Goal: Task Accomplishment & Management: Manage account settings

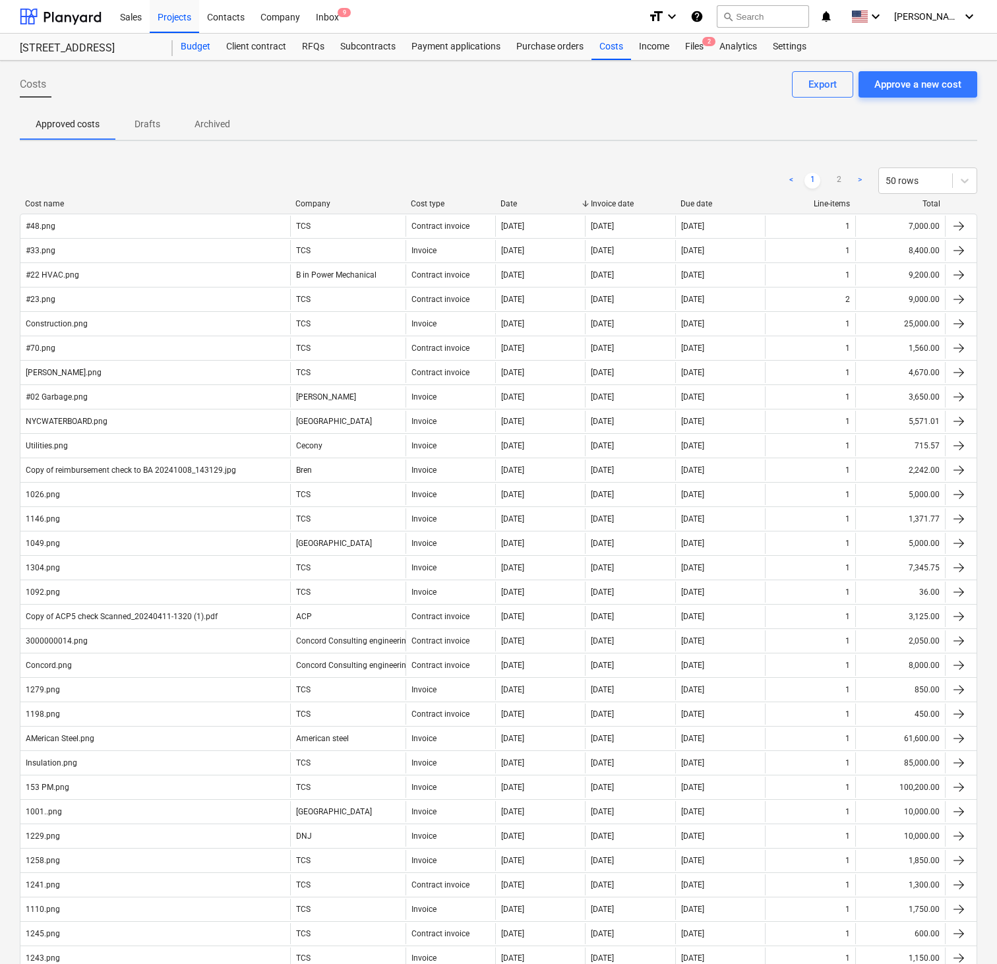
click at [199, 48] on div "Budget" at bounding box center [196, 47] width 46 height 26
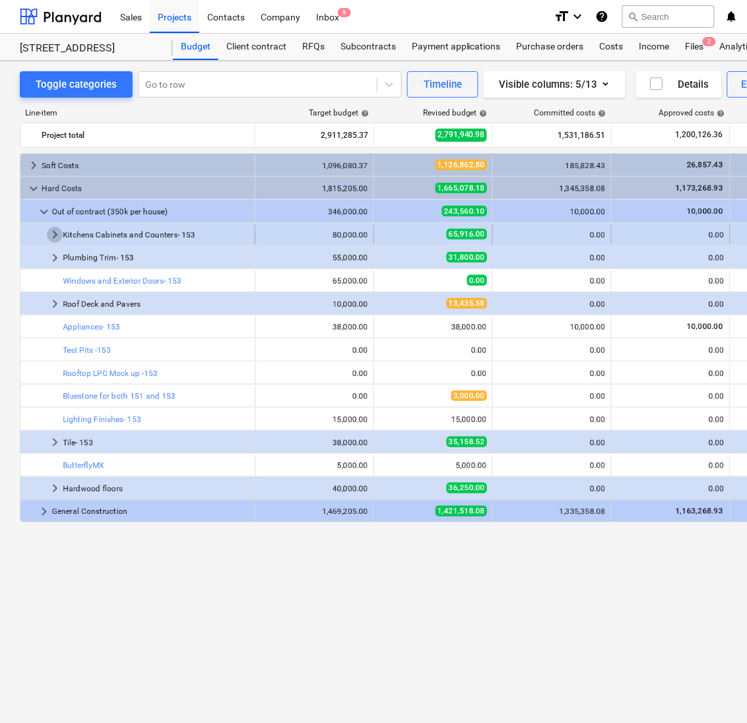
click at [52, 237] on span "keyboard_arrow_right" at bounding box center [55, 235] width 16 height 16
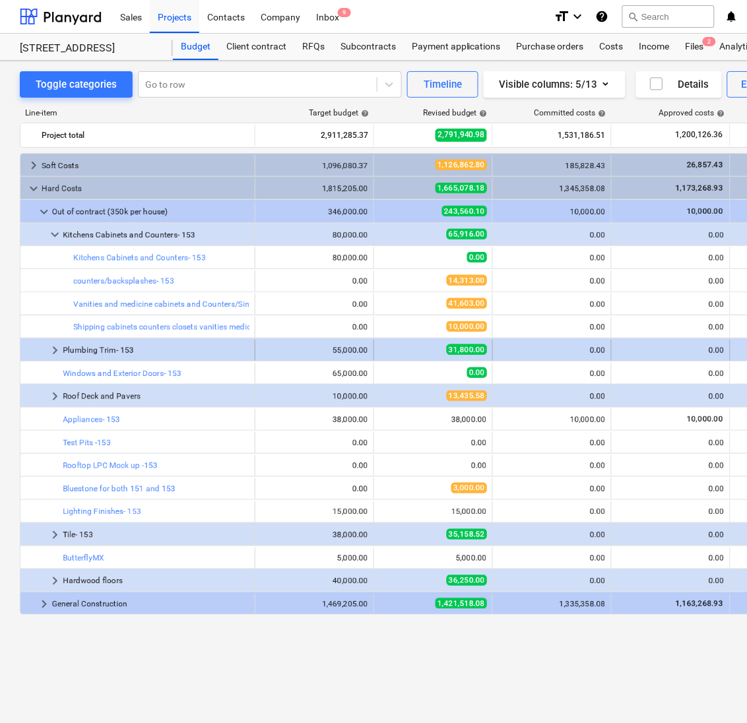
click at [53, 351] on span "keyboard_arrow_right" at bounding box center [55, 350] width 16 height 16
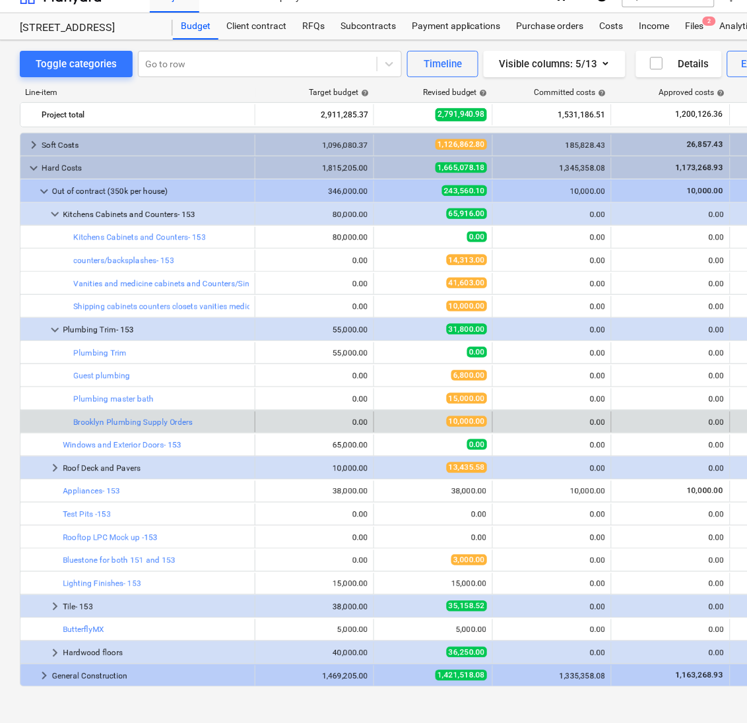
scroll to position [18, 0]
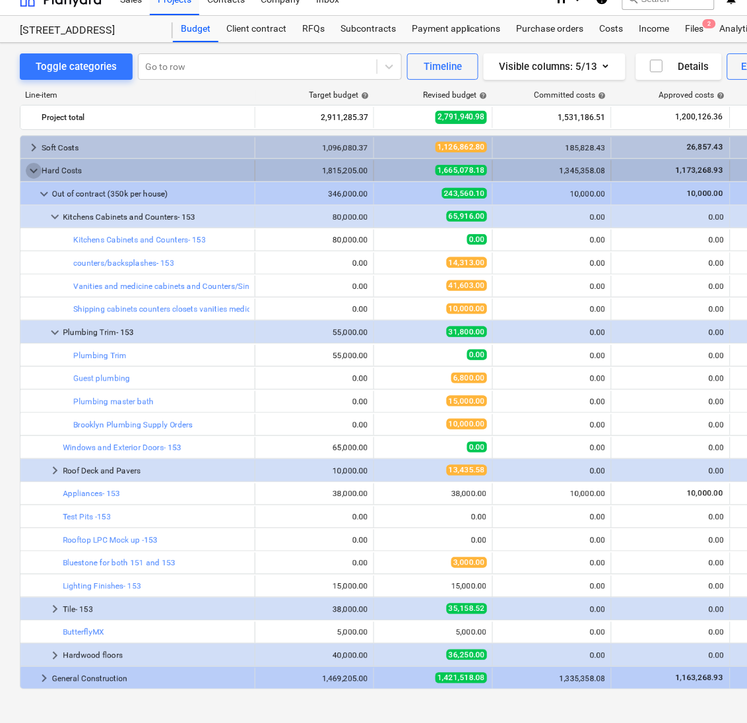
click at [36, 172] on span "keyboard_arrow_down" at bounding box center [34, 171] width 16 height 16
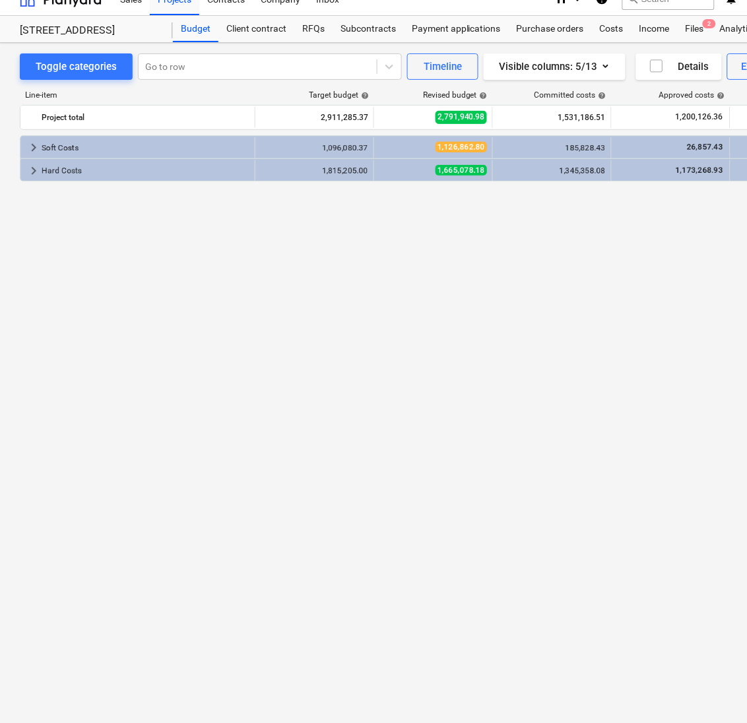
click at [36, 172] on span "keyboard_arrow_right" at bounding box center [34, 171] width 16 height 16
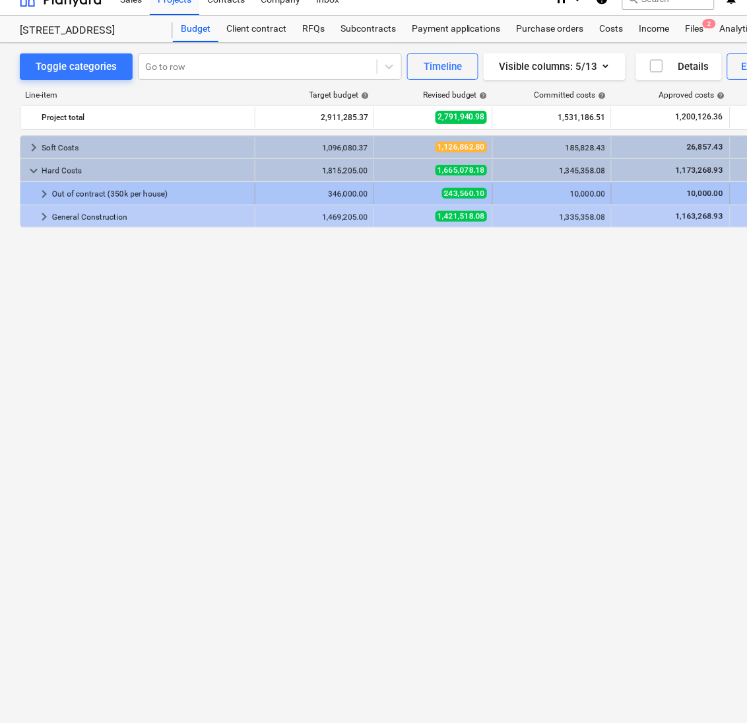
click at [38, 194] on span "keyboard_arrow_right" at bounding box center [44, 194] width 16 height 16
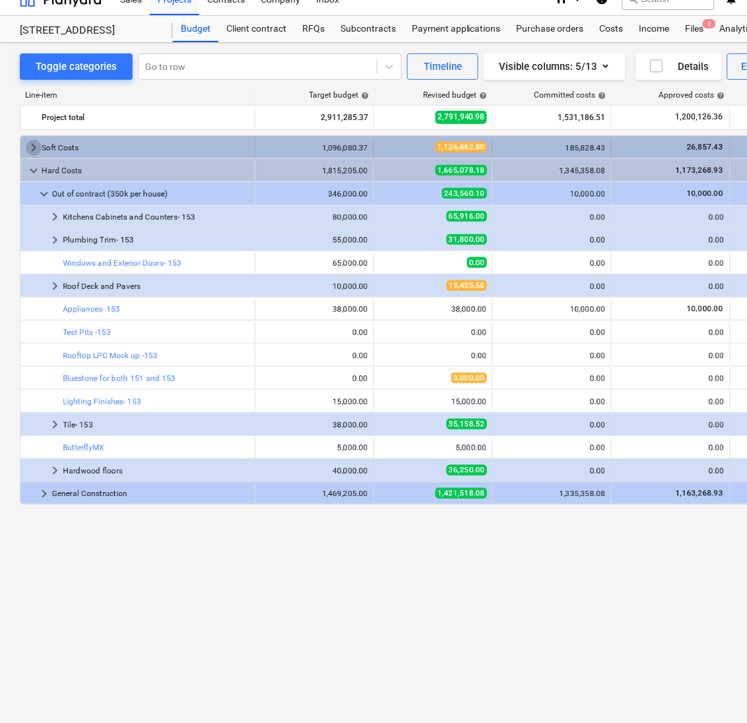
click at [34, 145] on span "keyboard_arrow_right" at bounding box center [34, 148] width 16 height 16
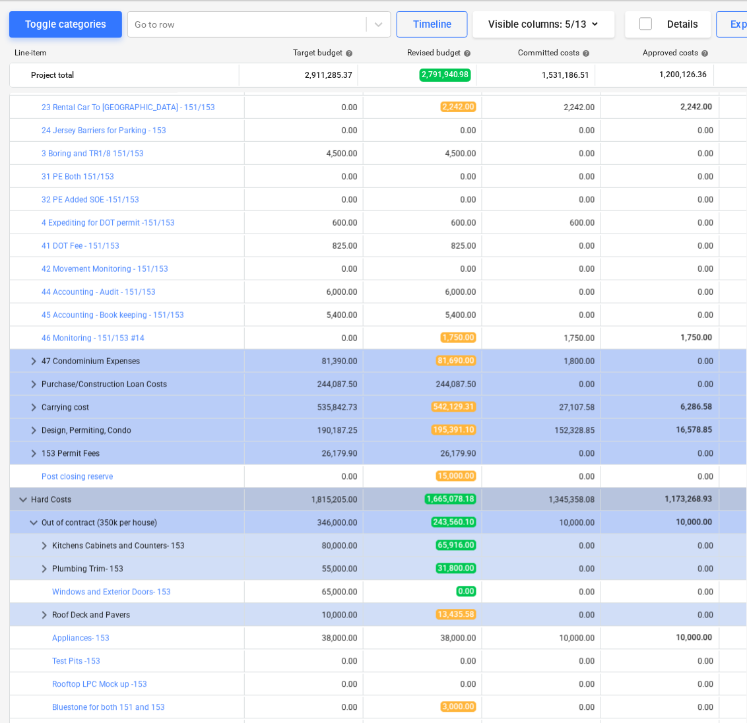
scroll to position [148, 0]
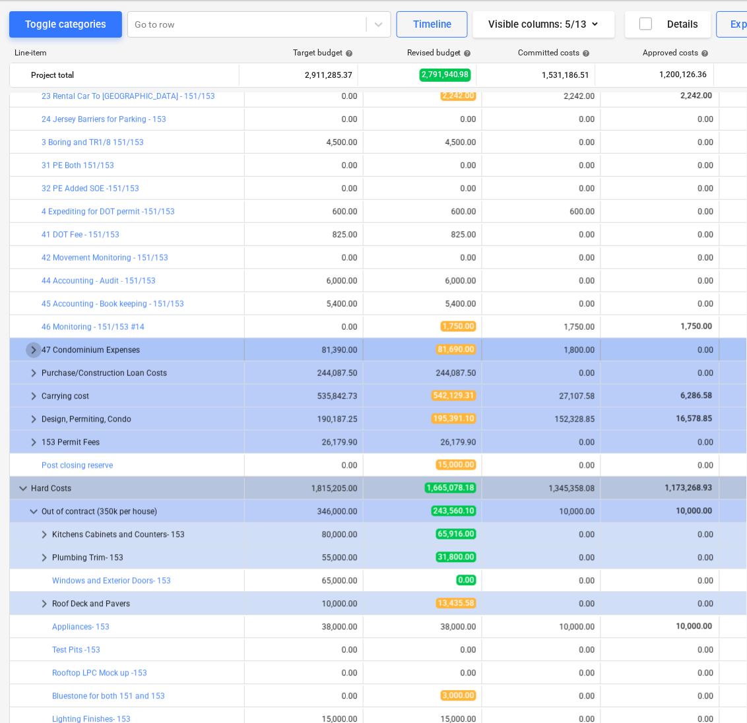
click at [34, 351] on span "keyboard_arrow_right" at bounding box center [34, 350] width 16 height 16
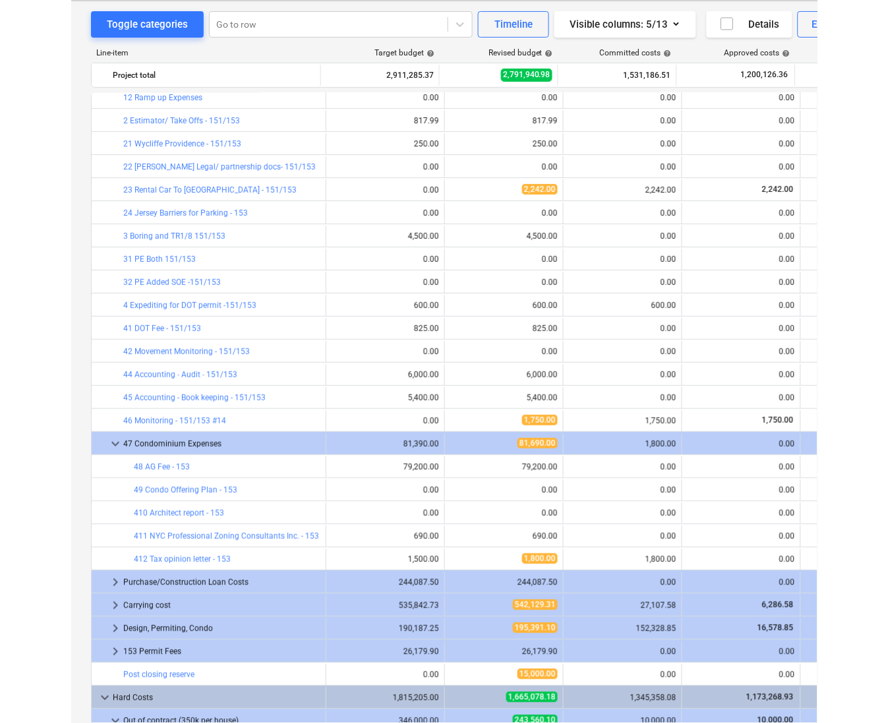
scroll to position [0, 0]
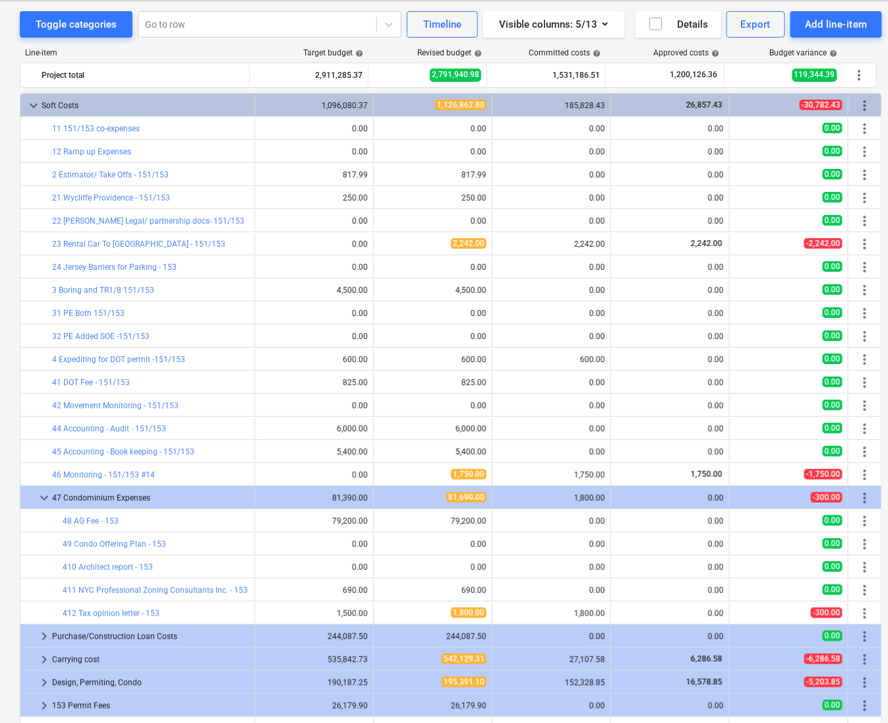
click at [865, 319] on span "more_vert" at bounding box center [865, 313] width 16 height 16
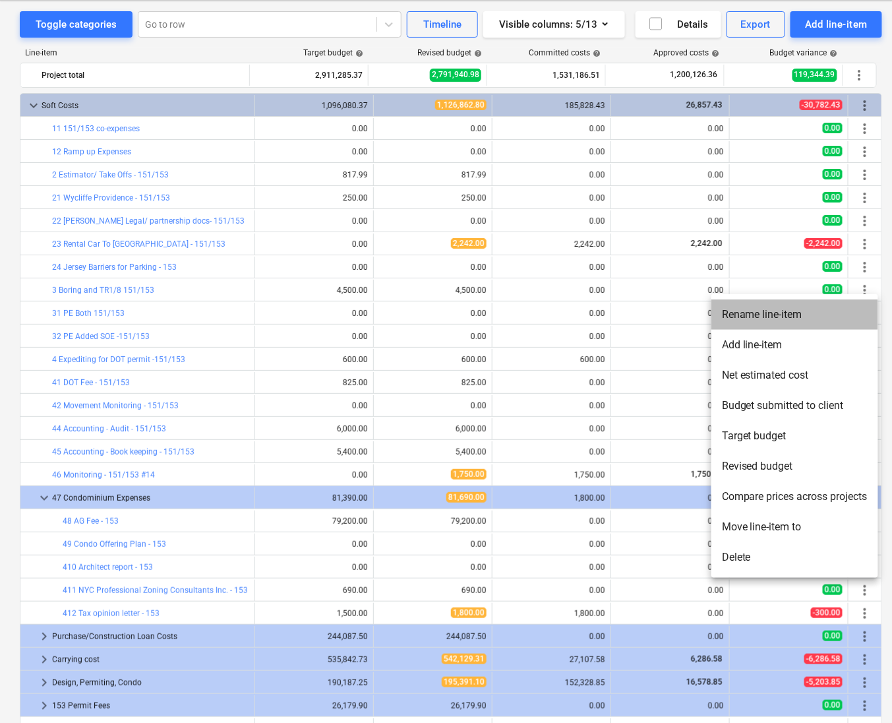
click at [820, 323] on li "Rename line-item" at bounding box center [795, 314] width 167 height 30
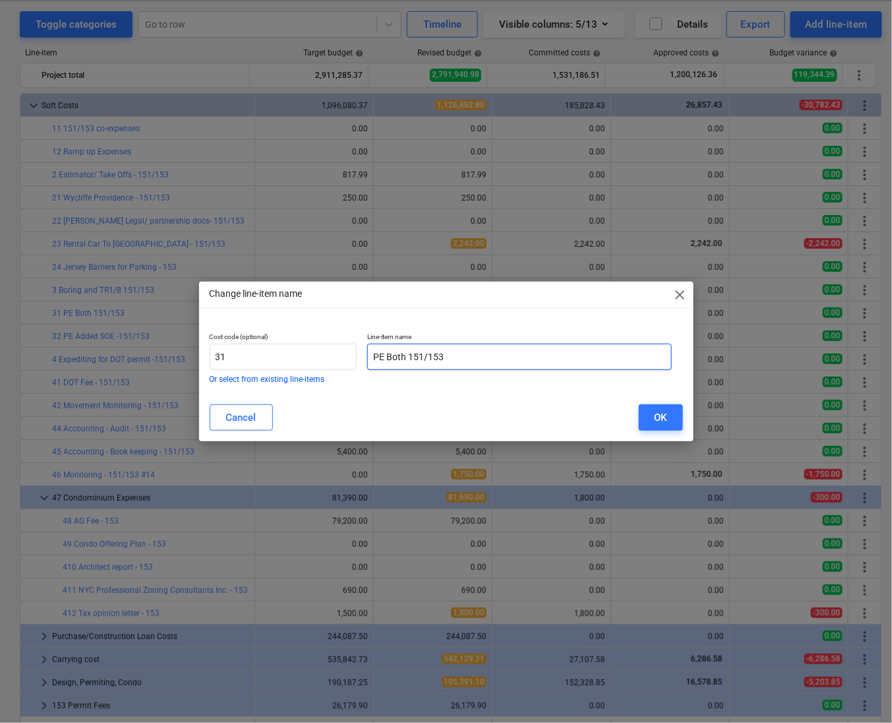
drag, startPoint x: 500, startPoint y: 357, endPoint x: 409, endPoint y: 371, distance: 92.1
click at [409, 371] on div "Line-item name PE Both 151/153" at bounding box center [520, 357] width 316 height 61
type input "PE Both (Split contract 15k/10k)"
click at [658, 423] on div "OK" at bounding box center [661, 417] width 13 height 17
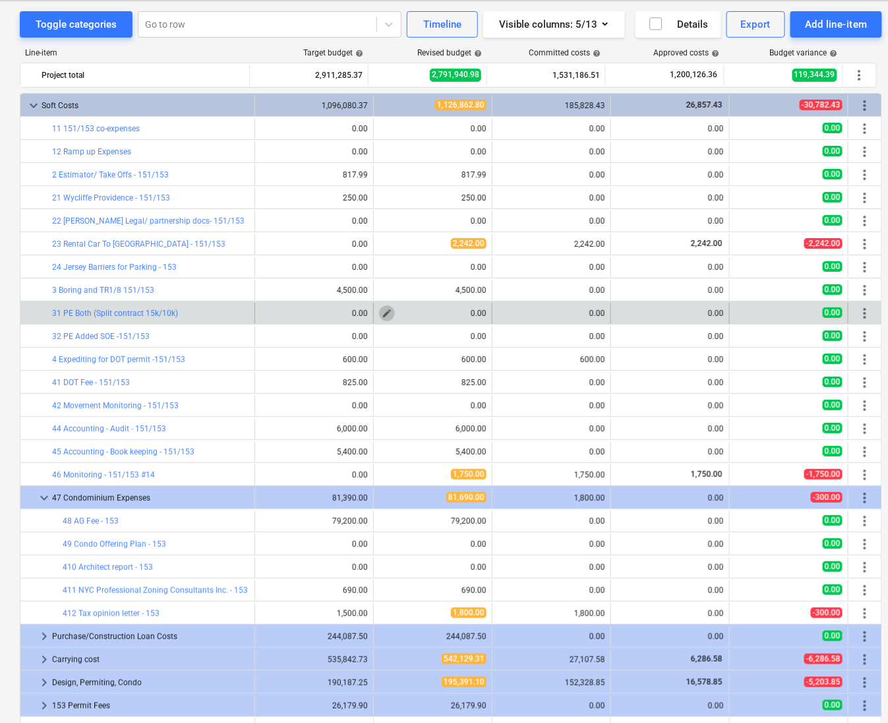
click at [382, 309] on span "edit" at bounding box center [387, 313] width 11 height 11
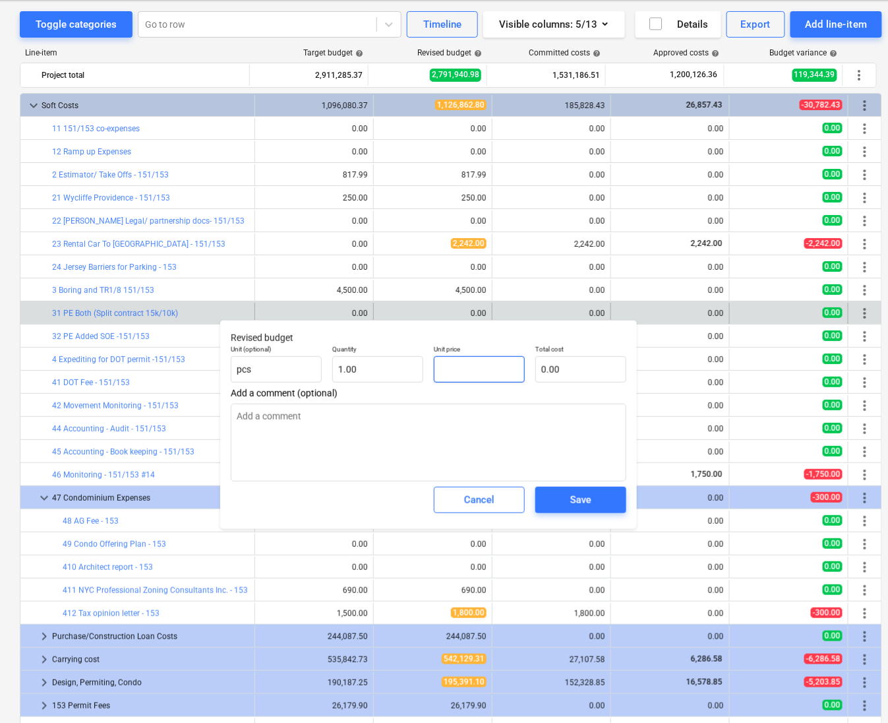
click at [478, 363] on input "text" at bounding box center [479, 369] width 91 height 26
type input "1"
type textarea "x"
type input "1.00"
type input "15"
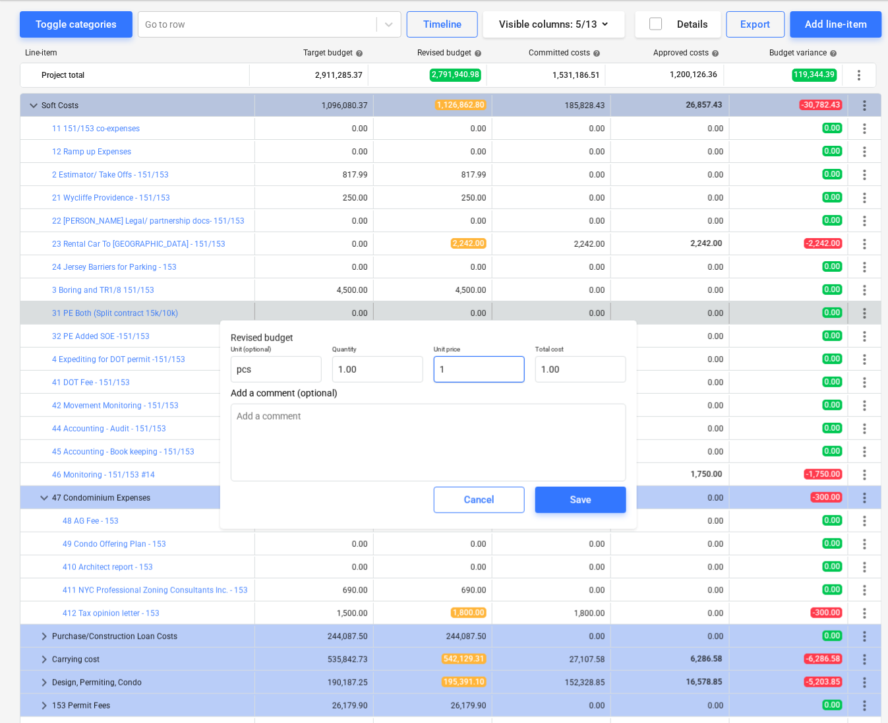
type textarea "x"
type input "15.00"
type input "150"
type textarea "x"
type input "150.00"
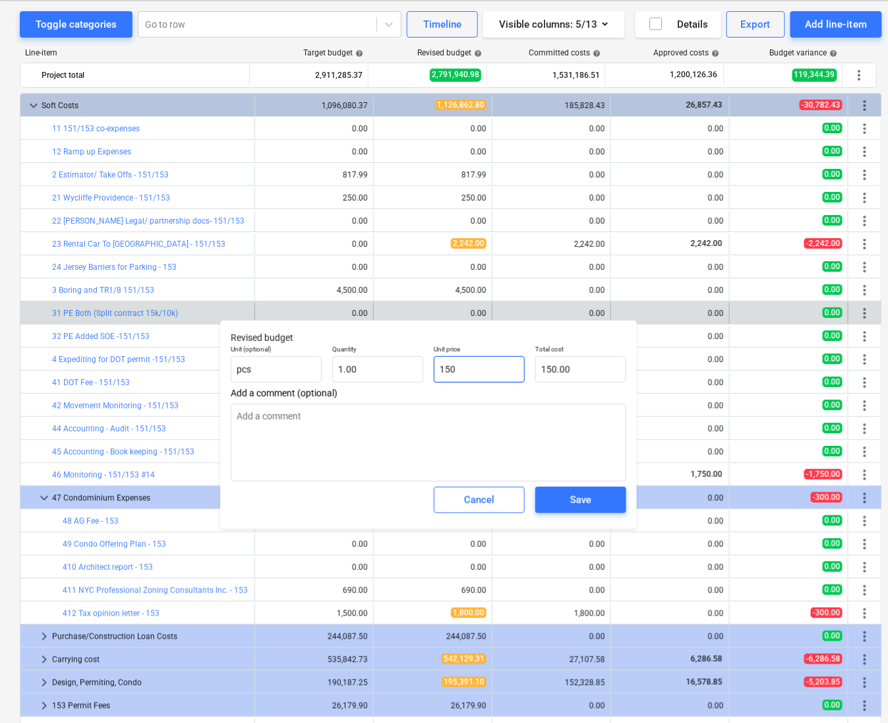
type input "1500"
type textarea "x"
type input "1,500.00"
type input "15000"
type textarea "x"
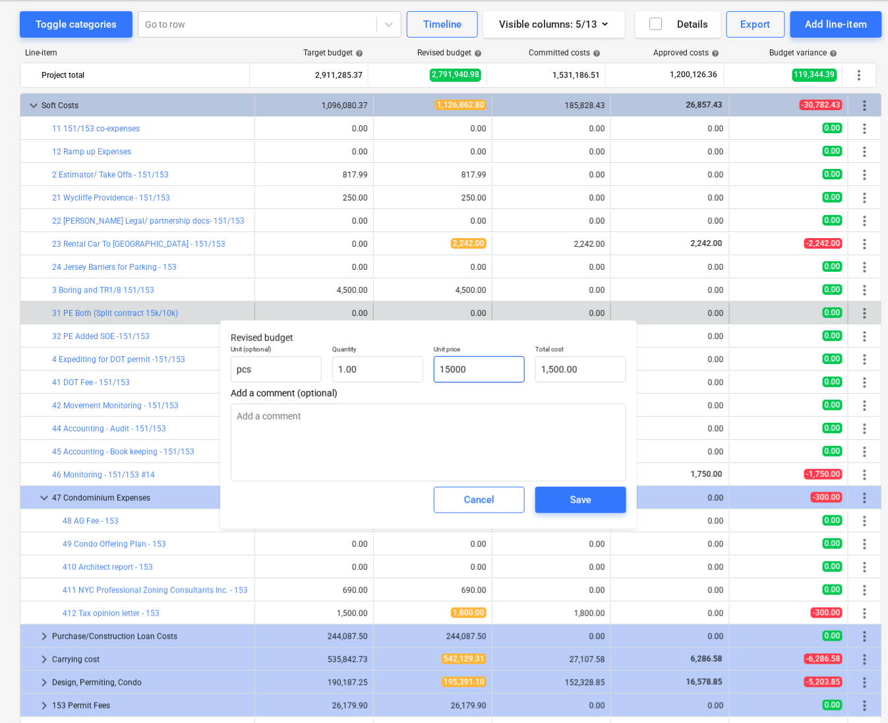
type input "15,000.00"
click at [588, 507] on div "Save" at bounding box center [580, 499] width 21 height 17
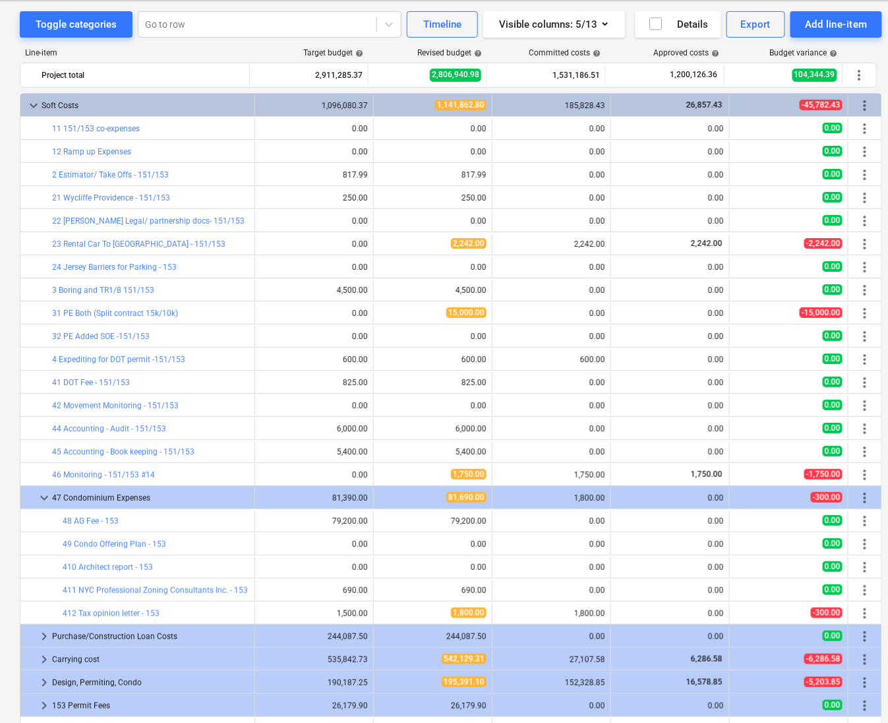
type textarea "x"
type input "1.00"
type input "15,000.00"
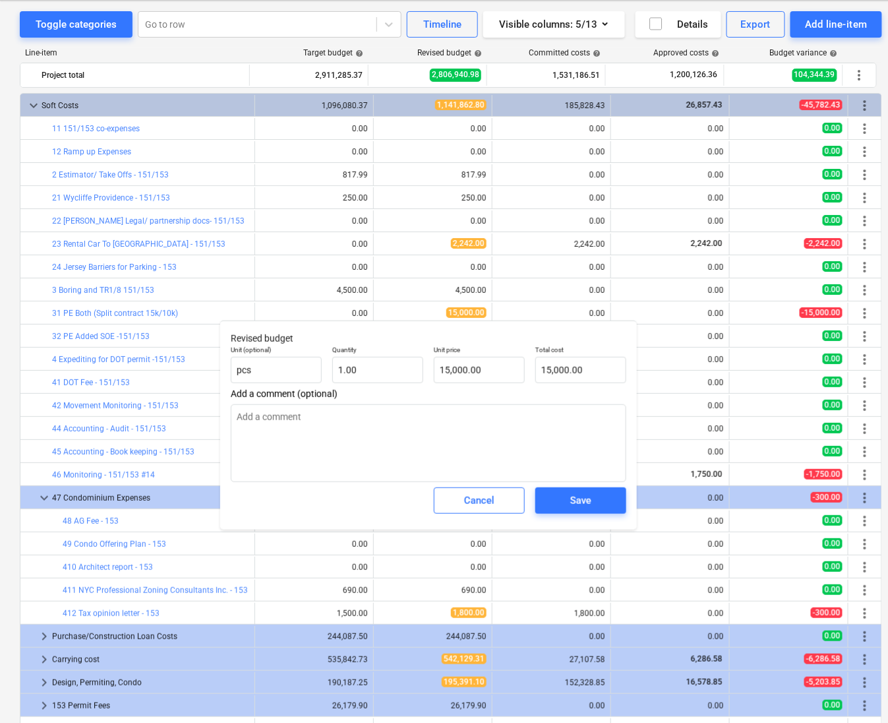
type textarea "x"
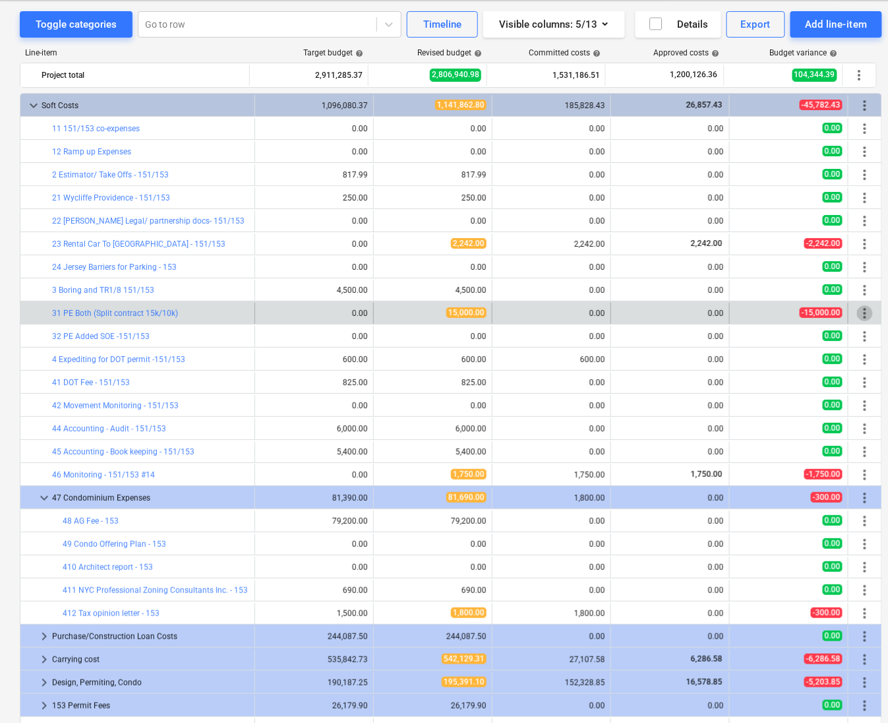
click at [863, 315] on span "more_vert" at bounding box center [865, 313] width 16 height 16
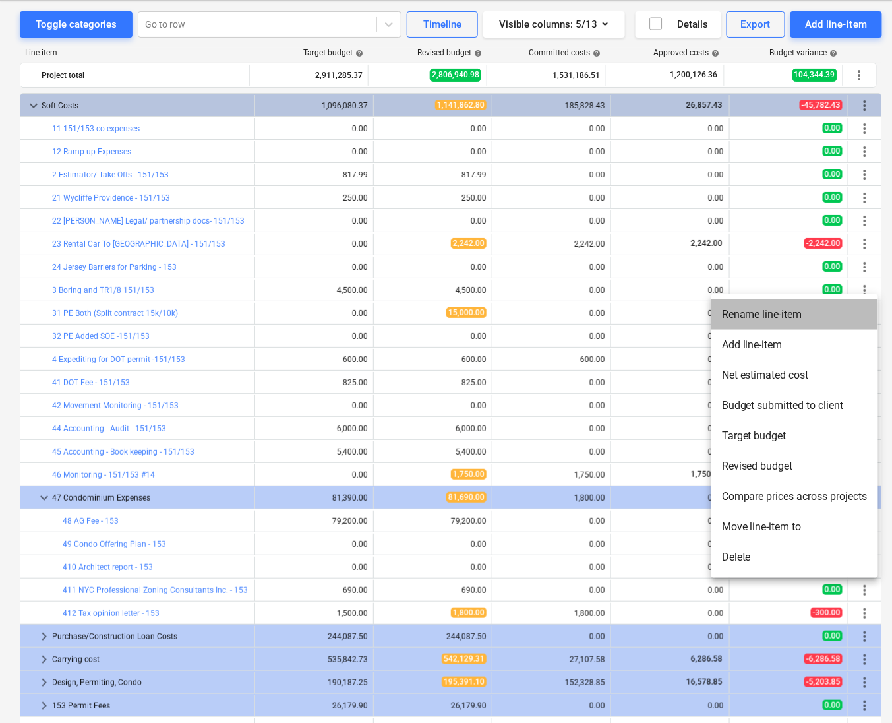
click at [766, 311] on li "Rename line-item" at bounding box center [795, 314] width 167 height 30
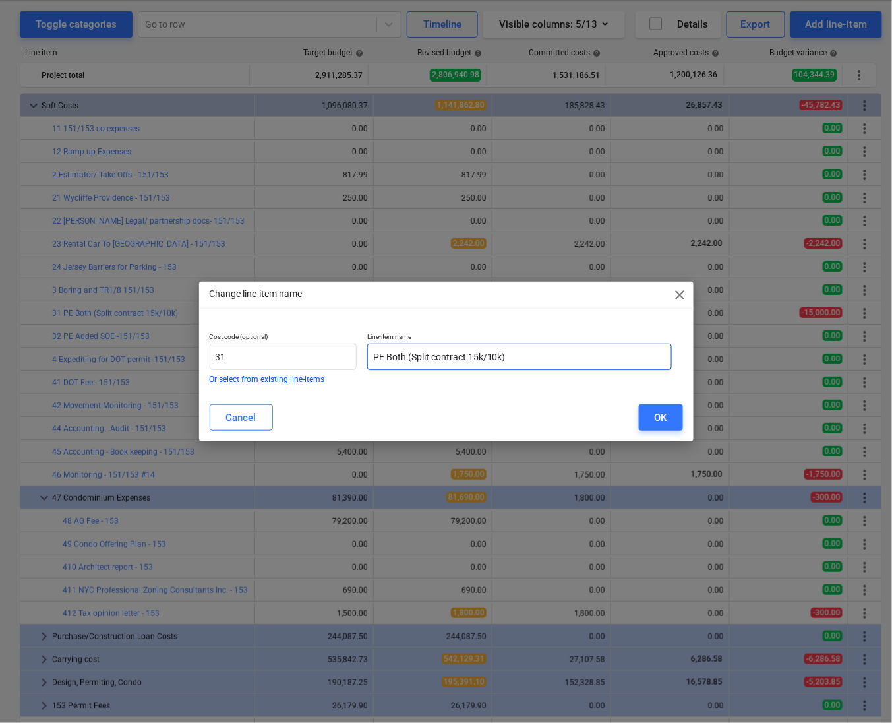
click at [409, 359] on input "PE Both (Split contract 15k/10k)" at bounding box center [519, 357] width 305 height 26
type input "PE (Split contract 15k/10k)"
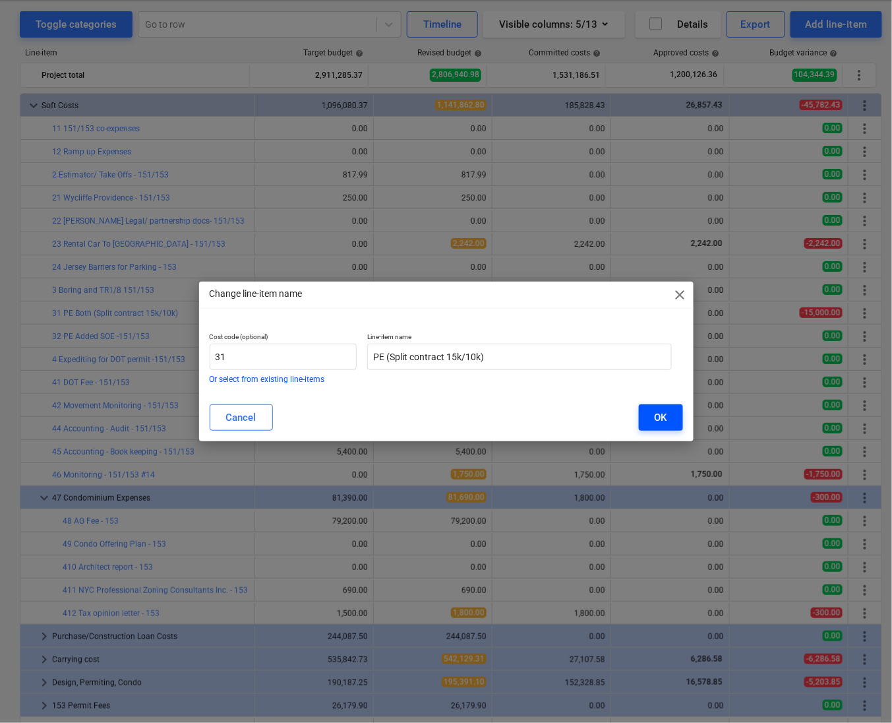
click at [665, 425] on div "OK" at bounding box center [661, 417] width 13 height 17
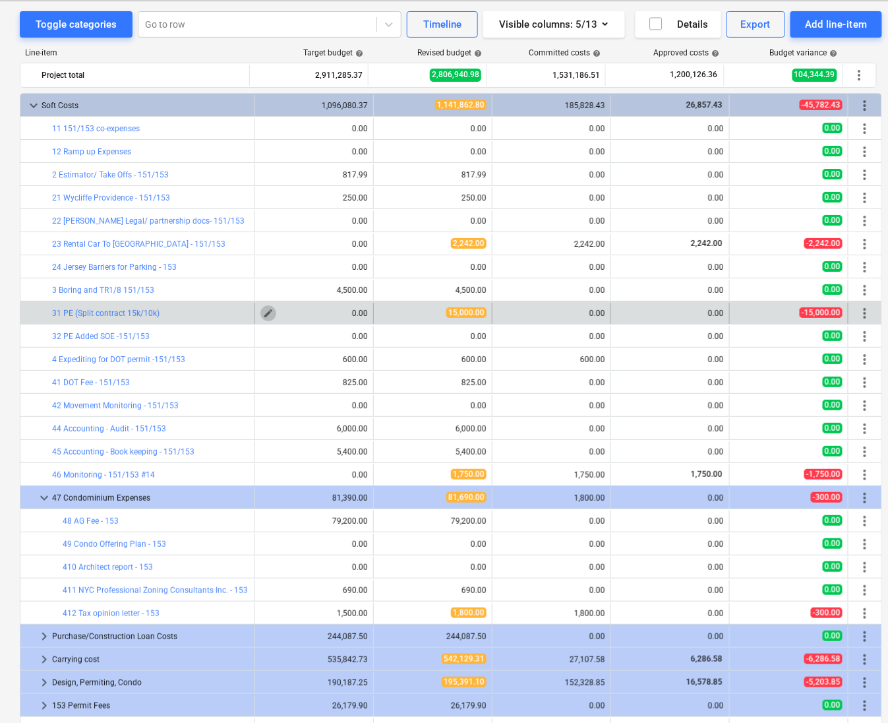
click at [263, 319] on span "edit" at bounding box center [268, 313] width 11 height 11
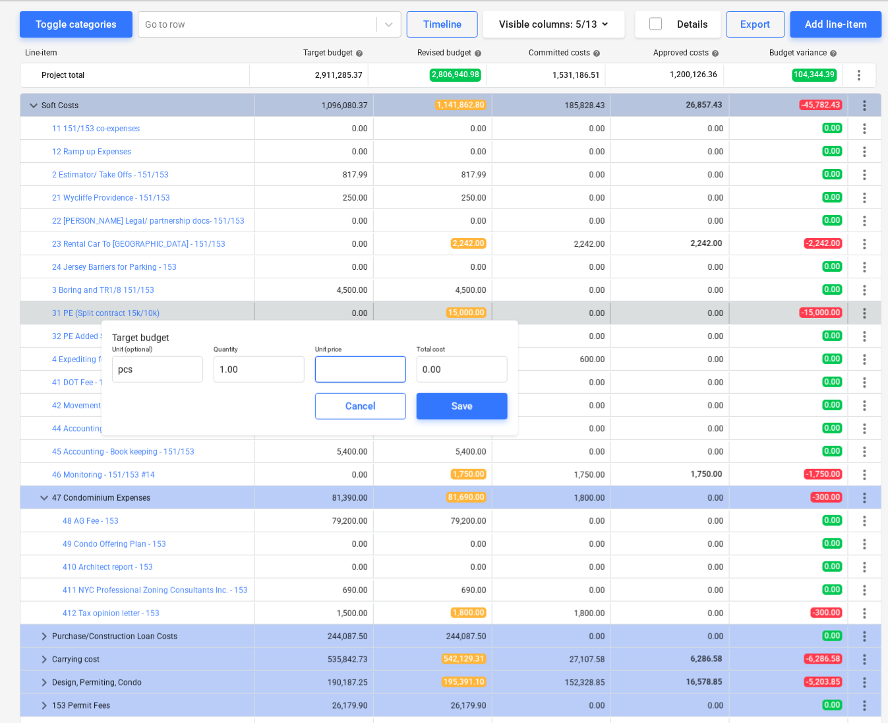
click at [354, 375] on input "text" at bounding box center [360, 369] width 91 height 26
type input "1"
type input "1.00"
type input "15"
type input "15.00"
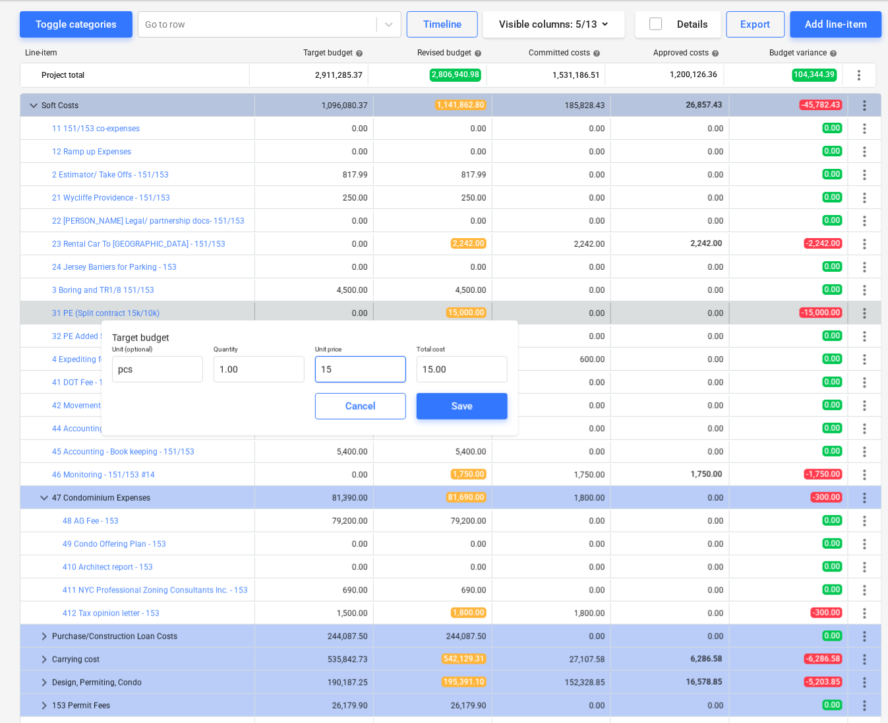
type input "150"
type input "150.00"
type input "1500"
type input "1,500.00"
type input "15000"
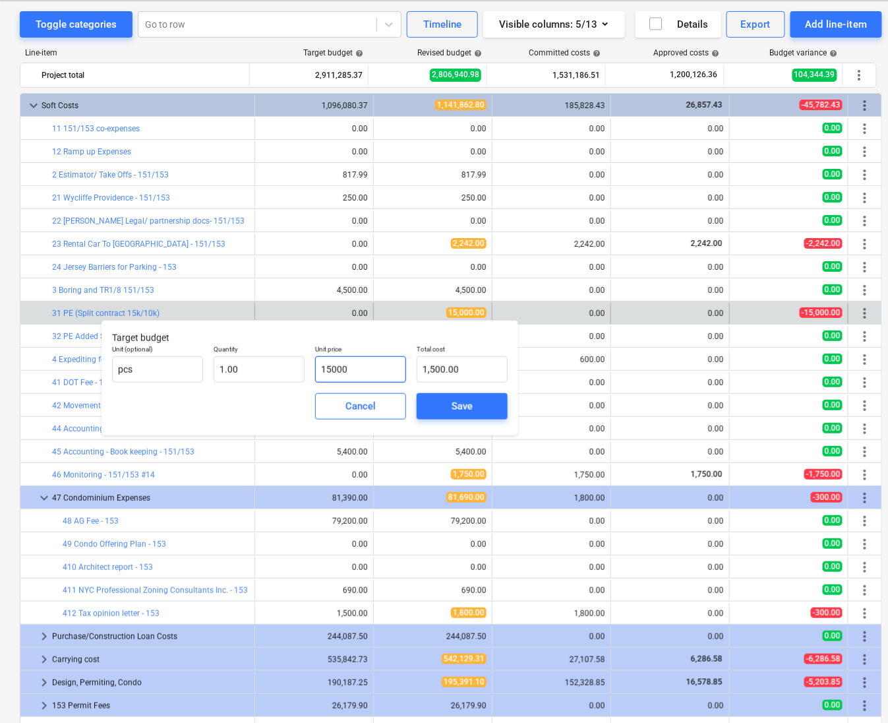
type input "15,000.00"
click at [439, 409] on span "Save" at bounding box center [462, 406] width 59 height 17
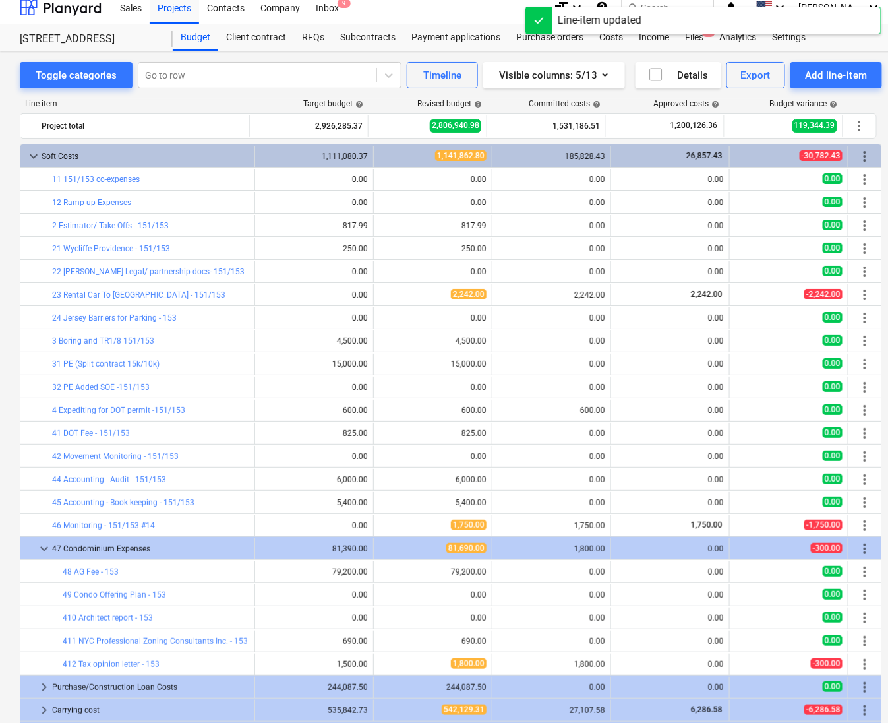
scroll to position [7, 0]
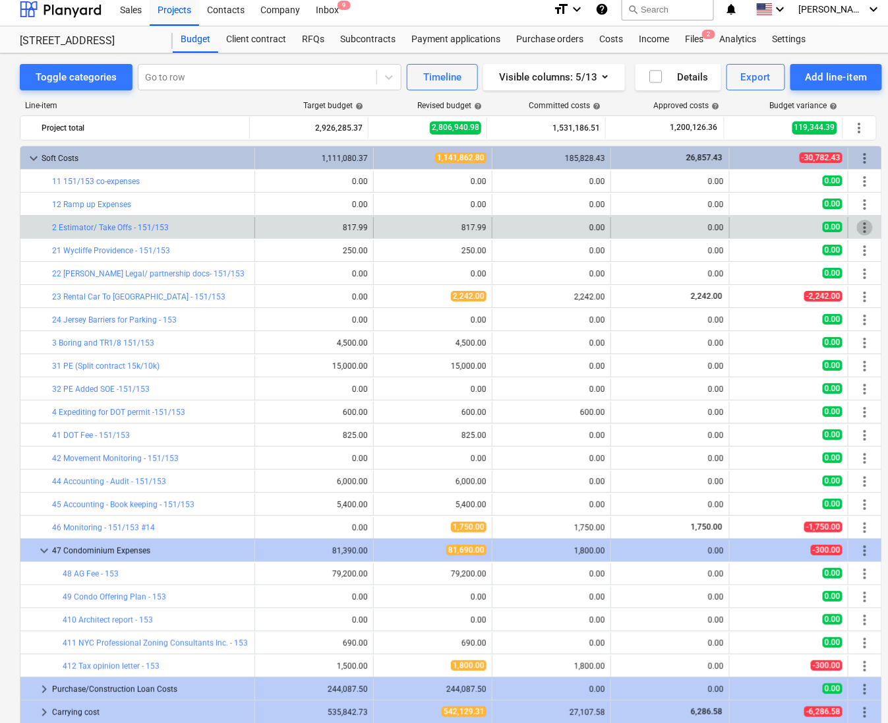
click at [862, 224] on span "more_vert" at bounding box center [865, 228] width 16 height 16
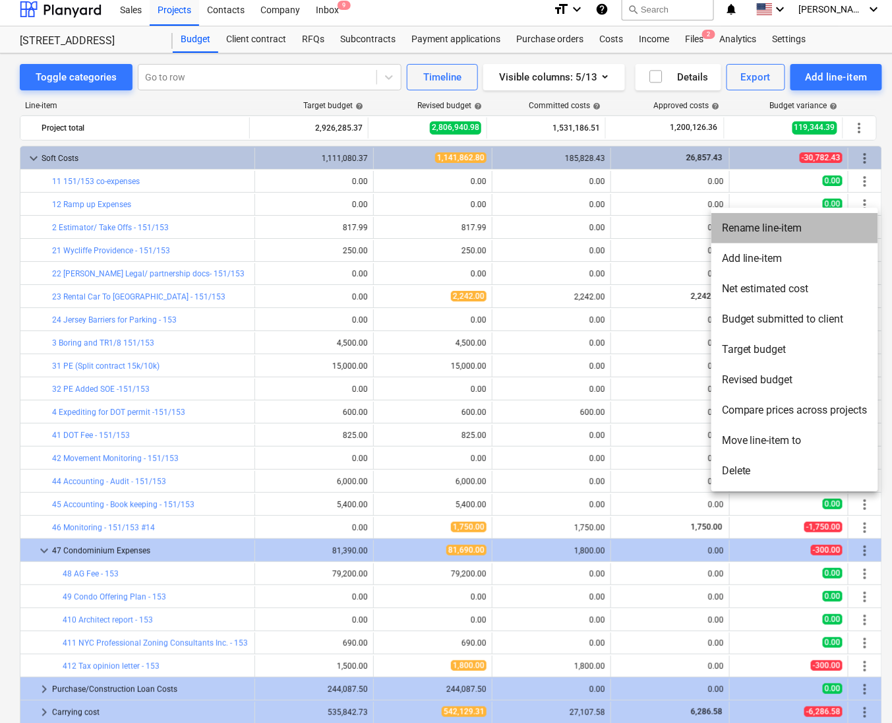
click at [789, 237] on li "Rename line-item" at bounding box center [795, 228] width 167 height 30
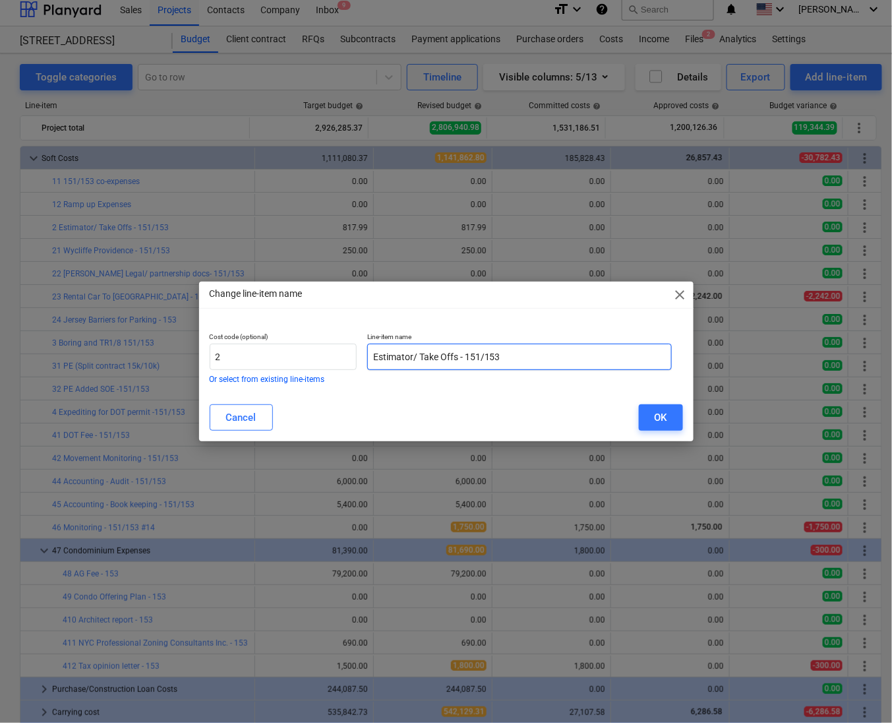
click at [526, 348] on input "Estimator/ Take Offs - 151/153" at bounding box center [519, 357] width 305 height 26
type input "Estimator/ Take Offs"
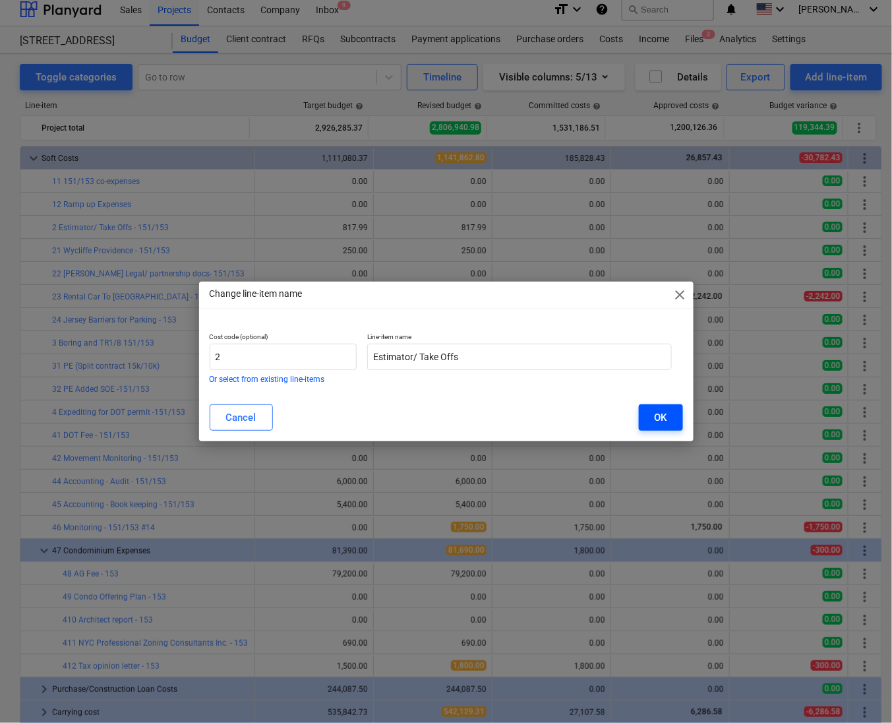
click at [655, 419] on div "OK" at bounding box center [661, 417] width 13 height 17
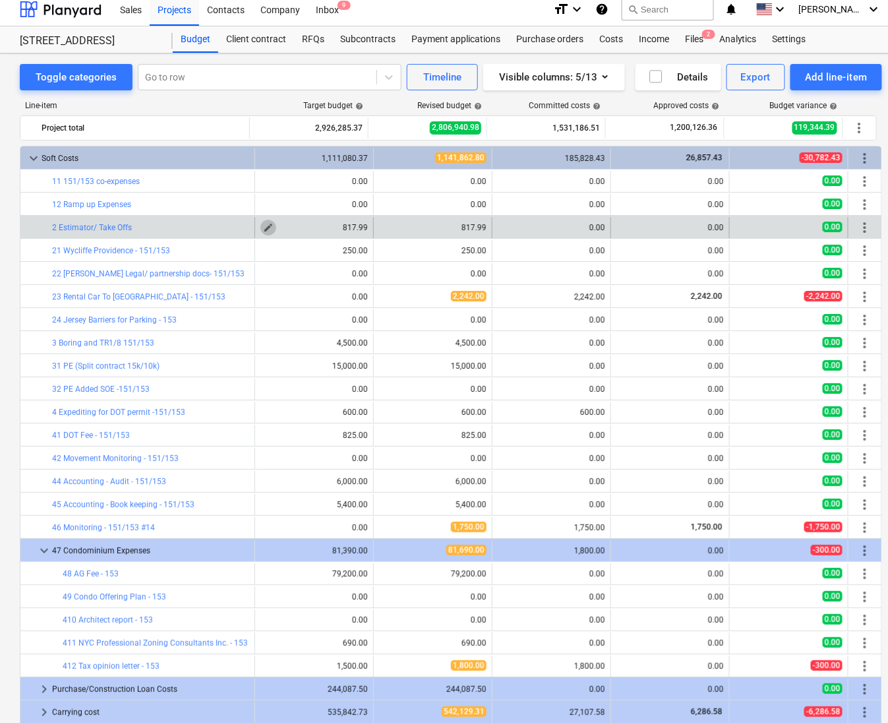
click at [266, 235] on button "edit" at bounding box center [269, 228] width 16 height 16
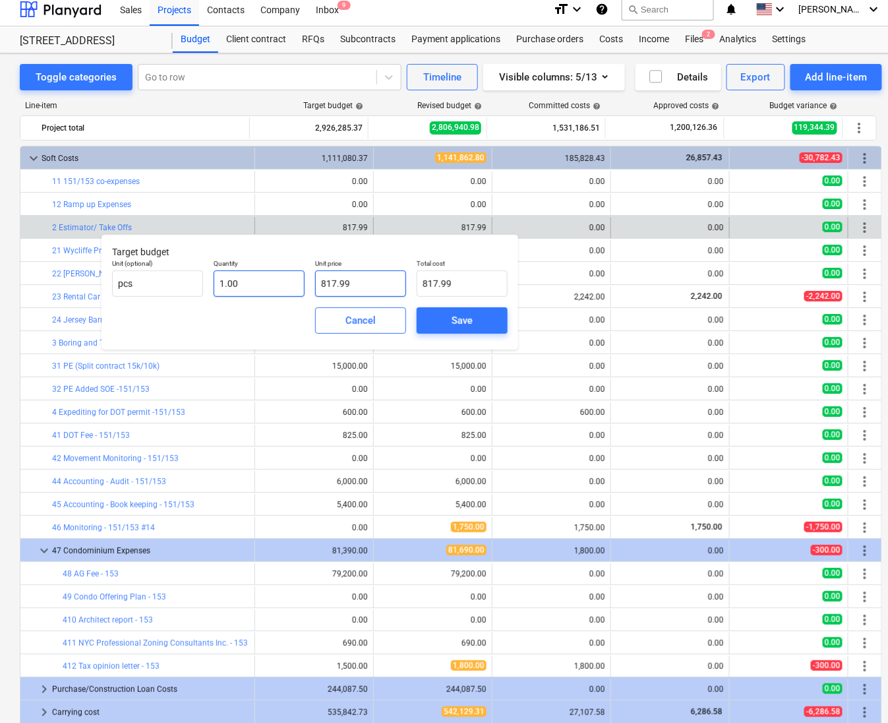
drag, startPoint x: 371, startPoint y: 284, endPoint x: 276, endPoint y: 281, distance: 95.0
click at [276, 281] on div "Unit (optional) pcs Quantity 1.00 Unit price 817.99 Total cost 817.99" at bounding box center [310, 278] width 406 height 48
type input "3"
type input "3.00"
type input "37"
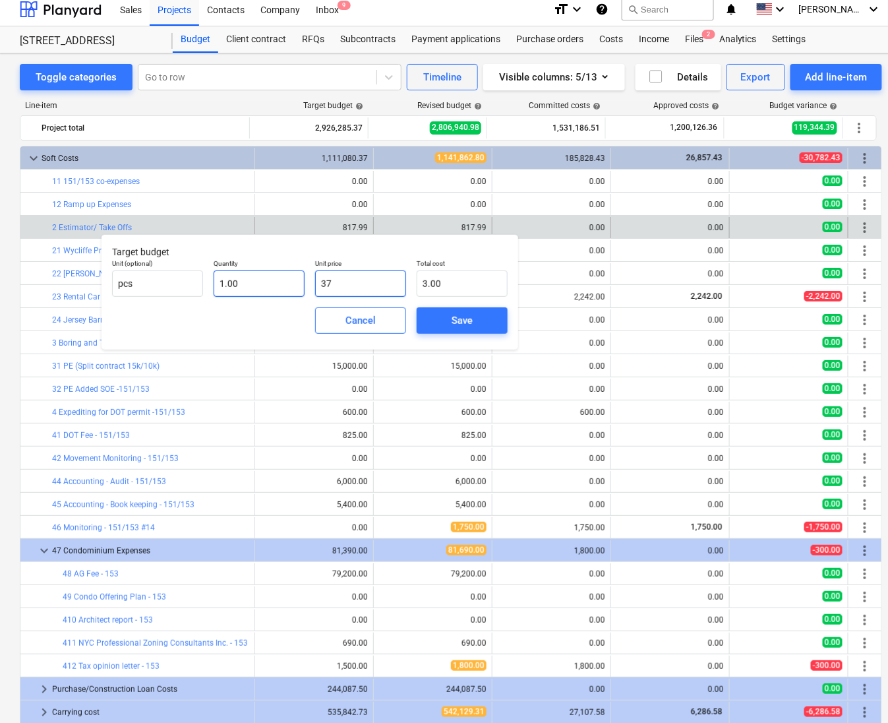
type input "37.00"
type input "372"
type input "372.00"
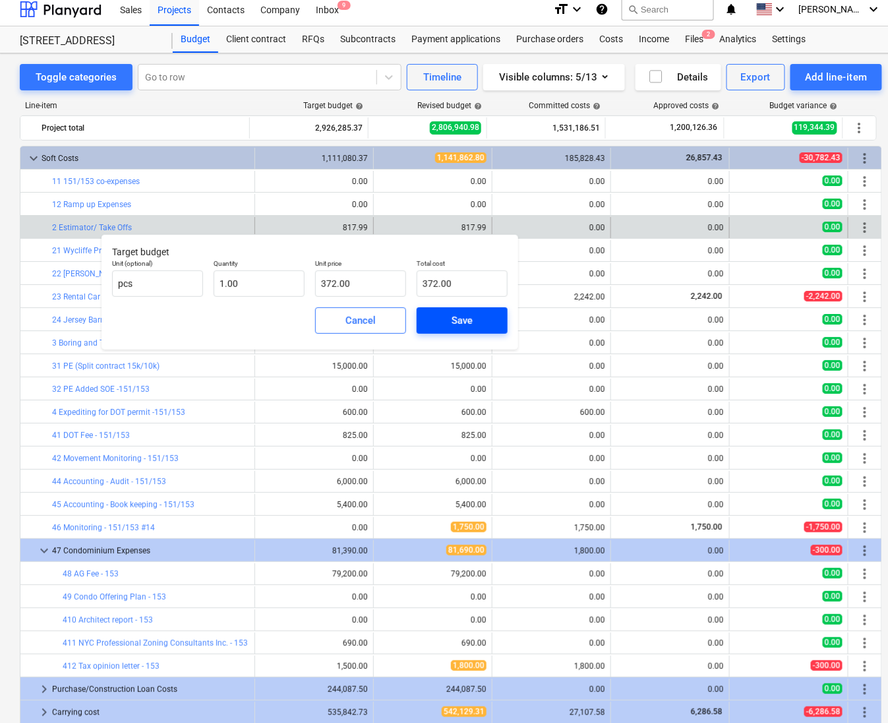
click at [440, 317] on span "Save" at bounding box center [462, 320] width 59 height 17
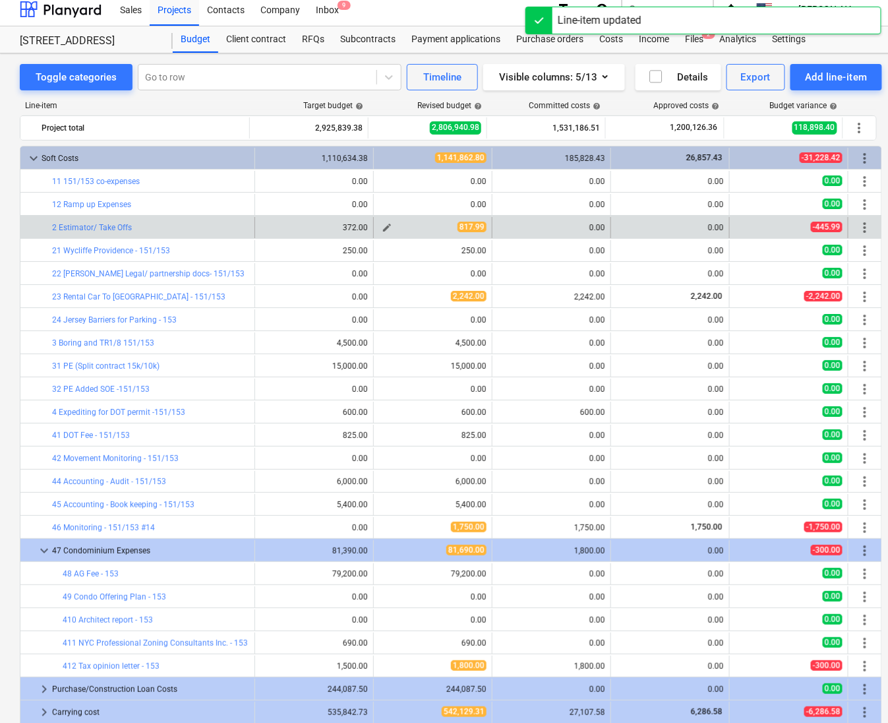
click at [383, 231] on span "edit" at bounding box center [387, 227] width 11 height 11
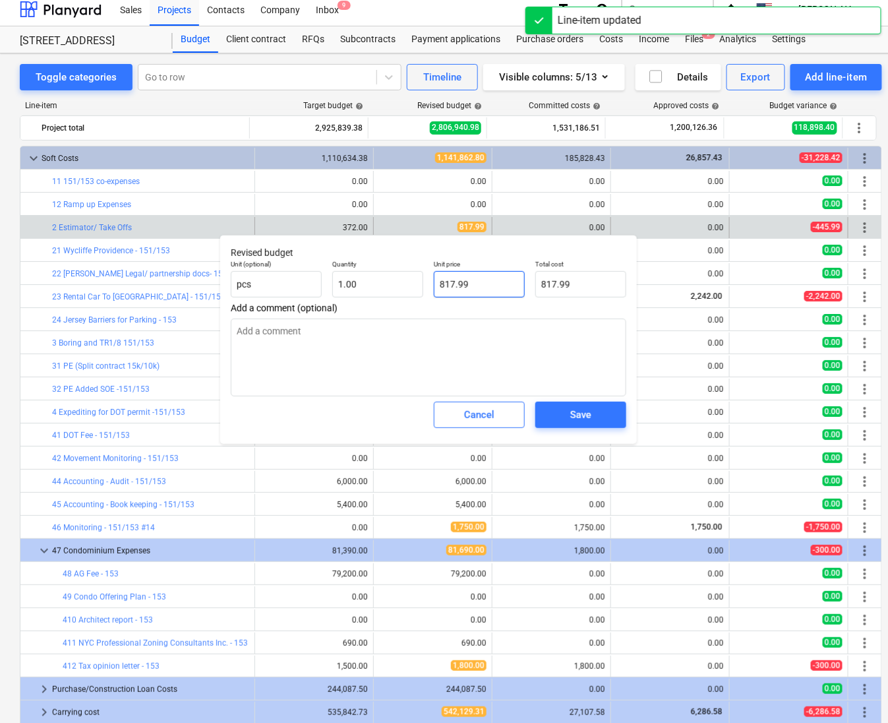
click at [462, 289] on input "817.99" at bounding box center [479, 284] width 91 height 26
type textarea "x"
type input "3"
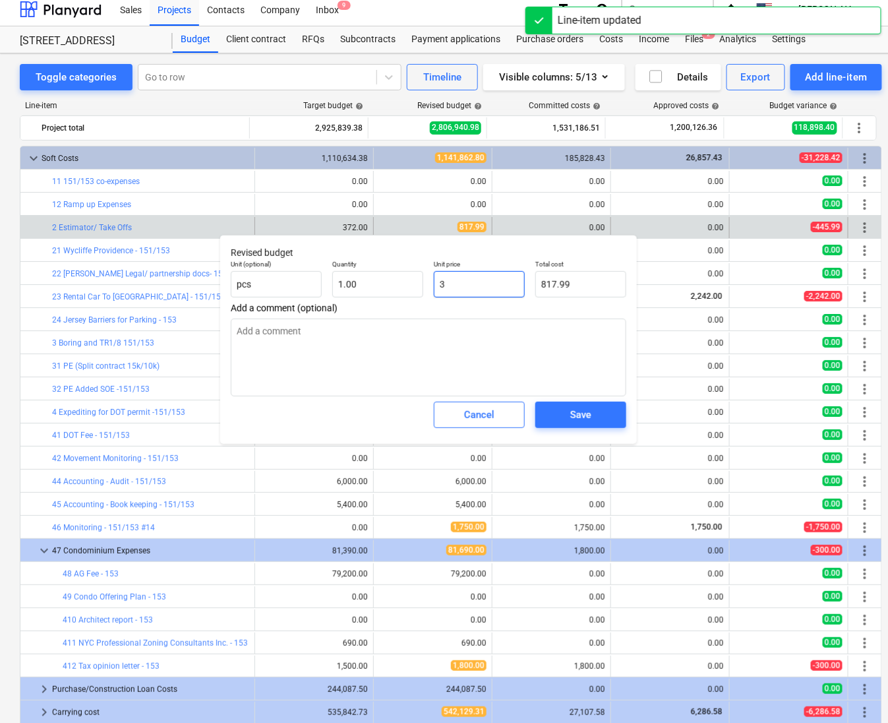
type input "3.00"
type textarea "x"
type input "37"
type input "37.00"
type textarea "x"
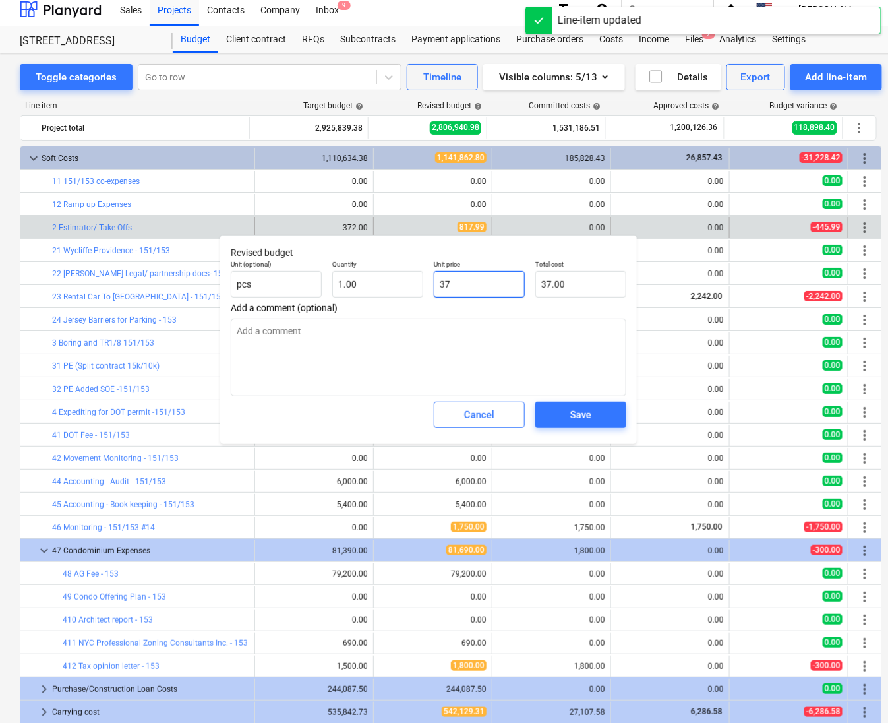
type input "372"
type input "372.00"
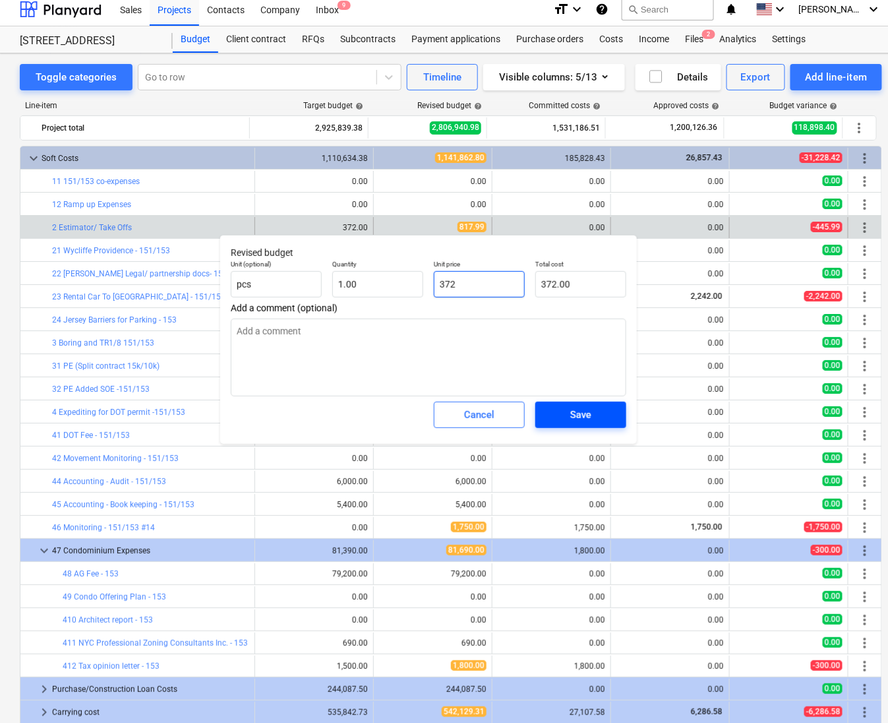
type input "372"
type textarea "x"
type input "372.00"
click at [582, 409] on div "Save" at bounding box center [580, 414] width 21 height 17
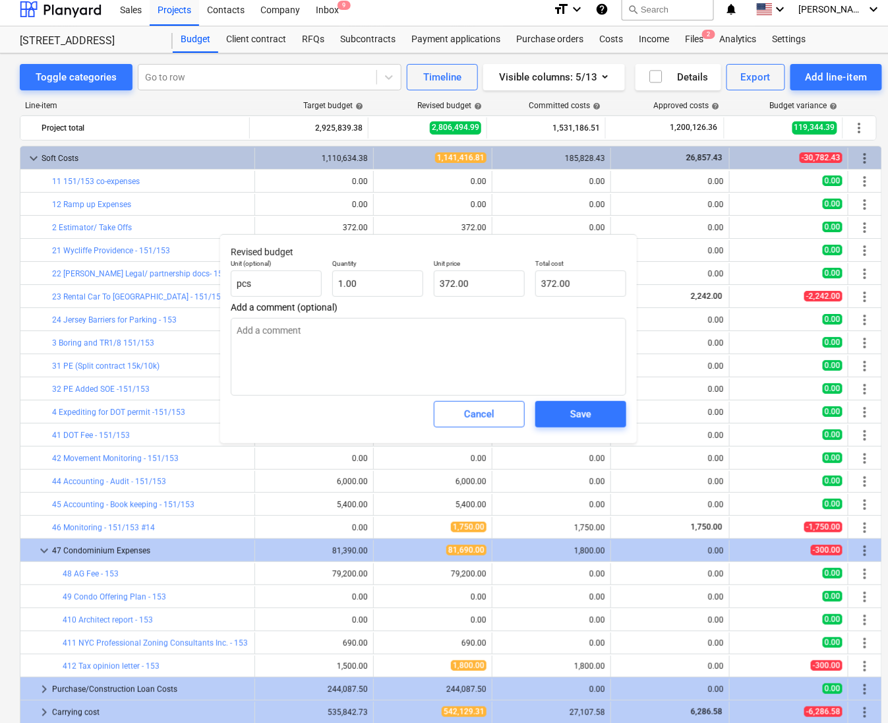
type textarea "x"
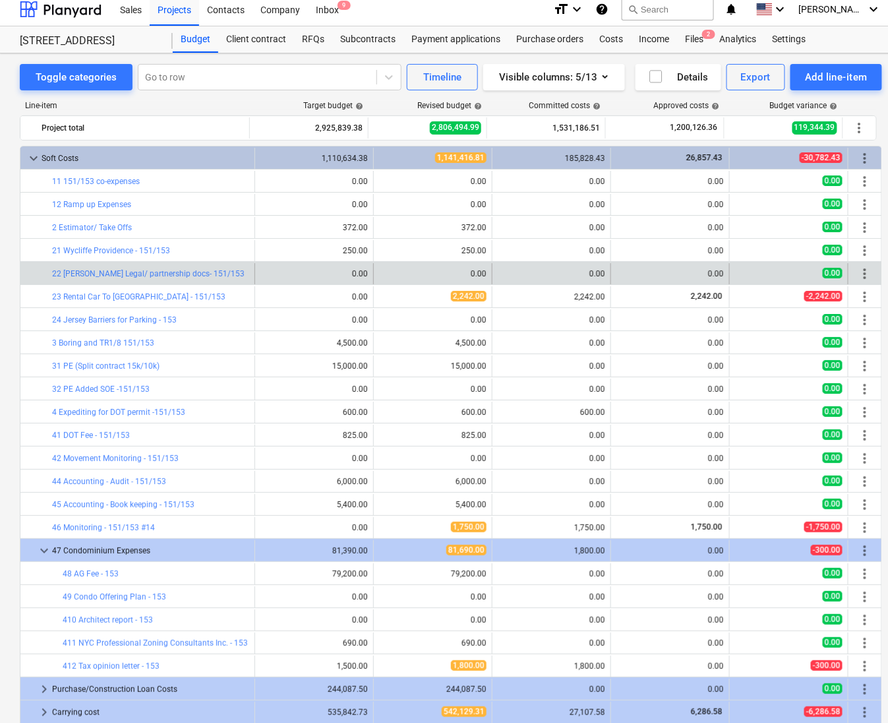
click at [864, 276] on span "more_vert" at bounding box center [865, 274] width 16 height 16
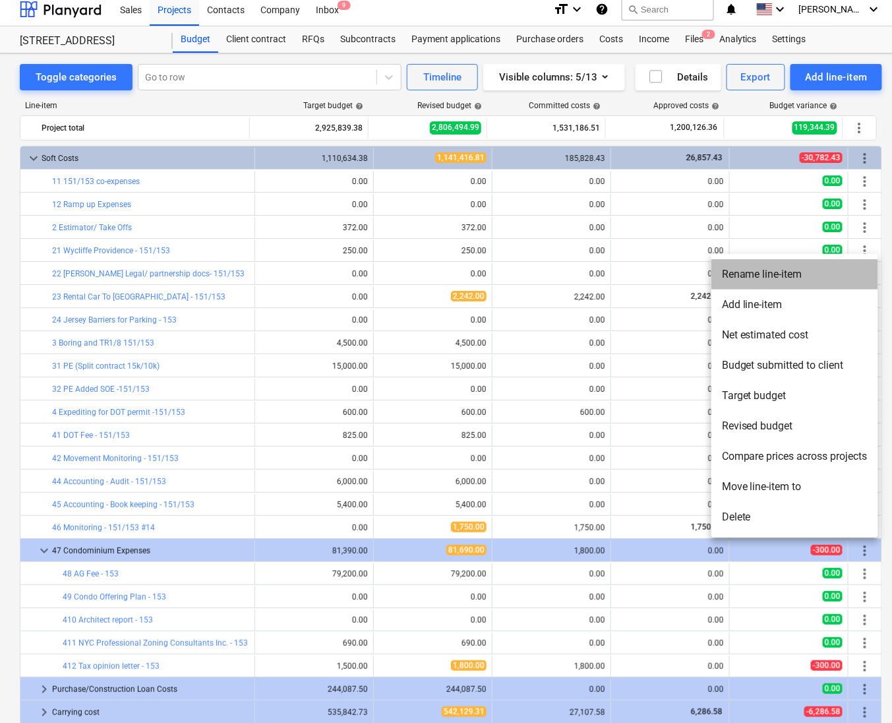
click at [763, 277] on li "Rename line-item" at bounding box center [795, 274] width 167 height 30
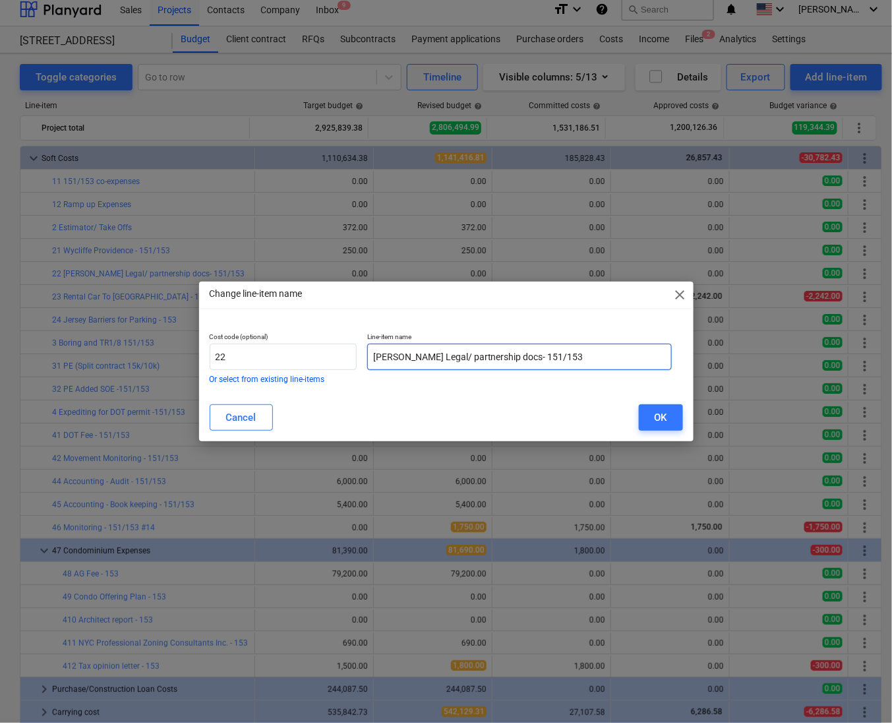
drag, startPoint x: 534, startPoint y: 355, endPoint x: 650, endPoint y: 344, distance: 116.7
click at [650, 344] on input "[PERSON_NAME] Legal/ partnership docs- 151/153" at bounding box center [519, 357] width 305 height 26
type input "[PERSON_NAME] Legal/ partnership docs (Split expense)"
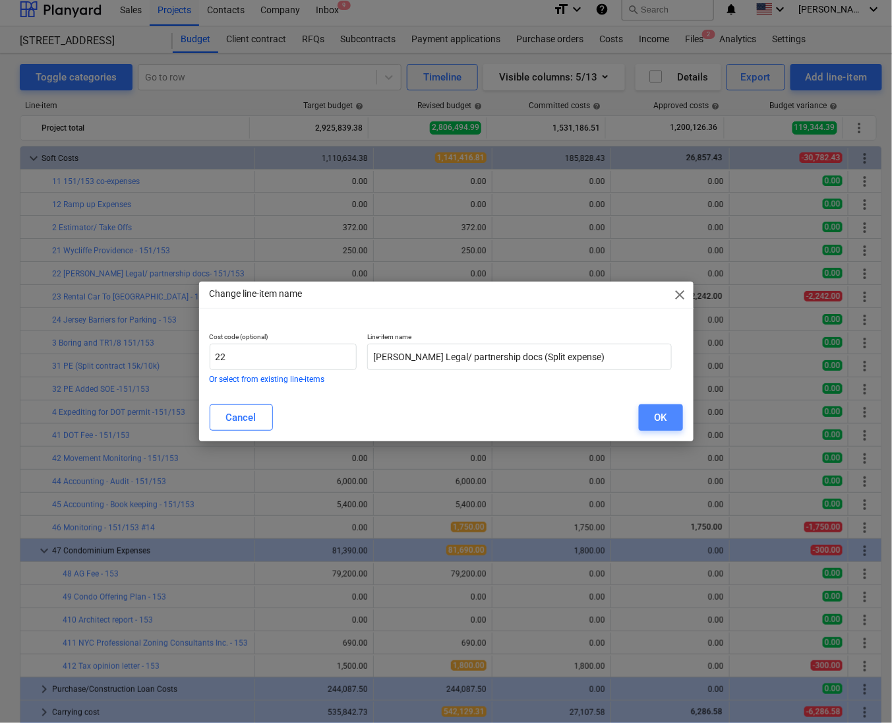
click at [663, 422] on div "OK" at bounding box center [661, 417] width 13 height 17
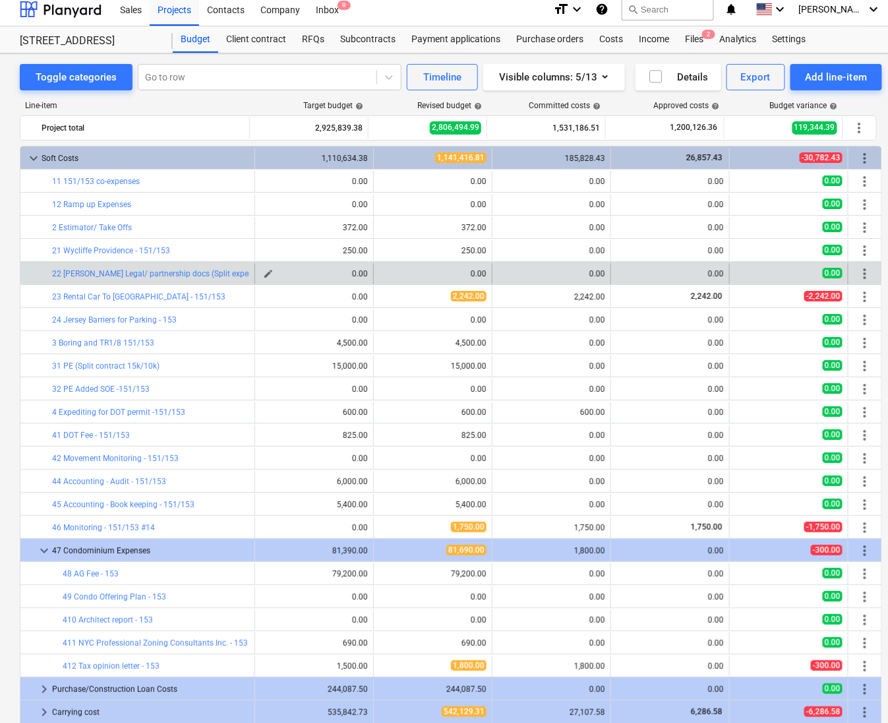
click at [264, 273] on span "edit" at bounding box center [268, 273] width 11 height 11
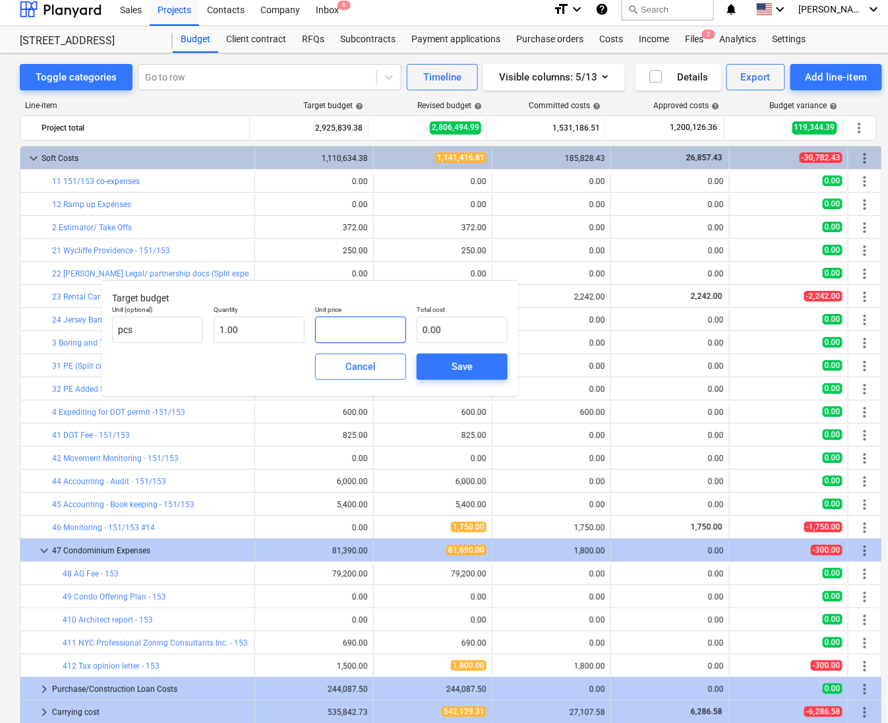
click at [350, 335] on input "text" at bounding box center [360, 330] width 91 height 26
type input "1"
type input "1.00"
type input "14"
type input "14.00"
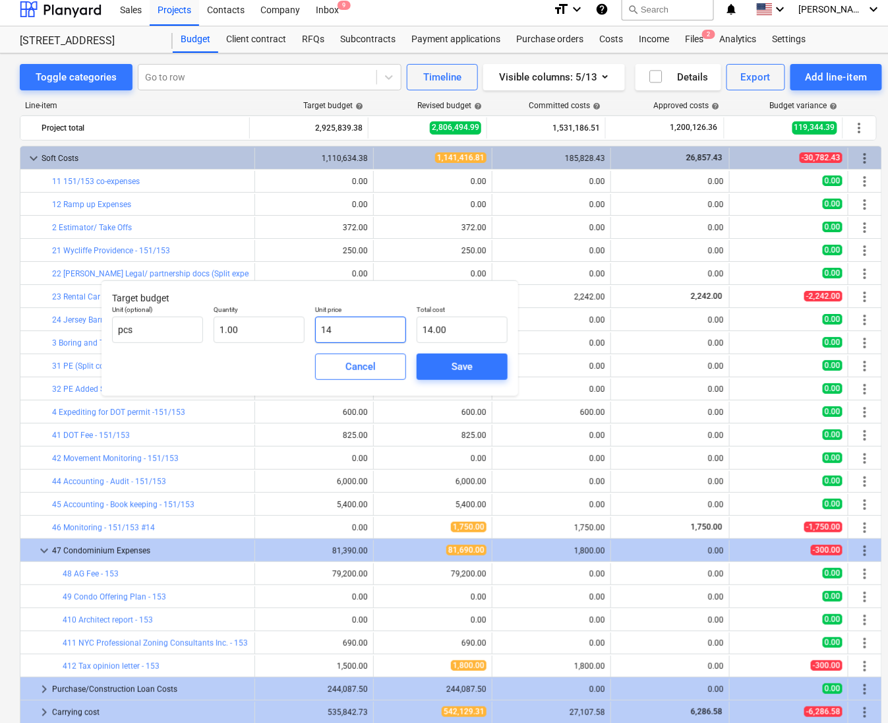
type input "142"
type input "142.00"
type input "1425"
type input "1,425.00"
type input "14250"
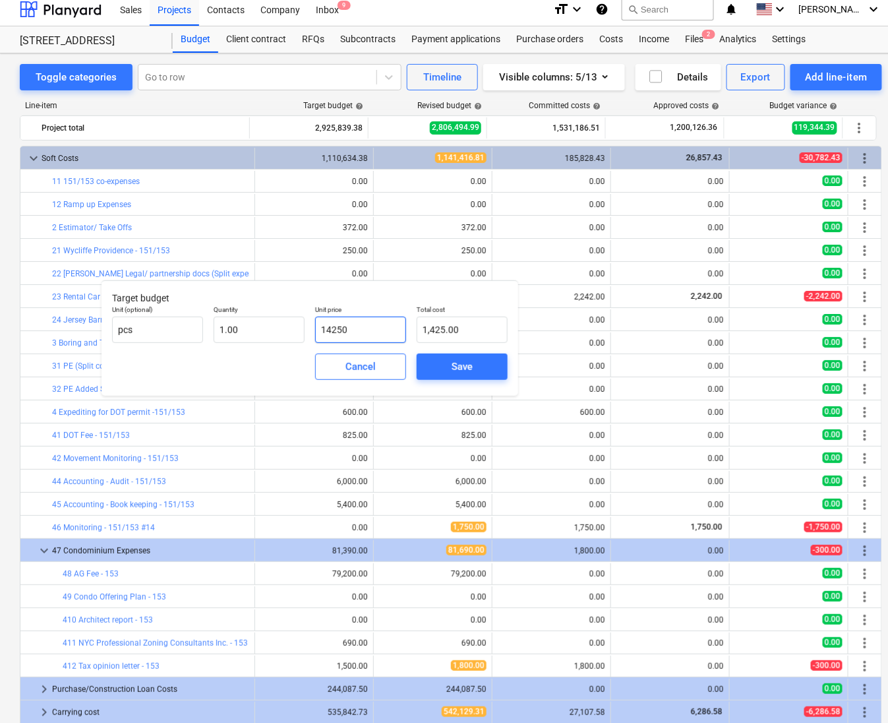
type input "14,250.00"
type input "142500"
type input "142,500.00"
type input "14250"
type input "14,250.00"
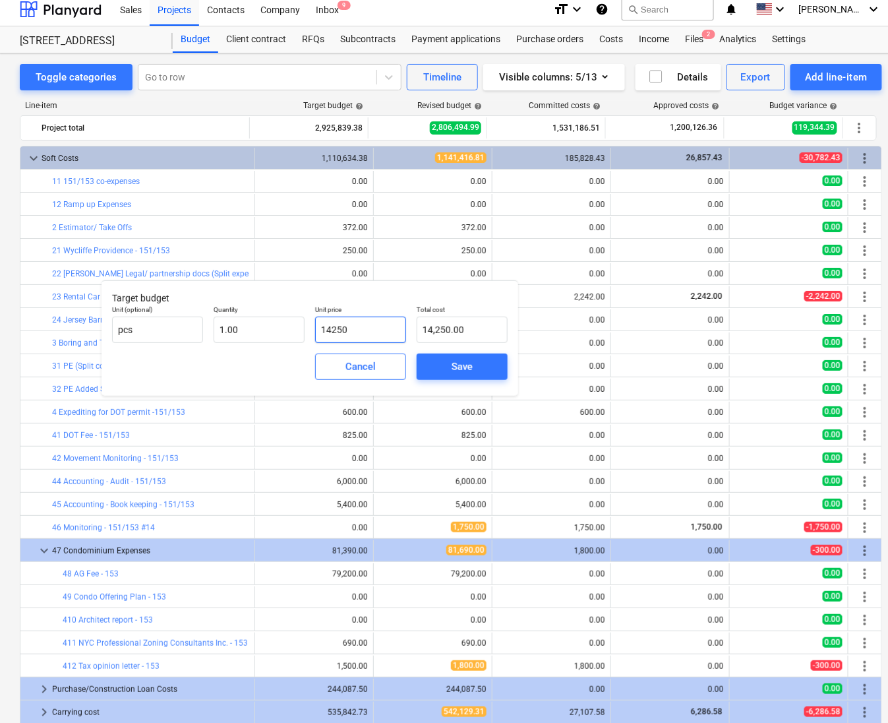
type input "1425"
type input "1,425.00"
click at [460, 362] on div "Save" at bounding box center [462, 366] width 21 height 17
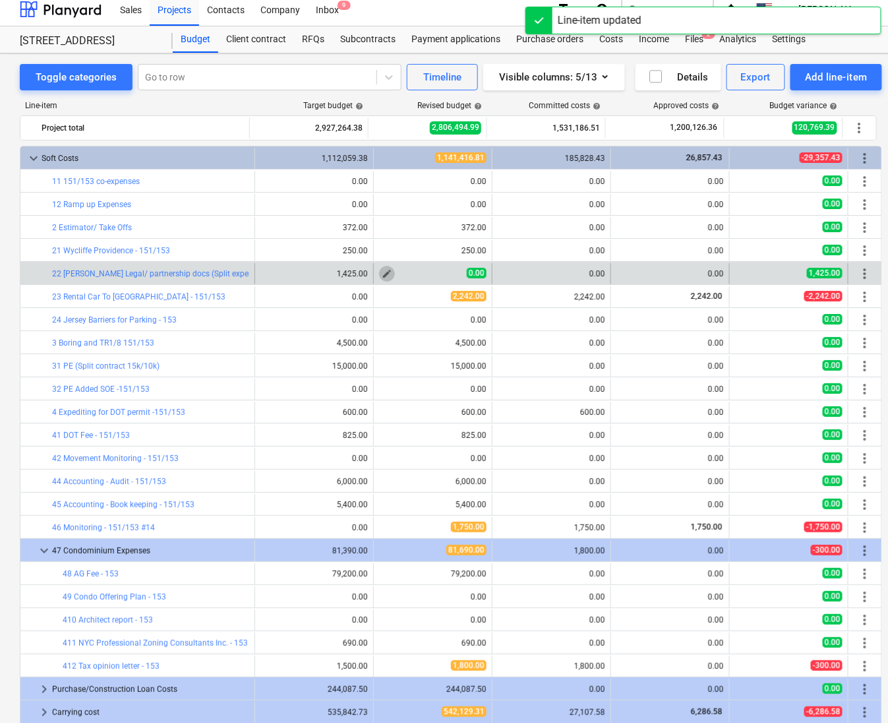
click at [389, 276] on button "edit" at bounding box center [387, 274] width 16 height 16
type textarea "x"
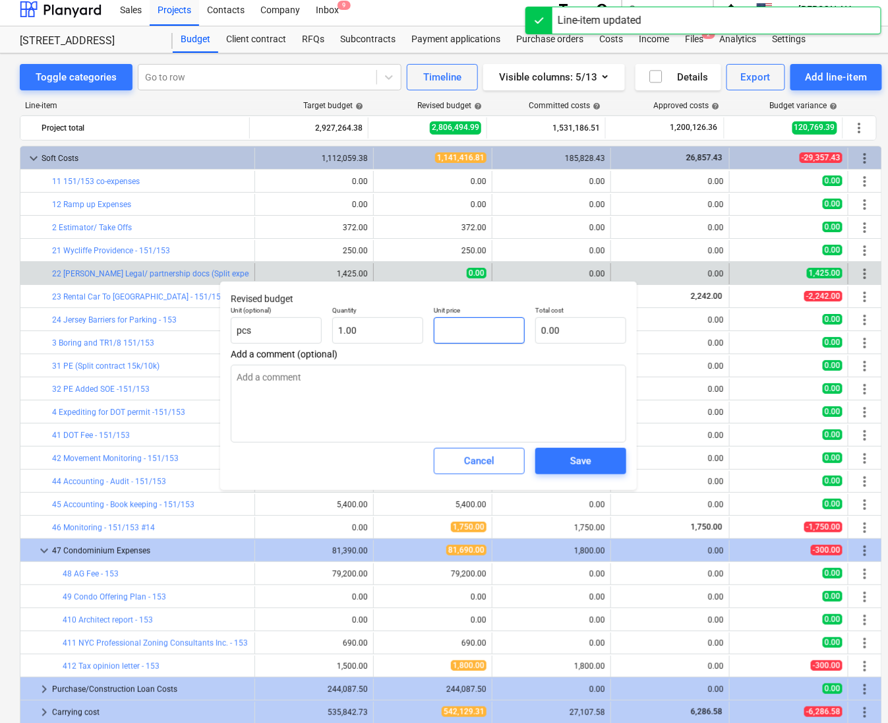
click at [460, 328] on input "text" at bounding box center [479, 330] width 91 height 26
type textarea "x"
type input "1"
type input "1.00"
type textarea "x"
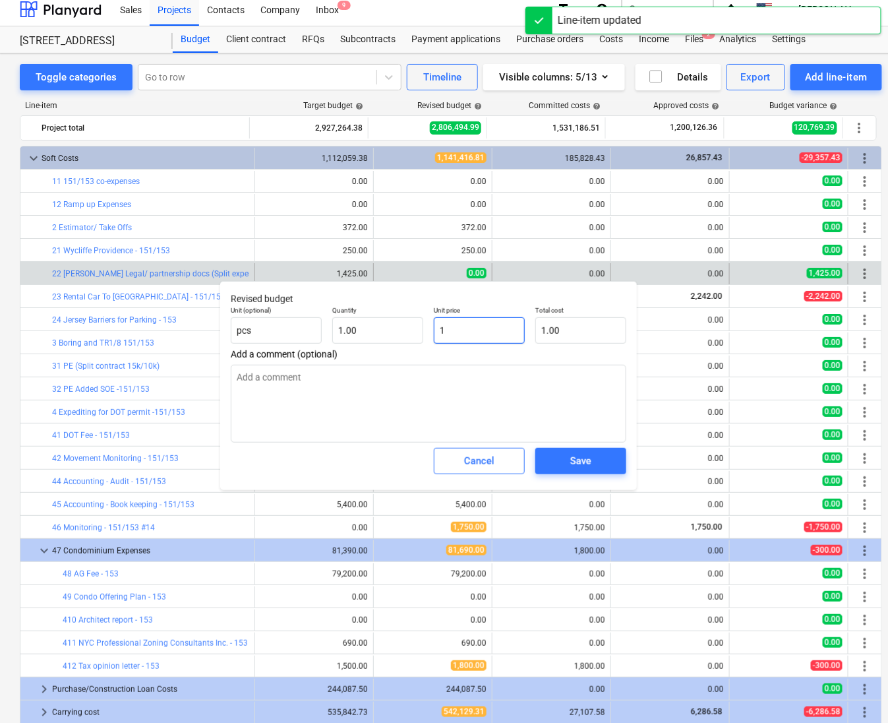
type input "14"
type input "14.00"
type textarea "x"
type input "142"
type input "142.00"
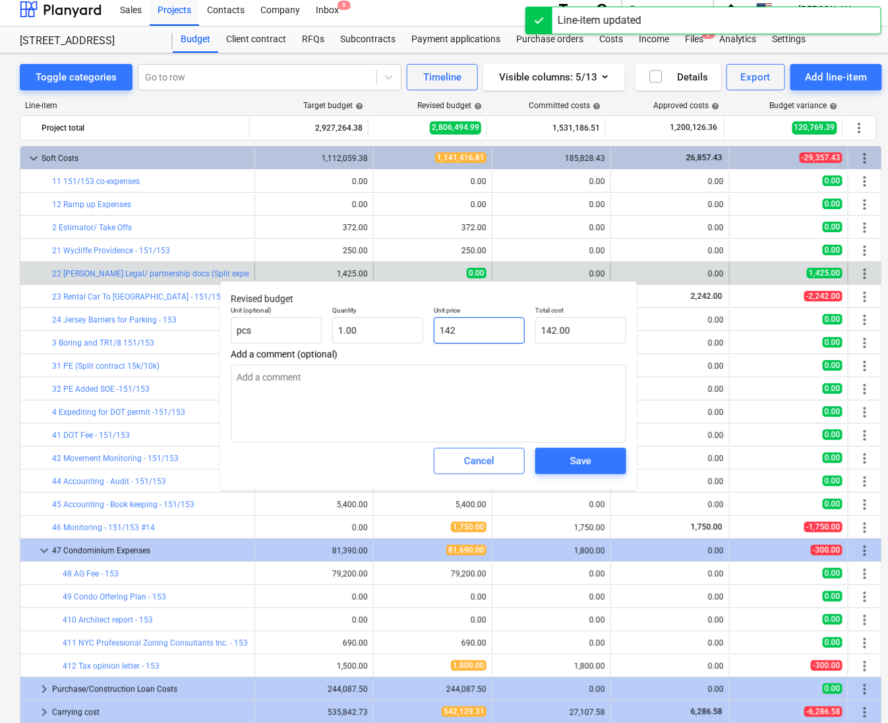
type textarea "x"
type input "1425"
type input "1,425.00"
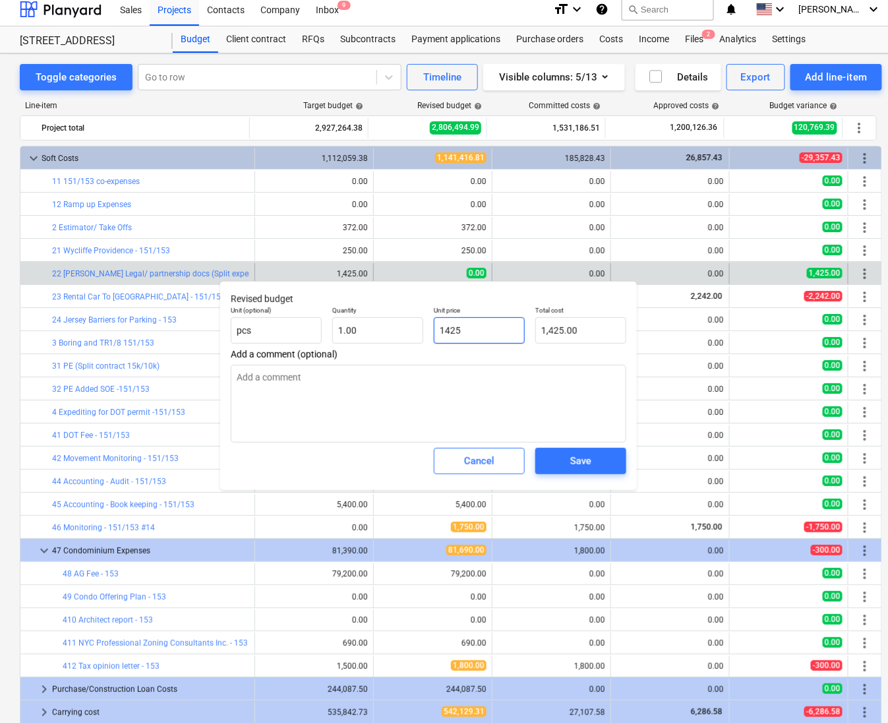
type input "1425"
type textarea "x"
type input "1,425.00"
click at [600, 461] on span "Save" at bounding box center [580, 460] width 59 height 17
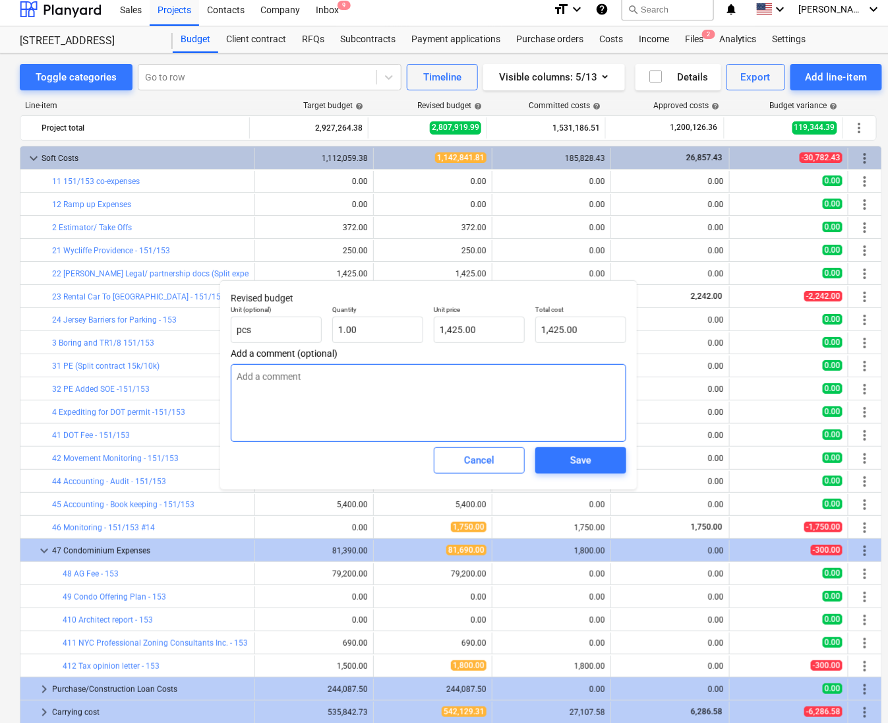
type textarea "x"
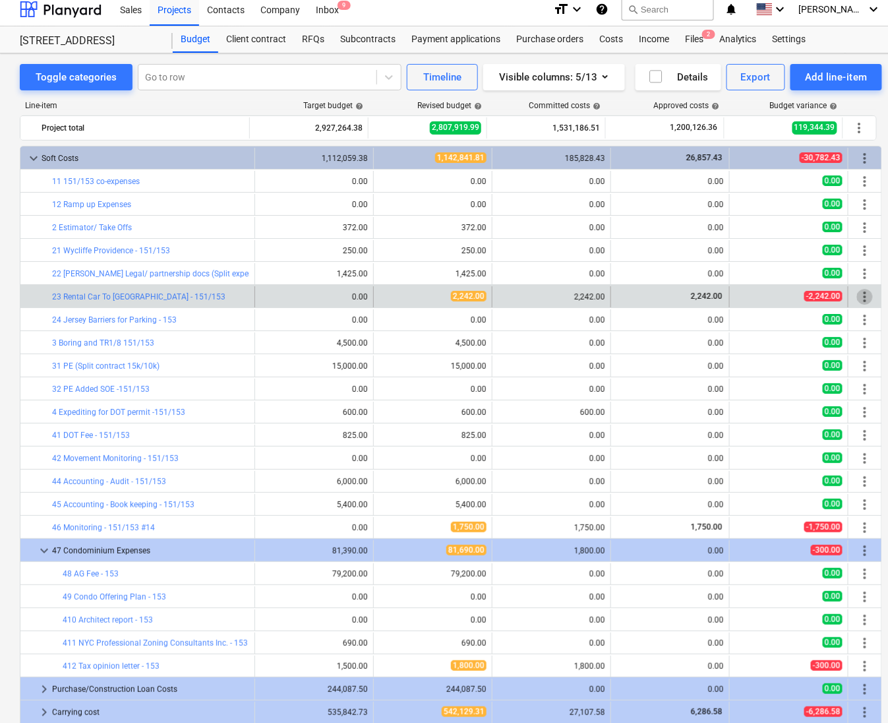
click at [857, 303] on span "more_vert" at bounding box center [865, 297] width 16 height 16
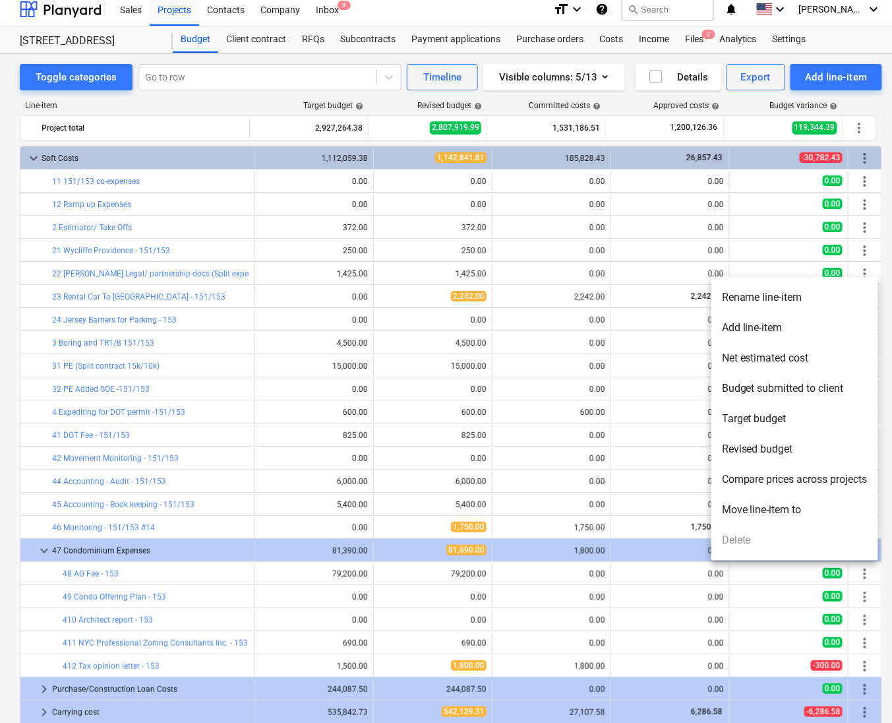
click at [767, 304] on li "Rename line-item" at bounding box center [795, 297] width 167 height 30
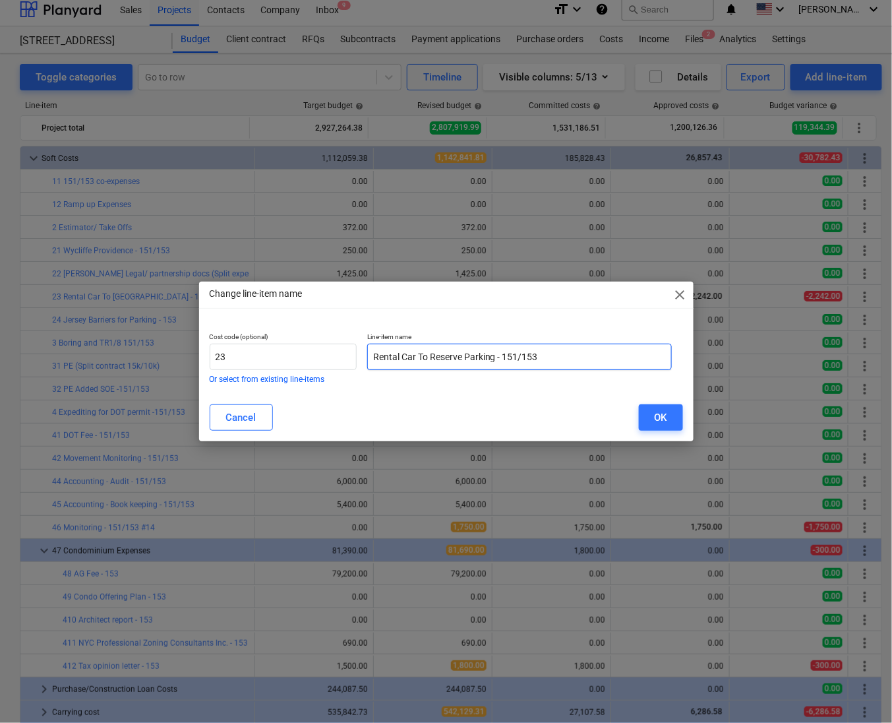
drag, startPoint x: 553, startPoint y: 354, endPoint x: 503, endPoint y: 358, distance: 50.3
click at [503, 358] on input "Rental Car To Reserve Parking - 151/153" at bounding box center [519, 357] width 305 height 26
type input "Rental Car To Reserve Parking (Split Expense)"
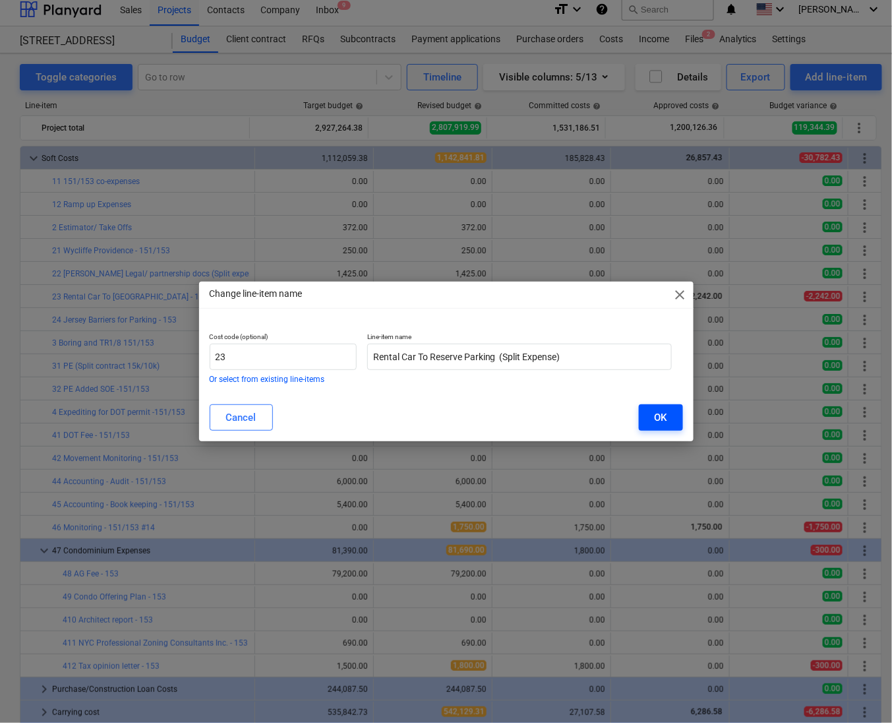
click at [655, 419] on div "OK" at bounding box center [661, 417] width 13 height 17
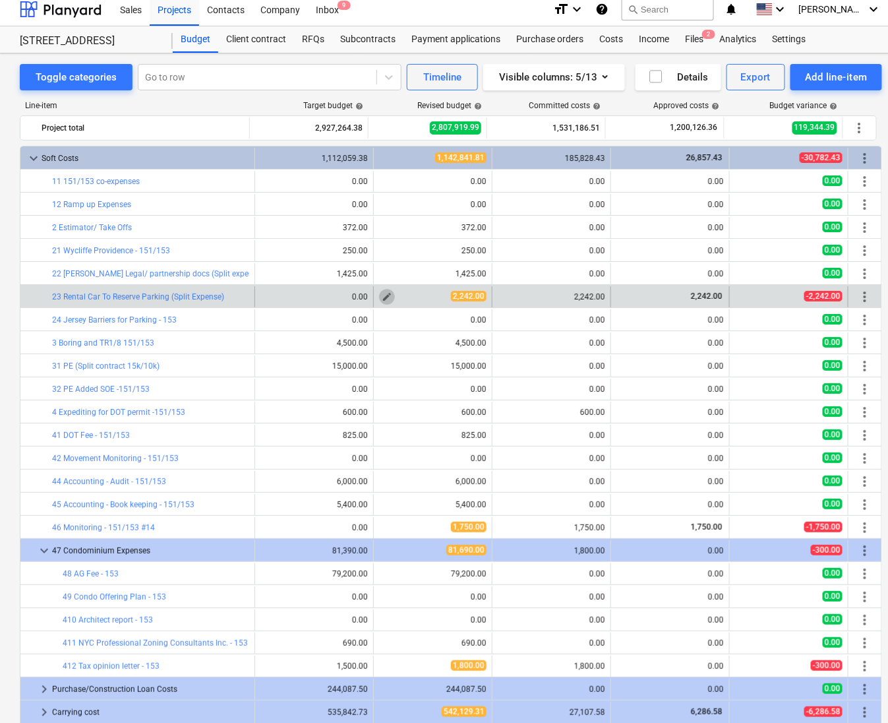
click at [383, 295] on span "edit" at bounding box center [387, 297] width 11 height 11
type textarea "x"
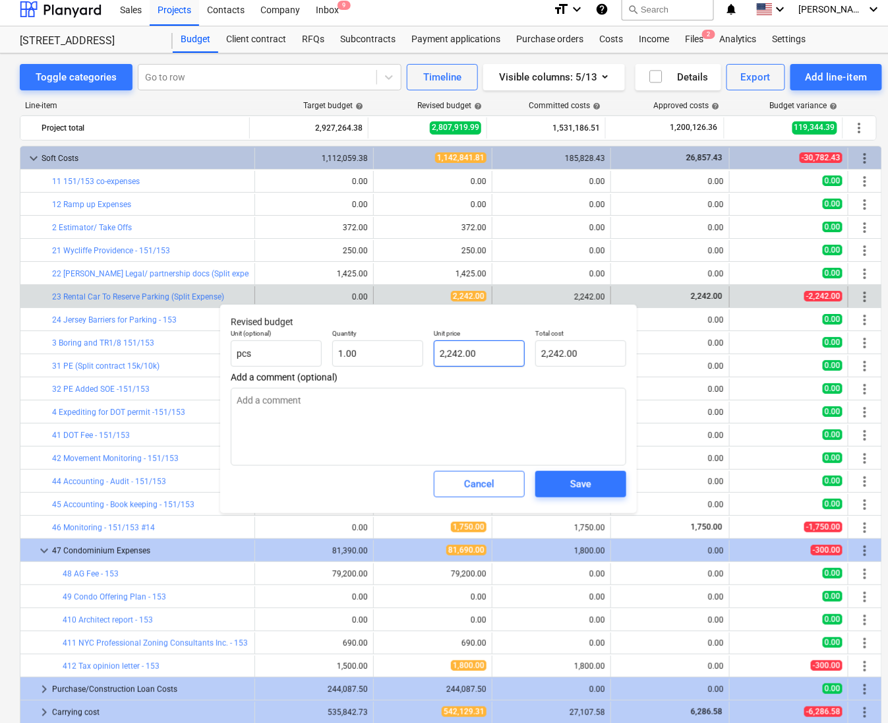
type input "2242"
click at [468, 355] on input "2242" at bounding box center [479, 353] width 91 height 26
type textarea "x"
type input "224"
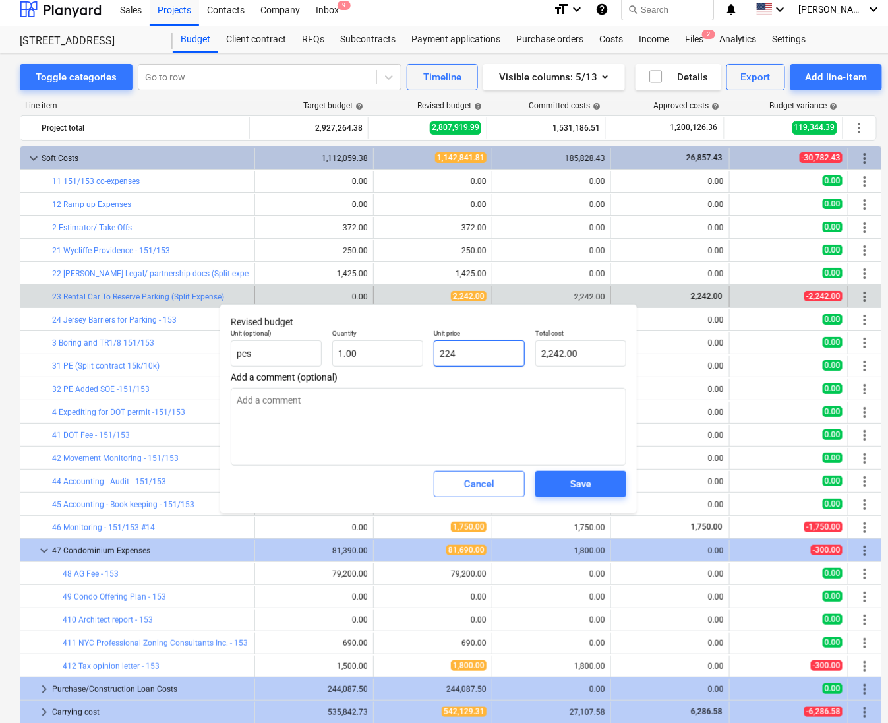
type input "224.00"
type textarea "x"
type input "22"
type input "22.00"
type textarea "x"
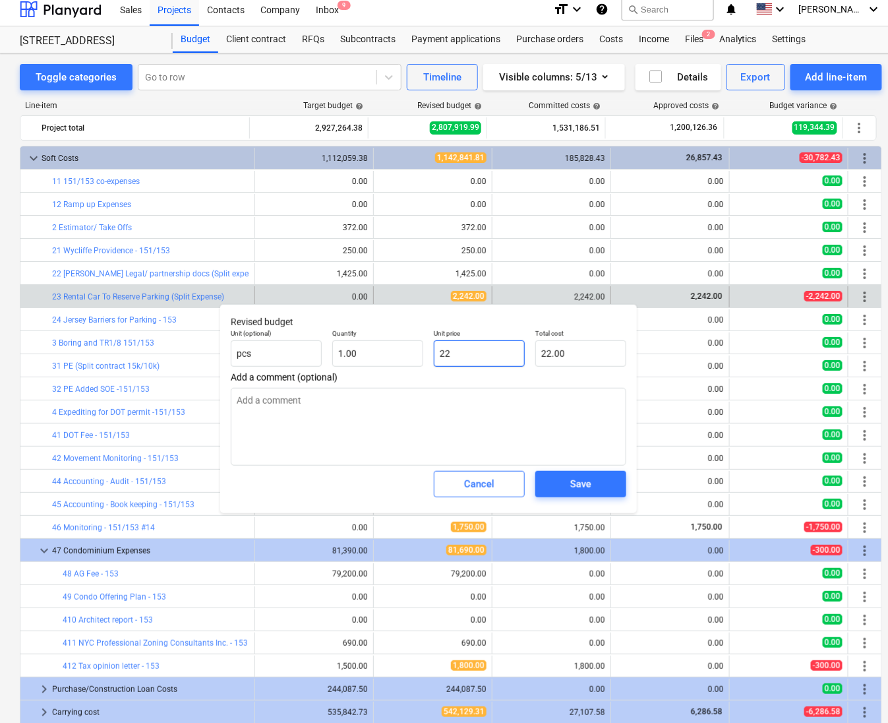
type input "2"
type input "2.00"
type textarea "x"
type input "0.00"
type textarea "x"
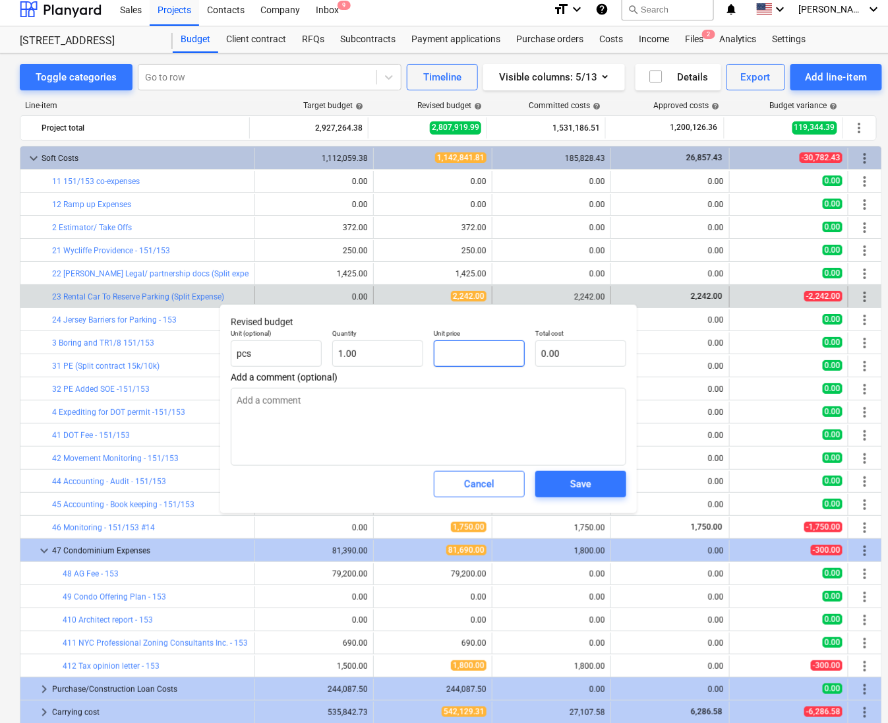
type input "1"
type input "1.00"
type textarea "x"
type input "11"
type input "11.00"
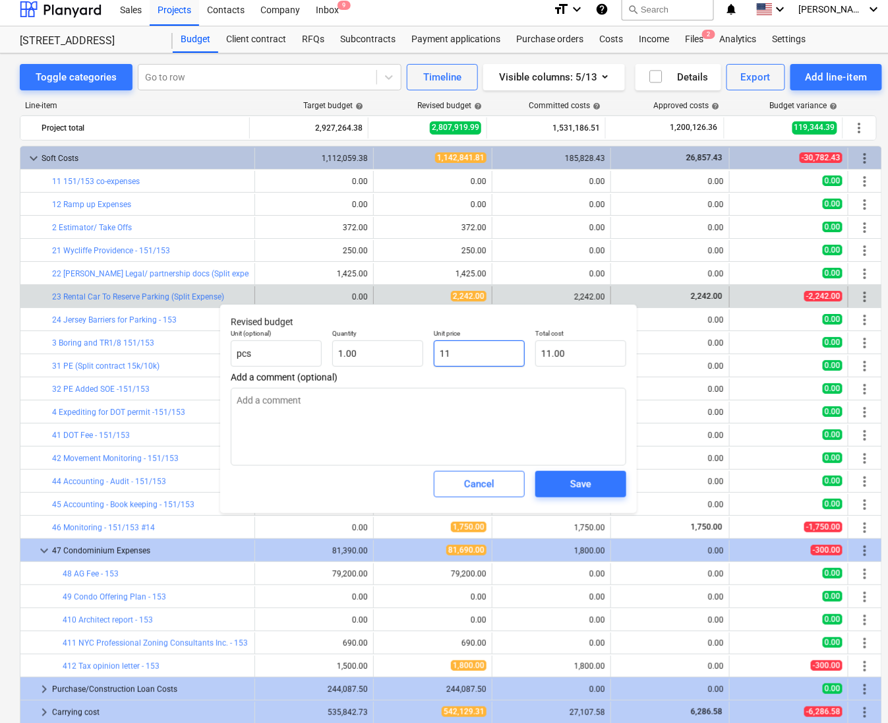
type textarea "x"
type input "112"
type input "112.00"
type textarea "x"
type input "1121"
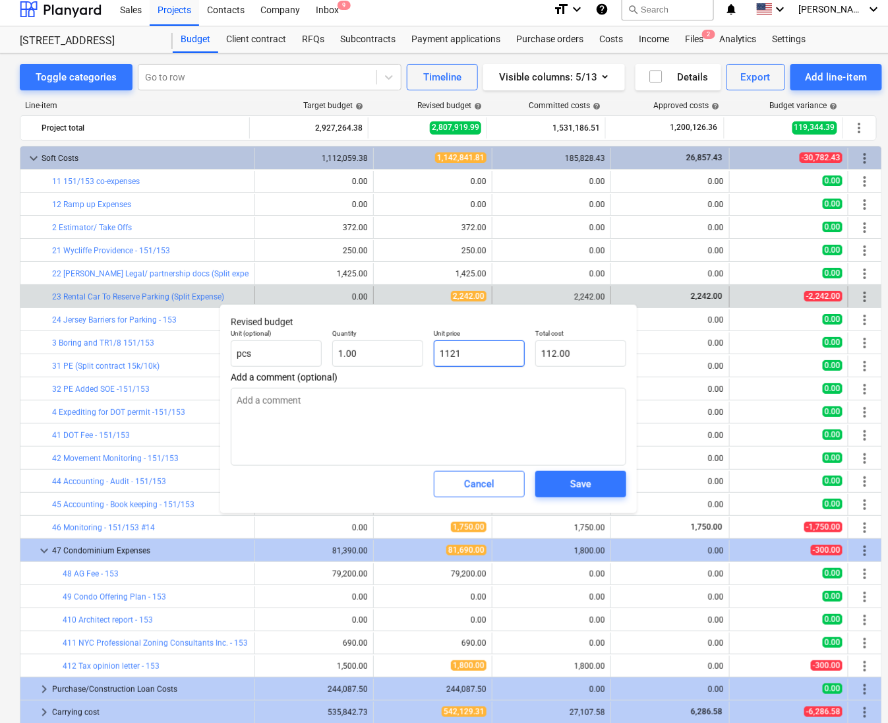
type input "1,121.00"
type input "1121"
type textarea "x"
type input "1,121.00"
click at [588, 488] on div "Save" at bounding box center [580, 484] width 21 height 17
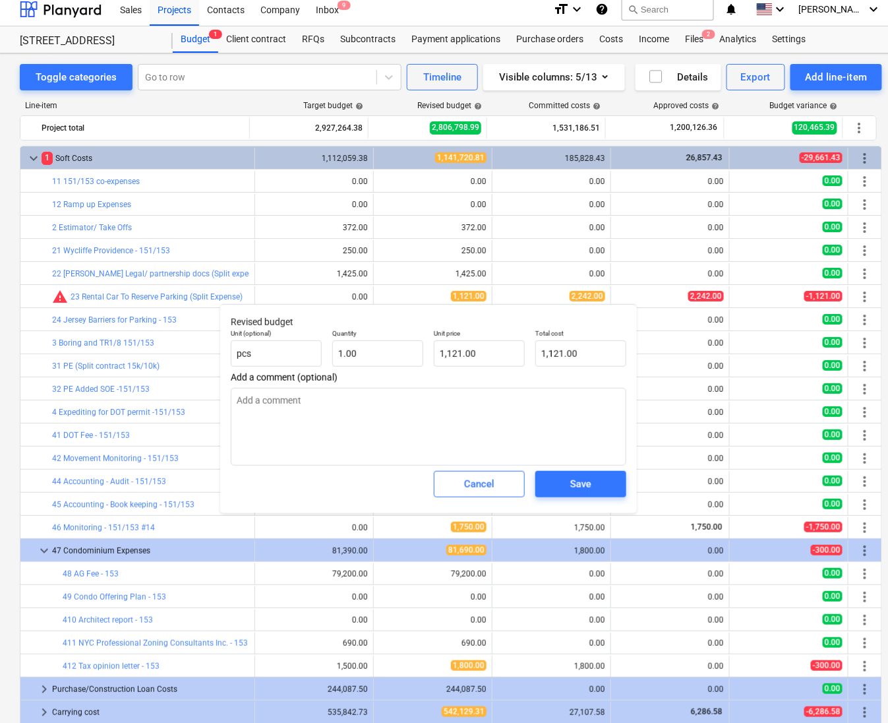
type textarea "x"
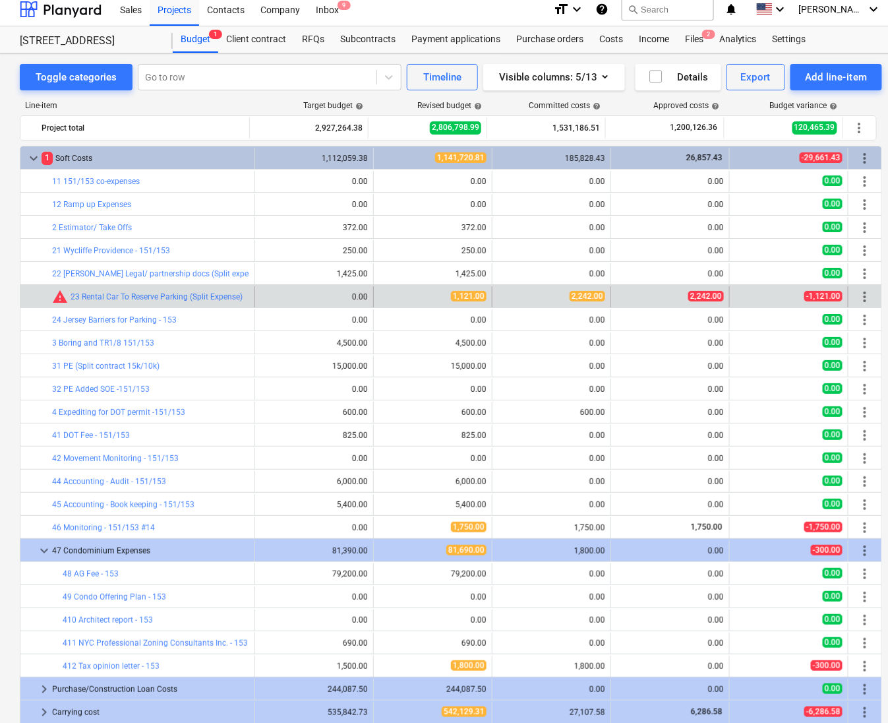
click at [665, 302] on div "2,242.00" at bounding box center [671, 296] width 108 height 11
click at [707, 293] on span "2,242.00" at bounding box center [707, 296] width 36 height 11
click at [121, 292] on link "23 Rental Car To Reserve Parking (Split Expense)" at bounding box center [157, 296] width 172 height 9
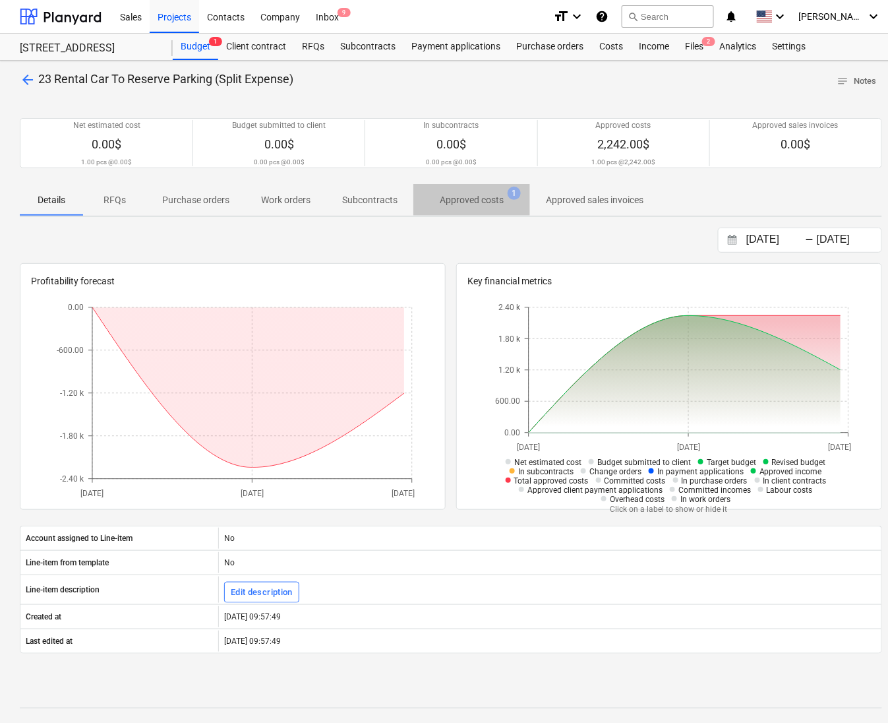
click at [472, 198] on p "Approved costs" at bounding box center [472, 200] width 64 height 14
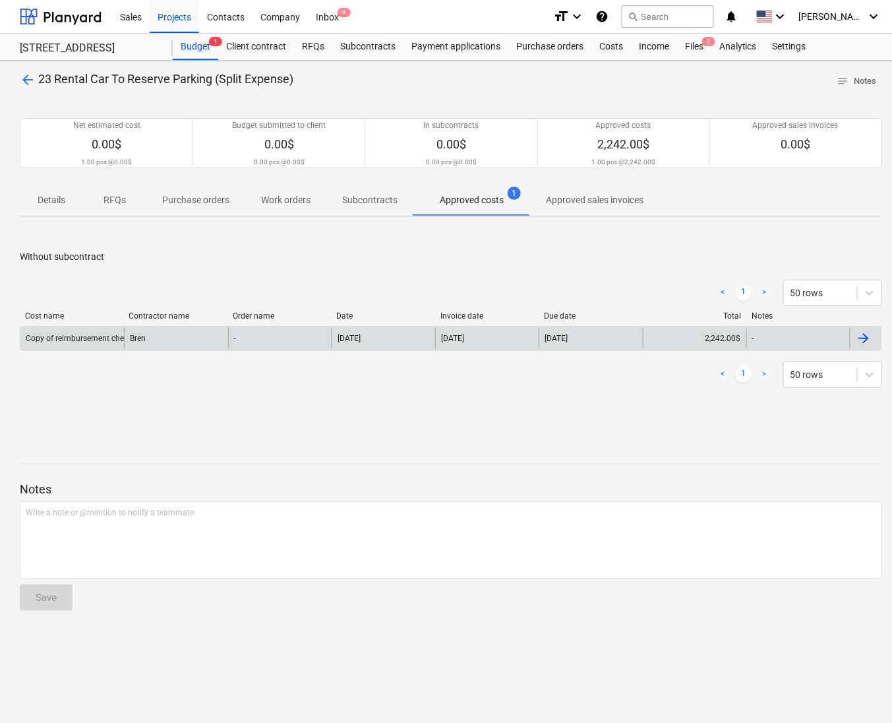
click at [96, 342] on div "Copy of reimbursement check to BA 20241008_143129.jpg" at bounding box center [131, 338] width 210 height 9
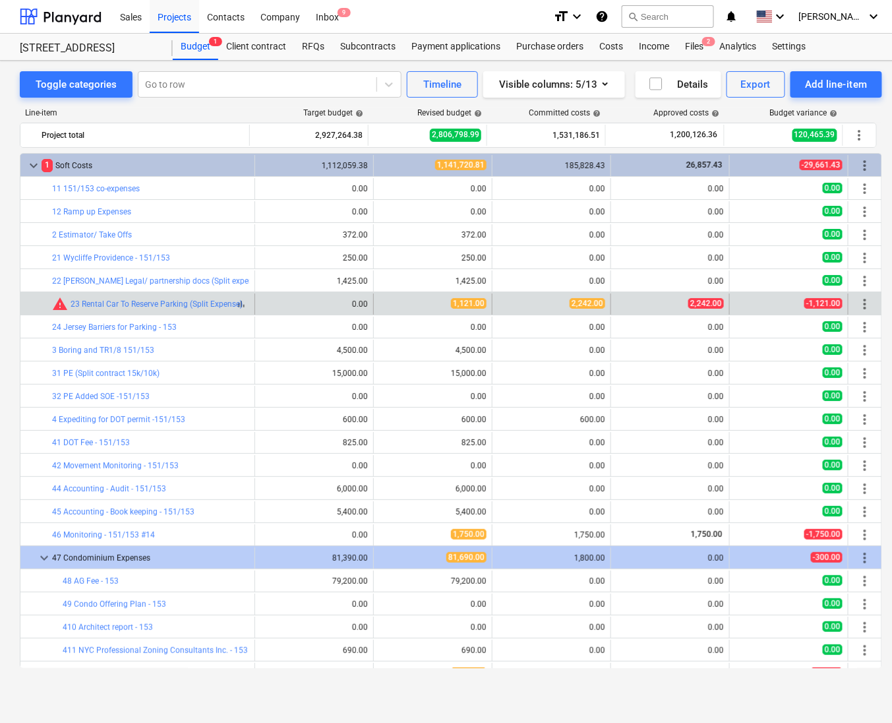
click at [200, 311] on div "warning 23 Rental Car To Reserve Parking (Split Expense)" at bounding box center [147, 304] width 191 height 16
click at [212, 302] on link "23 Rental Car To Reserve Parking (Split Expense)" at bounding box center [157, 303] width 172 height 9
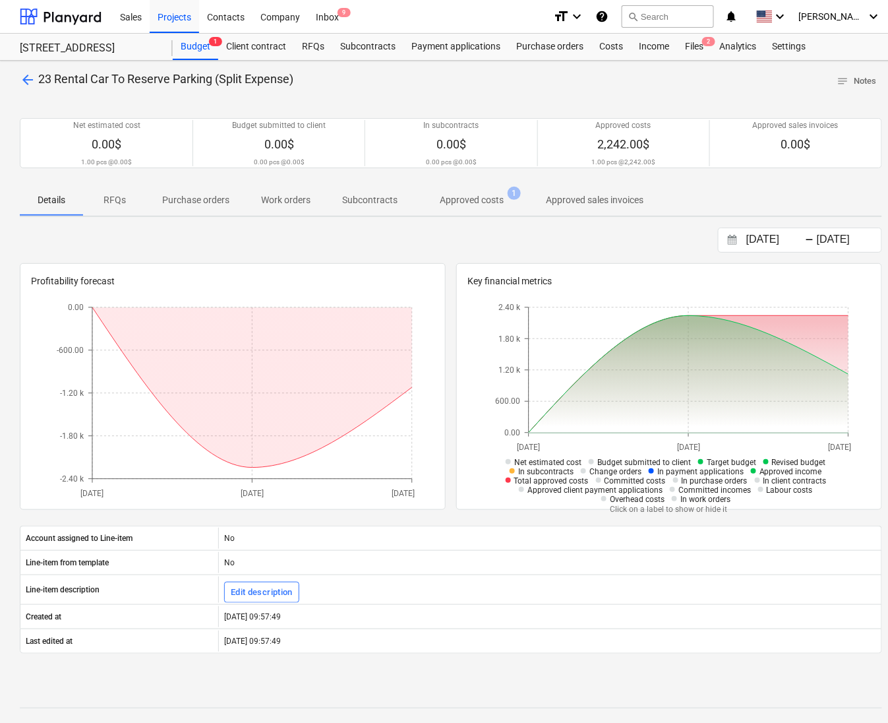
click at [468, 199] on p "Approved costs" at bounding box center [472, 200] width 64 height 14
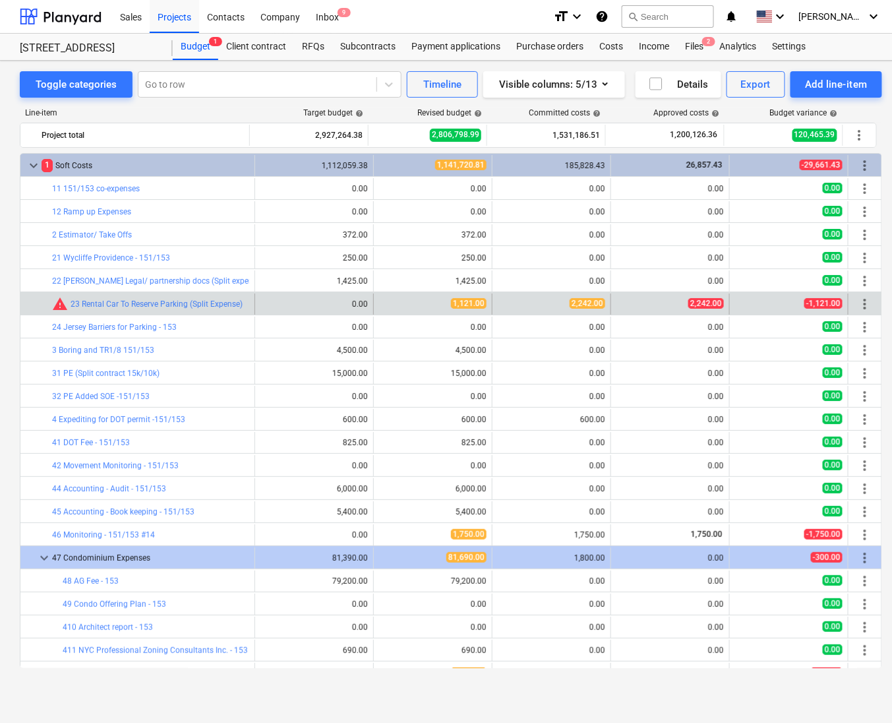
drag, startPoint x: 733, startPoint y: 307, endPoint x: 861, endPoint y: 311, distance: 128.7
click at [861, 311] on span "more_vert" at bounding box center [865, 304] width 16 height 16
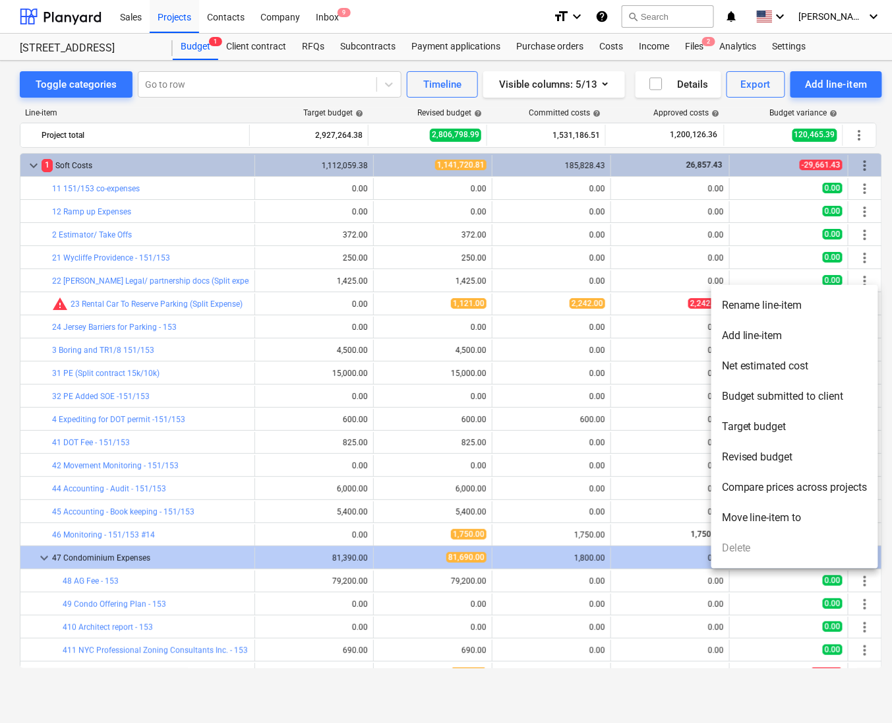
click at [759, 311] on li "Rename line-item" at bounding box center [795, 305] width 167 height 30
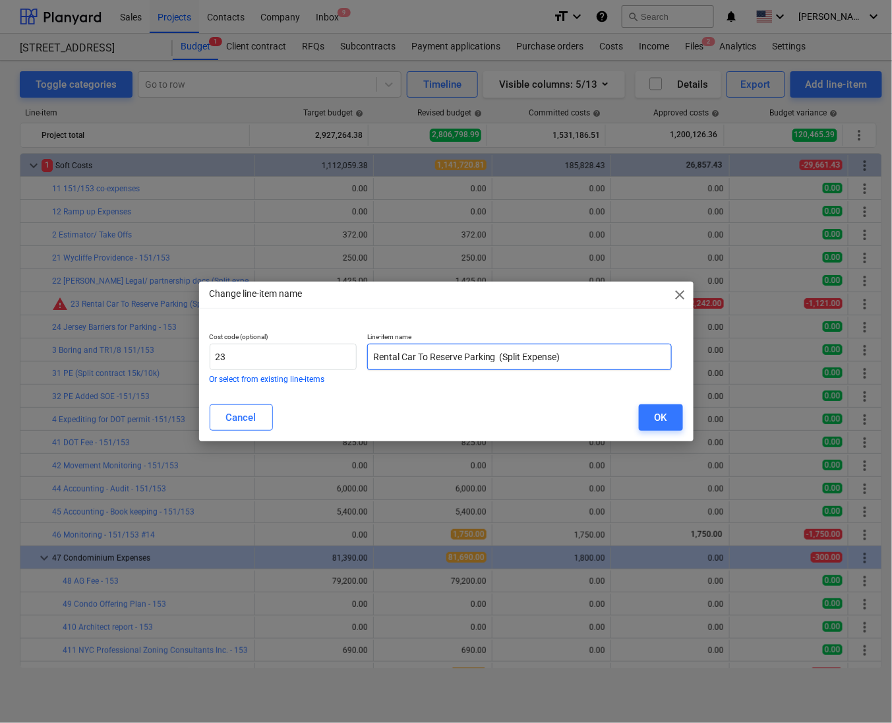
click at [557, 359] on input "Rental Car To Reserve Parking (Split Expense)" at bounding box center [519, 357] width 305 height 26
type input "Rental Car To Reserve Parking (should be split)"
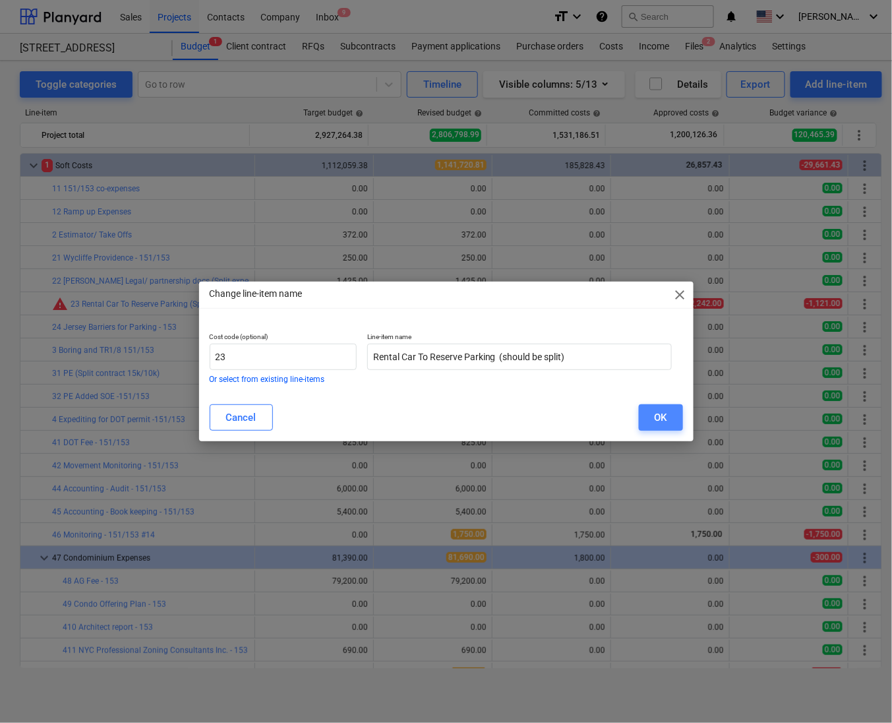
click at [671, 421] on button "OK" at bounding box center [661, 417] width 44 height 26
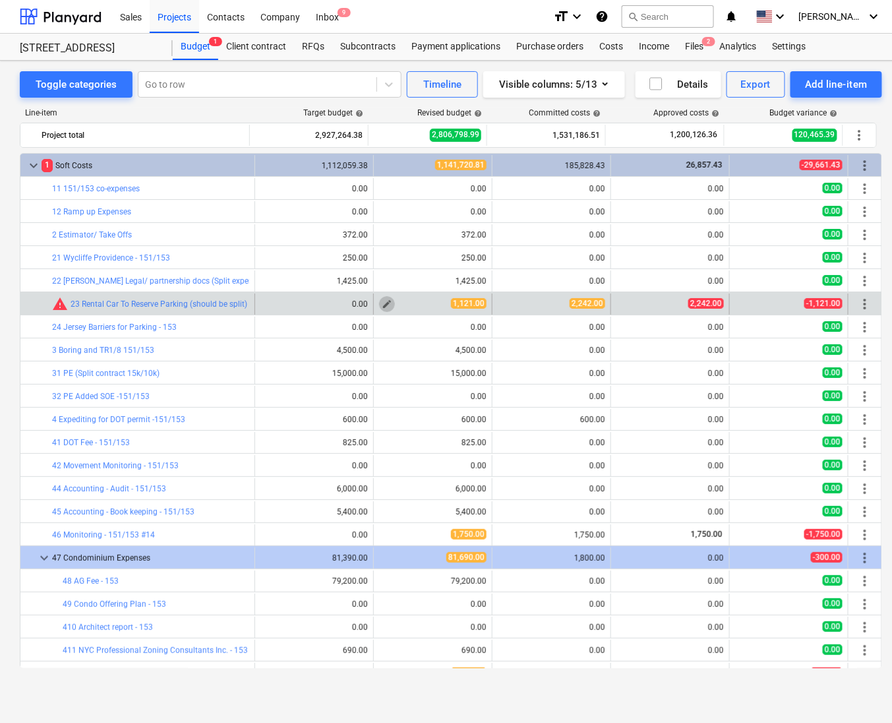
click at [385, 308] on span "edit" at bounding box center [387, 304] width 11 height 11
type textarea "x"
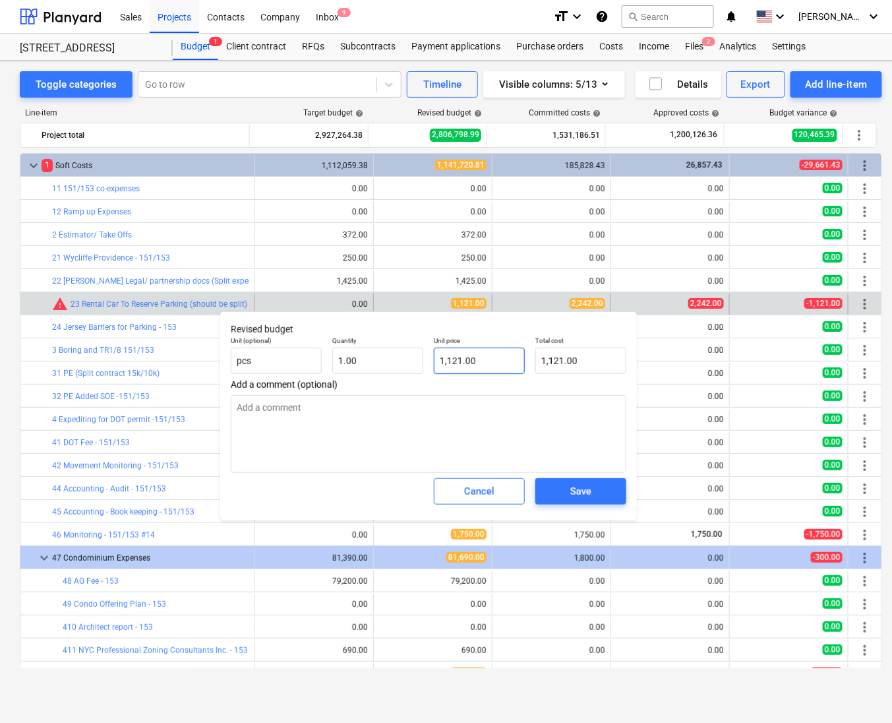
type input "1121"
drag, startPoint x: 487, startPoint y: 359, endPoint x: 377, endPoint y: 363, distance: 110.2
click at [377, 363] on div "Unit (optional) pcs Quantity 1.00 Unit price 1121 Total cost 1,121.00" at bounding box center [429, 355] width 406 height 48
drag, startPoint x: 470, startPoint y: 352, endPoint x: 371, endPoint y: 375, distance: 100.9
click at [371, 375] on div "Unit (optional) pcs Quantity 1.00 Unit price 1121 Total cost 1,121.00" at bounding box center [429, 355] width 406 height 48
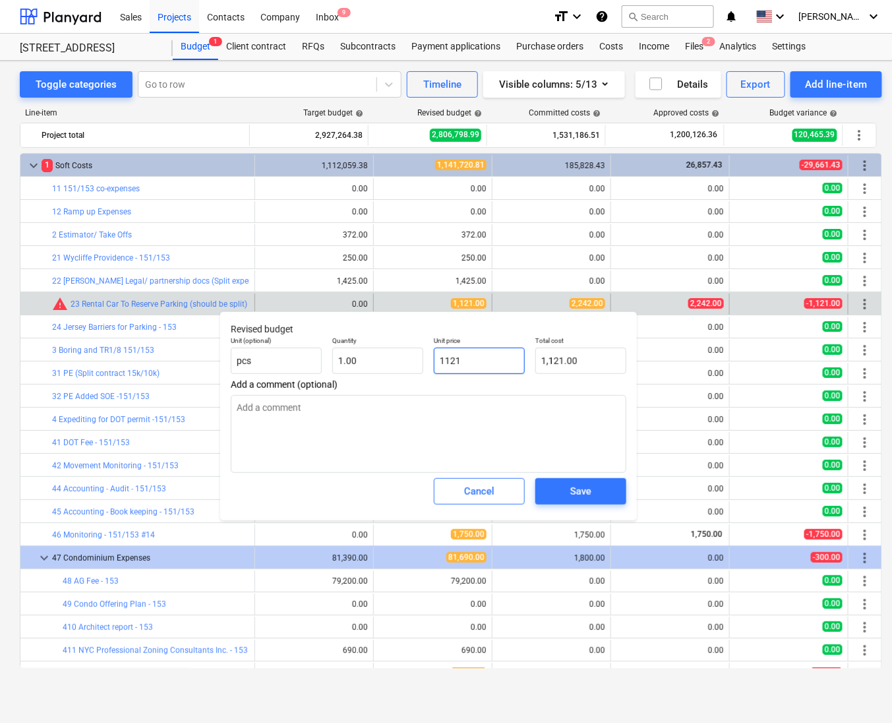
type textarea "x"
type input "112"
type input "112.00"
type textarea "x"
type input "11"
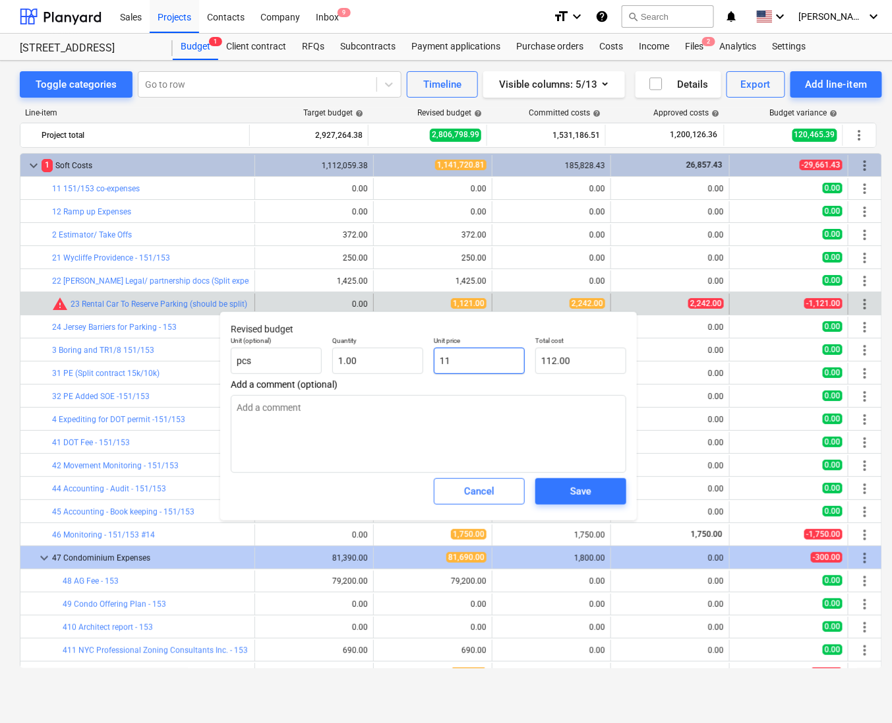
type input "11.00"
type textarea "x"
type input "1"
type input "1.00"
type textarea "x"
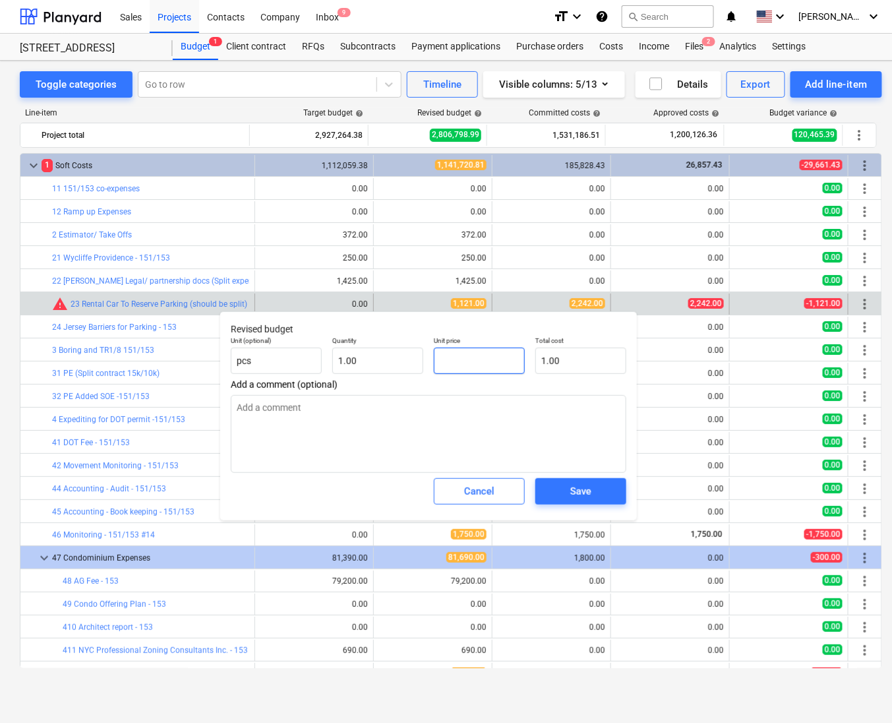
type input "0.00"
type textarea "x"
type input "2"
type input "2.00"
type textarea "x"
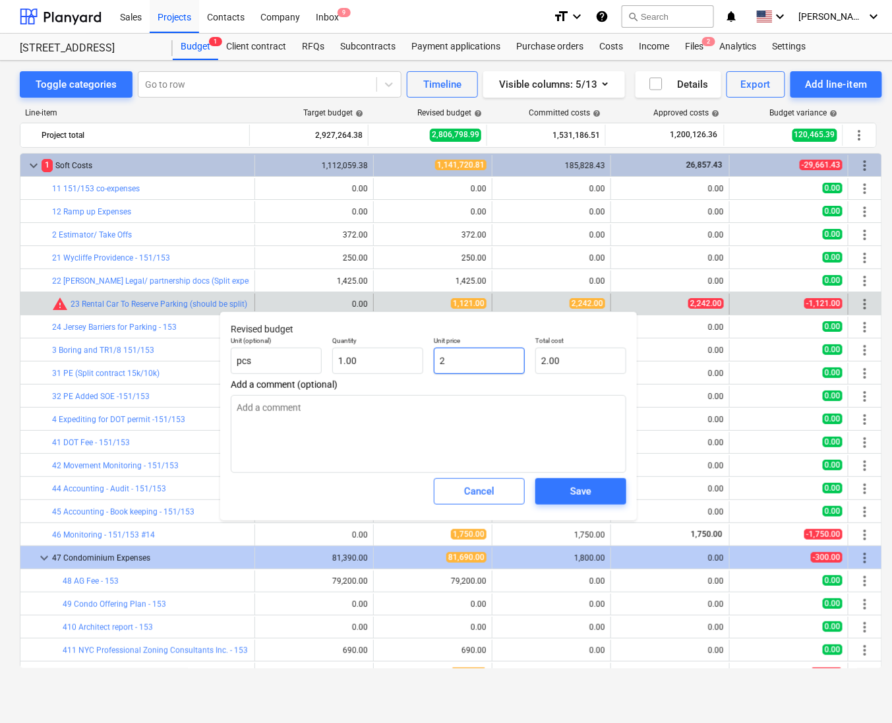
type input "22"
type input "22.00"
type textarea "x"
type input "224"
type input "224.00"
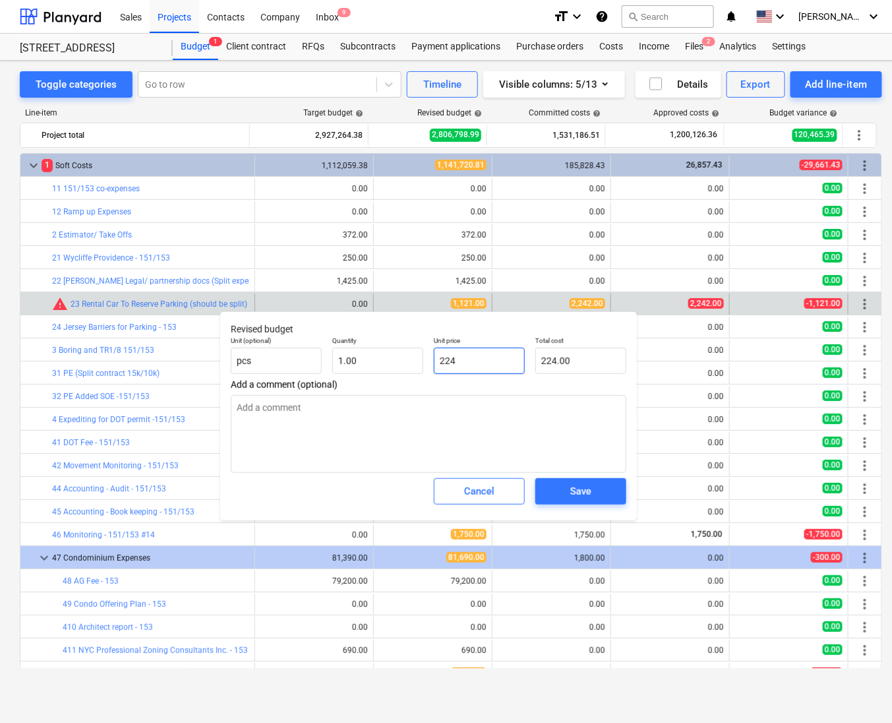
type textarea "x"
type input "2242"
type input "2,242.00"
type input "2242"
type textarea "x"
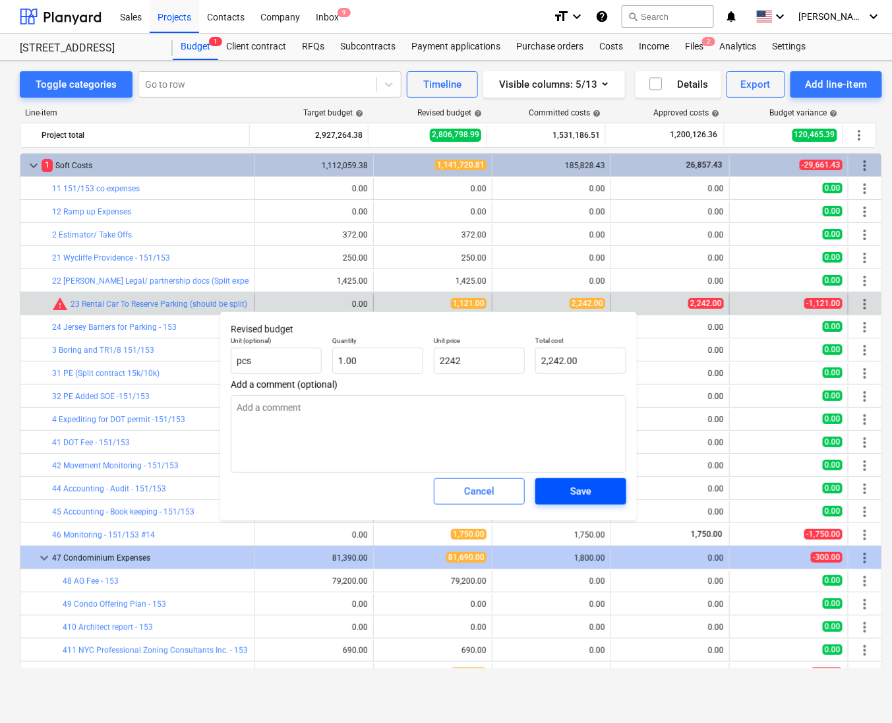
type input "2,242.00"
click at [570, 486] on div "Save" at bounding box center [580, 491] width 21 height 17
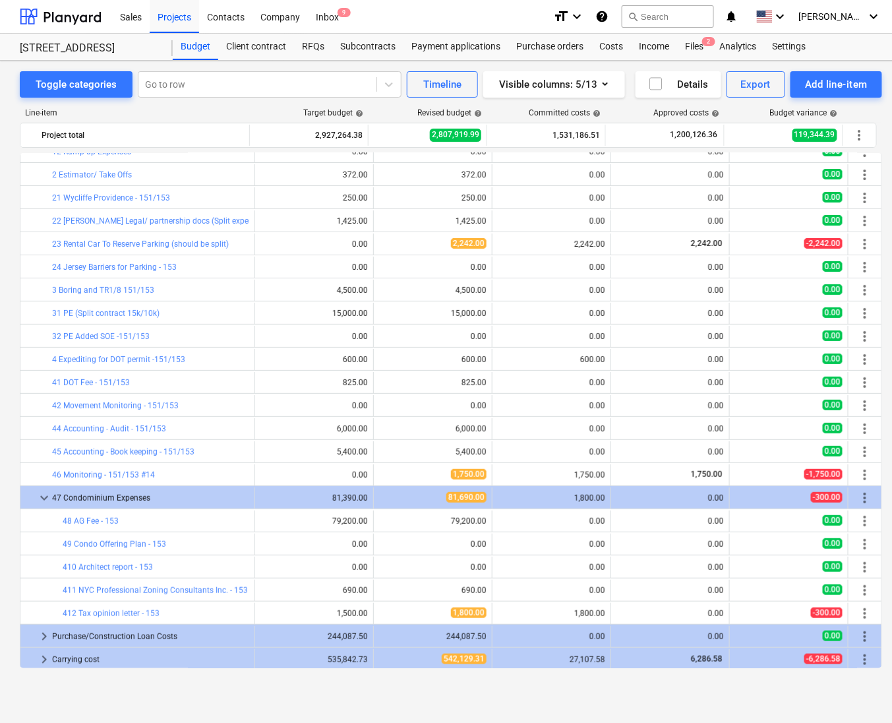
scroll to position [59, 0]
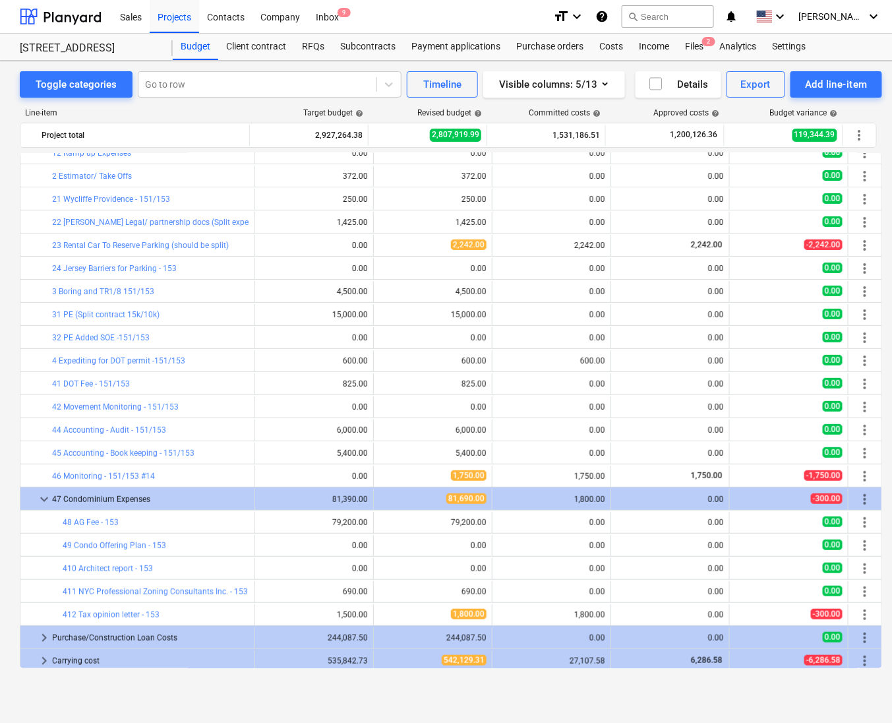
click at [385, 261] on button "edit" at bounding box center [387, 269] width 16 height 16
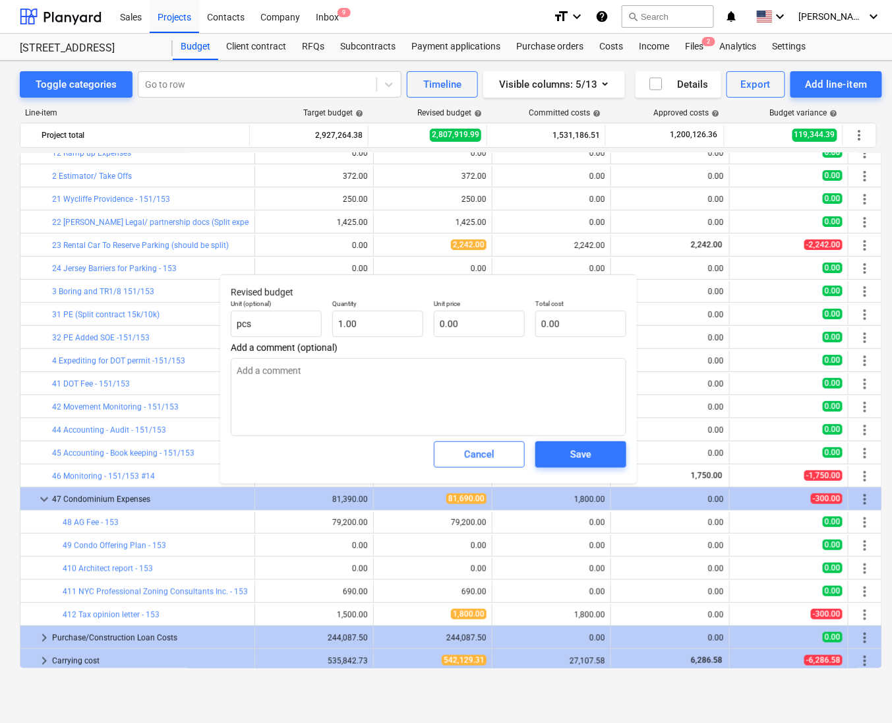
type textarea "x"
click at [480, 324] on input "text" at bounding box center [479, 324] width 91 height 26
type textarea "x"
type input "2"
type input "2.00"
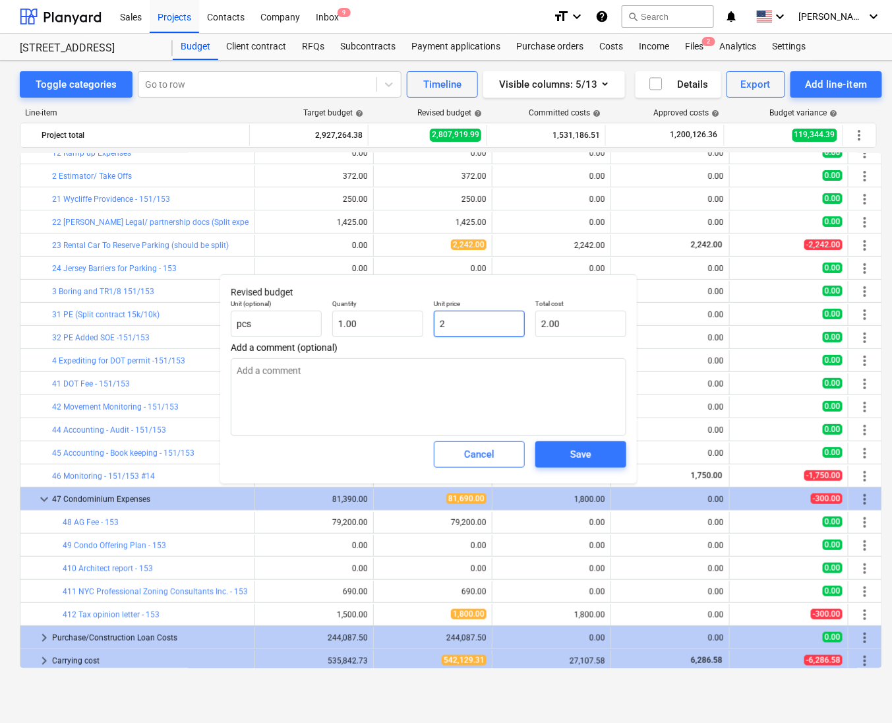
type textarea "x"
type input "27"
type input "27.00"
type textarea "x"
type input "2"
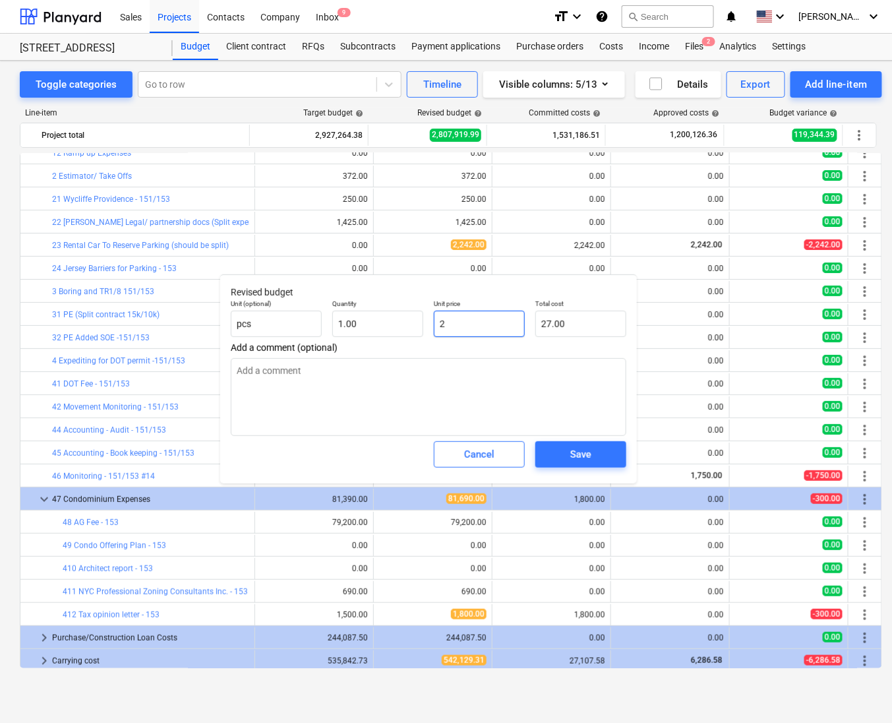
type input "2.00"
type textarea "x"
type input "25"
type input "25.00"
type textarea "x"
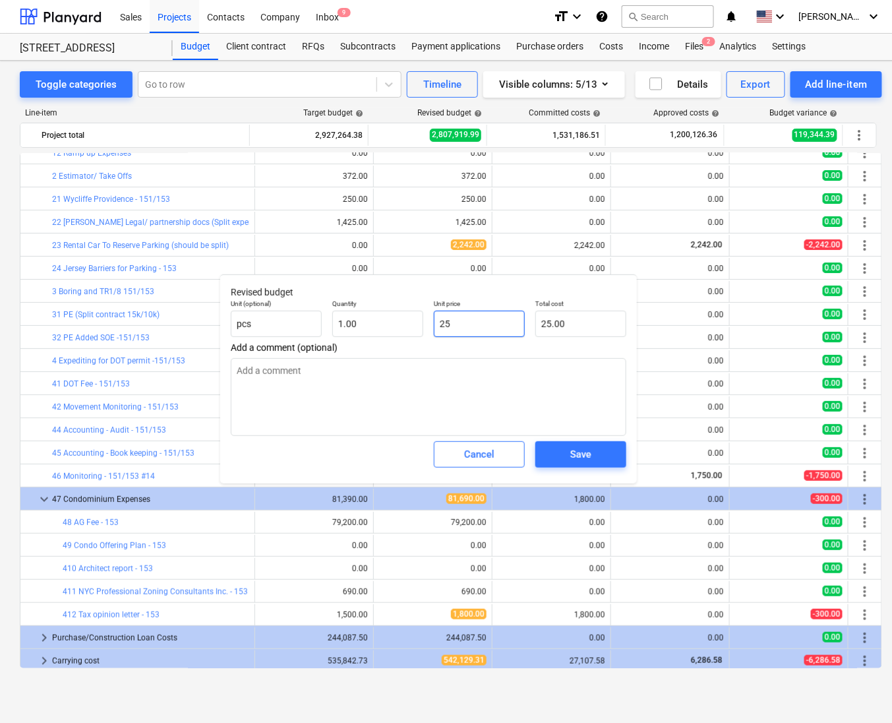
type input "253"
type input "253.00"
type textarea "x"
type input "25"
type input "25.00"
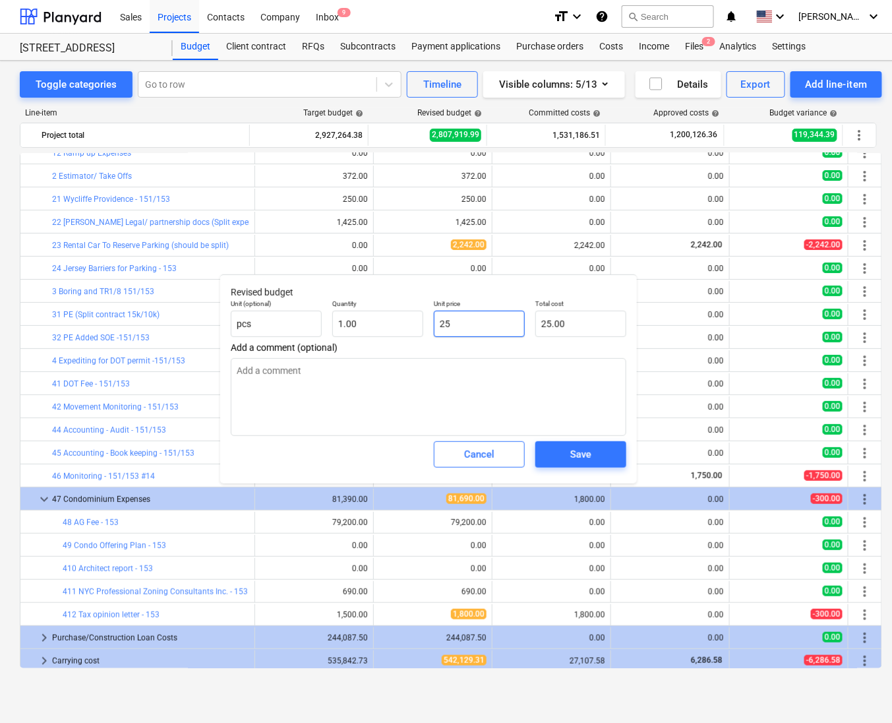
type textarea "x"
type input "257"
type input "257.00"
type textarea "x"
type input "2573"
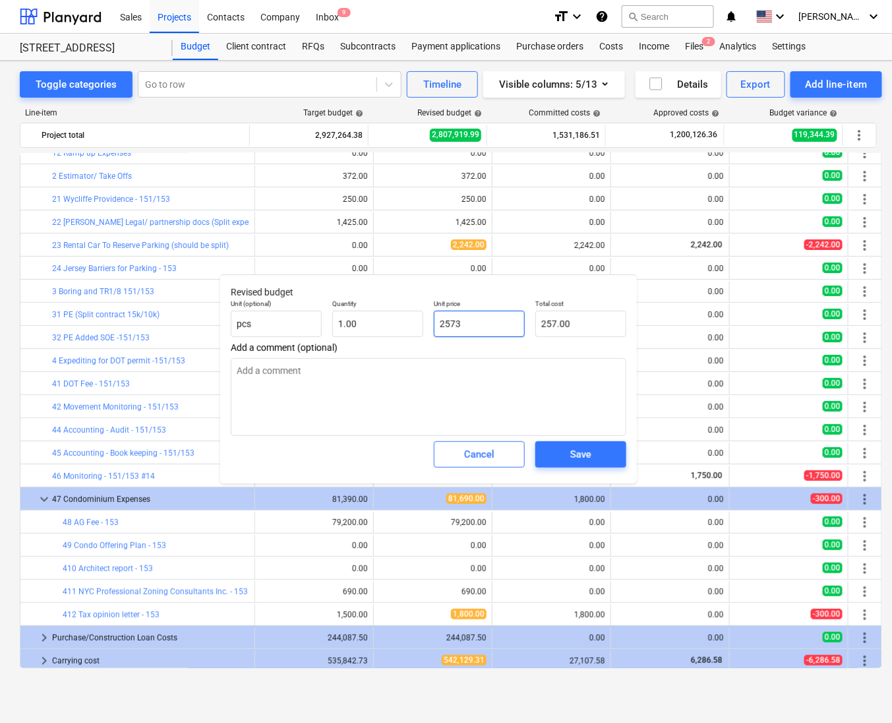
type input "2,573.00"
type textarea "x"
type input "2573."
type textarea "x"
type input "2573.4"
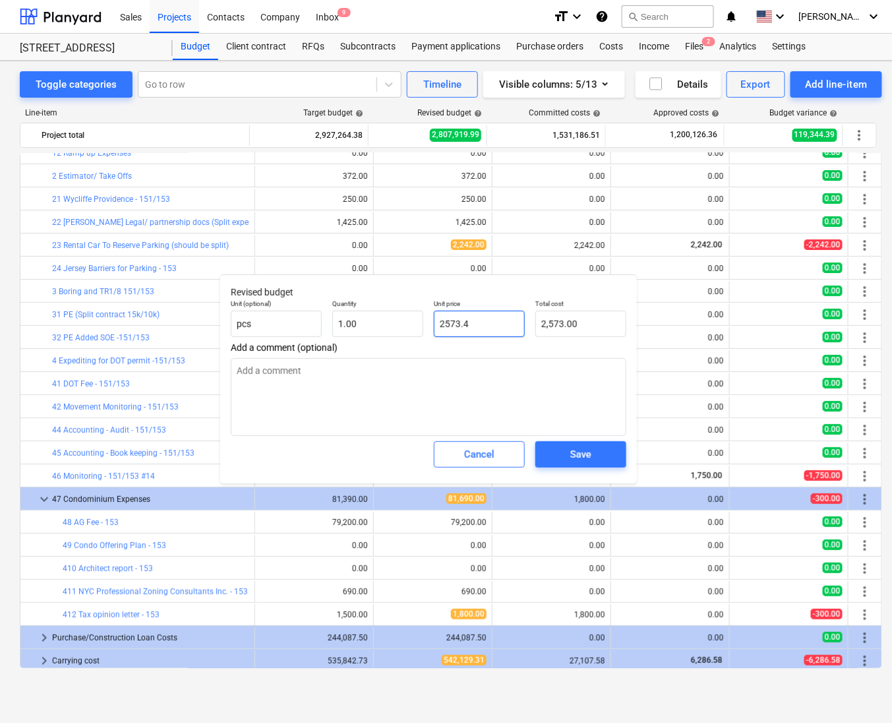
type input "2,573.40"
type textarea "x"
type input "2573.42"
type input "2,573.42"
type input "2573.42"
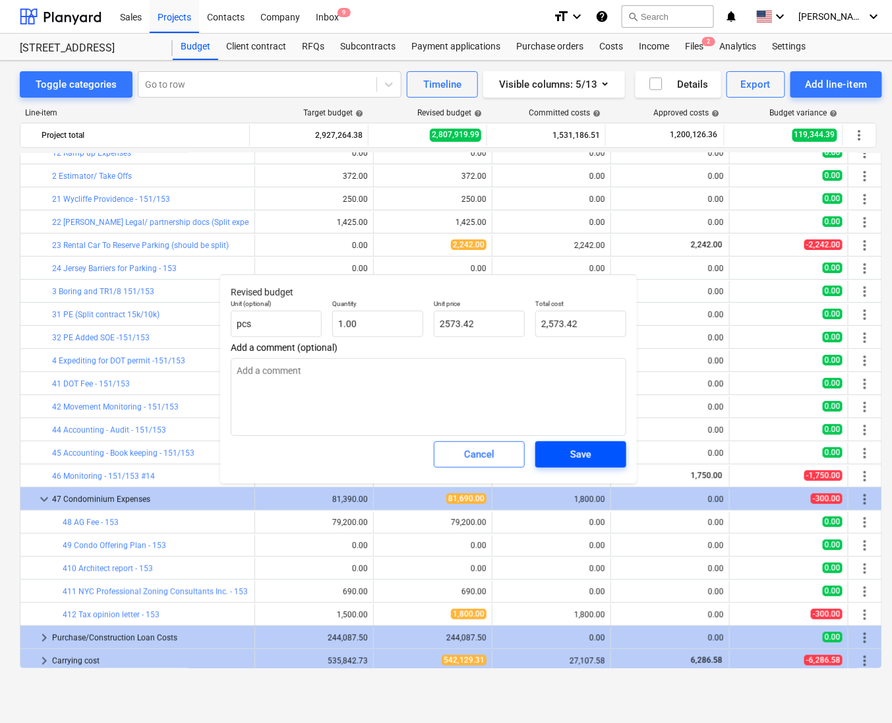
type textarea "x"
type input "2,573.42"
click at [561, 458] on span "Save" at bounding box center [580, 454] width 59 height 17
type textarea "x"
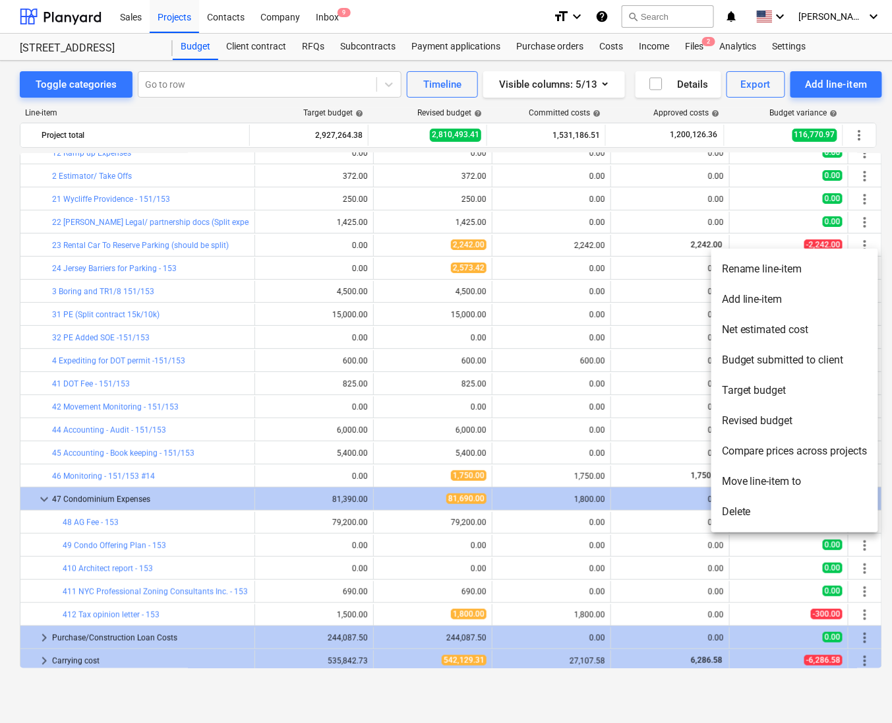
click at [755, 274] on li "Rename line-item" at bounding box center [795, 269] width 167 height 30
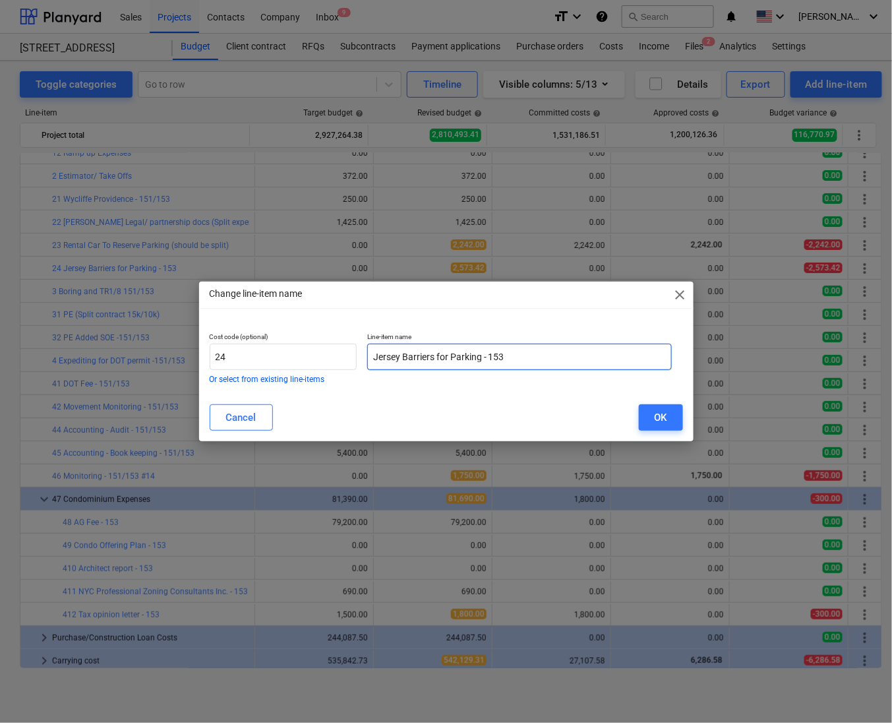
drag, startPoint x: 537, startPoint y: 359, endPoint x: 491, endPoint y: 361, distance: 45.6
click at [491, 361] on input "Jersey Barriers for Parking - 153" at bounding box center [519, 357] width 305 height 26
type input "Jersey Barriers for Parking - (Should be Split)"
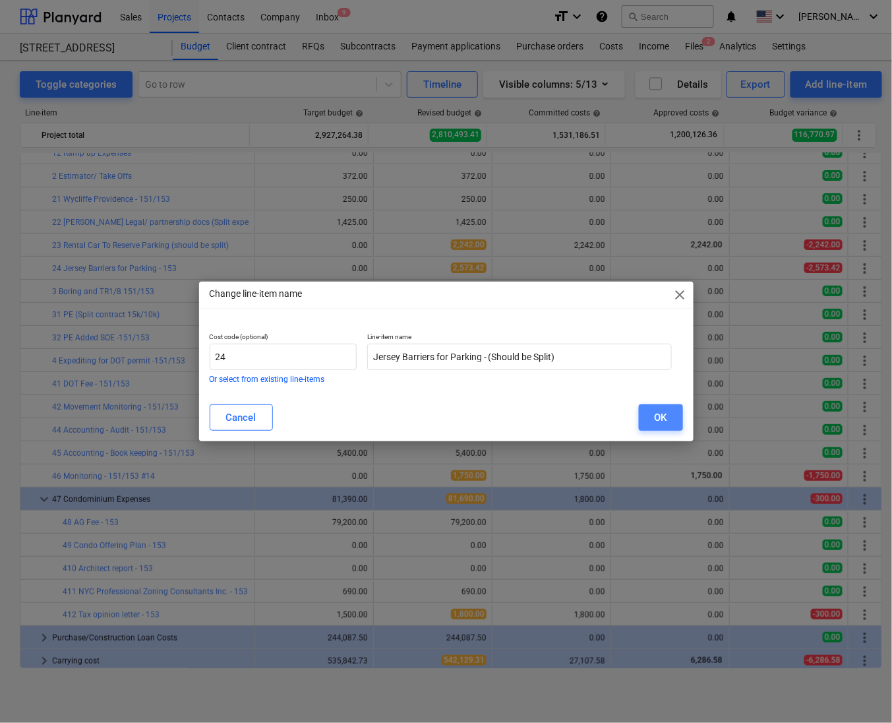
click at [656, 413] on div "OK" at bounding box center [661, 417] width 13 height 17
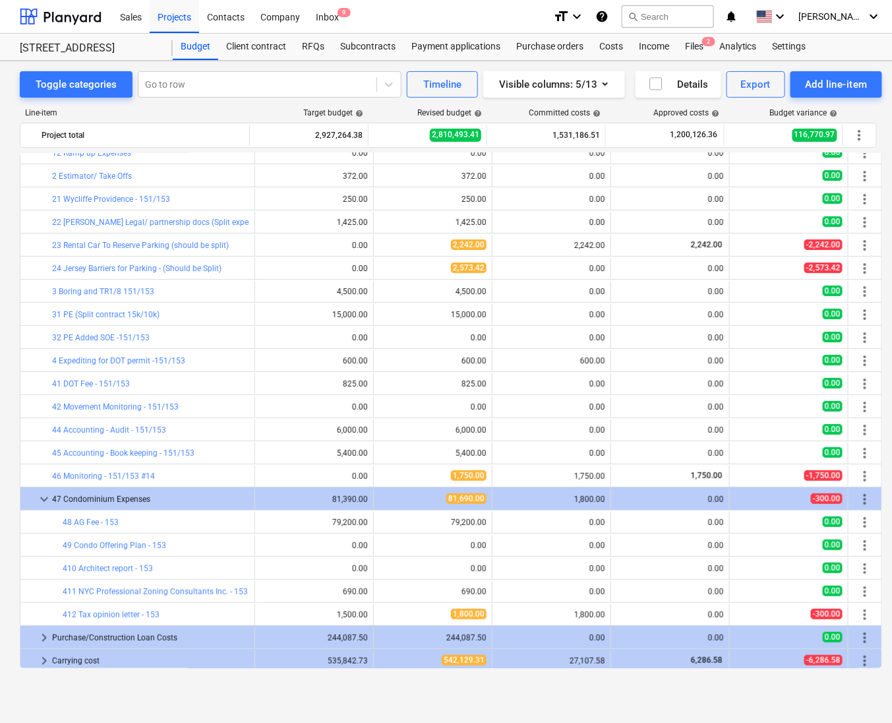
click at [861, 294] on span "more_vert" at bounding box center [865, 292] width 16 height 16
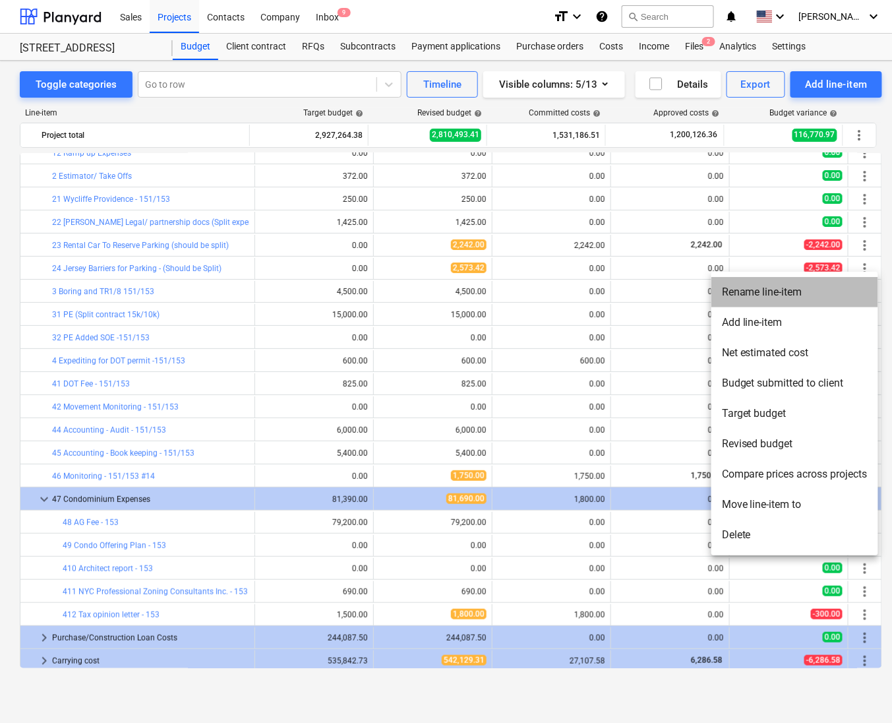
click at [747, 299] on li "Rename line-item" at bounding box center [795, 292] width 167 height 30
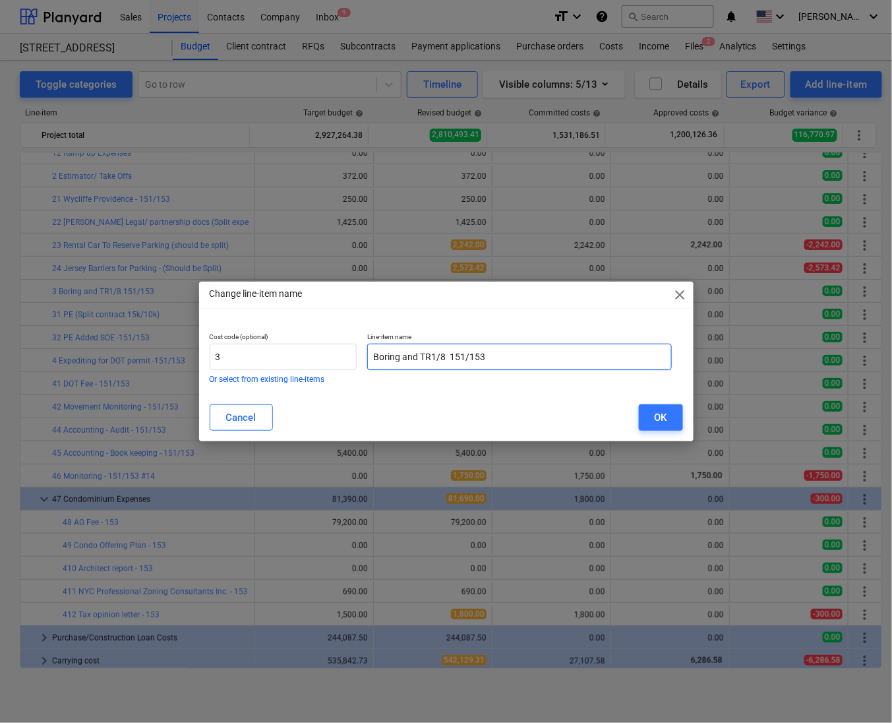
drag, startPoint x: 555, startPoint y: 354, endPoint x: 445, endPoint y: 366, distance: 110.8
click at [445, 366] on input "Boring and TR1/8 151/153" at bounding box center [519, 357] width 305 height 26
type input "Boring and TR1/8 (Should be split)"
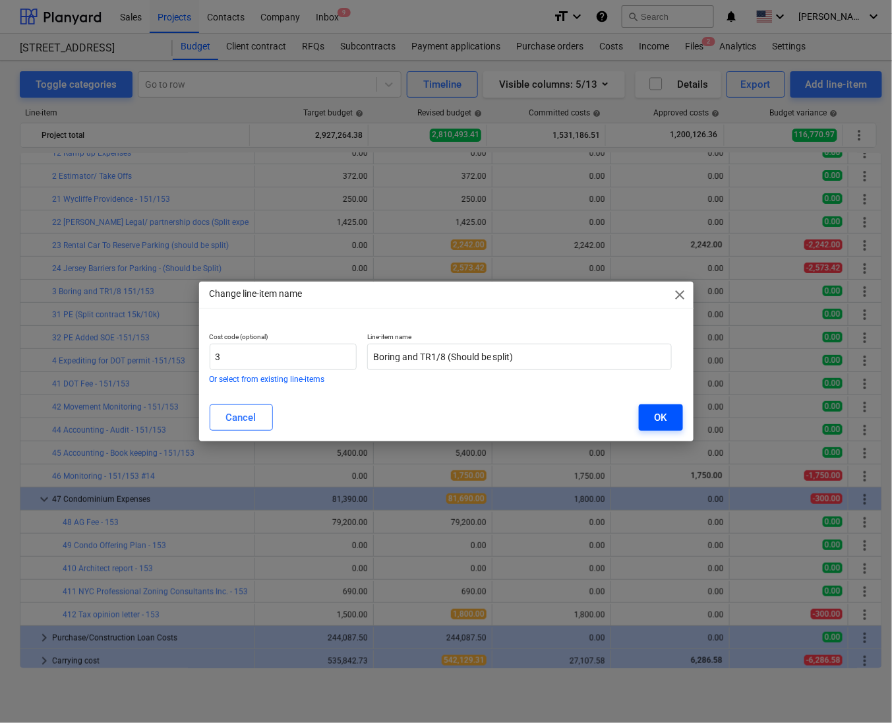
click at [670, 414] on button "OK" at bounding box center [661, 417] width 44 height 26
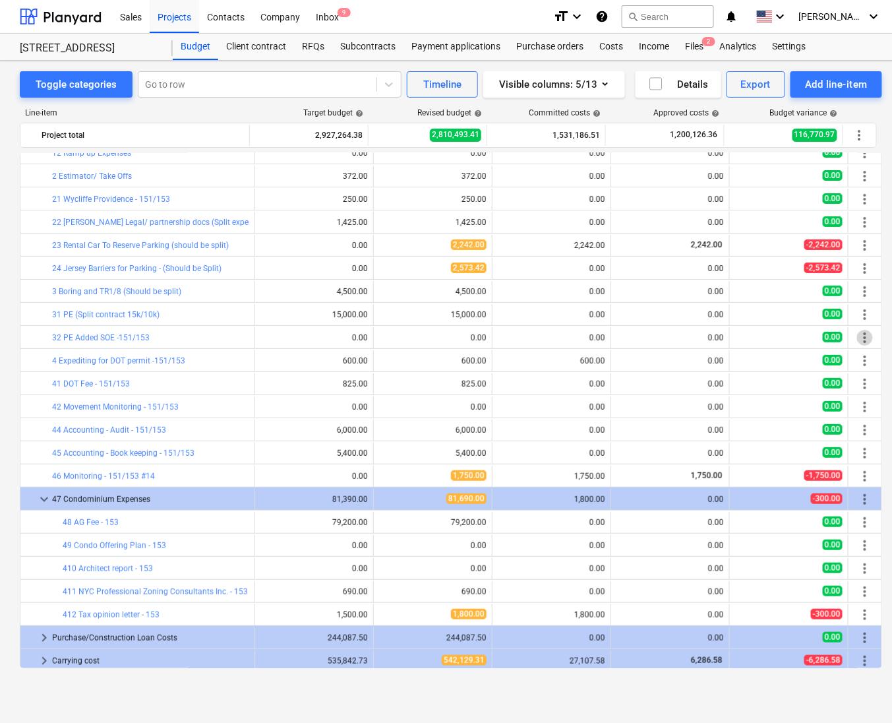
click at [857, 343] on span "more_vert" at bounding box center [865, 338] width 16 height 16
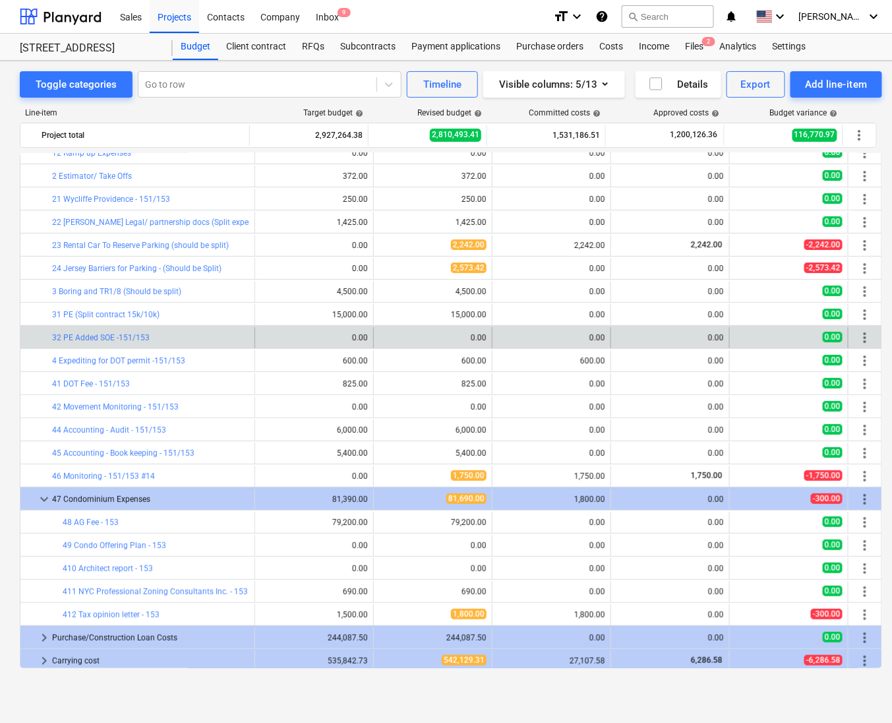
click at [865, 342] on span "more_vert" at bounding box center [865, 338] width 16 height 16
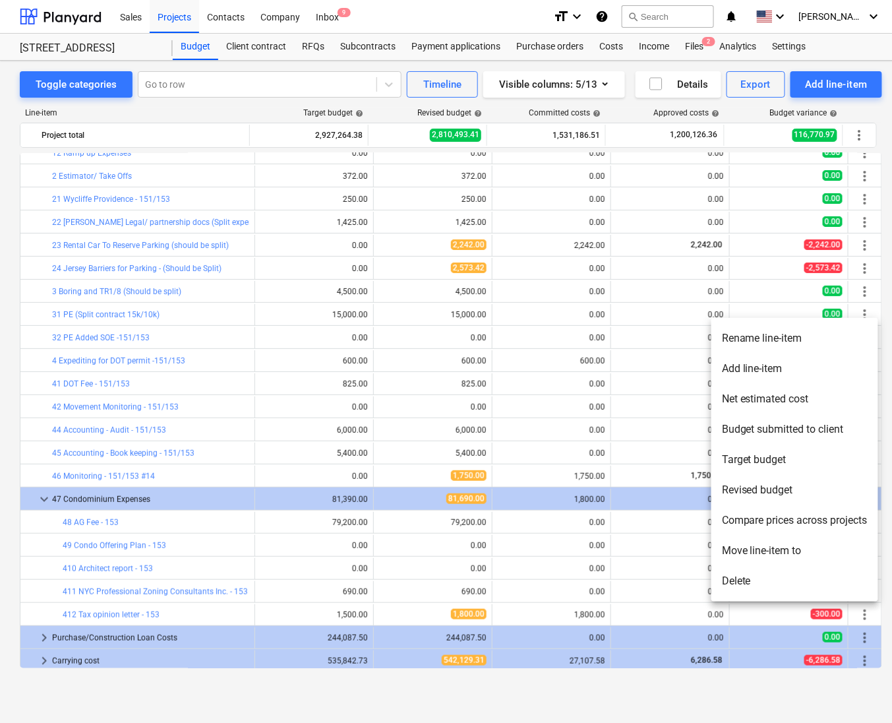
click at [786, 344] on li "Rename line-item" at bounding box center [795, 338] width 167 height 30
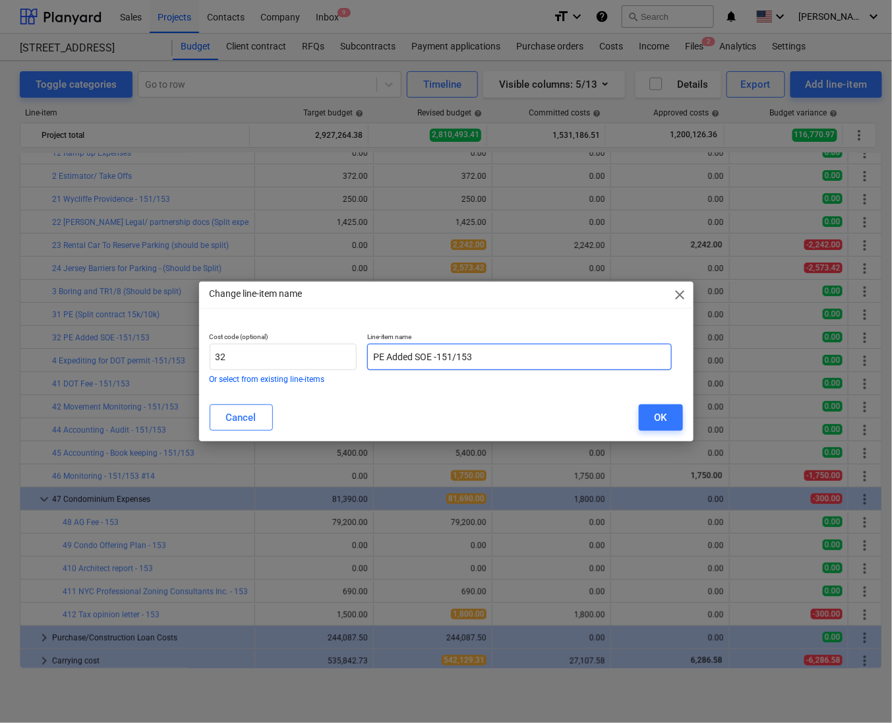
click at [561, 354] on input "PE Added SOE -151/153" at bounding box center [519, 357] width 305 height 26
type input "PE Added SOE (Split payment 5k/5k)"
click at [655, 421] on div "OK" at bounding box center [661, 417] width 13 height 17
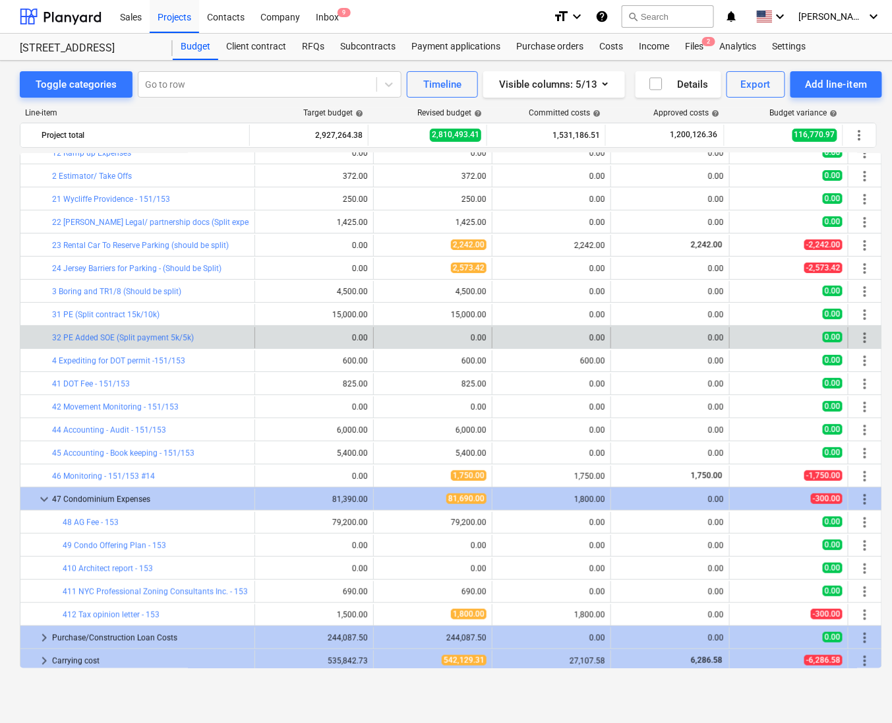
click at [865, 335] on span "more_vert" at bounding box center [865, 338] width 16 height 16
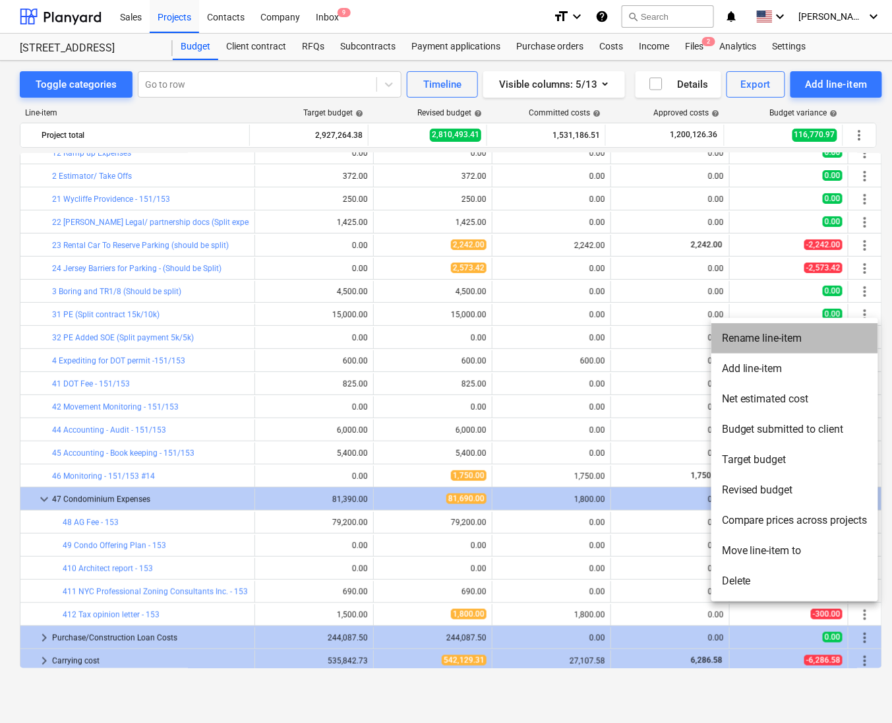
click at [838, 340] on li "Rename line-item" at bounding box center [795, 338] width 167 height 30
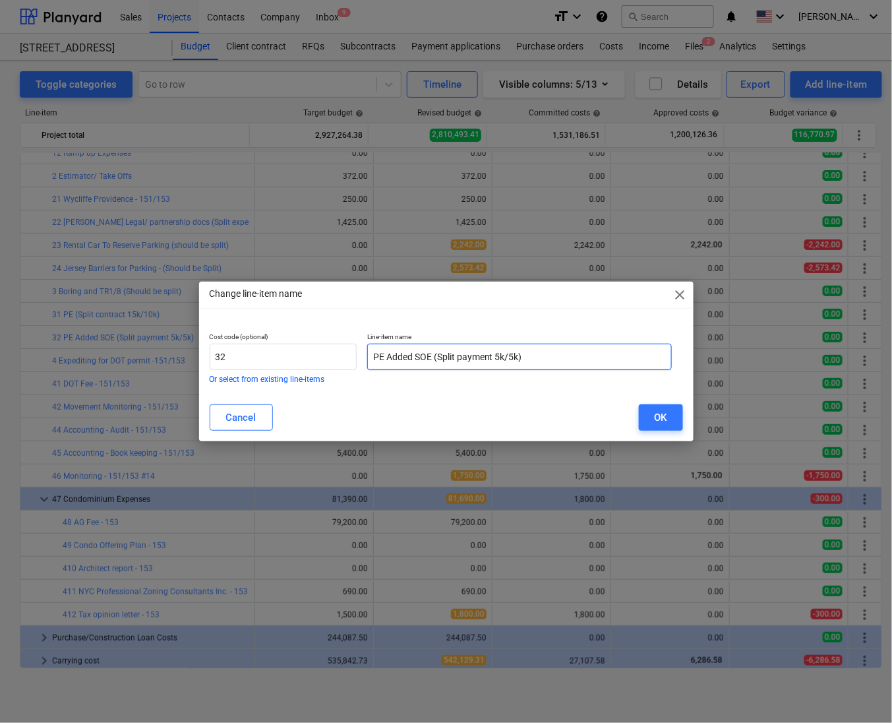
click at [502, 355] on input "PE Added SOE (Split payment 5k/5k)" at bounding box center [519, 357] width 305 height 26
click at [514, 355] on input "PE Added SOE (Split payment 6k/5k)" at bounding box center [519, 357] width 305 height 26
type input "PE Added SOE (Split payment 6k/4k)"
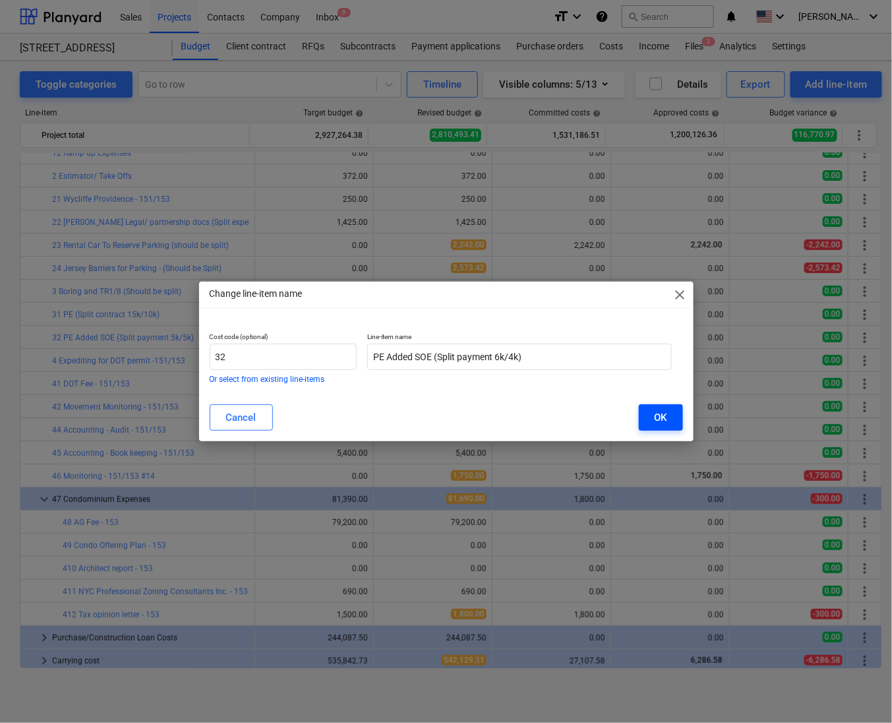
click at [666, 421] on div "OK" at bounding box center [661, 417] width 13 height 17
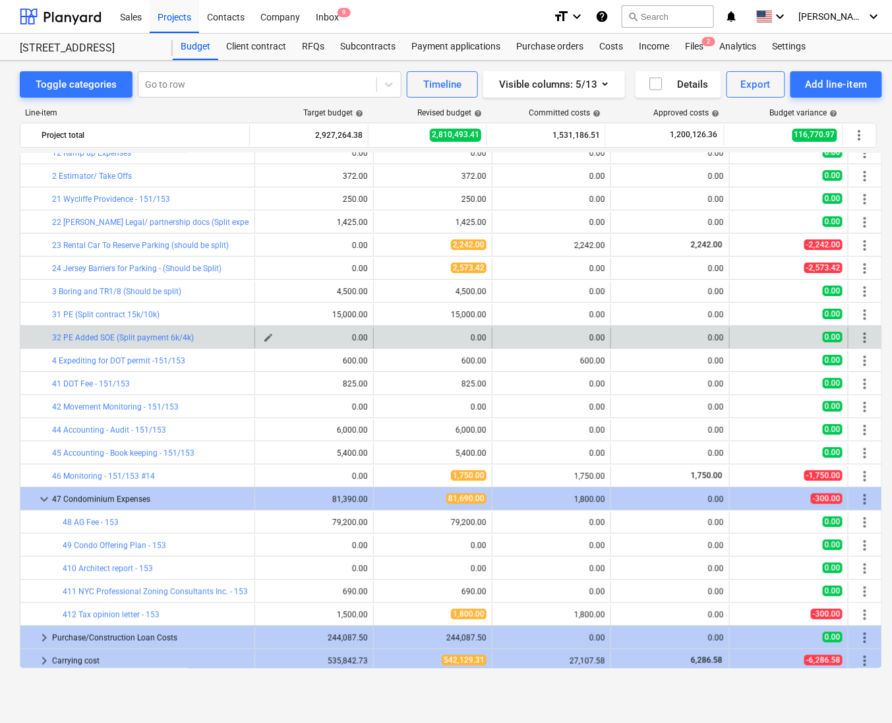
click at [266, 339] on span "edit" at bounding box center [268, 337] width 11 height 11
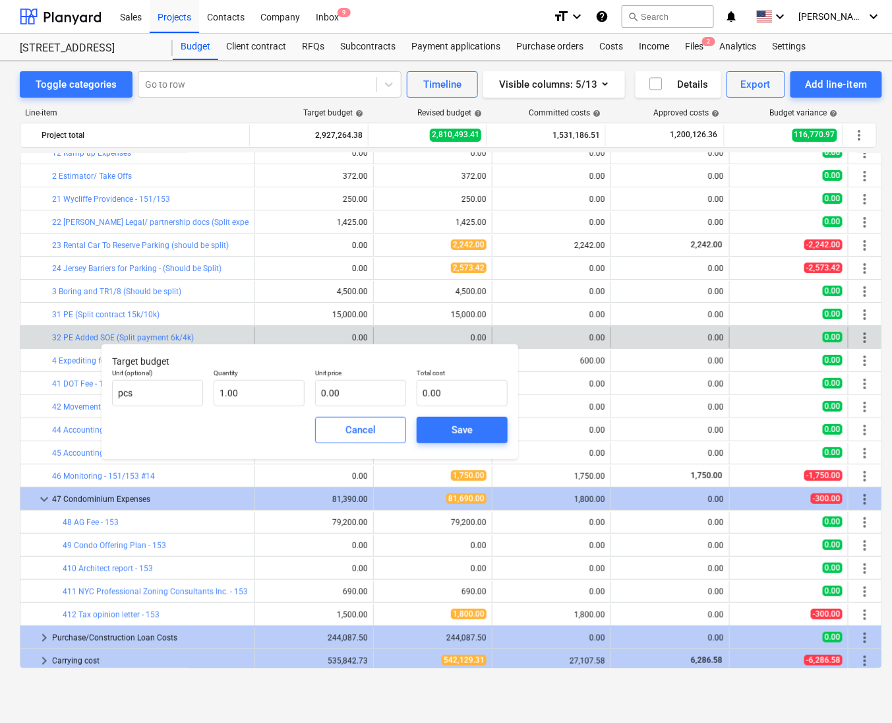
click at [395, 332] on div "edit 0.00" at bounding box center [433, 337] width 108 height 21
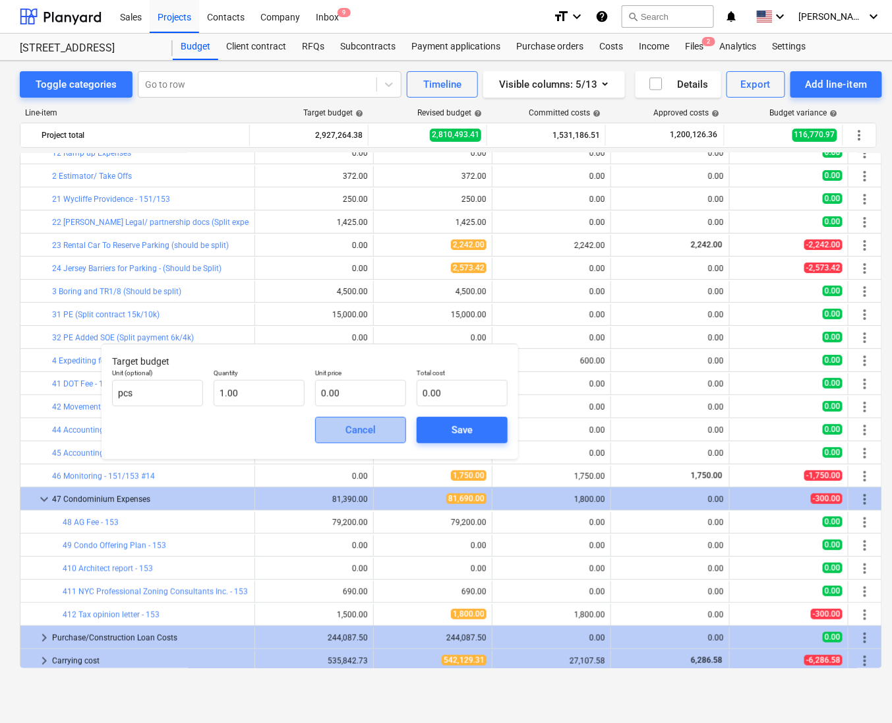
click at [350, 429] on div "Cancel" at bounding box center [361, 429] width 30 height 17
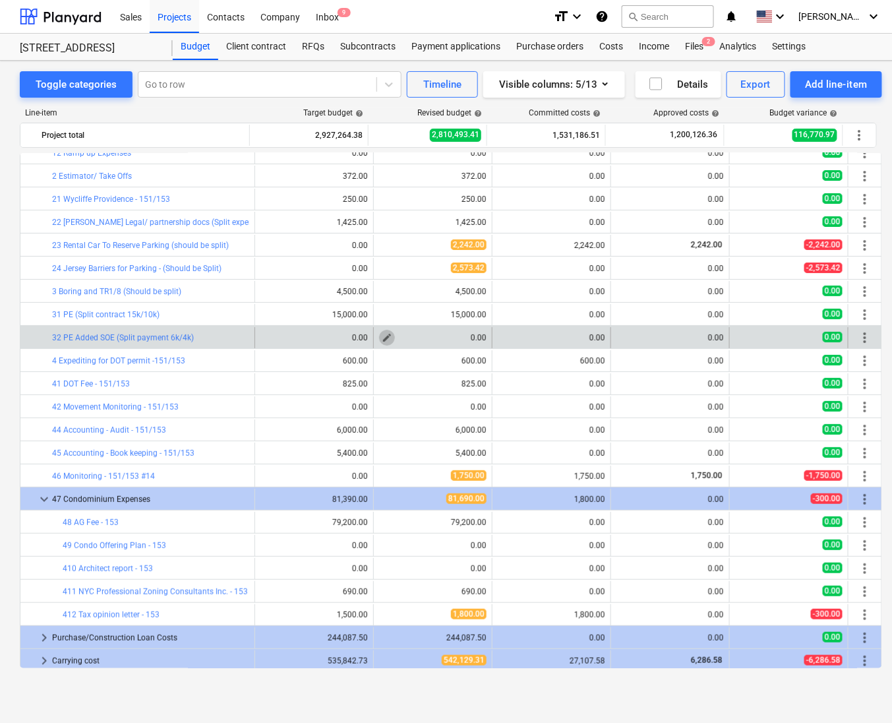
click at [388, 340] on button "edit" at bounding box center [387, 338] width 16 height 16
type textarea "x"
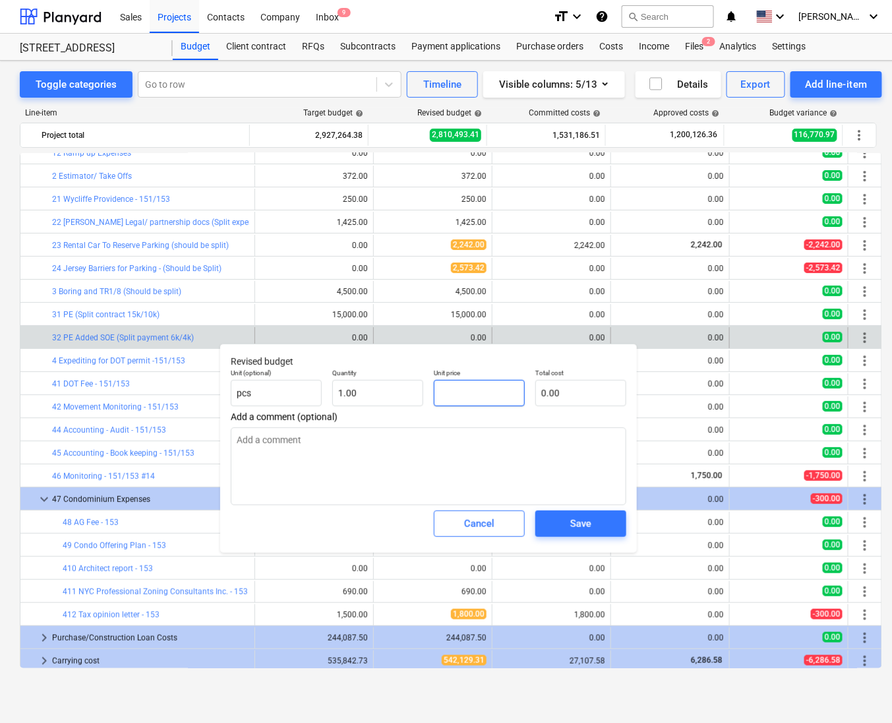
click at [465, 392] on input "text" at bounding box center [479, 393] width 91 height 26
type textarea "x"
type input "6"
type input "6.00"
click at [585, 534] on button "Save" at bounding box center [581, 523] width 91 height 26
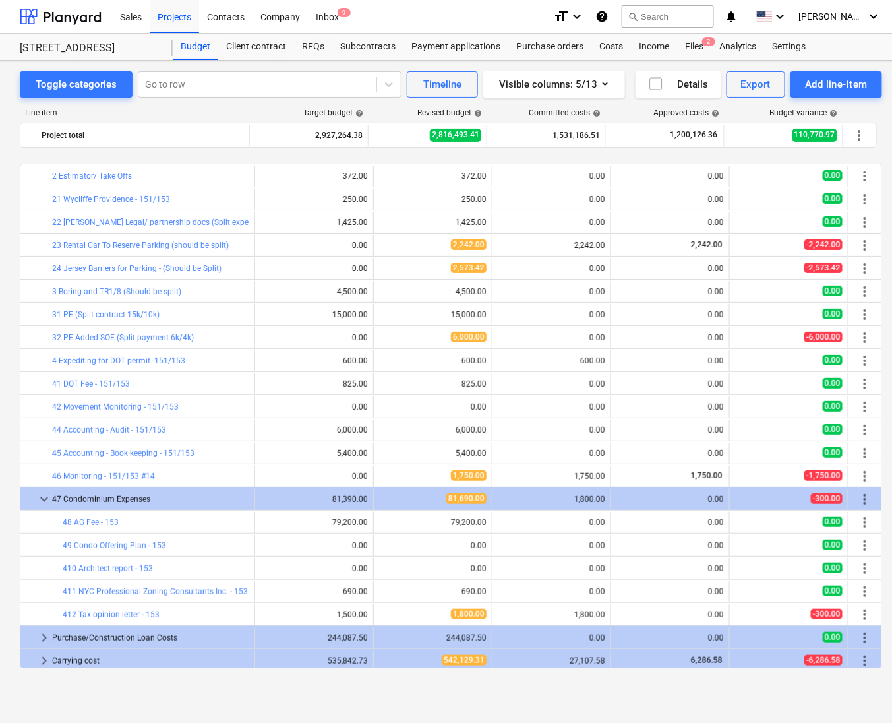
scroll to position [160, 0]
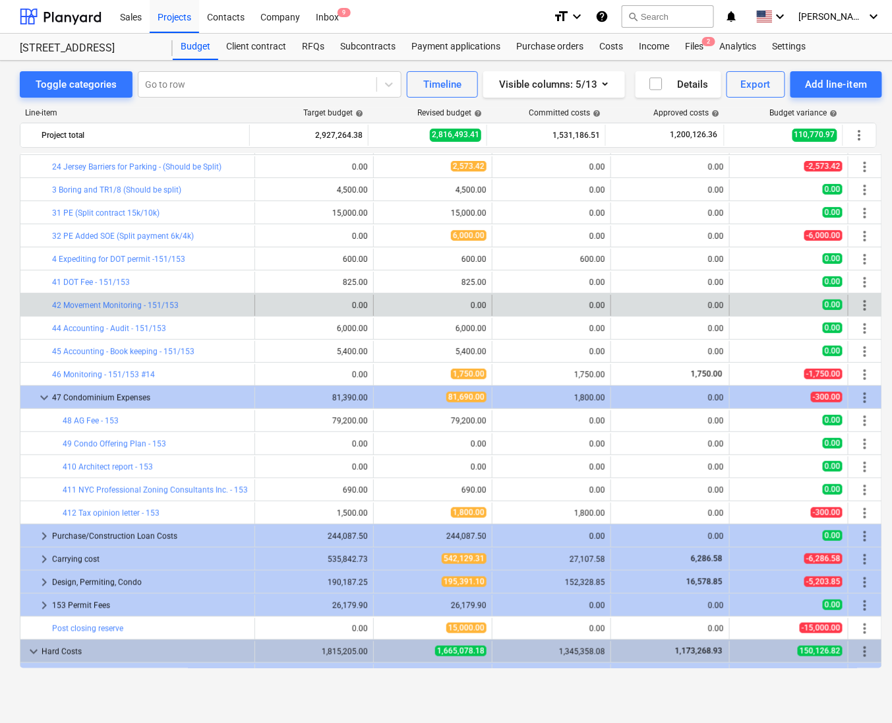
click at [863, 306] on span "more_vert" at bounding box center [865, 305] width 16 height 16
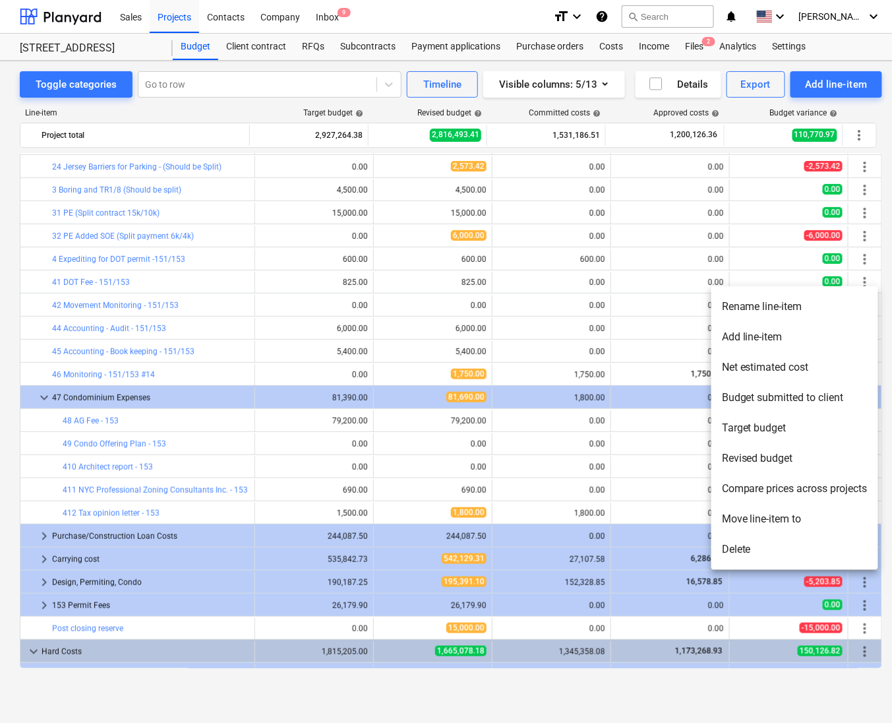
click at [781, 310] on li "Rename line-item" at bounding box center [795, 307] width 167 height 30
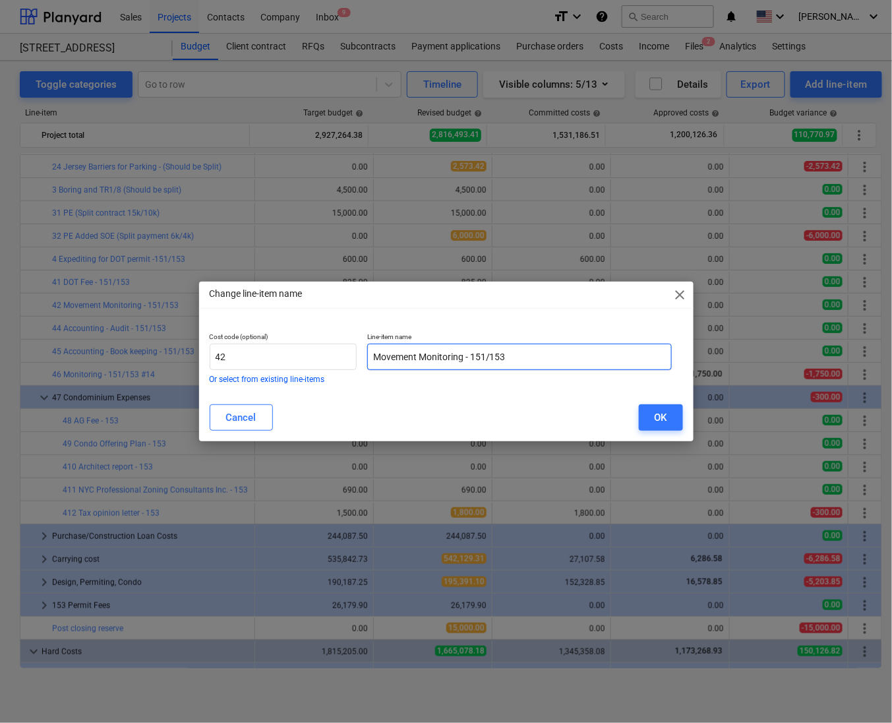
drag, startPoint x: 598, startPoint y: 356, endPoint x: 473, endPoint y: 363, distance: 125.5
click at [473, 363] on input "Movement Monitoring - 151/153" at bounding box center [519, 357] width 305 height 26
click at [555, 360] on input "Movement Monitoring (Split" at bounding box center [519, 357] width 305 height 26
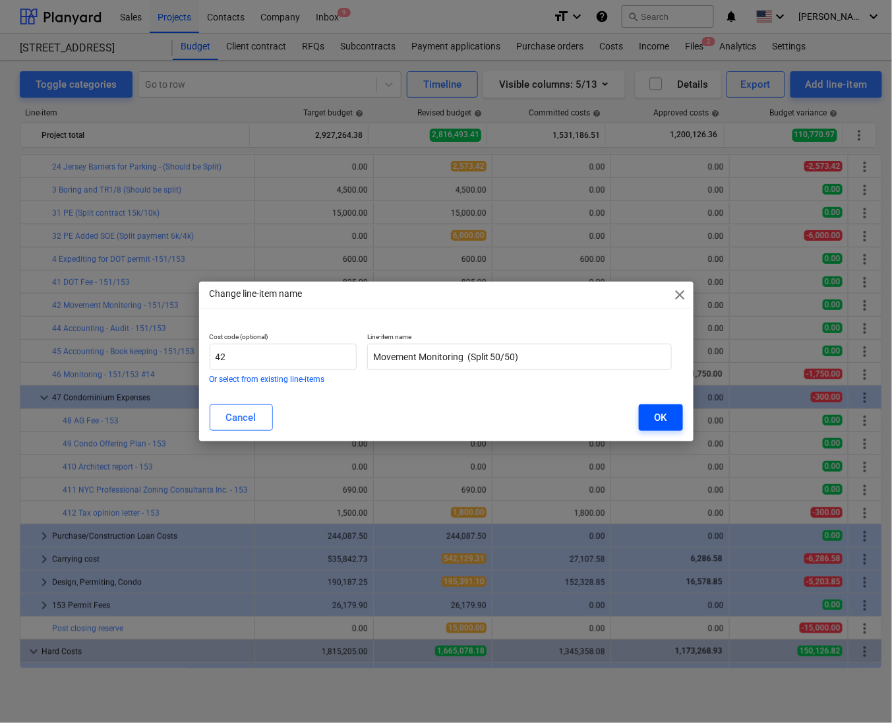
click at [655, 425] on div "OK" at bounding box center [661, 417] width 13 height 17
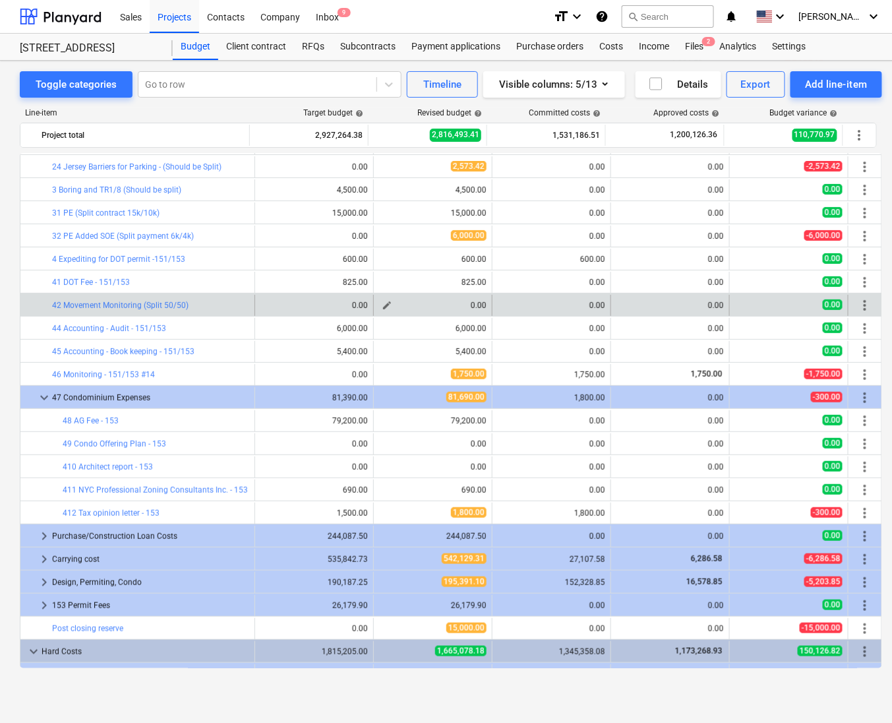
click at [386, 308] on span "edit" at bounding box center [387, 305] width 11 height 11
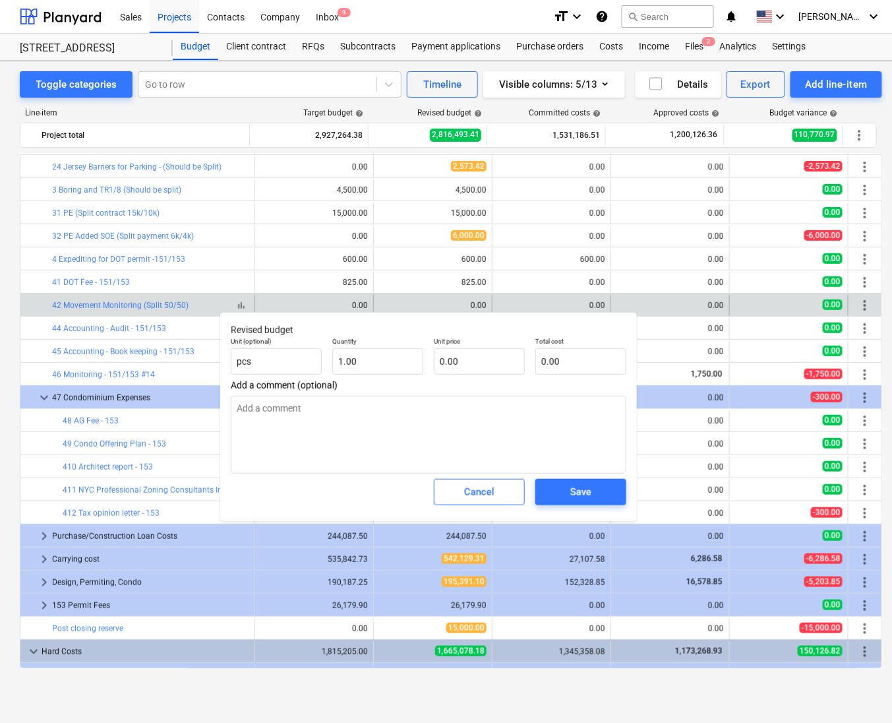
click at [192, 307] on div "bar_chart 42 Movement Monitoring (Split 50/50)" at bounding box center [150, 305] width 197 height 9
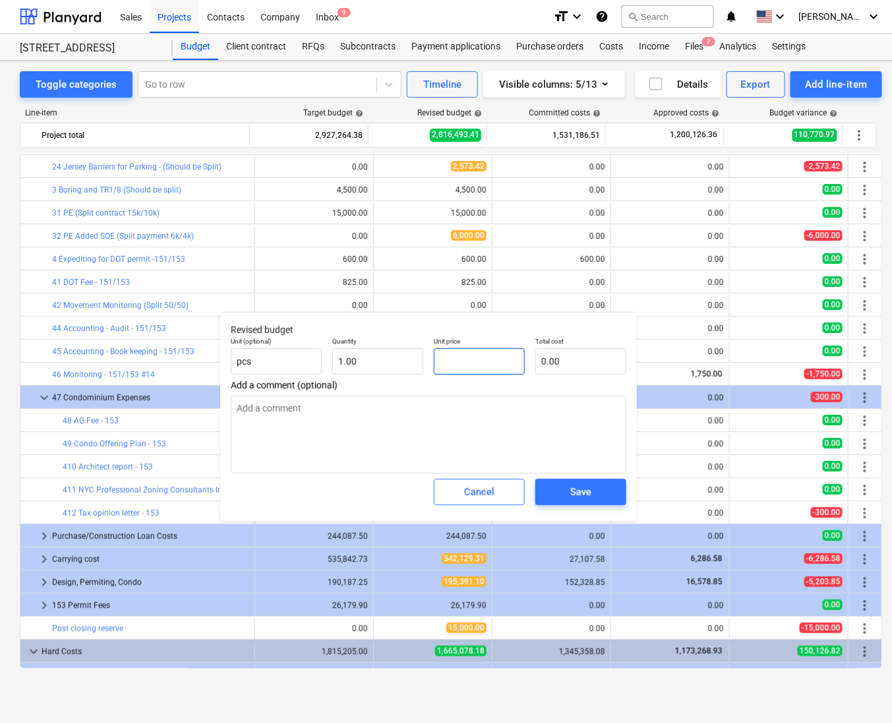
click at [476, 360] on input "text" at bounding box center [479, 361] width 91 height 26
click at [584, 501] on div "Save" at bounding box center [580, 491] width 21 height 17
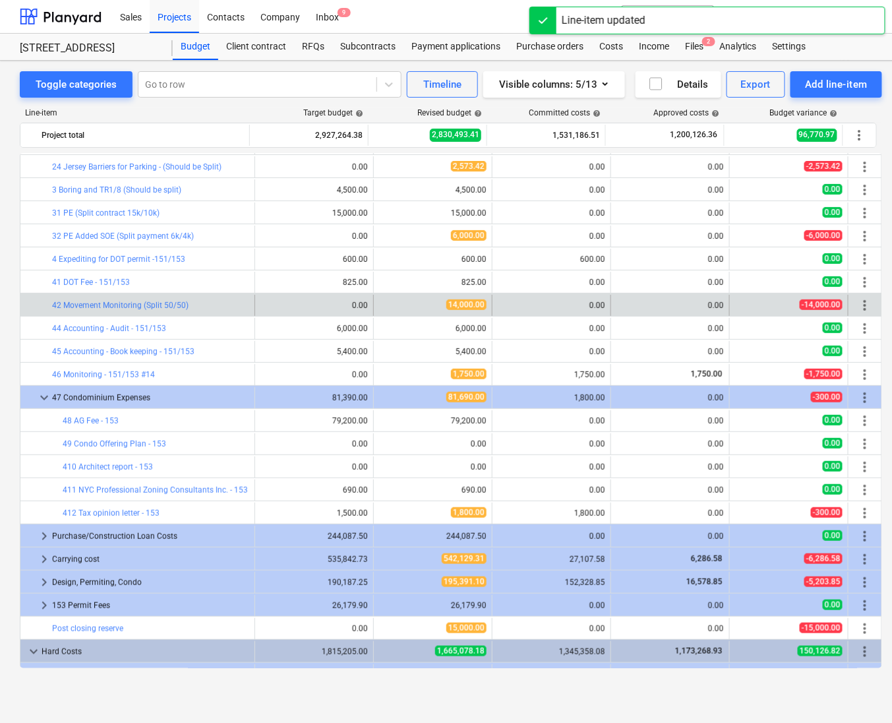
click at [171, 315] on div "bar_chart 42 Movement Monitoring (Split 50/50)" at bounding box center [150, 305] width 197 height 21
click at [859, 311] on span "more_vert" at bounding box center [865, 305] width 16 height 16
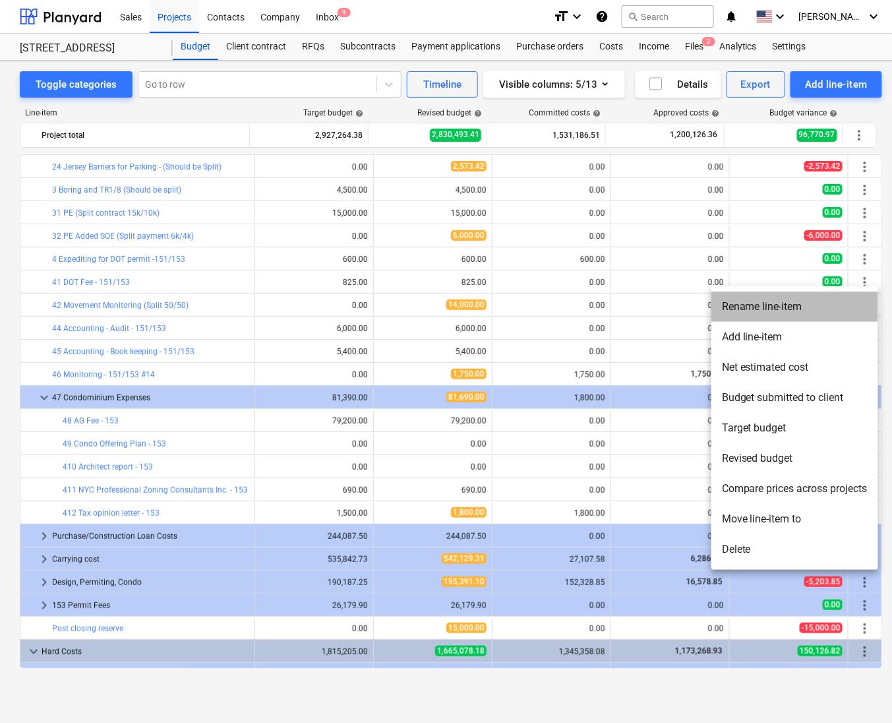
click at [747, 308] on li "Rename line-item" at bounding box center [795, 307] width 167 height 30
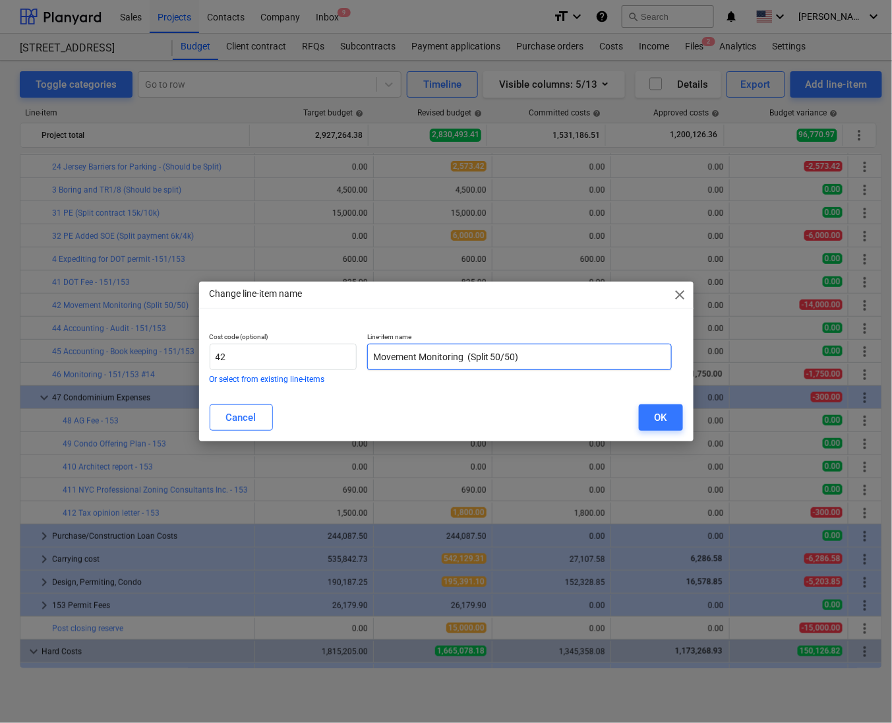
click at [516, 355] on input "Movement Monitoring (Split 50/50)" at bounding box center [519, 357] width 305 height 26
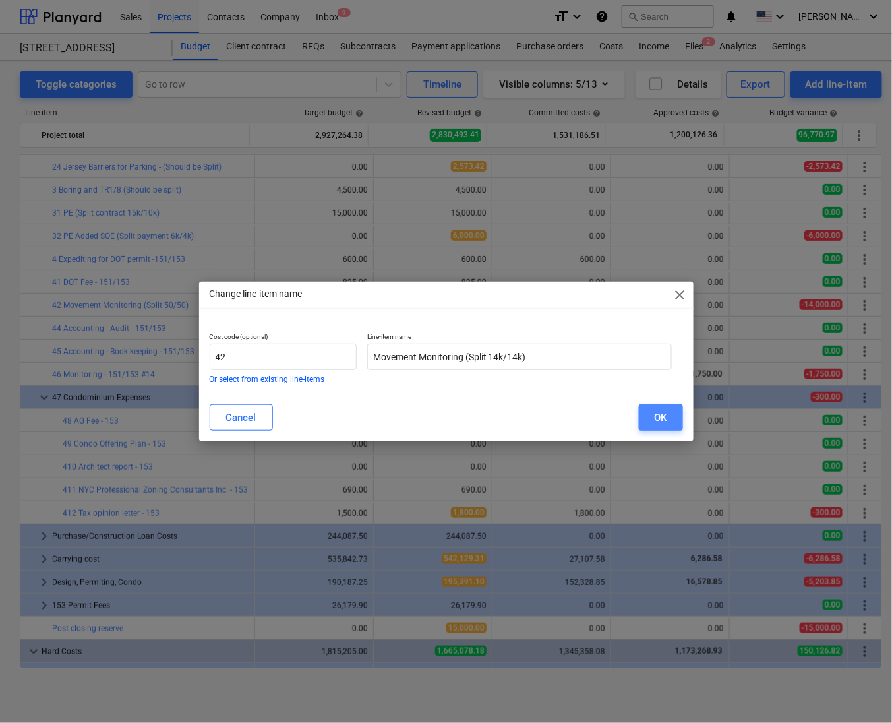
click at [671, 417] on button "OK" at bounding box center [661, 417] width 44 height 26
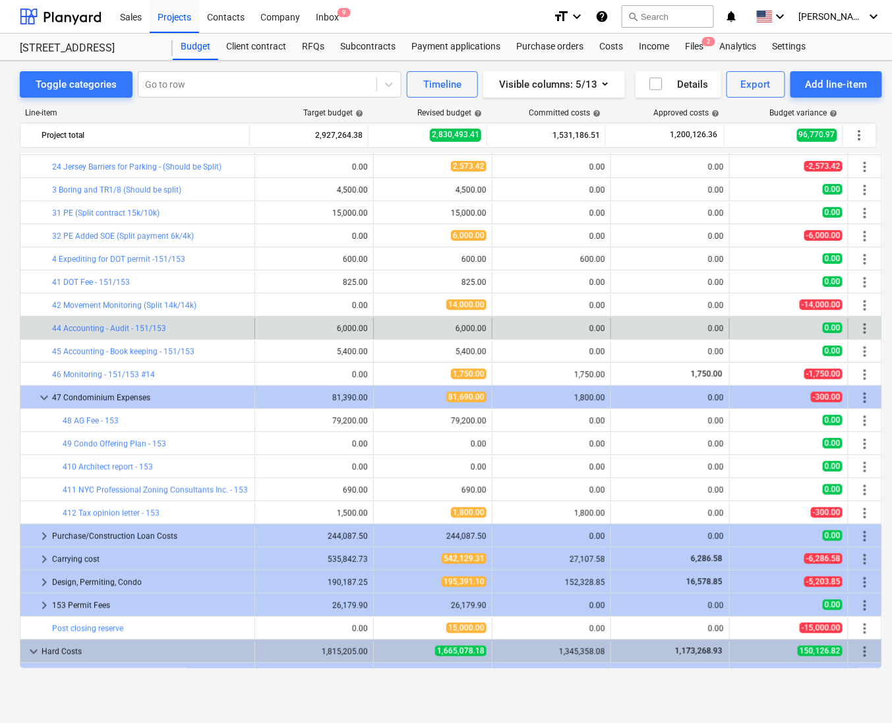
click at [866, 326] on span "more_vert" at bounding box center [865, 329] width 16 height 16
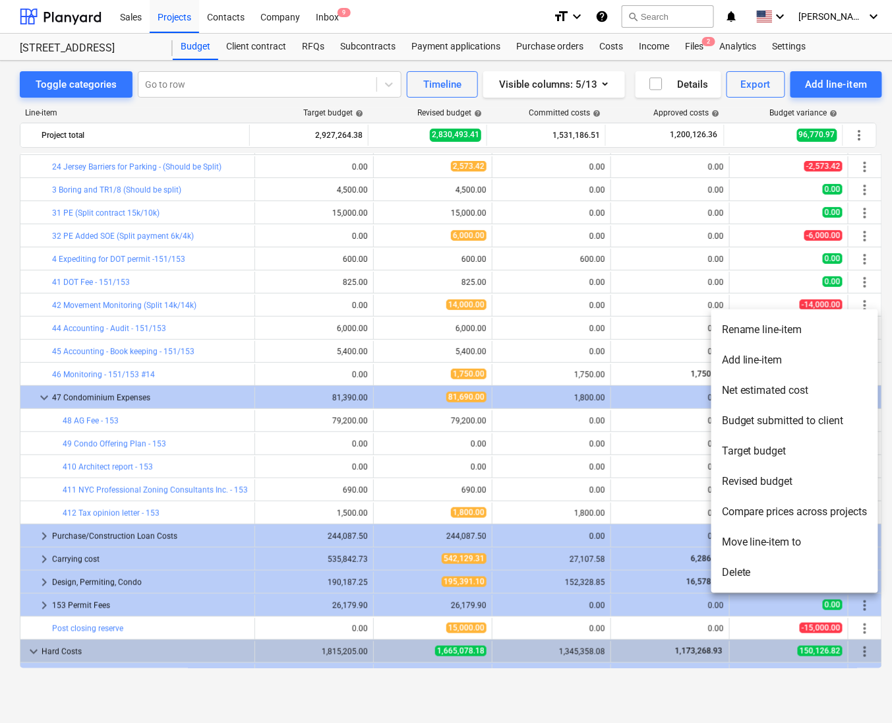
click at [721, 336] on li "Rename line-item" at bounding box center [795, 330] width 167 height 30
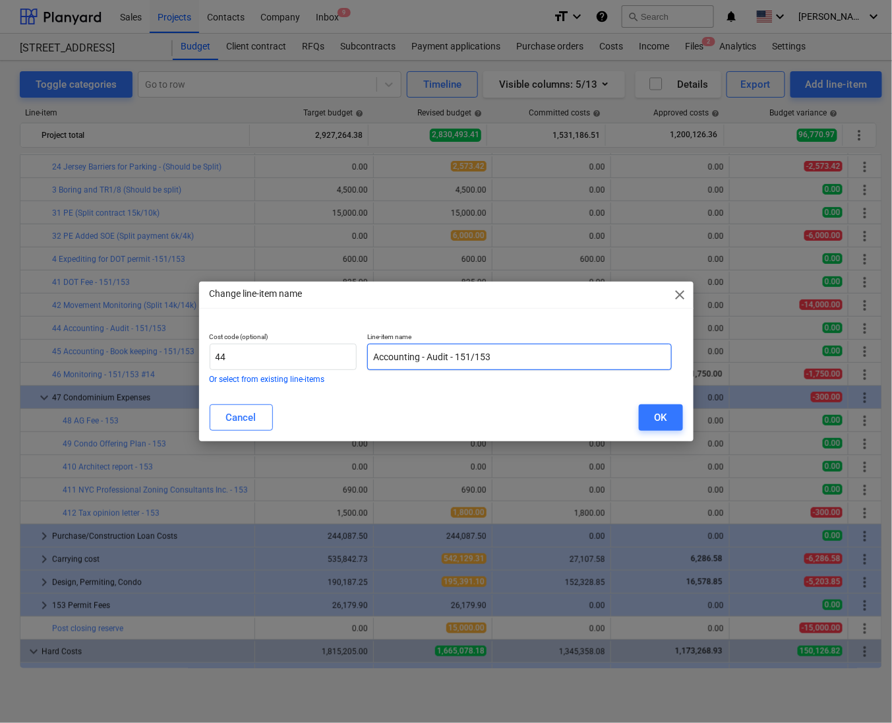
drag, startPoint x: 524, startPoint y: 354, endPoint x: 449, endPoint y: 358, distance: 74.7
click at [449, 358] on input "Accounting - Audit - 151/153" at bounding box center [519, 357] width 305 height 26
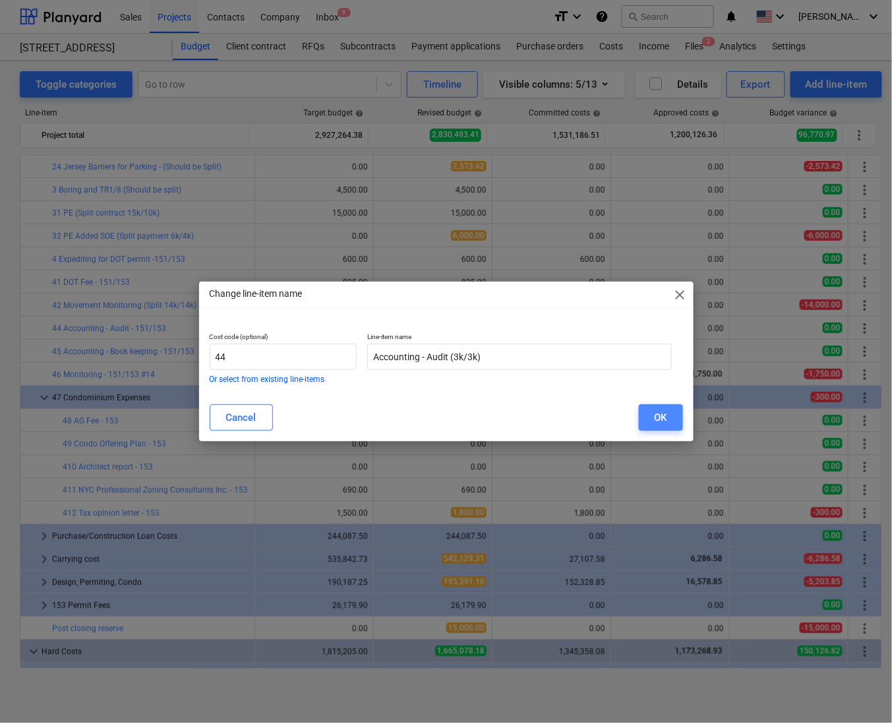
click at [652, 423] on button "OK" at bounding box center [661, 417] width 44 height 26
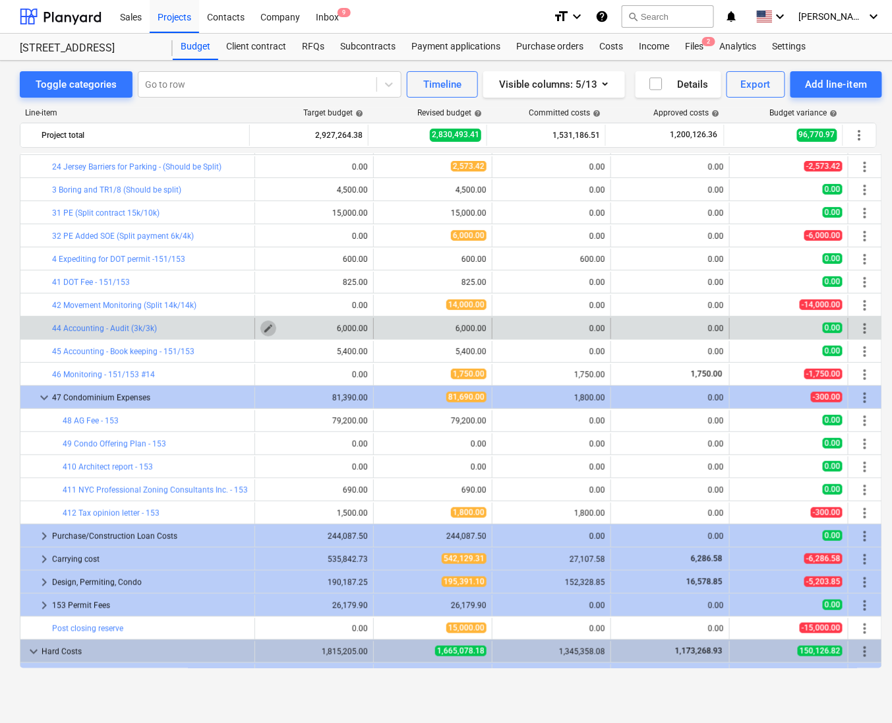
click at [268, 326] on span "edit" at bounding box center [268, 328] width 11 height 11
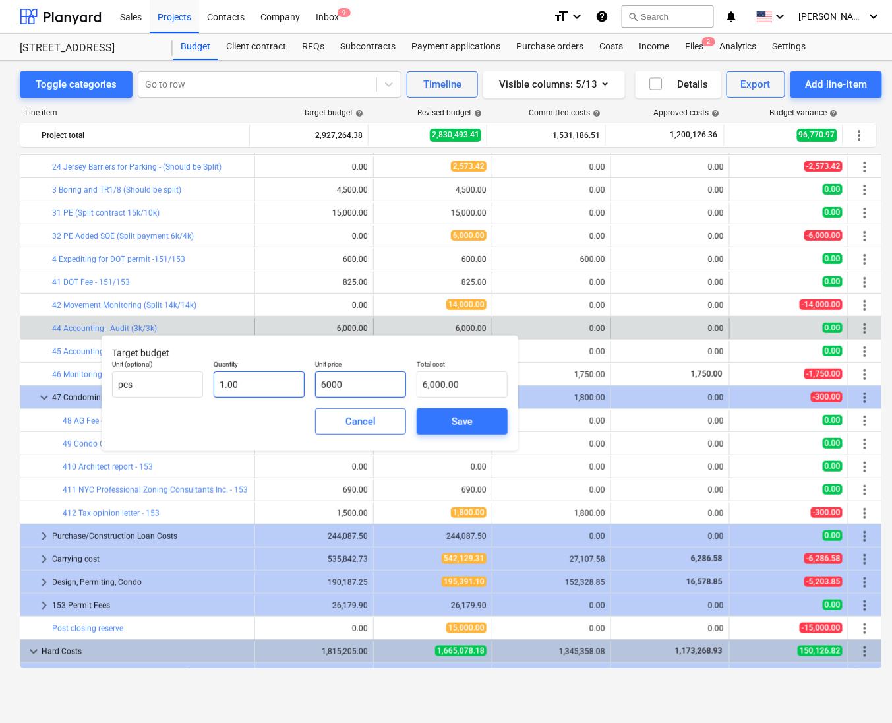
drag, startPoint x: 323, startPoint y: 381, endPoint x: 280, endPoint y: 375, distance: 43.3
click at [280, 375] on div "Unit (optional) pcs Quantity 1.00 Unit price 6000 Total cost 6,000.00" at bounding box center [310, 379] width 406 height 48
click at [438, 419] on span "Save" at bounding box center [462, 421] width 59 height 17
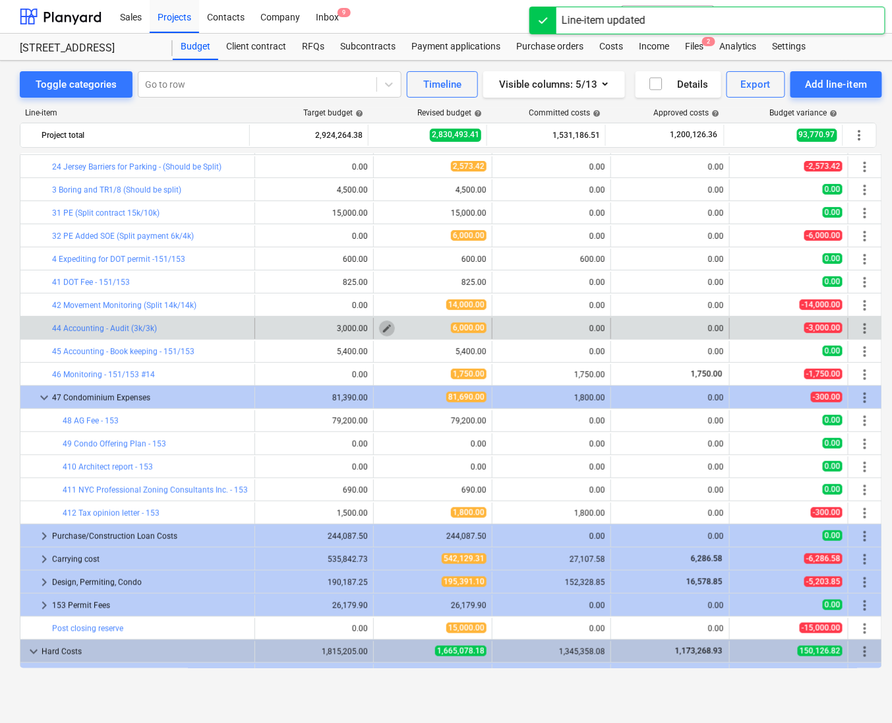
click at [379, 332] on button "edit" at bounding box center [387, 329] width 16 height 16
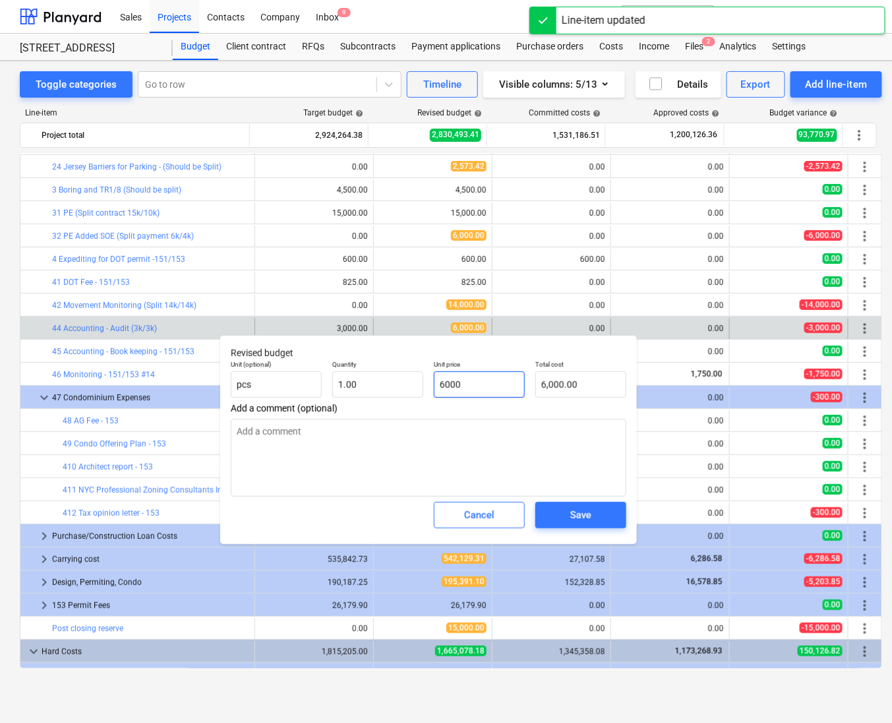
click at [438, 385] on input "6000" at bounding box center [479, 384] width 91 height 26
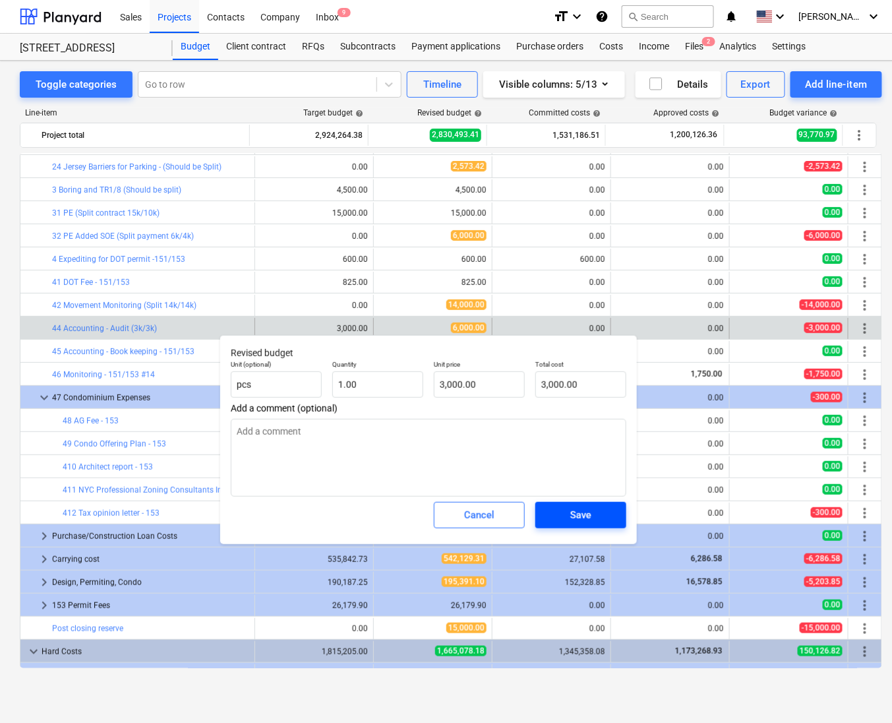
click at [574, 509] on div "Save" at bounding box center [580, 515] width 21 height 17
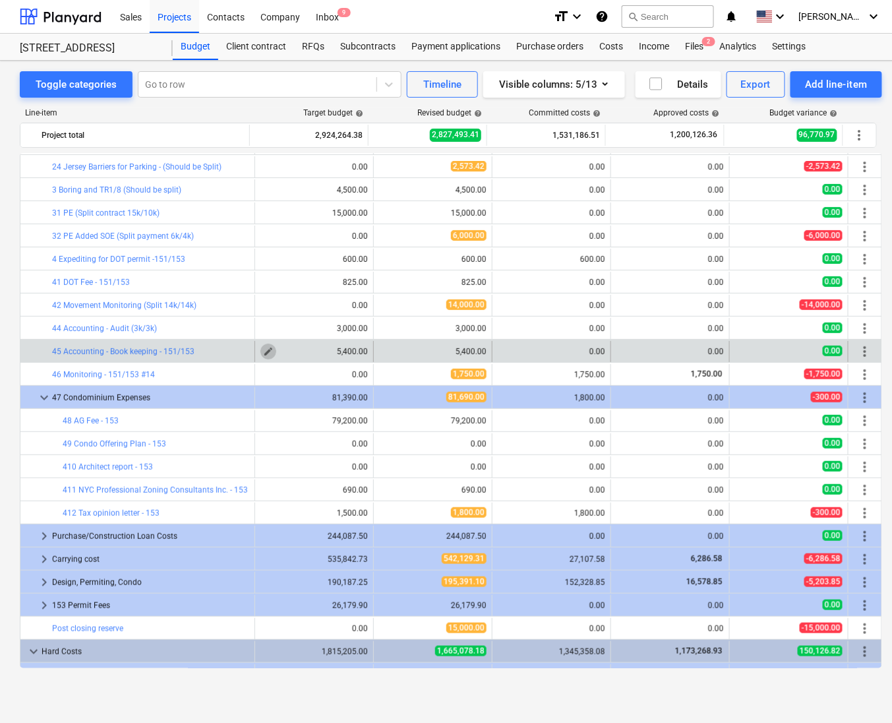
click at [263, 357] on span "edit" at bounding box center [268, 351] width 11 height 11
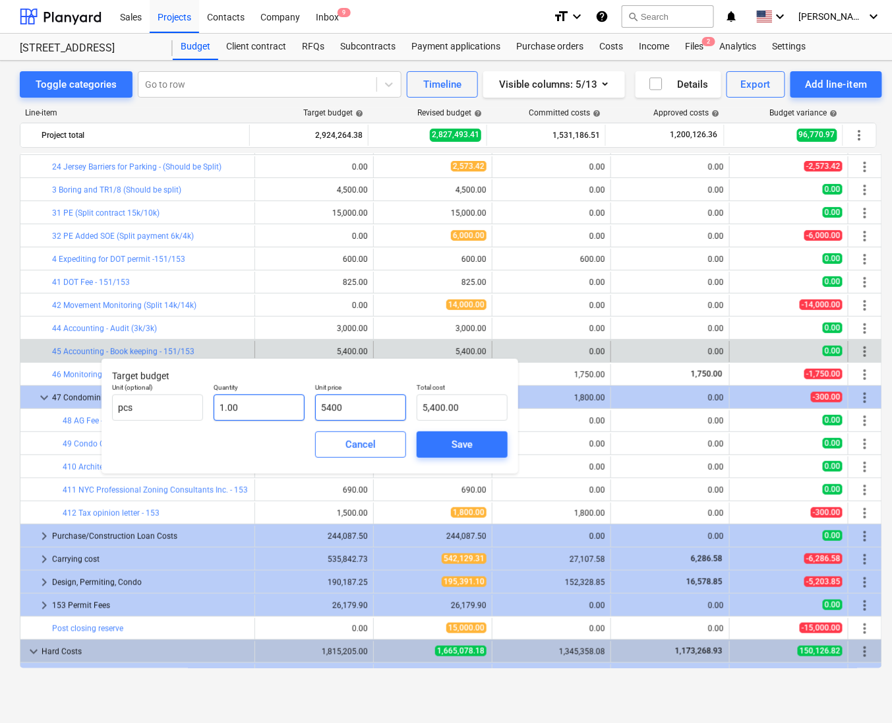
drag, startPoint x: 332, startPoint y: 411, endPoint x: 279, endPoint y: 402, distance: 53.5
click at [279, 402] on div "Unit (optional) pcs Quantity 1.00 Unit price 5400 Total cost 5,400.00" at bounding box center [310, 402] width 406 height 48
click at [446, 437] on span "Save" at bounding box center [462, 444] width 59 height 17
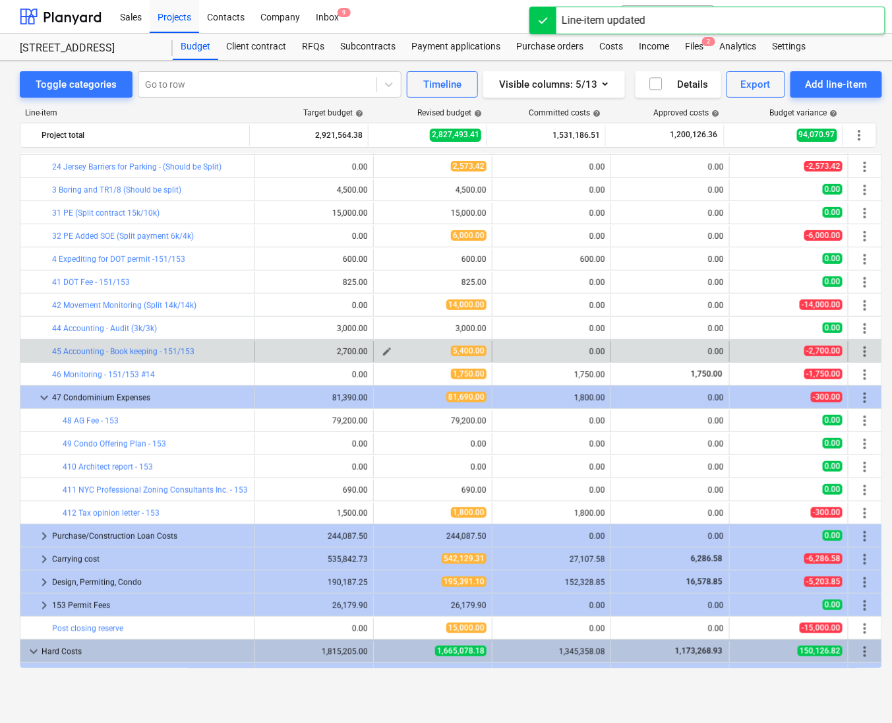
click at [386, 352] on span "edit" at bounding box center [387, 351] width 11 height 11
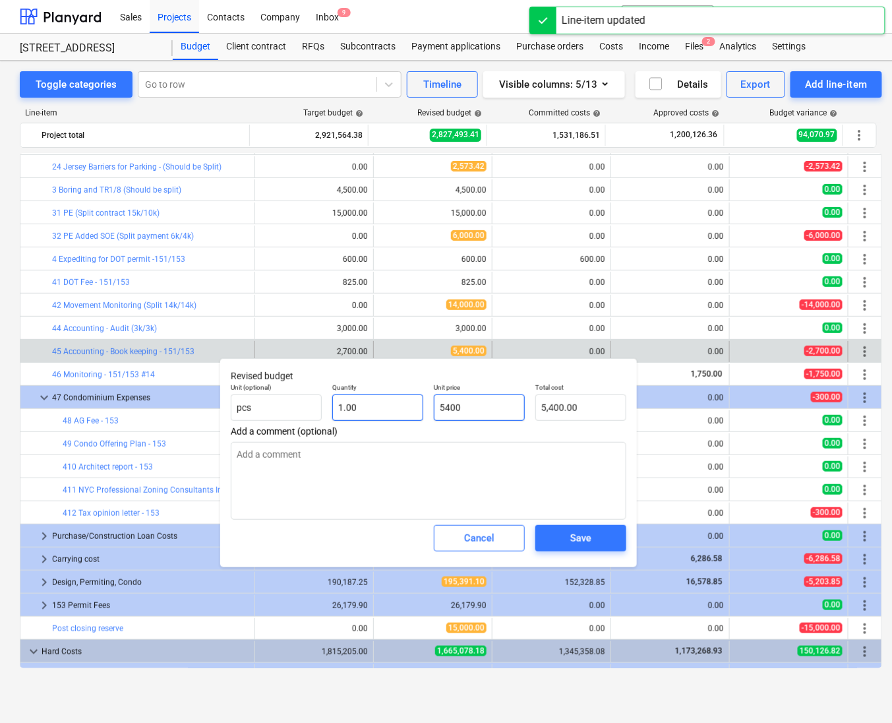
drag, startPoint x: 452, startPoint y: 404, endPoint x: 409, endPoint y: 406, distance: 43.0
click at [409, 406] on div "Unit (optional) pcs Quantity 1.00 Unit price 5400 Total cost 5,400.00" at bounding box center [429, 402] width 406 height 48
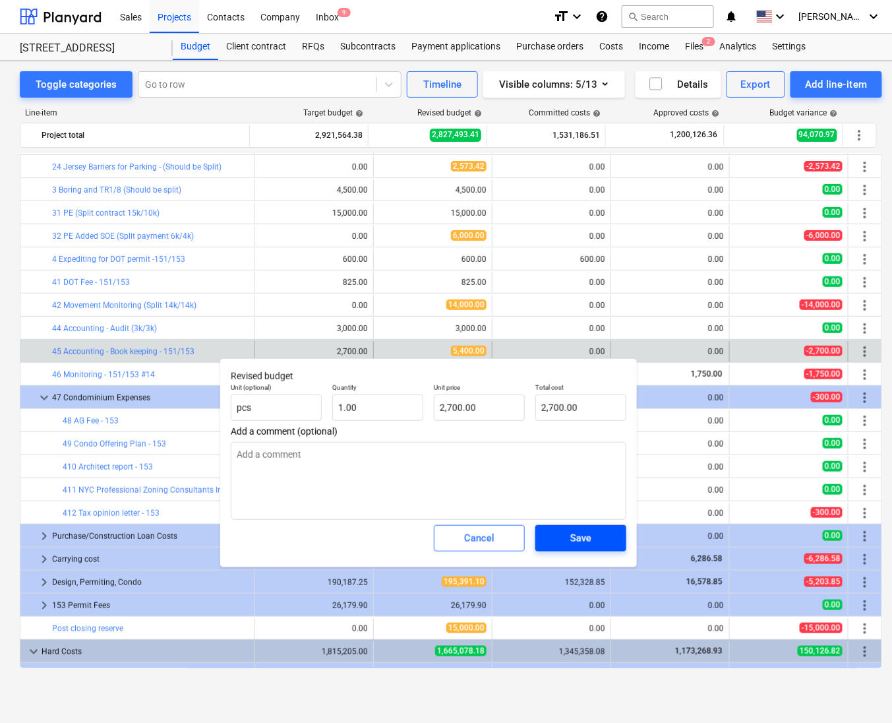
click at [584, 537] on div "Save" at bounding box center [580, 538] width 21 height 17
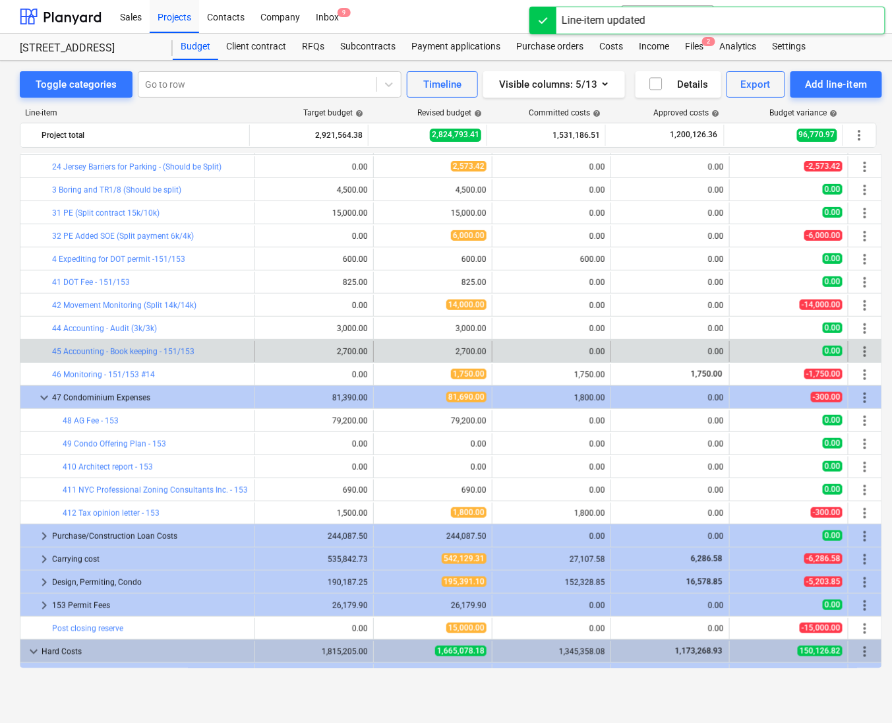
click at [871, 355] on div "more_vert" at bounding box center [865, 351] width 22 height 21
click at [865, 354] on span "more_vert" at bounding box center [865, 352] width 16 height 16
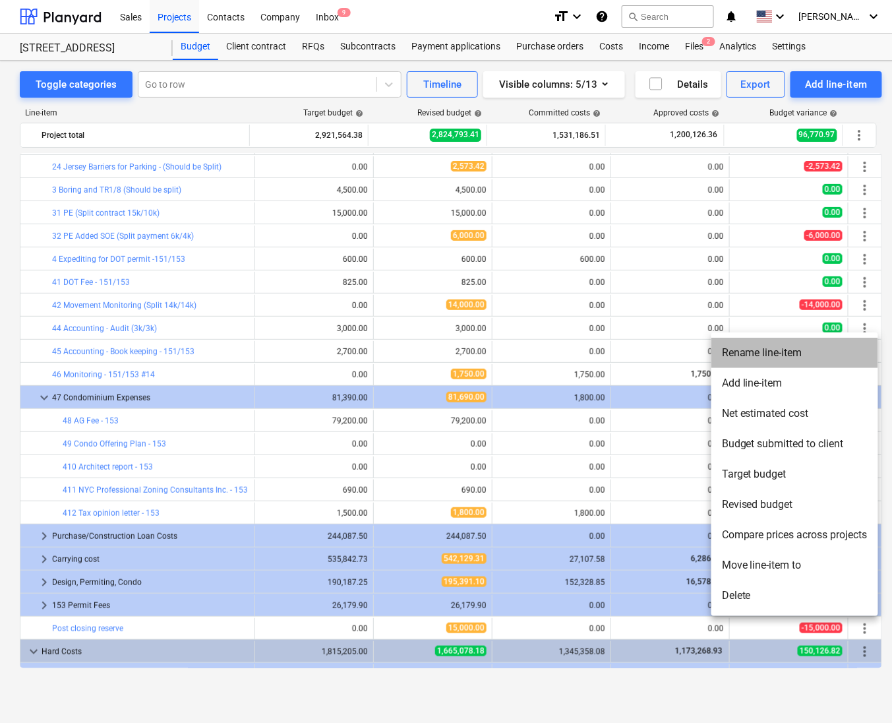
click at [735, 359] on li "Rename line-item" at bounding box center [795, 353] width 167 height 30
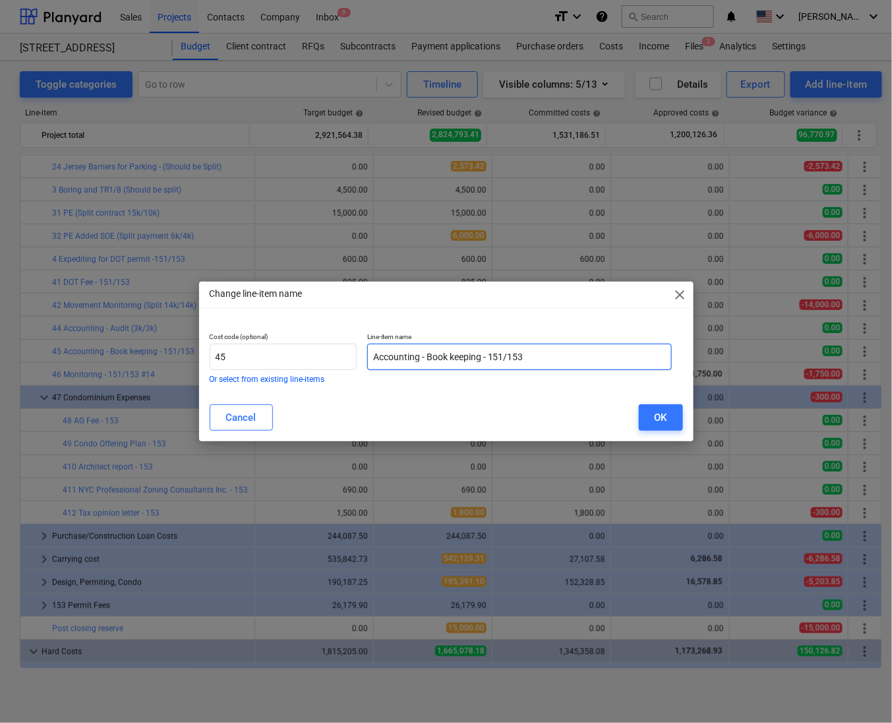
click at [579, 362] on input "Accounting - Book keeping - 151/153" at bounding box center [519, 357] width 305 height 26
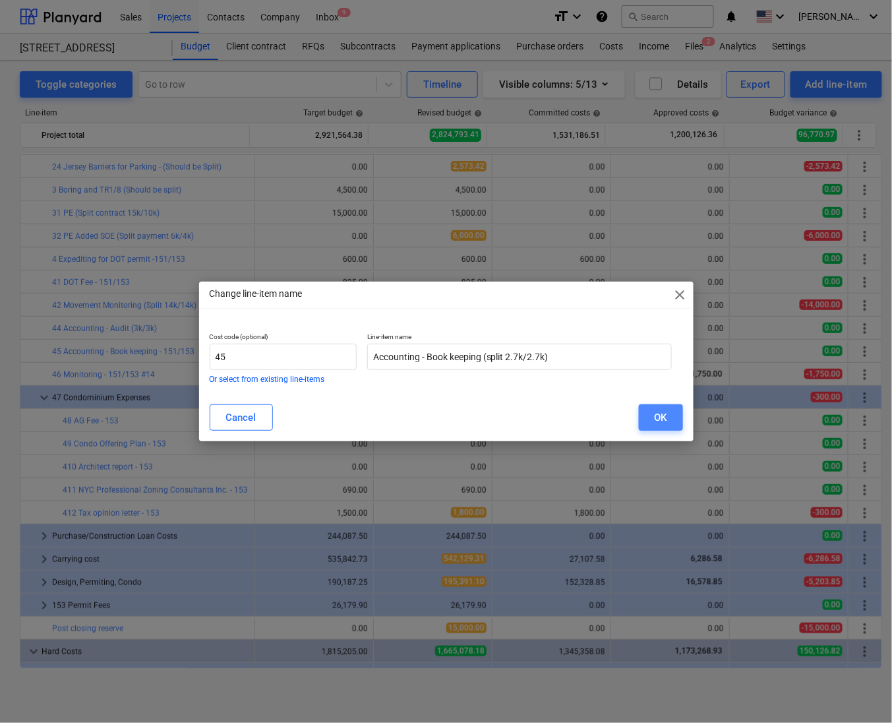
click at [663, 419] on div "OK" at bounding box center [661, 417] width 13 height 17
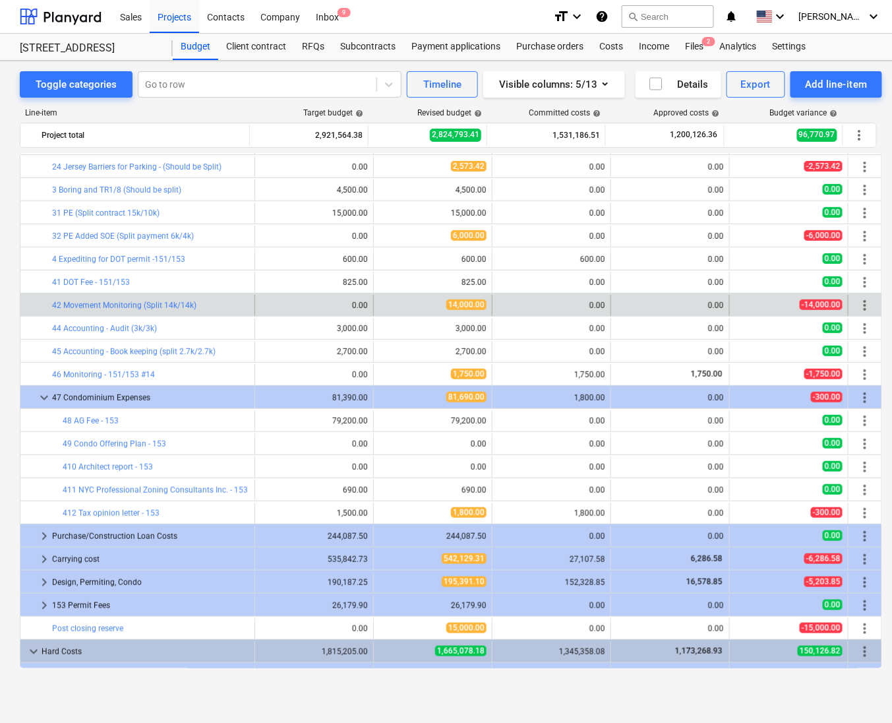
click at [866, 305] on span "more_vert" at bounding box center [865, 305] width 16 height 16
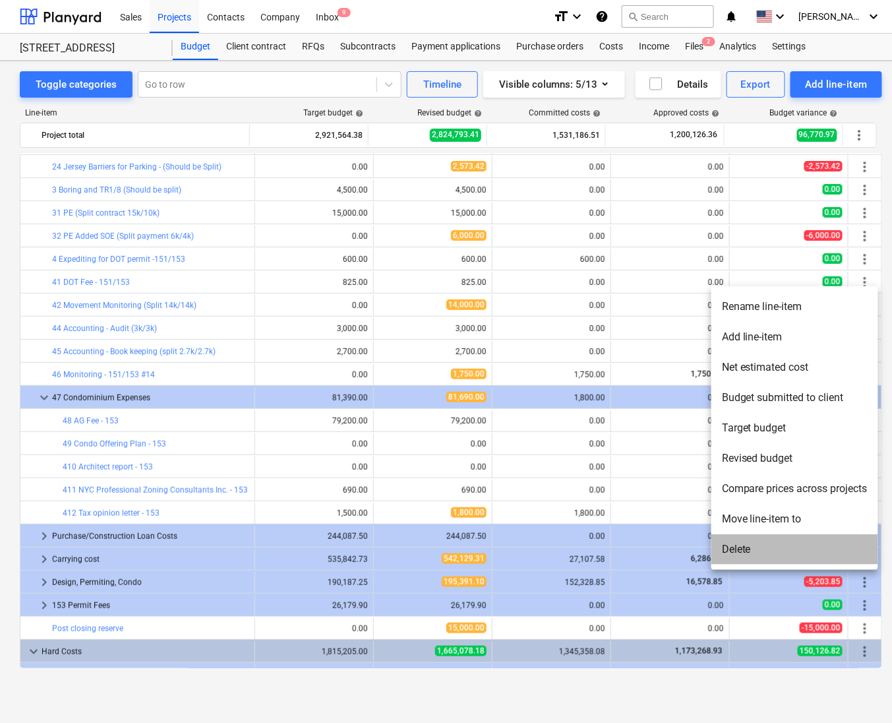
click at [743, 550] on li "Delete" at bounding box center [795, 549] width 167 height 30
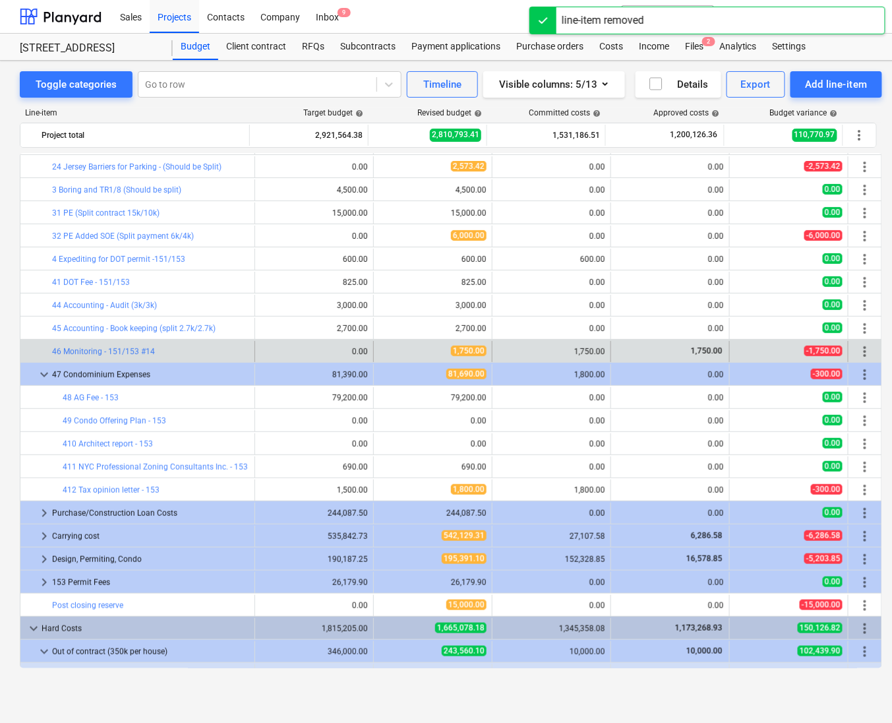
click at [861, 347] on span "more_vert" at bounding box center [865, 352] width 16 height 16
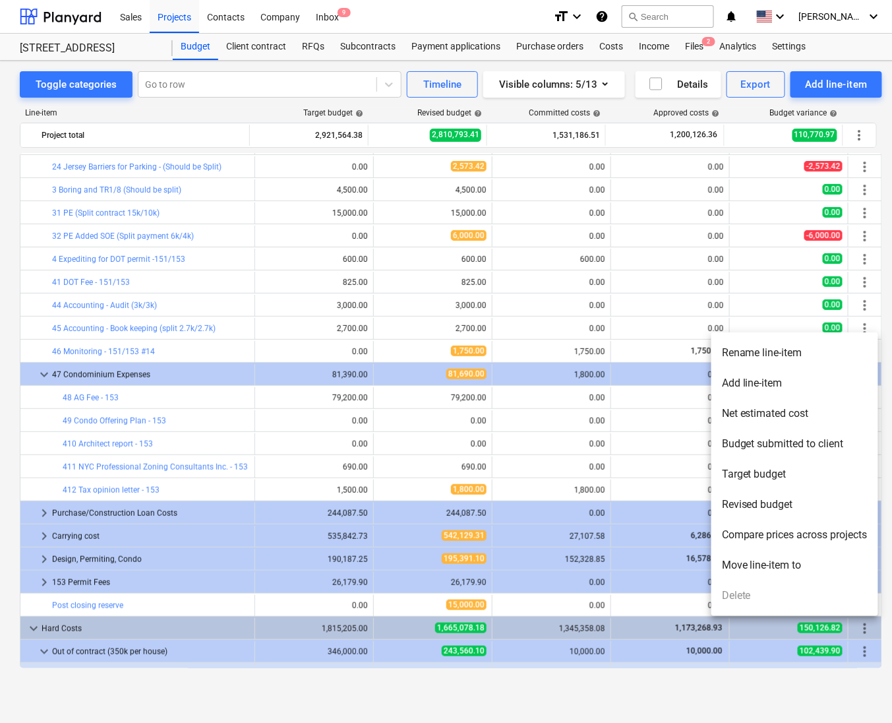
click at [397, 346] on div at bounding box center [446, 361] width 892 height 723
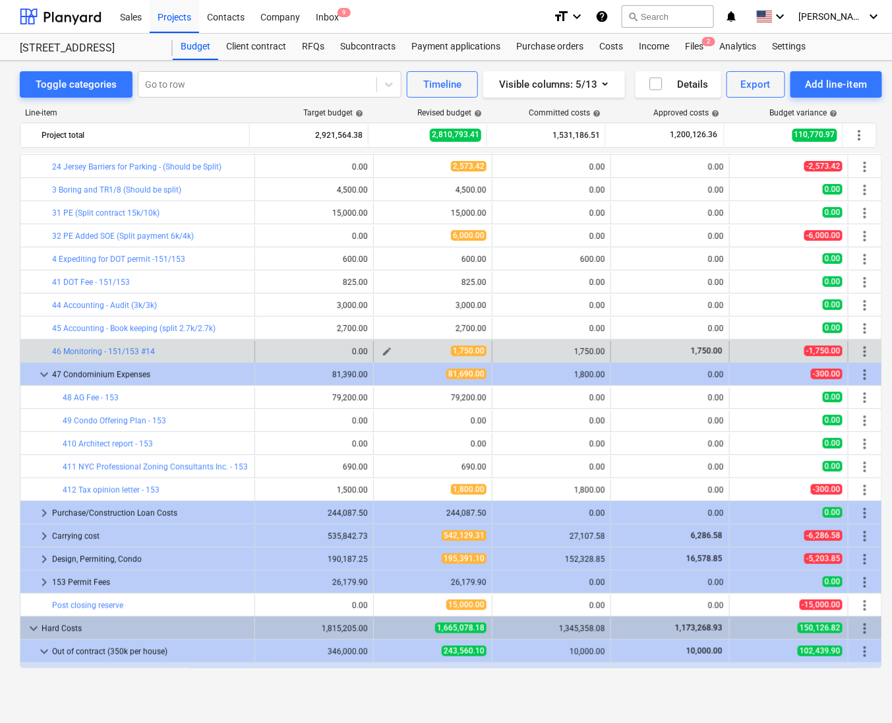
click at [402, 356] on div "1,750.00" at bounding box center [433, 351] width 108 height 11
click at [385, 352] on span "edit" at bounding box center [387, 351] width 11 height 11
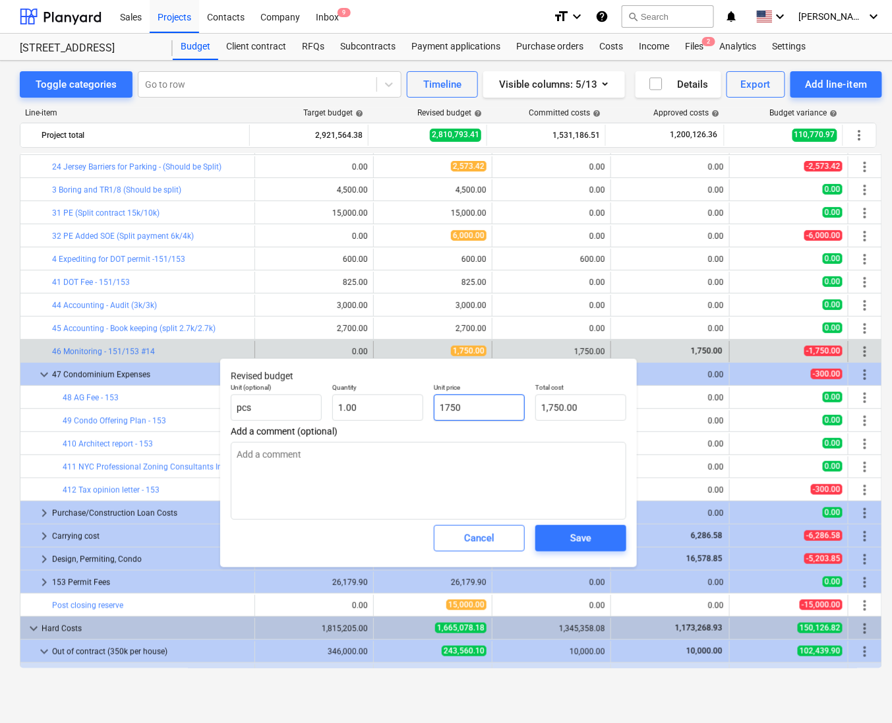
click at [490, 406] on input "1750" at bounding box center [479, 407] width 91 height 26
drag, startPoint x: 490, startPoint y: 406, endPoint x: 382, endPoint y: 409, distance: 108.2
click at [382, 409] on div "Unit (optional) pcs Quantity 1.00 Unit price 1750 Total cost 1,750.00" at bounding box center [429, 402] width 406 height 48
click at [589, 545] on div "Save" at bounding box center [580, 538] width 21 height 17
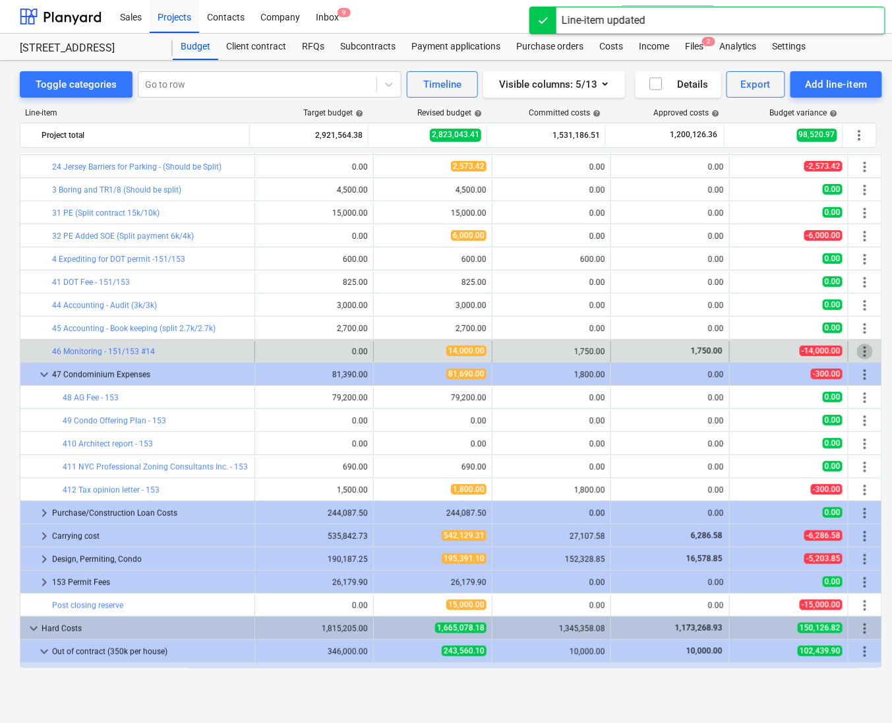
click at [861, 358] on span "more_vert" at bounding box center [865, 352] width 16 height 16
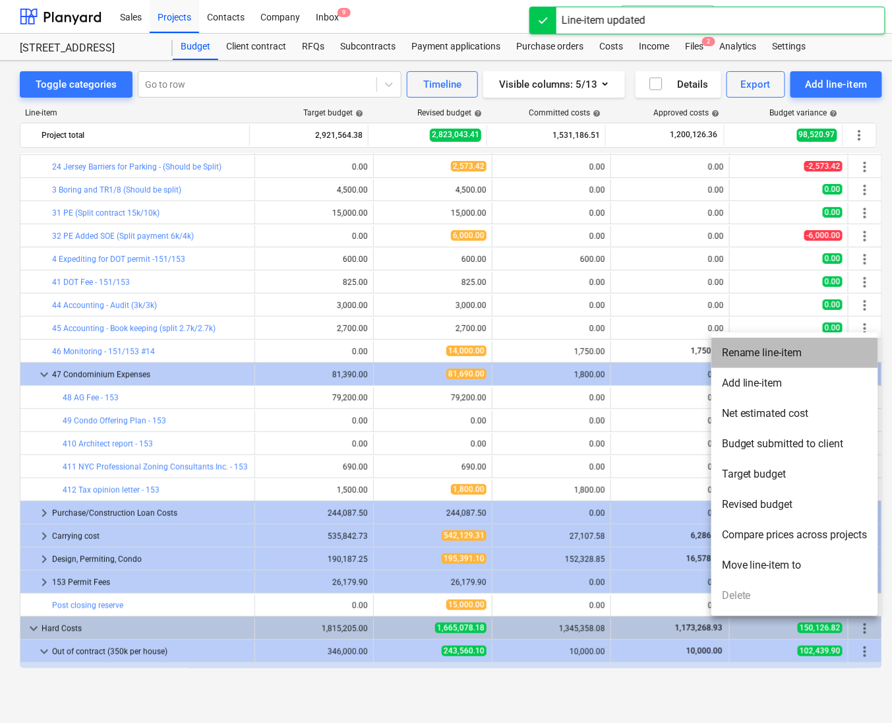
click at [770, 350] on li "Rename line-item" at bounding box center [795, 353] width 167 height 30
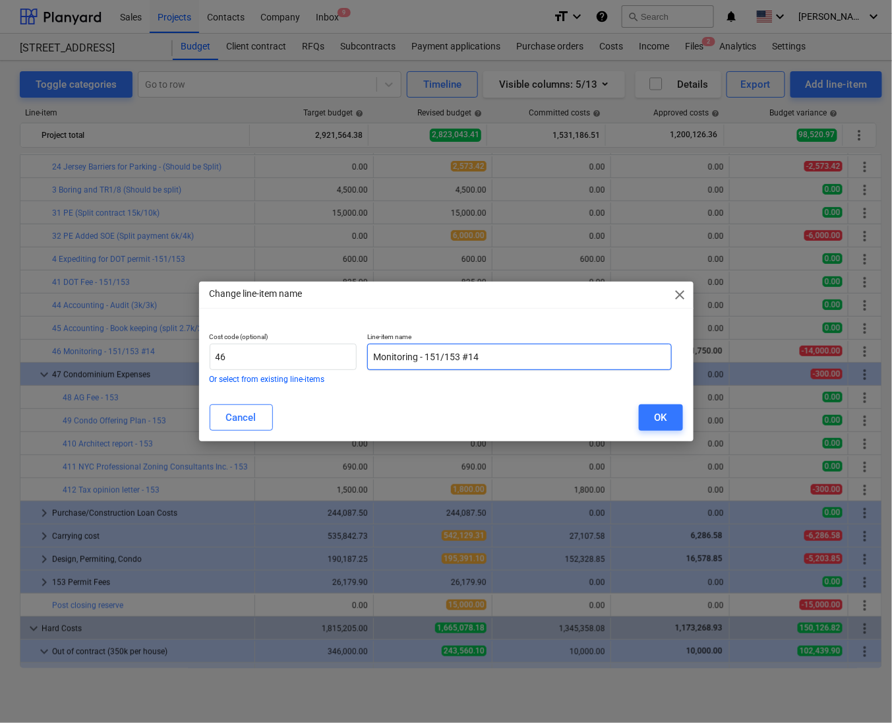
drag, startPoint x: 524, startPoint y: 350, endPoint x: 423, endPoint y: 360, distance: 102.1
click at [423, 360] on input "Monitoring - 151/153 #14" at bounding box center [519, 357] width 305 height 26
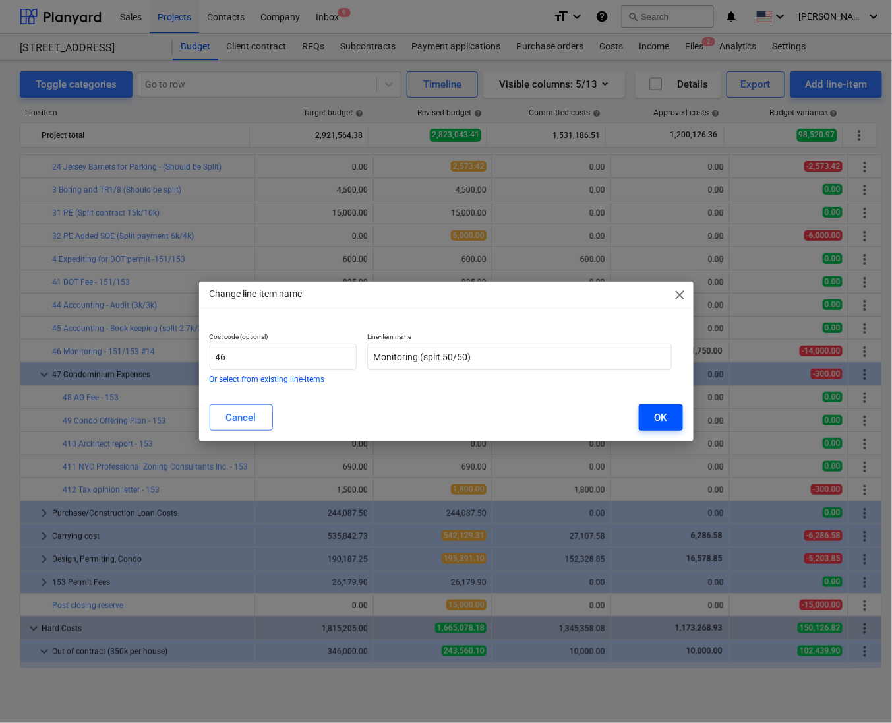
click at [651, 425] on button "OK" at bounding box center [661, 417] width 44 height 26
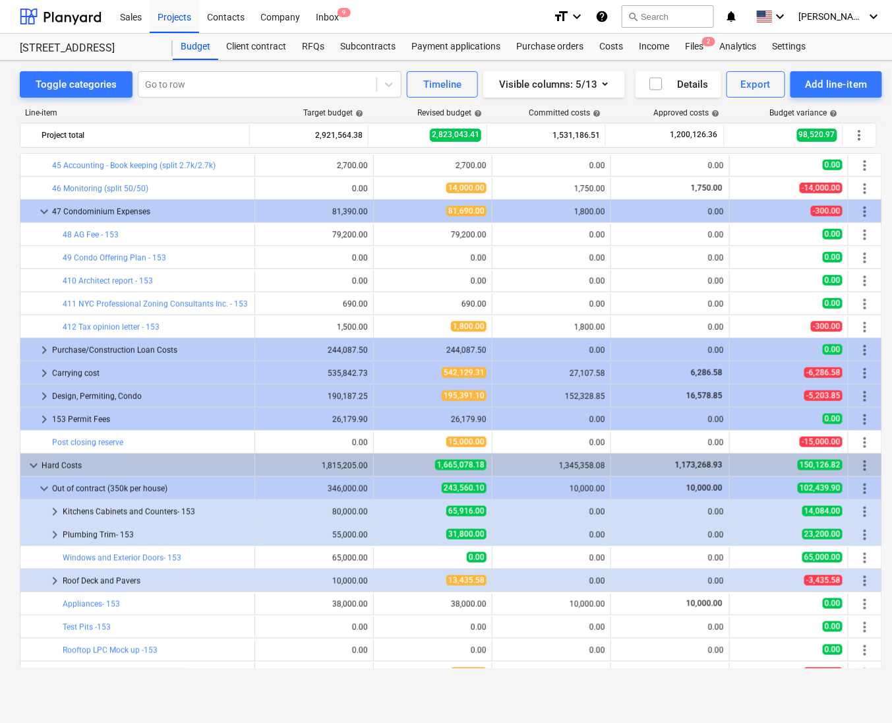
scroll to position [325, 0]
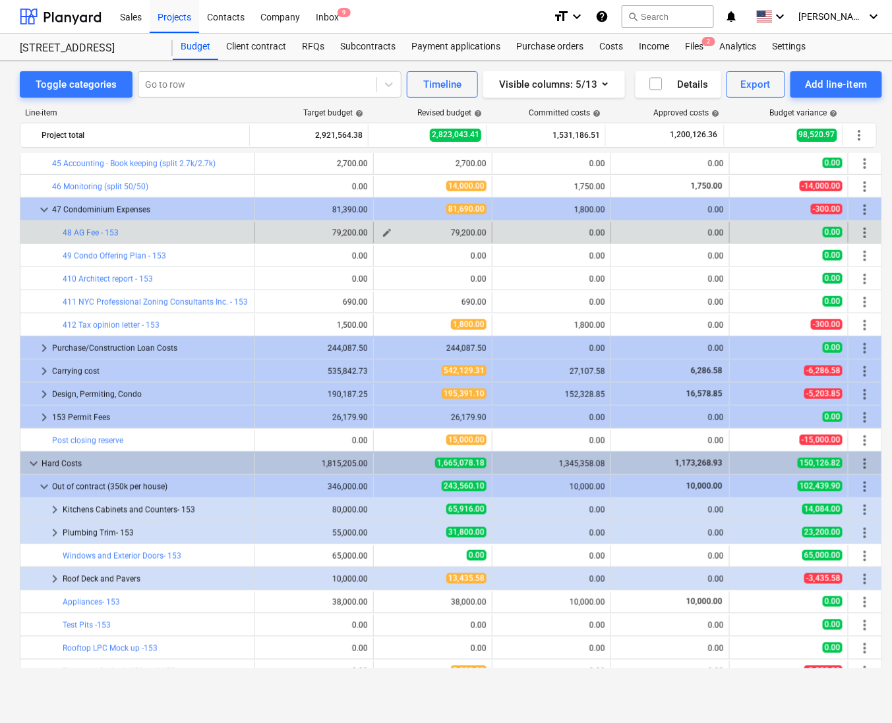
click at [382, 233] on span "edit" at bounding box center [387, 233] width 11 height 11
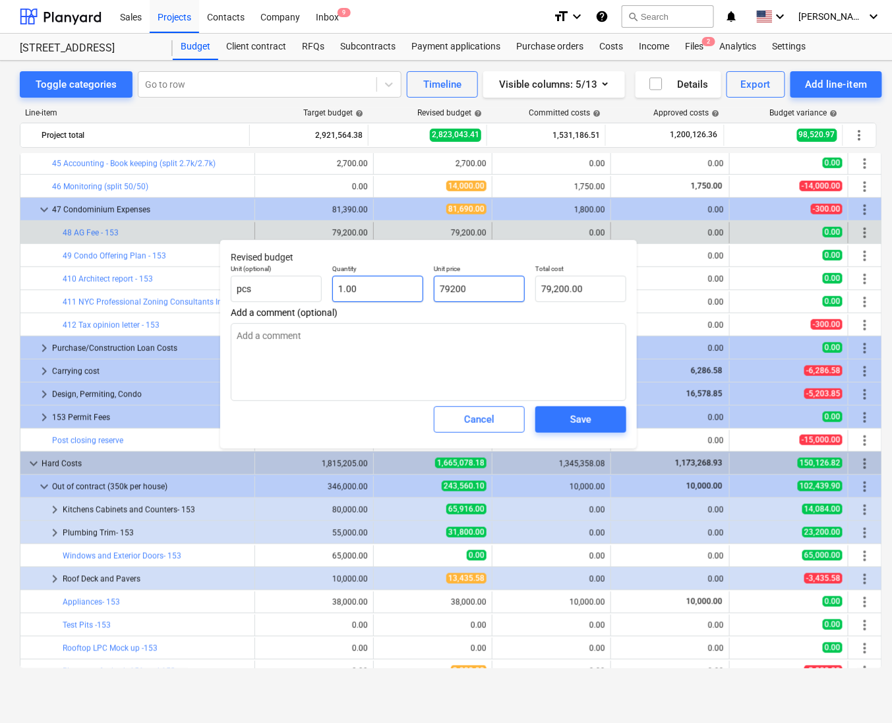
drag, startPoint x: 456, startPoint y: 289, endPoint x: 404, endPoint y: 288, distance: 52.1
click at [404, 288] on div "Unit (optional) pcs Quantity 1.00 Unit price 79200 Total cost 79,200.00" at bounding box center [429, 283] width 406 height 48
click at [587, 421] on div "Save" at bounding box center [580, 419] width 21 height 17
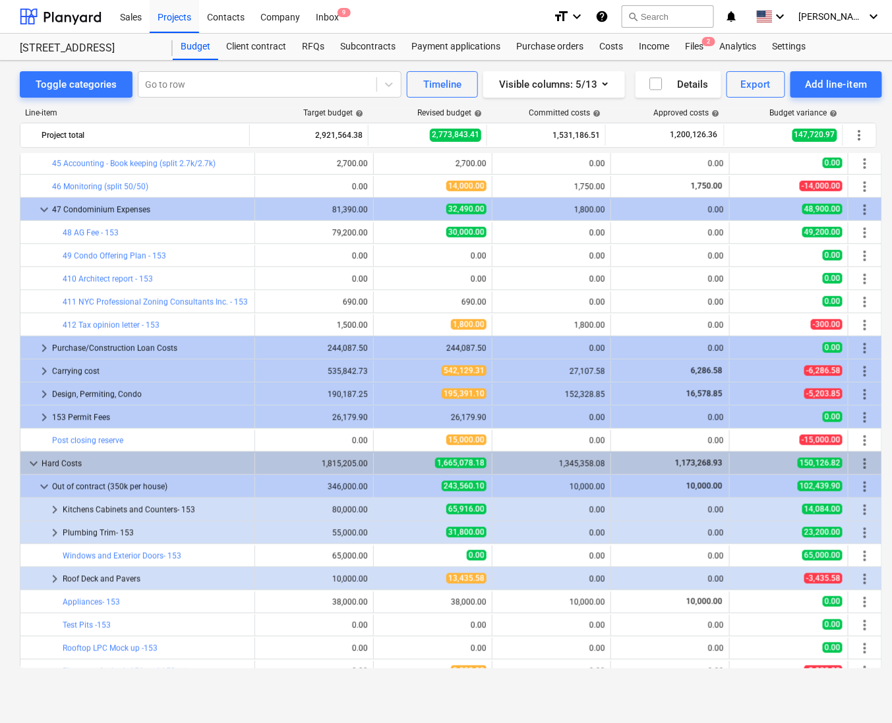
click at [266, 237] on span "edit" at bounding box center [268, 233] width 11 height 11
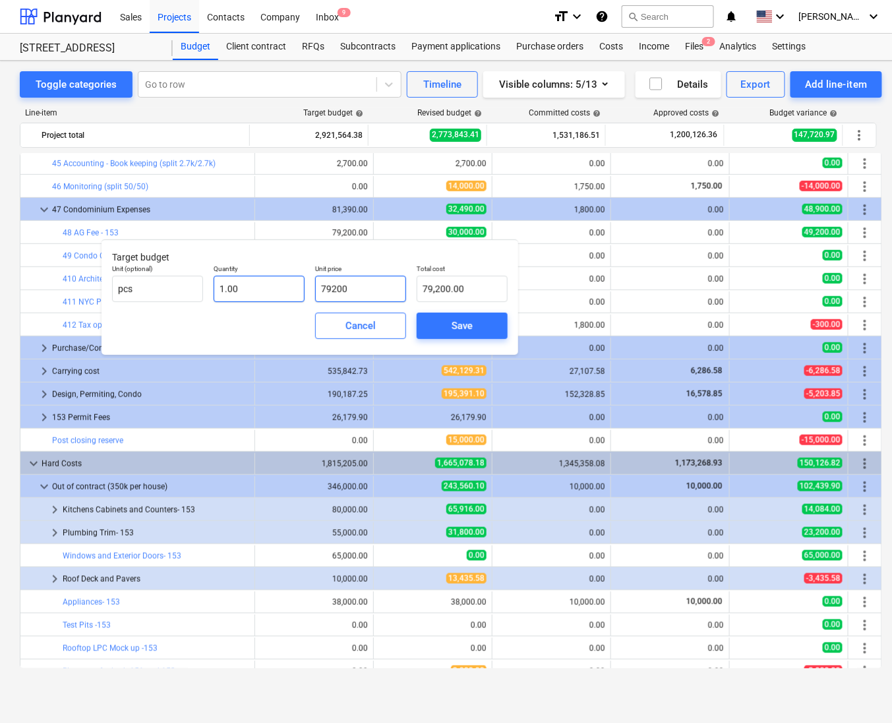
drag, startPoint x: 379, startPoint y: 291, endPoint x: 236, endPoint y: 293, distance: 142.5
click at [236, 293] on div "Unit (optional) pcs Quantity 1.00 Unit price 79200 Total cost 79,200.00" at bounding box center [310, 283] width 406 height 48
click at [435, 331] on span "Save" at bounding box center [462, 325] width 59 height 17
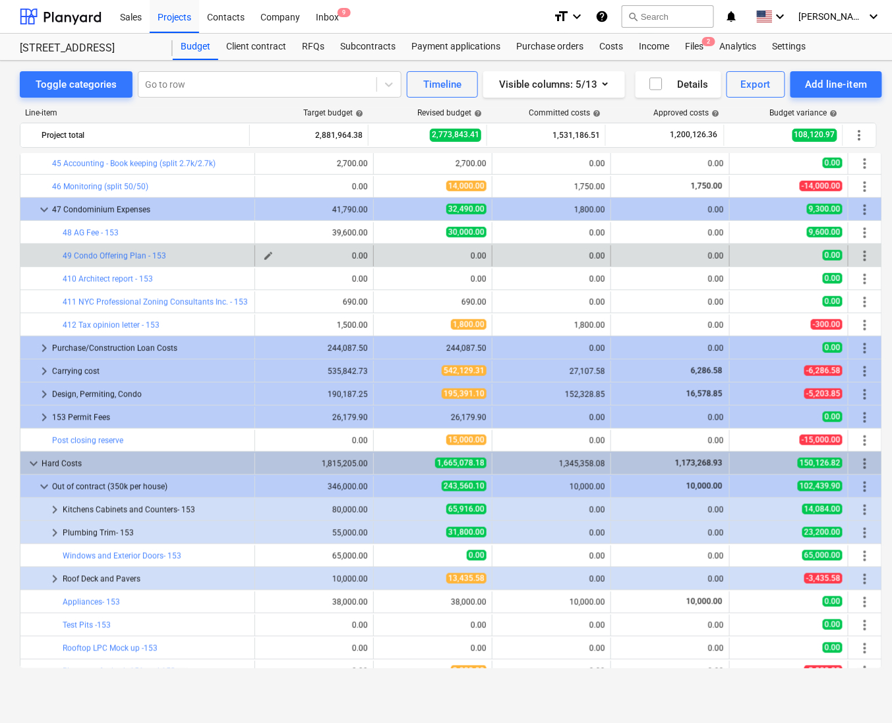
click at [266, 257] on span "edit" at bounding box center [268, 256] width 11 height 11
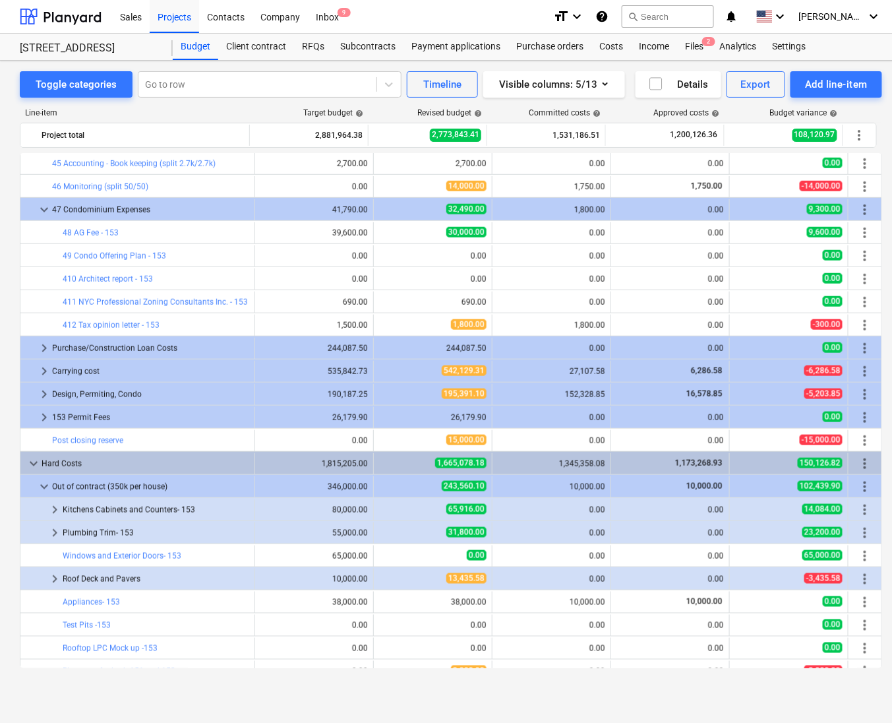
scroll to position [356, 0]
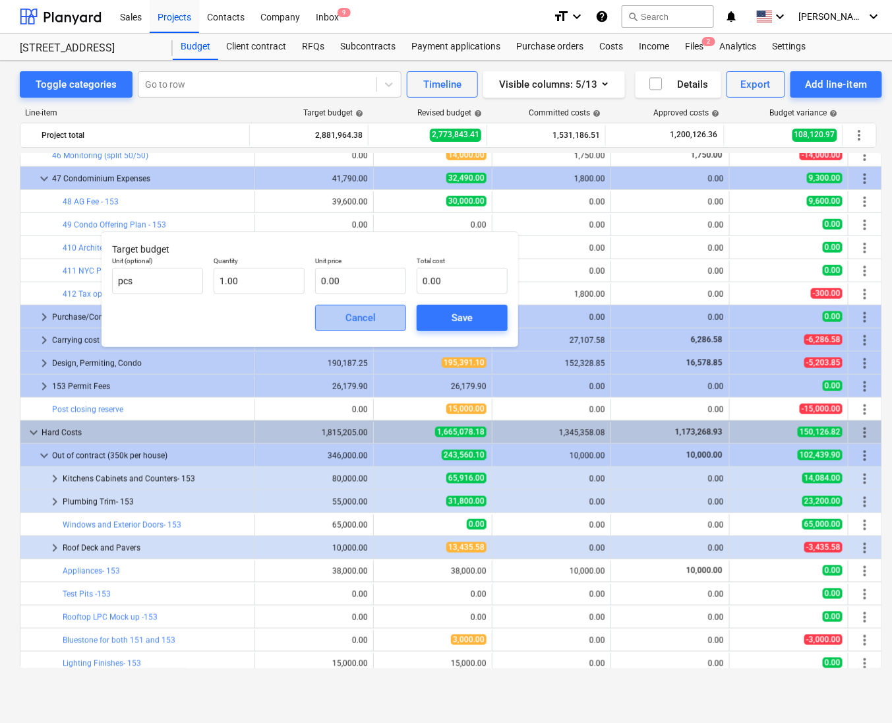
click at [365, 319] on div "Cancel" at bounding box center [361, 317] width 30 height 17
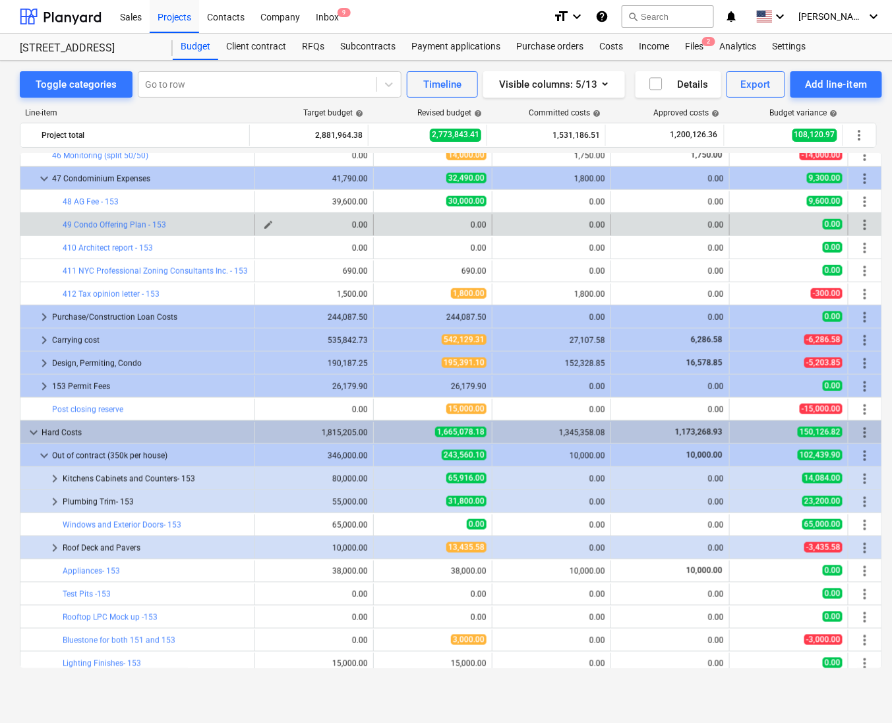
click at [266, 228] on span "edit" at bounding box center [268, 225] width 11 height 11
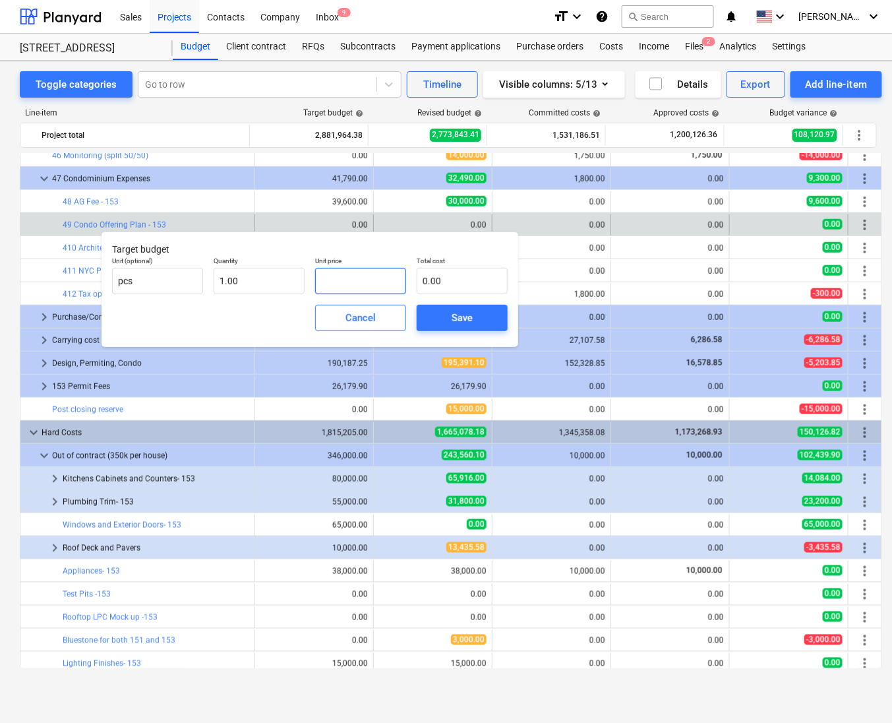
click at [373, 277] on input "text" at bounding box center [360, 281] width 91 height 26
click at [465, 317] on div "Save" at bounding box center [462, 317] width 21 height 17
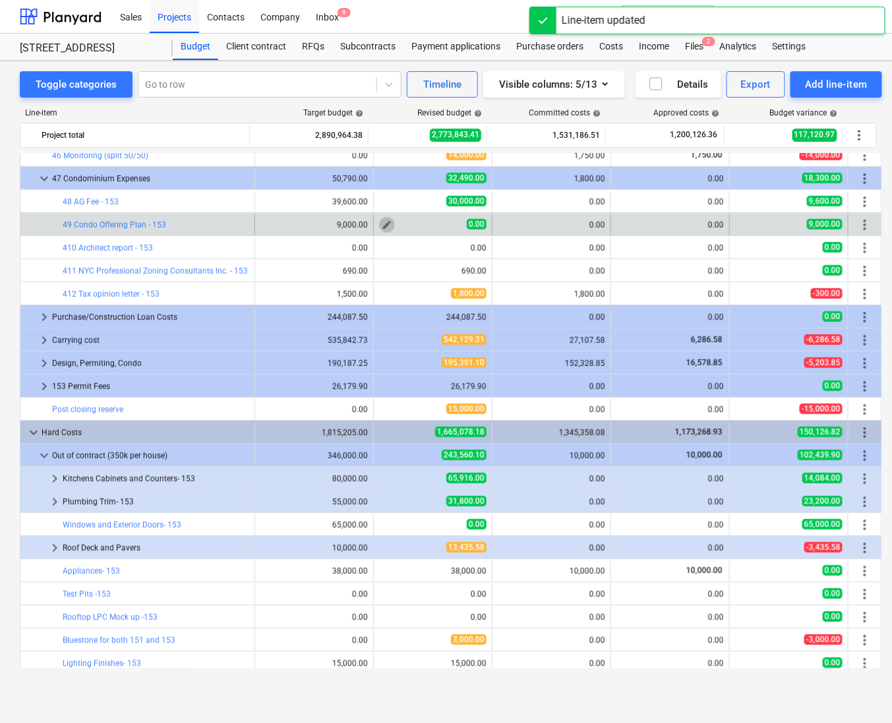
click at [385, 225] on span "edit" at bounding box center [387, 225] width 11 height 11
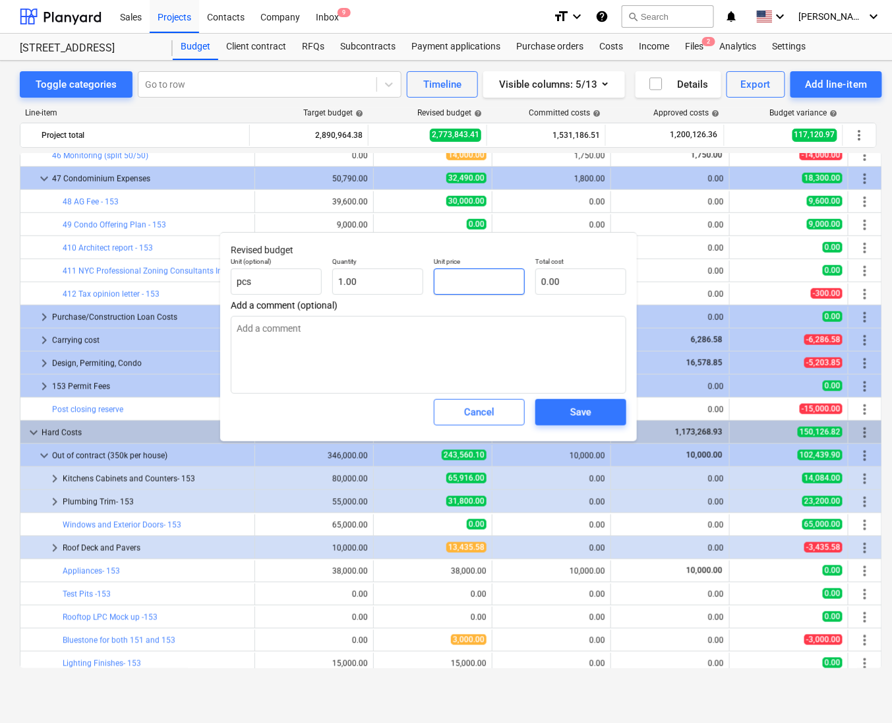
drag, startPoint x: 481, startPoint y: 283, endPoint x: 473, endPoint y: 284, distance: 7.9
click at [588, 421] on div "Save" at bounding box center [580, 412] width 21 height 17
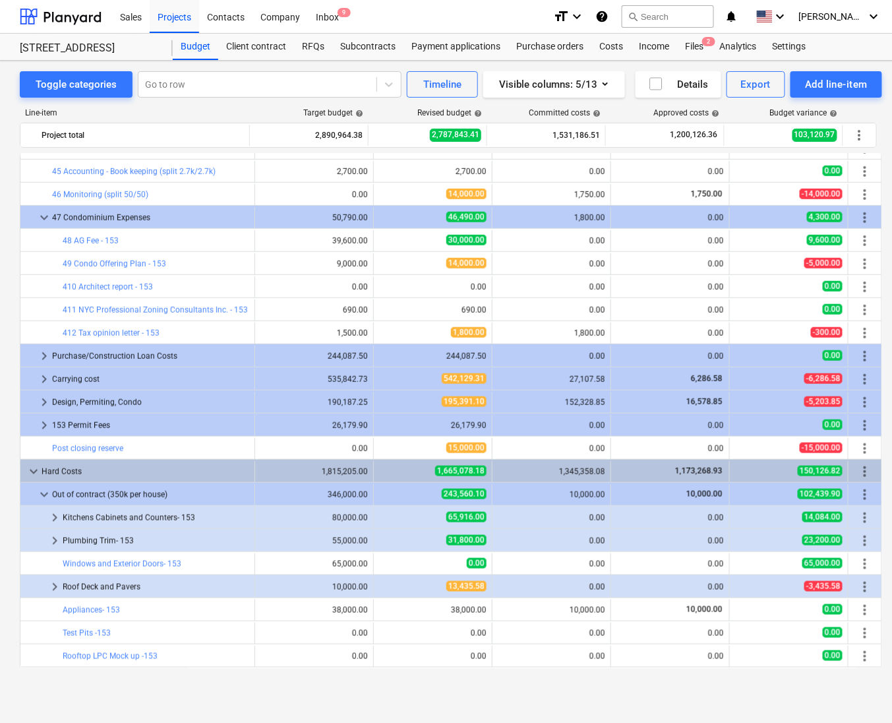
scroll to position [316, 0]
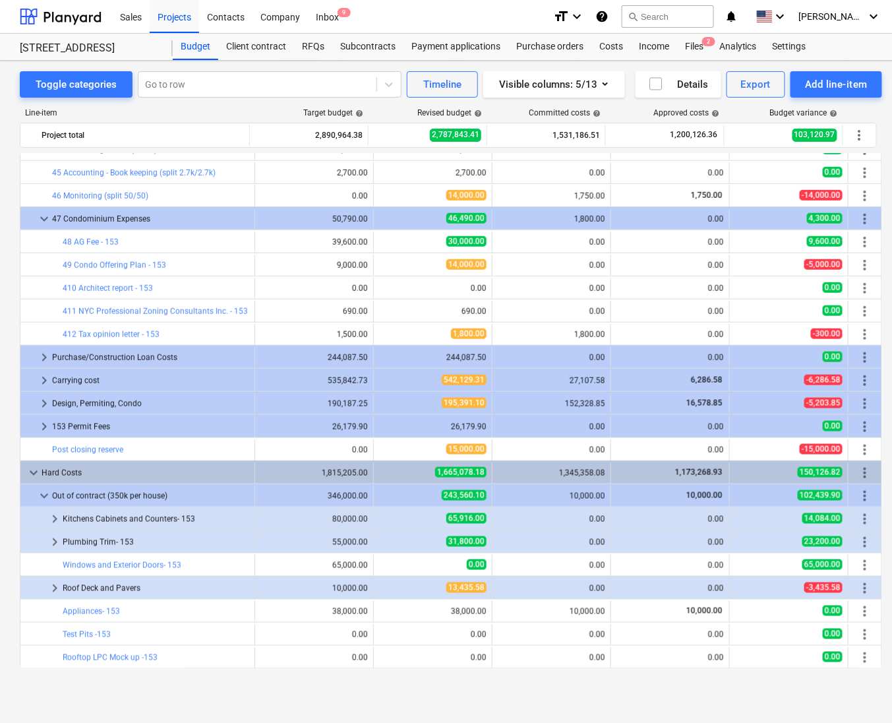
click at [382, 286] on span "edit" at bounding box center [387, 288] width 11 height 11
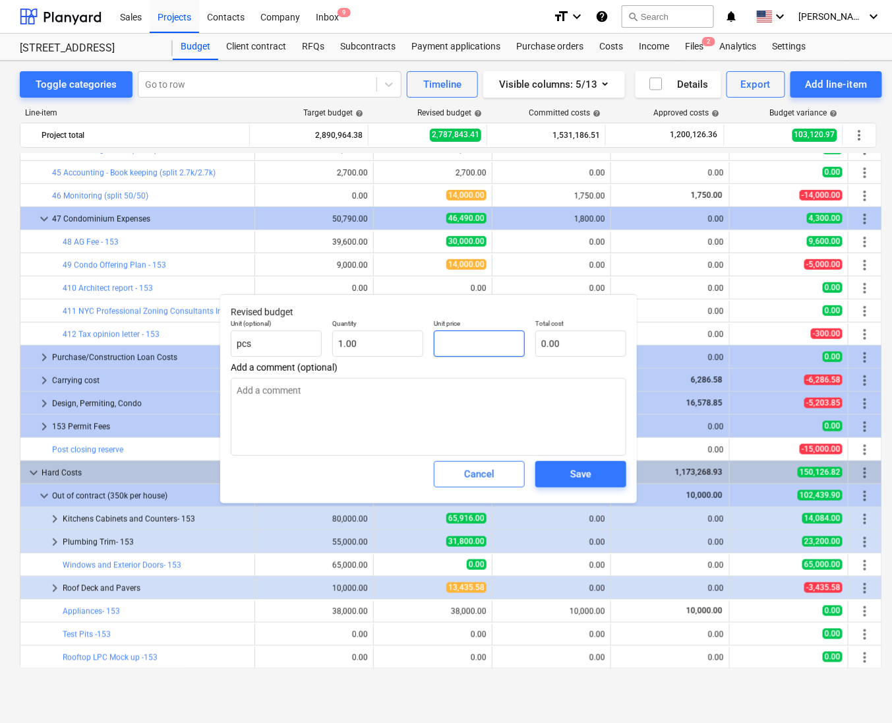
click at [474, 339] on input "text" at bounding box center [479, 343] width 91 height 26
click at [579, 481] on div "Save" at bounding box center [580, 474] width 21 height 17
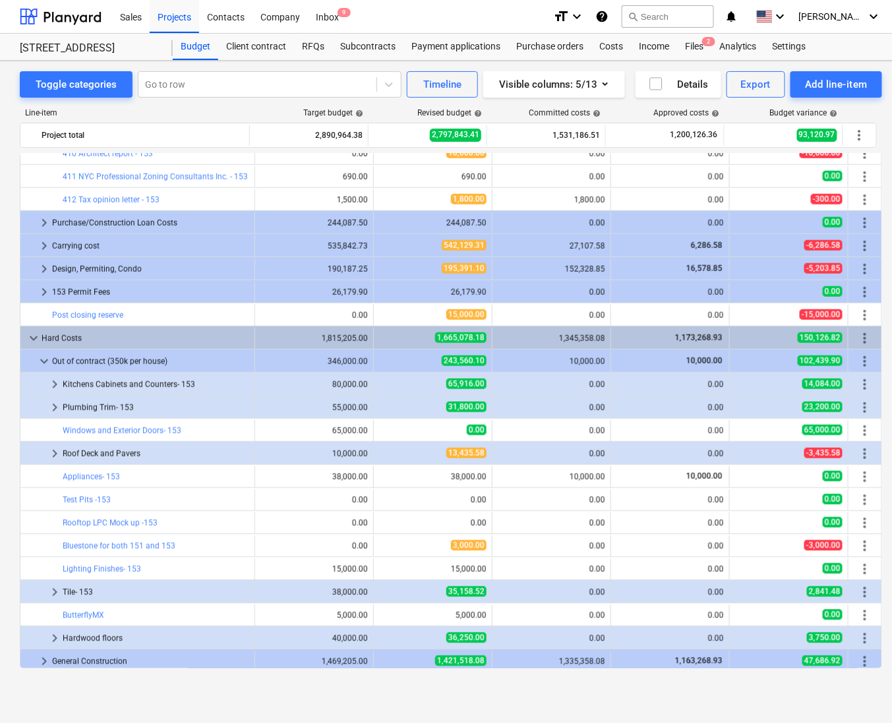
scroll to position [452, 0]
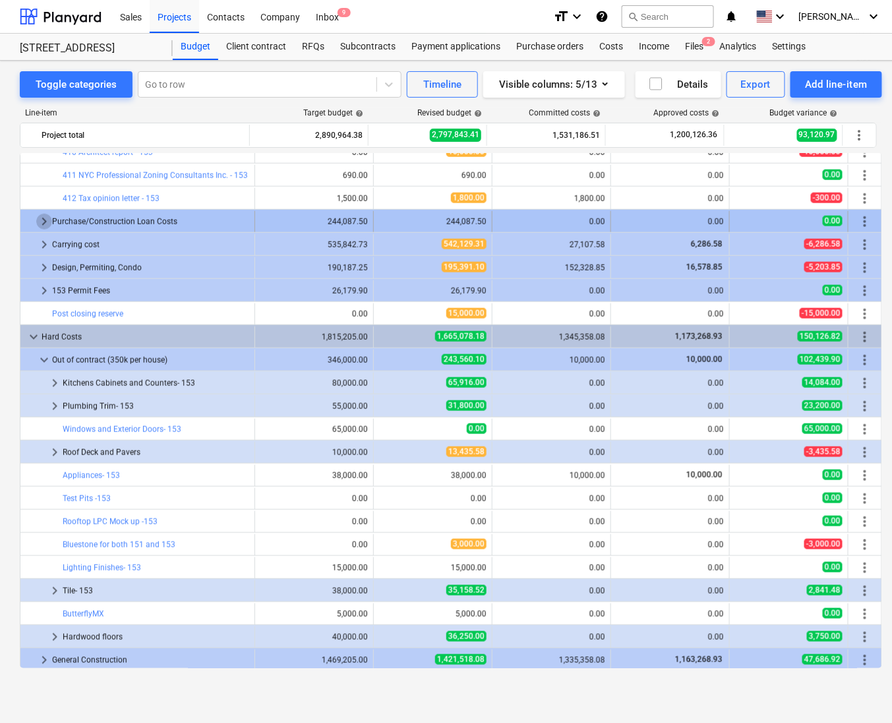
click at [46, 223] on span "keyboard_arrow_right" at bounding box center [44, 222] width 16 height 16
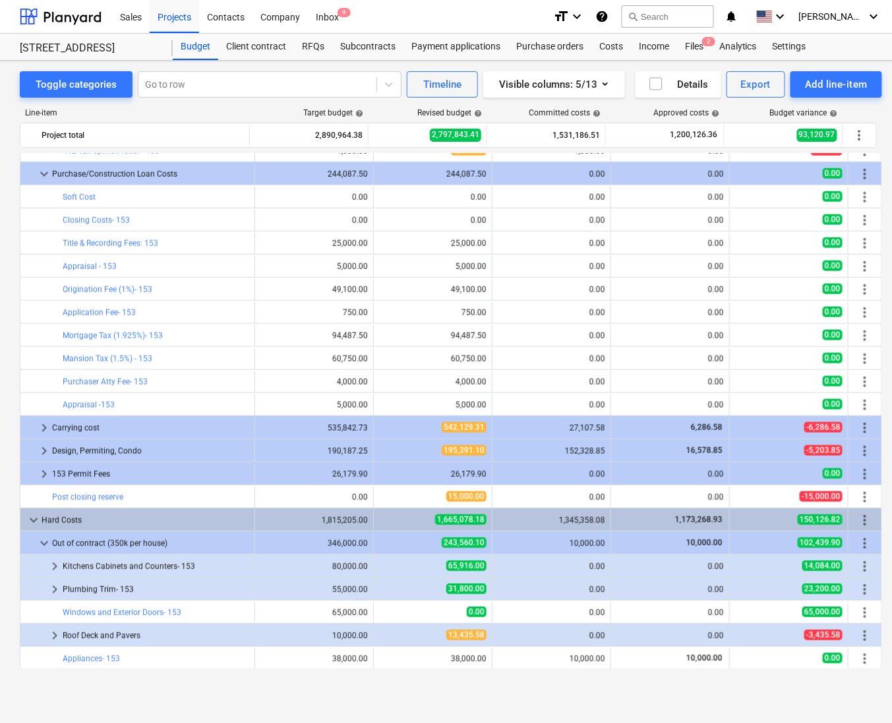
scroll to position [507, 0]
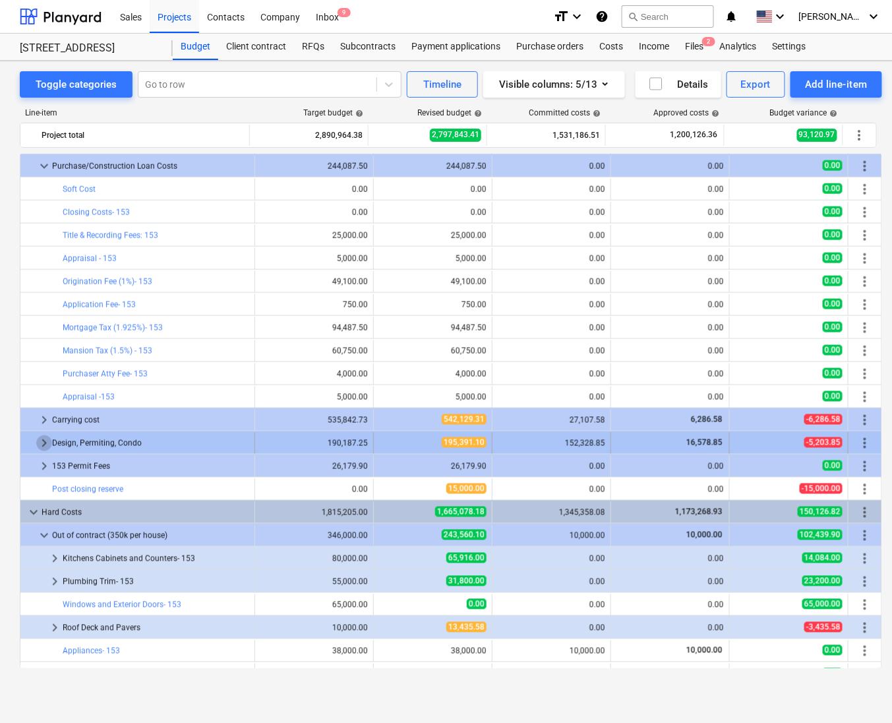
click at [46, 445] on span "keyboard_arrow_right" at bounding box center [44, 443] width 16 height 16
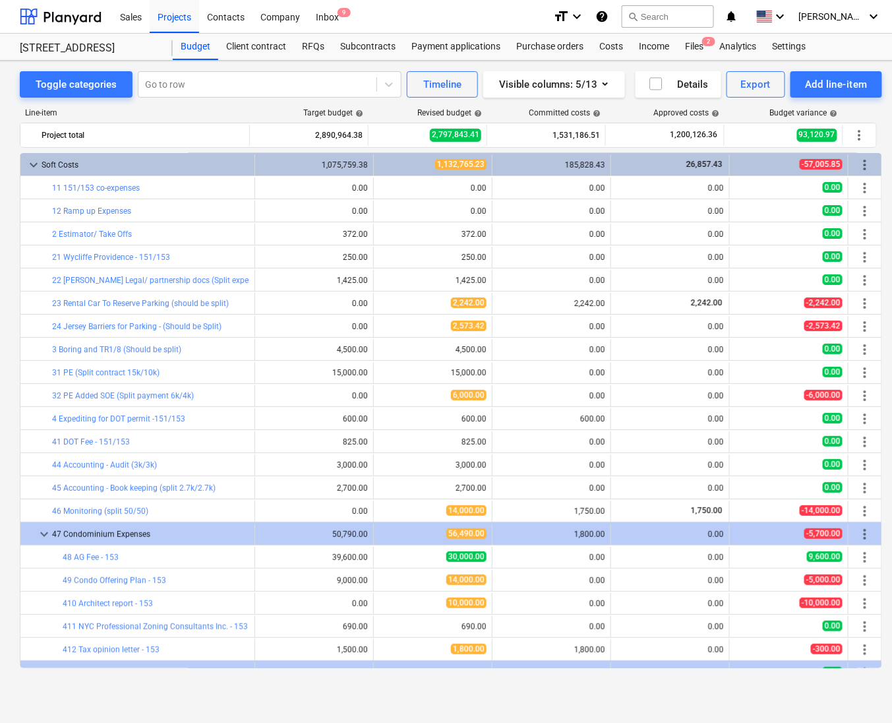
scroll to position [0, 0]
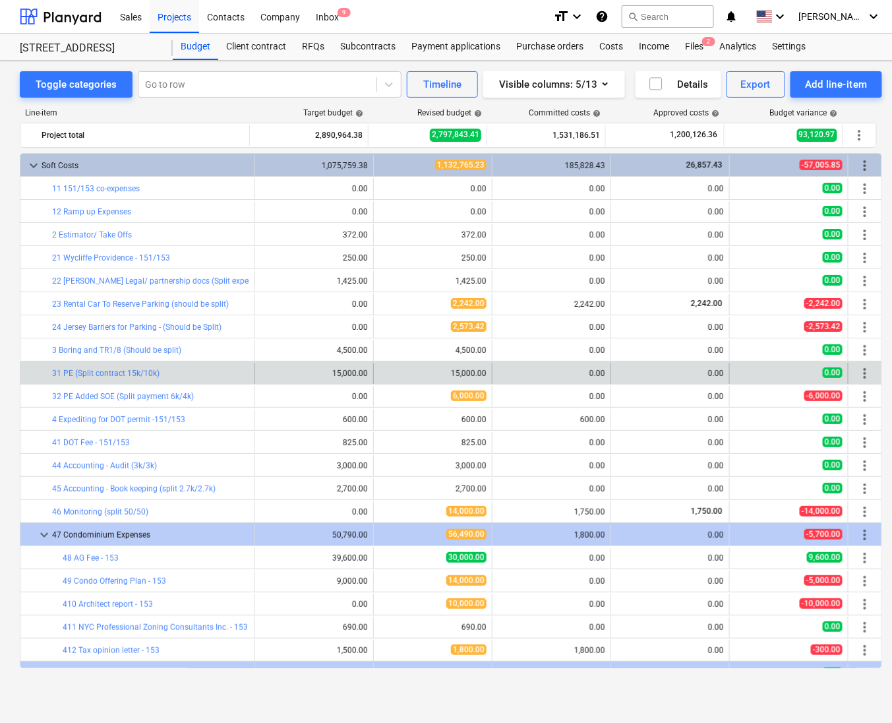
click at [858, 368] on span "more_vert" at bounding box center [865, 373] width 16 height 16
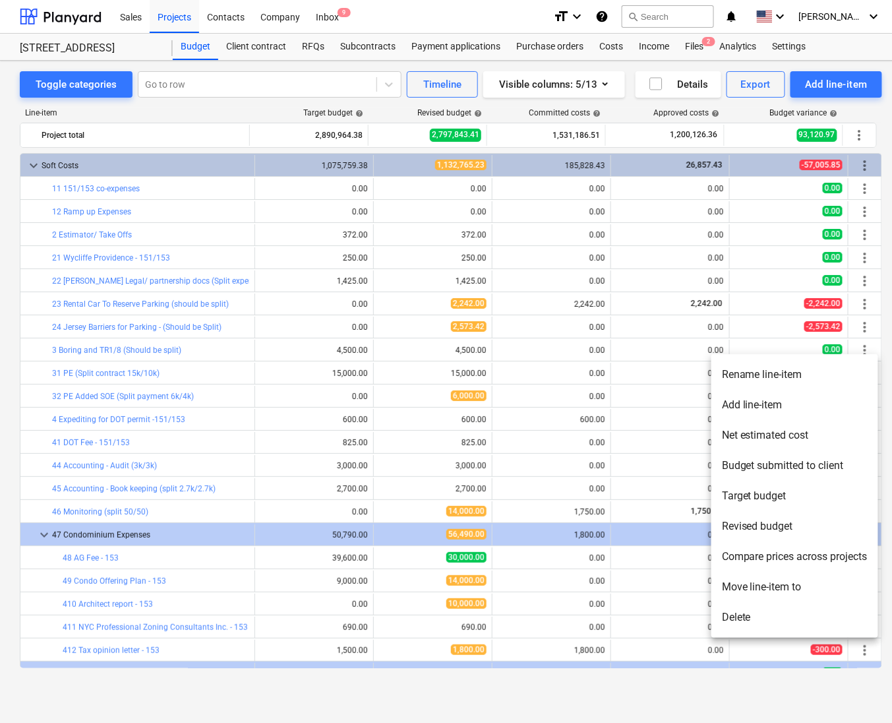
click at [755, 579] on li "Move line-item to" at bounding box center [795, 587] width 167 height 30
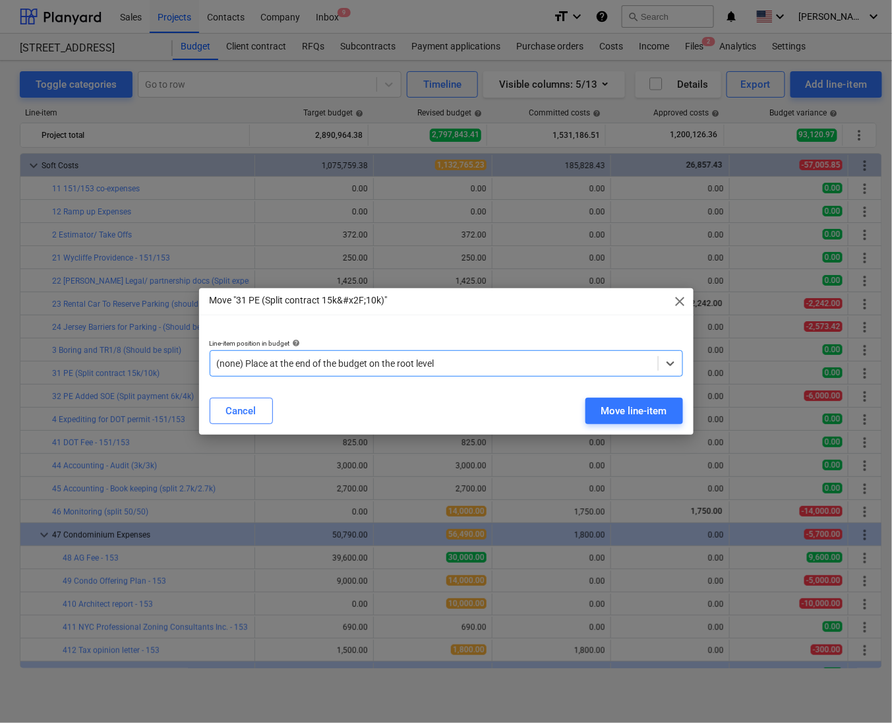
click at [553, 365] on div at bounding box center [434, 363] width 435 height 13
click at [627, 414] on div "Move line-item" at bounding box center [634, 410] width 66 height 17
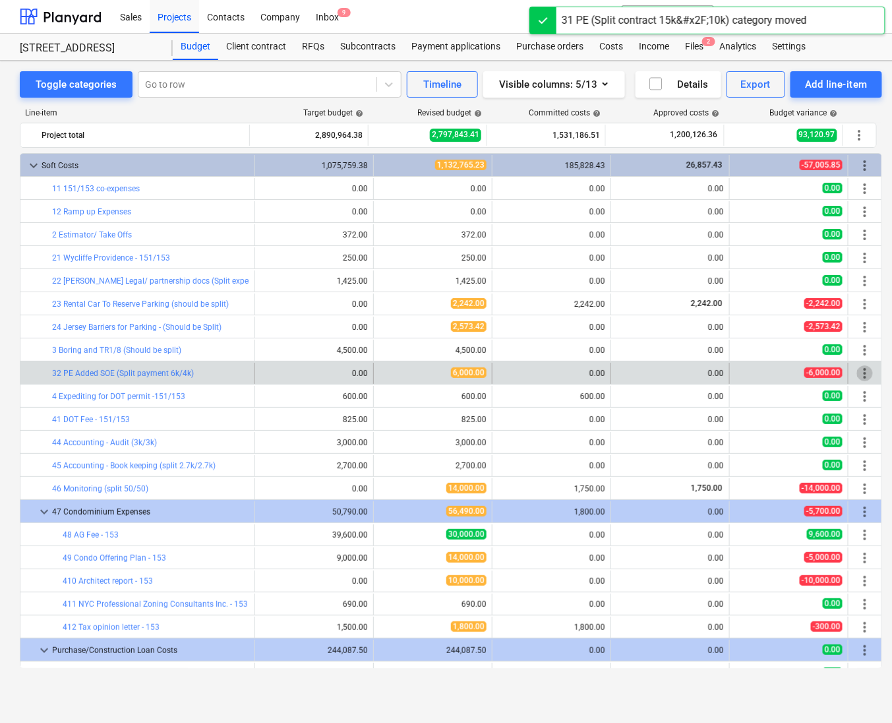
click at [858, 368] on span "more_vert" at bounding box center [865, 373] width 16 height 16
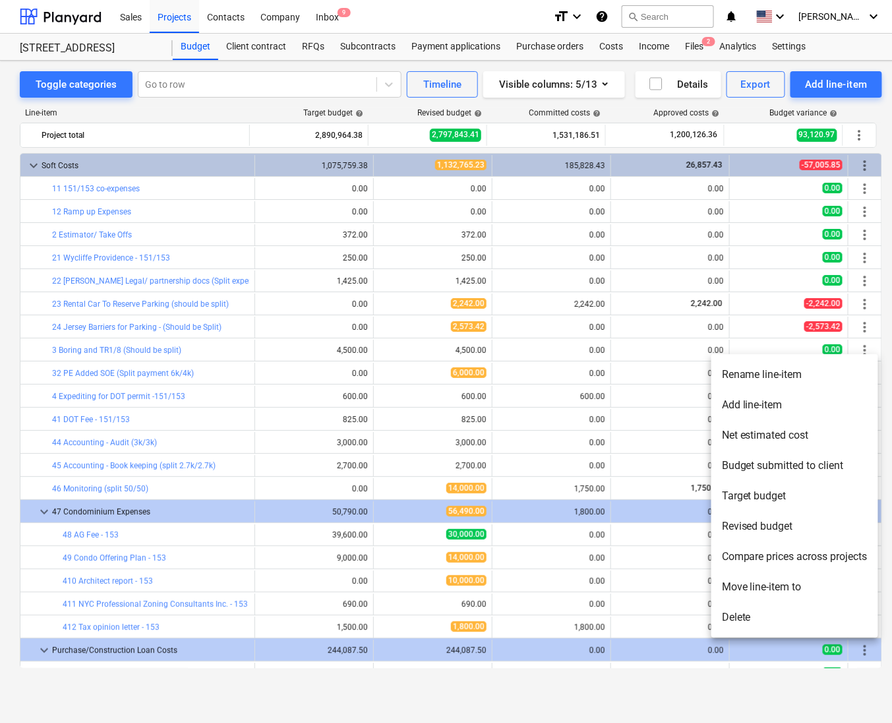
click at [782, 592] on li "Move line-item to" at bounding box center [795, 587] width 167 height 30
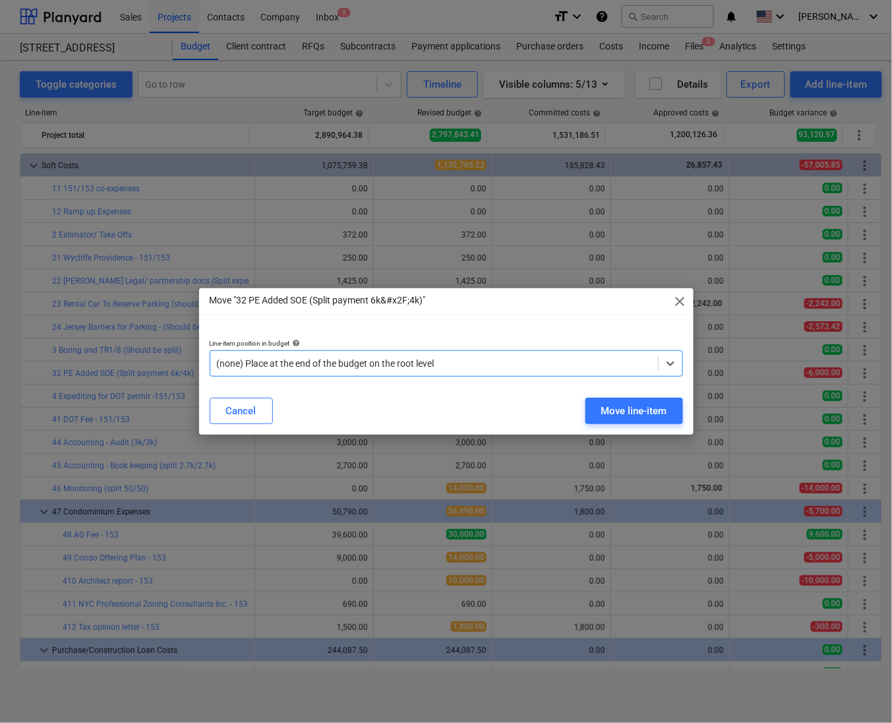
click at [552, 367] on div at bounding box center [434, 363] width 435 height 13
click at [634, 419] on button "Move line-item" at bounding box center [635, 411] width 98 height 26
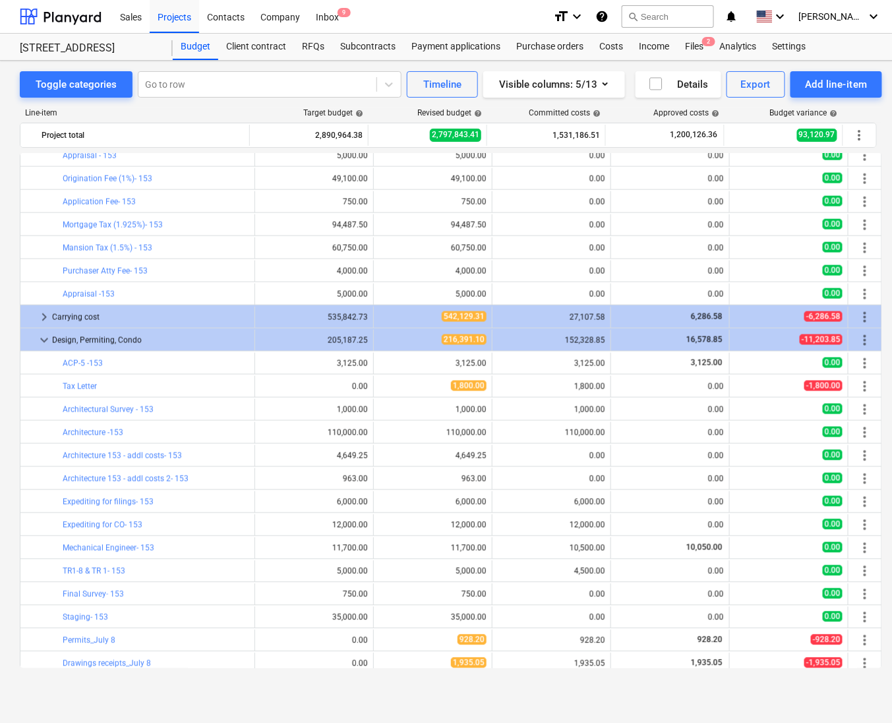
scroll to position [565, 0]
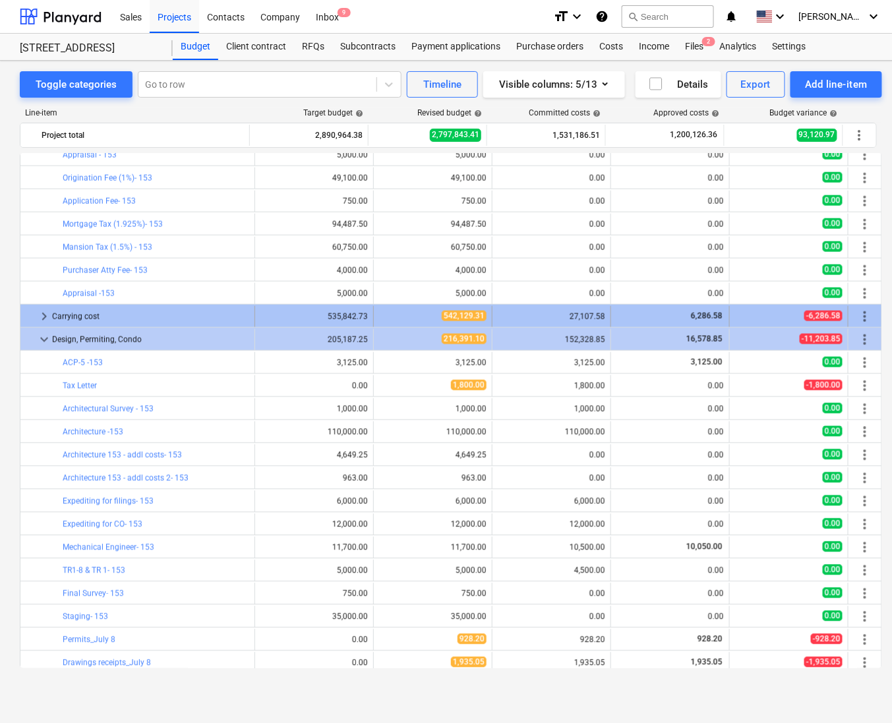
click at [41, 315] on span "keyboard_arrow_right" at bounding box center [44, 317] width 16 height 16
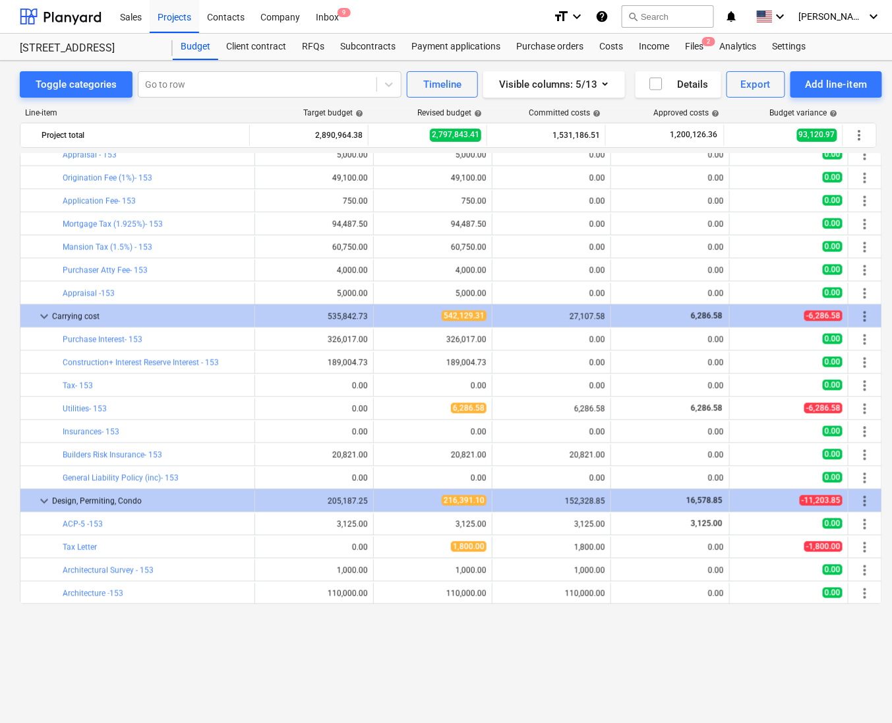
scroll to position [0, 0]
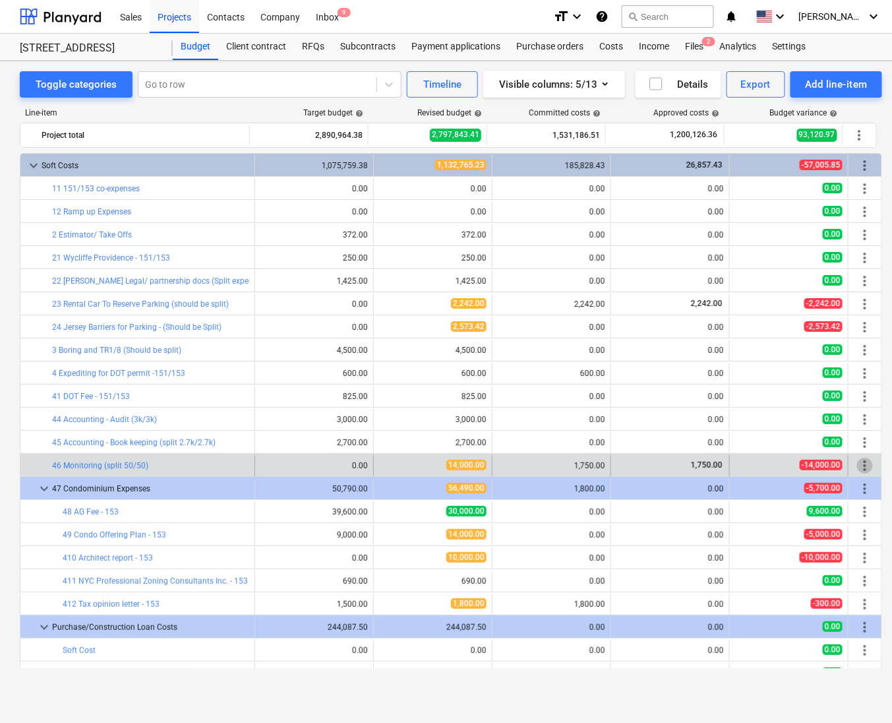
click at [861, 474] on span "more_vert" at bounding box center [865, 466] width 16 height 16
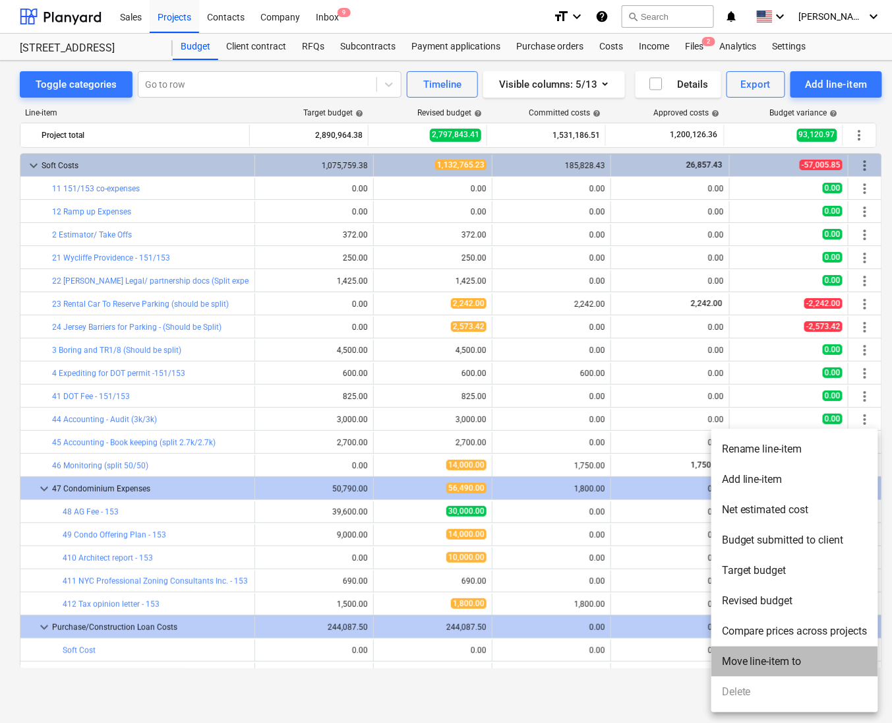
click at [753, 660] on li "Move line-item to" at bounding box center [795, 661] width 167 height 30
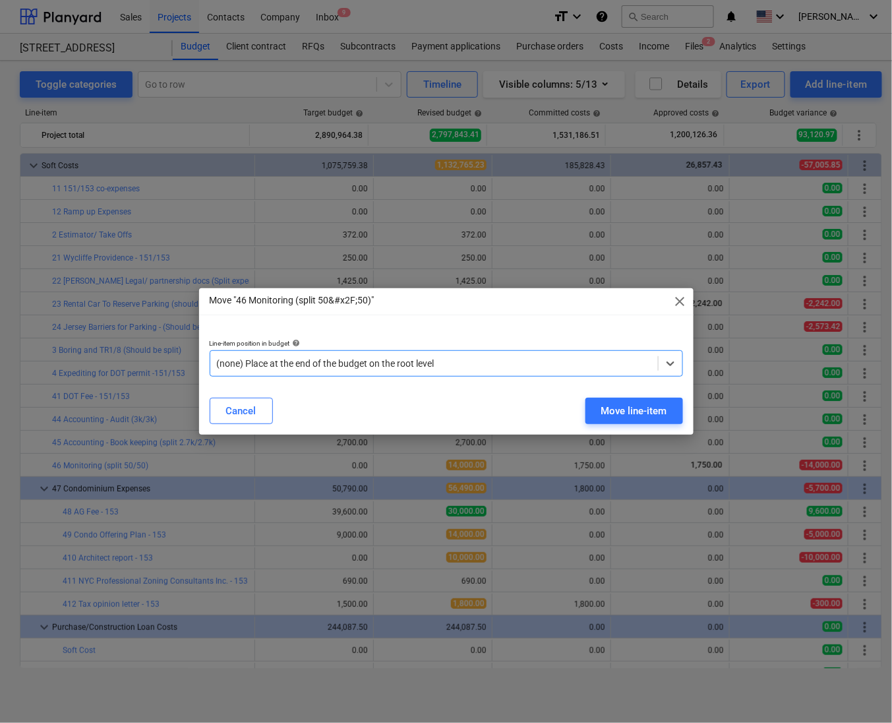
click at [537, 367] on div at bounding box center [434, 363] width 435 height 13
click at [619, 416] on div "Move line-item" at bounding box center [634, 410] width 66 height 17
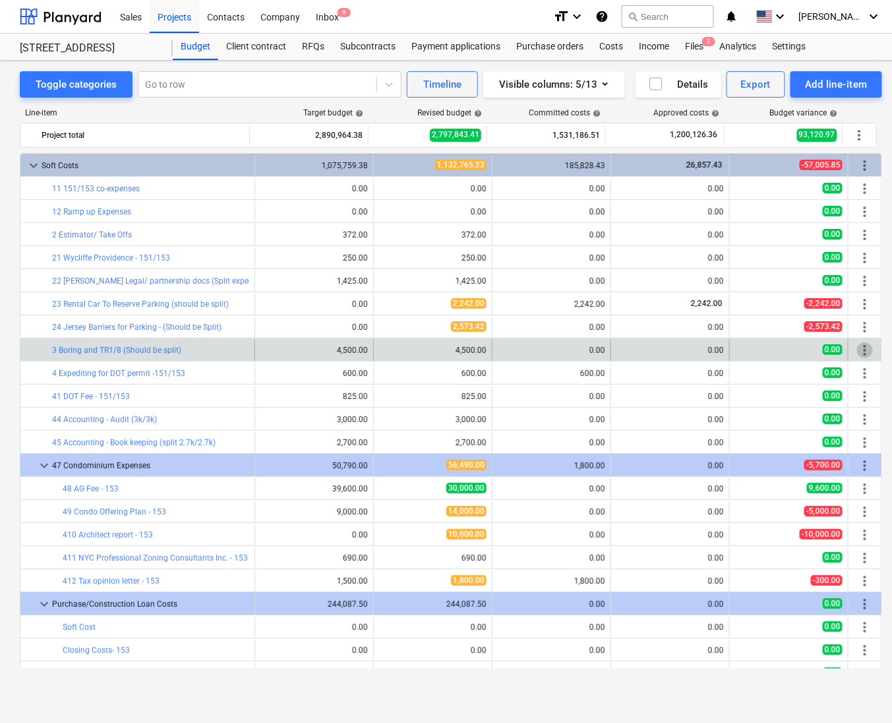
click at [864, 357] on span "more_vert" at bounding box center [865, 350] width 16 height 16
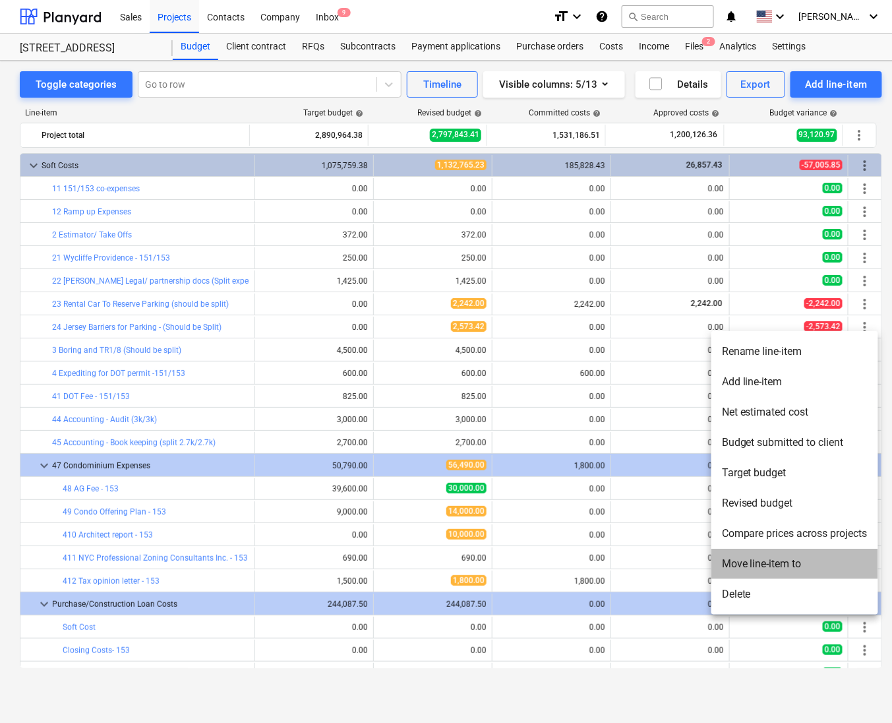
click at [761, 564] on li "Move line-item to" at bounding box center [795, 564] width 167 height 30
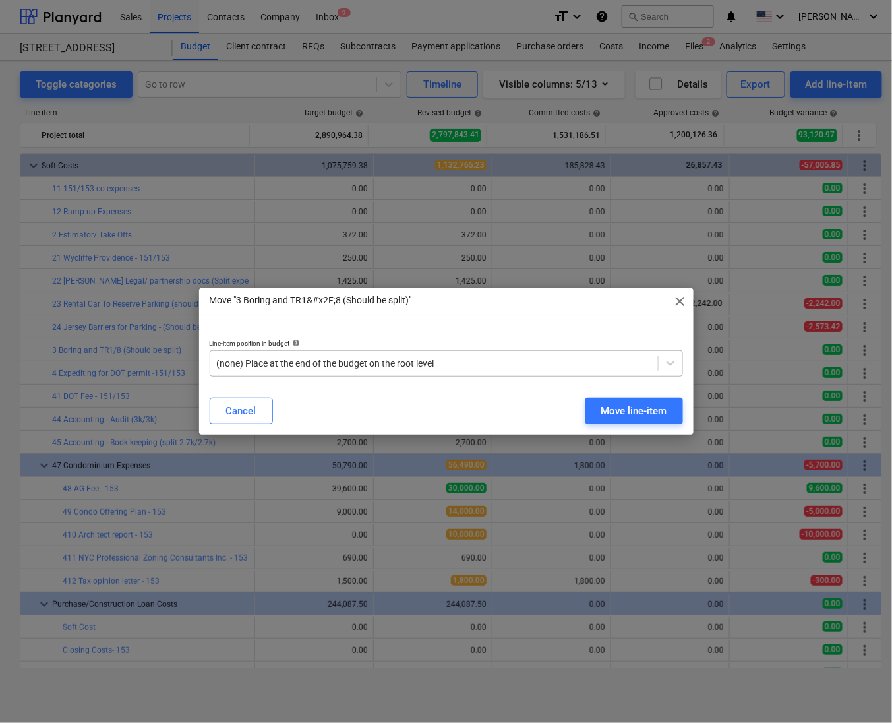
click at [570, 370] on div at bounding box center [434, 363] width 435 height 13
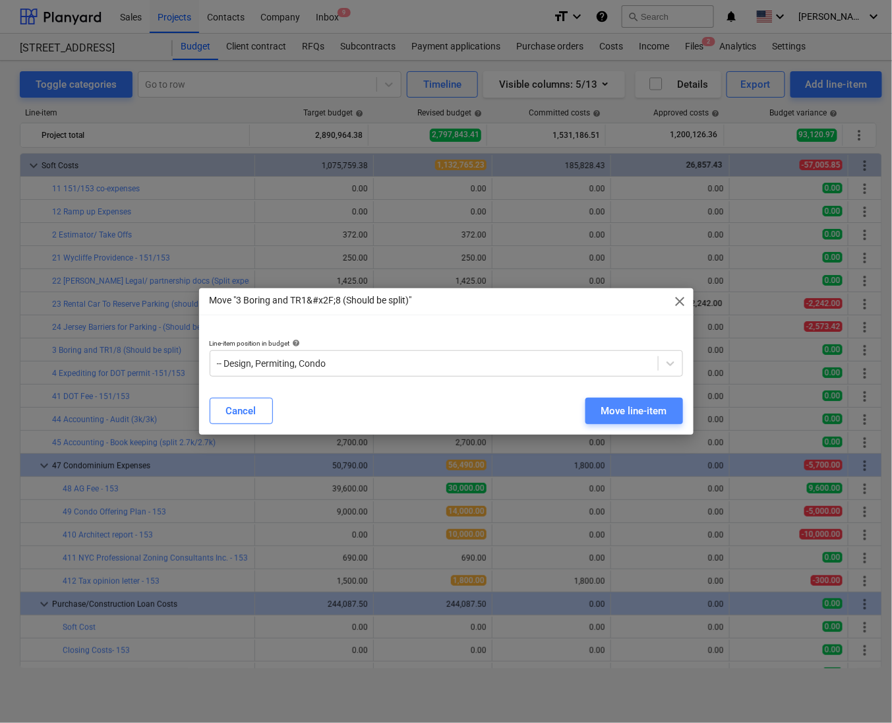
click at [625, 404] on div "Move line-item" at bounding box center [634, 410] width 66 height 17
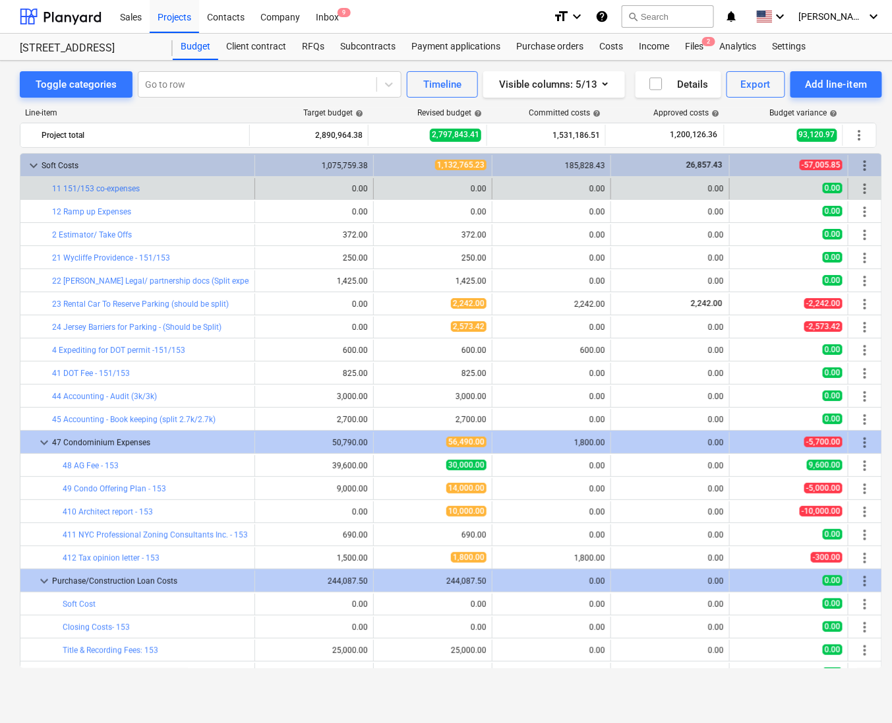
click at [869, 190] on div "more_vert" at bounding box center [865, 188] width 22 height 21
click at [863, 189] on span "more_vert" at bounding box center [865, 189] width 16 height 16
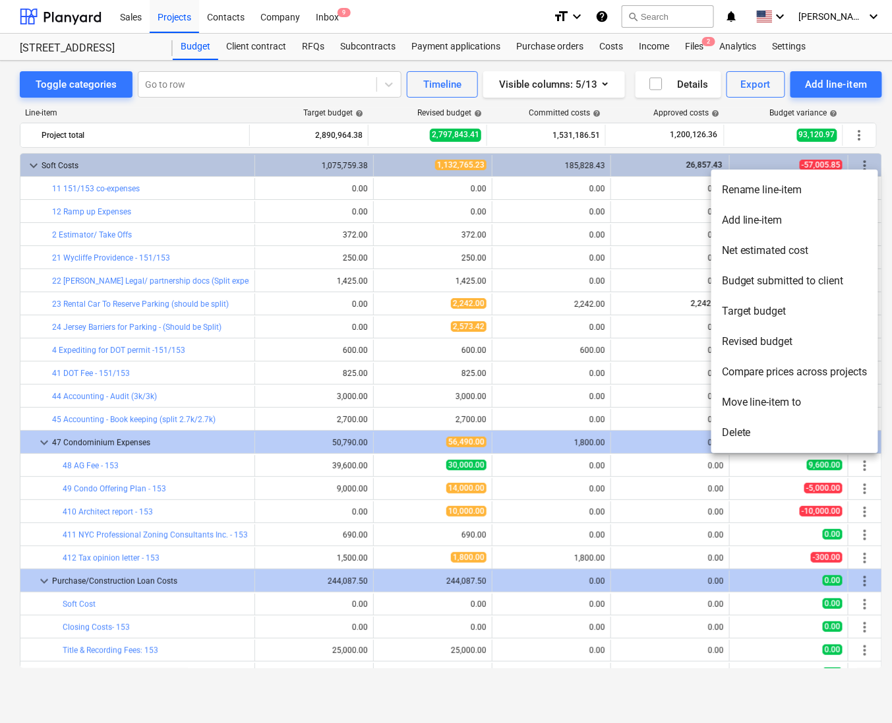
click at [775, 199] on li "Rename line-item" at bounding box center [795, 190] width 167 height 30
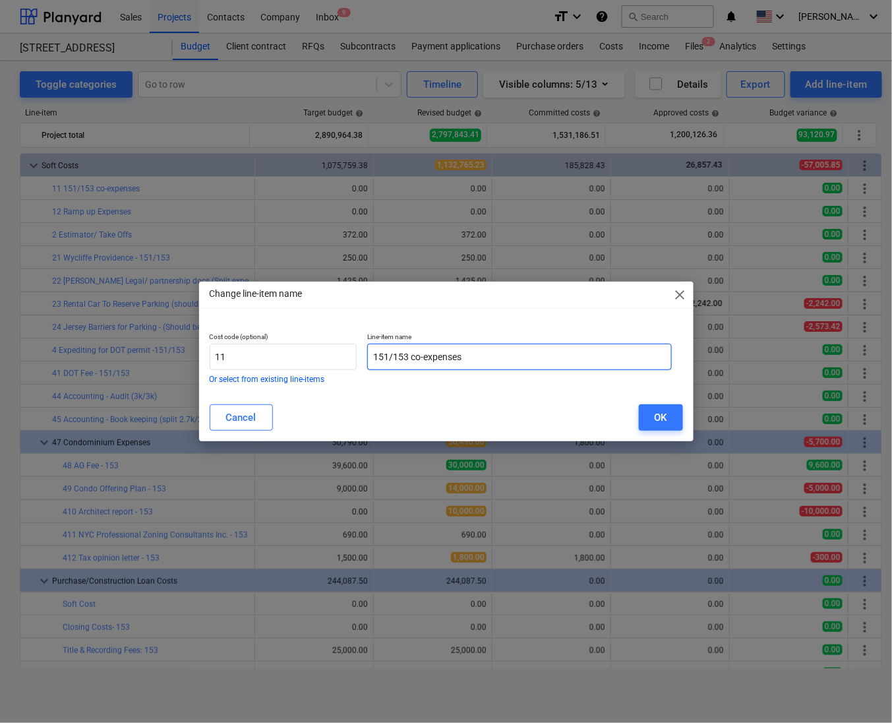
drag, startPoint x: 497, startPoint y: 359, endPoint x: 359, endPoint y: 390, distance: 141.4
click at [359, 390] on div "Cost code (optional) 11 Or select from existing line-items Line-item name 151/1…" at bounding box center [446, 358] width 495 height 72
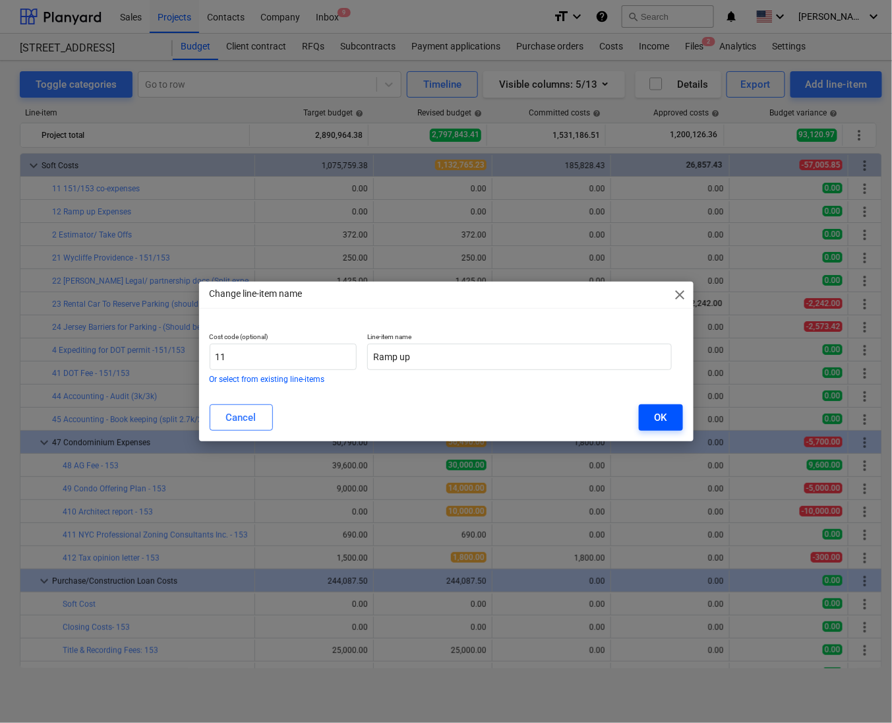
click at [664, 421] on div "OK" at bounding box center [661, 417] width 13 height 17
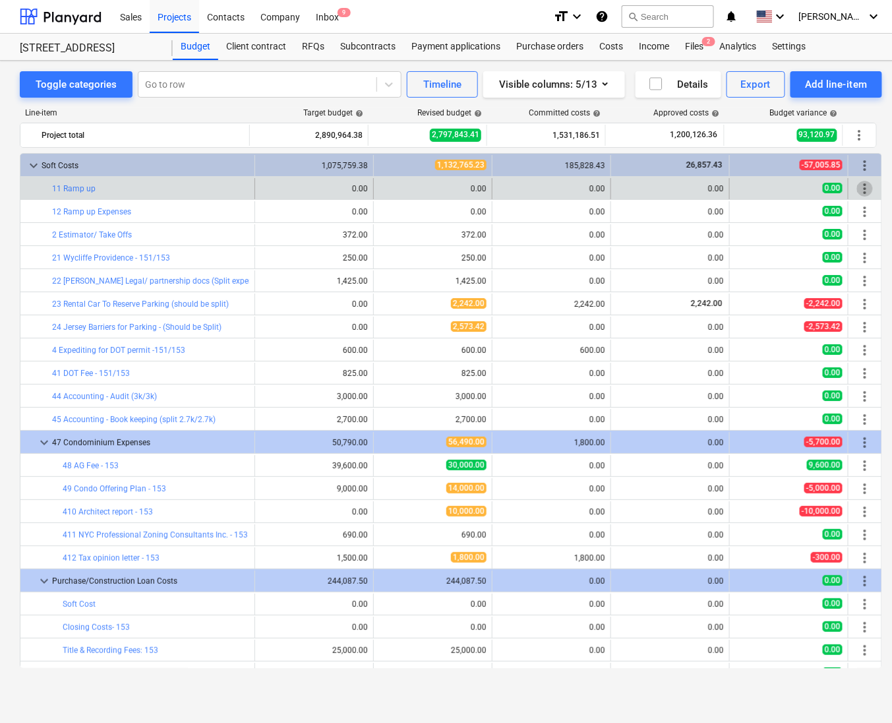
click at [867, 191] on span "more_vert" at bounding box center [865, 189] width 16 height 16
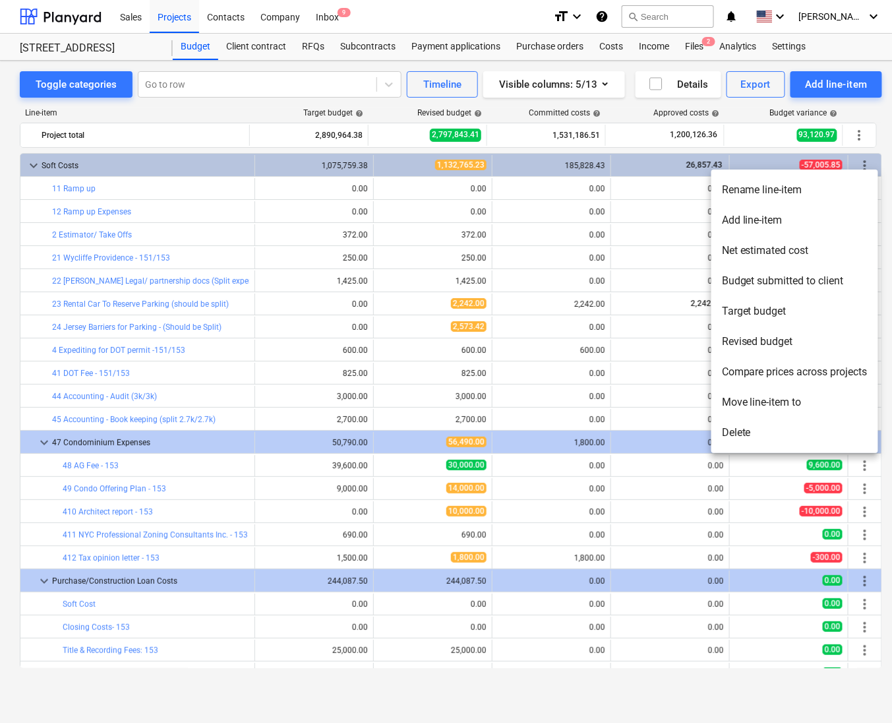
click at [779, 427] on li "Delete" at bounding box center [795, 432] width 167 height 30
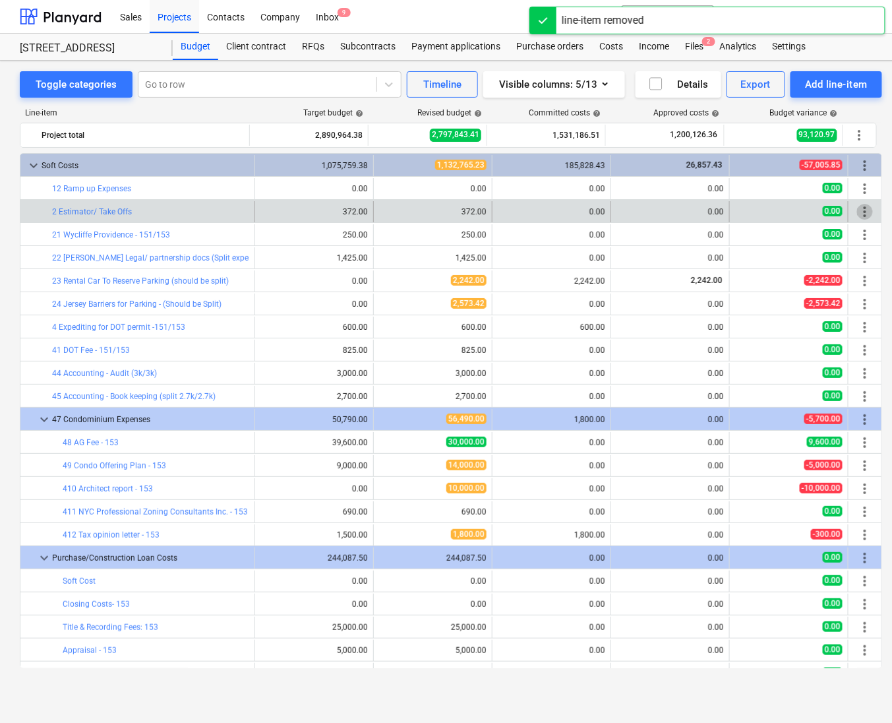
click at [862, 214] on span "more_vert" at bounding box center [865, 212] width 16 height 16
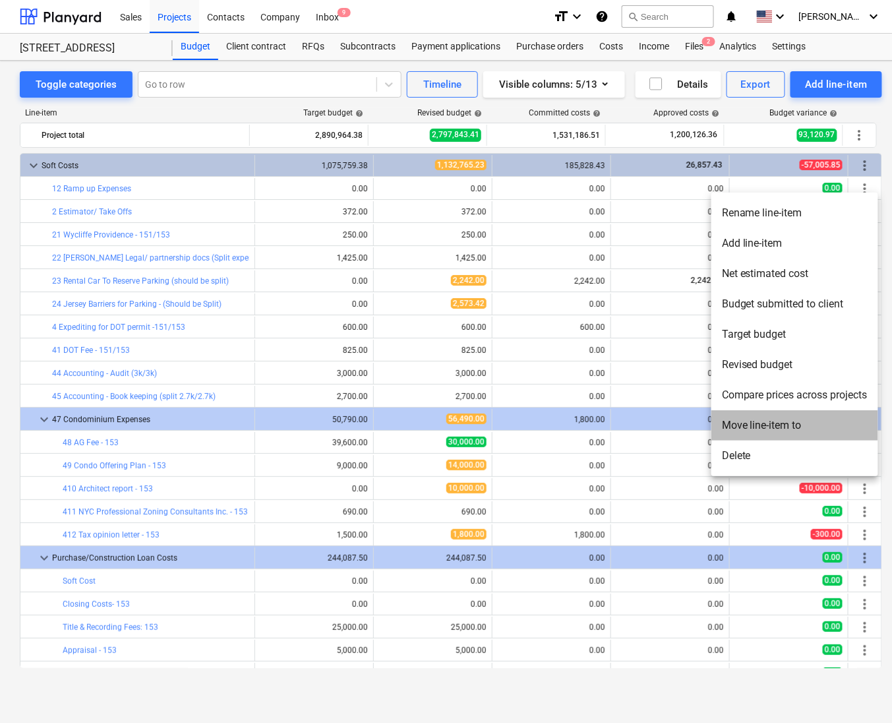
click at [812, 427] on li "Move line-item to" at bounding box center [795, 425] width 167 height 30
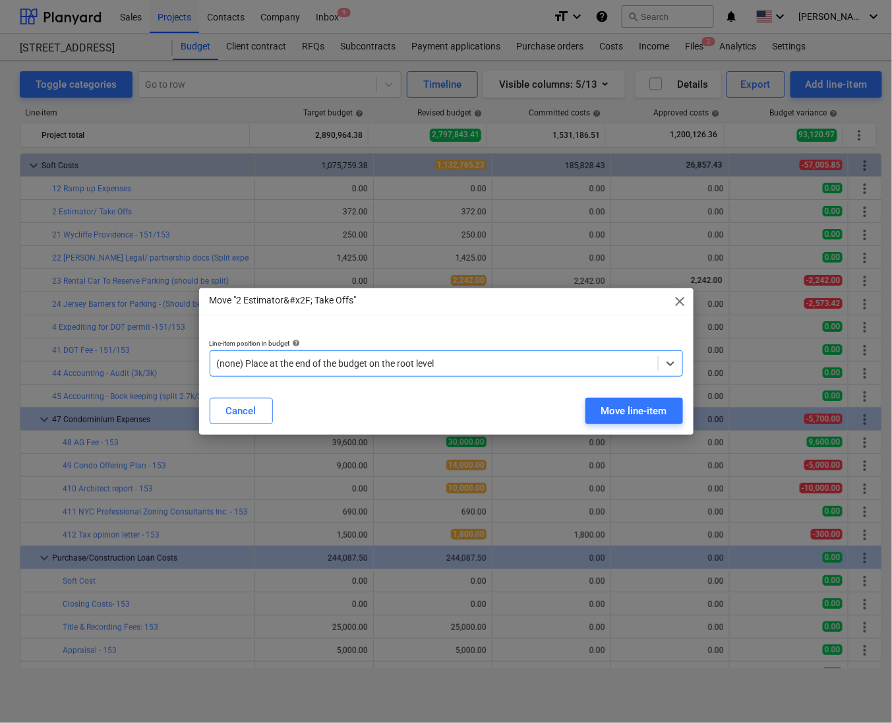
click at [632, 363] on div at bounding box center [434, 363] width 435 height 13
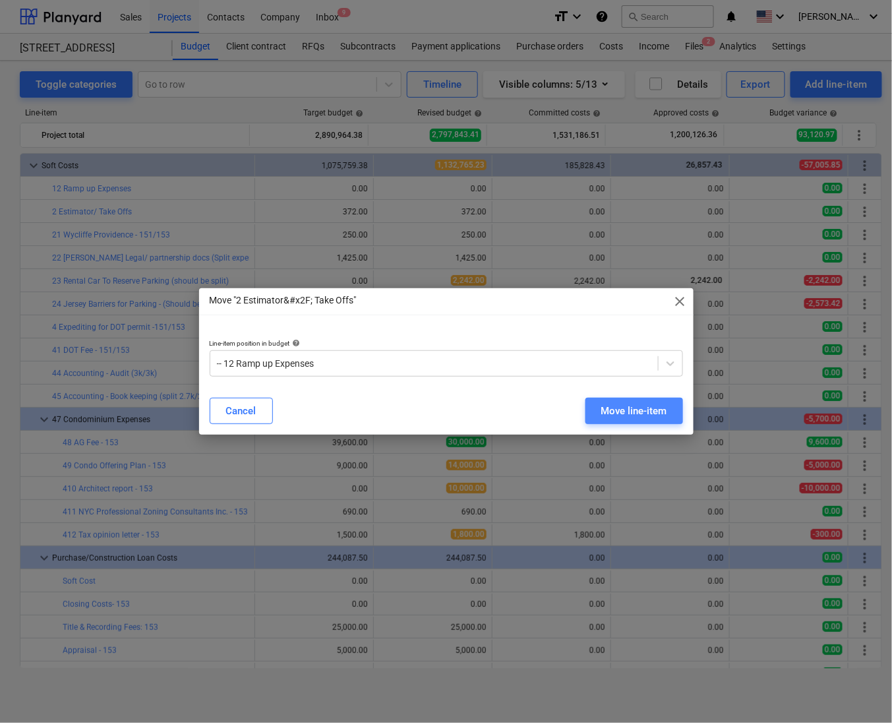
click at [636, 412] on div "Move line-item" at bounding box center [634, 410] width 66 height 17
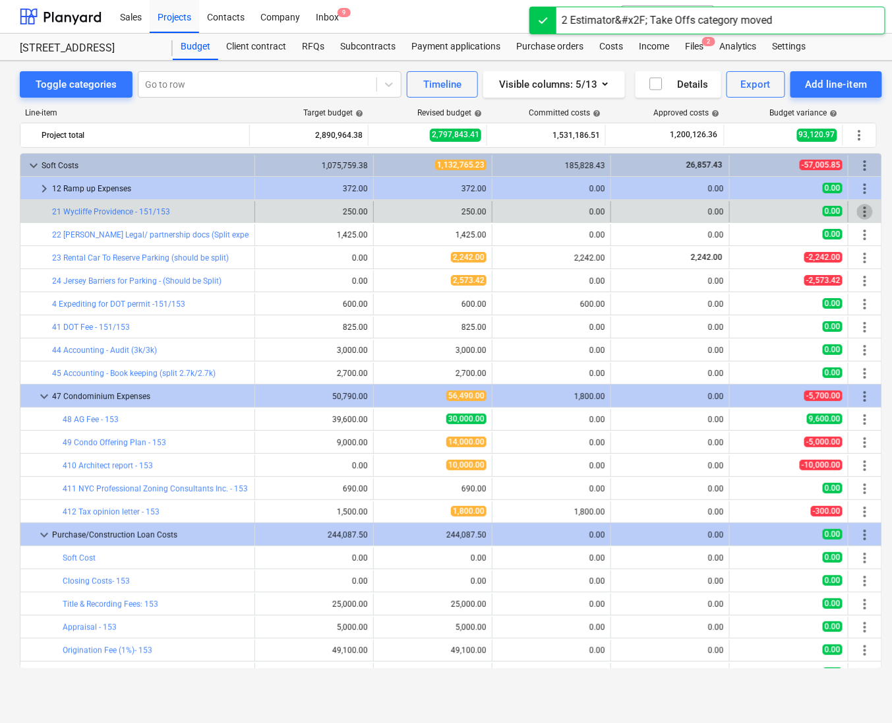
click at [865, 206] on span "more_vert" at bounding box center [865, 212] width 16 height 16
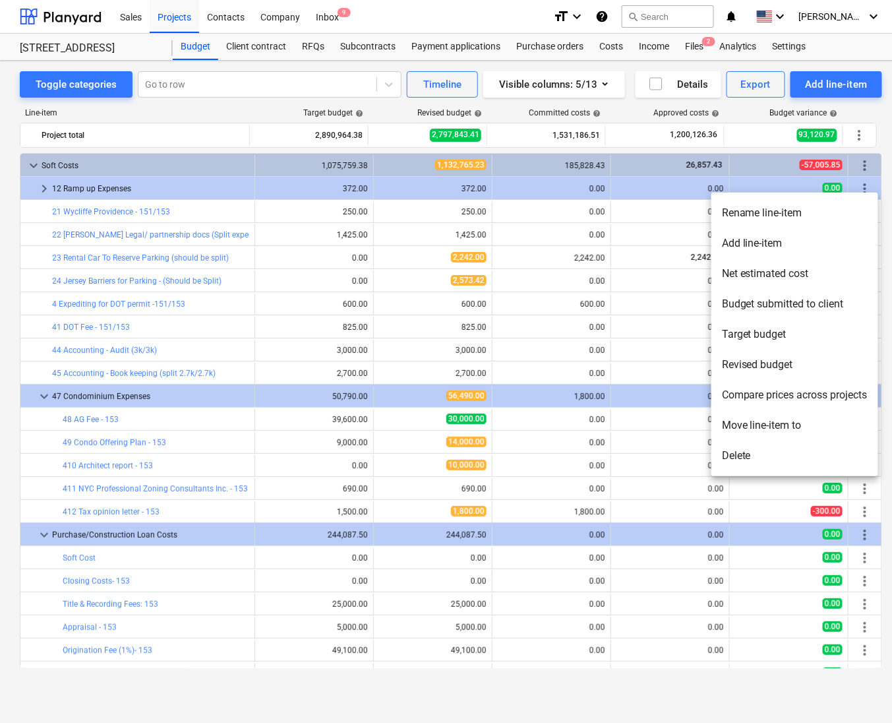
click at [799, 434] on li "Move line-item to" at bounding box center [795, 425] width 167 height 30
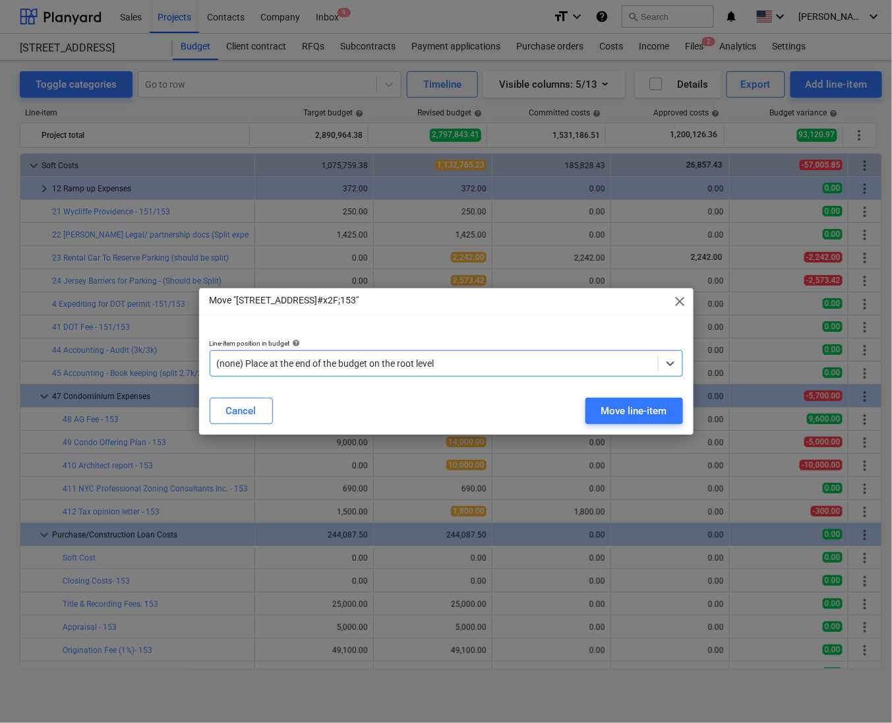
click at [595, 366] on div at bounding box center [434, 363] width 435 height 13
click at [655, 402] on div "Move line-item" at bounding box center [634, 410] width 66 height 17
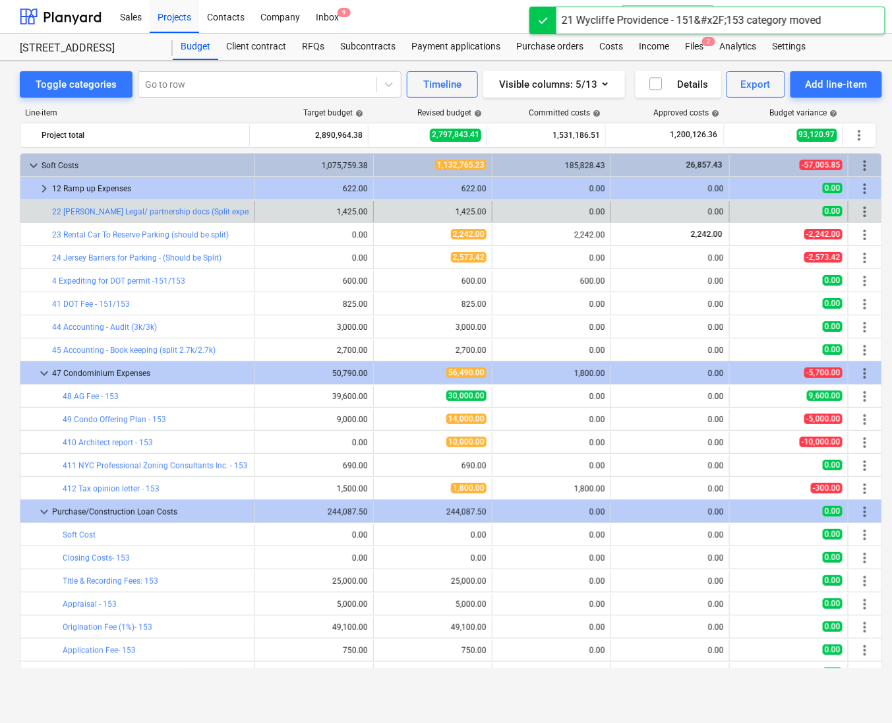
click at [861, 215] on span "more_vert" at bounding box center [865, 212] width 16 height 16
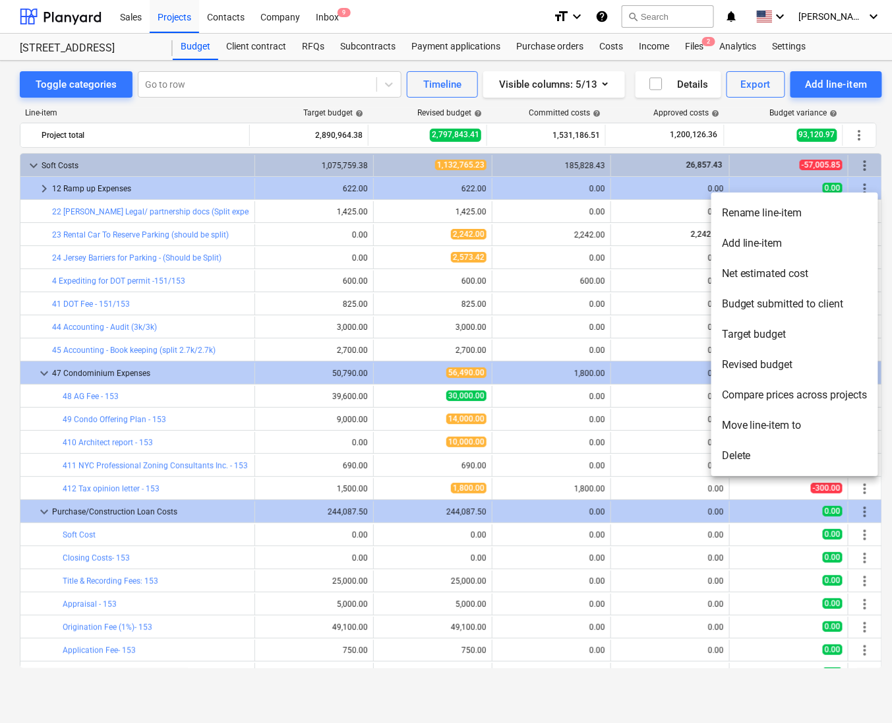
click at [809, 427] on li "Move line-item to" at bounding box center [795, 425] width 167 height 30
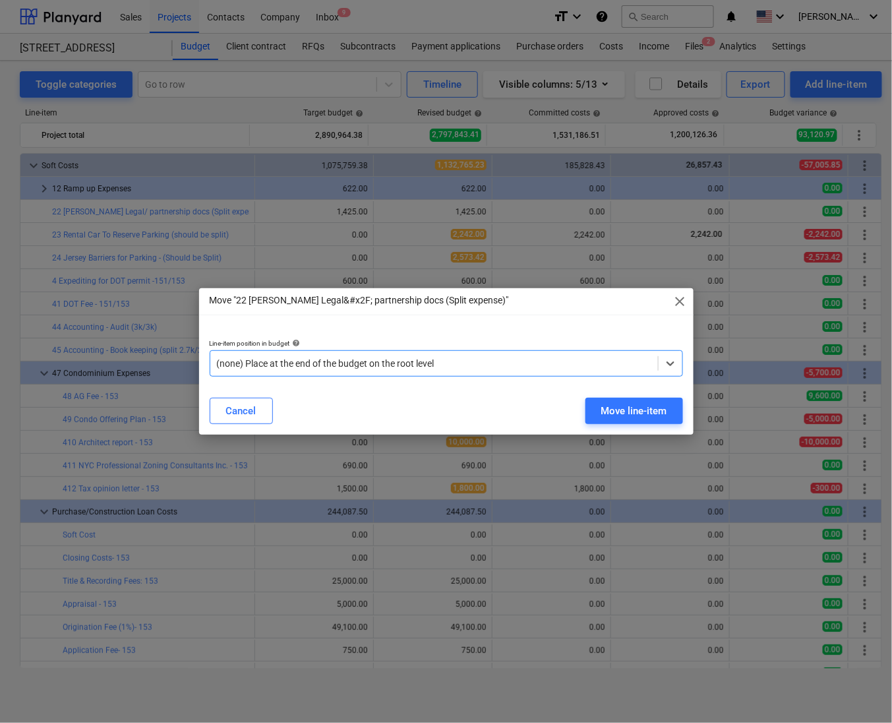
click at [525, 363] on div at bounding box center [434, 363] width 435 height 13
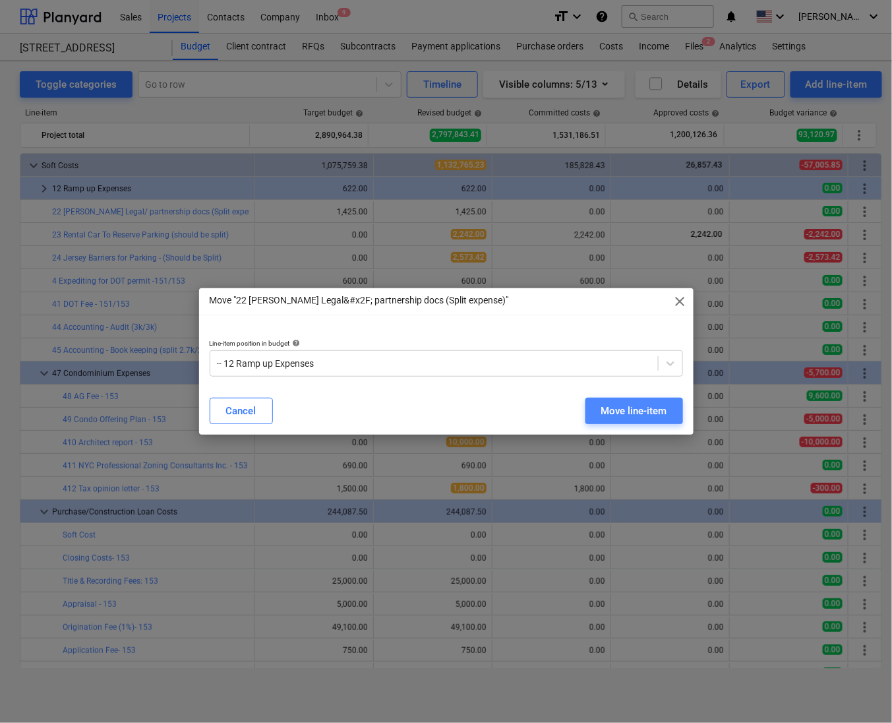
click at [642, 417] on div "Move line-item" at bounding box center [634, 410] width 66 height 17
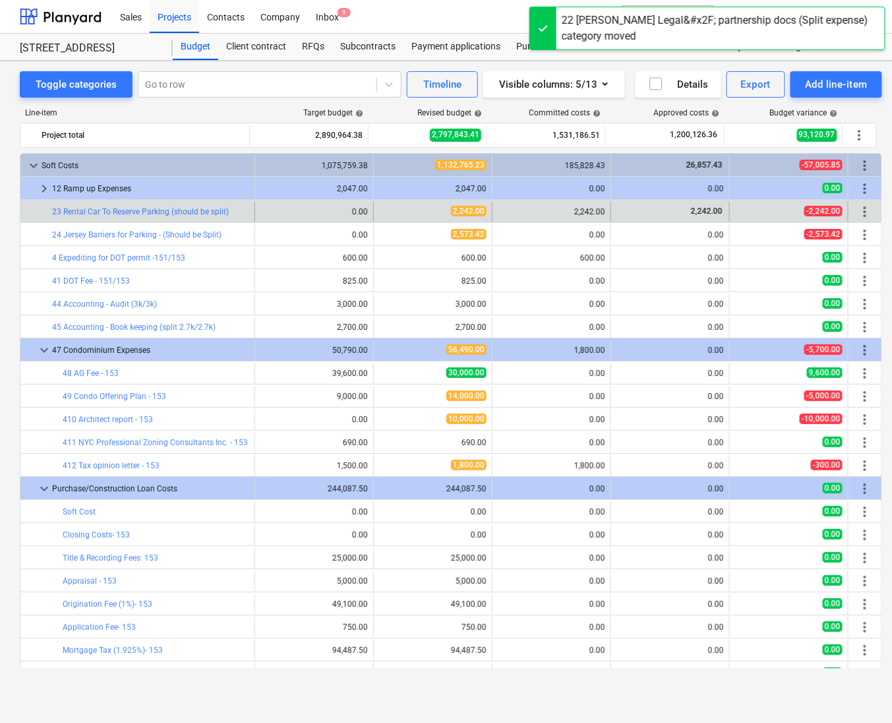
click at [861, 213] on span "more_vert" at bounding box center [865, 212] width 16 height 16
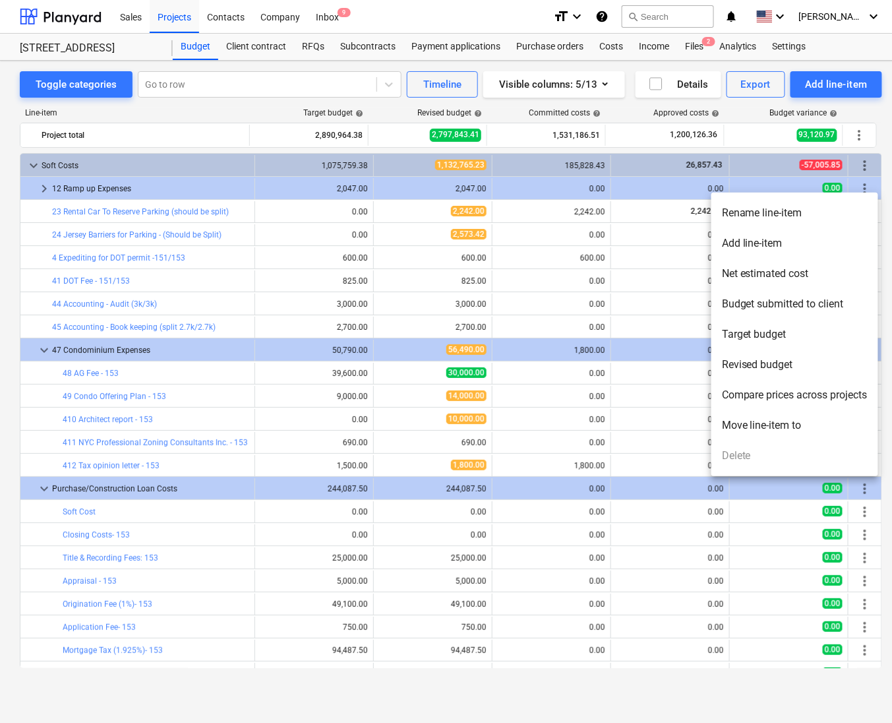
click at [775, 426] on li "Move line-item to" at bounding box center [795, 425] width 167 height 30
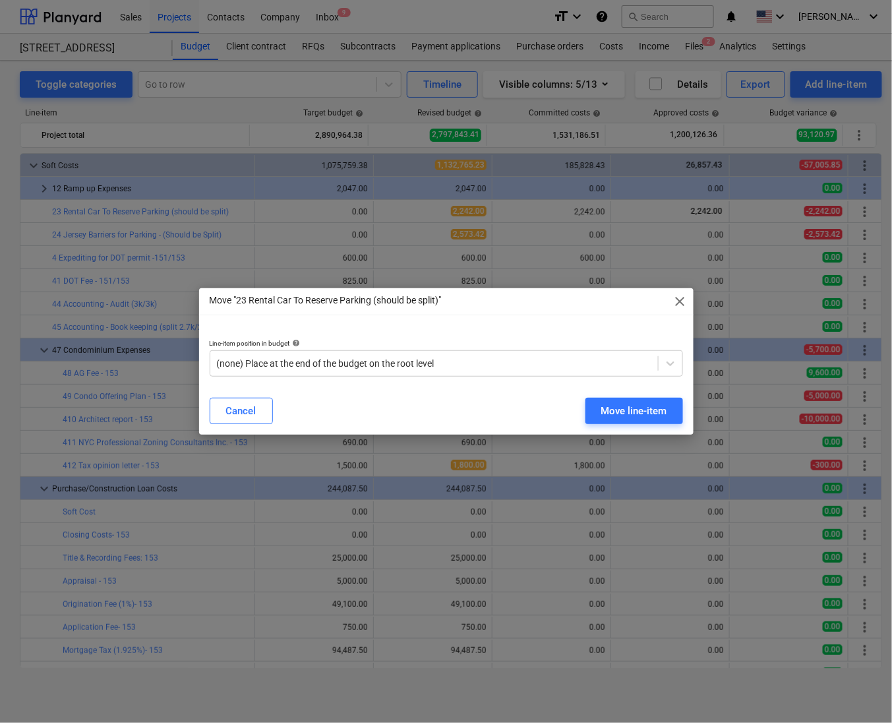
click at [606, 378] on div "Line-item position in budget help (none) Place at the end of the budget on the …" at bounding box center [446, 357] width 495 height 59
click at [611, 378] on div "Line-item position in budget help (none) Place at the end of the budget on the …" at bounding box center [446, 357] width 495 height 59
click at [612, 370] on div at bounding box center [434, 363] width 435 height 13
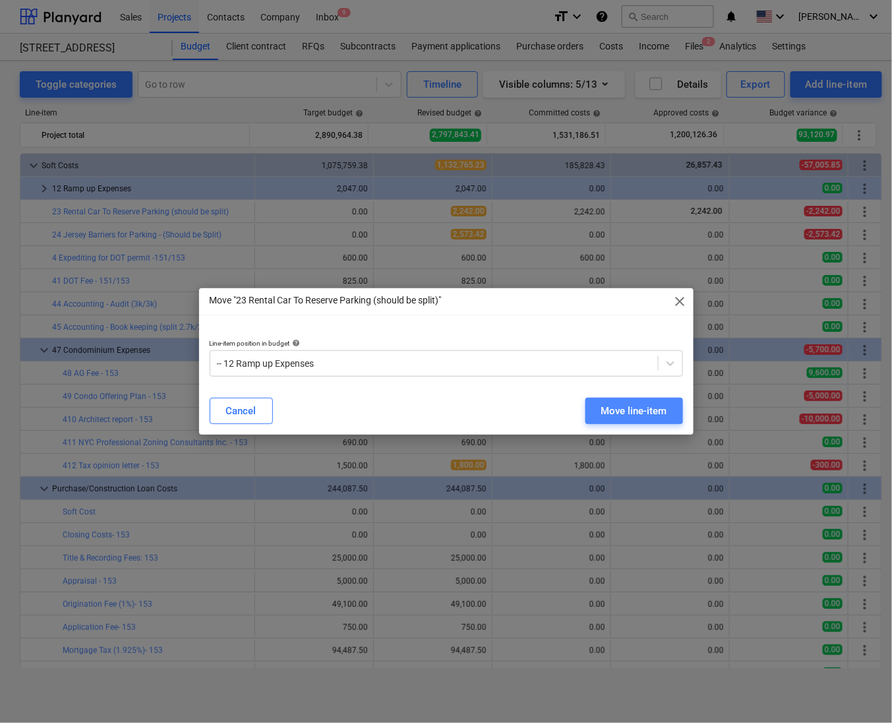
click at [664, 415] on div "Move line-item" at bounding box center [634, 410] width 66 height 17
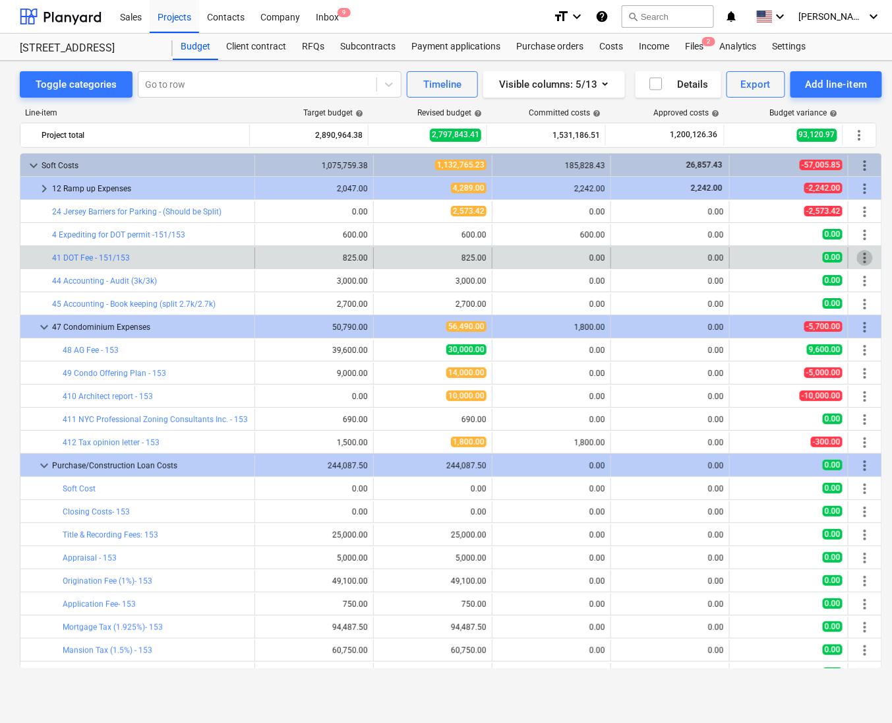
click at [861, 261] on span "more_vert" at bounding box center [865, 258] width 16 height 16
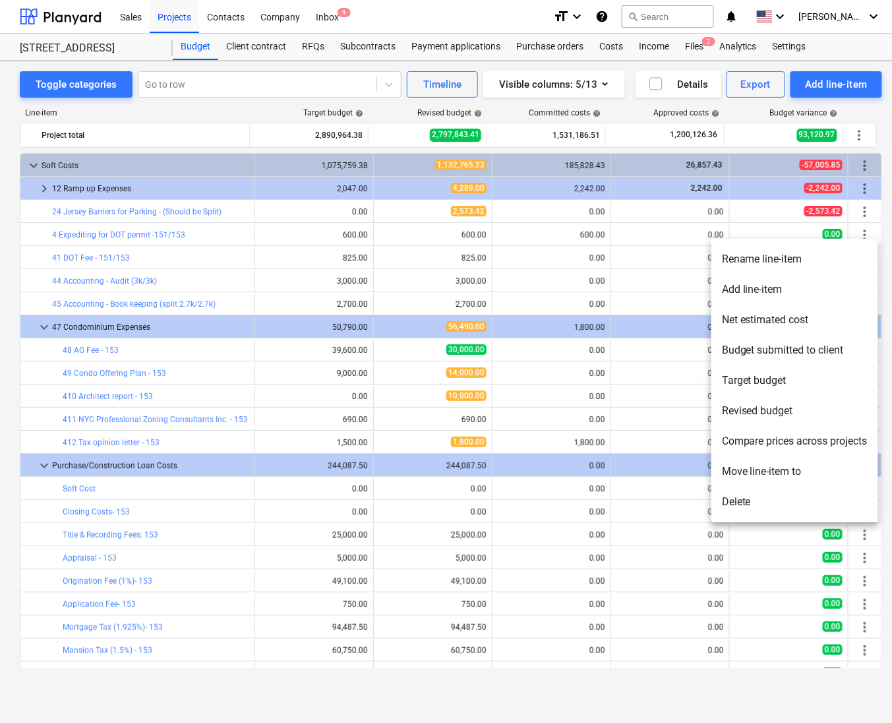
click at [741, 462] on li "Move line-item to" at bounding box center [795, 471] width 167 height 30
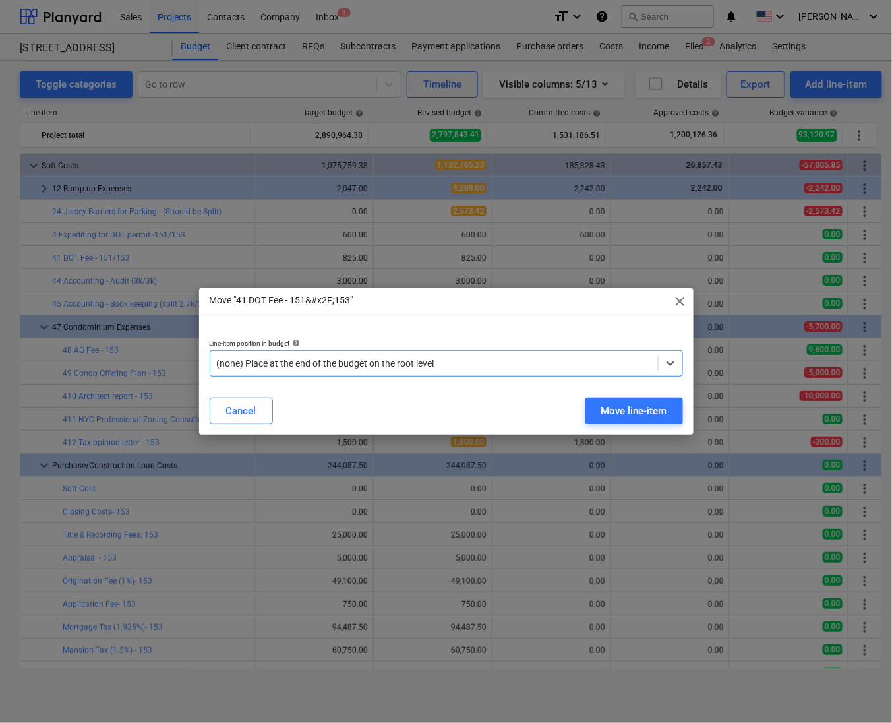
click at [586, 369] on div at bounding box center [434, 363] width 435 height 13
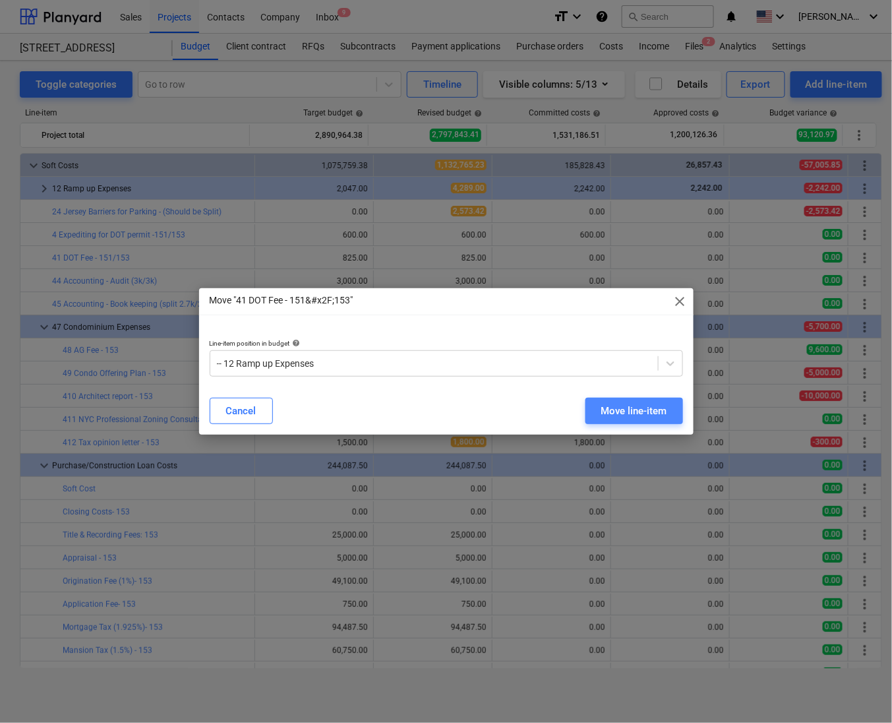
click at [612, 407] on div "Move line-item" at bounding box center [634, 410] width 66 height 17
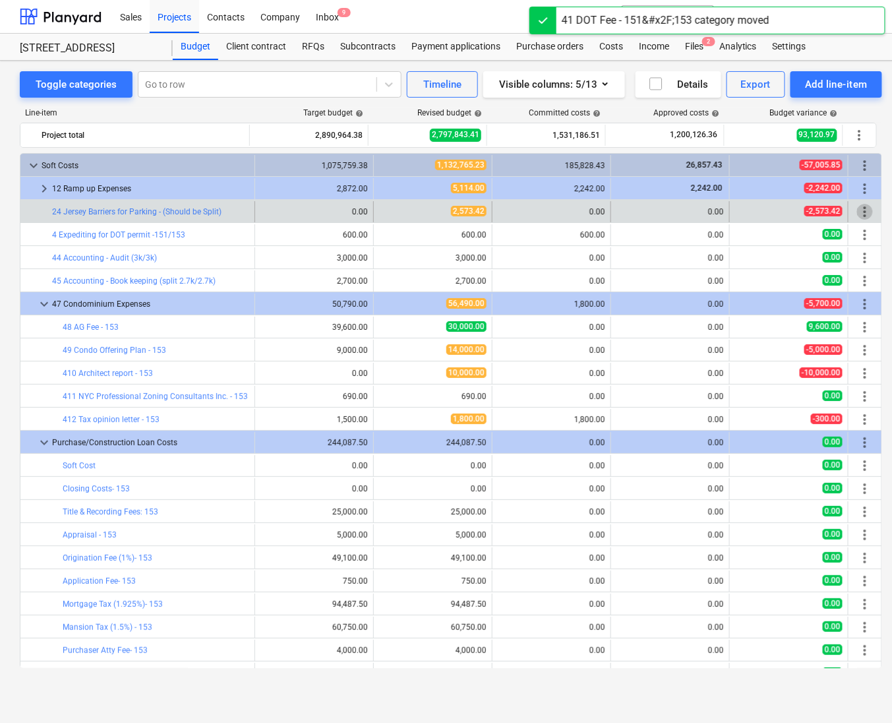
click at [860, 218] on span "more_vert" at bounding box center [865, 212] width 16 height 16
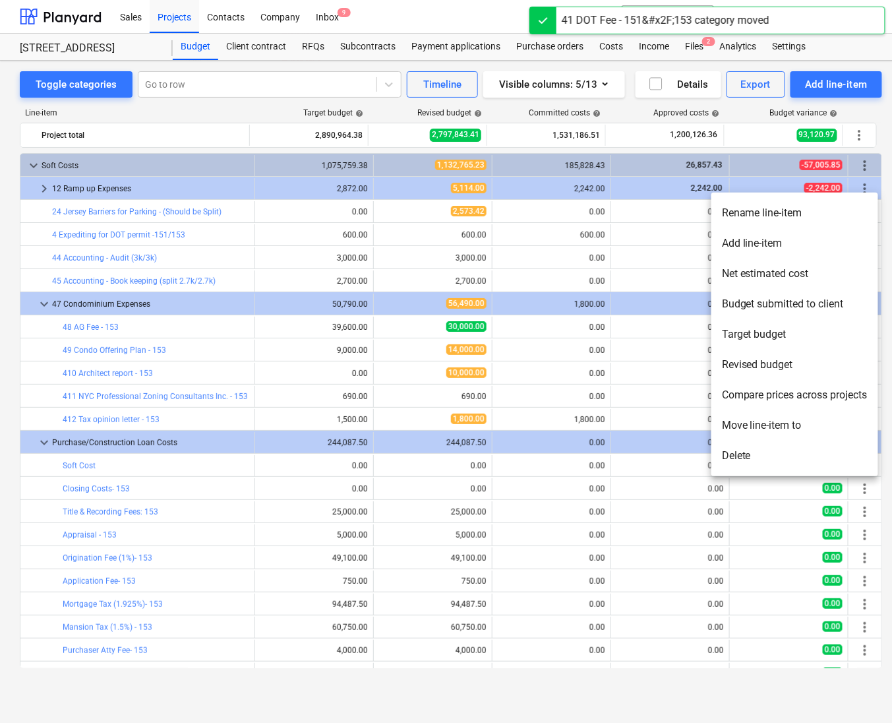
click at [754, 431] on li "Move line-item to" at bounding box center [795, 425] width 167 height 30
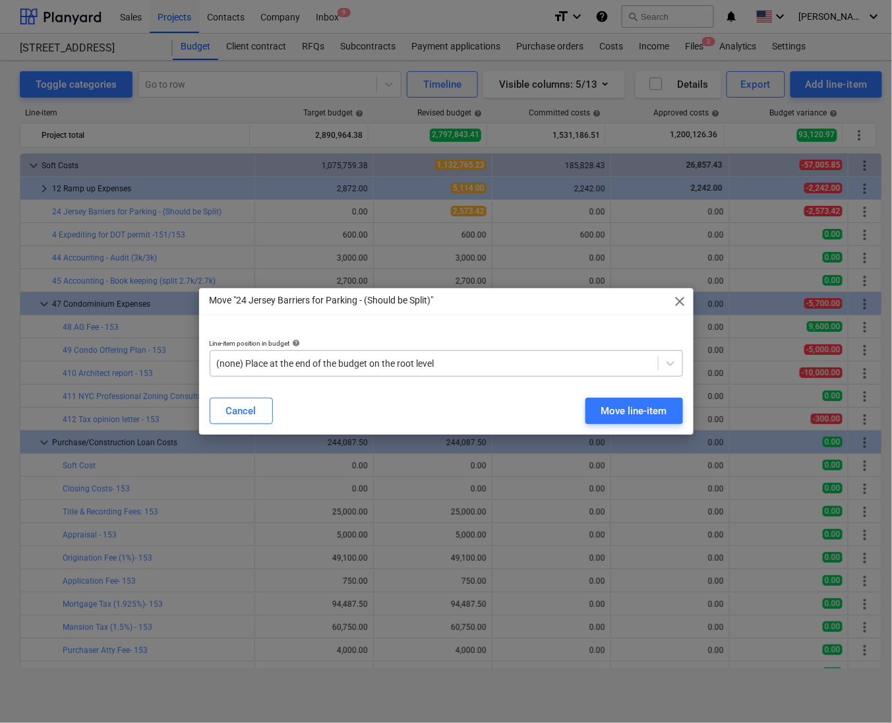
click at [580, 359] on div at bounding box center [434, 363] width 435 height 13
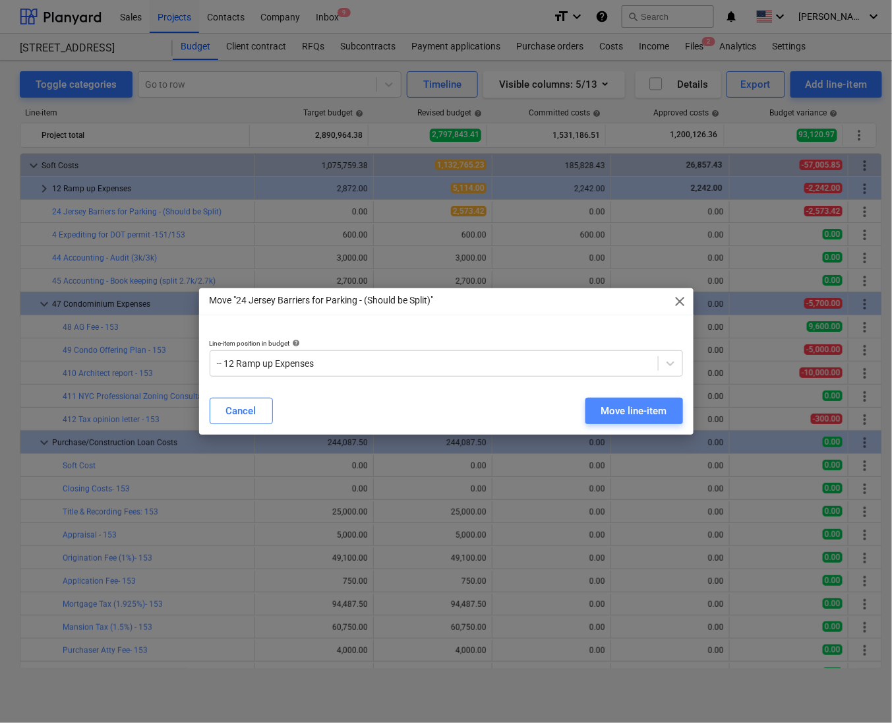
click at [619, 414] on div "Move line-item" at bounding box center [634, 410] width 66 height 17
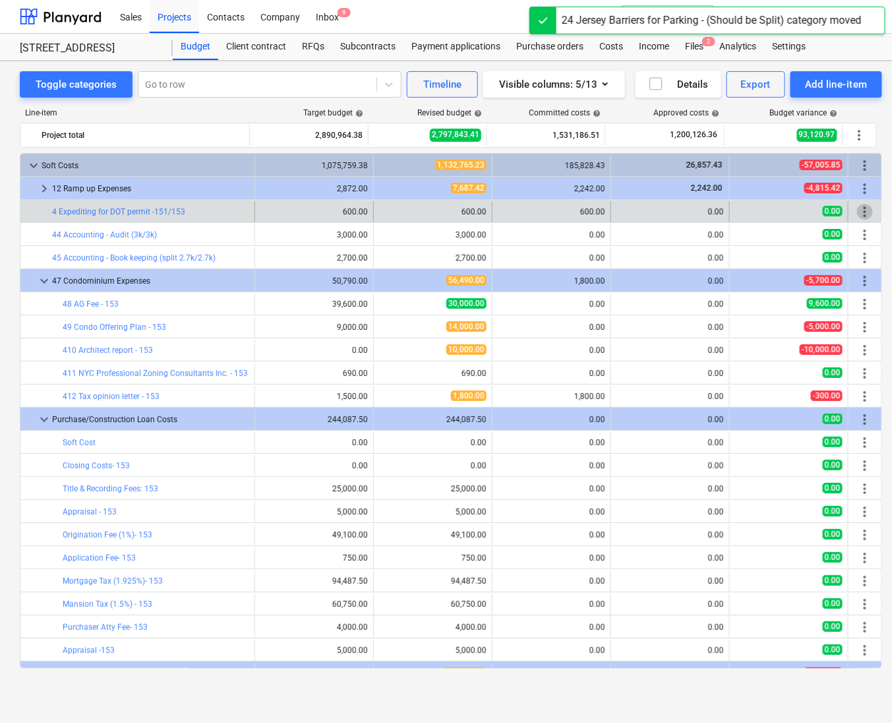
click at [865, 212] on span "more_vert" at bounding box center [865, 212] width 16 height 16
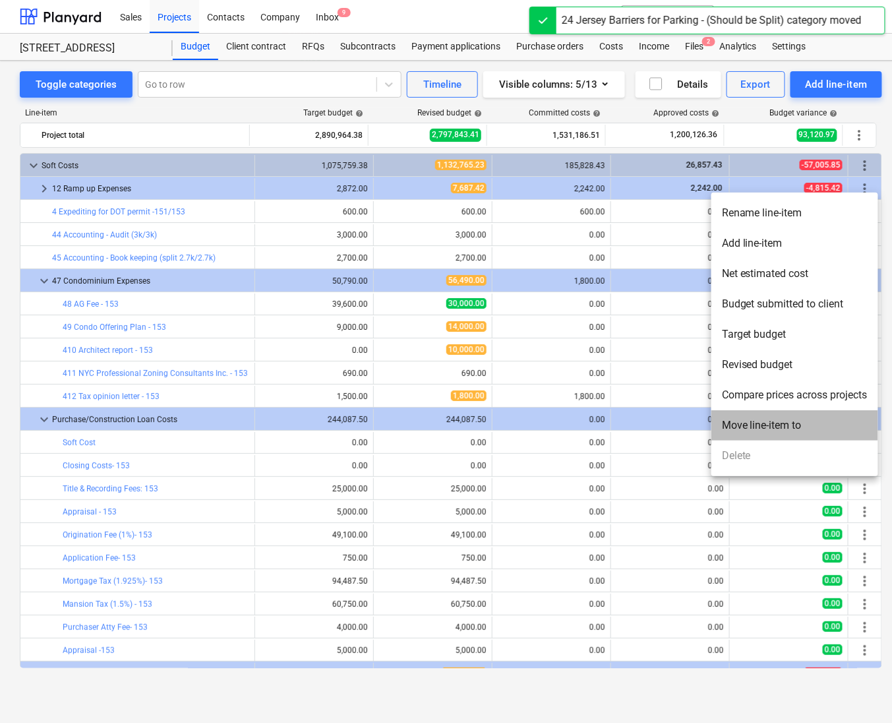
click at [777, 414] on li "Move line-item to" at bounding box center [795, 425] width 167 height 30
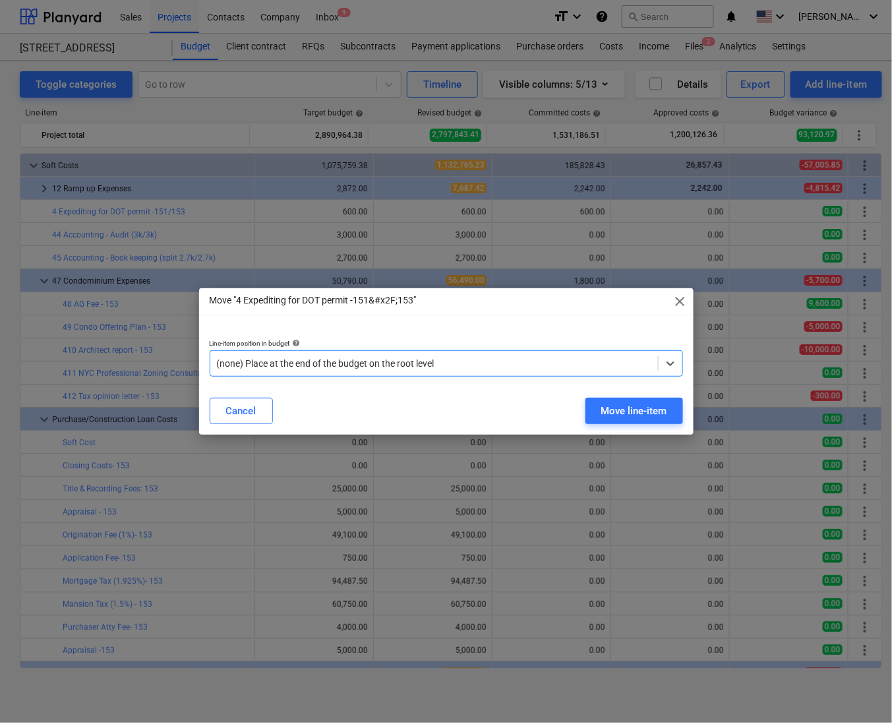
click at [600, 365] on div at bounding box center [434, 363] width 435 height 13
click at [616, 409] on div "Move line-item" at bounding box center [634, 410] width 66 height 17
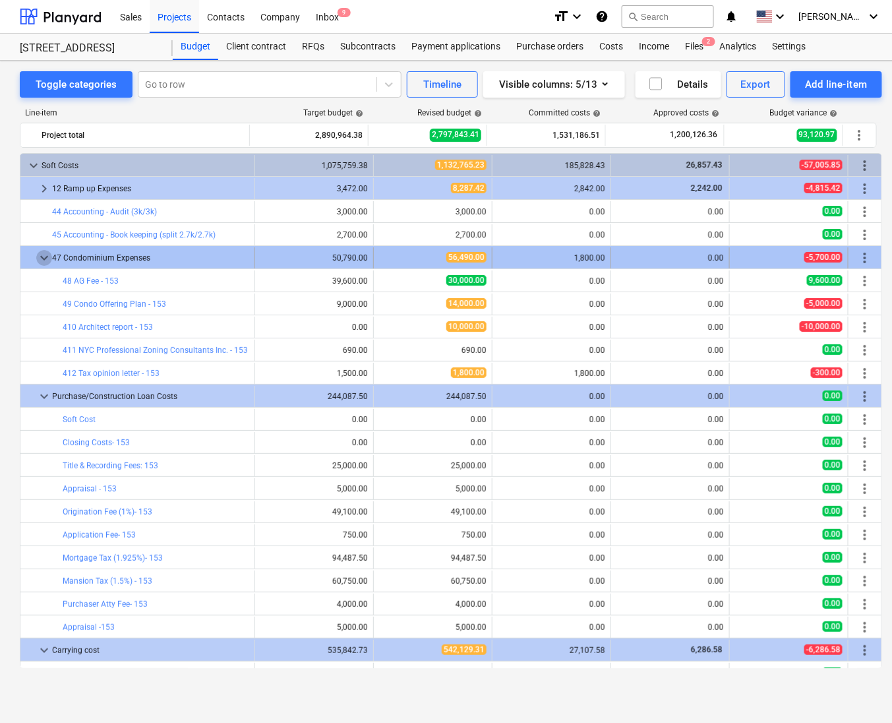
click at [43, 264] on span "keyboard_arrow_down" at bounding box center [44, 258] width 16 height 16
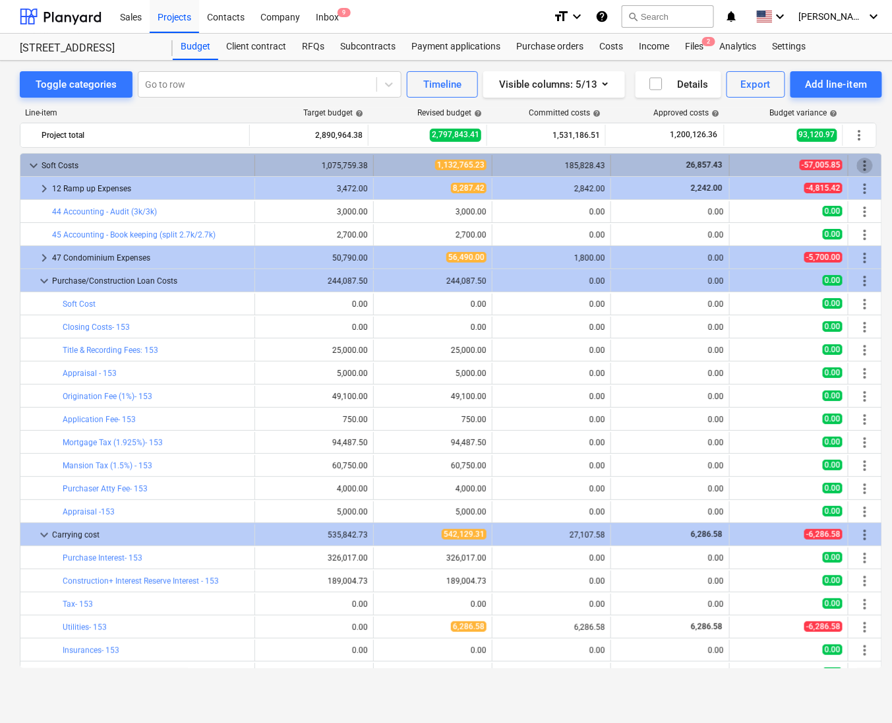
click at [861, 166] on span "more_vert" at bounding box center [865, 166] width 16 height 16
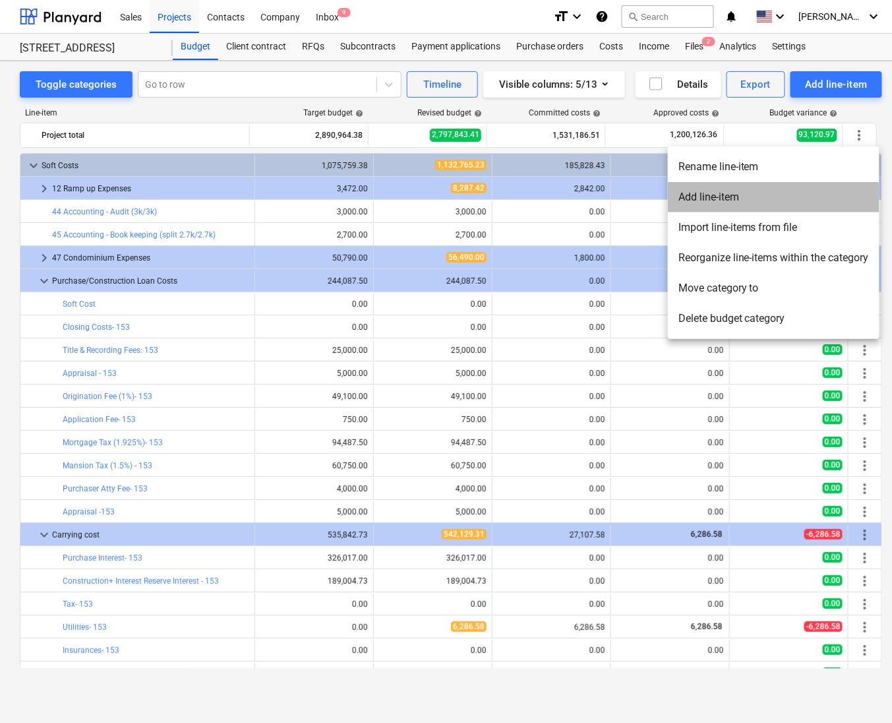
click at [726, 197] on li "Add line-item" at bounding box center [774, 197] width 212 height 30
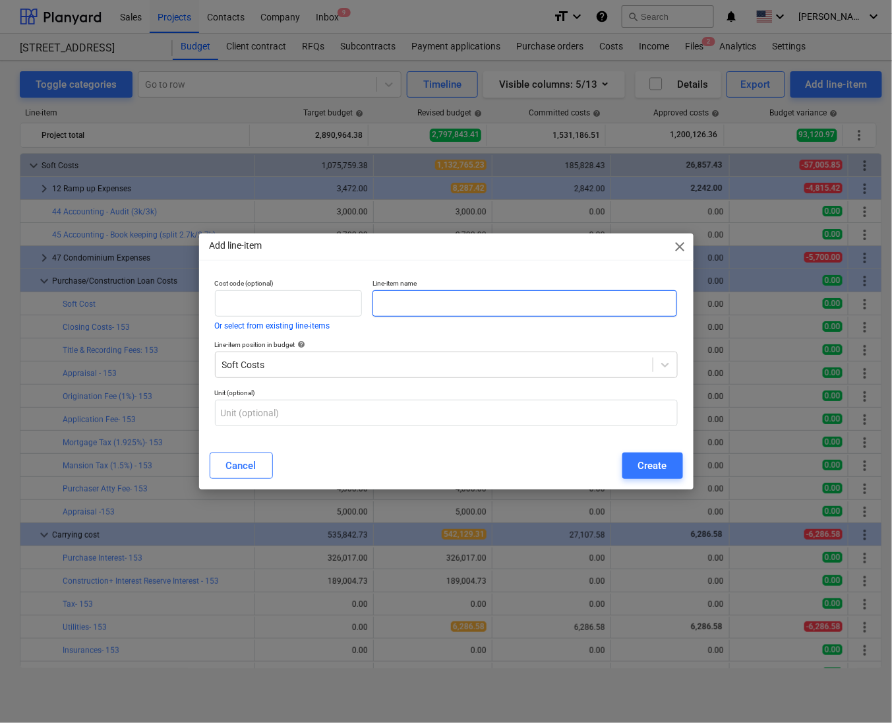
click at [448, 304] on input "text" at bounding box center [525, 303] width 305 height 26
click at [658, 470] on div "Create" at bounding box center [652, 465] width 29 height 17
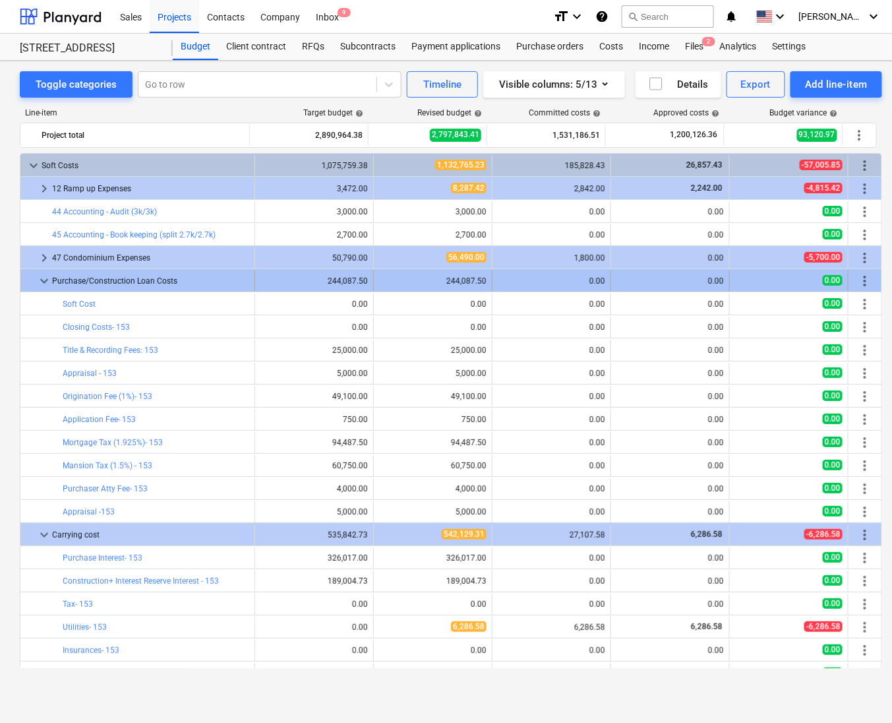
click at [41, 289] on span "keyboard_arrow_down" at bounding box center [44, 281] width 16 height 16
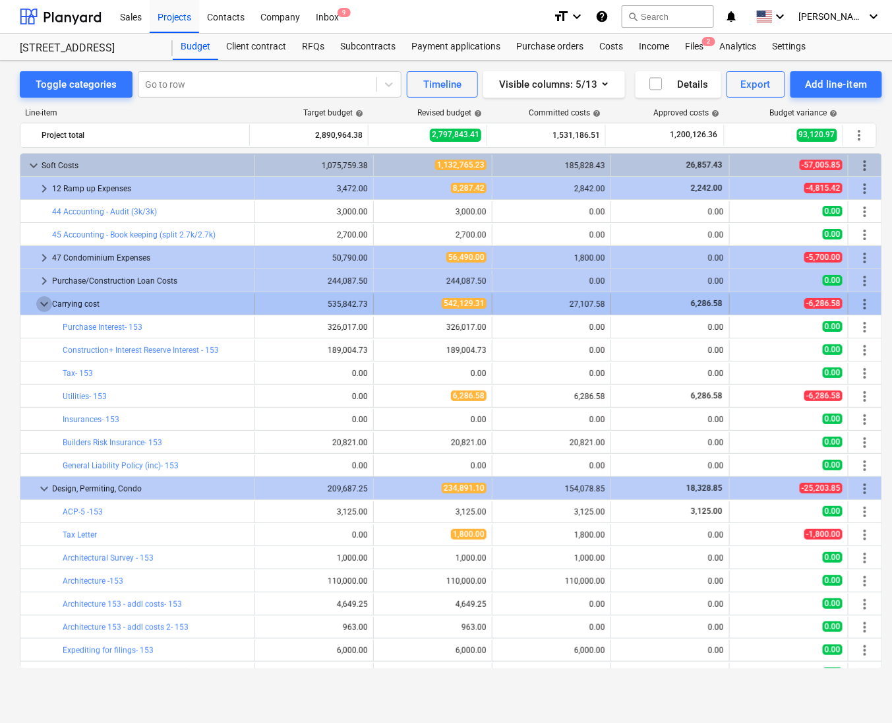
click at [38, 298] on span "keyboard_arrow_down" at bounding box center [44, 304] width 16 height 16
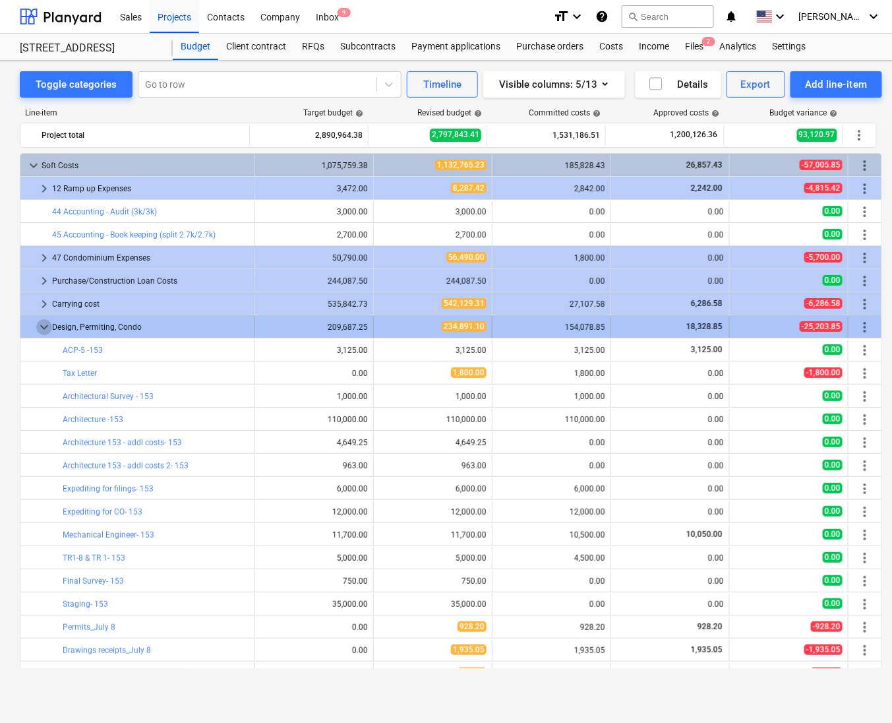
click at [44, 324] on span "keyboard_arrow_down" at bounding box center [44, 327] width 16 height 16
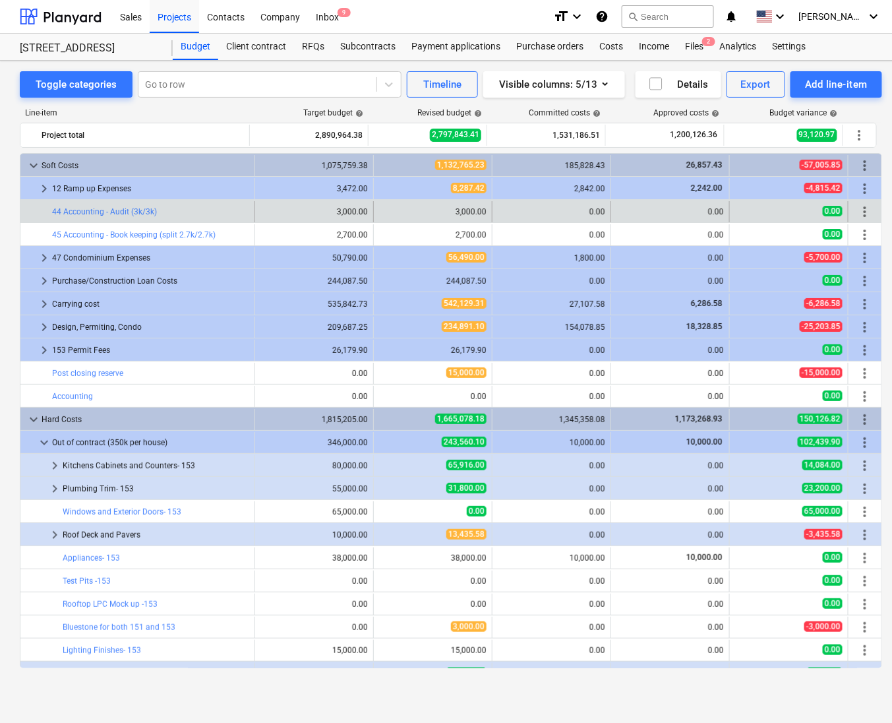
click at [861, 212] on span "more_vert" at bounding box center [865, 212] width 16 height 16
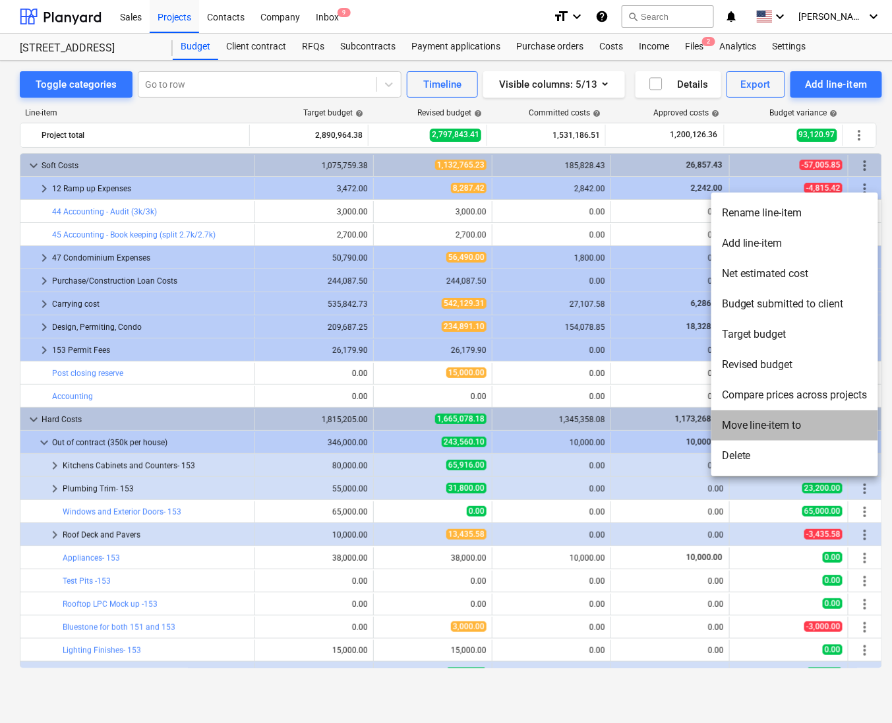
click at [747, 430] on li "Move line-item to" at bounding box center [795, 425] width 167 height 30
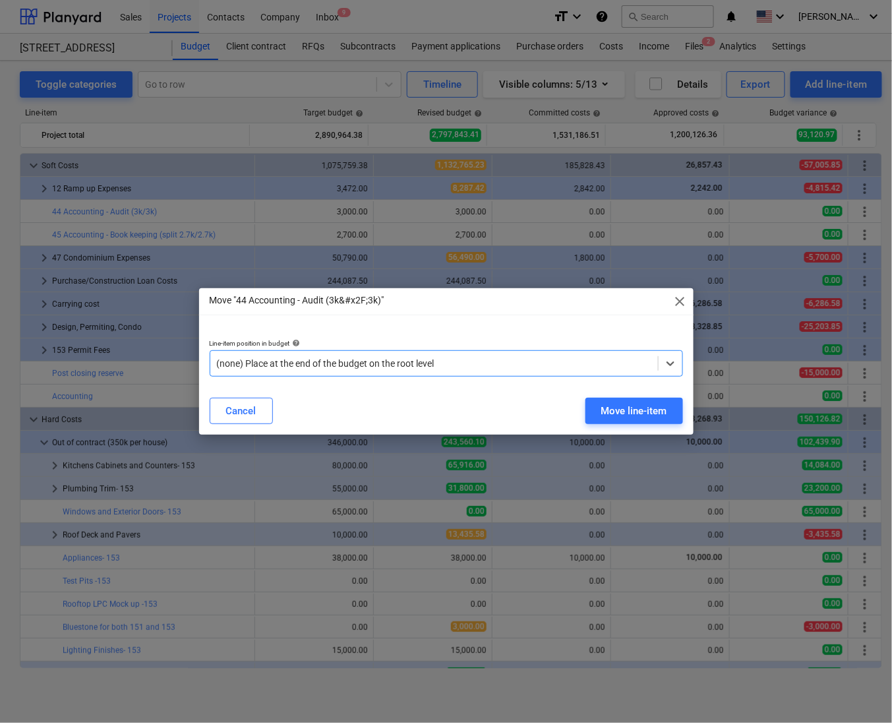
click at [476, 357] on div at bounding box center [434, 363] width 435 height 13
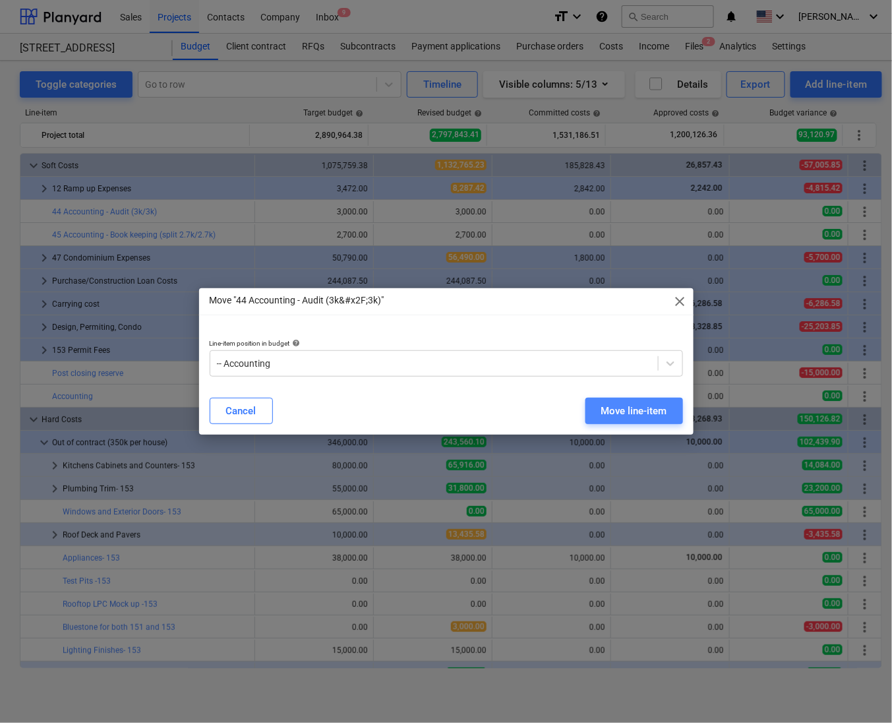
click at [638, 406] on div "Move line-item" at bounding box center [634, 410] width 66 height 17
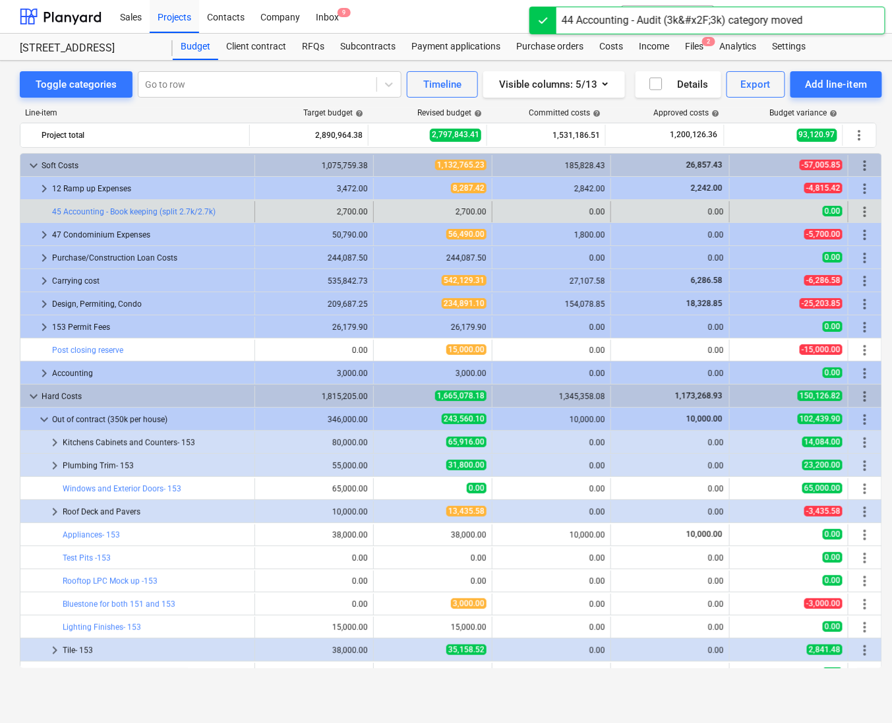
click at [857, 218] on span "more_vert" at bounding box center [865, 212] width 16 height 16
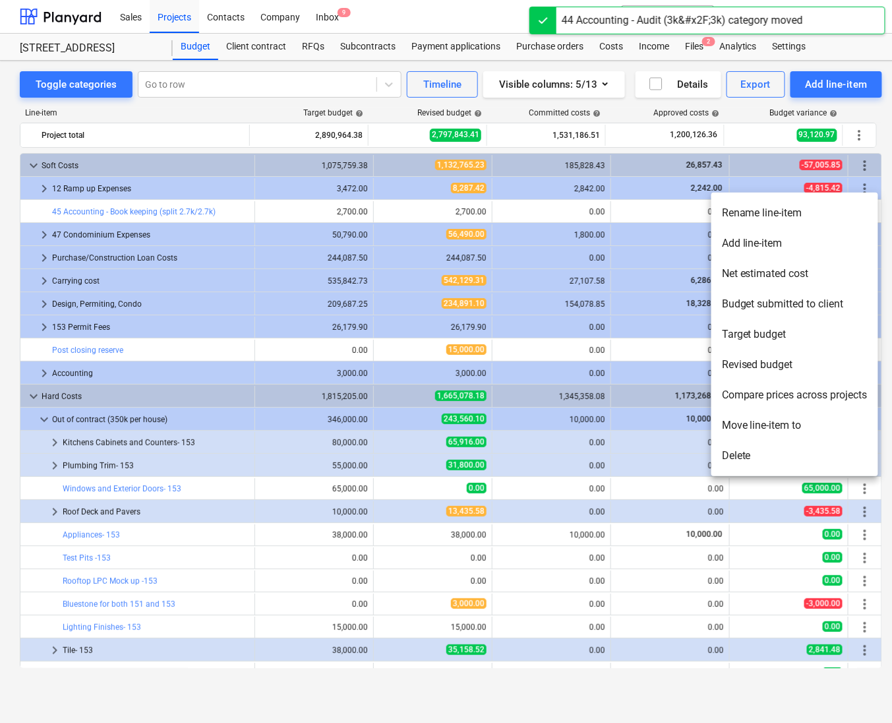
click at [754, 425] on li "Move line-item to" at bounding box center [795, 425] width 167 height 30
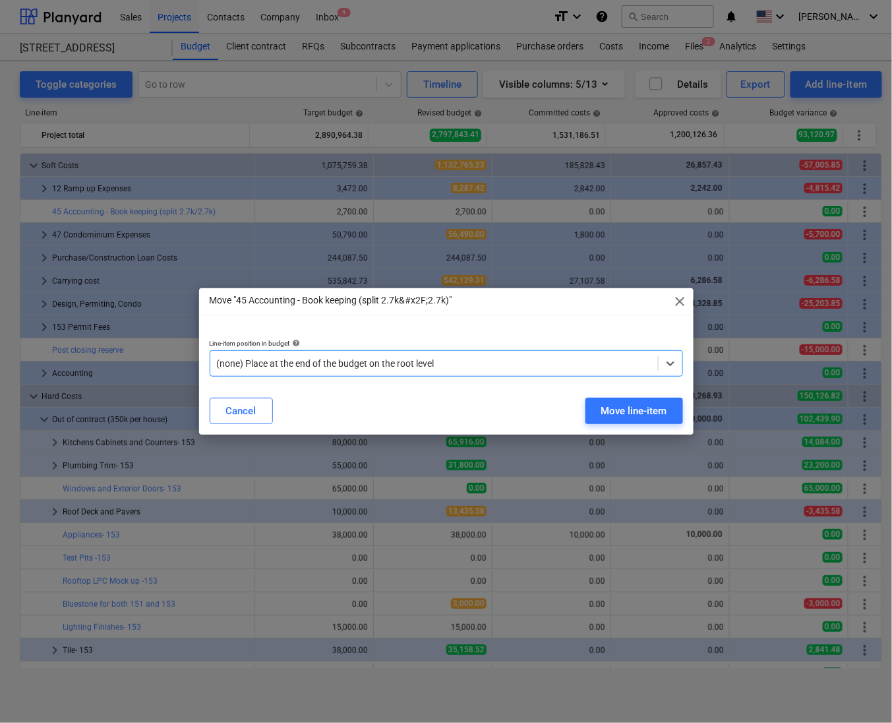
click at [524, 359] on div at bounding box center [434, 363] width 435 height 13
click at [648, 410] on div "Move line-item" at bounding box center [634, 410] width 66 height 17
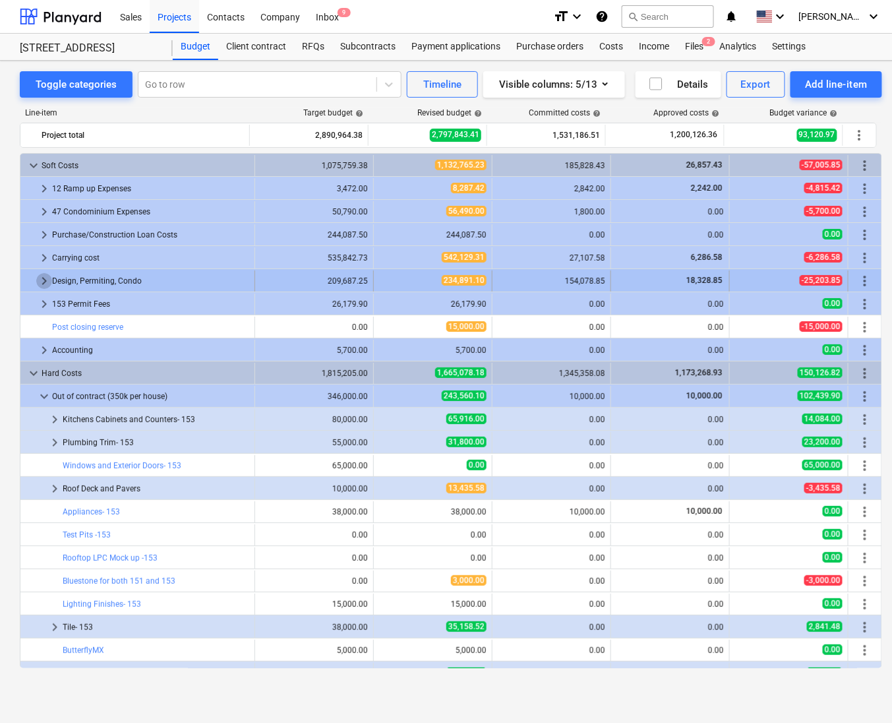
click at [42, 287] on span "keyboard_arrow_right" at bounding box center [44, 281] width 16 height 16
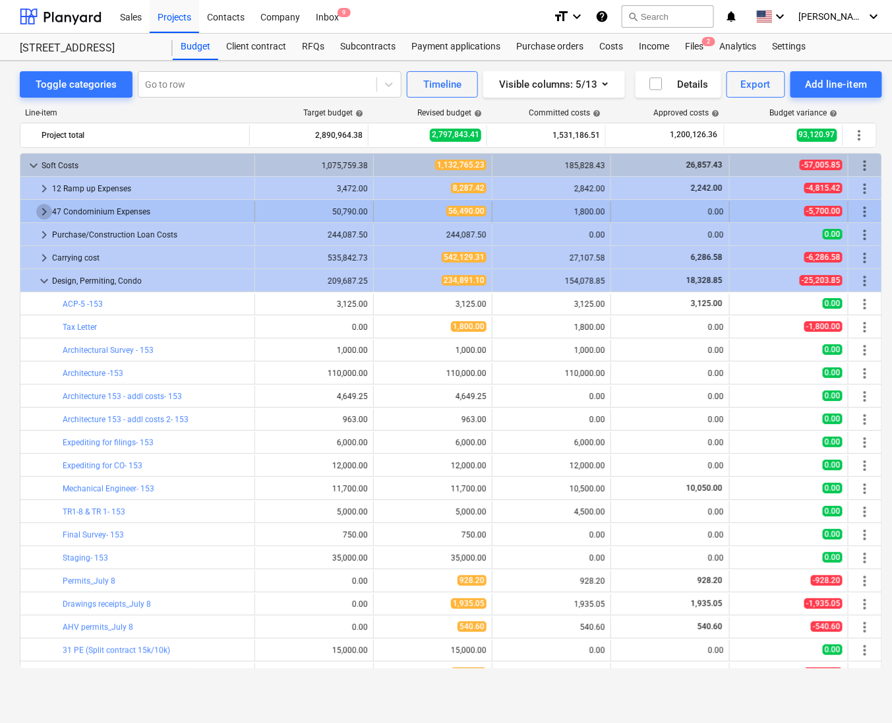
click at [41, 209] on span "keyboard_arrow_right" at bounding box center [44, 212] width 16 height 16
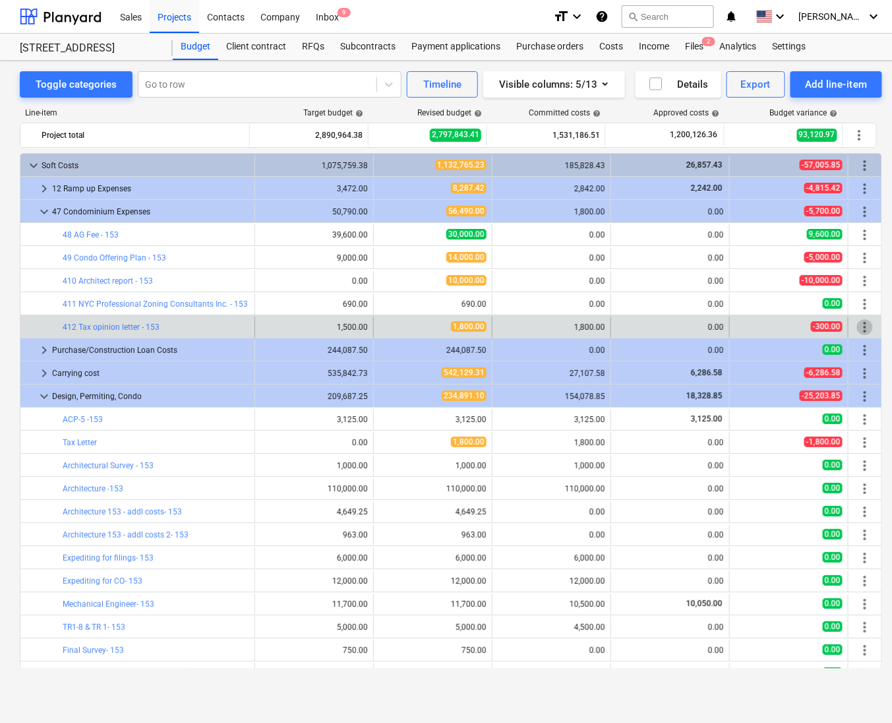
click at [860, 328] on span "more_vert" at bounding box center [865, 327] width 16 height 16
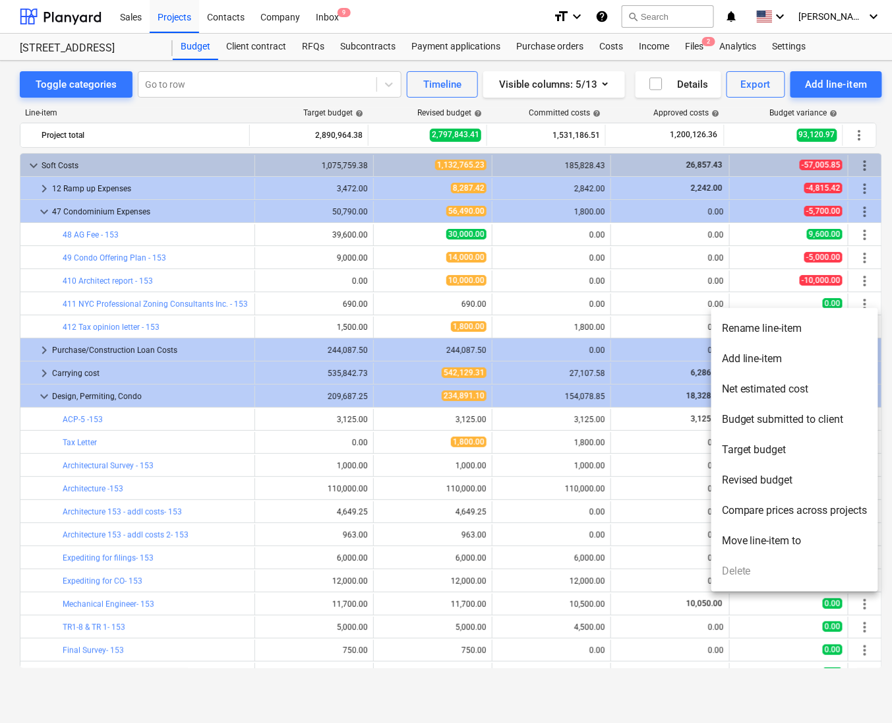
click at [521, 330] on div at bounding box center [446, 361] width 892 height 723
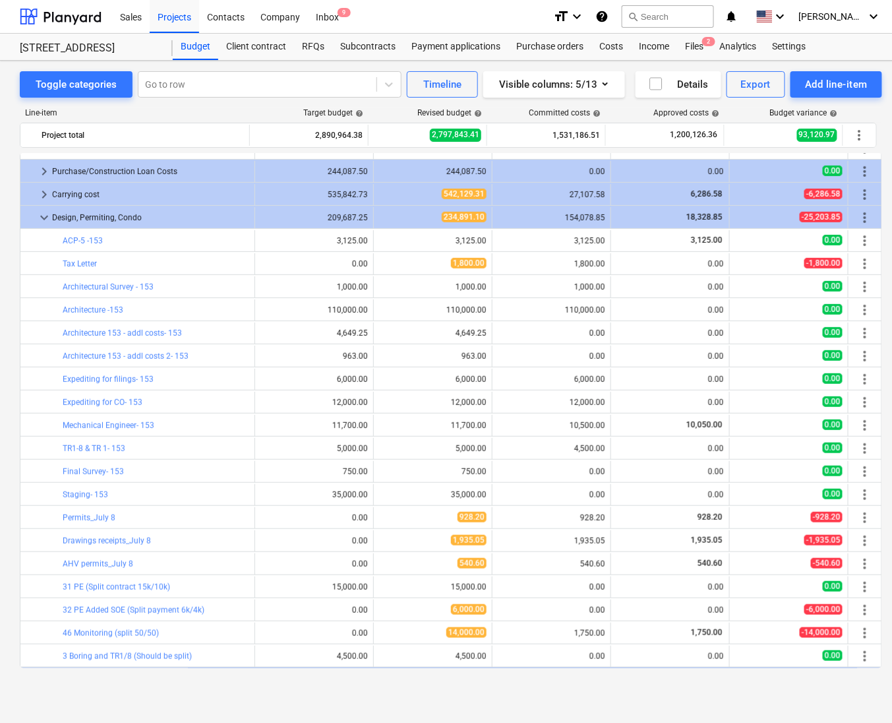
scroll to position [217, 0]
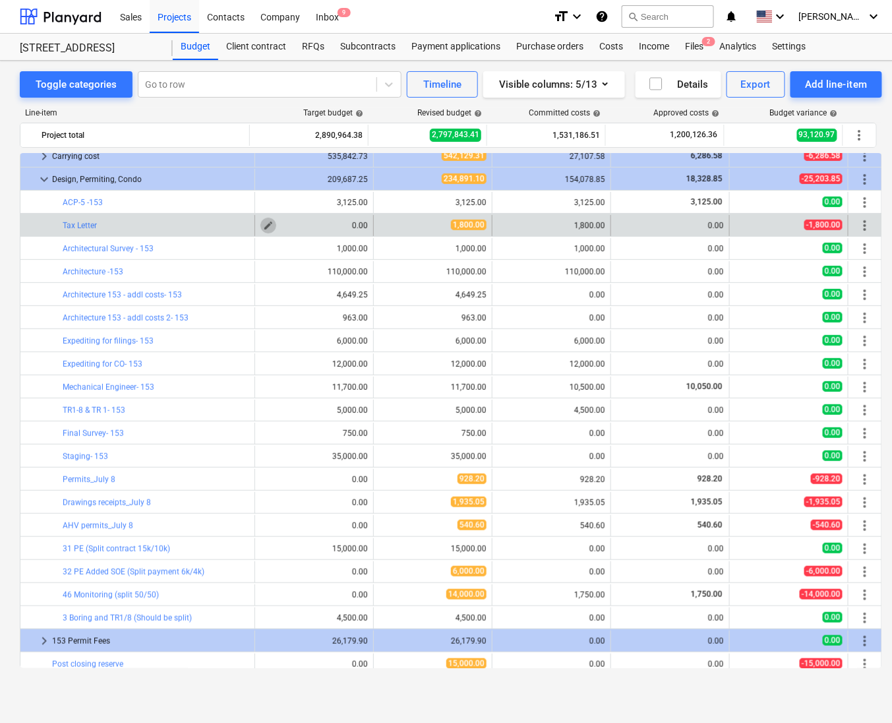
click at [264, 228] on span "edit" at bounding box center [268, 225] width 11 height 11
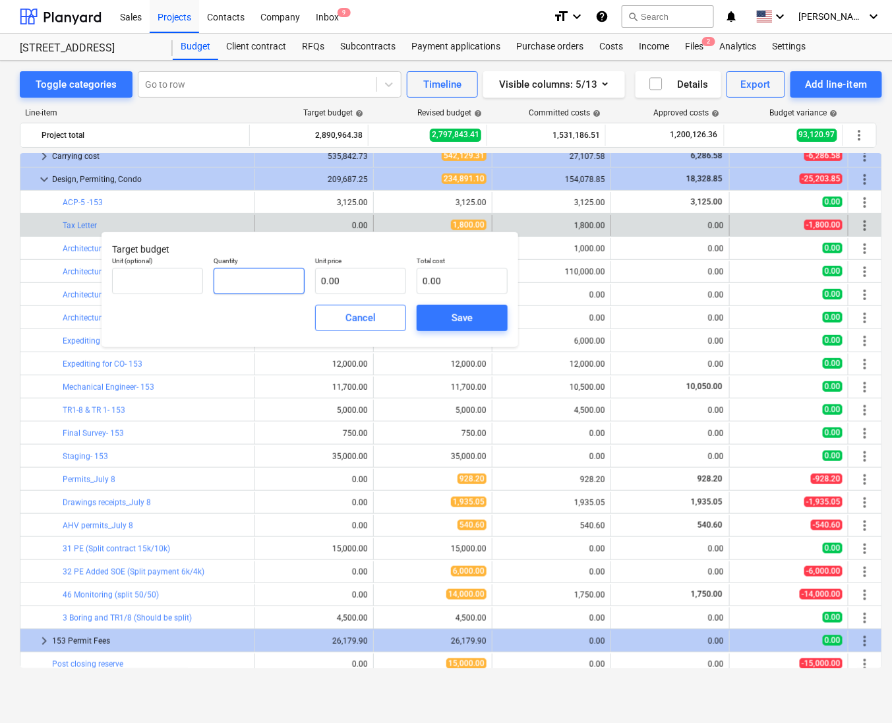
click at [260, 281] on input "text" at bounding box center [259, 281] width 91 height 26
click at [330, 276] on input "text" at bounding box center [360, 281] width 91 height 26
click at [464, 336] on div "Save" at bounding box center [463, 317] width 102 height 37
click at [443, 321] on span "Save" at bounding box center [462, 317] width 59 height 17
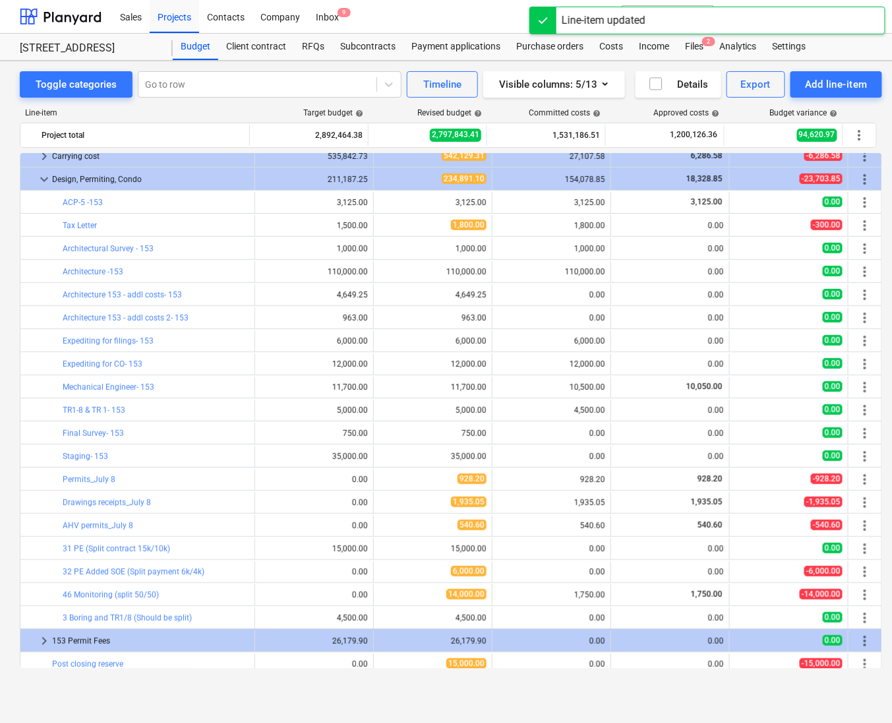
scroll to position [0, 0]
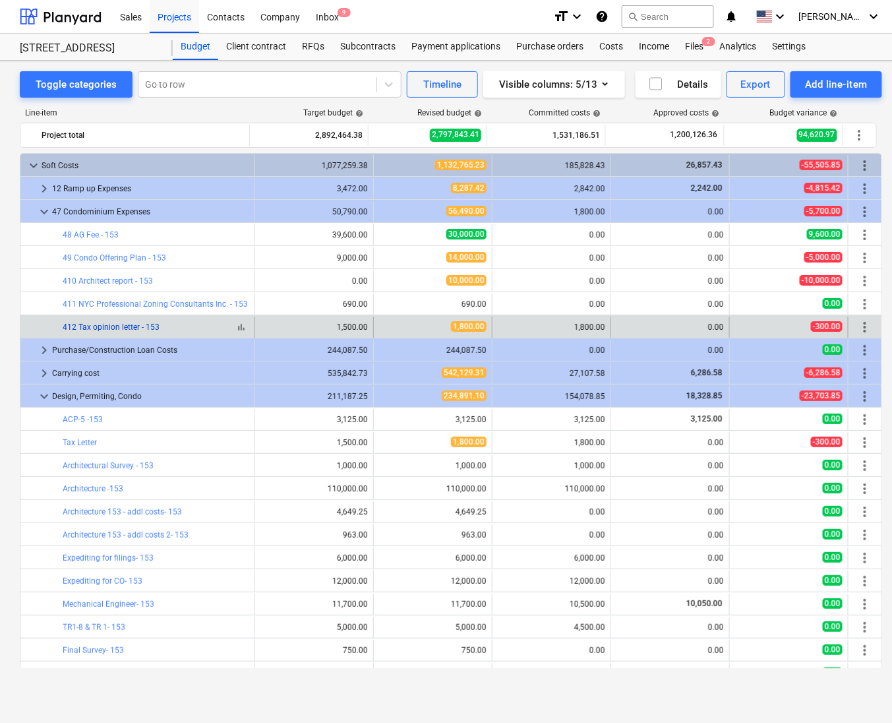
click at [98, 326] on link "412 Tax opinion letter - 153" at bounding box center [111, 327] width 97 height 9
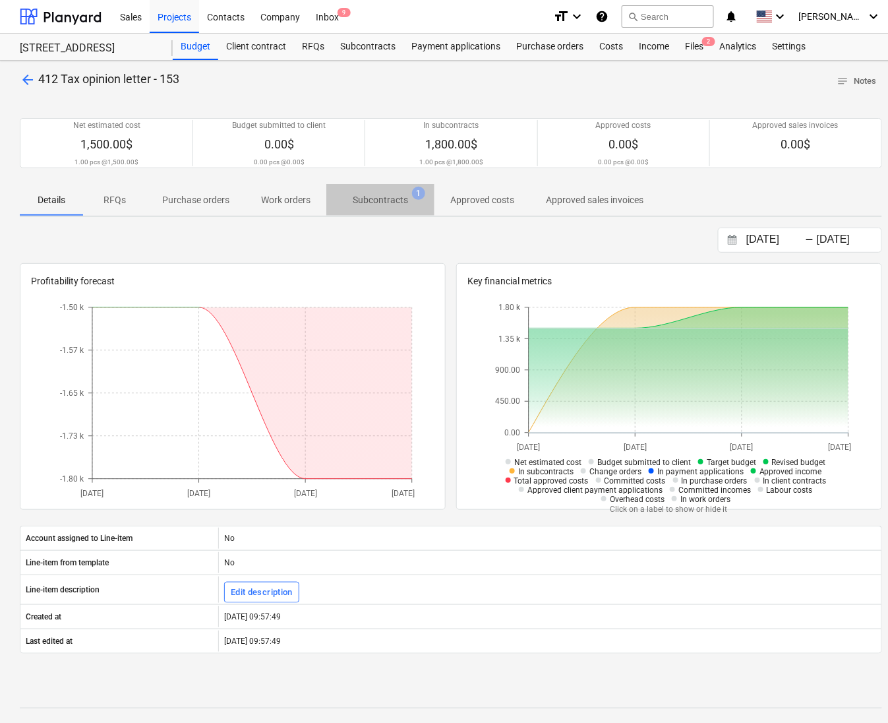
click at [394, 204] on p "Subcontracts" at bounding box center [380, 200] width 55 height 14
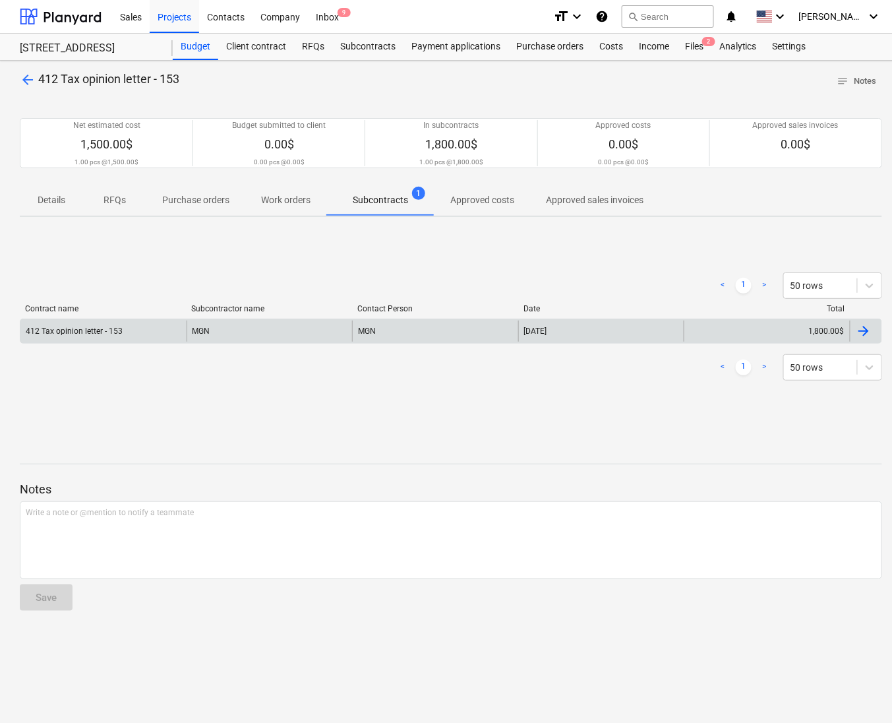
click at [687, 342] on div "1,800.00$" at bounding box center [767, 331] width 166 height 21
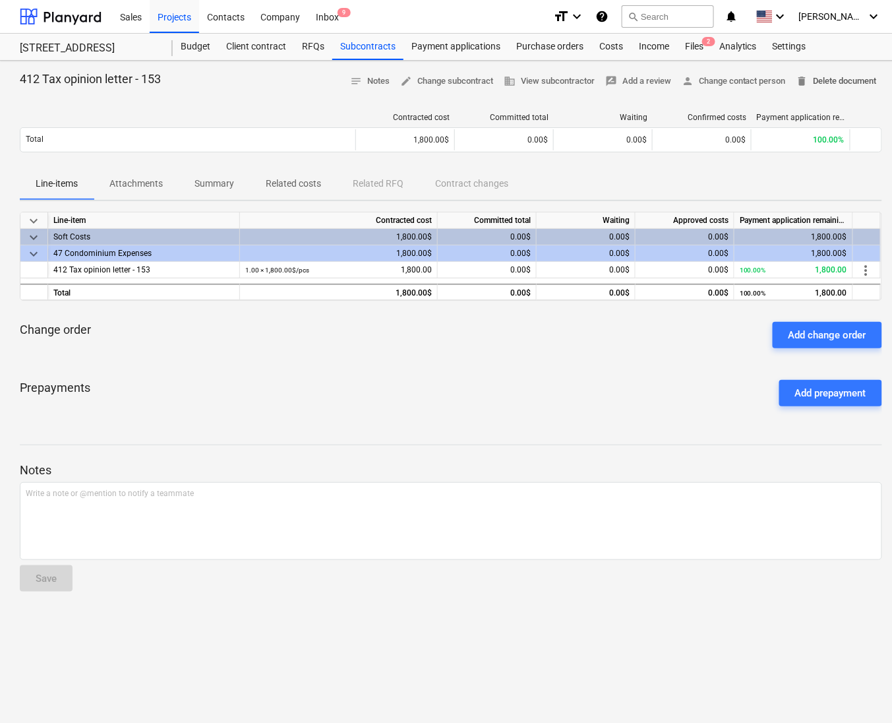
click at [849, 87] on span "delete Delete document" at bounding box center [837, 81] width 80 height 15
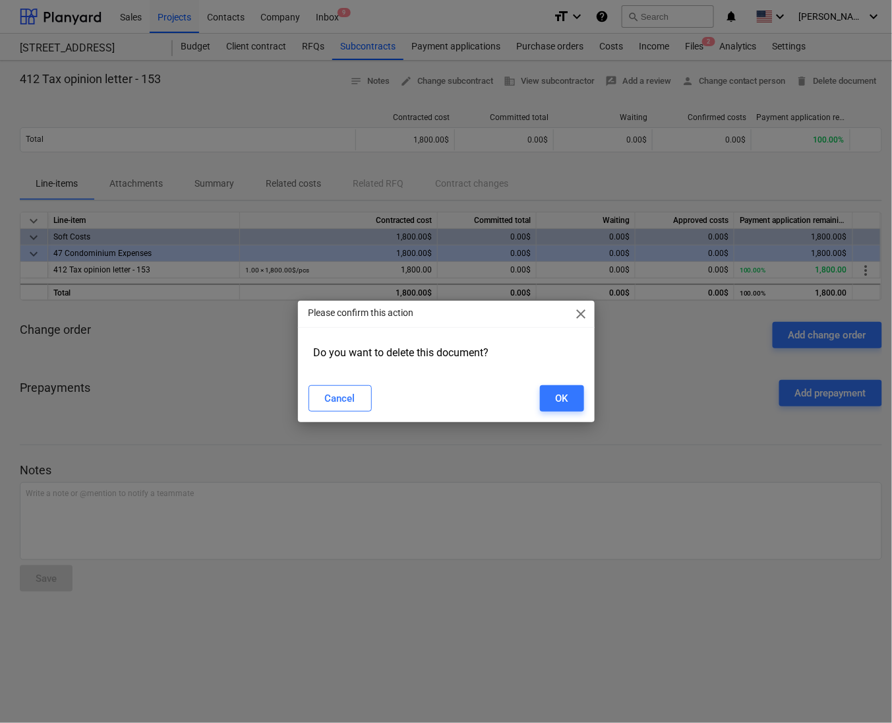
click at [540, 411] on div "Cancel OK" at bounding box center [447, 398] width 276 height 26
click at [567, 394] on div "OK" at bounding box center [562, 398] width 13 height 17
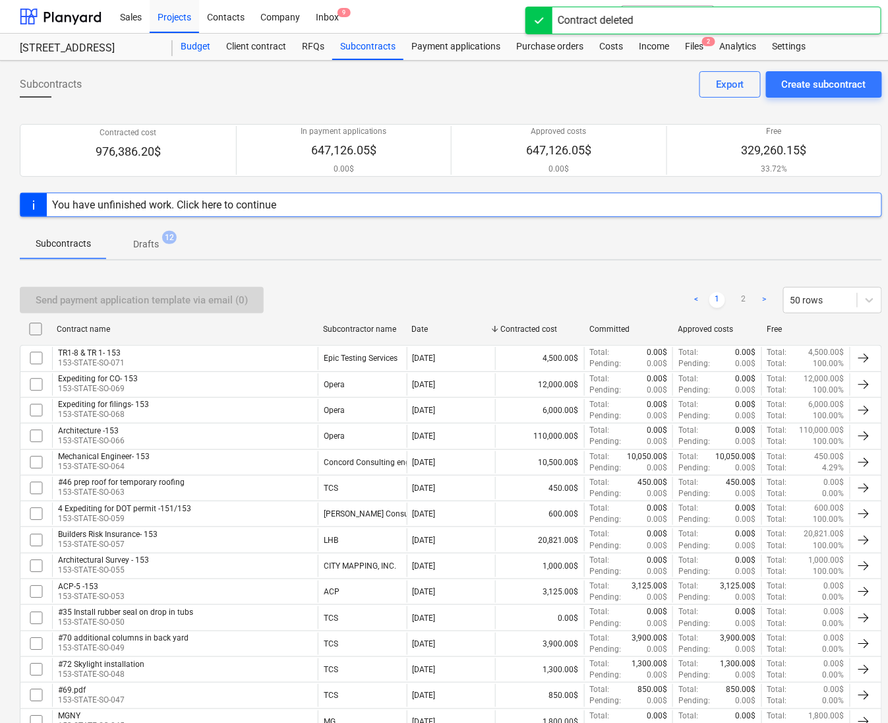
click at [209, 46] on div "Budget" at bounding box center [196, 47] width 46 height 26
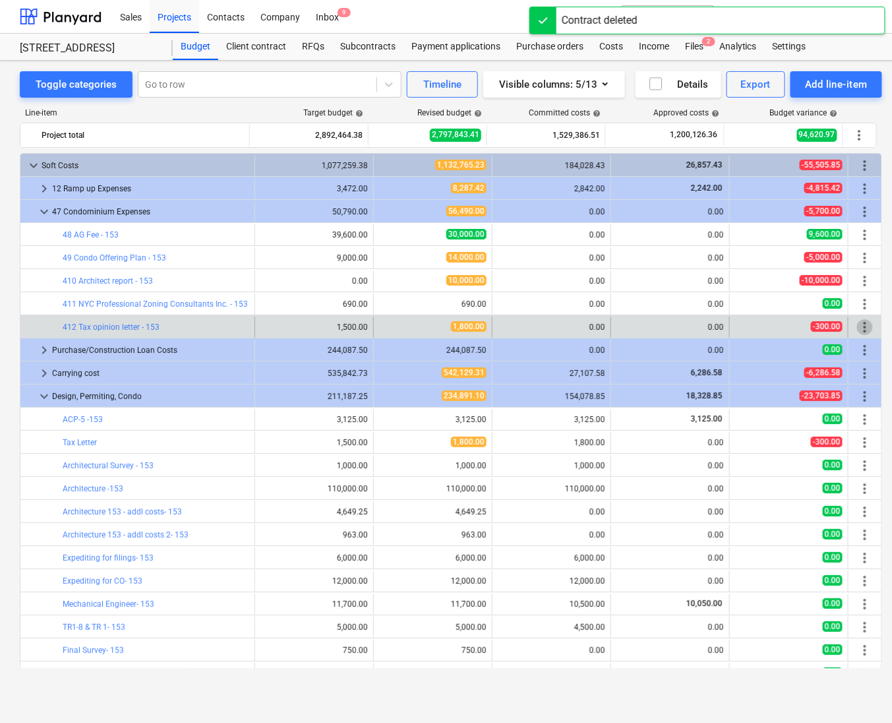
click at [858, 326] on span "more_vert" at bounding box center [865, 327] width 16 height 16
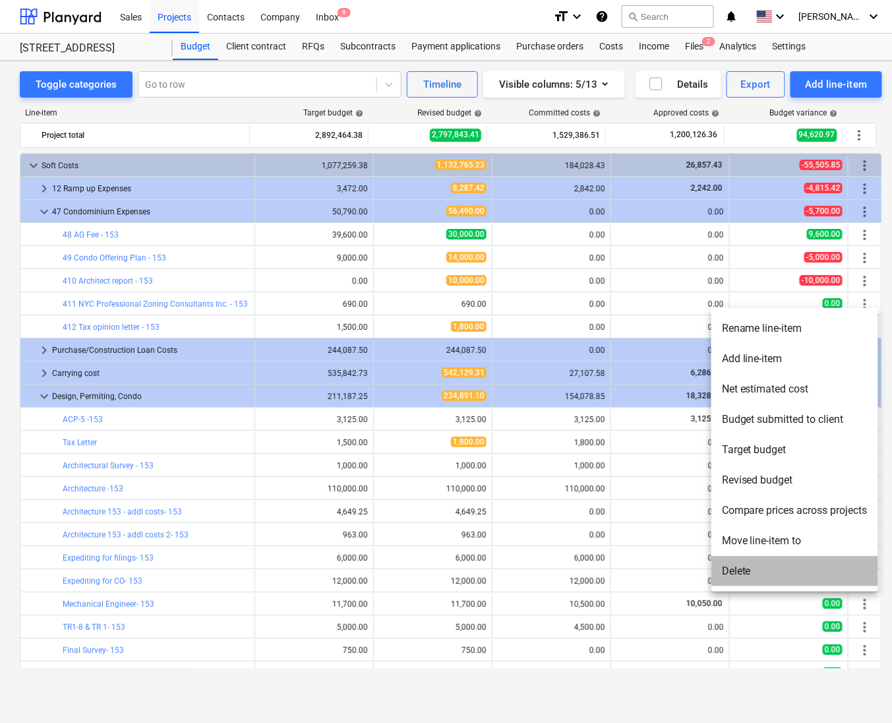
click at [745, 567] on li "Delete" at bounding box center [795, 571] width 167 height 30
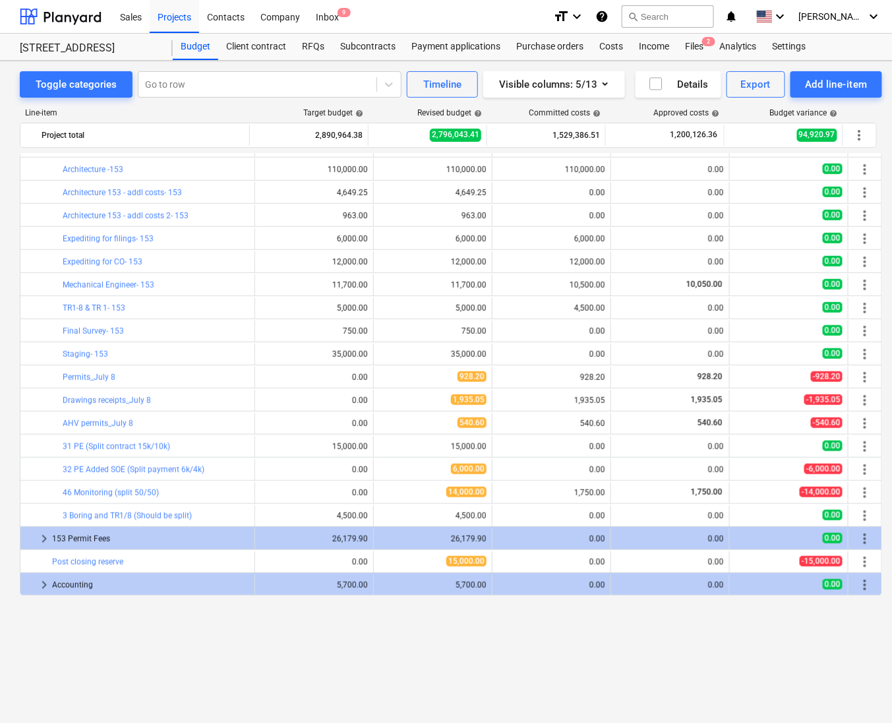
scroll to position [175, 0]
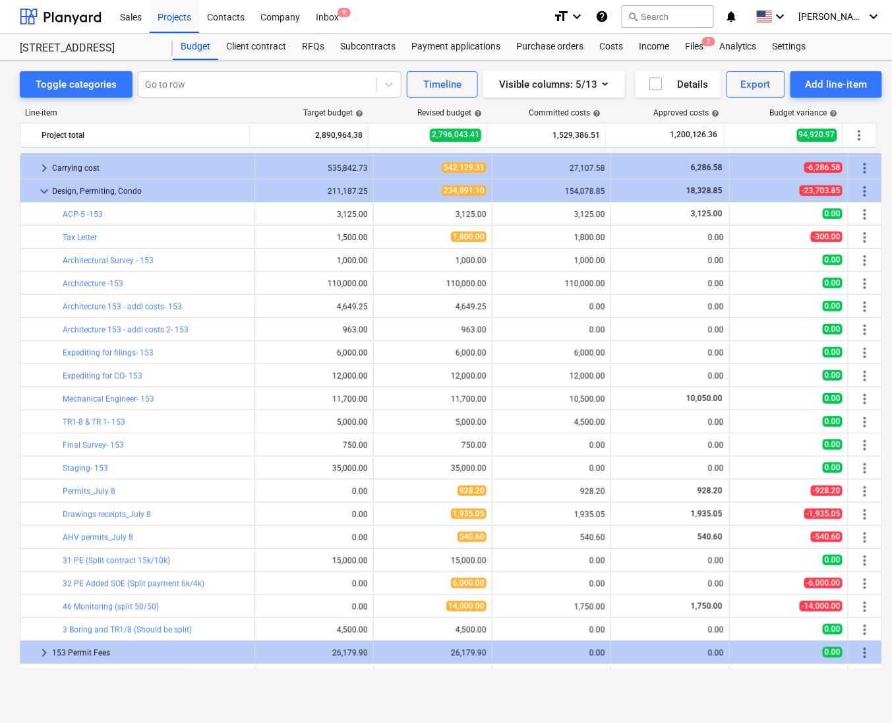
scroll to position [193, 0]
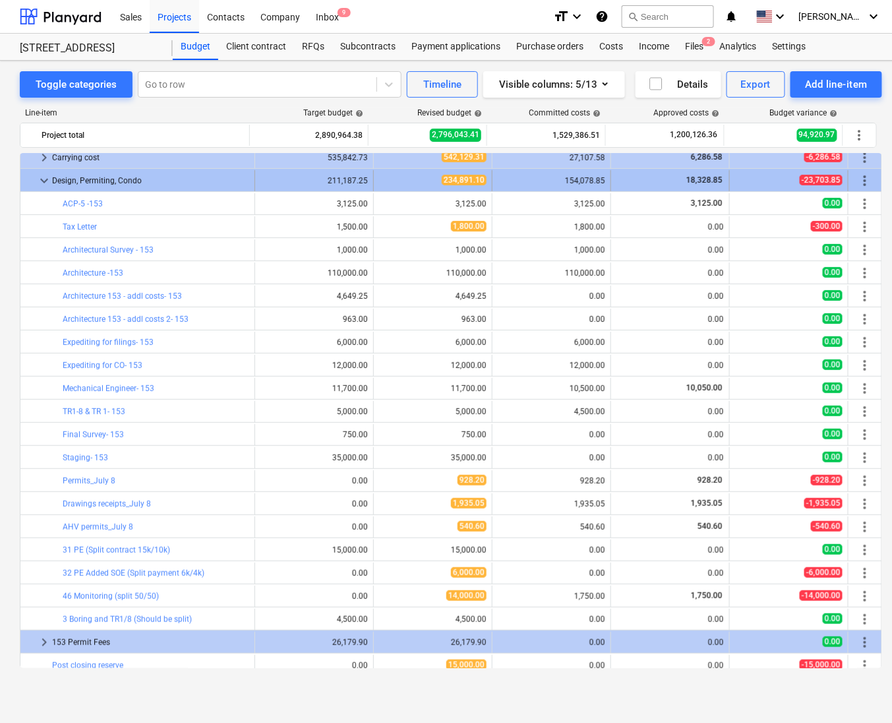
click at [870, 184] on div "more_vert" at bounding box center [865, 180] width 22 height 21
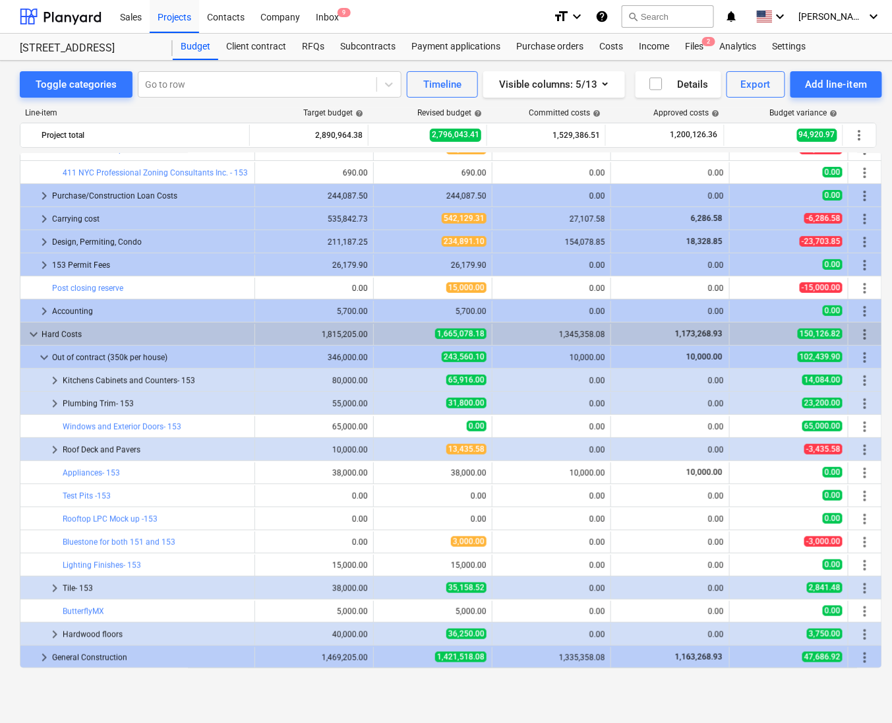
scroll to position [131, 0]
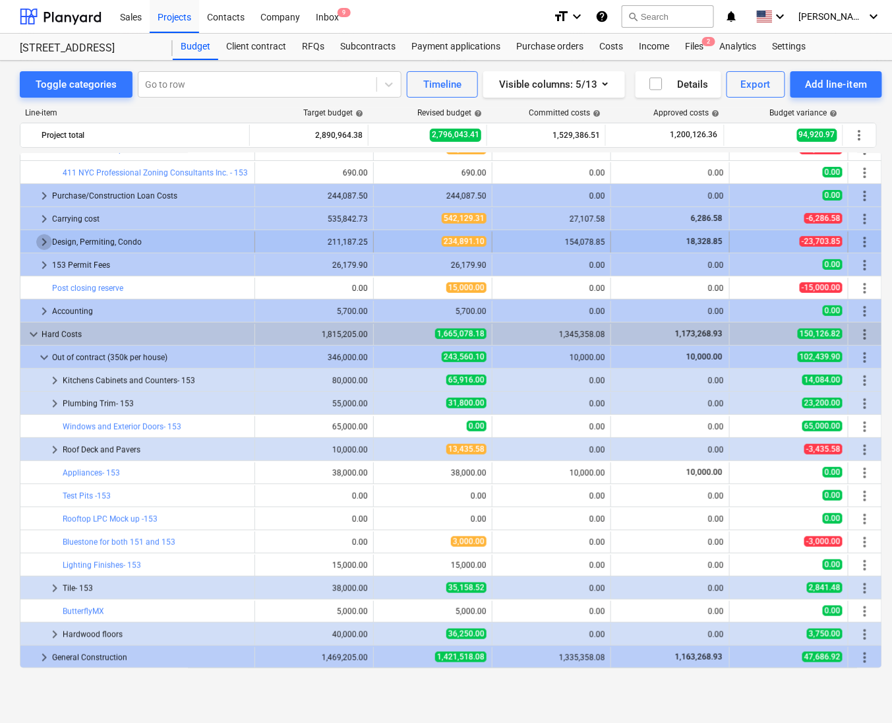
click at [44, 244] on span "keyboard_arrow_right" at bounding box center [44, 242] width 16 height 16
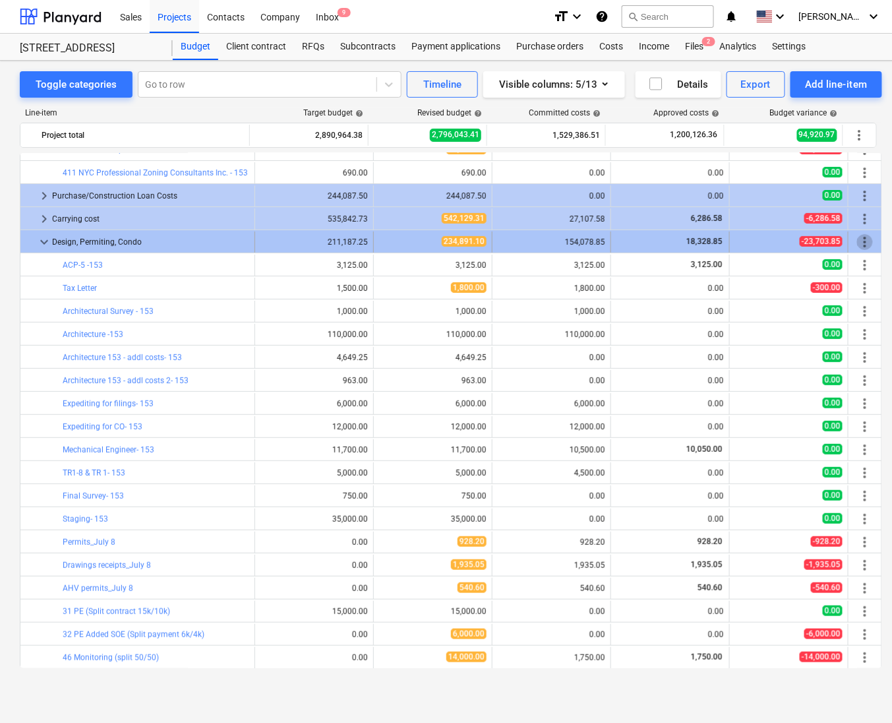
click at [866, 241] on span "more_vert" at bounding box center [865, 242] width 16 height 16
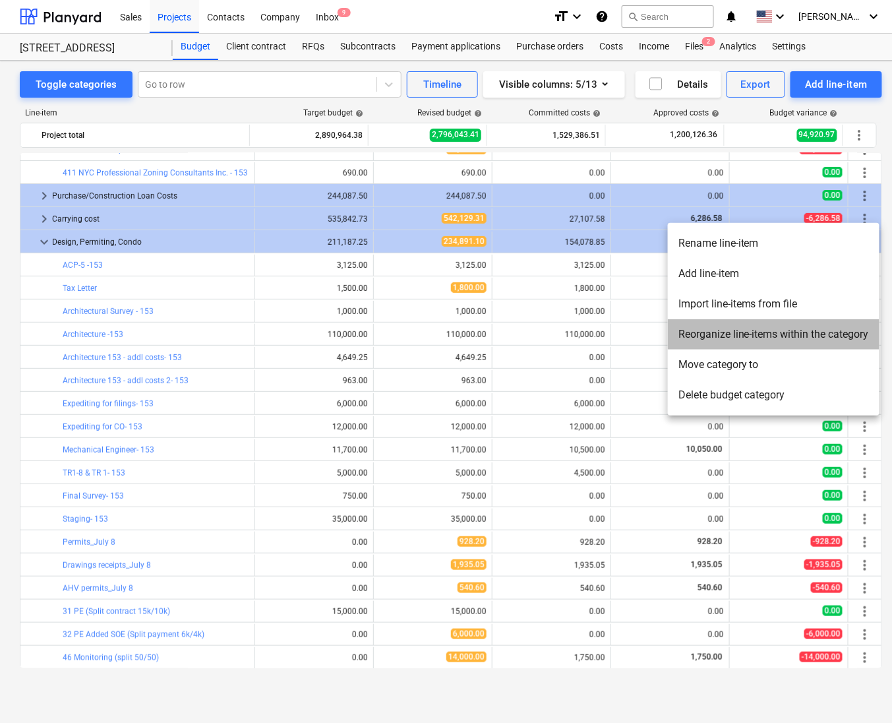
click at [750, 340] on li "Reorganize line-items within the category" at bounding box center [774, 334] width 212 height 30
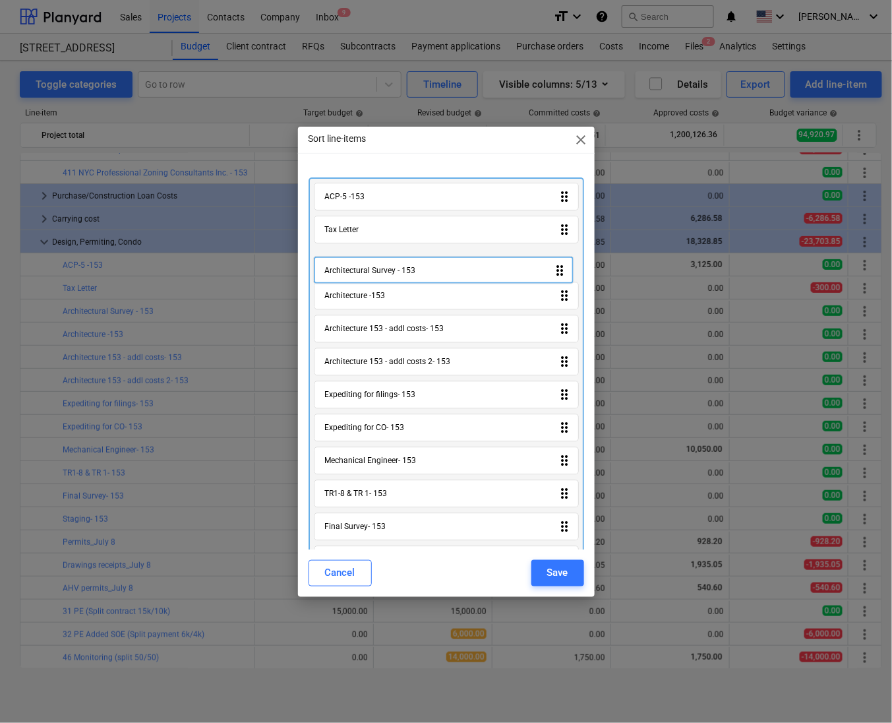
click at [561, 268] on div "ACP-5 -153 drag_indicator Tax Letter drag_indicator Architectural Survey - 153 …" at bounding box center [447, 495] width 276 height 637
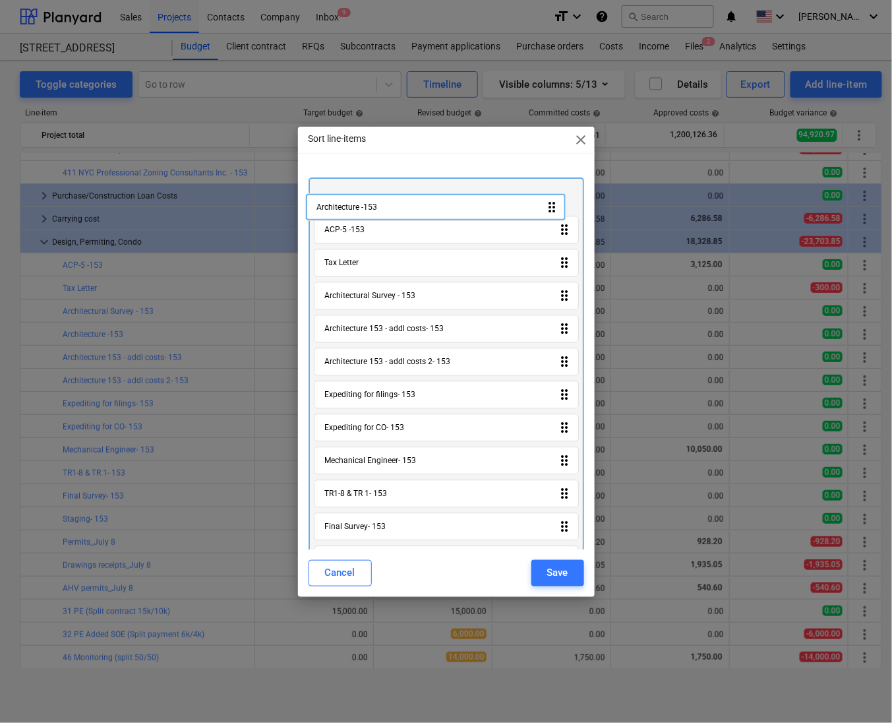
drag, startPoint x: 563, startPoint y: 299, endPoint x: 553, endPoint y: 206, distance: 94.2
click at [553, 206] on div "ACP-5 -153 drag_indicator Tax Letter drag_indicator Architectural Survey - 153 …" at bounding box center [447, 495] width 276 height 637
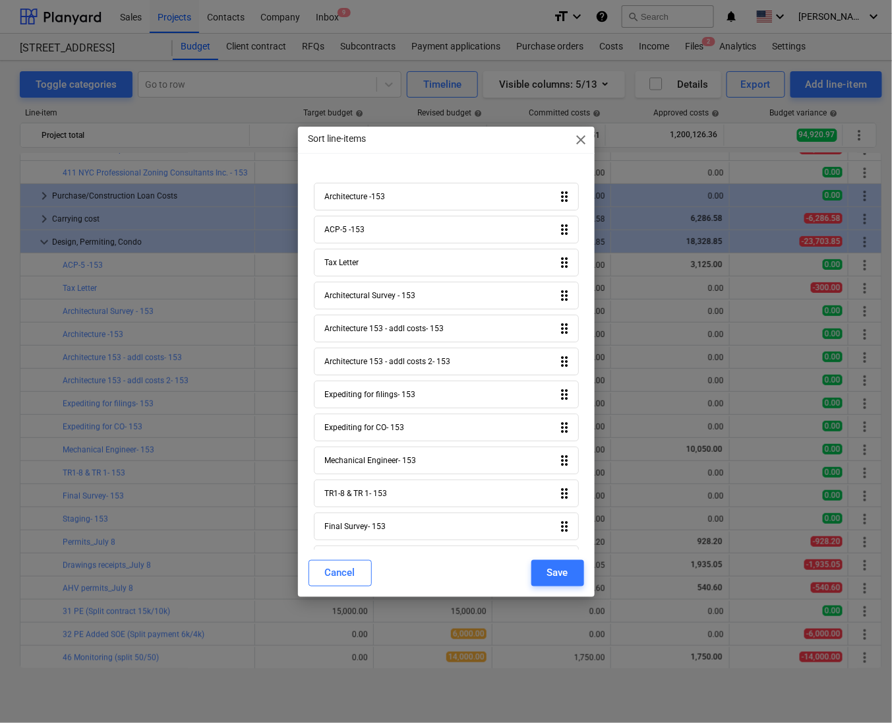
drag, startPoint x: 563, startPoint y: 327, endPoint x: 568, endPoint y: 264, distance: 63.5
drag, startPoint x: 568, startPoint y: 264, endPoint x: 523, endPoint y: 156, distance: 117.1
click at [523, 156] on div "Sort line-items close Architecture -153 drag_indicator ACP-5 -153 drag_indicato…" at bounding box center [446, 362] width 297 height 470
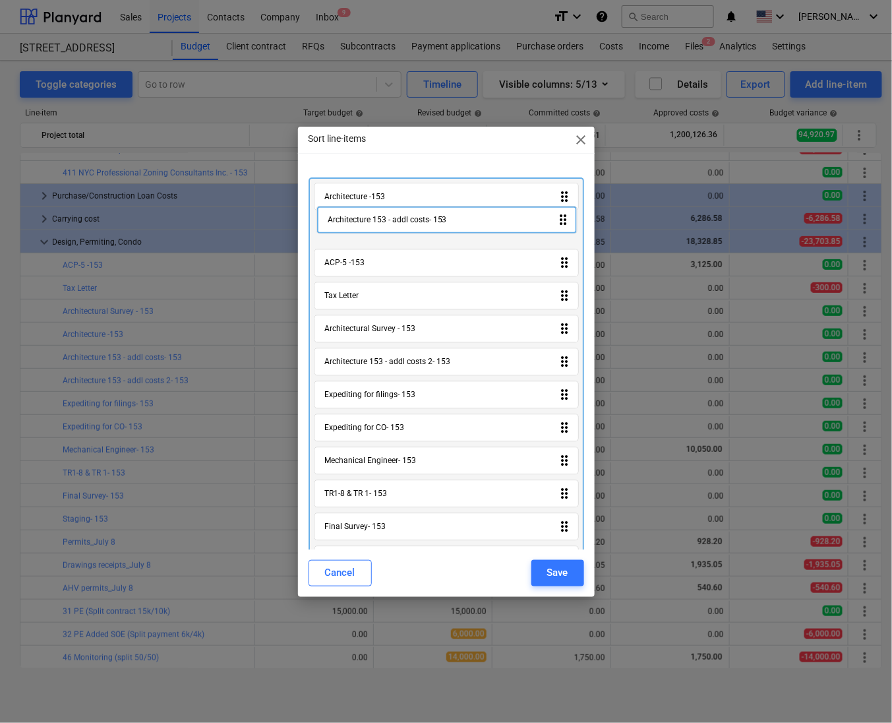
drag, startPoint x: 563, startPoint y: 332, endPoint x: 559, endPoint y: 219, distance: 112.8
click at [559, 219] on div "Architecture -153 drag_indicator ACP-5 -153 drag_indicator Tax Letter drag_indi…" at bounding box center [447, 495] width 276 height 637
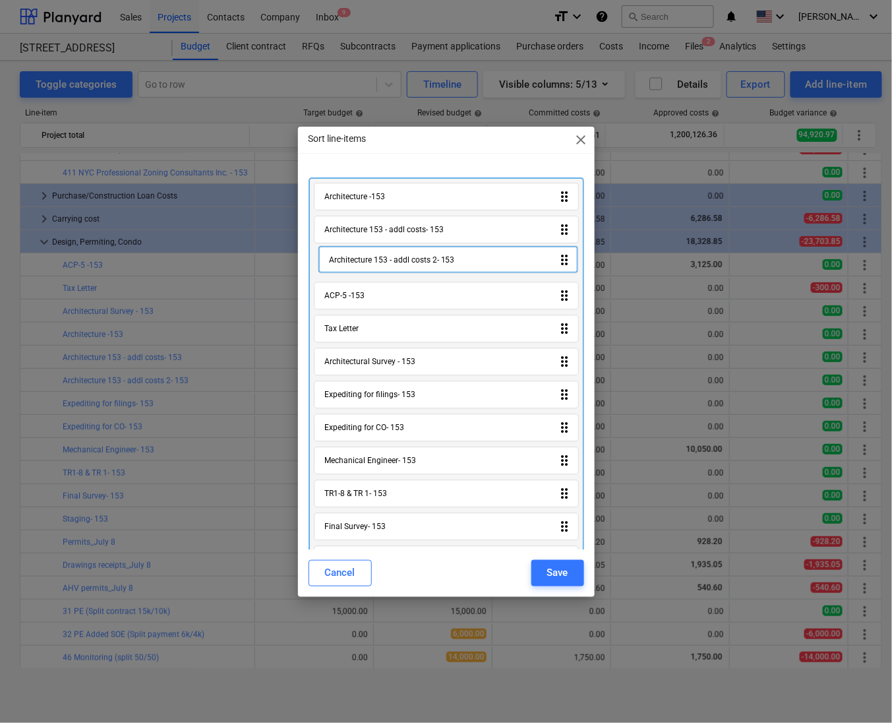
drag, startPoint x: 557, startPoint y: 369, endPoint x: 561, endPoint y: 259, distance: 110.9
click at [561, 259] on div "Architecture -153 drag_indicator Architecture 153 - addl costs- 153 drag_indica…" at bounding box center [447, 495] width 276 height 637
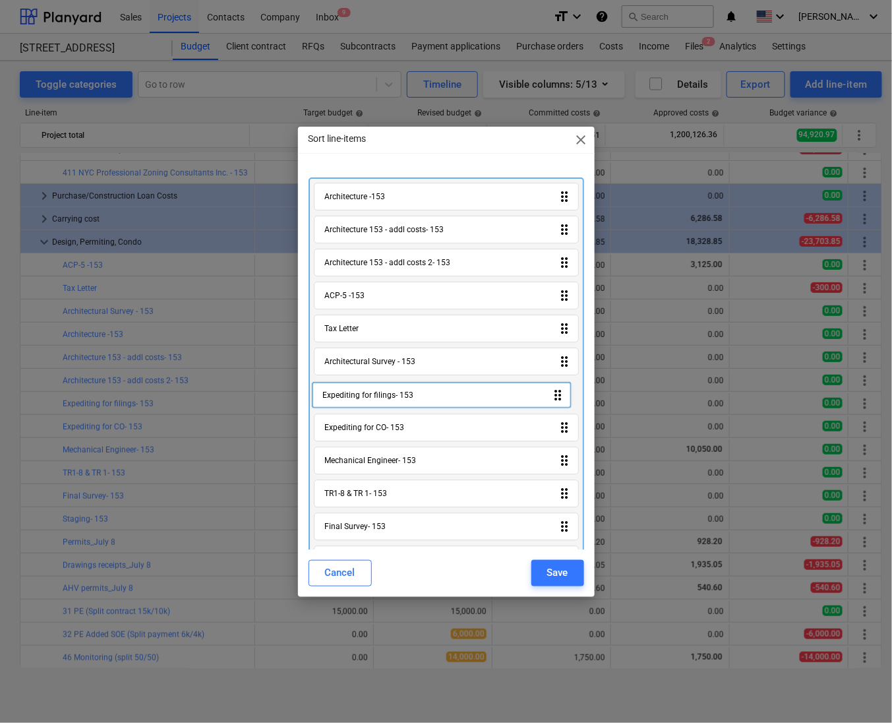
drag, startPoint x: 561, startPoint y: 401, endPoint x: 561, endPoint y: 394, distance: 6.6
click at [561, 394] on div "Architecture -153 drag_indicator Architecture 153 - addl costs- 153 drag_indica…" at bounding box center [447, 495] width 276 height 637
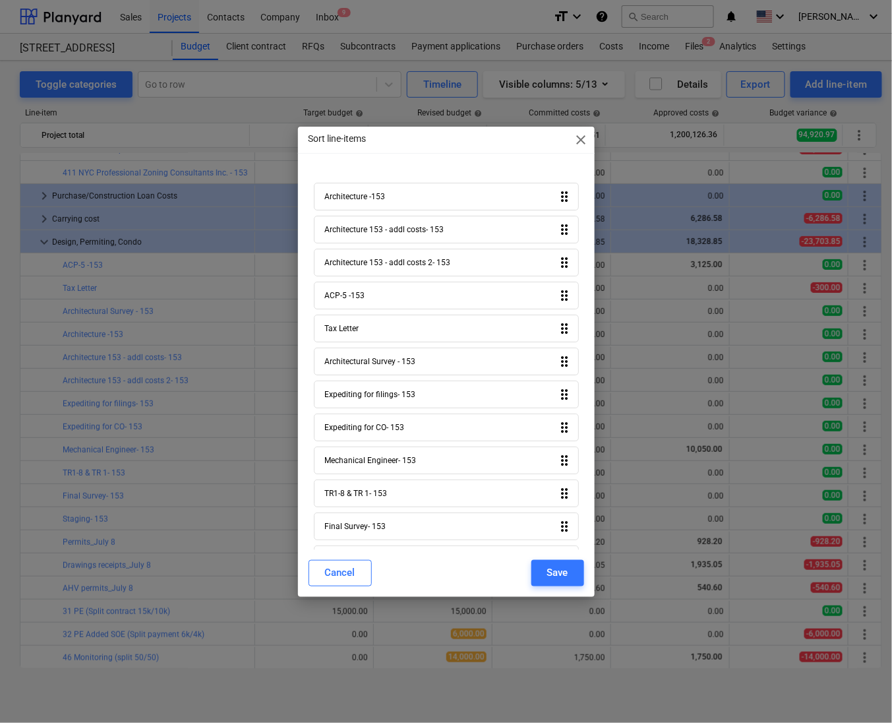
scroll to position [1, 0]
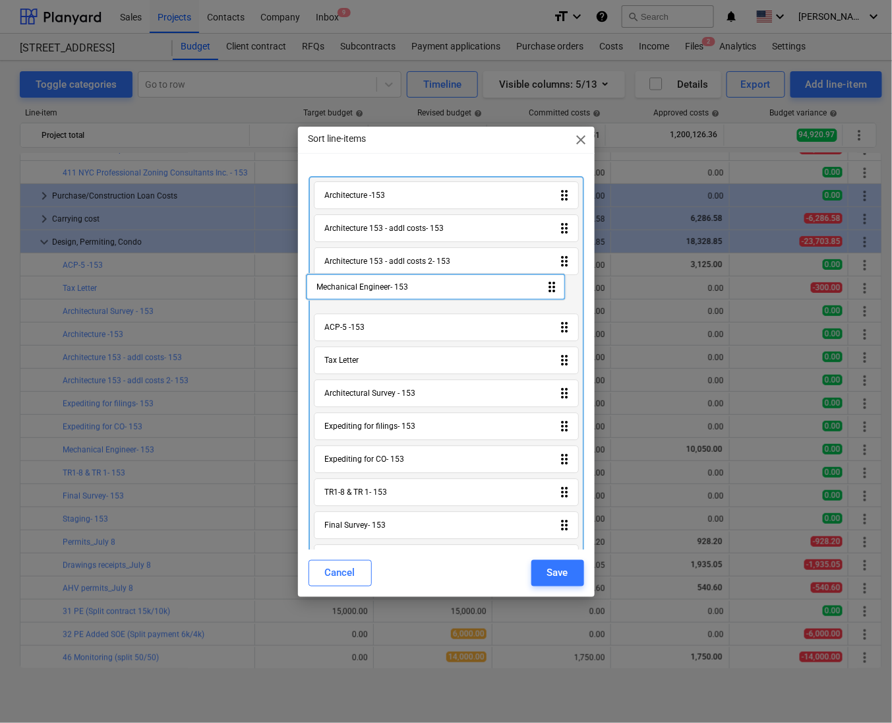
drag, startPoint x: 564, startPoint y: 467, endPoint x: 559, endPoint y: 287, distance: 180.1
click at [559, 287] on div "Architecture -153 drag_indicator Architecture 153 - addl costs- 153 drag_indica…" at bounding box center [447, 494] width 276 height 637
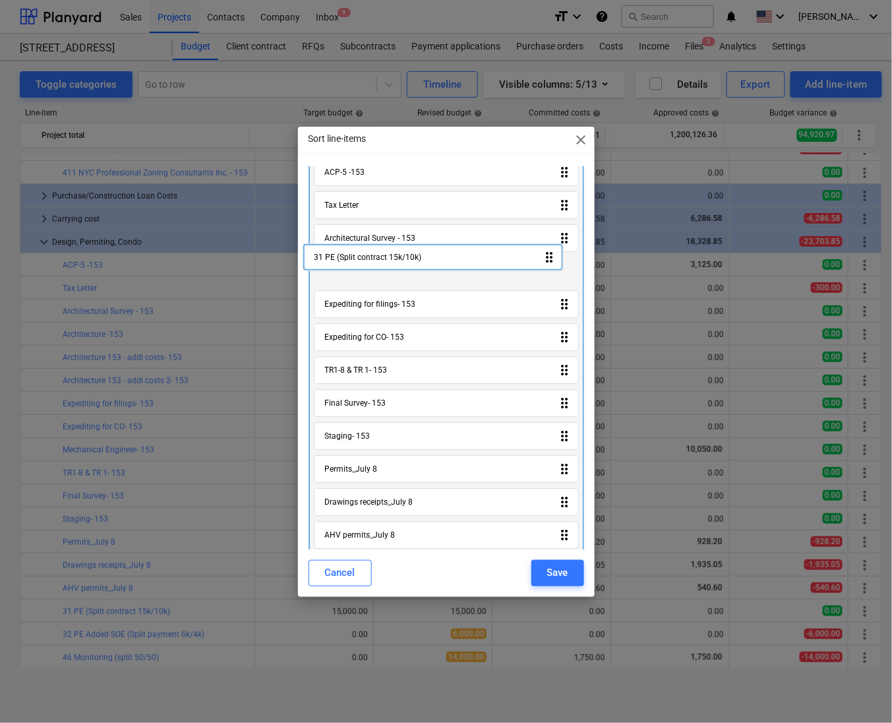
scroll to position [153, 0]
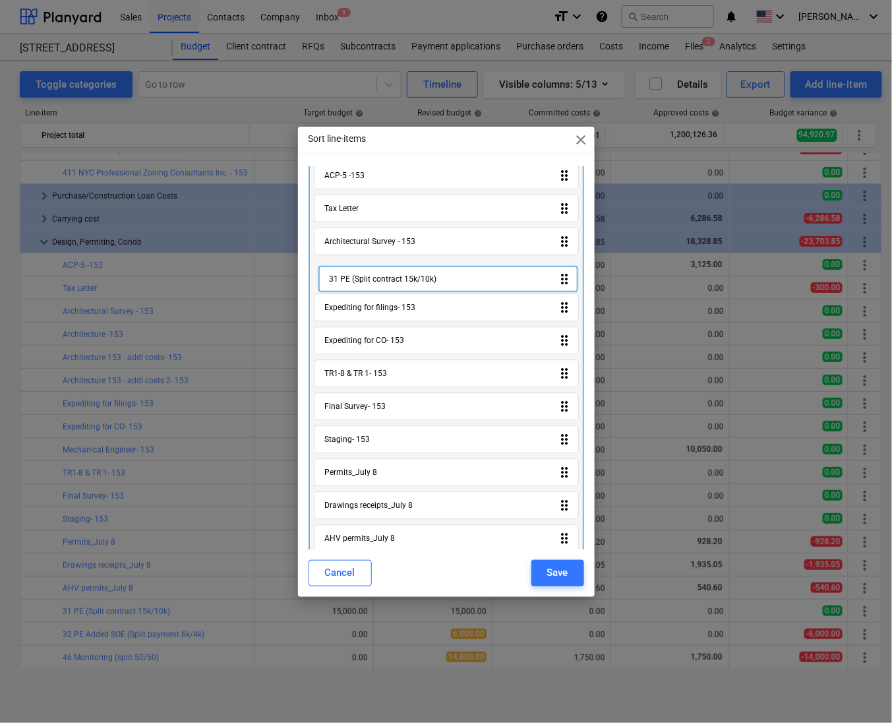
drag, startPoint x: 564, startPoint y: 423, endPoint x: 569, endPoint y: 270, distance: 153.1
click at [569, 270] on div "Architecture -153 drag_indicator Architecture 153 - addl costs- 153 drag_indica…" at bounding box center [447, 342] width 276 height 637
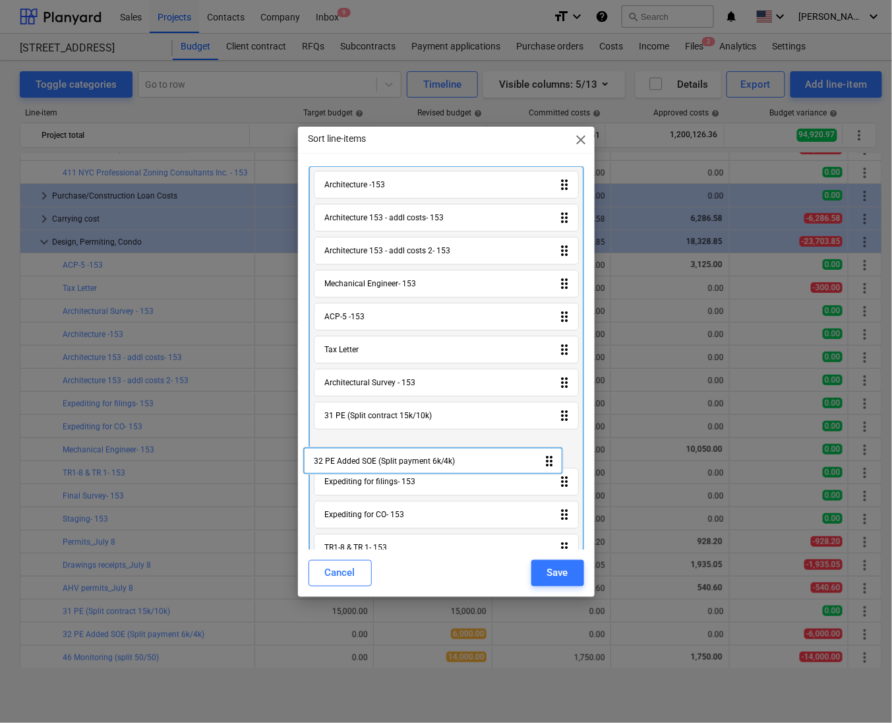
scroll to position [16, 0]
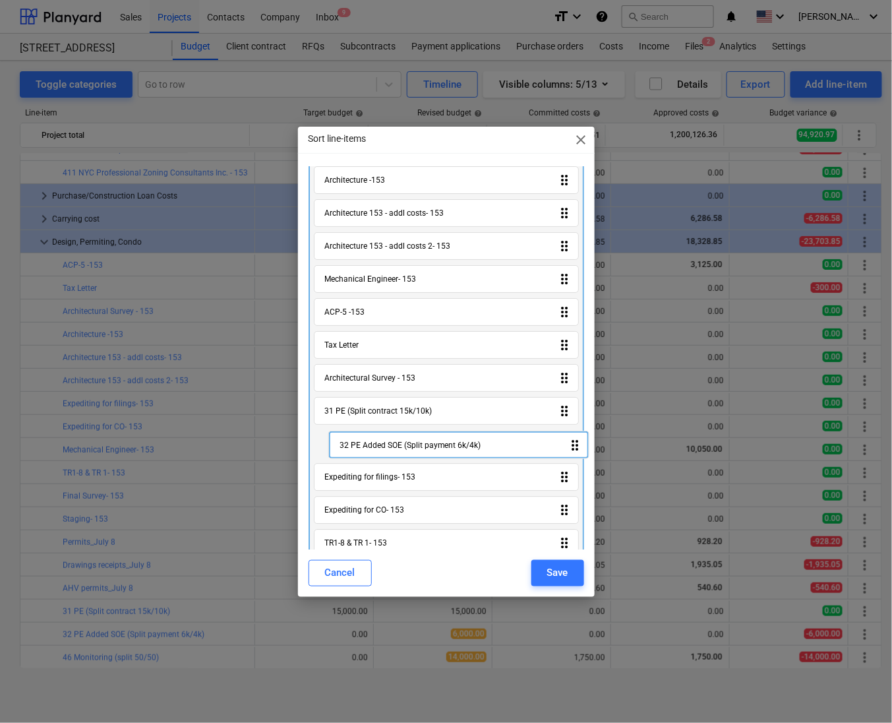
drag, startPoint x: 561, startPoint y: 457, endPoint x: 572, endPoint y: 435, distance: 24.8
click at [572, 435] on div "Architecture -153 drag_indicator Architecture 153 - addl costs- 153 drag_indica…" at bounding box center [447, 479] width 276 height 637
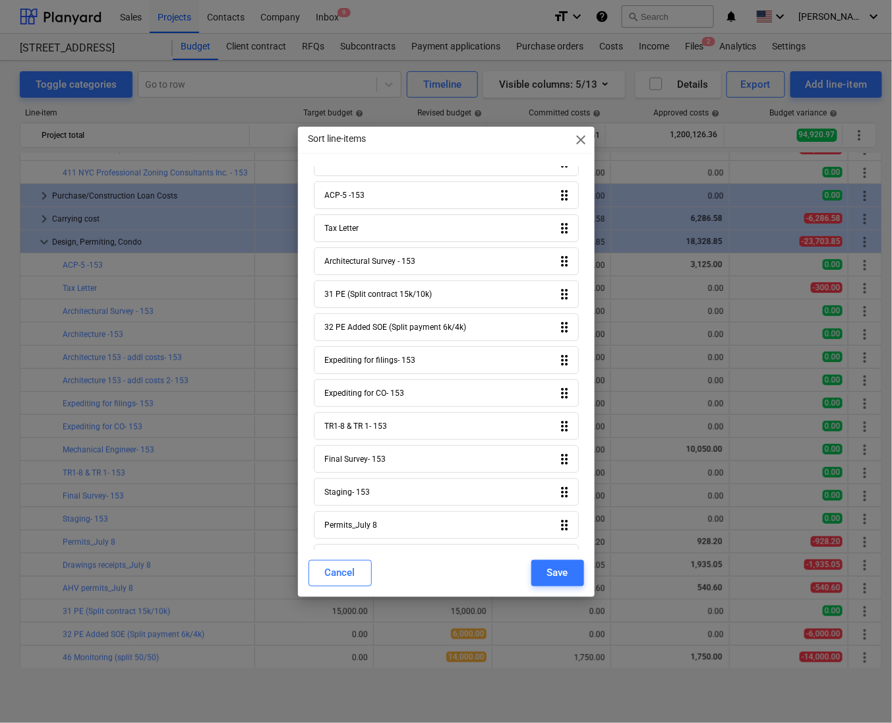
scroll to position [136, 0]
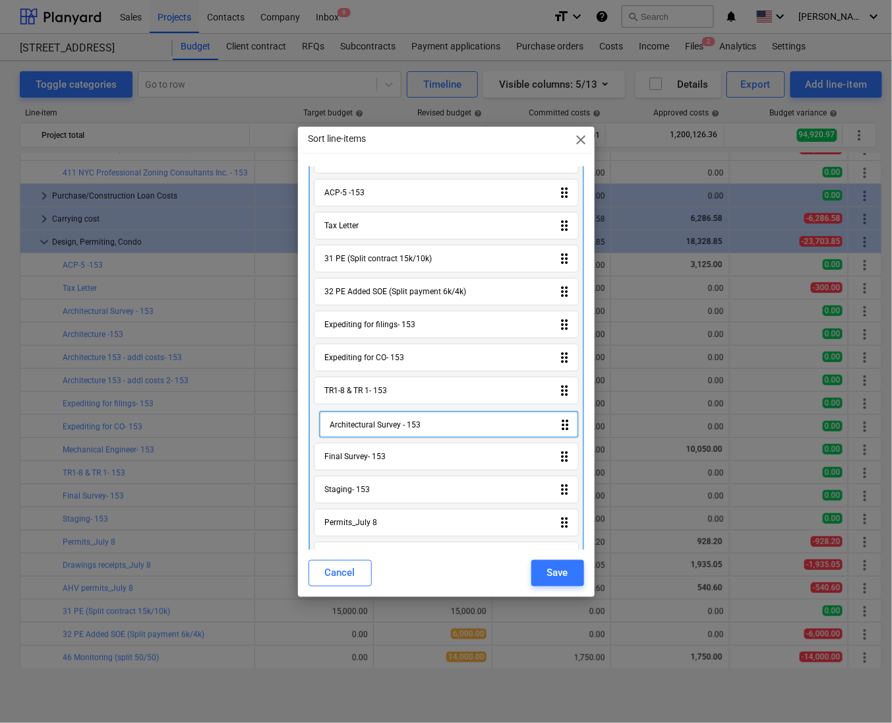
drag, startPoint x: 561, startPoint y: 262, endPoint x: 569, endPoint y: 431, distance: 169.0
click at [569, 431] on div "Architecture -153 drag_indicator Architecture 153 - addl costs- 153 drag_indica…" at bounding box center [447, 360] width 276 height 637
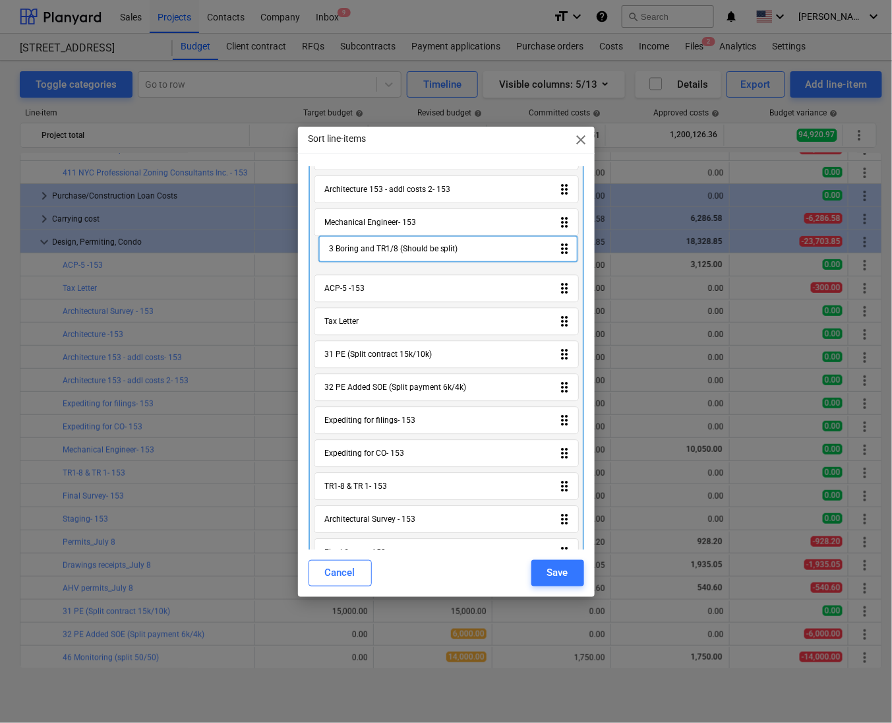
scroll to position [72, 0]
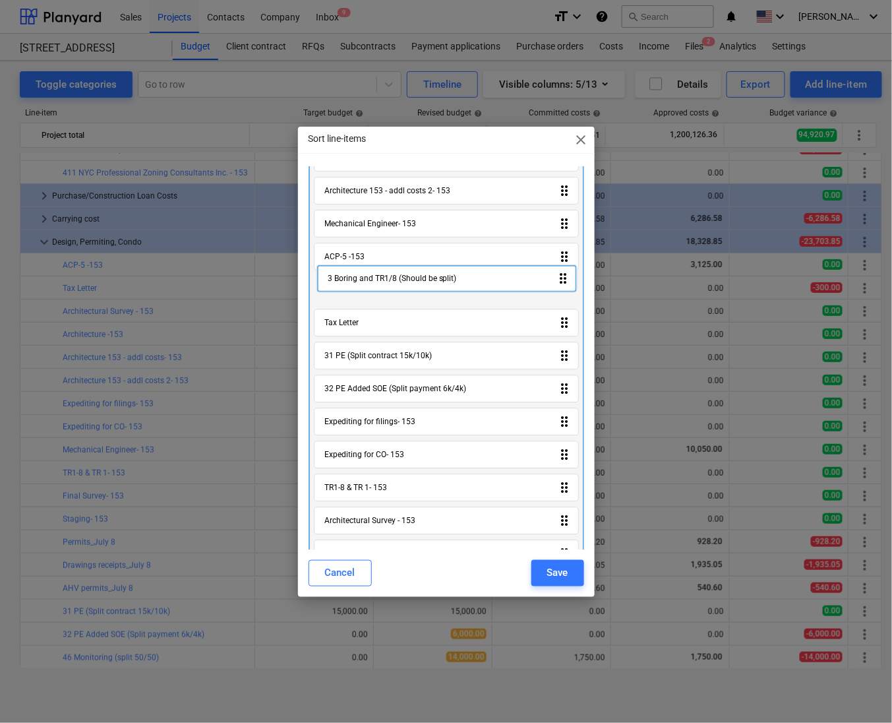
drag, startPoint x: 565, startPoint y: 525, endPoint x: 567, endPoint y: 275, distance: 250.0
click at [567, 275] on div "Architecture -153 drag_indicator Architecture 153 - addl costs- 153 drag_indica…" at bounding box center [447, 424] width 276 height 637
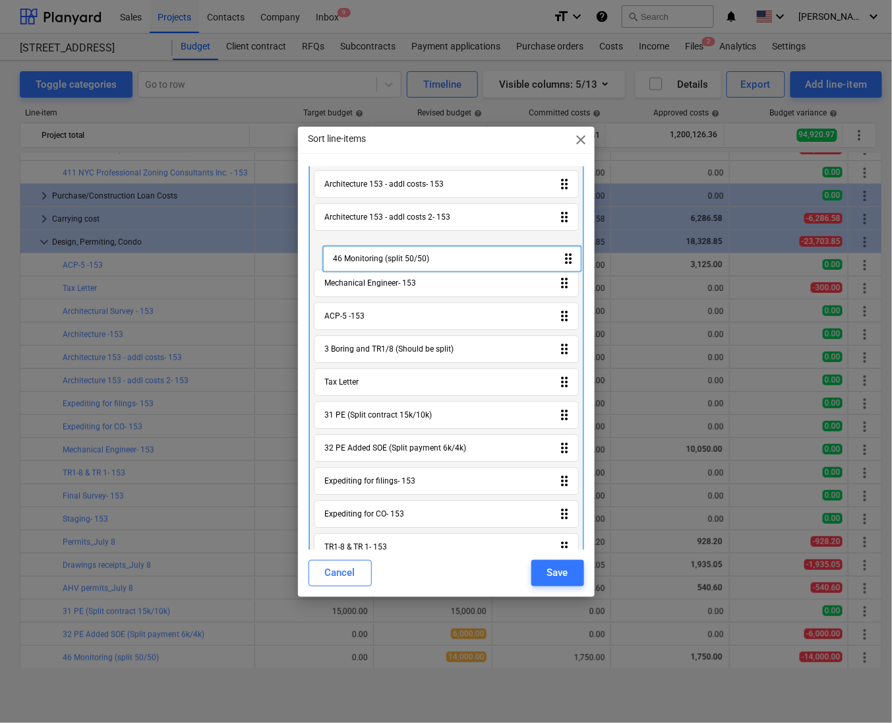
scroll to position [42, 0]
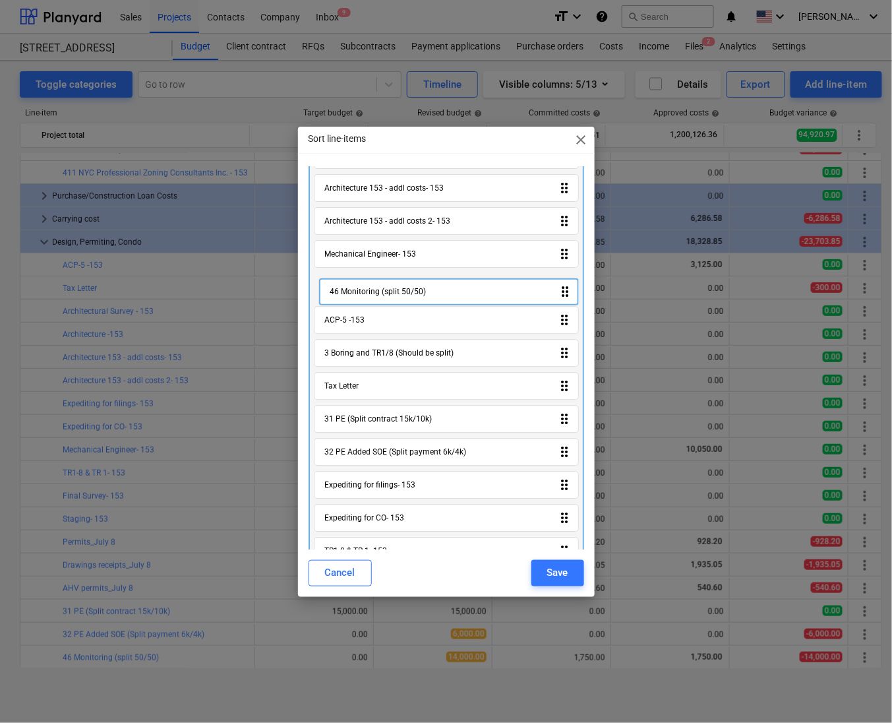
drag, startPoint x: 565, startPoint y: 528, endPoint x: 569, endPoint y: 289, distance: 239.5
click at [569, 289] on div "Architecture -153 drag_indicator Architecture 153 - addl costs- 153 drag_indica…" at bounding box center [447, 454] width 276 height 637
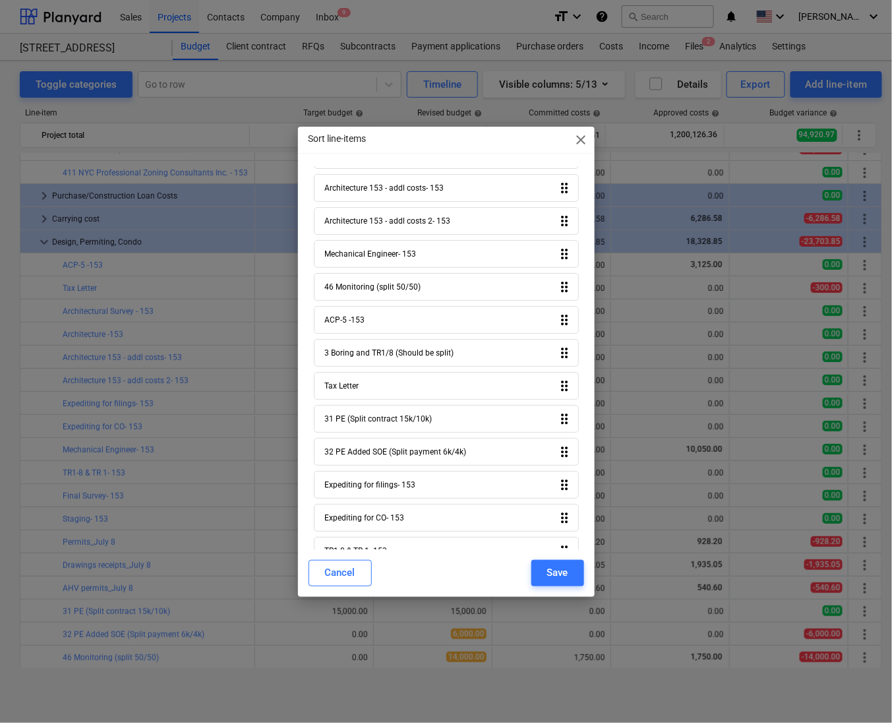
scroll to position [268, 0]
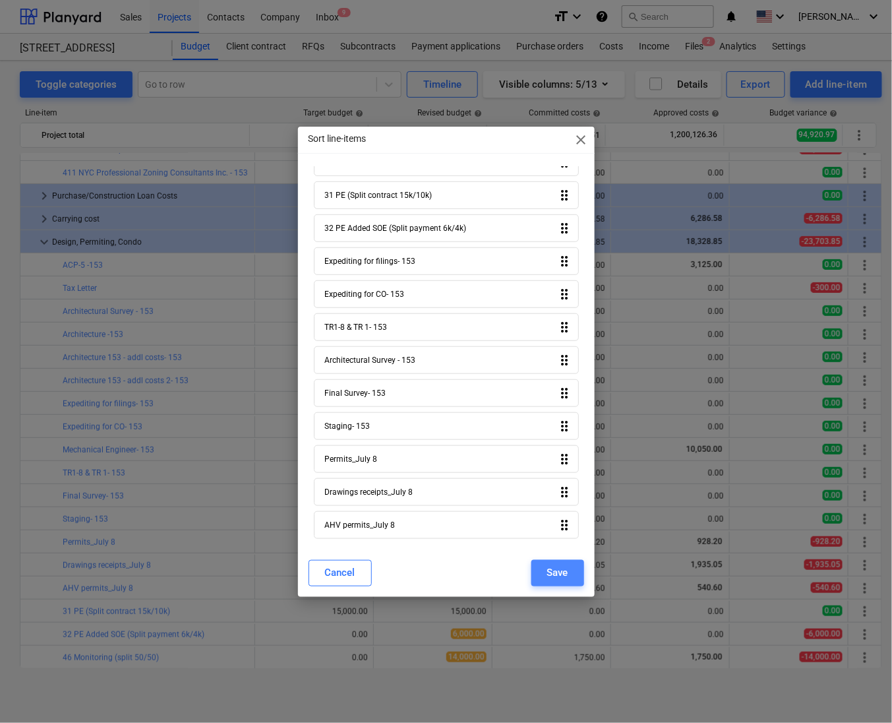
click at [559, 565] on div "Save" at bounding box center [557, 572] width 21 height 17
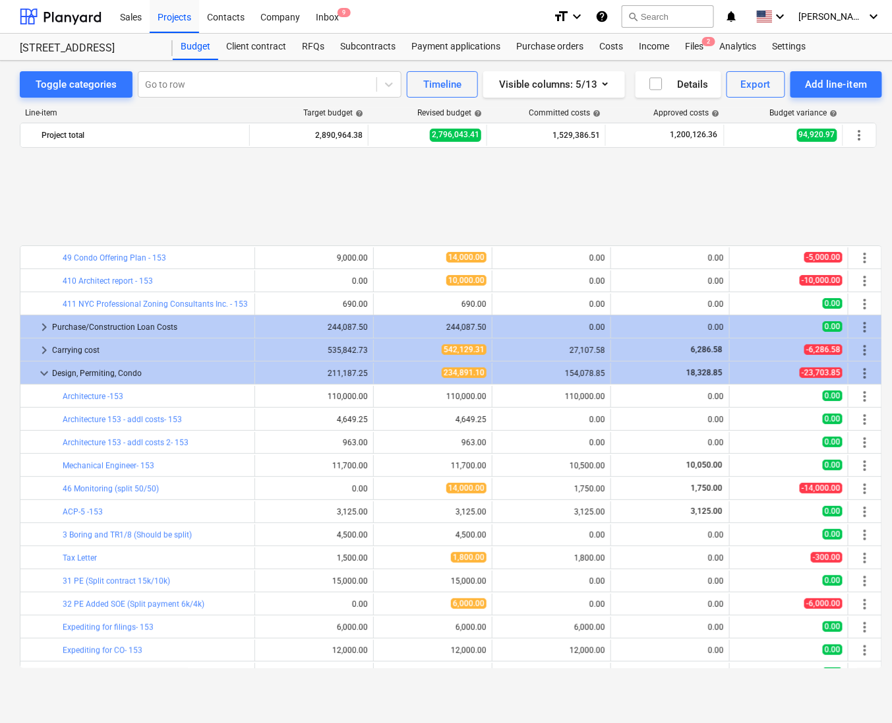
scroll to position [131, 0]
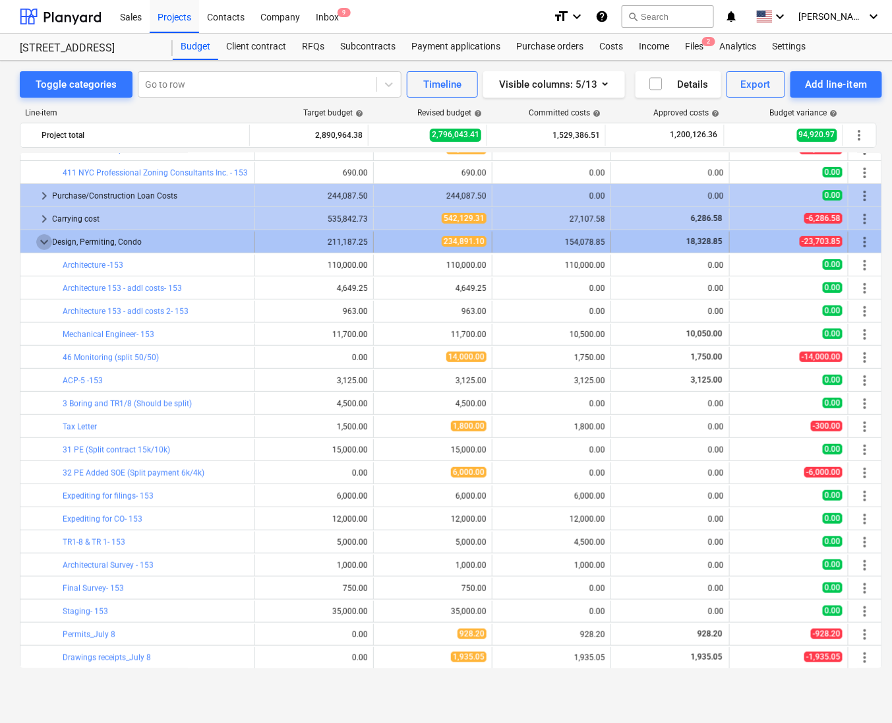
click at [39, 241] on span "keyboard_arrow_down" at bounding box center [44, 242] width 16 height 16
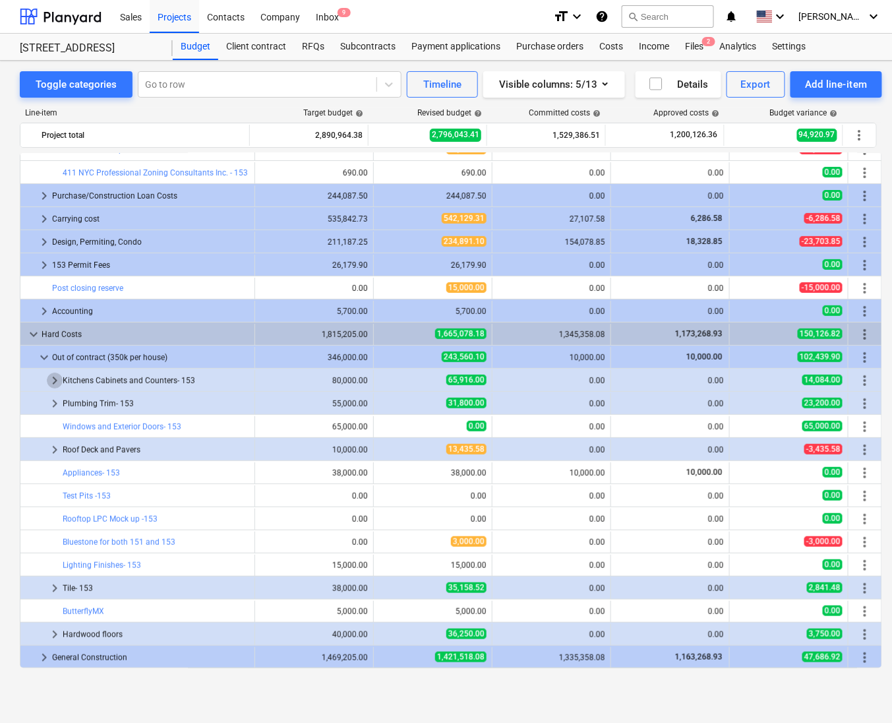
click at [52, 382] on span "keyboard_arrow_right" at bounding box center [55, 381] width 16 height 16
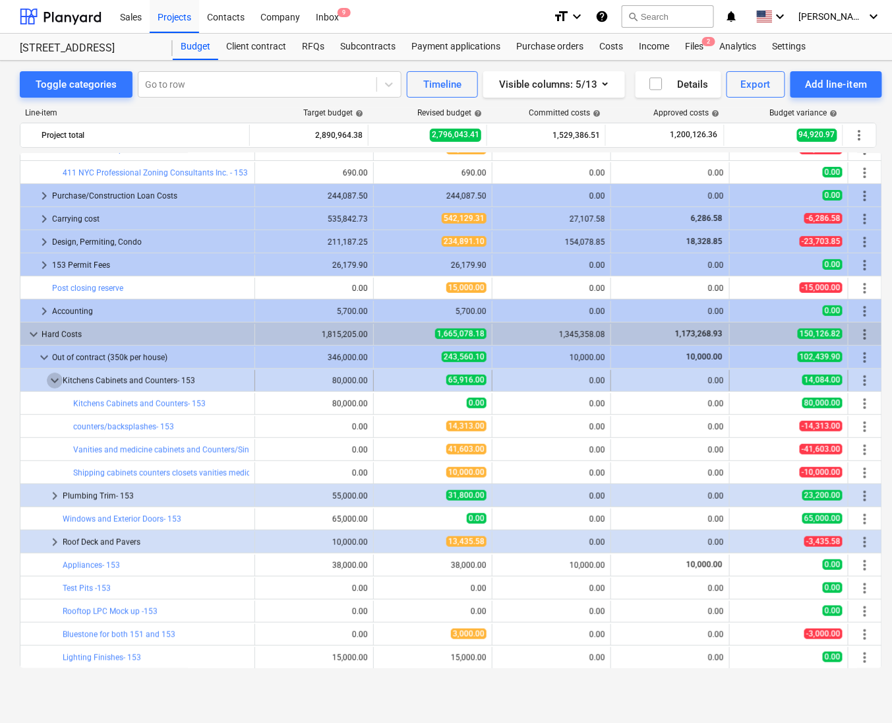
click at [54, 383] on span "keyboard_arrow_down" at bounding box center [55, 381] width 16 height 16
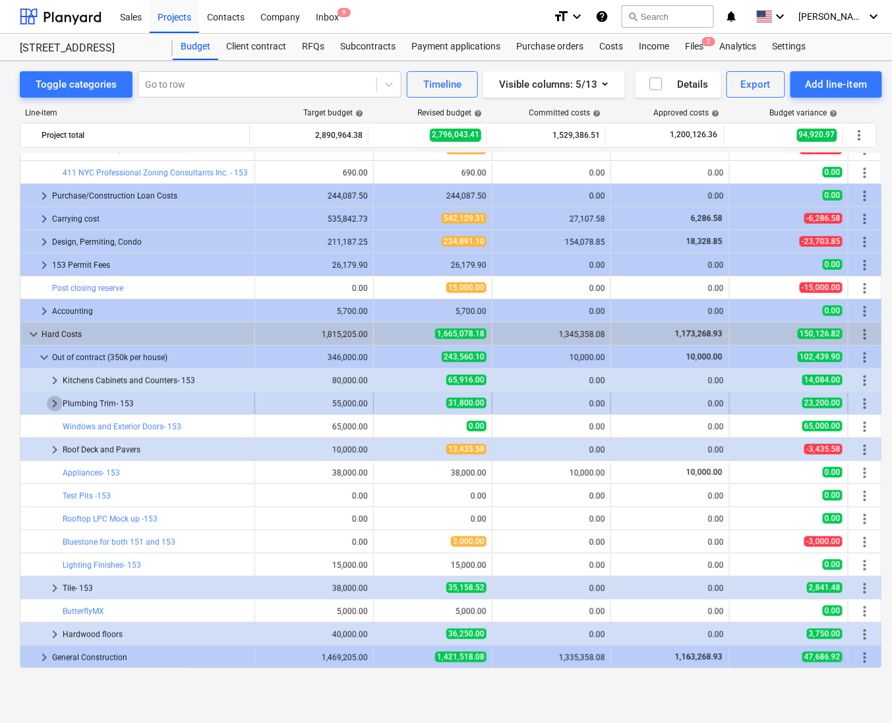
click at [57, 402] on span "keyboard_arrow_right" at bounding box center [55, 404] width 16 height 16
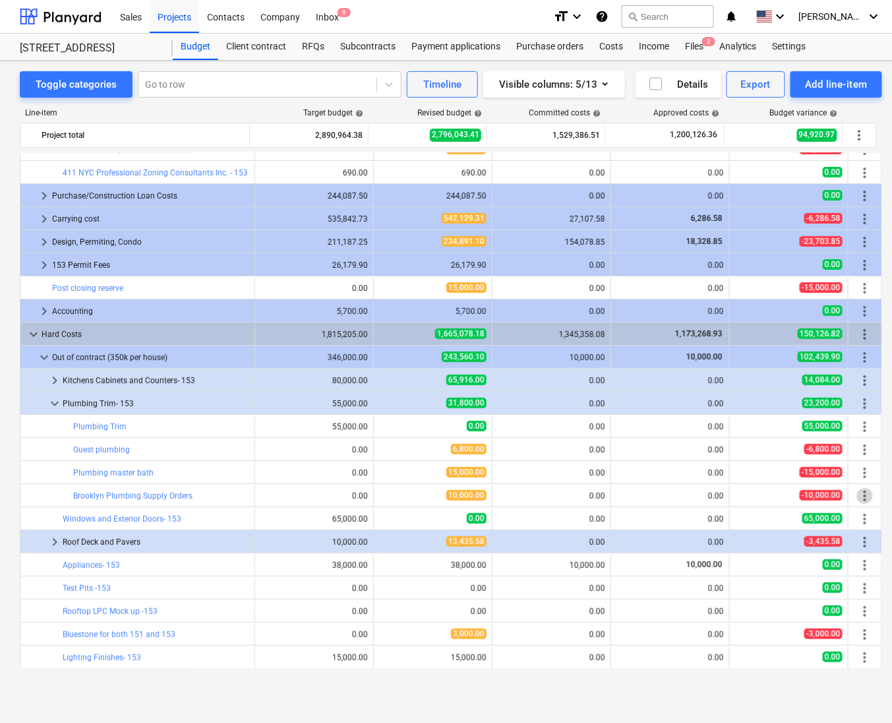
click at [861, 494] on span "more_vert" at bounding box center [865, 496] width 16 height 16
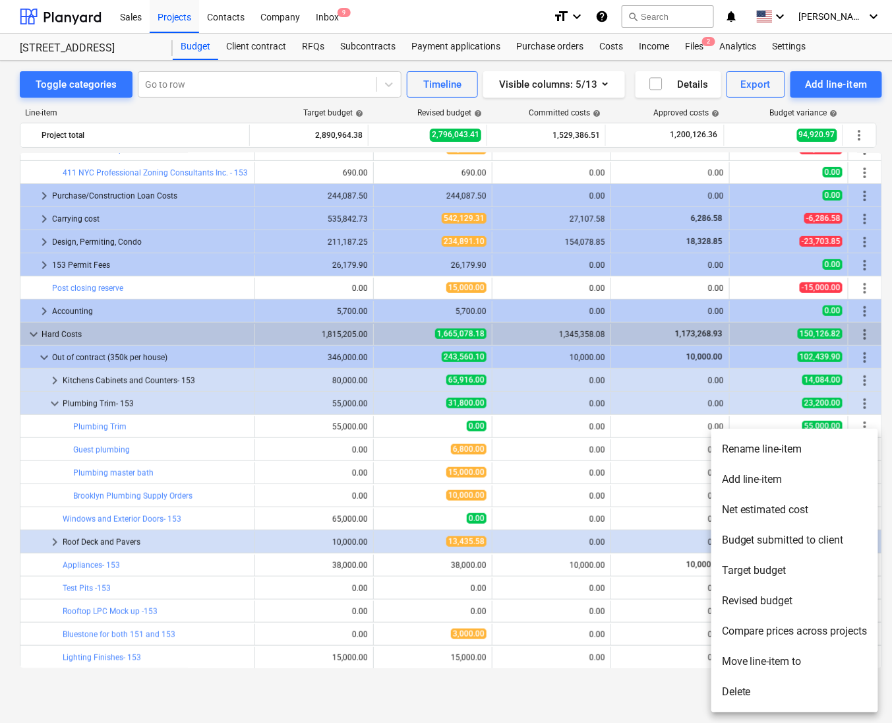
click at [764, 481] on li "Add line-item" at bounding box center [795, 479] width 167 height 30
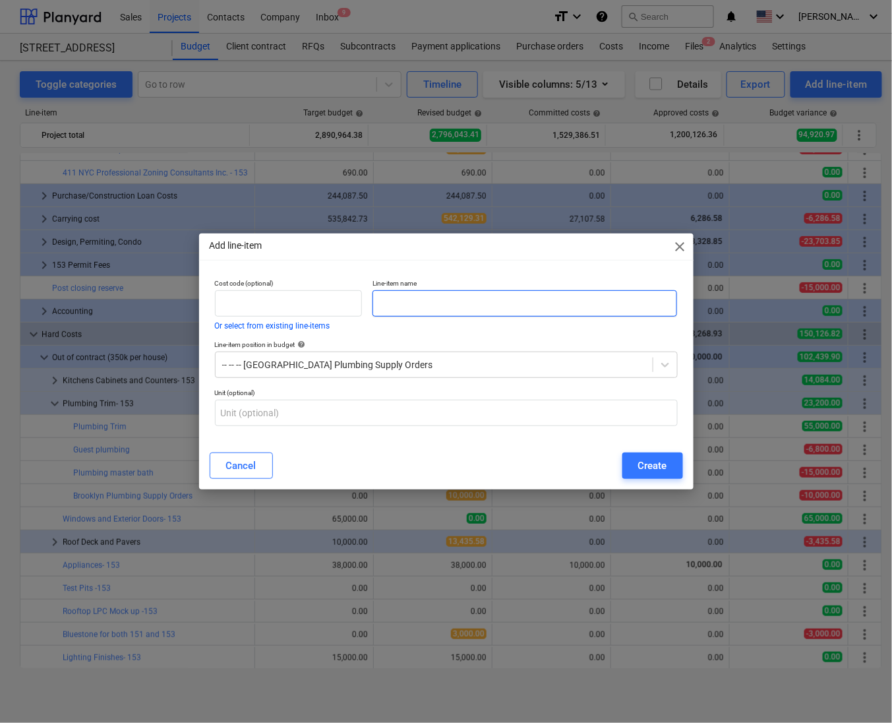
click at [442, 308] on input "text" at bounding box center [525, 303] width 305 height 26
type input "Toilets"
click at [667, 464] on button "Create" at bounding box center [653, 465] width 61 height 26
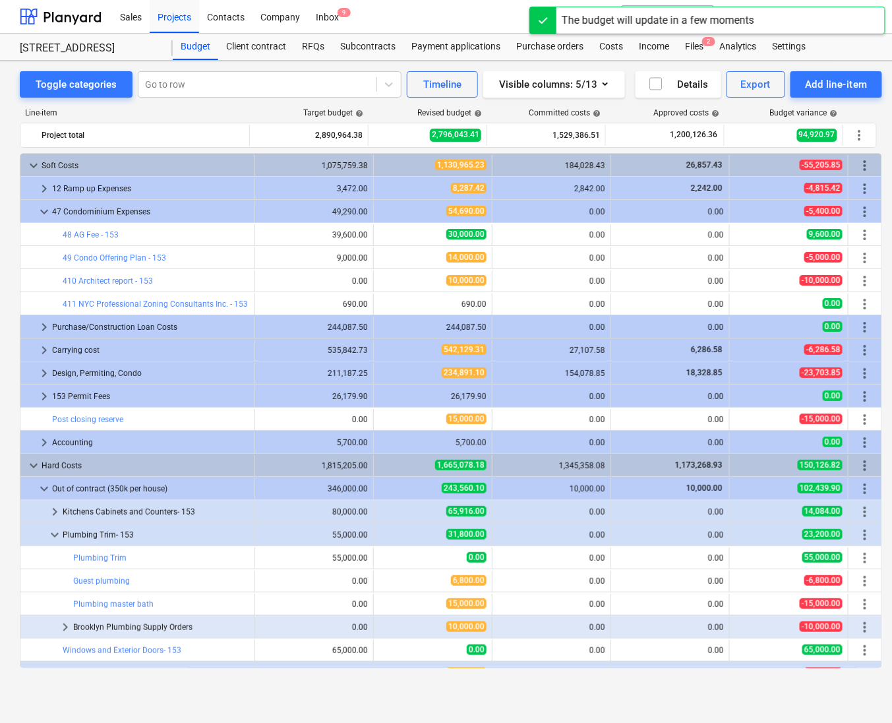
scroll to position [131, 0]
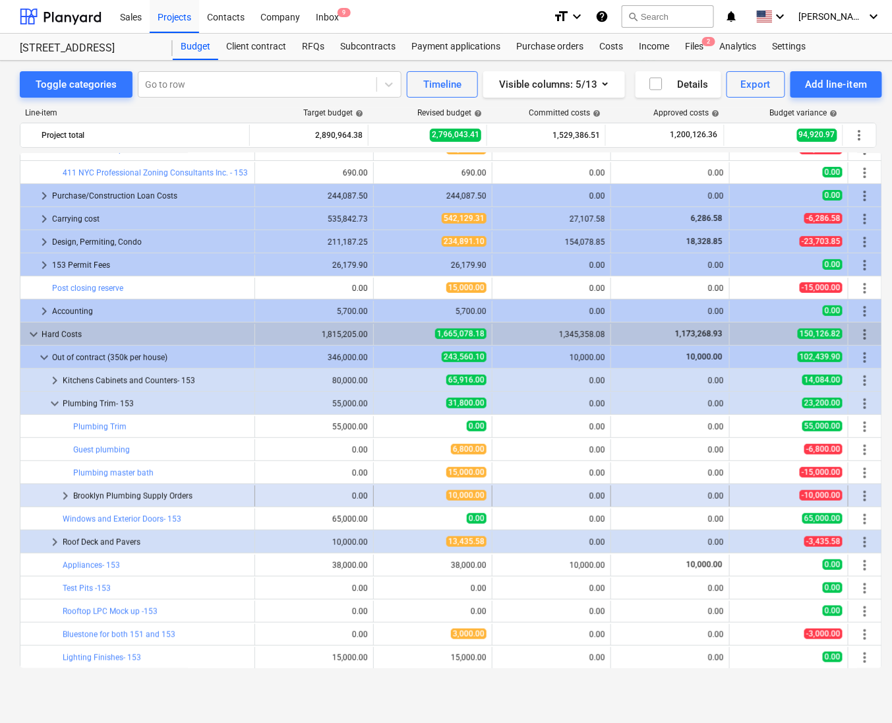
click at [62, 493] on span "keyboard_arrow_right" at bounding box center [65, 496] width 16 height 16
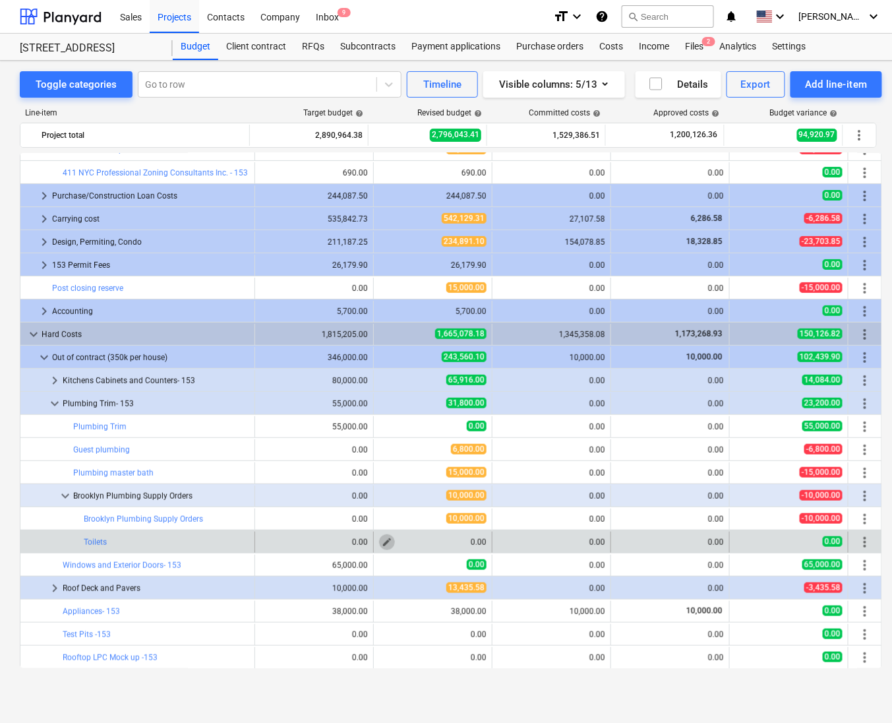
click at [382, 546] on span "edit" at bounding box center [387, 542] width 11 height 11
type textarea "x"
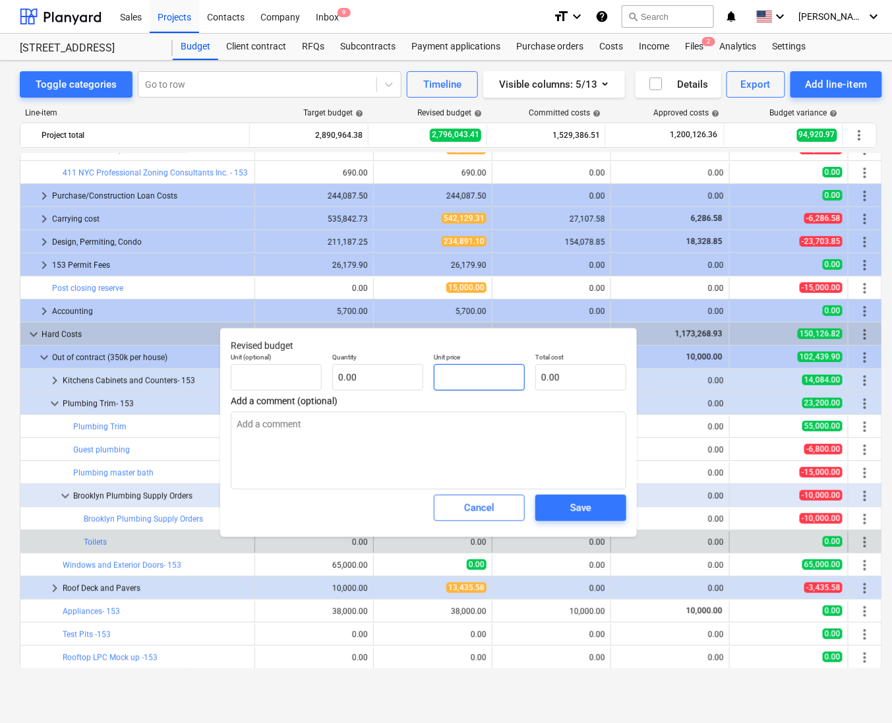
click at [474, 377] on input "text" at bounding box center [479, 377] width 91 height 26
type textarea "x"
type input "pcs"
type input "4"
type input "1.00"
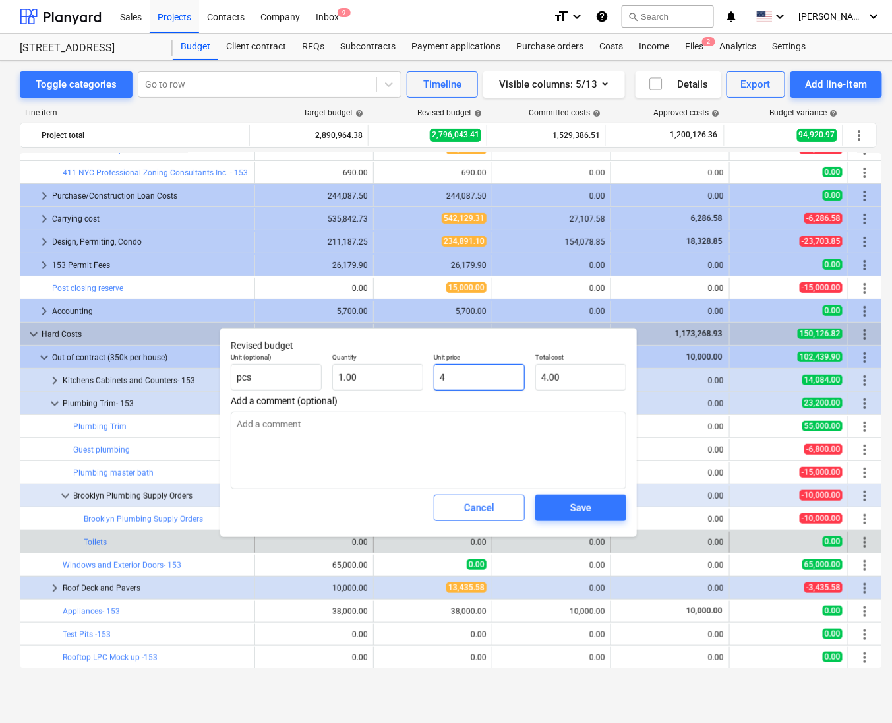
type input "4.00"
type textarea "x"
type input "46"
type input "46.00"
type textarea "x"
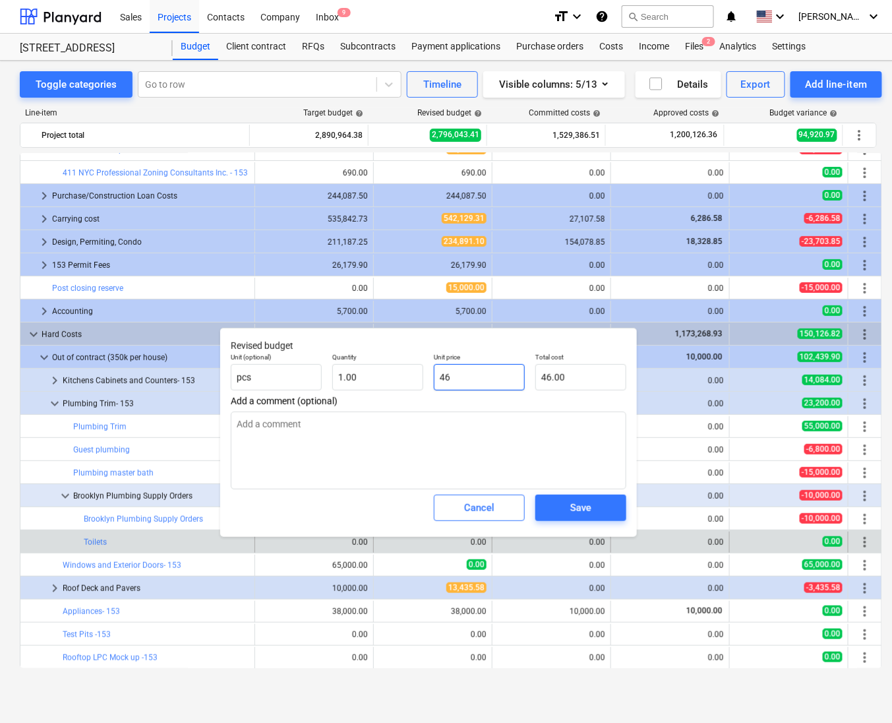
type input "463"
type input "463.00"
type textarea "x"
type input "4632"
type input "4,632.00"
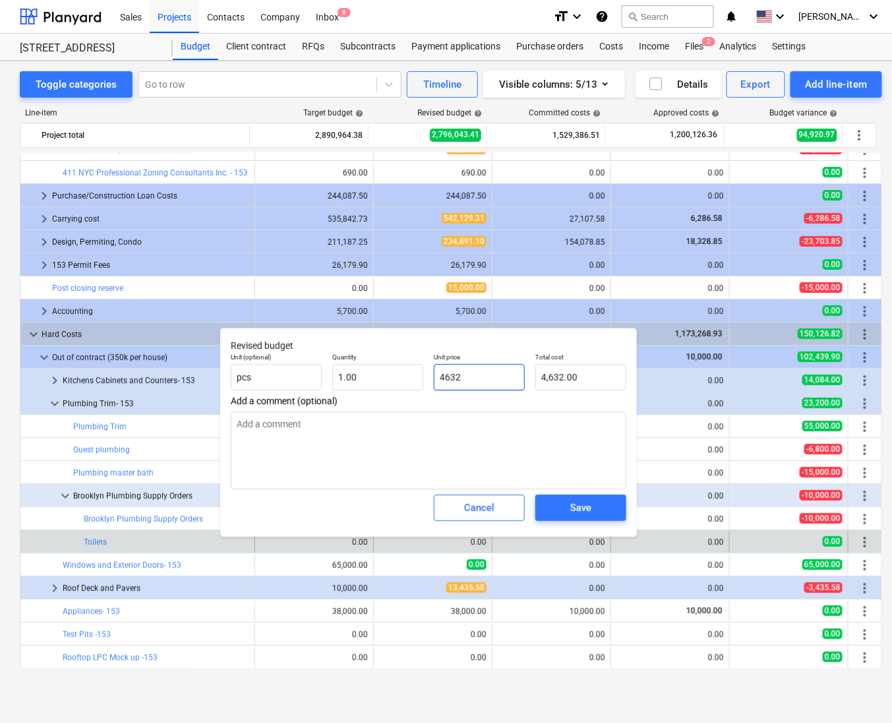
type textarea "x"
type input "4632."
type textarea "x"
type input "4632.7"
type input "4,632.70"
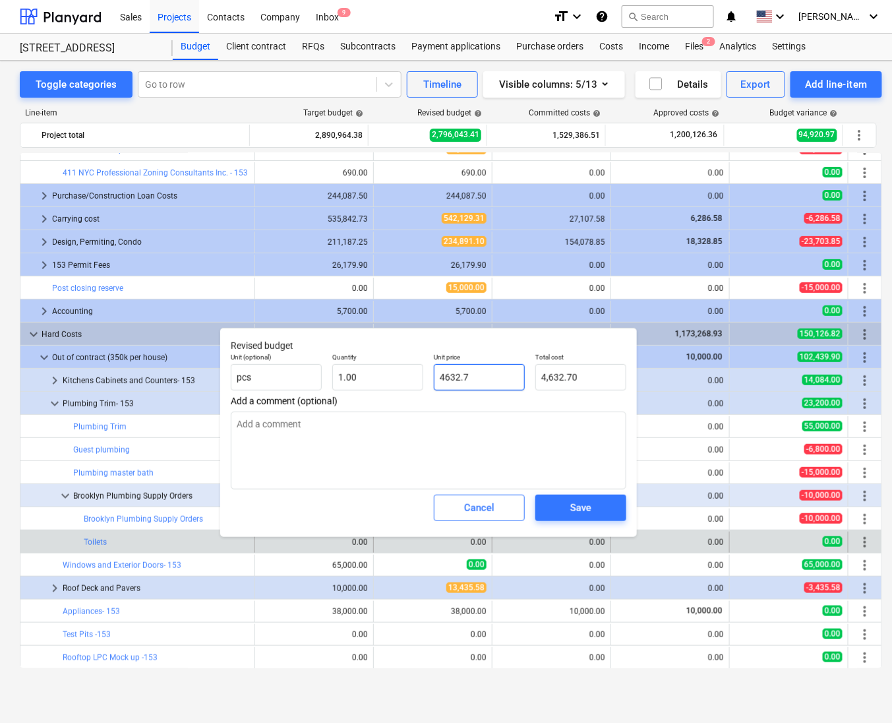
type textarea "x"
type input "4632.72"
type input "4,632.72"
type input "4632.72"
type textarea "x"
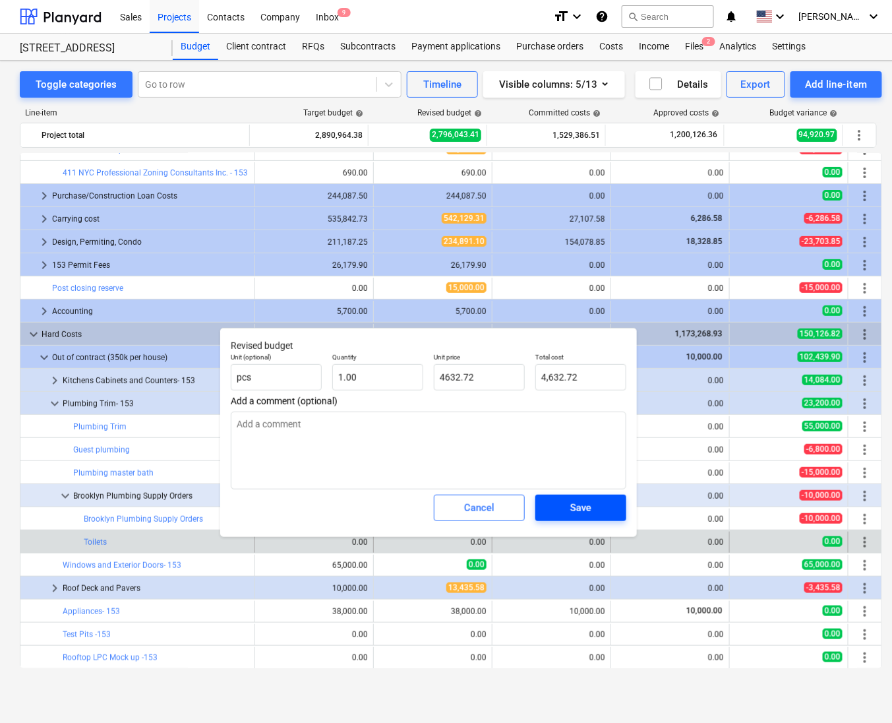
type input "4,632.72"
click at [591, 508] on div "Save" at bounding box center [580, 507] width 21 height 17
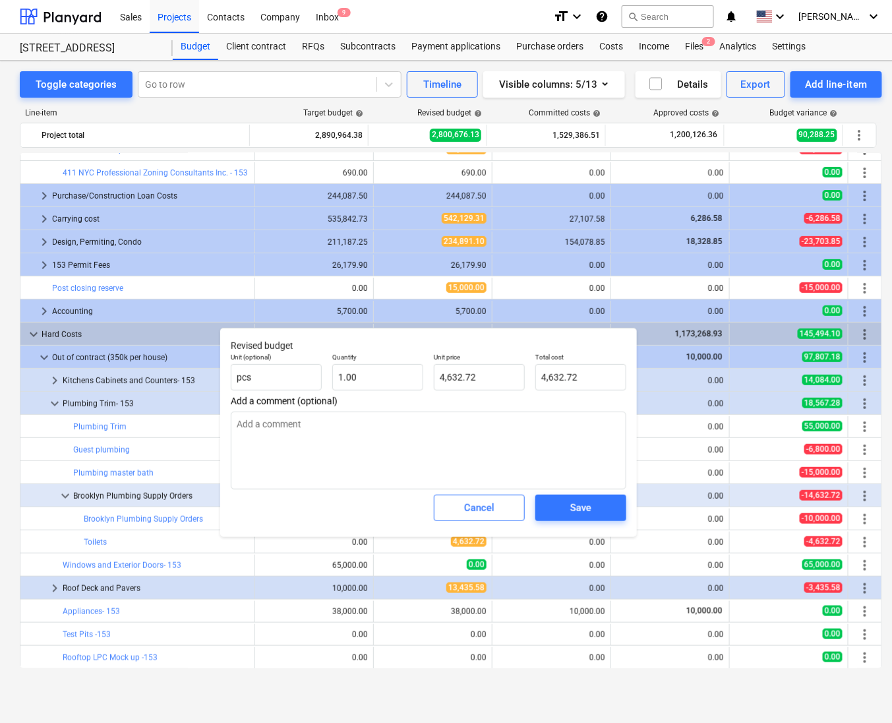
type textarea "x"
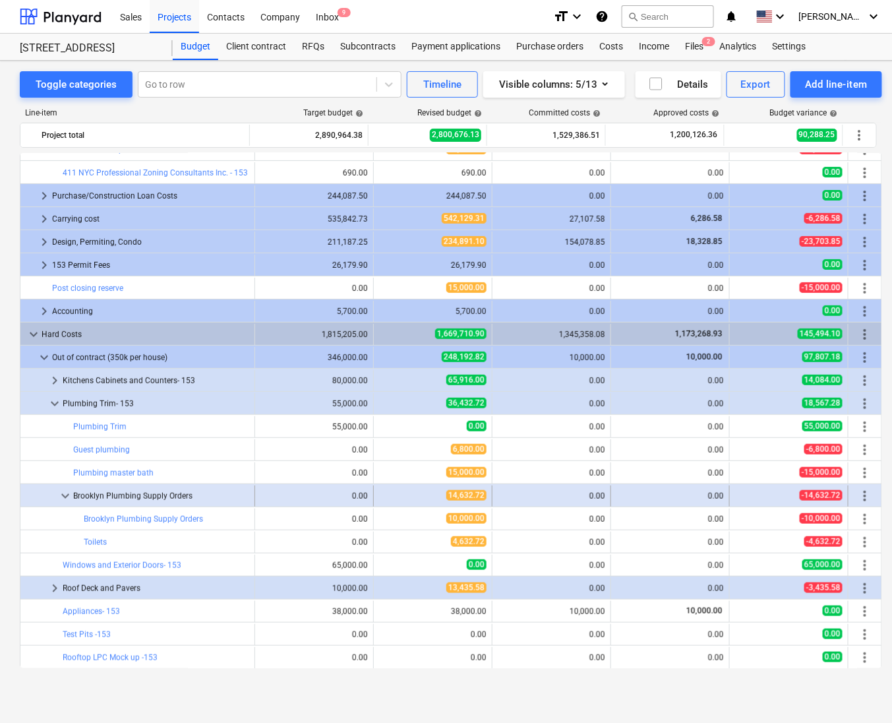
click at [865, 496] on span "more_vert" at bounding box center [865, 496] width 16 height 16
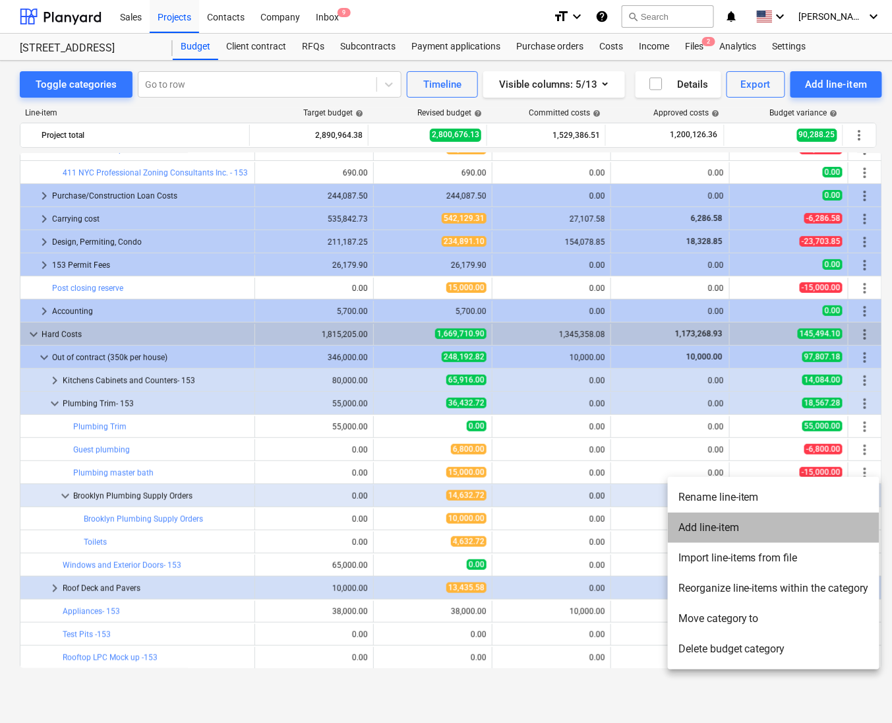
click at [731, 529] on li "Add line-item" at bounding box center [774, 527] width 212 height 30
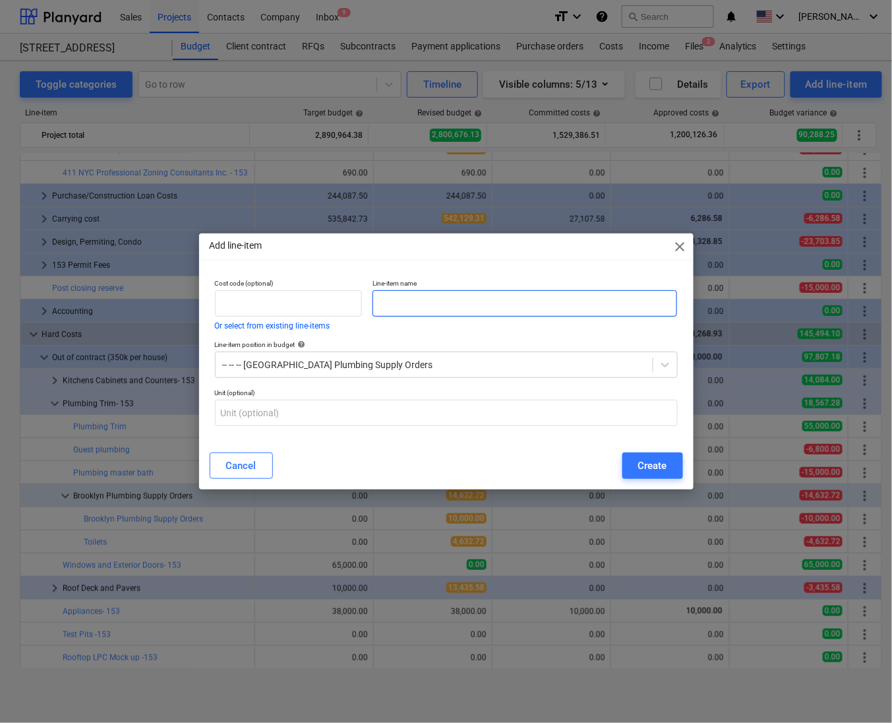
click at [424, 298] on input "text" at bounding box center [525, 303] width 305 height 26
type input "Linear Drains (later replaced fyi)"
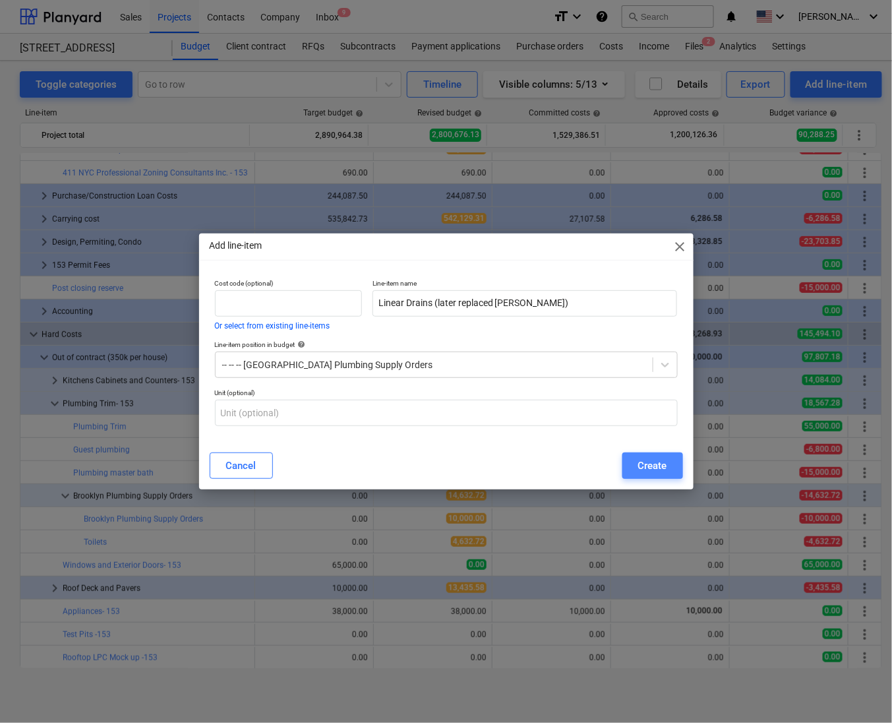
click at [651, 465] on div "Create" at bounding box center [652, 465] width 29 height 17
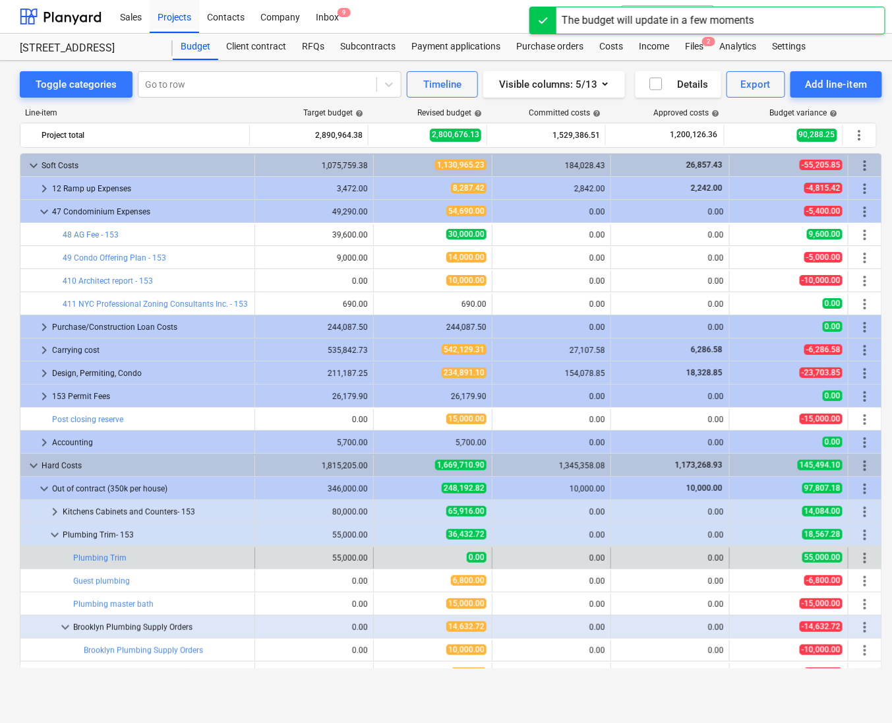
scroll to position [131, 0]
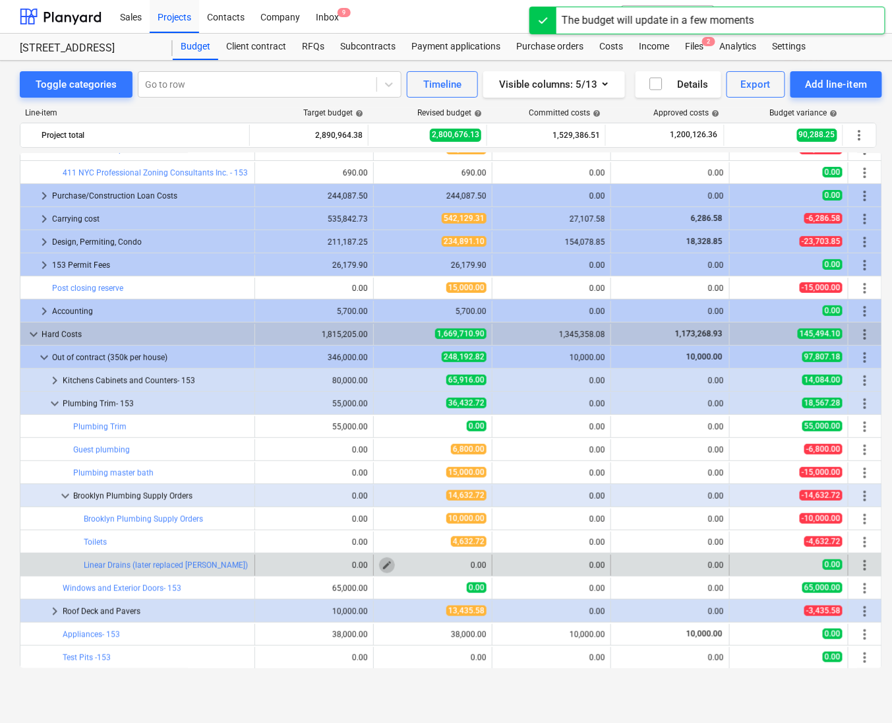
click at [382, 566] on span "edit" at bounding box center [387, 565] width 11 height 11
type textarea "x"
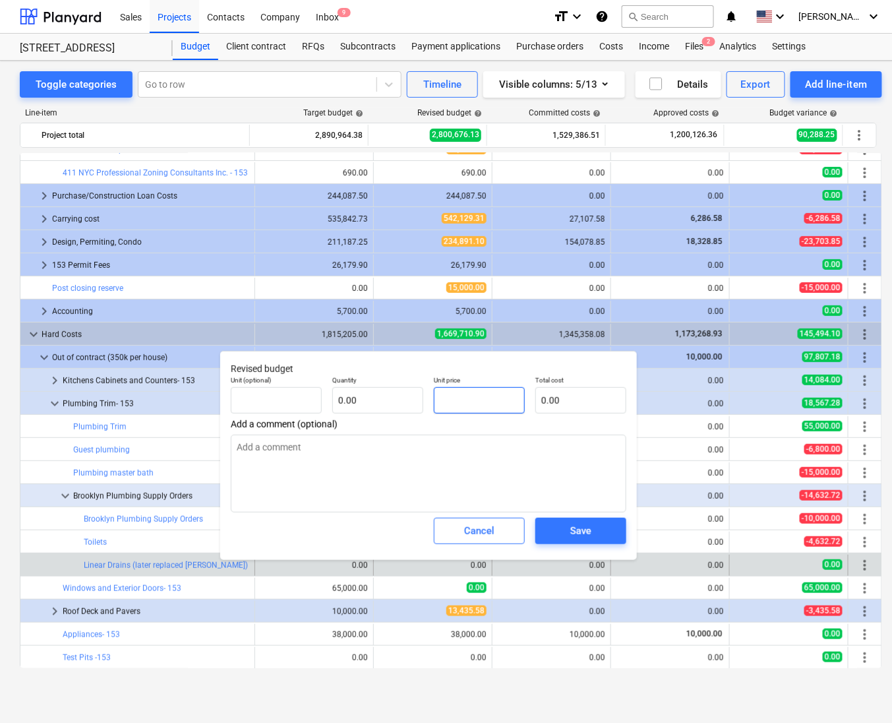
click at [461, 400] on input "text" at bounding box center [479, 400] width 91 height 26
type textarea "x"
type input "pcs"
type input "5"
type input "1.00"
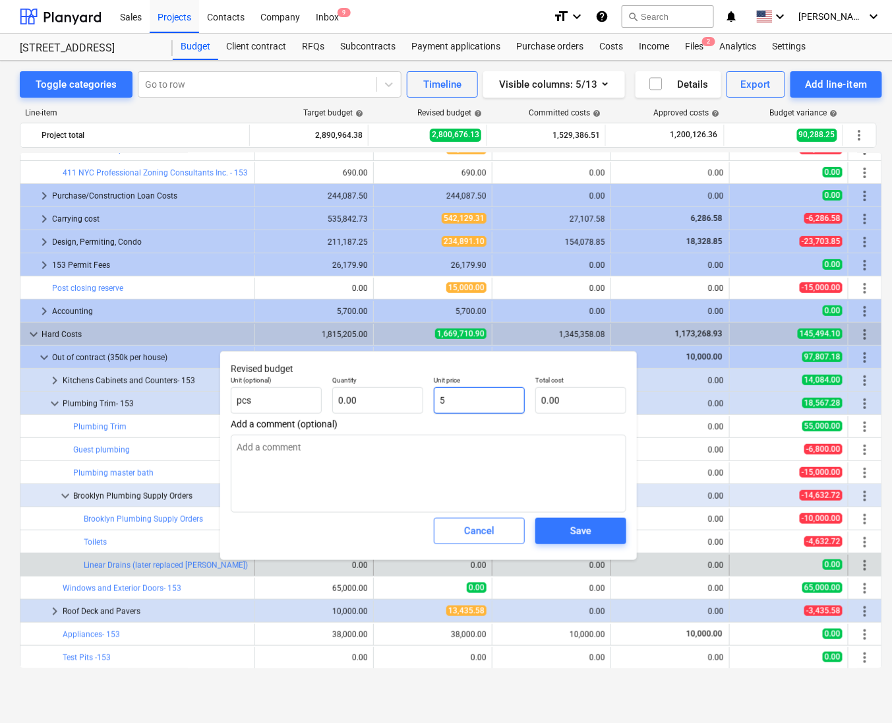
type input "5.00"
type textarea "x"
type input "51"
type input "51.00"
type textarea "x"
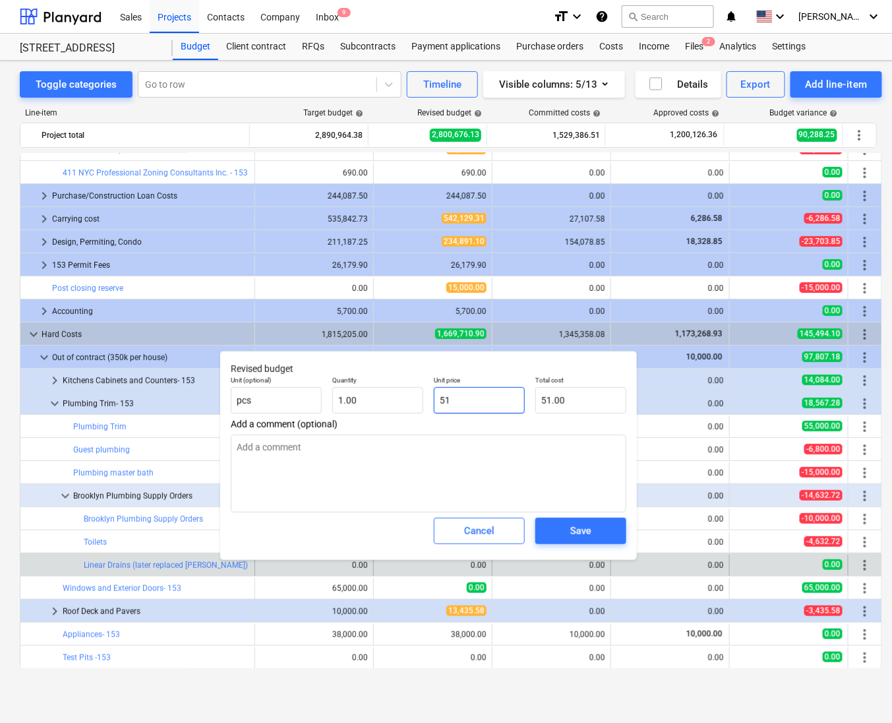
type input "511"
type input "511.00"
type textarea "x"
type input "511."
type textarea "x"
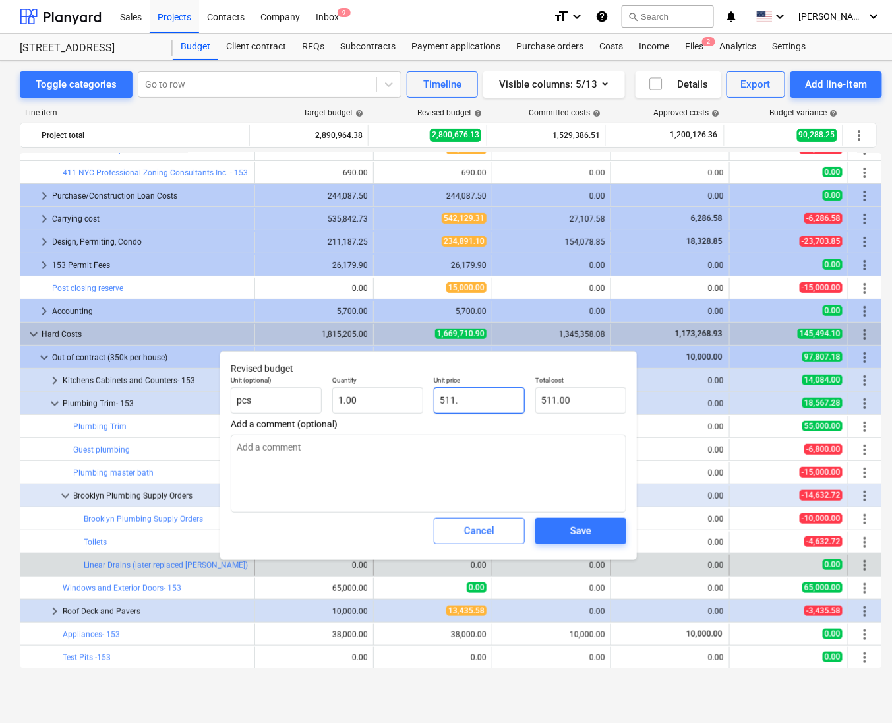
type input "511.7"
type input "511.70"
type textarea "x"
type input "511.71"
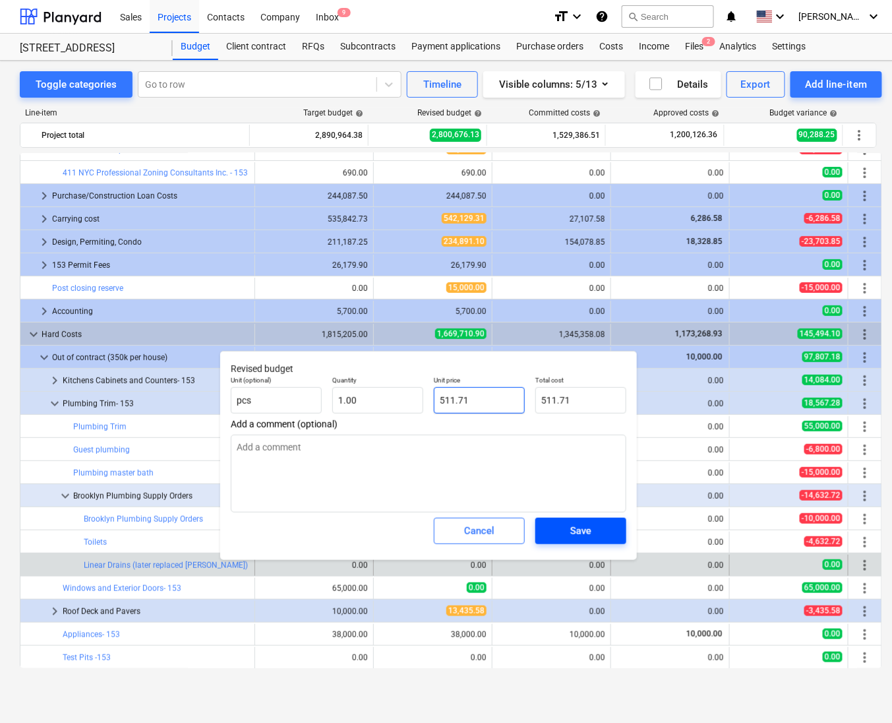
type input "511.71"
click at [588, 533] on div "Save" at bounding box center [580, 530] width 21 height 17
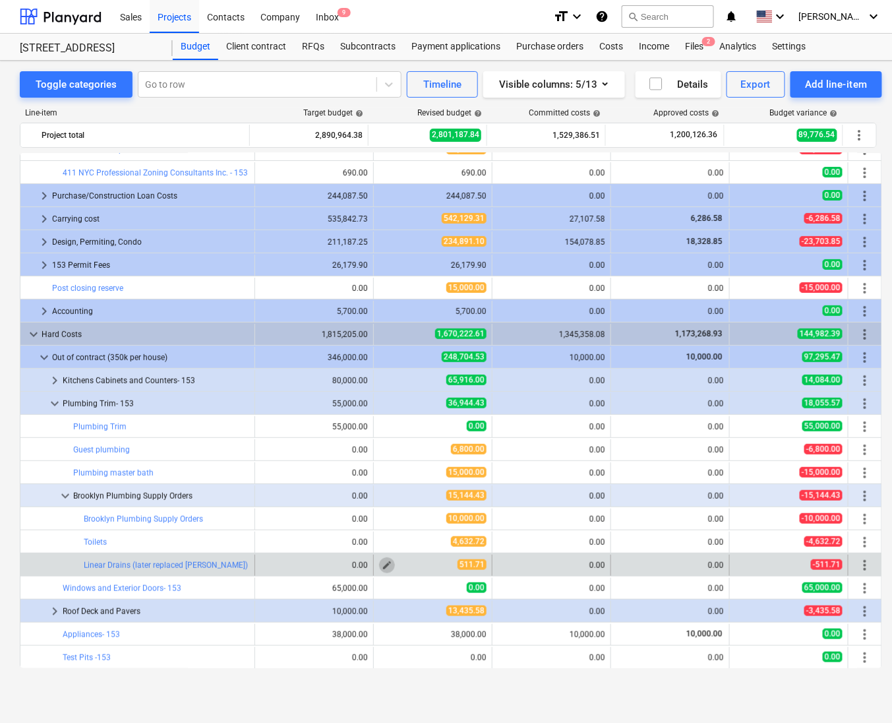
click at [382, 569] on span "edit" at bounding box center [387, 565] width 11 height 11
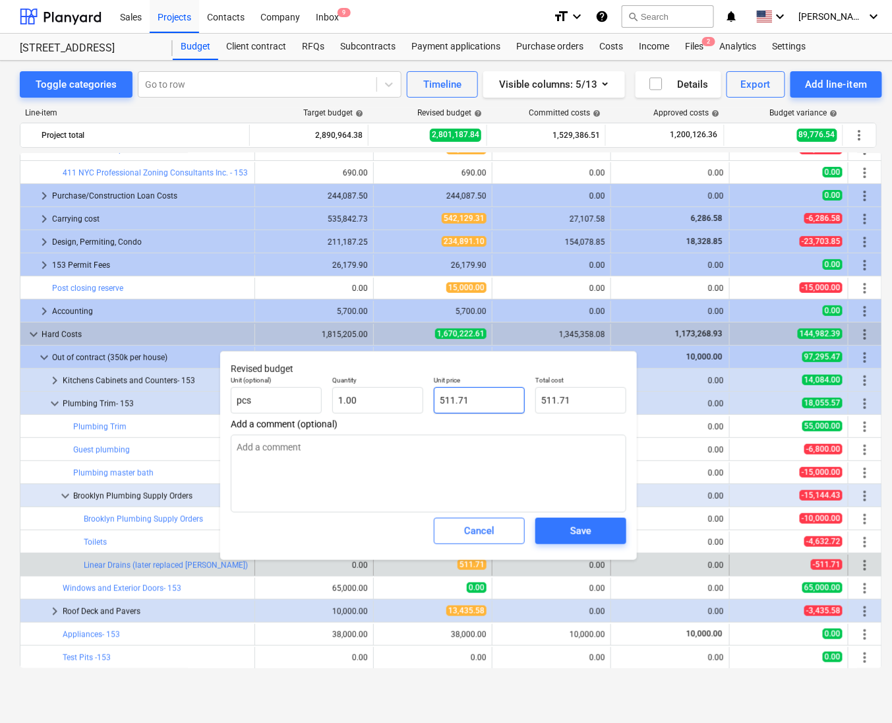
drag, startPoint x: 473, startPoint y: 394, endPoint x: 385, endPoint y: 421, distance: 91.8
click at [385, 421] on div "Revised budget Unit (optional) pcs Quantity 1.00 Unit price 511.71 Total cost 5…" at bounding box center [428, 455] width 417 height 209
type textarea "x"
type input "5"
type input "5.00"
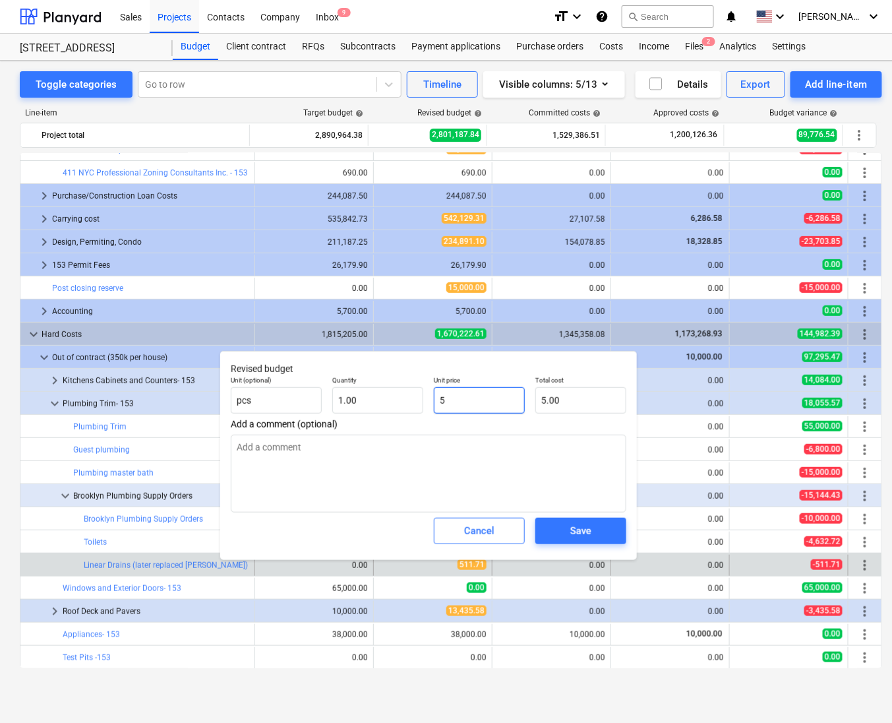
type textarea "x"
type input "57"
type input "57.00"
type textarea "x"
type input "571"
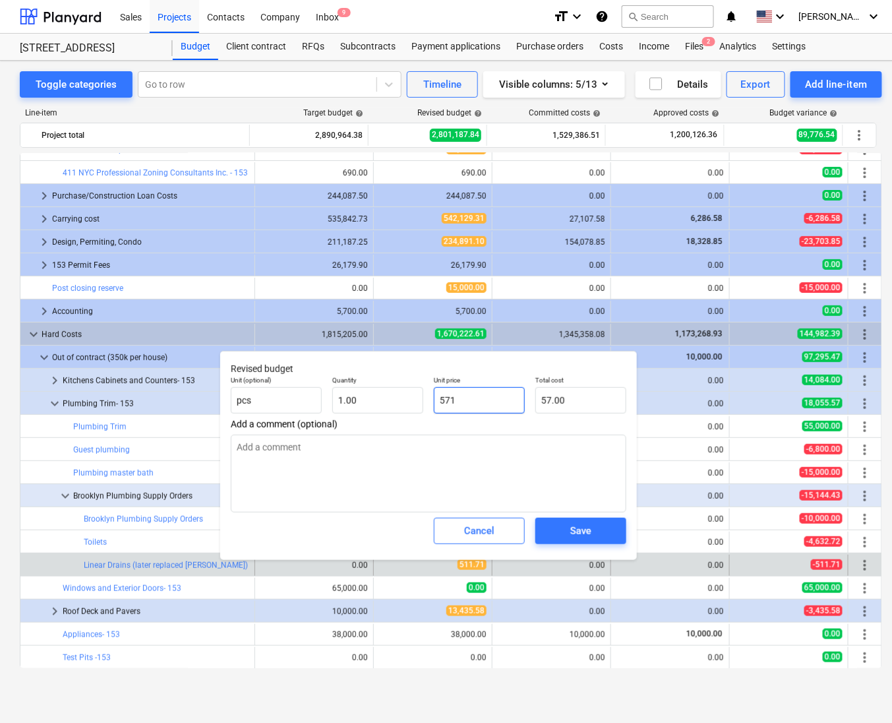
type input "571.00"
type textarea "x"
type input "571."
type textarea "x"
type input "571.5"
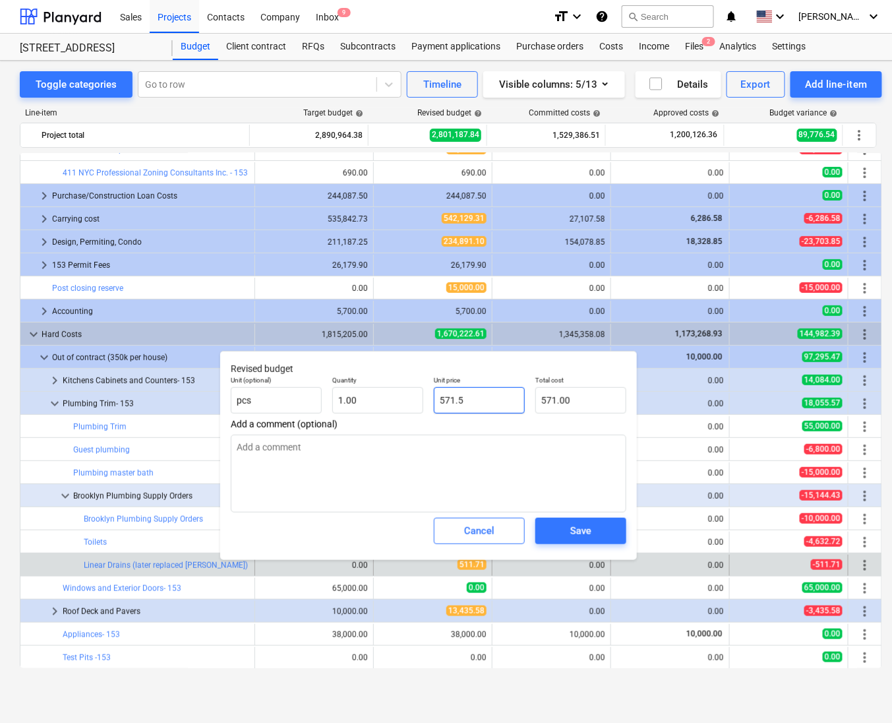
type input "571.50"
type textarea "x"
type input "571.59"
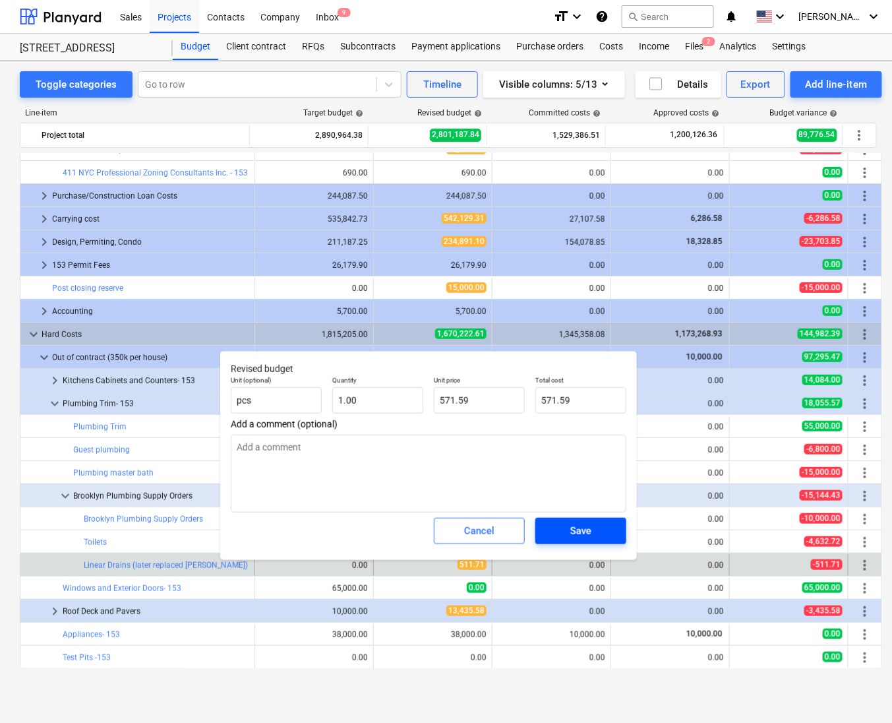
click at [583, 539] on div "Save" at bounding box center [580, 530] width 21 height 17
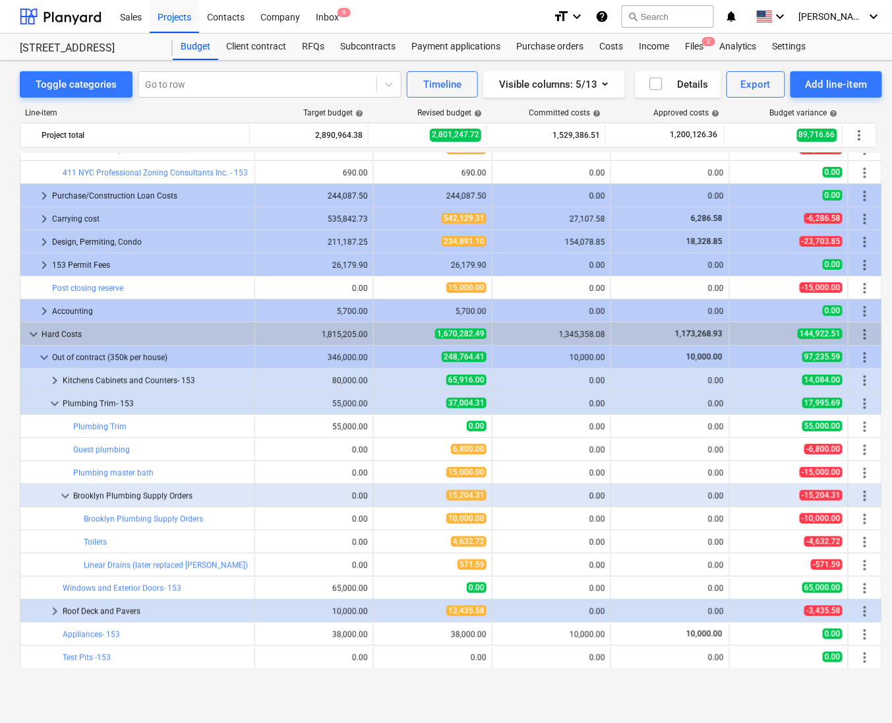
type textarea "x"
type input "1.00"
type input "571.59"
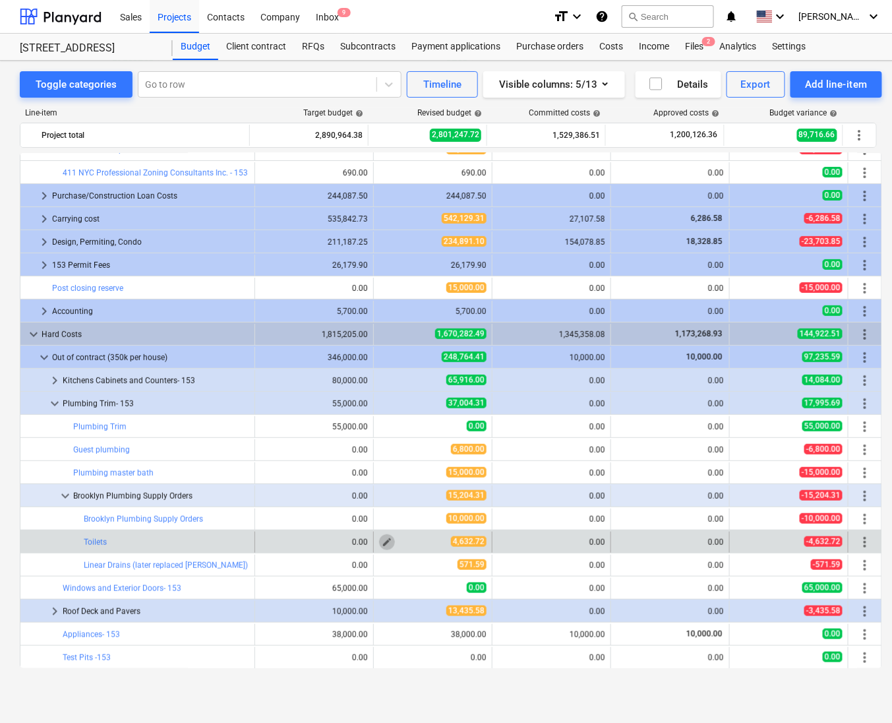
click at [386, 543] on span "edit" at bounding box center [387, 542] width 11 height 11
type textarea "x"
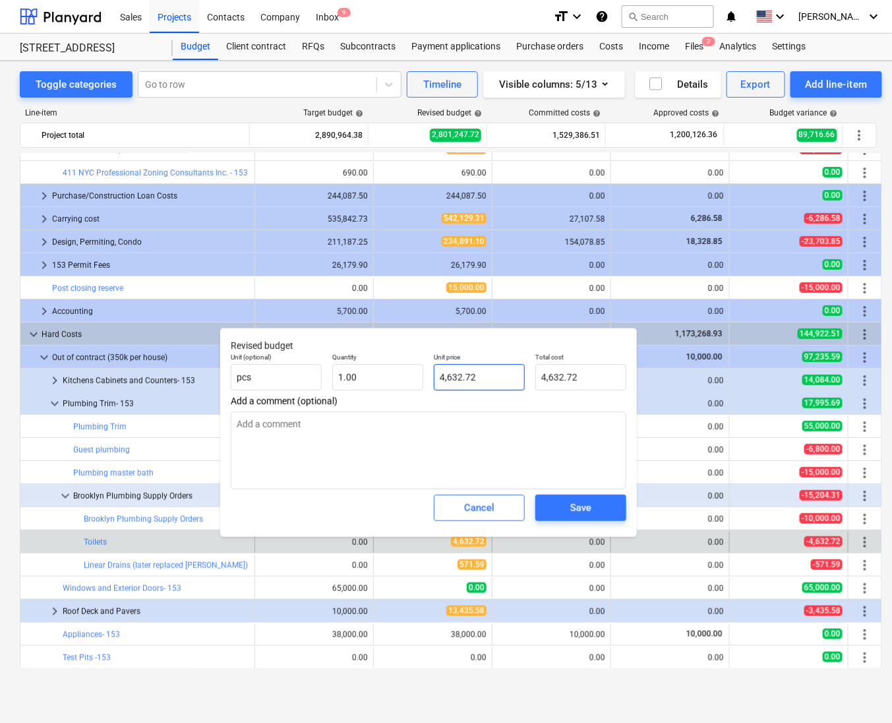
type input "4632.72"
drag, startPoint x: 481, startPoint y: 370, endPoint x: 402, endPoint y: 377, distance: 79.5
click at [402, 377] on div "Unit (optional) pcs Quantity 1.00 Unit price 4632.72 Total cost 4,632.72" at bounding box center [429, 372] width 406 height 48
type textarea "x"
type input "1"
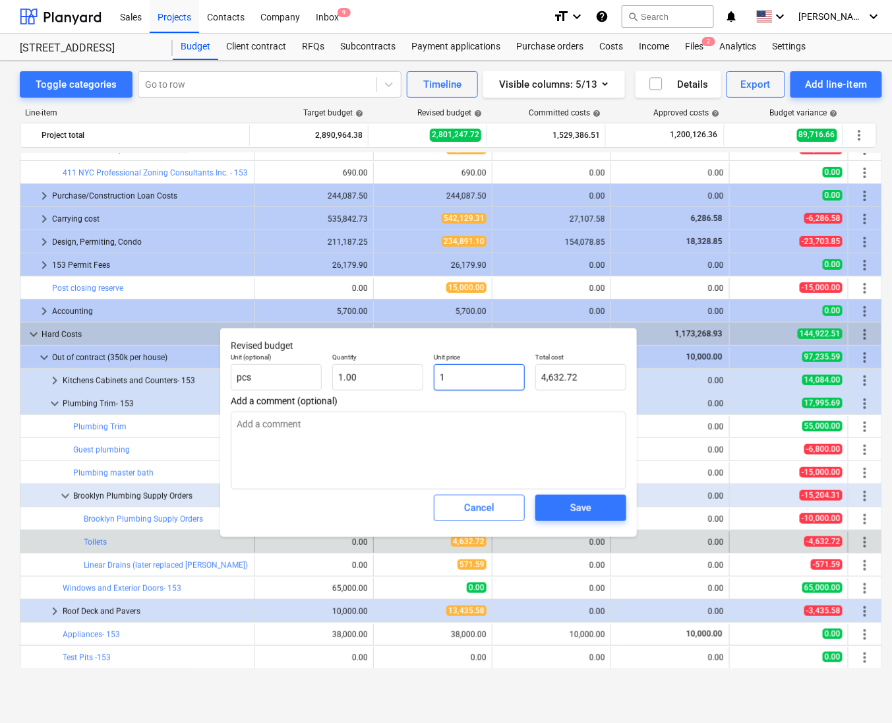
type input "1.00"
type textarea "x"
type input "17"
type input "17.00"
type textarea "x"
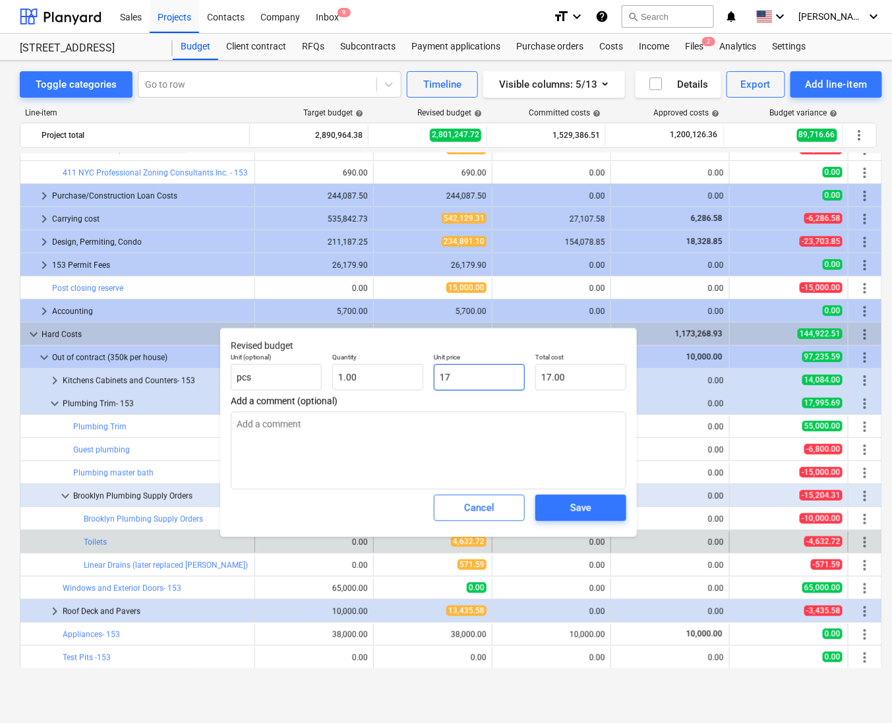
type input "170"
type input "170.00"
type textarea "x"
type input "1701"
type input "1,701.00"
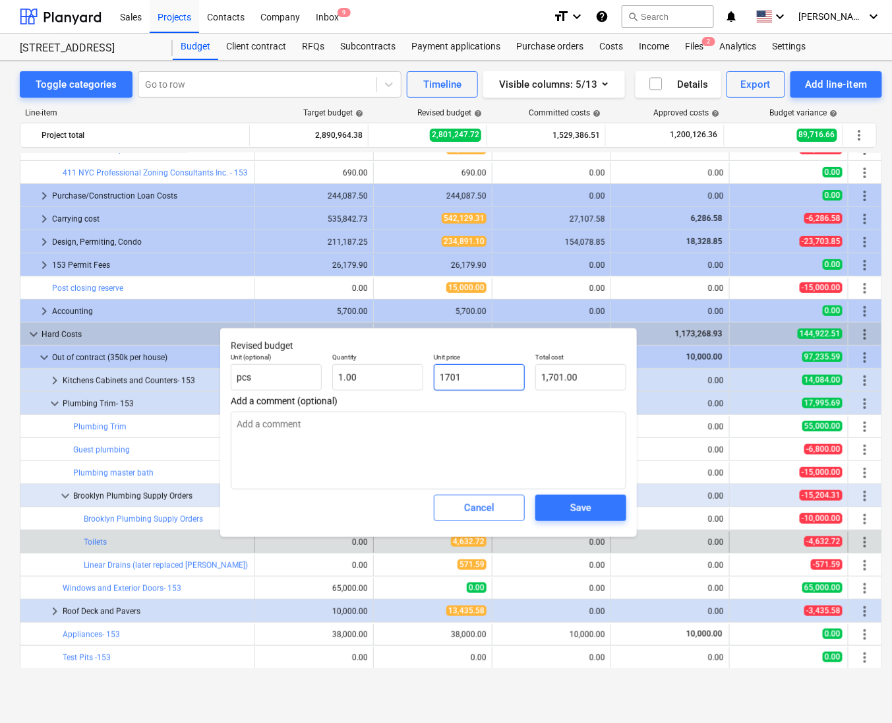
type textarea "x"
type input "17016"
type input "17,016.00"
type textarea "x"
type input "17016."
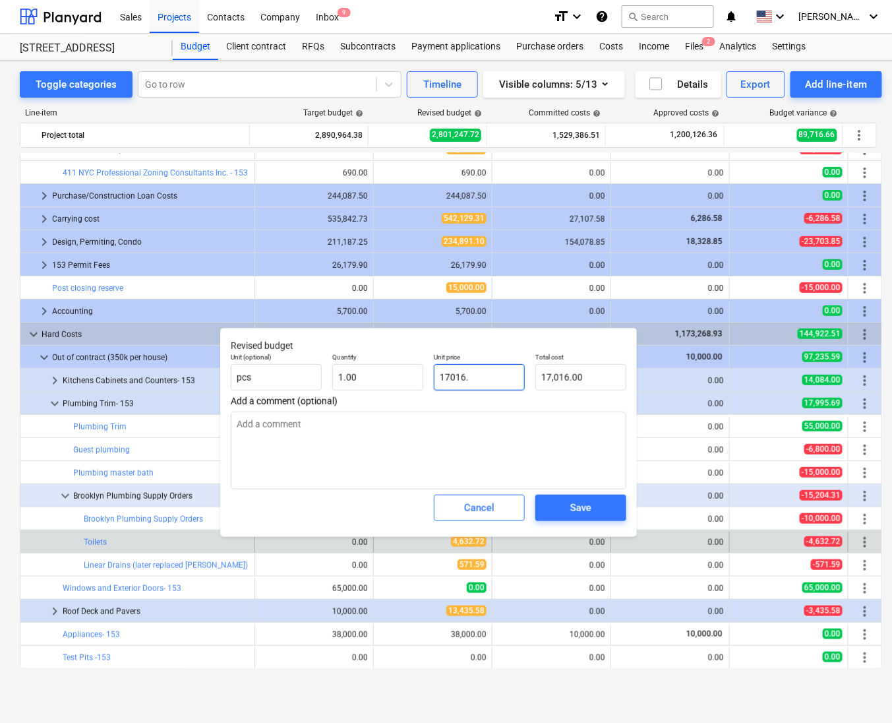
type textarea "x"
type input "17016.5"
type input "17,016.50"
type textarea "x"
type input "17016.57"
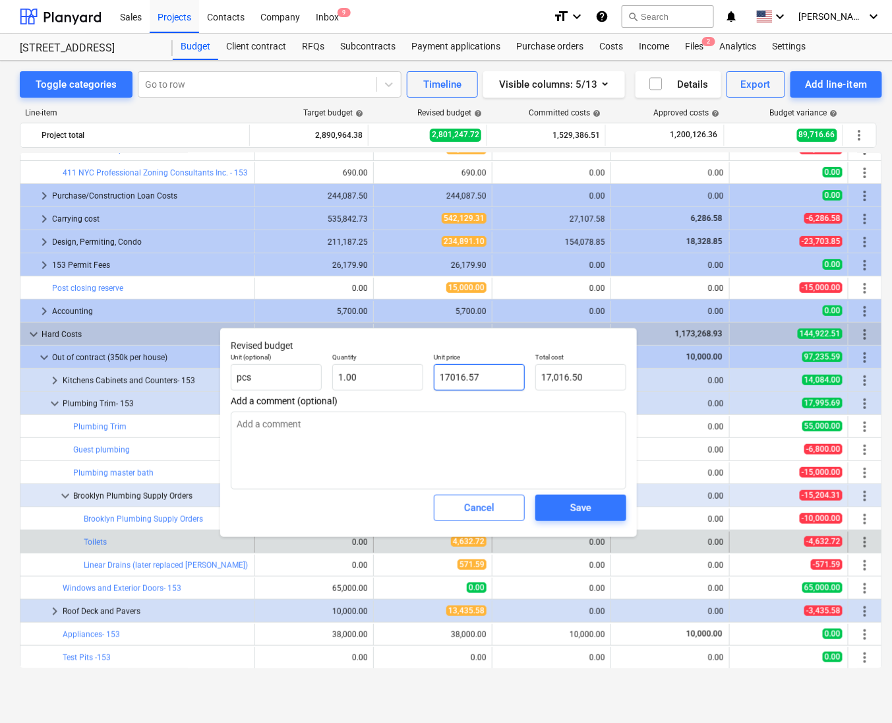
type input "17,016.57"
type input "17016.57"
type textarea "x"
type input "17,016.57"
click at [600, 516] on span "Save" at bounding box center [580, 507] width 59 height 17
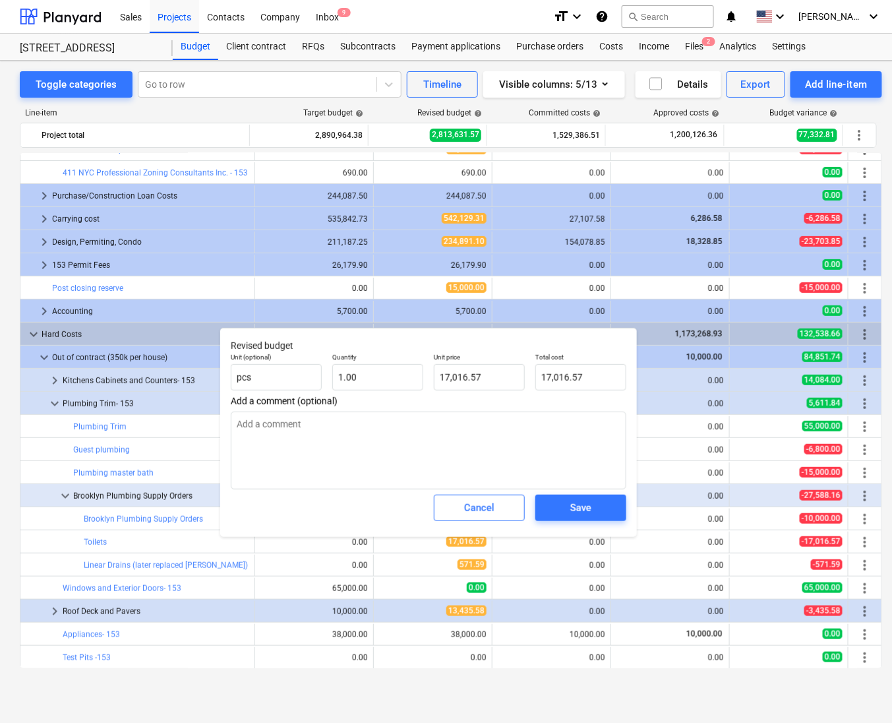
type textarea "x"
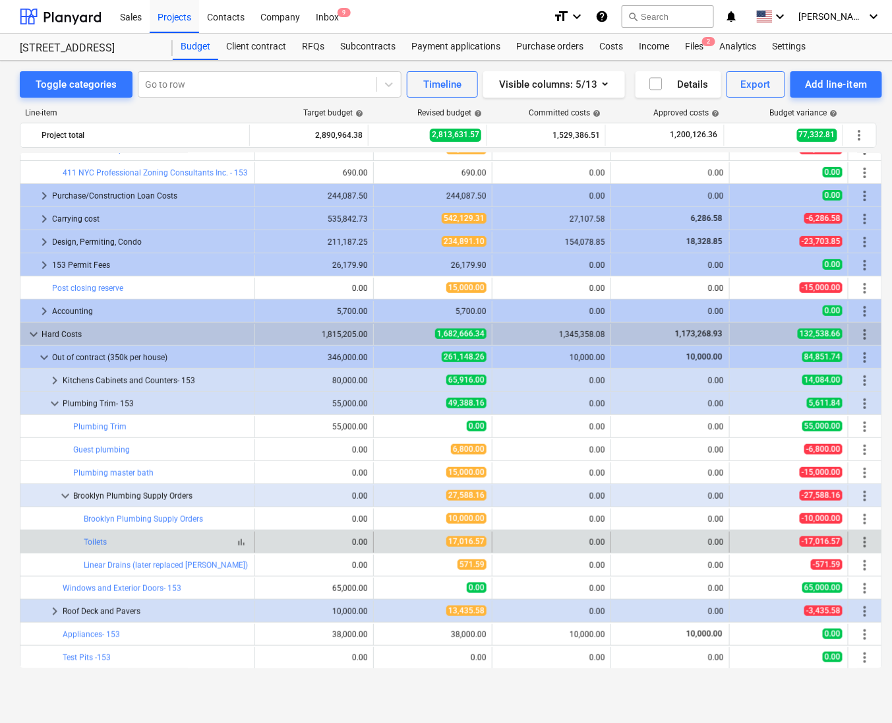
click at [196, 542] on div "bar_chart Toilets" at bounding box center [167, 542] width 166 height 9
click at [861, 544] on span "more_vert" at bounding box center [865, 542] width 16 height 16
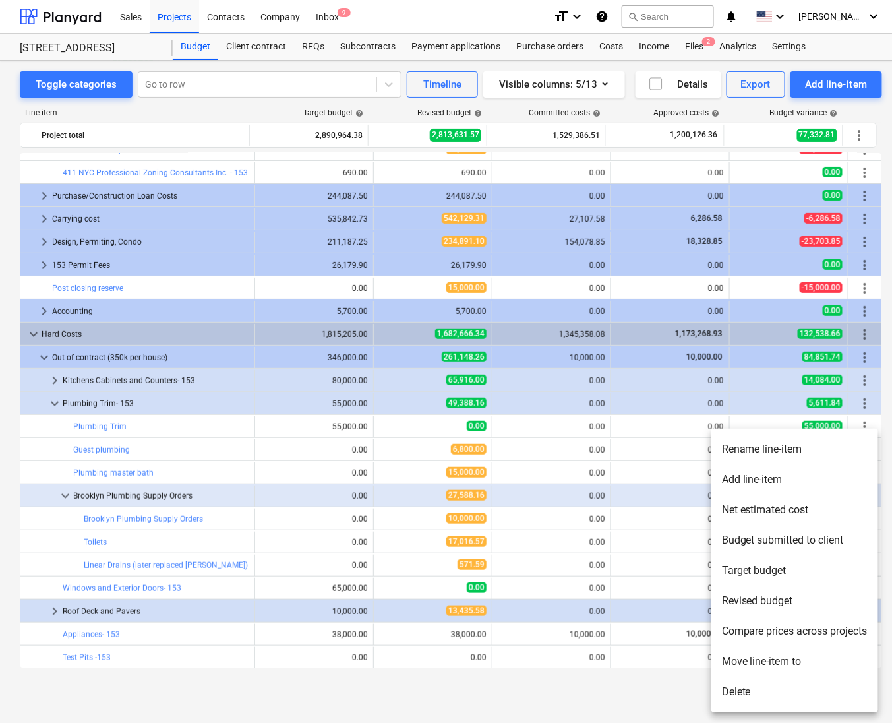
click at [747, 450] on li "Rename line-item" at bounding box center [795, 449] width 167 height 30
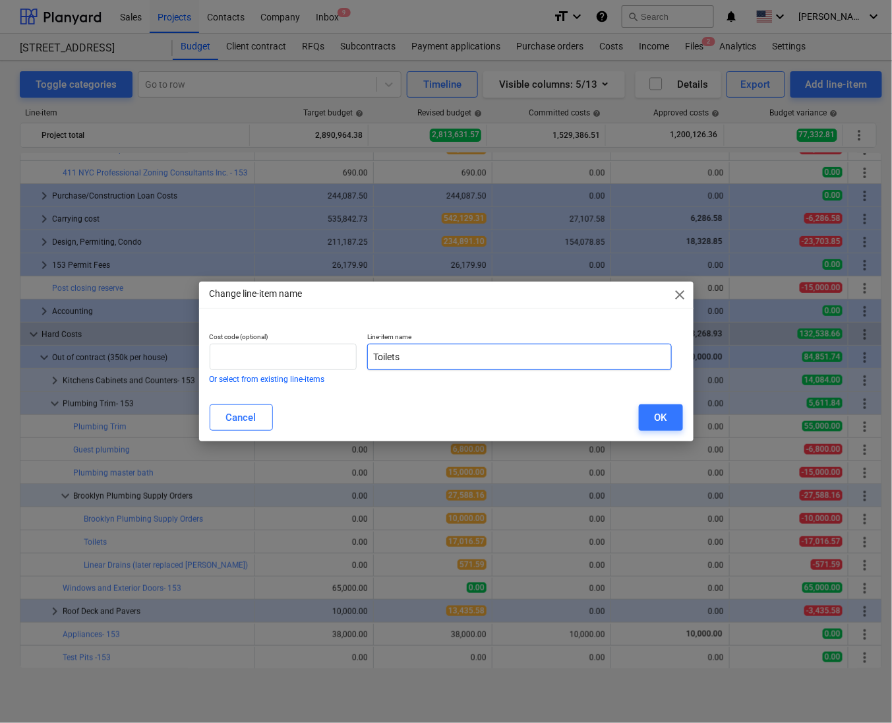
click at [421, 365] on input "Toilets" at bounding box center [519, 357] width 305 height 26
click at [402, 360] on input "Toilets tubs" at bounding box center [519, 357] width 305 height 26
type input "Toilets and tubs"
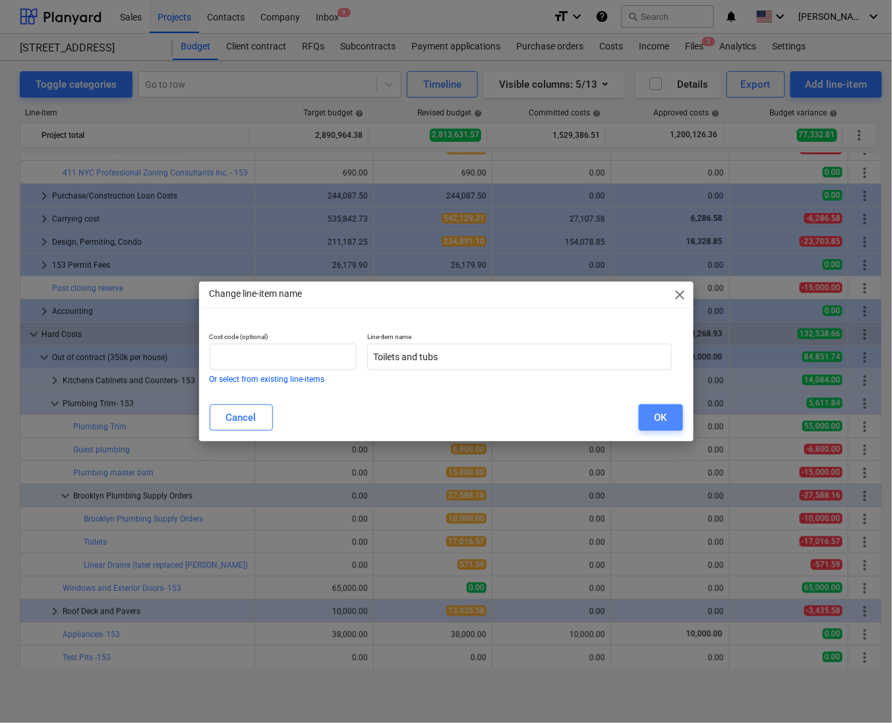
click at [655, 417] on div "OK" at bounding box center [661, 417] width 13 height 17
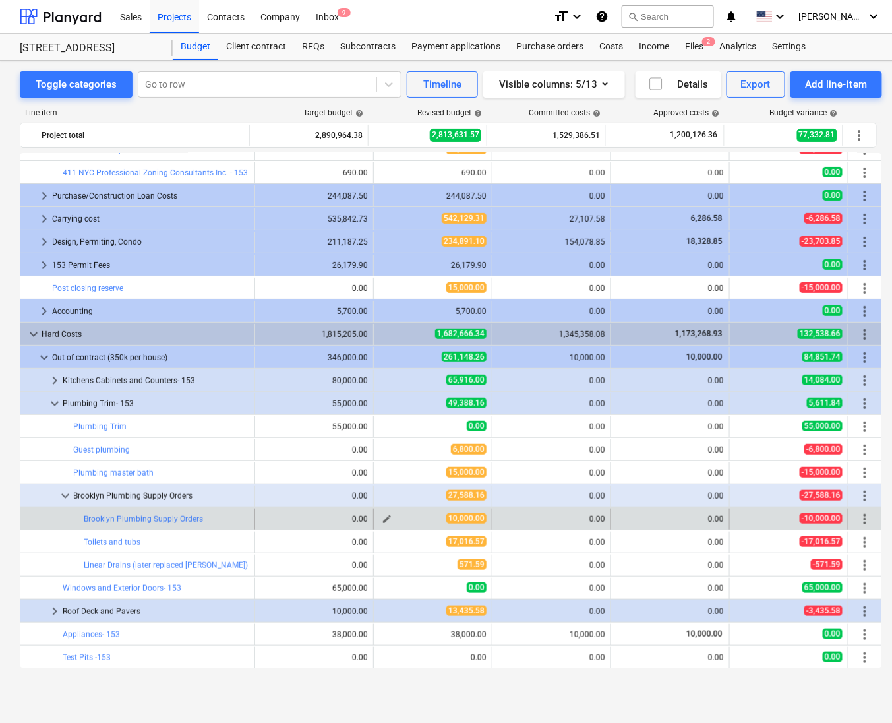
click at [382, 522] on span "edit" at bounding box center [387, 519] width 11 height 11
type textarea "x"
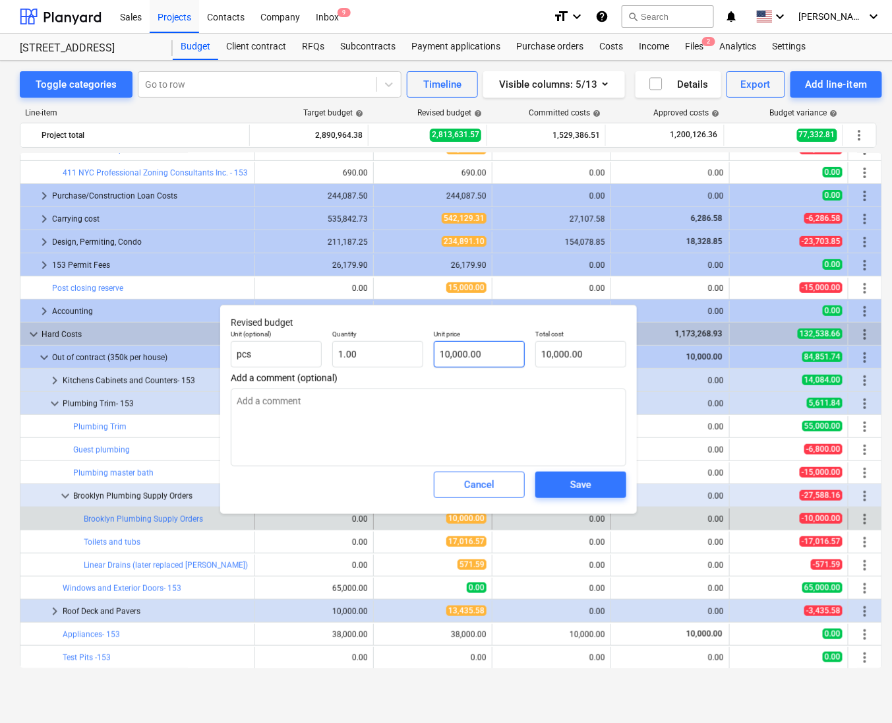
type input "10000"
drag, startPoint x: 483, startPoint y: 356, endPoint x: 392, endPoint y: 356, distance: 91.0
click at [392, 356] on div "Unit (optional) pcs Quantity 1.00 Unit price 10000 Total cost 10,000.00" at bounding box center [429, 348] width 406 height 48
type textarea "x"
type input "0.00"
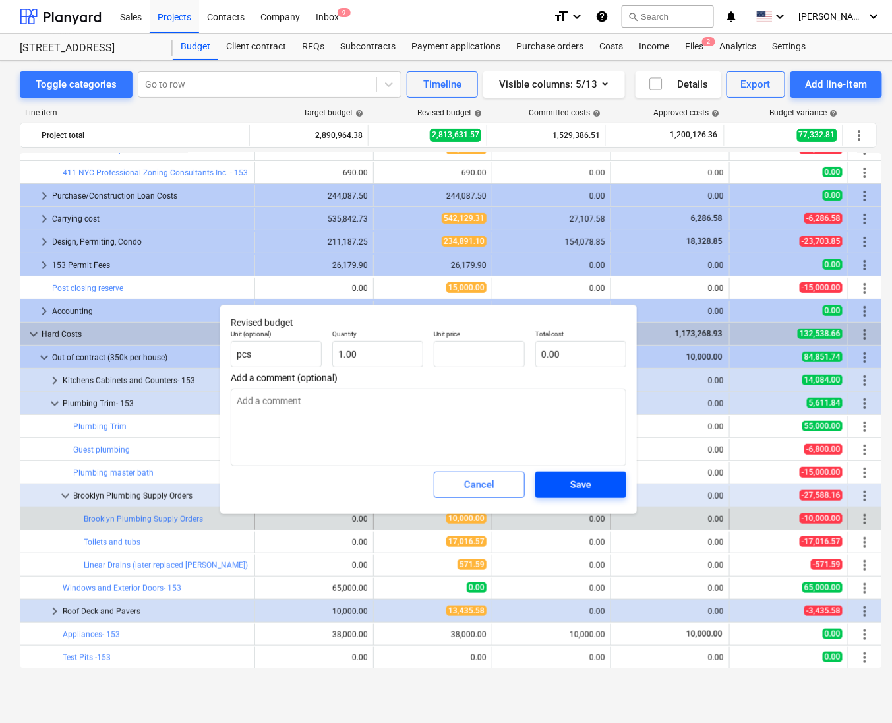
type textarea "x"
type input "0.00"
click at [589, 489] on div "Save" at bounding box center [580, 484] width 21 height 17
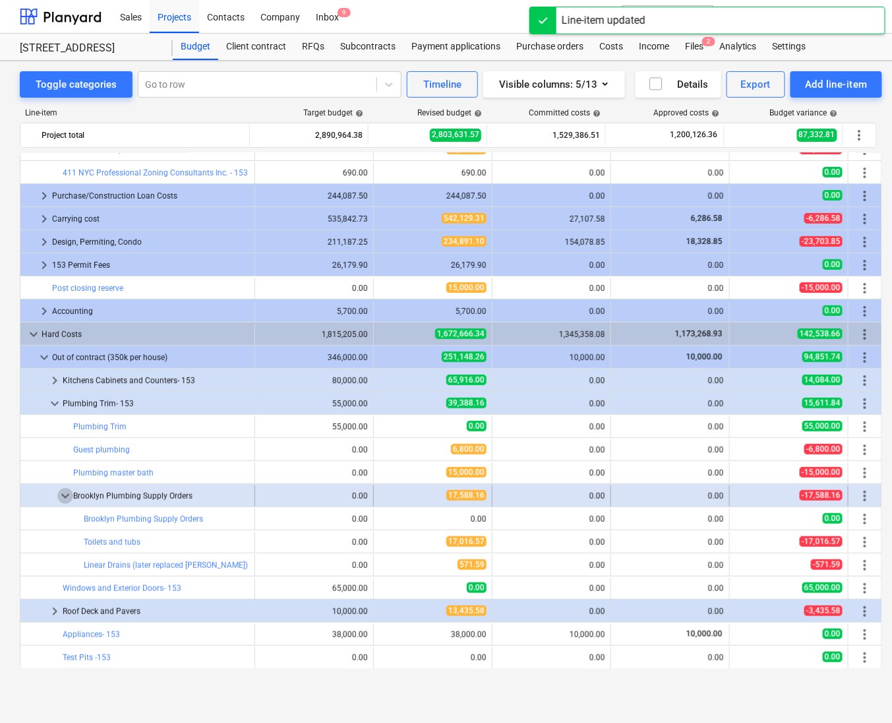
click at [61, 498] on span "keyboard_arrow_down" at bounding box center [65, 496] width 16 height 16
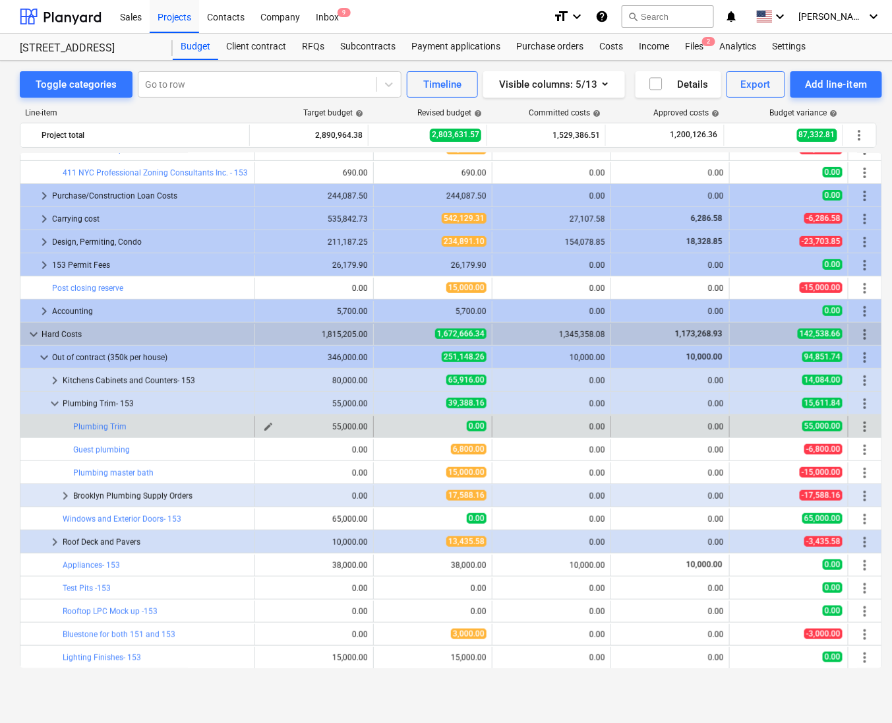
click at [274, 427] on div "55,000.00" at bounding box center [315, 426] width 108 height 9
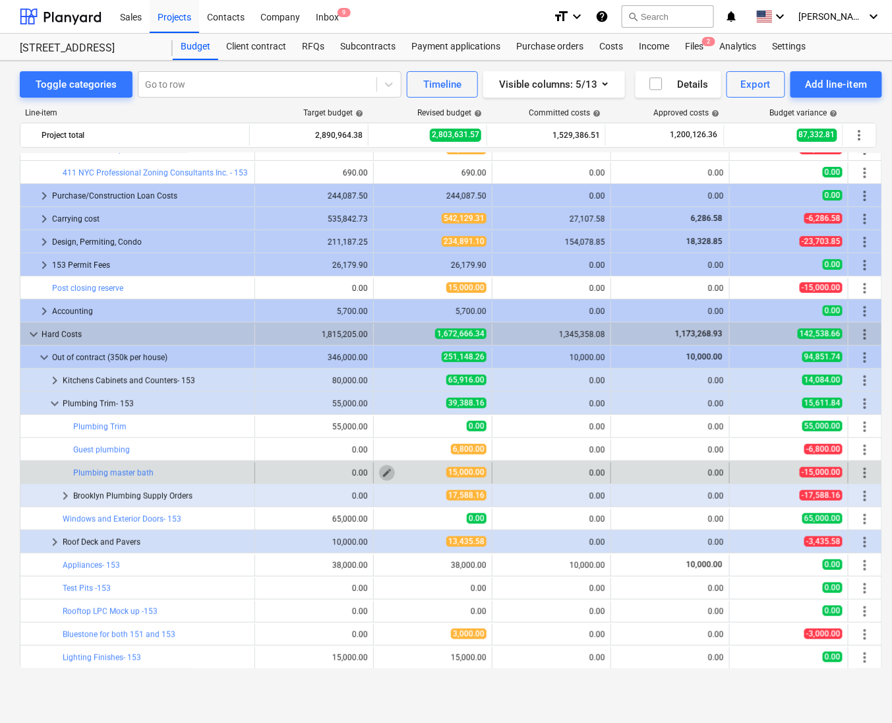
click at [382, 471] on span "edit" at bounding box center [387, 473] width 11 height 11
type textarea "x"
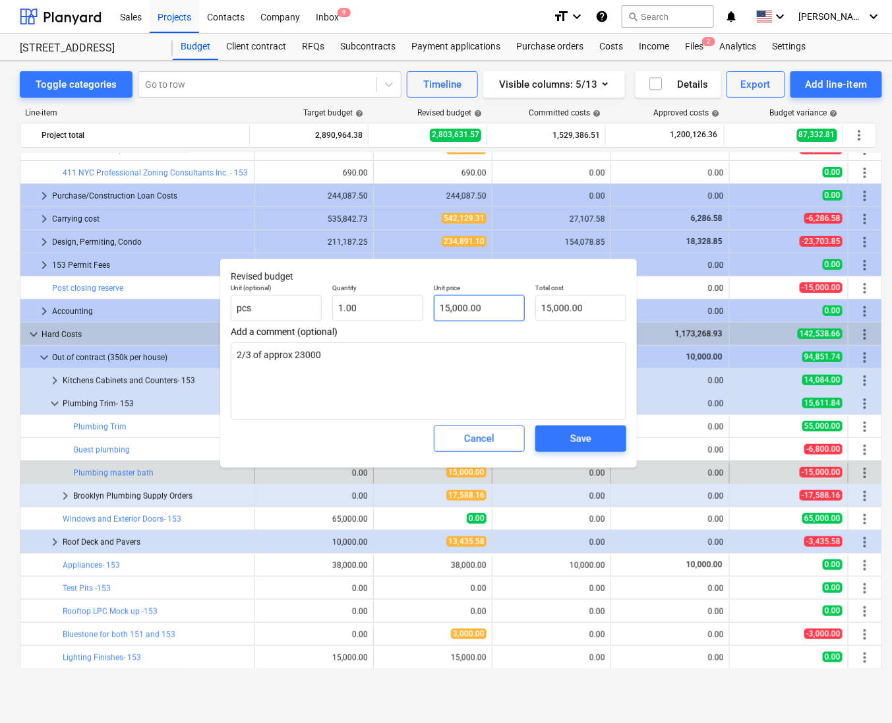
type input "15000"
drag, startPoint x: 501, startPoint y: 307, endPoint x: 449, endPoint y: 310, distance: 51.5
click at [449, 310] on input "15000" at bounding box center [479, 308] width 91 height 26
type textarea "x"
type input "153"
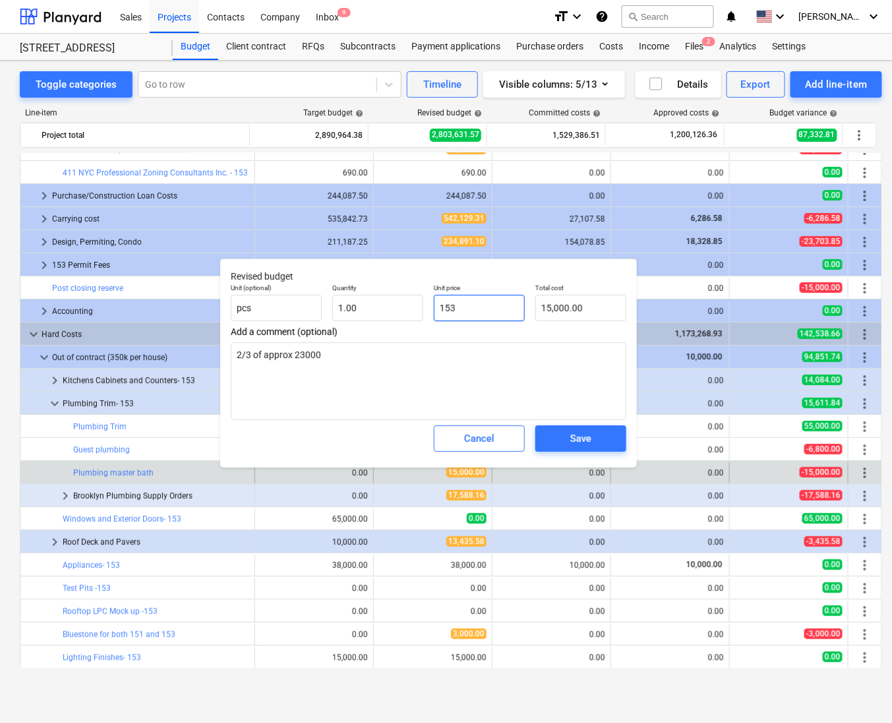
type input "153.00"
type textarea "x"
type input "1539"
type input "1,539.00"
type textarea "x"
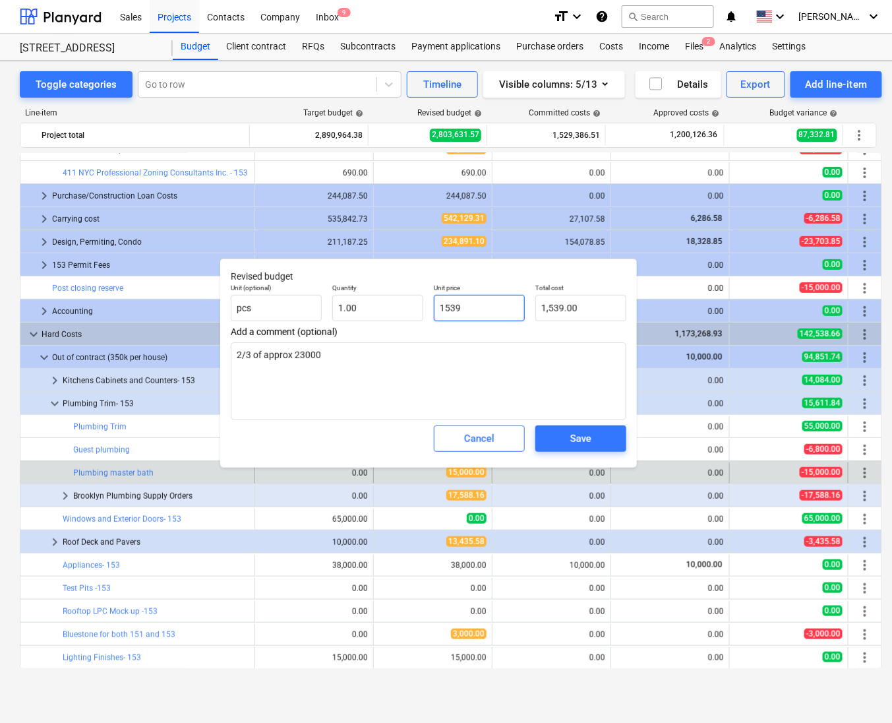
type input "15399"
type input "15,399.00"
type textarea "x"
type input "15399."
type textarea "x"
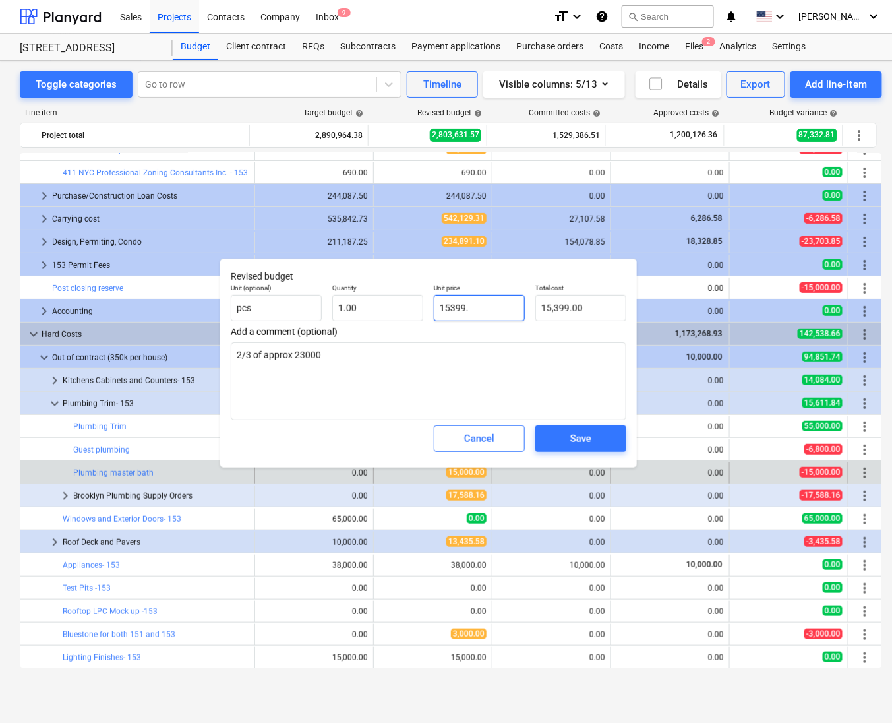
type input "15399.1"
type input "15,399.10"
type textarea "x"
type input "15399.11"
type input "15,399.11"
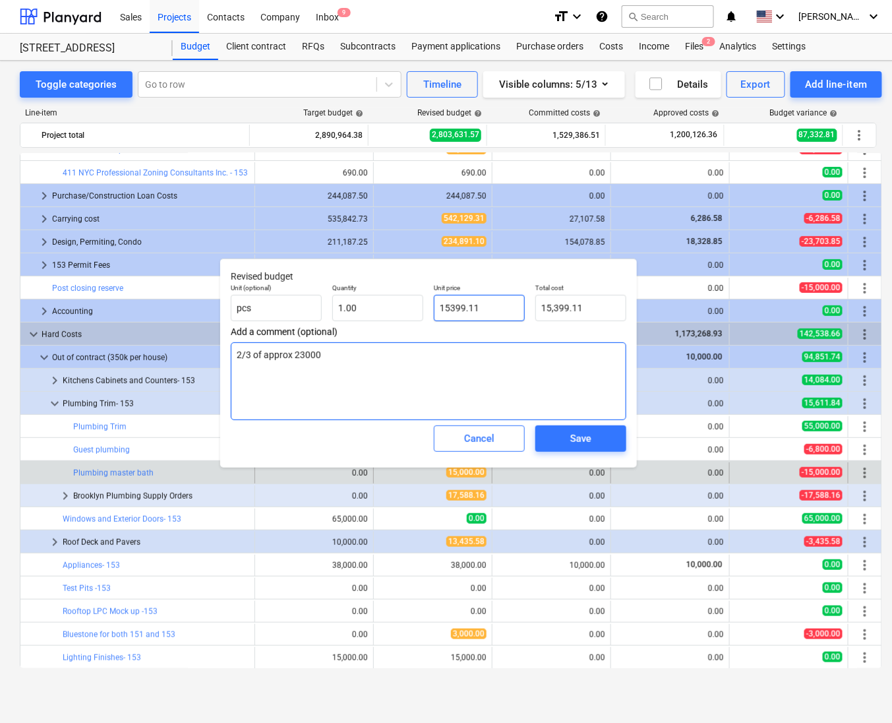
type input "15399.11"
type textarea "x"
type input "15,399.11"
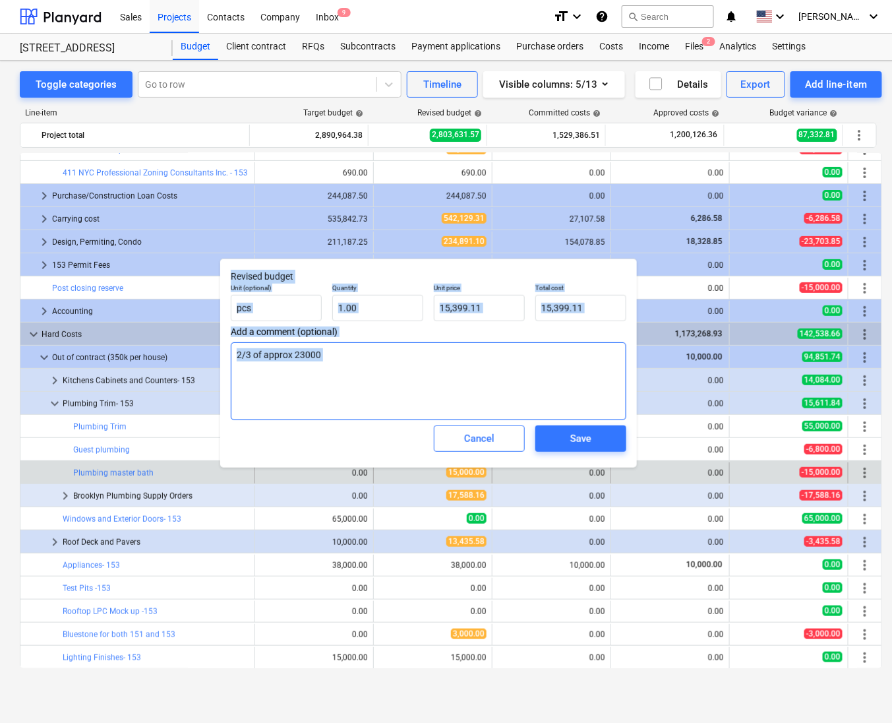
drag, startPoint x: 493, startPoint y: 421, endPoint x: 464, endPoint y: 404, distance: 33.7
click at [464, 404] on div "Revised budget Unit (optional) pcs Quantity 1.00 Unit price 15,399.11 Total cos…" at bounding box center [428, 363] width 417 height 209
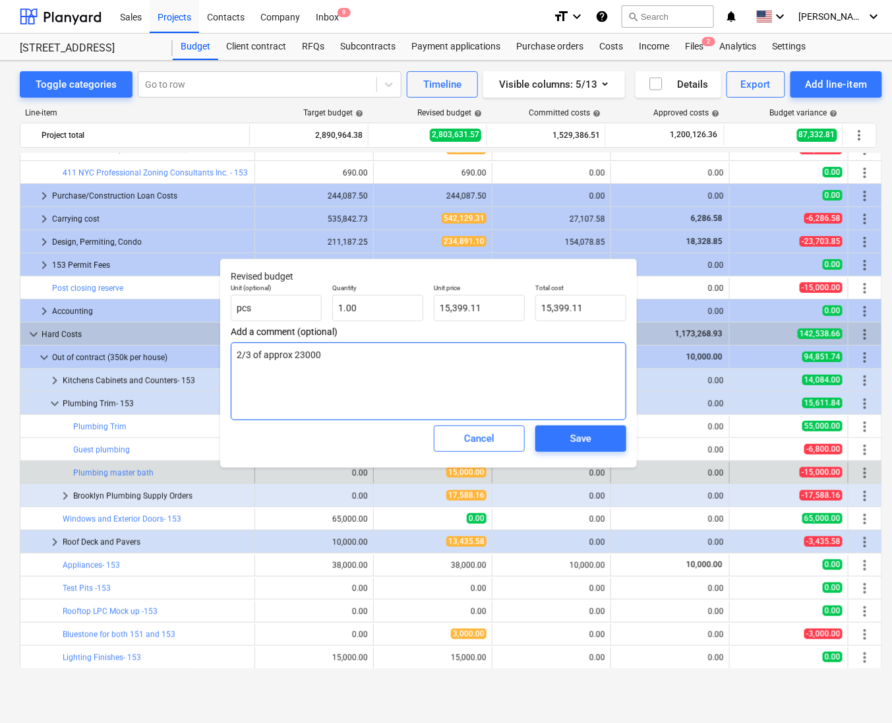
click at [349, 358] on textarea "2/3 of approx 23000" at bounding box center [429, 381] width 396 height 78
type textarea "x"
type textarea "2/3 of approx 2300"
type textarea "x"
type textarea "2/3 of approx 230"
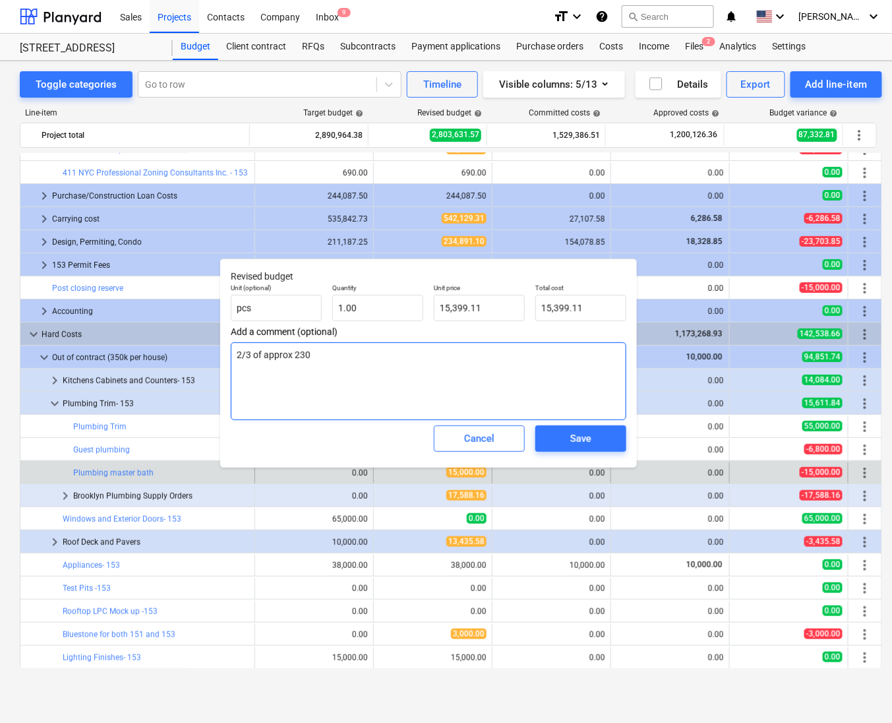
type textarea "x"
type textarea "2/3 of approx 2309"
type textarea "x"
type textarea "2/3 of approx 23098"
type textarea "x"
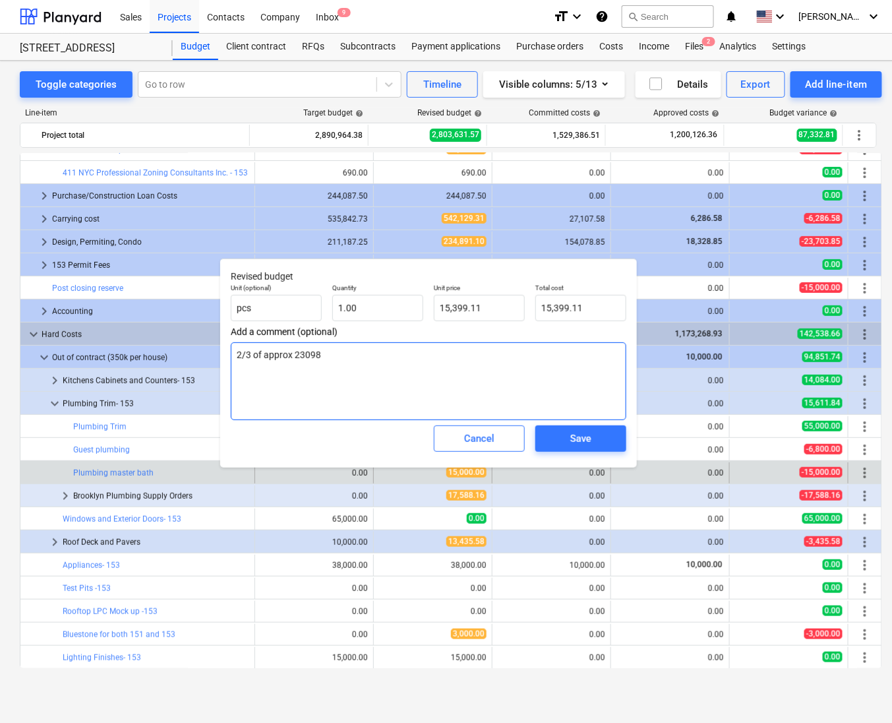
type textarea "2/3 of approx 23098."
type textarea "x"
type textarea "2/3 of approx 23098.6\"
type textarea "x"
type textarea "2/3 of approx 23098.6\7"
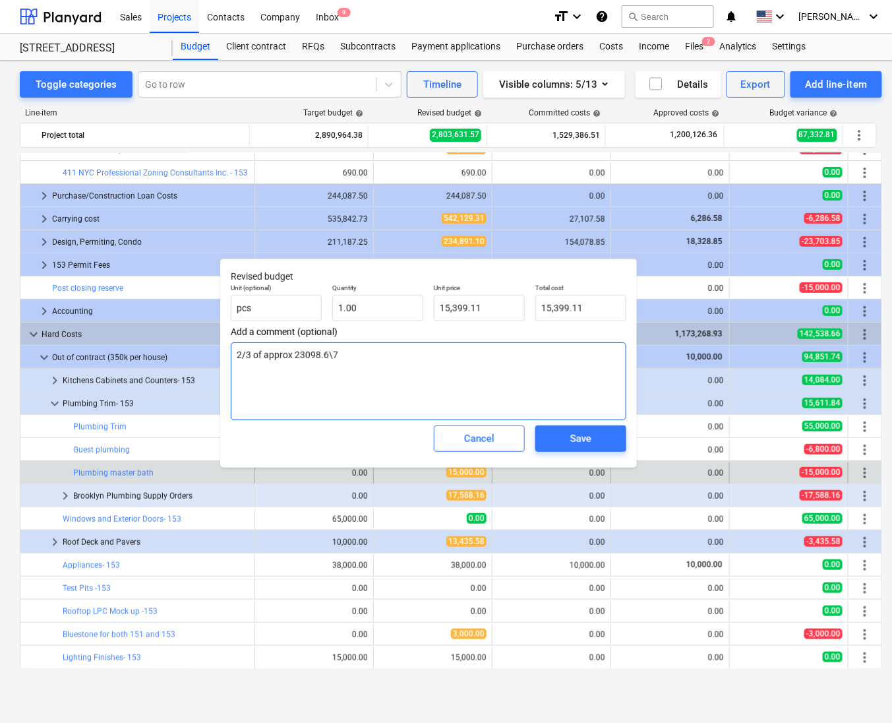
type textarea "x"
type textarea "2/3 of approx 23098.6\"
type textarea "x"
type textarea "2/3 of approx 23098.6"
type textarea "x"
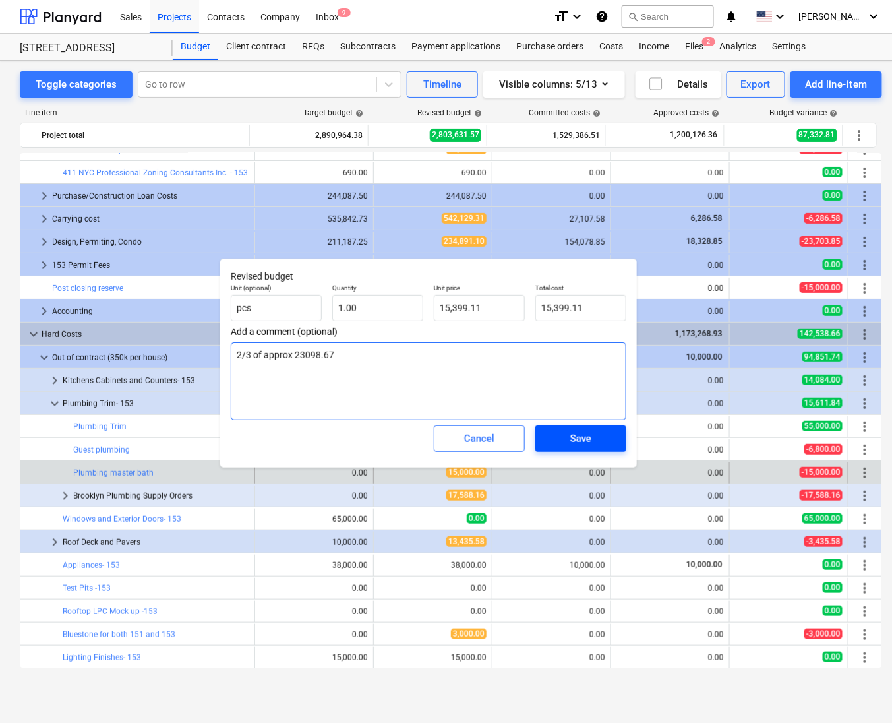
type textarea "2/3 of approx 23098.67"
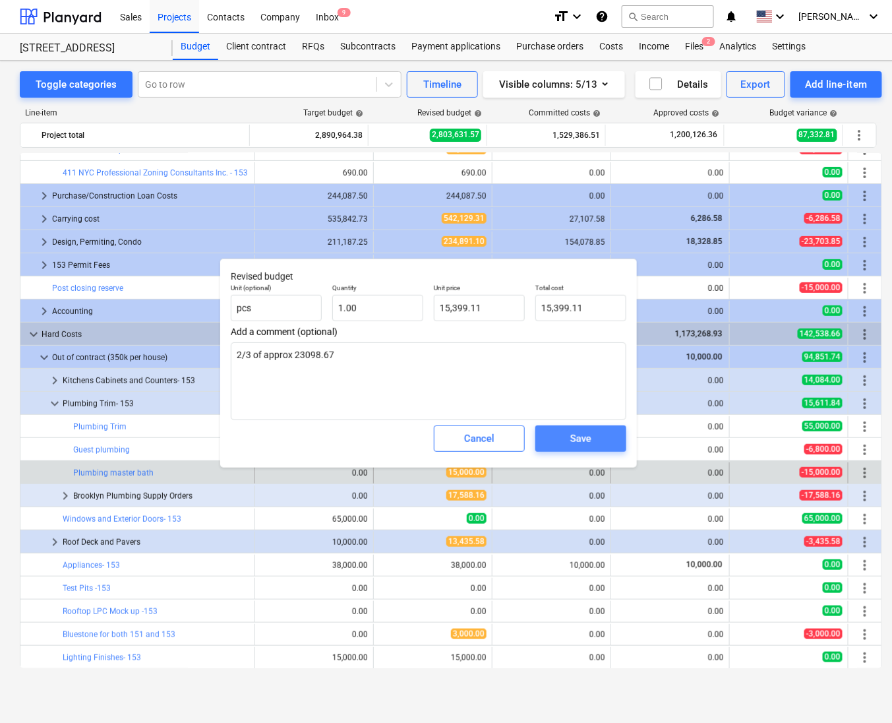
click at [601, 446] on span "Save" at bounding box center [580, 438] width 59 height 17
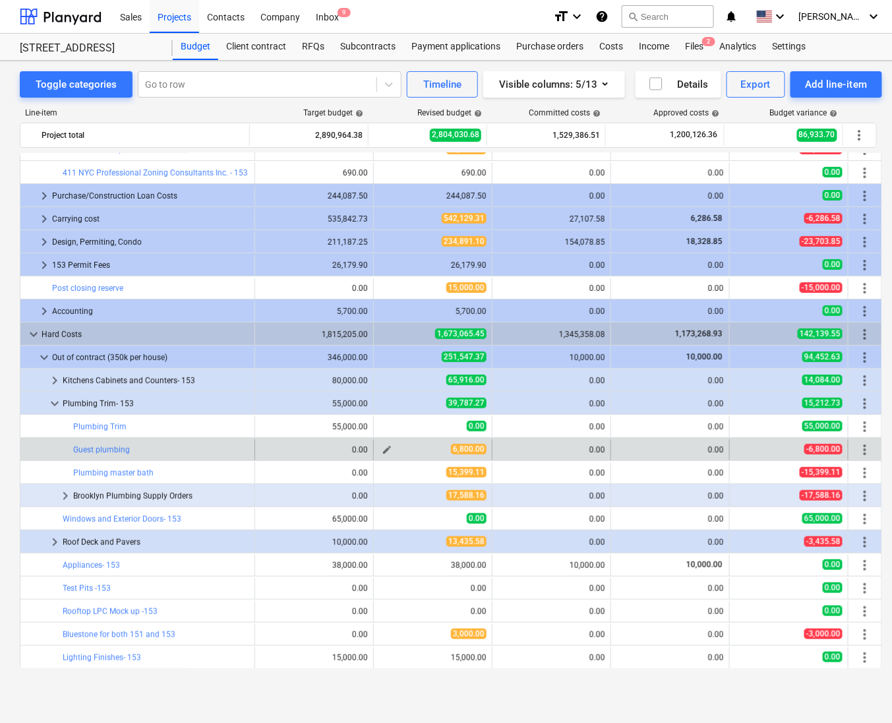
click at [387, 454] on span "edit" at bounding box center [387, 450] width 11 height 11
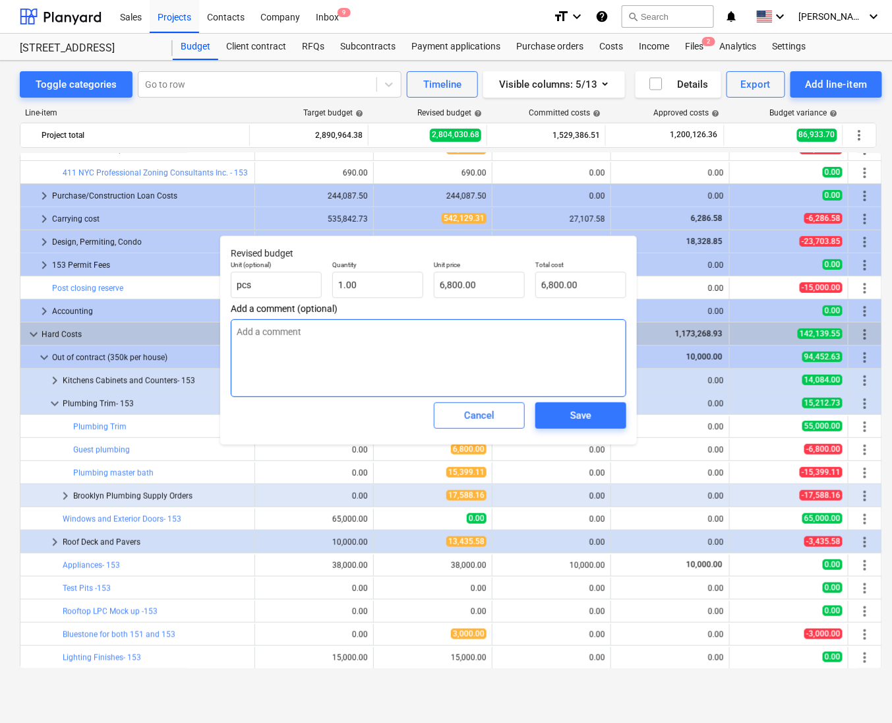
click at [315, 347] on textarea at bounding box center [429, 358] width 396 height 78
type textarea "x"
type textarea "1"
type textarea "x"
type textarea "1/"
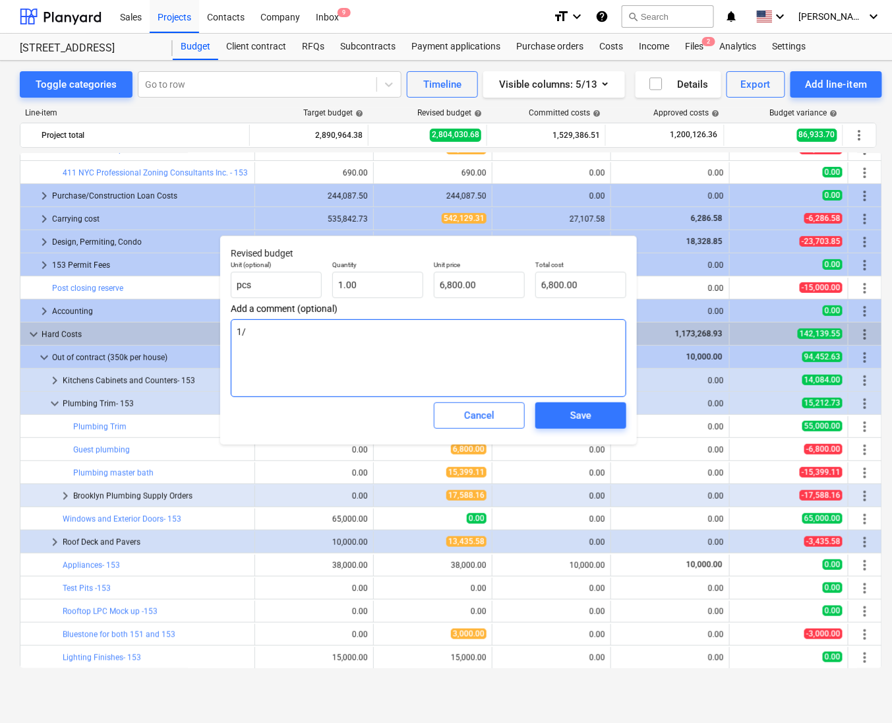
type textarea "x"
type textarea "1/5"
type textarea "x"
type textarea "1/5"
type textarea "x"
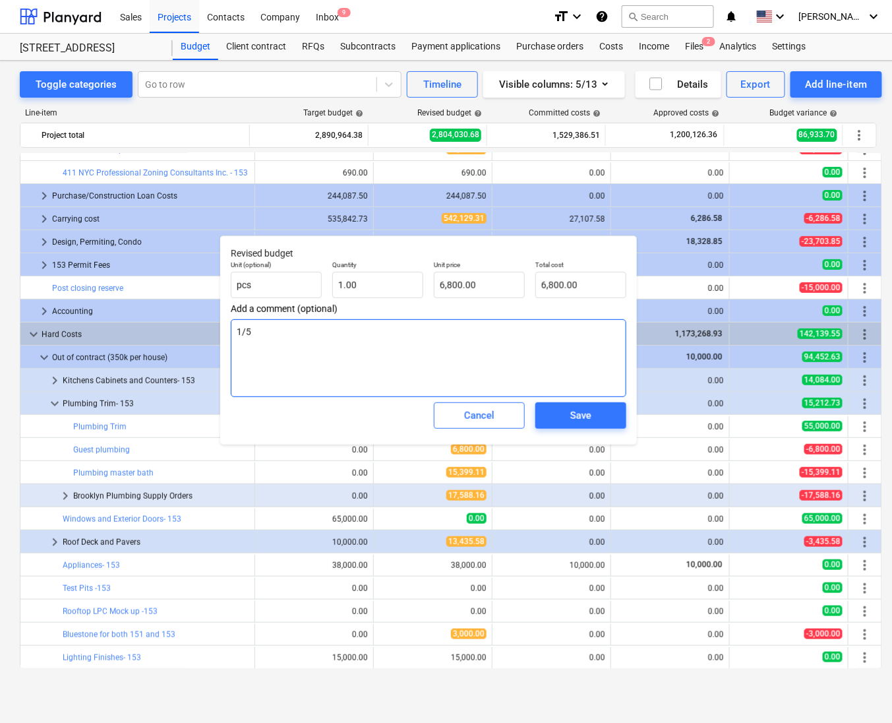
type textarea "1/5 o"
type textarea "x"
type textarea "1/5 of"
type textarea "x"
type textarea "1/5 of"
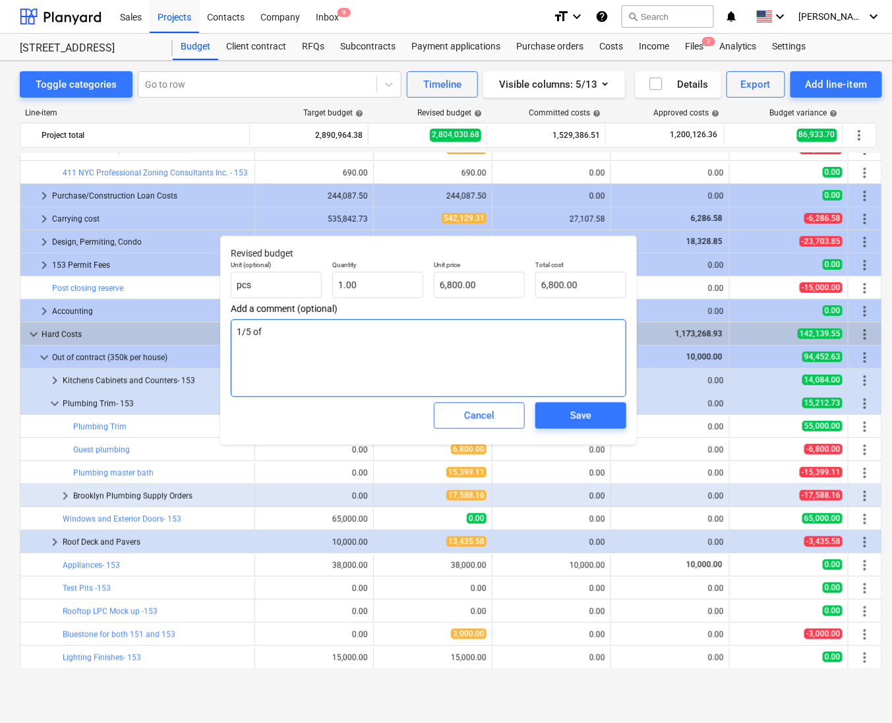
type textarea "x"
type textarea "1/5 of 3"
type textarea "x"
type textarea "1/5 of 34"
type textarea "x"
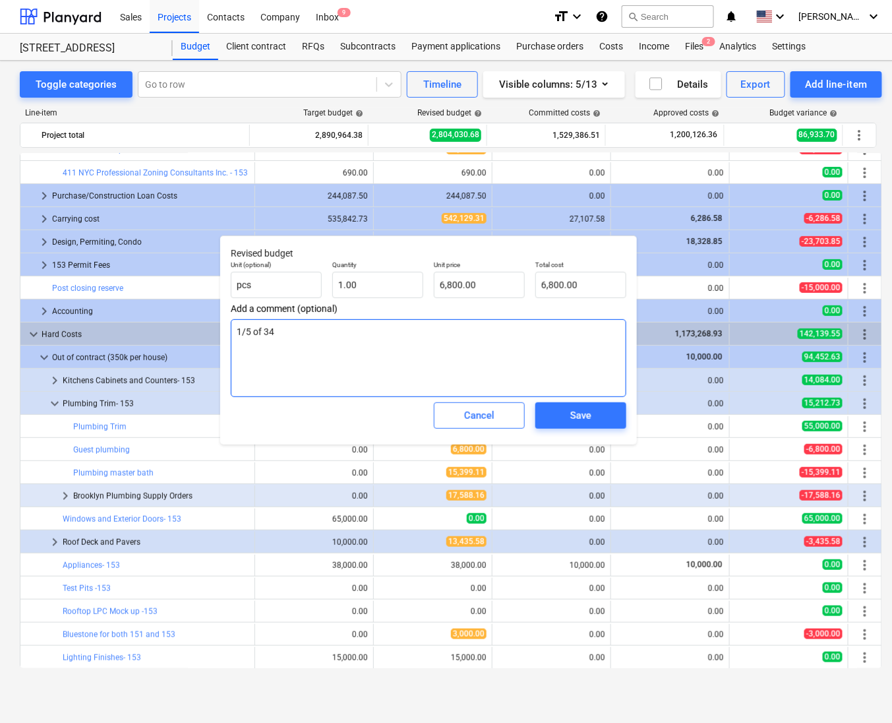
type textarea "1/5 of 347"
type textarea "x"
type textarea "1/5 of 3470"
type textarea "x"
type textarea "1/5 of 34709"
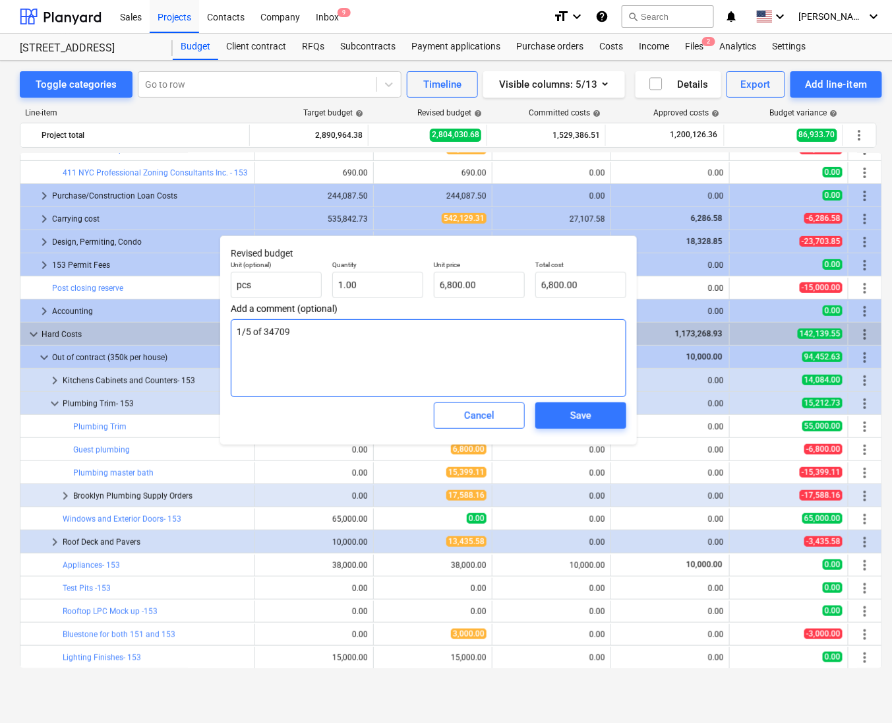
type textarea "x"
type textarea "1/5 of 34709."
type textarea "x"
type textarea "1/5 of 34709.8"
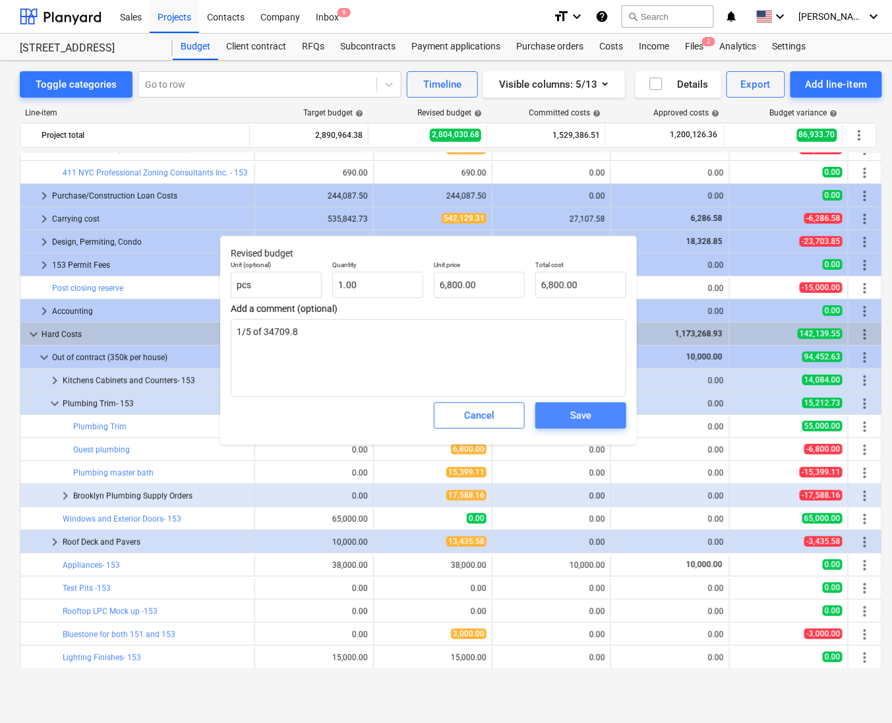
click at [587, 407] on div "Save" at bounding box center [580, 415] width 21 height 17
type textarea "x"
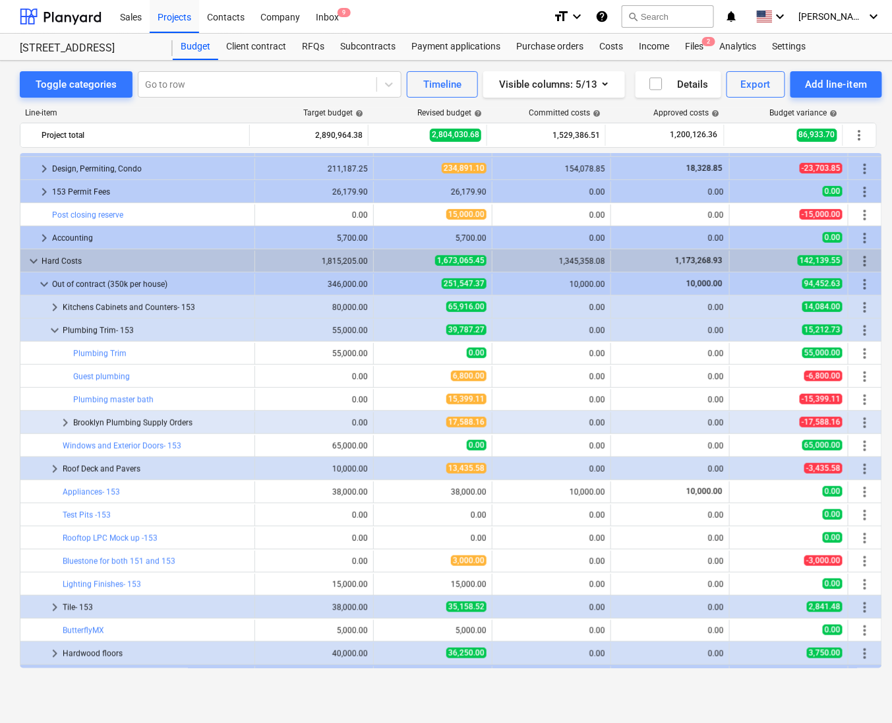
scroll to position [223, 0]
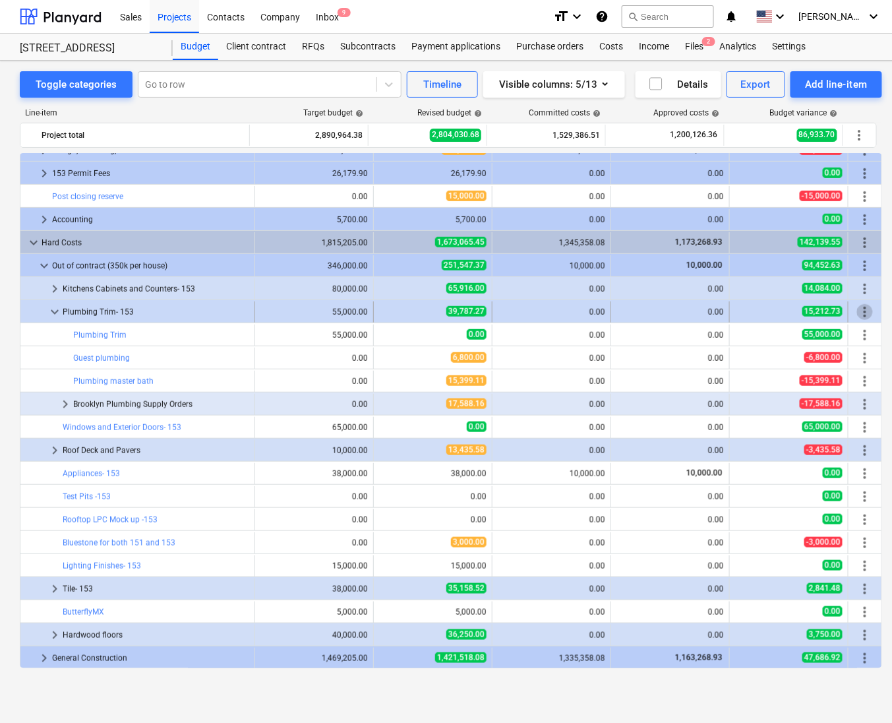
click at [857, 309] on span "more_vert" at bounding box center [865, 312] width 16 height 16
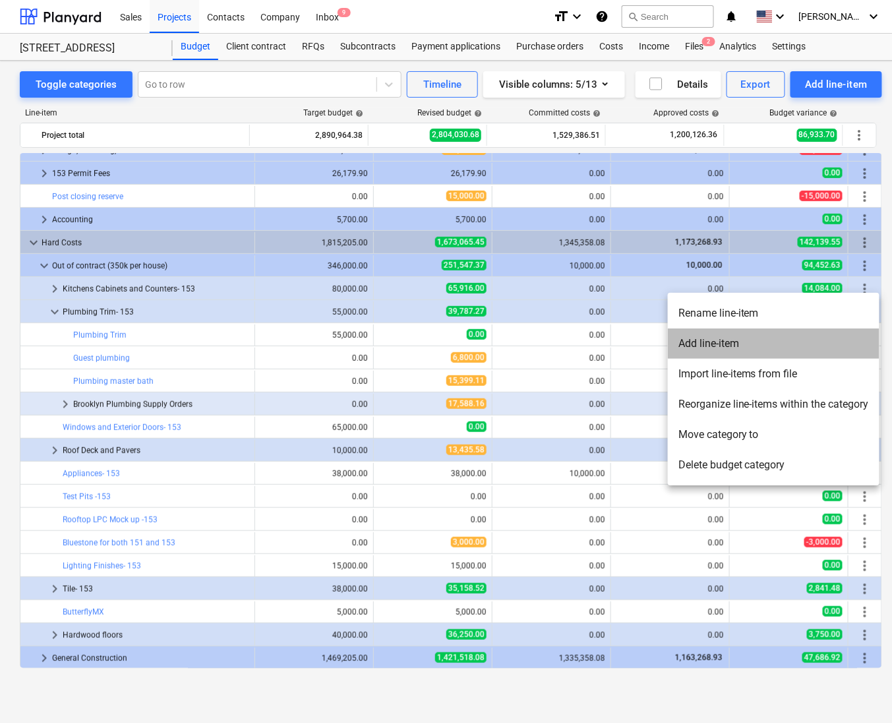
click at [829, 352] on li "Add line-item" at bounding box center [774, 343] width 212 height 30
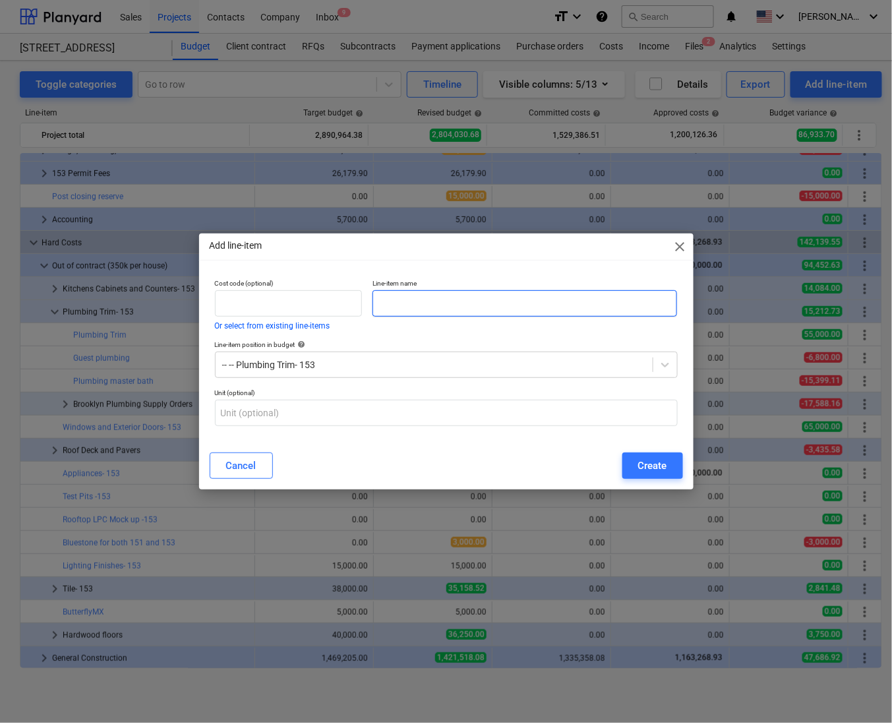
click at [513, 307] on input "text" at bounding box center [525, 303] width 305 height 26
type input "Kitchen faucet"
click at [644, 462] on div "Create" at bounding box center [652, 465] width 29 height 17
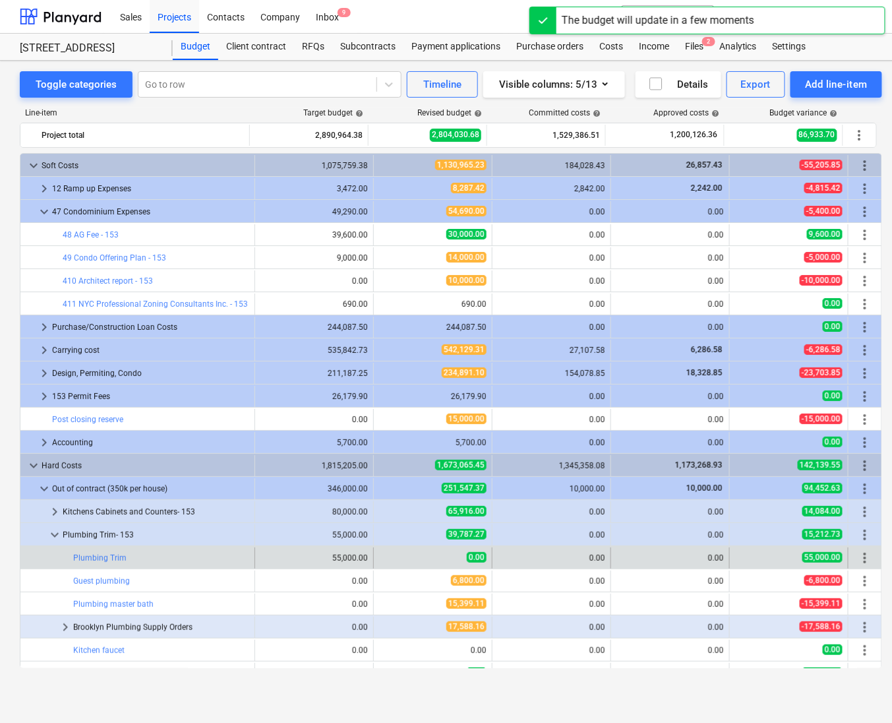
scroll to position [223, 0]
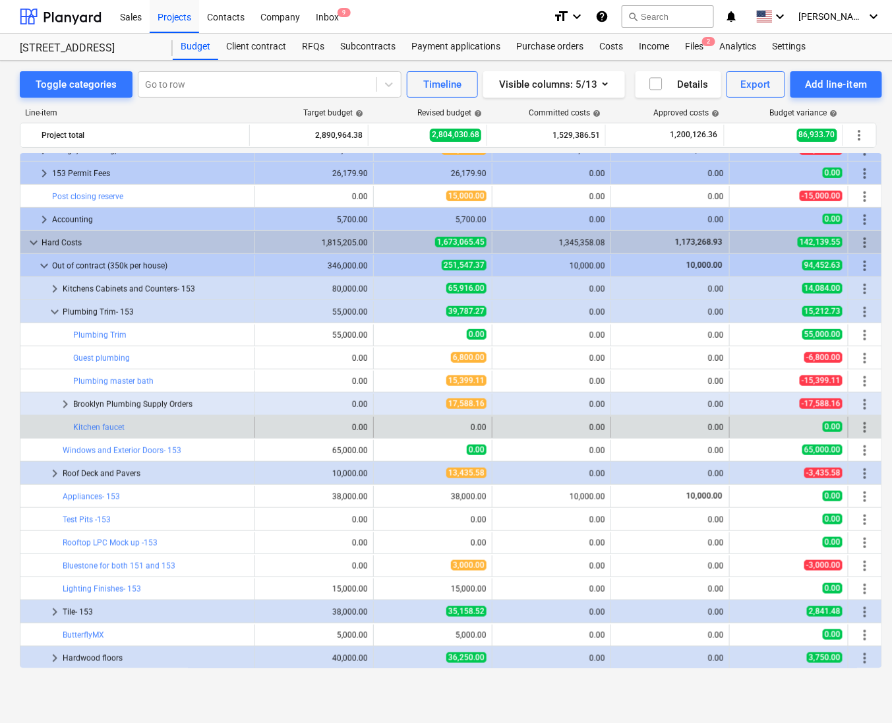
click at [861, 429] on span "more_vert" at bounding box center [865, 427] width 16 height 16
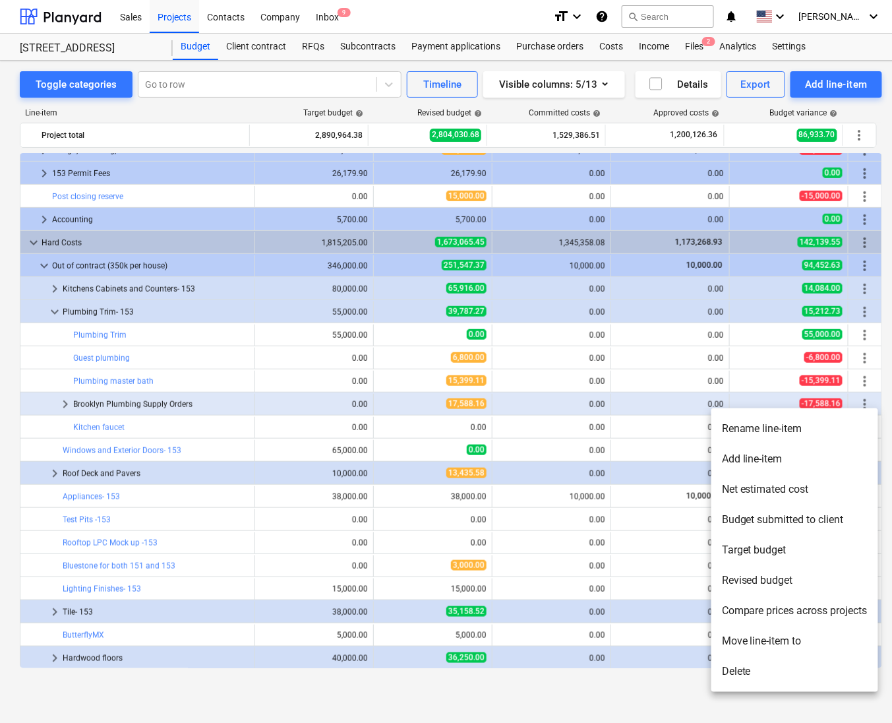
click at [772, 640] on li "Move line-item to" at bounding box center [795, 641] width 167 height 30
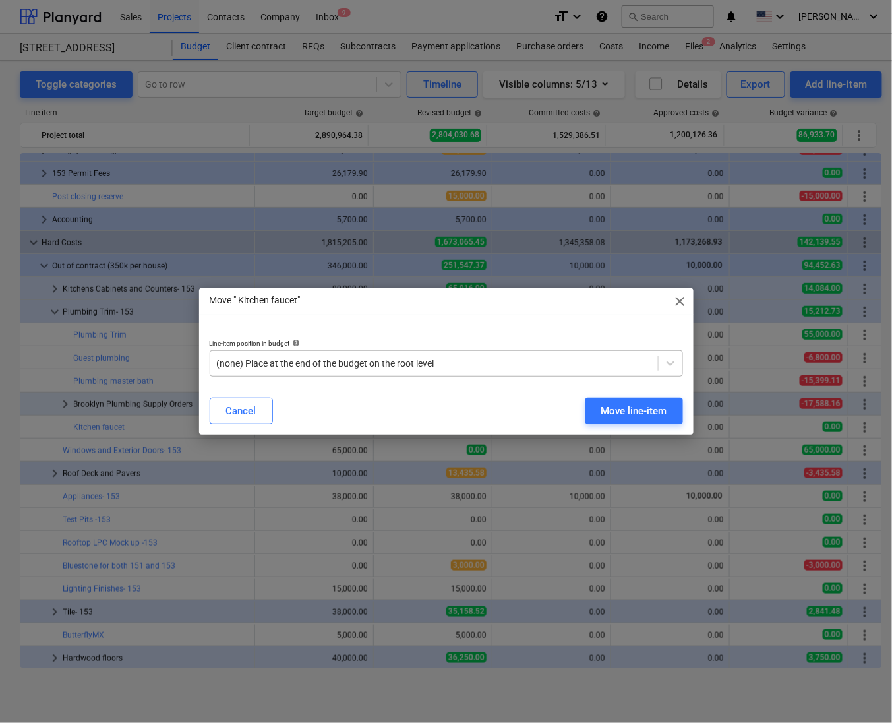
click at [548, 375] on div "(none) Place at the end of the budget on the root level" at bounding box center [447, 363] width 474 height 26
click at [570, 363] on div at bounding box center [434, 363] width 435 height 13
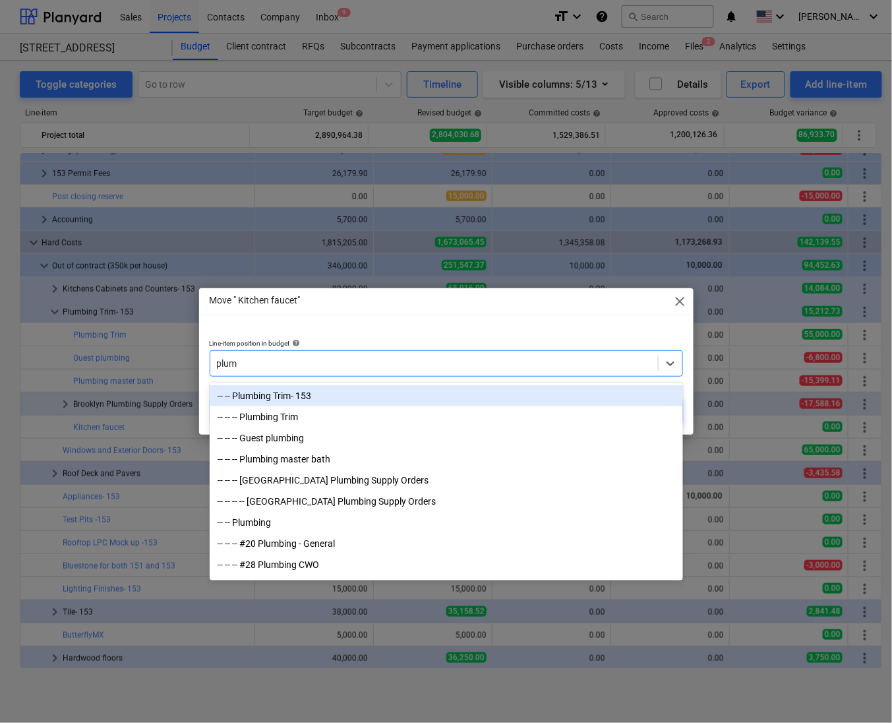
type input "plumb"
click at [348, 399] on div "-- -- Plumbing Trim- 153" at bounding box center [447, 395] width 474 height 21
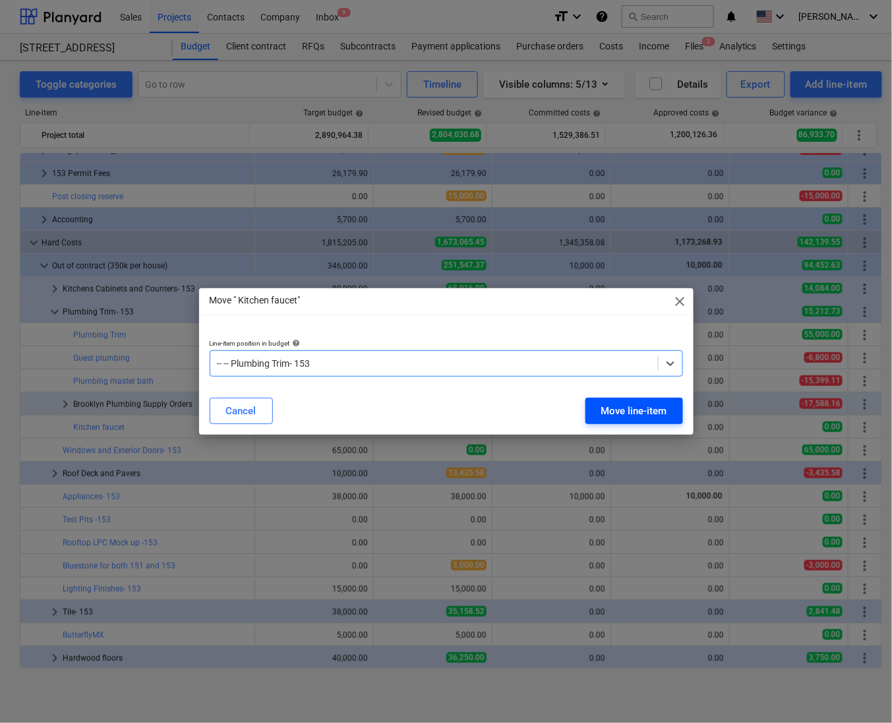
click at [646, 403] on div "Move line-item" at bounding box center [634, 410] width 66 height 17
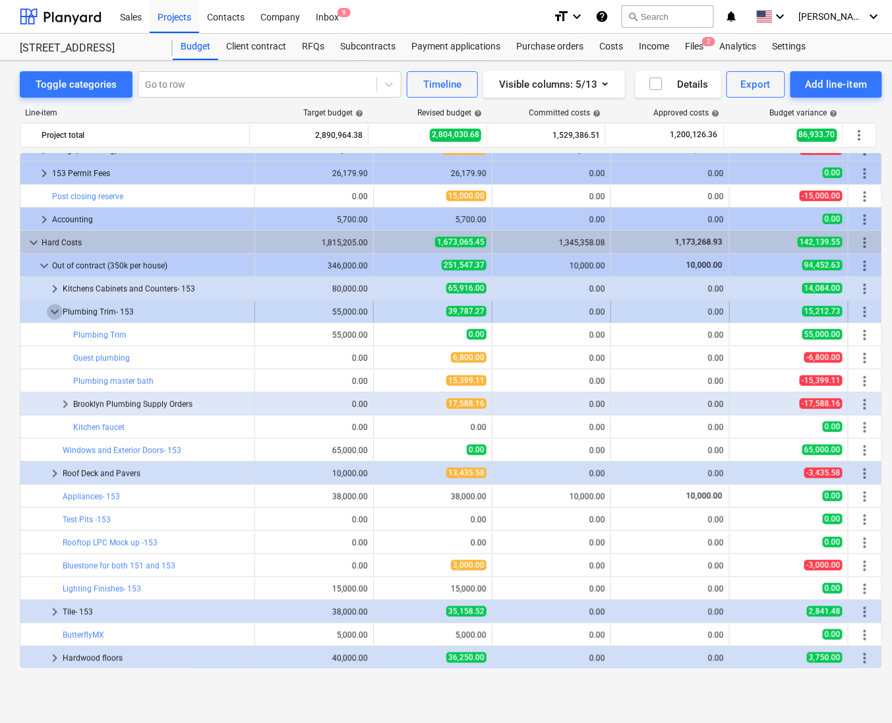
click at [57, 314] on span "keyboard_arrow_down" at bounding box center [55, 312] width 16 height 16
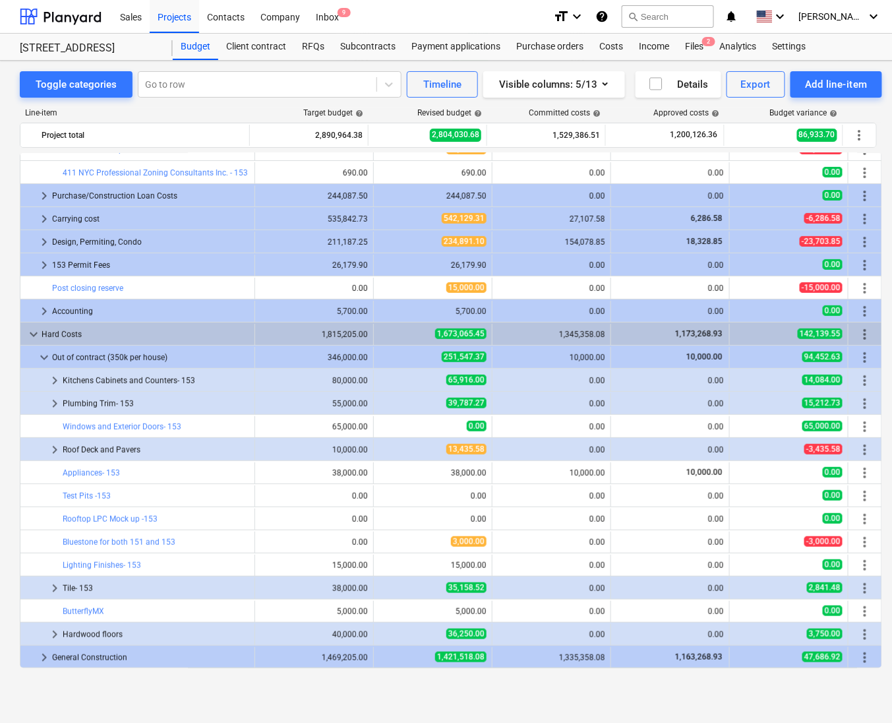
scroll to position [131, 0]
click at [58, 402] on span "keyboard_arrow_right" at bounding box center [55, 404] width 16 height 16
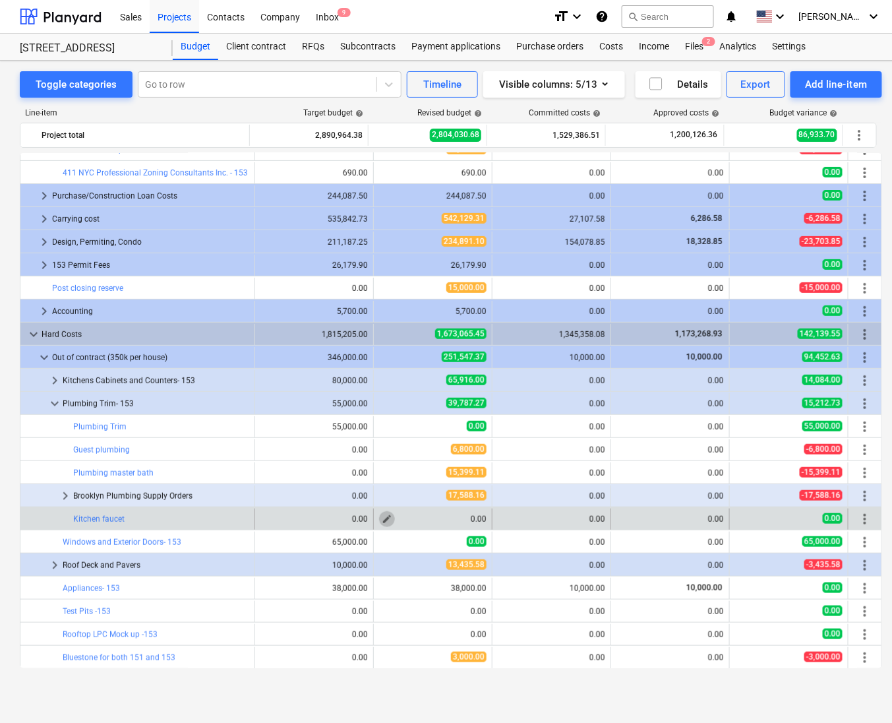
click at [385, 522] on span "edit" at bounding box center [387, 519] width 11 height 11
type textarea "x"
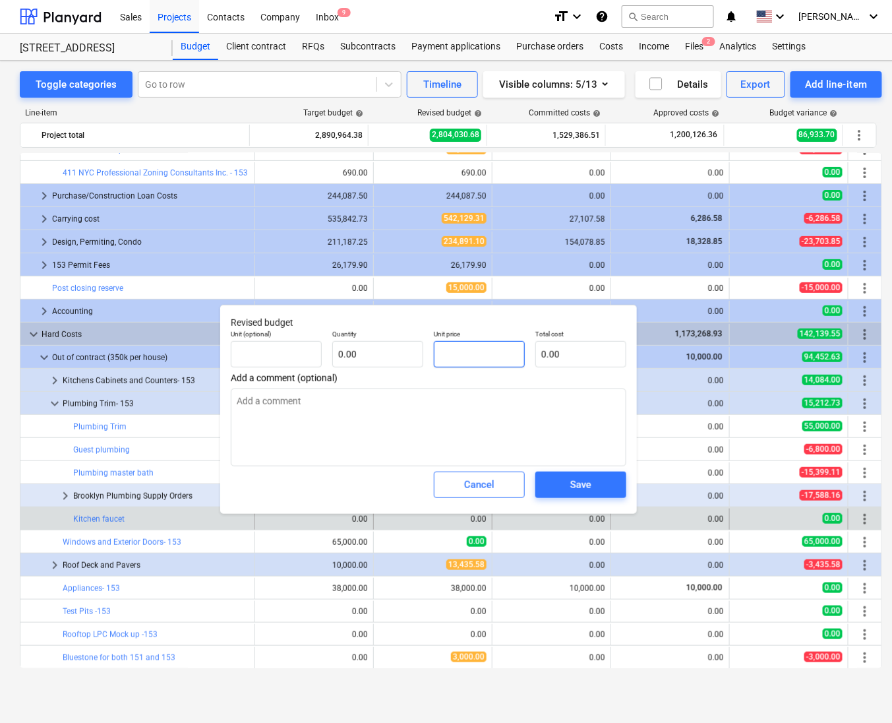
click at [473, 350] on input "text" at bounding box center [479, 354] width 91 height 26
type textarea "x"
type input "pcs"
type input "4"
type input "1.00"
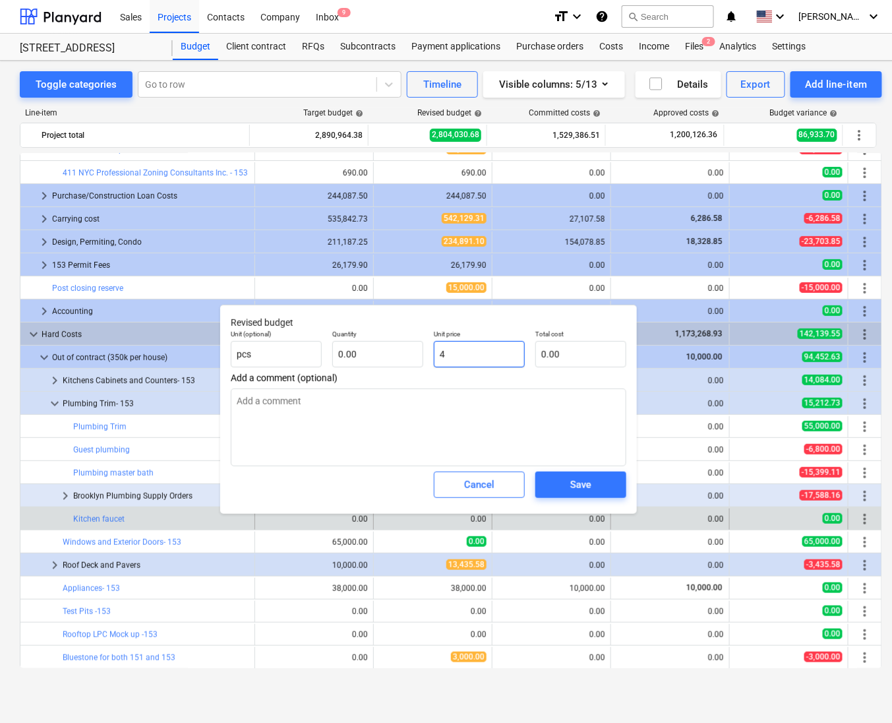
type input "4.00"
type textarea "x"
type input "40"
type input "40.00"
type textarea "x"
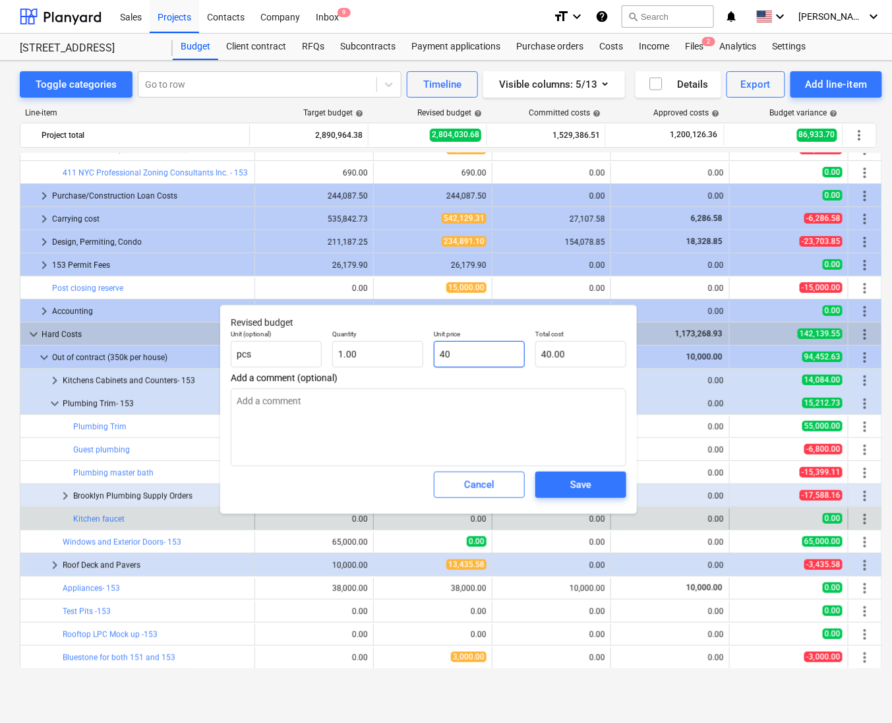
type input "400"
type input "400.00"
type textarea "x"
click at [569, 489] on span "Save" at bounding box center [580, 484] width 59 height 17
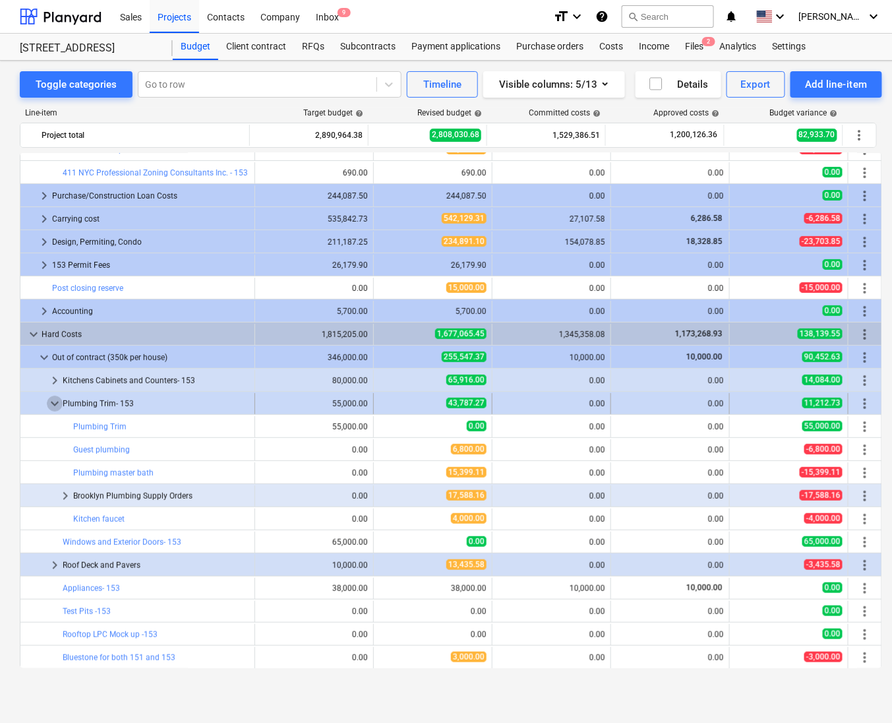
click at [55, 405] on span "keyboard_arrow_down" at bounding box center [55, 404] width 16 height 16
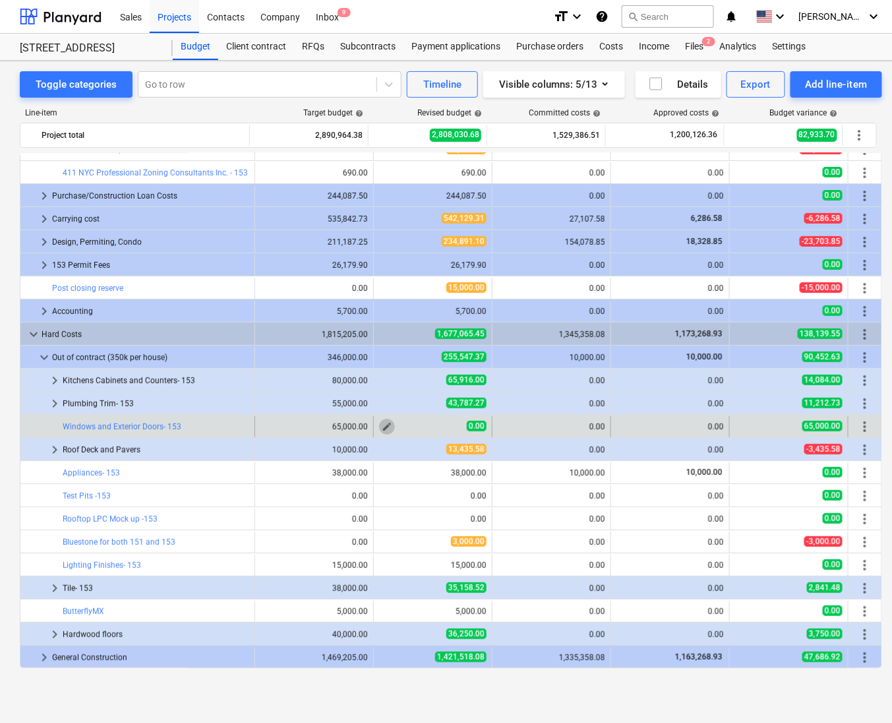
click at [379, 435] on button "edit" at bounding box center [387, 427] width 16 height 16
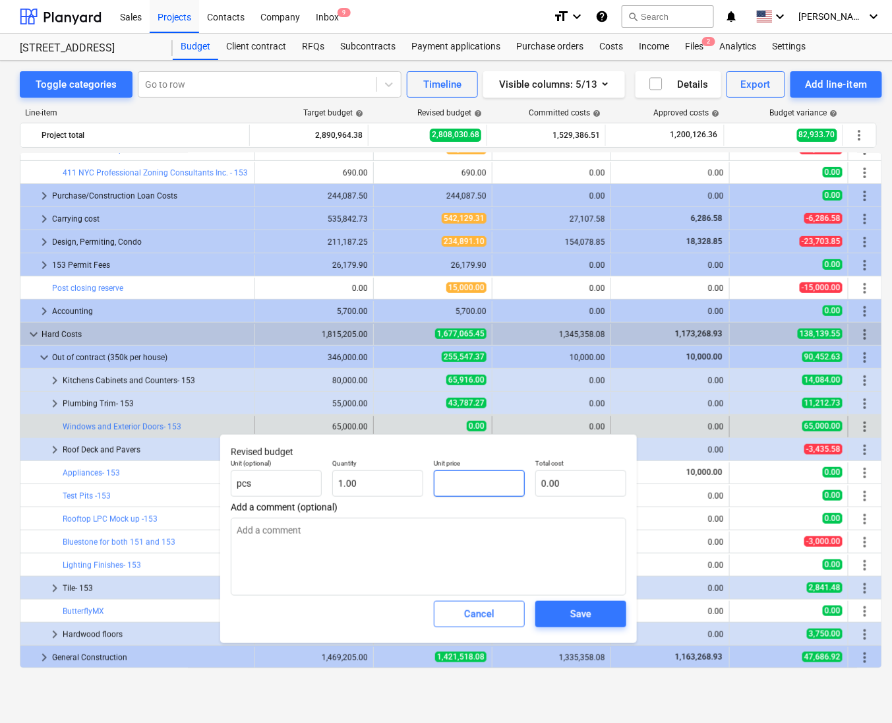
click at [483, 492] on input "text" at bounding box center [479, 483] width 91 height 26
click at [586, 619] on div "Save" at bounding box center [580, 613] width 21 height 17
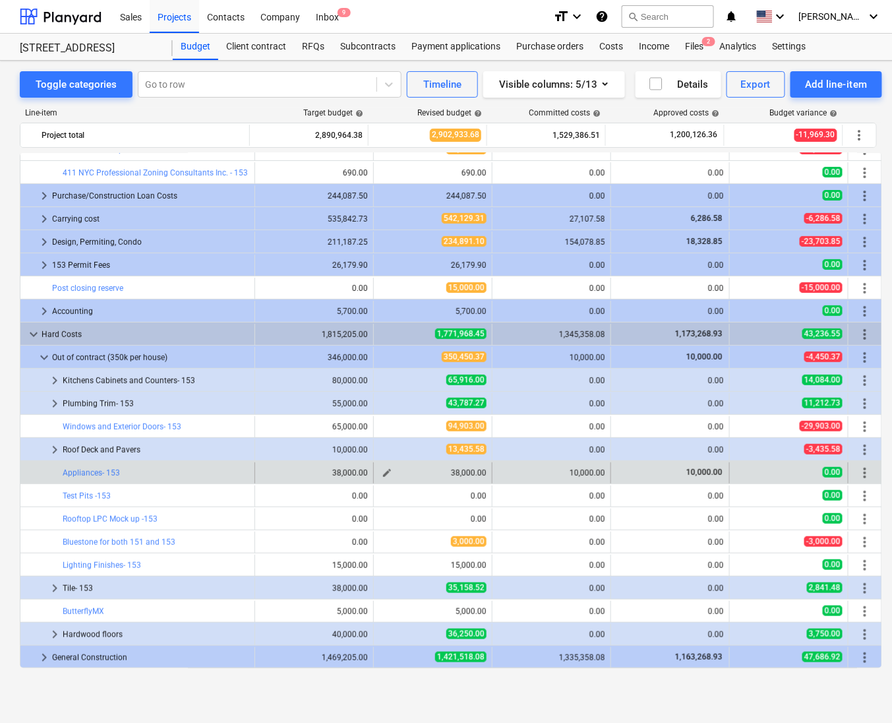
drag, startPoint x: 381, startPoint y: 471, endPoint x: 398, endPoint y: 478, distance: 17.8
click at [398, 478] on div "38,000.00" at bounding box center [433, 472] width 108 height 9
click at [387, 476] on span "edit" at bounding box center [387, 473] width 11 height 11
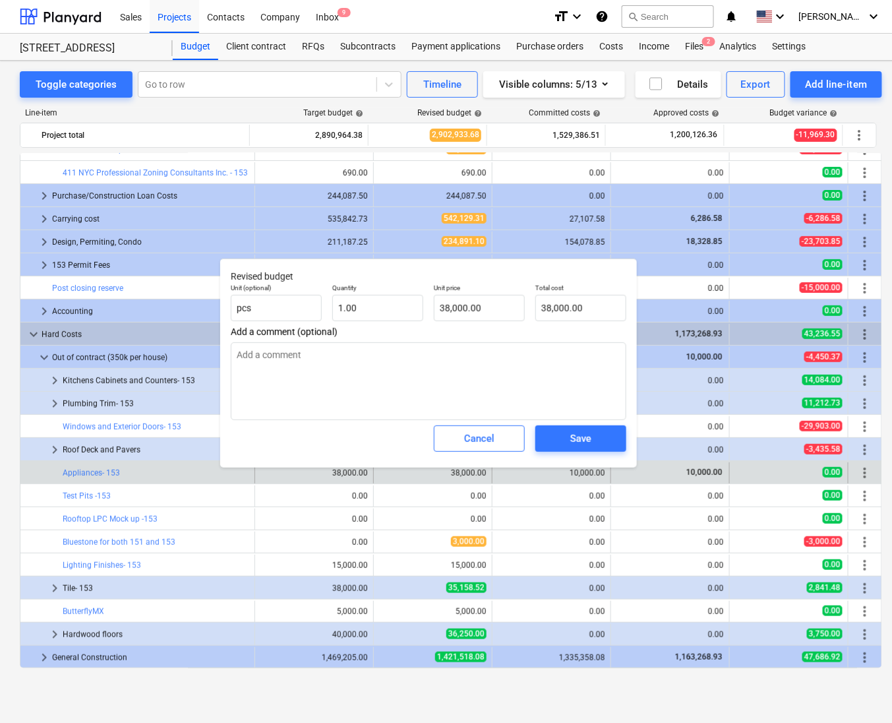
click at [387, 476] on div "38,000.00" at bounding box center [433, 472] width 108 height 9
click at [159, 445] on div "Roof Deck and Pavers" at bounding box center [156, 449] width 187 height 21
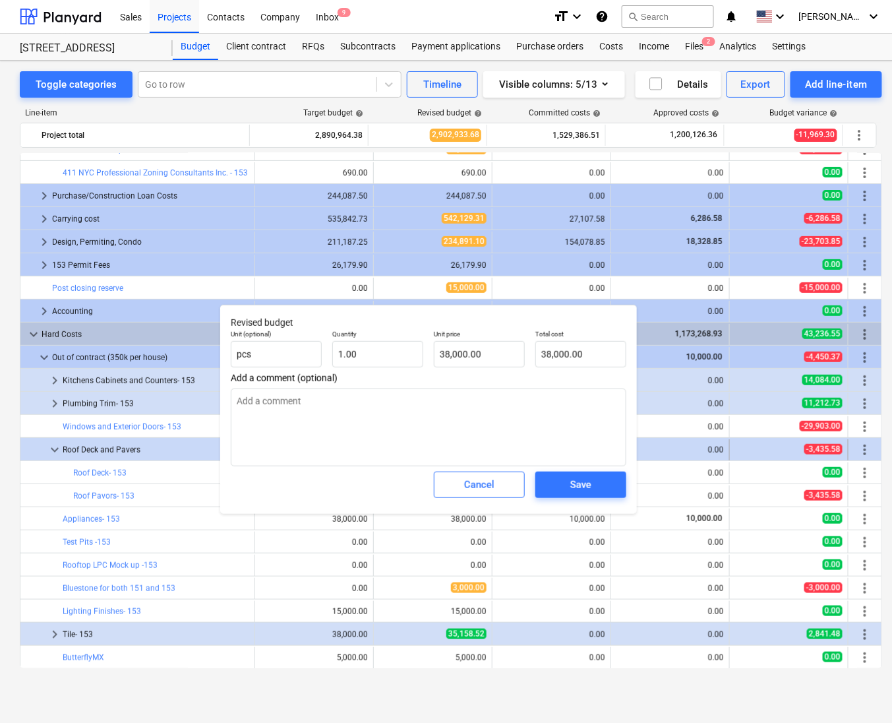
click at [164, 446] on div "Roof Deck and Pavers" at bounding box center [156, 449] width 187 height 21
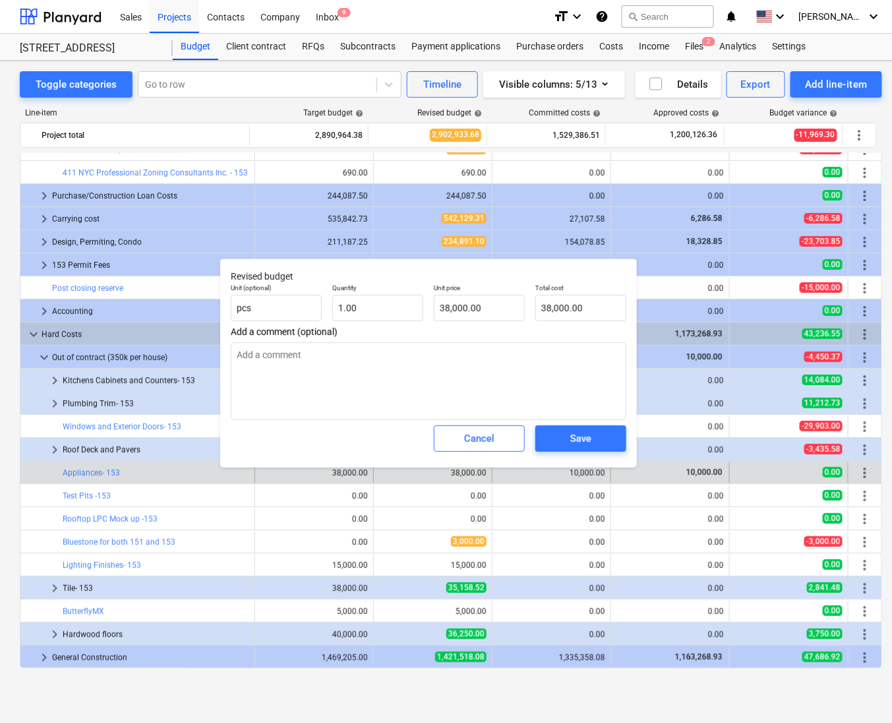
click at [159, 480] on div "bar_chart Appliances- 153" at bounding box center [156, 472] width 187 height 21
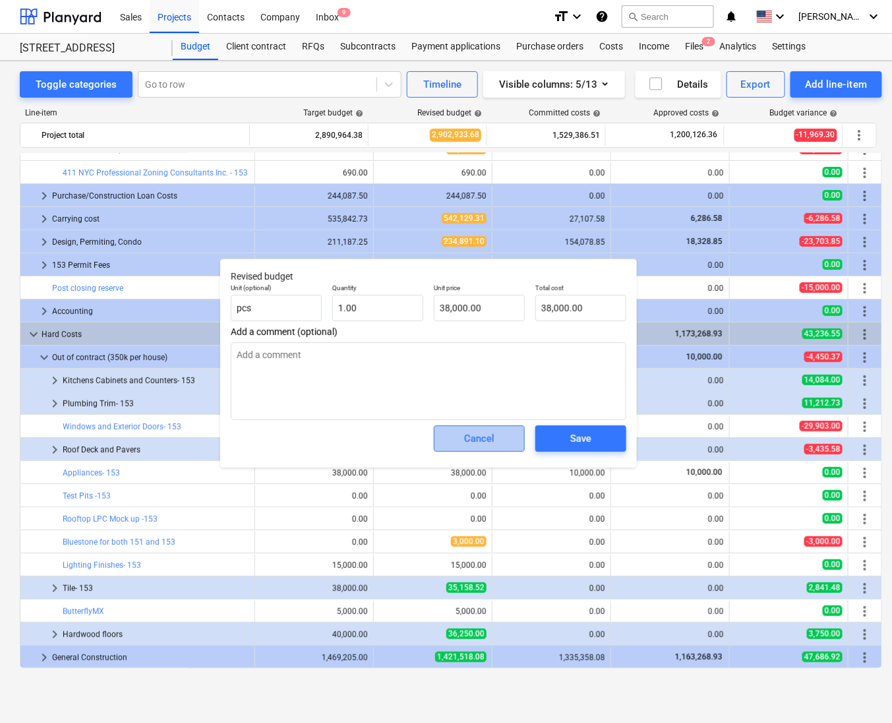
click at [484, 438] on div "Cancel" at bounding box center [479, 438] width 30 height 17
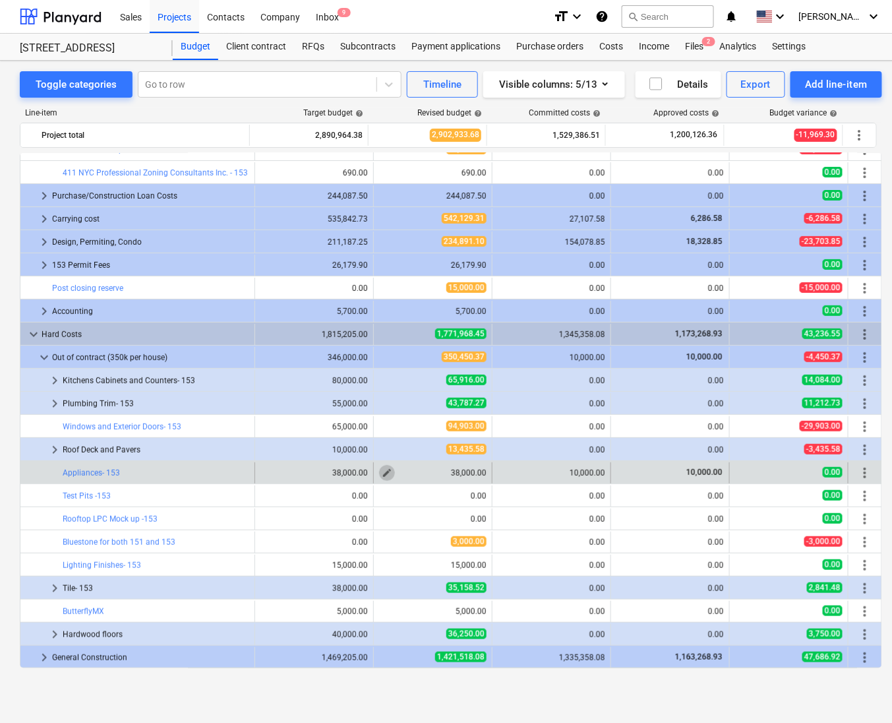
click at [385, 475] on span "edit" at bounding box center [387, 473] width 11 height 11
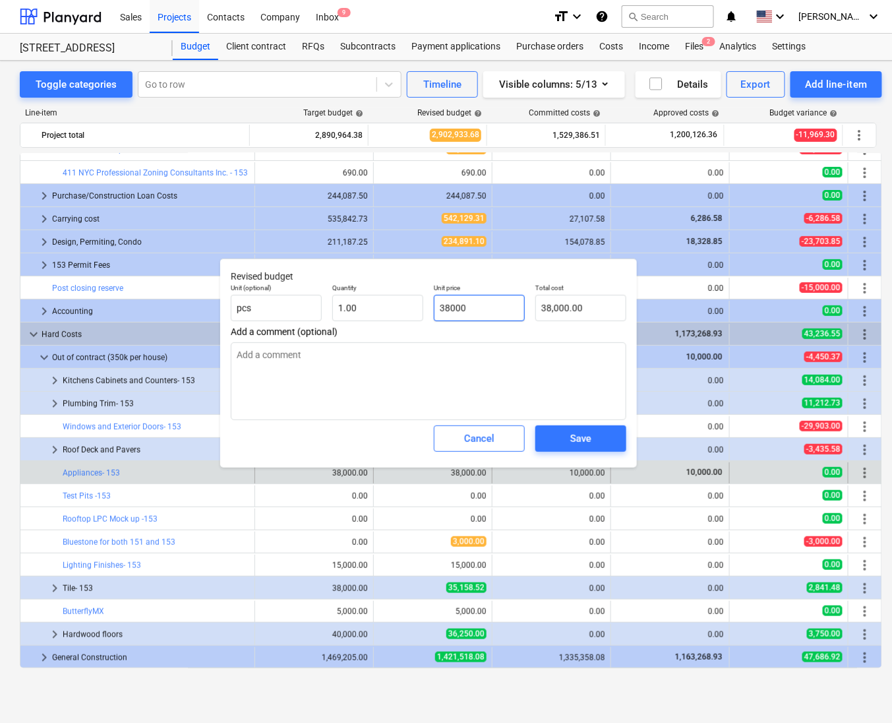
drag, startPoint x: 498, startPoint y: 304, endPoint x: 373, endPoint y: 332, distance: 127.8
click at [373, 332] on div "Revised budget Unit (optional) pcs Quantity 1.00 Unit price 38000 Total cost 38…" at bounding box center [428, 363] width 417 height 209
click at [581, 443] on div "Save" at bounding box center [580, 438] width 21 height 17
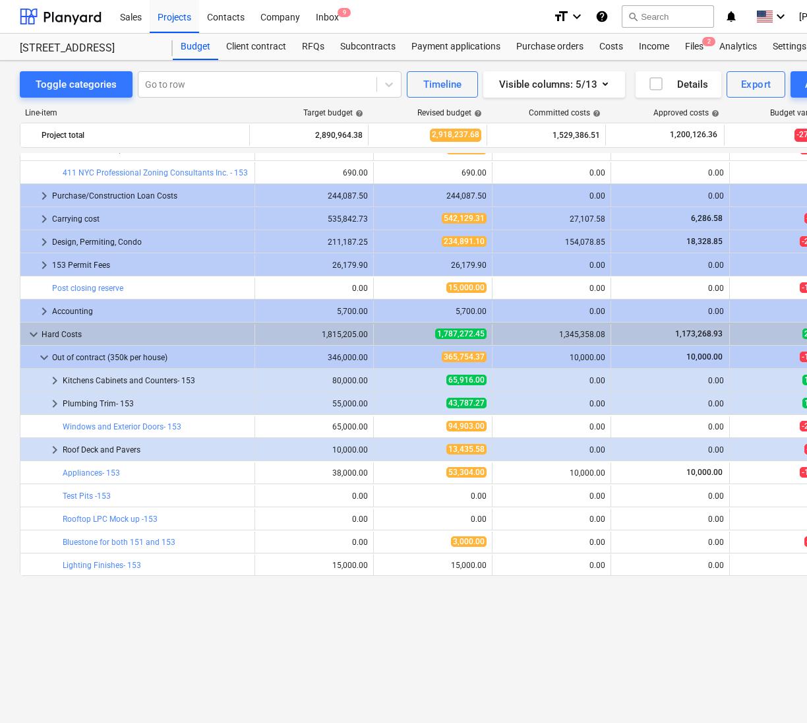
scroll to position [0, 0]
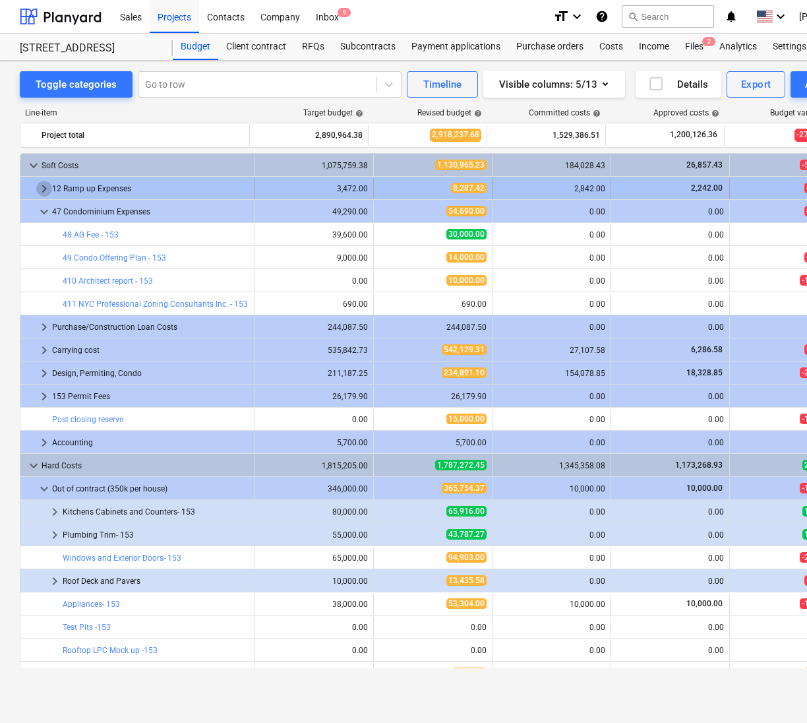
click at [46, 189] on span "keyboard_arrow_right" at bounding box center [44, 189] width 16 height 16
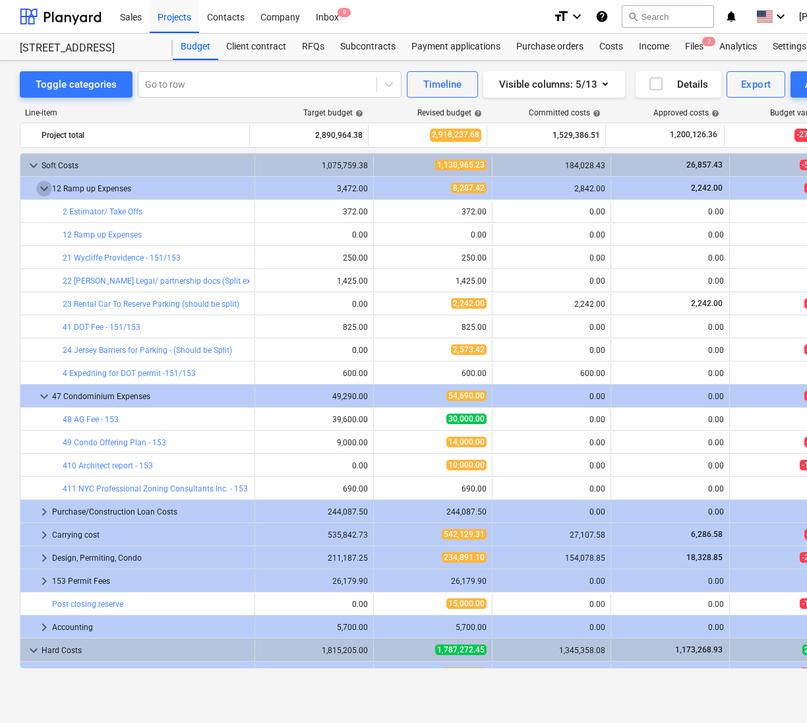
click at [46, 189] on span "keyboard_arrow_down" at bounding box center [44, 189] width 16 height 16
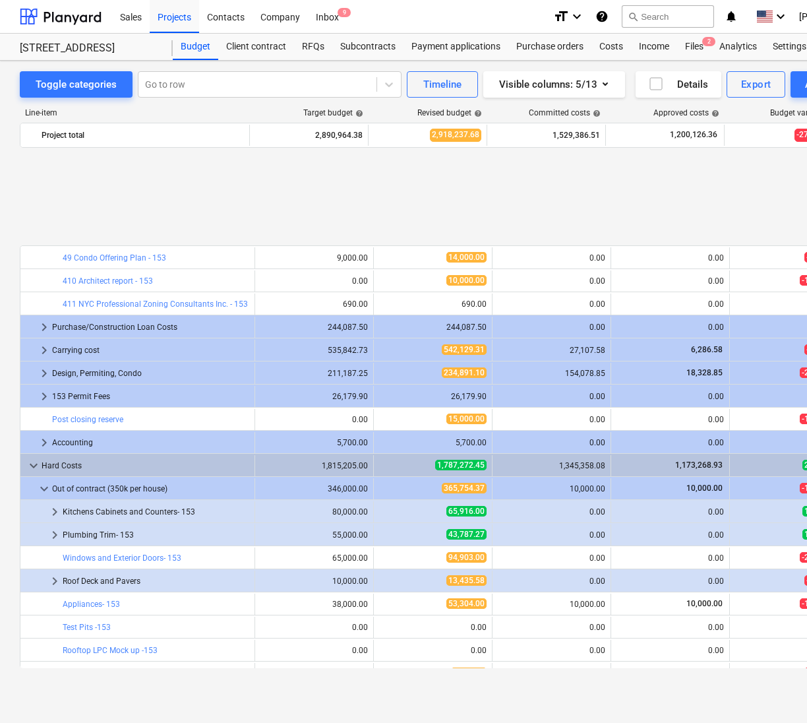
scroll to position [131, 0]
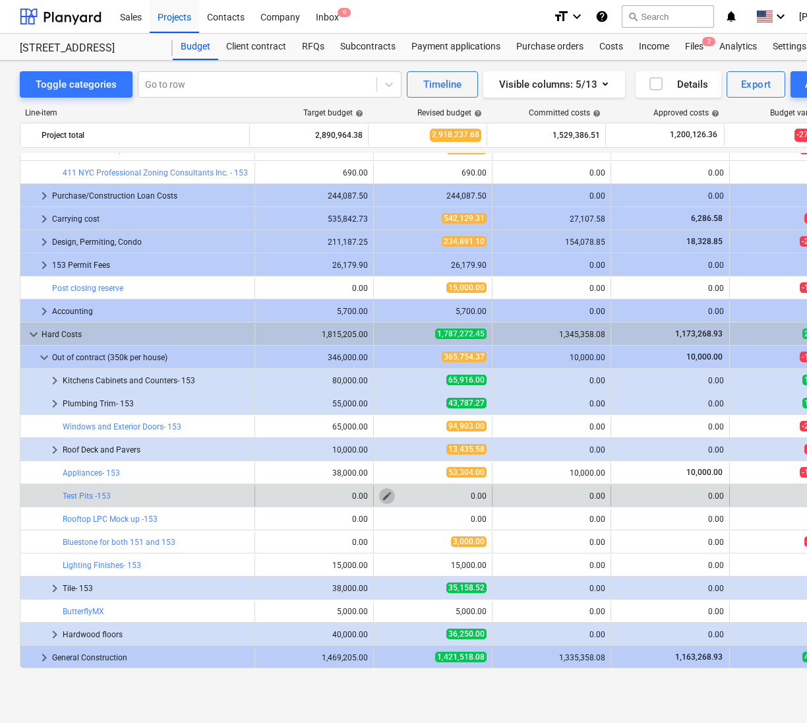
click at [382, 499] on span "edit" at bounding box center [387, 496] width 11 height 11
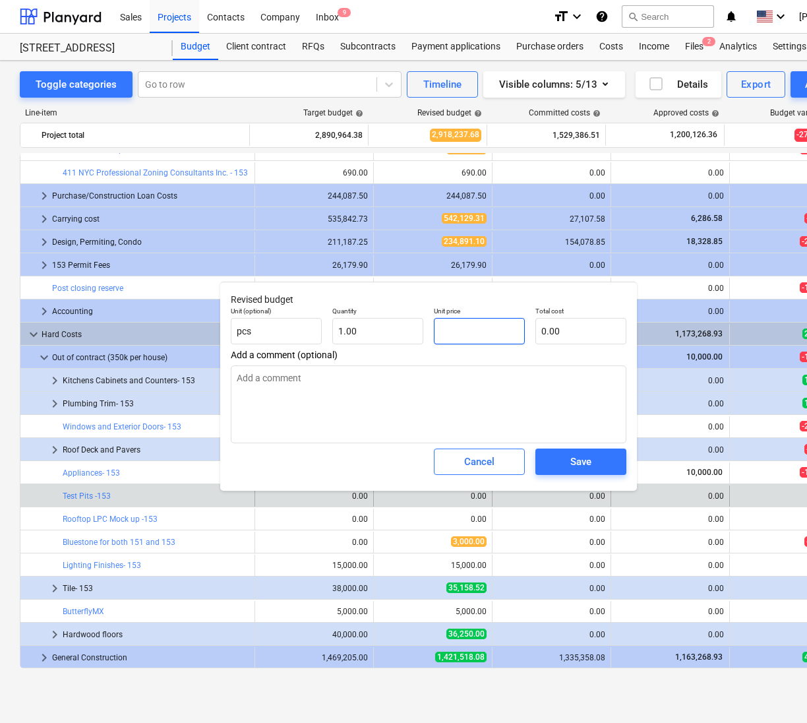
click at [479, 328] on input "text" at bounding box center [479, 331] width 91 height 26
click at [462, 466] on span "Cancel" at bounding box center [479, 461] width 58 height 17
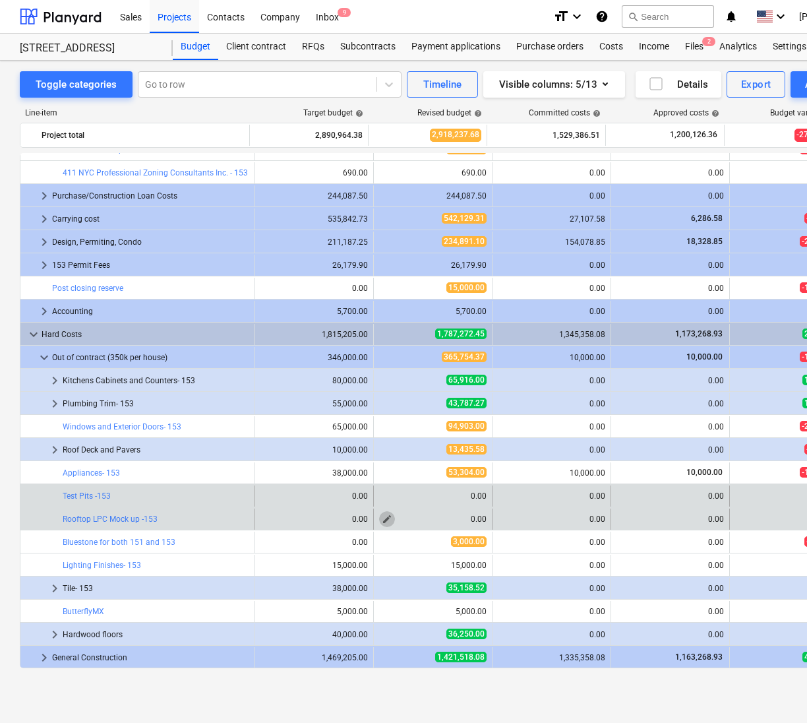
click at [383, 524] on span "edit" at bounding box center [387, 519] width 11 height 11
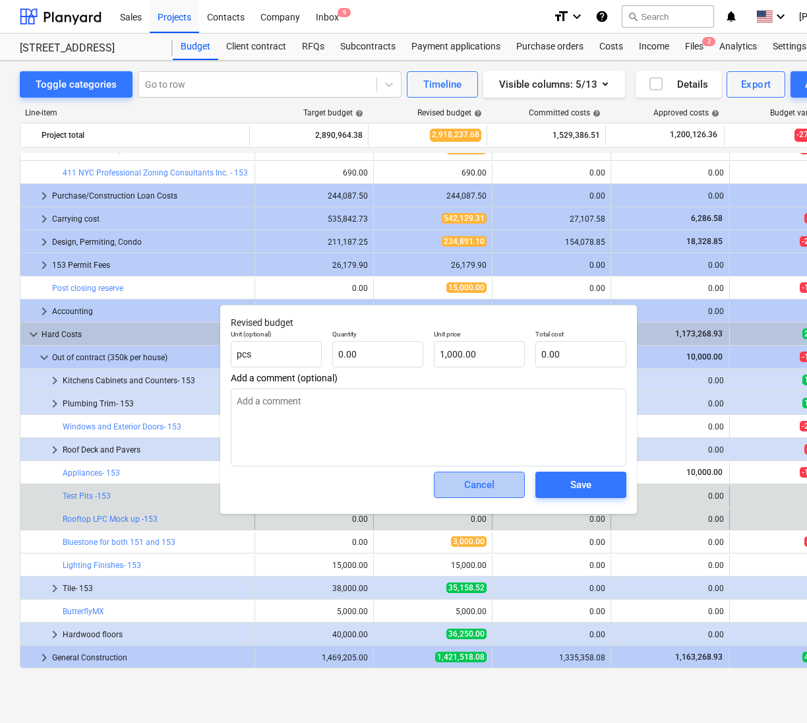
click at [485, 486] on div "Cancel" at bounding box center [479, 484] width 30 height 17
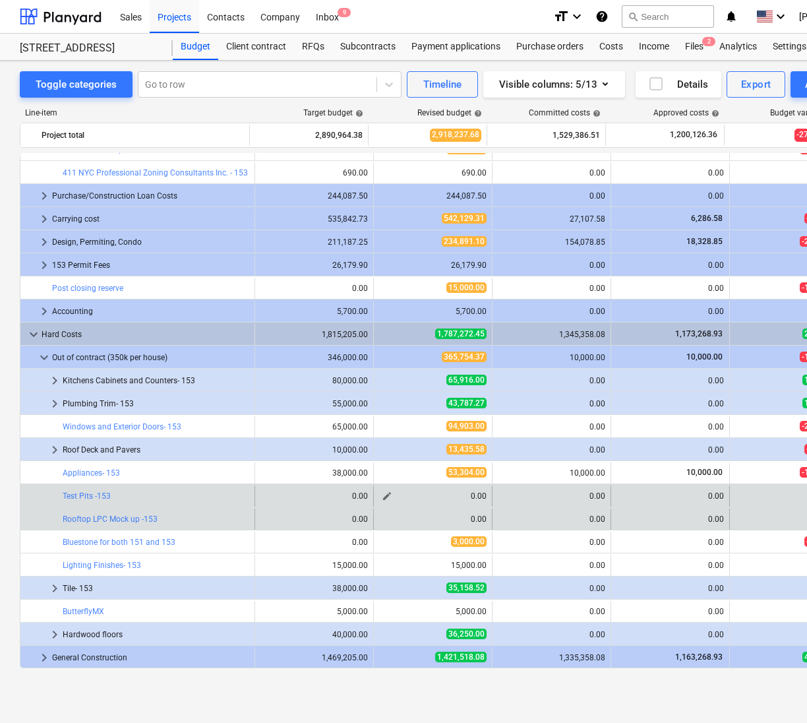
click at [379, 496] on button "edit" at bounding box center [387, 496] width 16 height 16
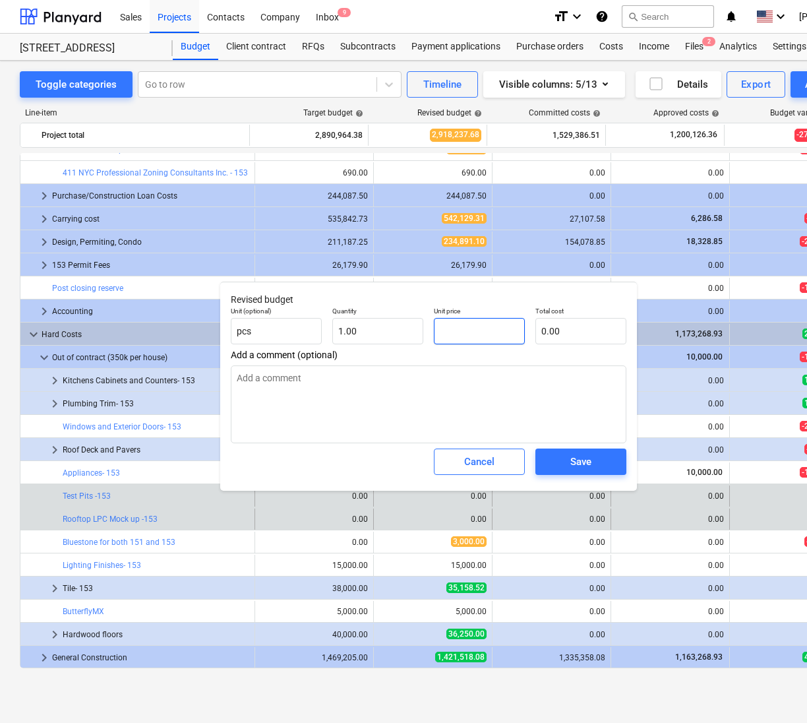
click at [491, 332] on input "text" at bounding box center [479, 331] width 91 height 26
click at [603, 467] on span "Save" at bounding box center [580, 461] width 59 height 17
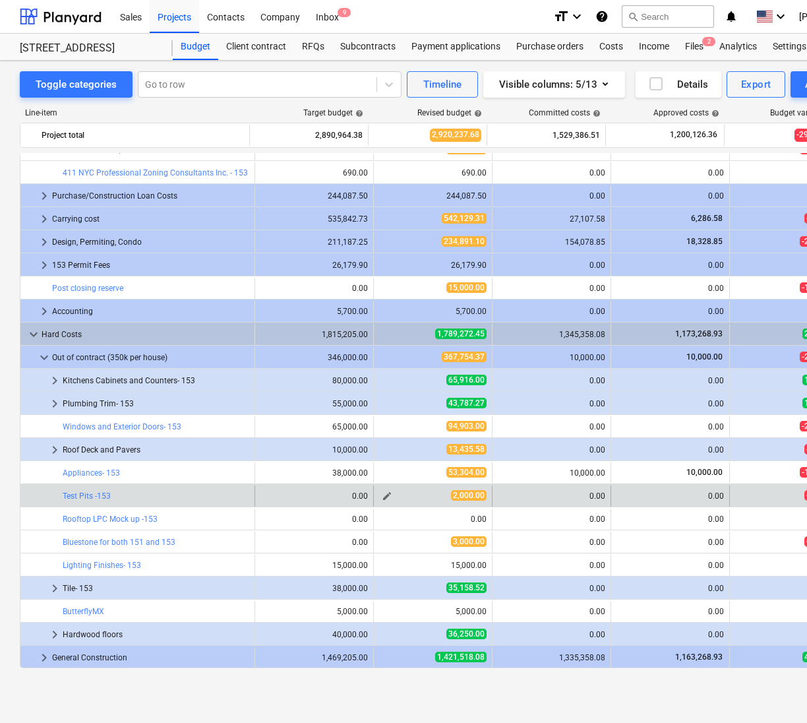
click at [382, 499] on span "edit" at bounding box center [387, 496] width 11 height 11
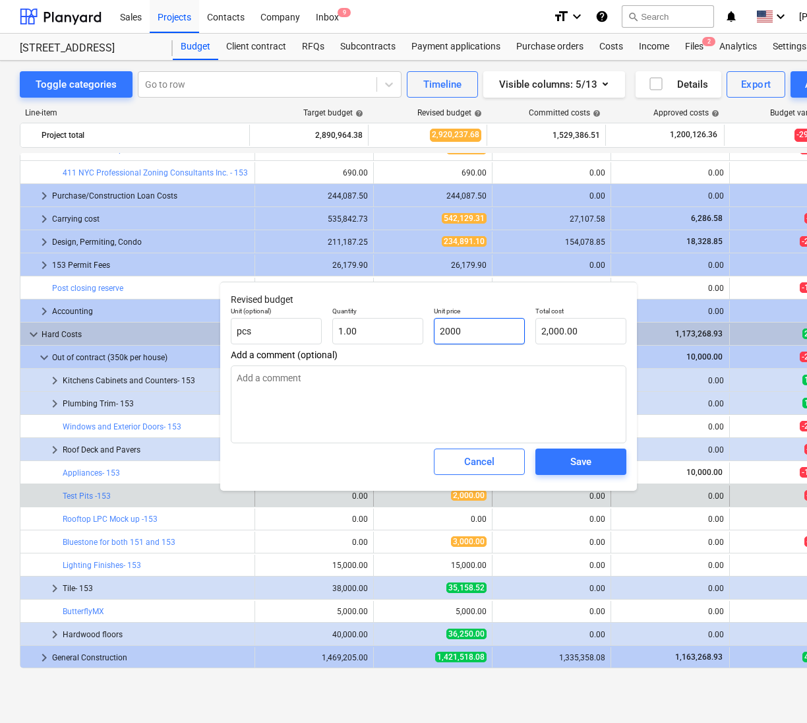
drag, startPoint x: 484, startPoint y: 332, endPoint x: 350, endPoint y: 351, distance: 135.2
click at [350, 351] on div "Revised budget Unit (optional) pcs Quantity 1.00 Unit price 2000 Total cost 2,0…" at bounding box center [428, 386] width 417 height 209
click at [587, 451] on button "Save" at bounding box center [581, 461] width 91 height 26
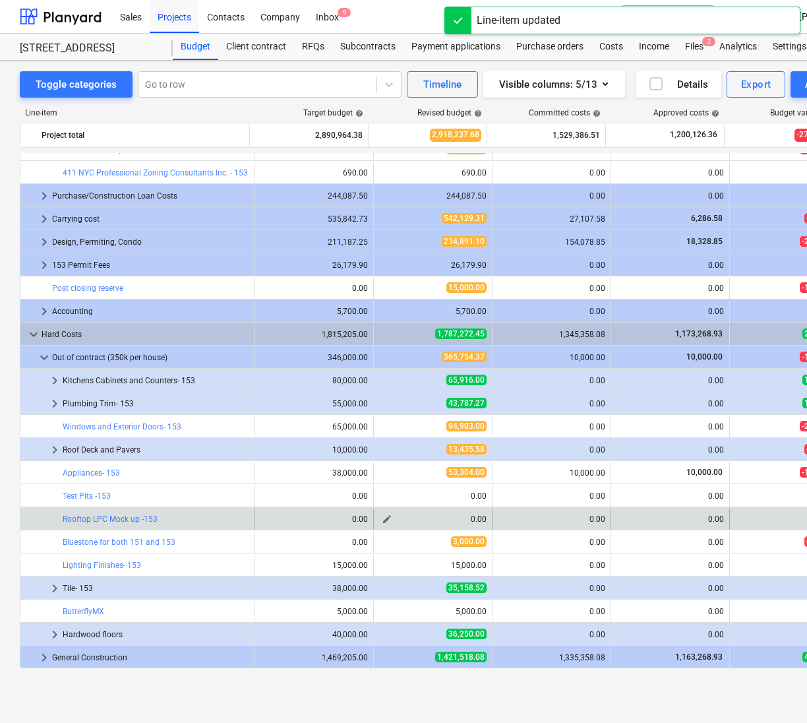
click at [382, 522] on span "edit" at bounding box center [387, 519] width 11 height 11
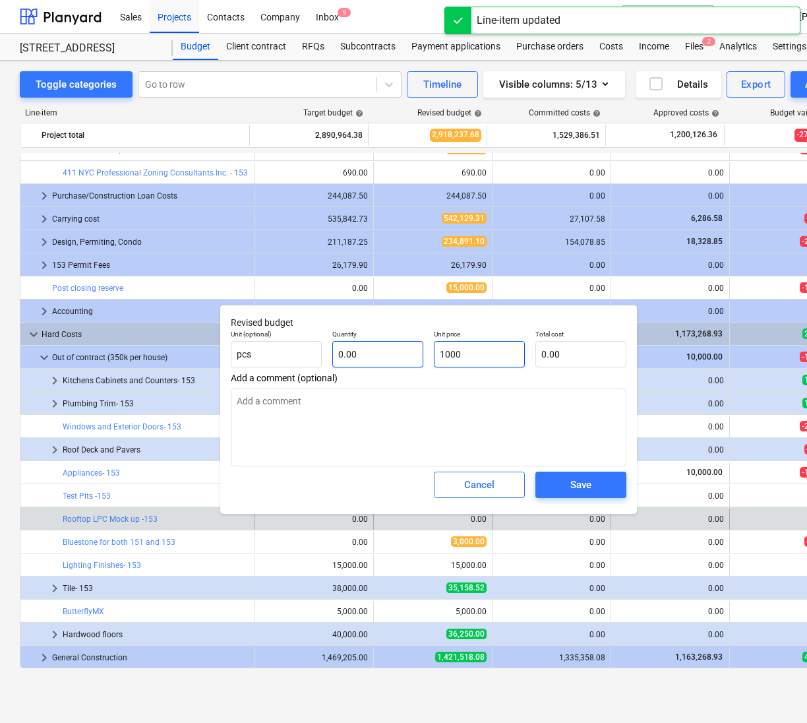
drag, startPoint x: 473, startPoint y: 359, endPoint x: 414, endPoint y: 358, distance: 58.7
click at [414, 358] on div "Unit (optional) pcs Quantity 0.00 Unit price 1000 Total cost 0.00" at bounding box center [429, 348] width 406 height 48
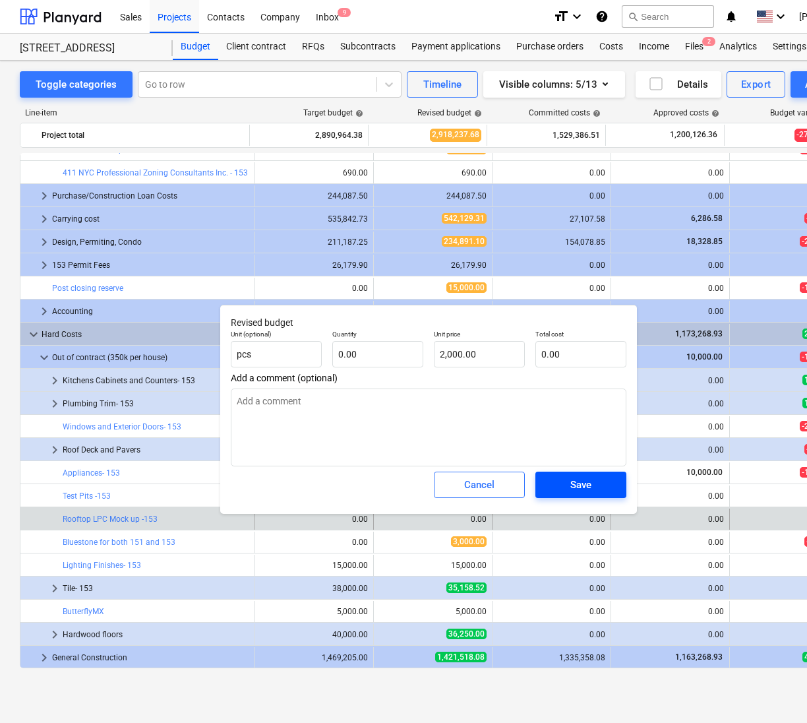
click at [568, 481] on span "Save" at bounding box center [580, 484] width 59 height 17
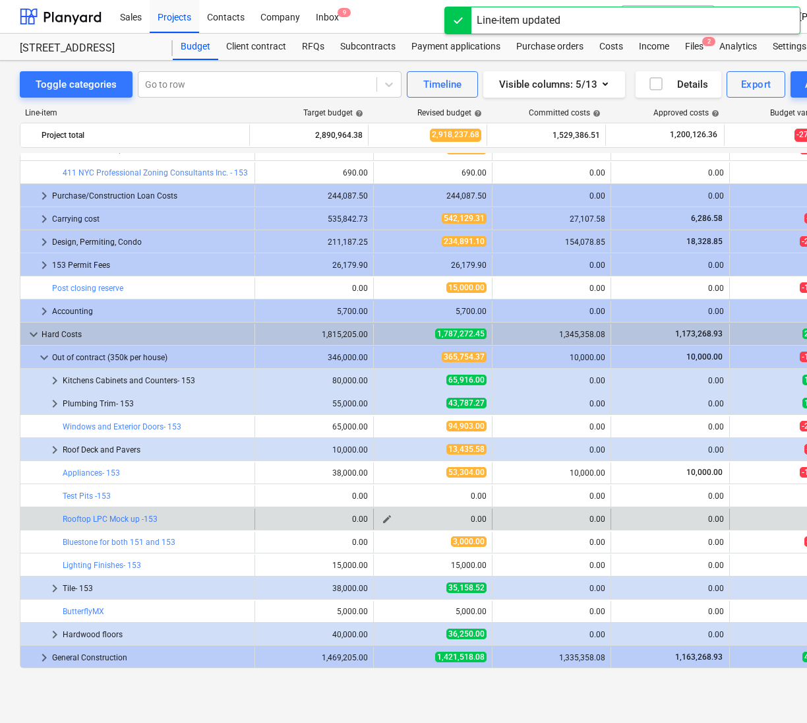
drag, startPoint x: 453, startPoint y: 520, endPoint x: 445, endPoint y: 521, distance: 8.6
click at [445, 521] on div "0.00" at bounding box center [433, 518] width 108 height 9
click at [374, 525] on div "edit 0.00" at bounding box center [433, 519] width 119 height 21
click at [383, 524] on span "edit" at bounding box center [387, 519] width 11 height 11
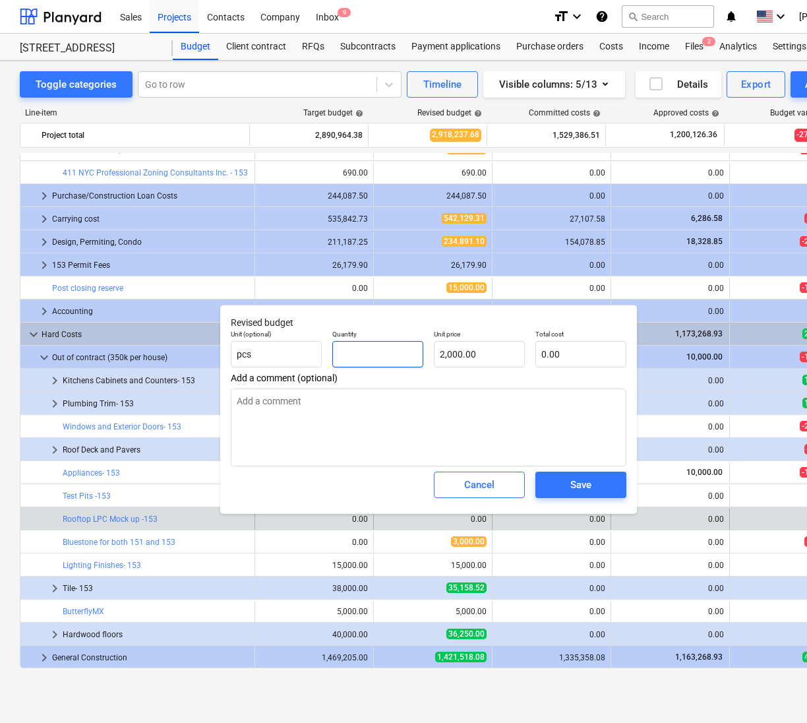
click at [377, 341] on input "text" at bounding box center [377, 354] width 91 height 26
click at [588, 497] on button "Save" at bounding box center [581, 485] width 91 height 26
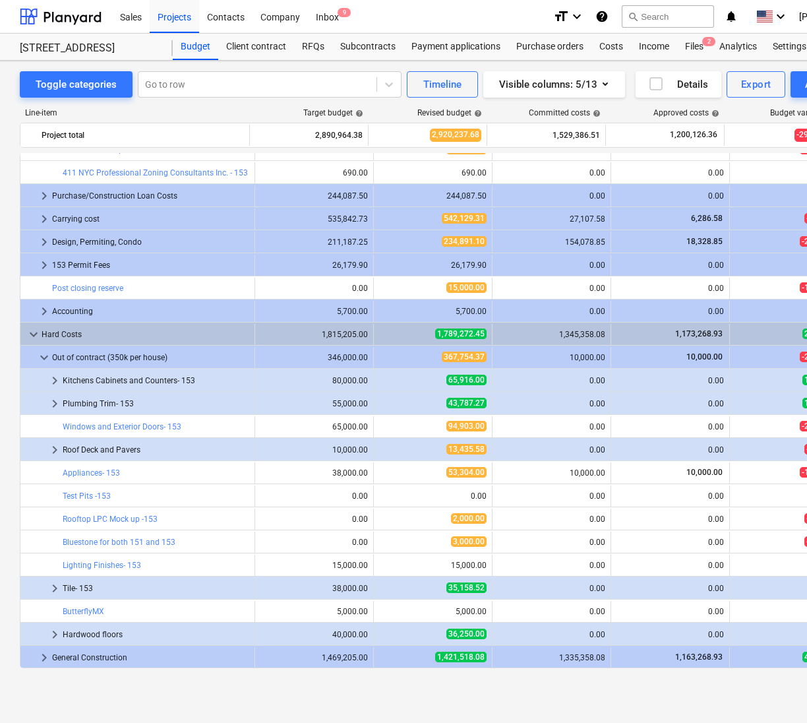
scroll to position [130, 0]
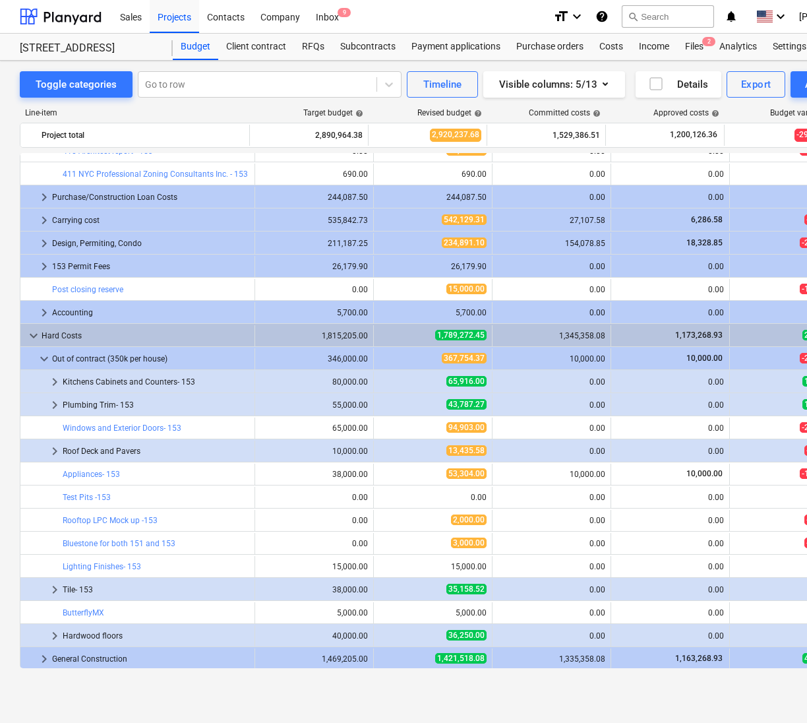
click at [385, 550] on button "edit" at bounding box center [387, 544] width 16 height 16
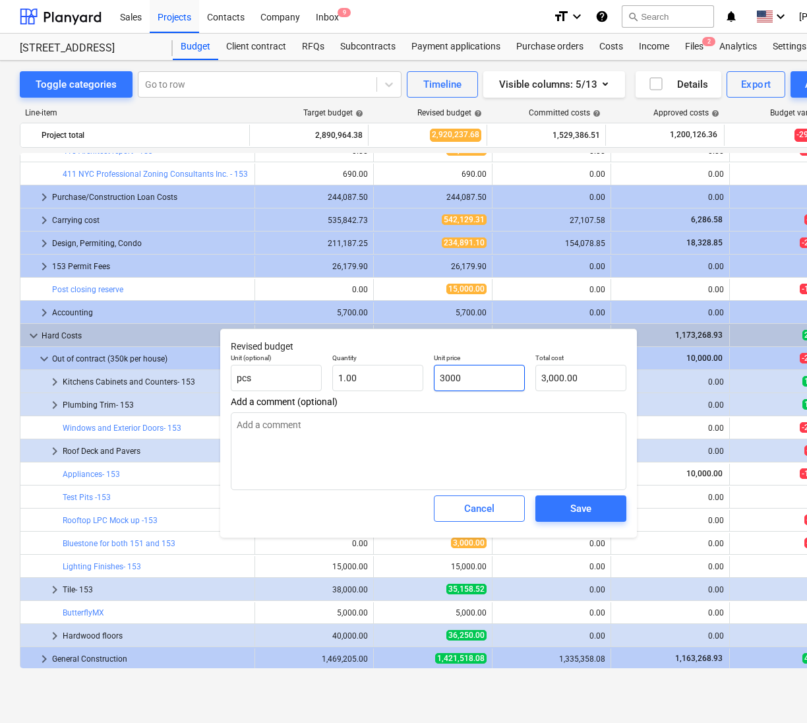
click at [474, 382] on input "3000" at bounding box center [479, 378] width 91 height 26
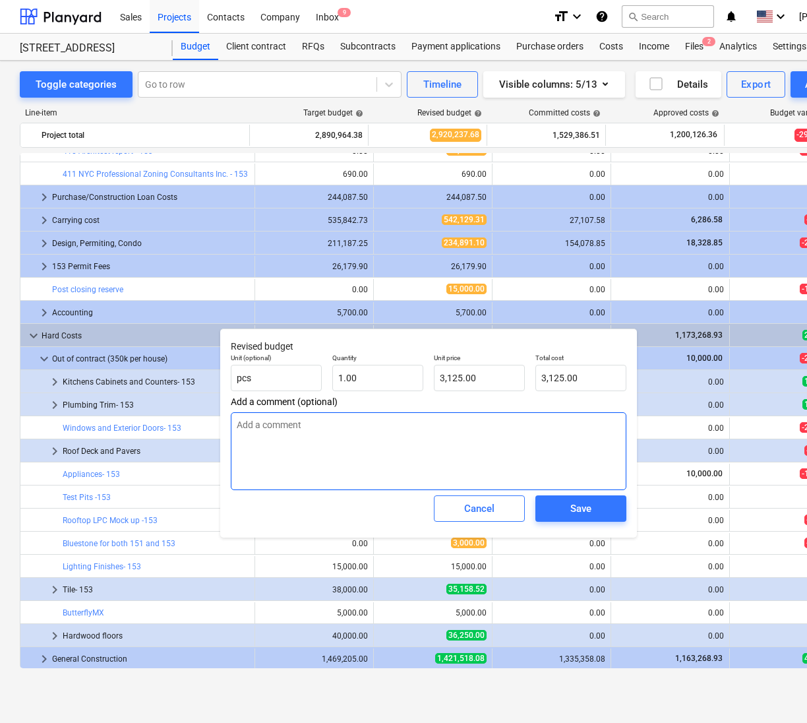
click at [430, 465] on textarea at bounding box center [429, 451] width 396 height 78
drag, startPoint x: 430, startPoint y: 465, endPoint x: 430, endPoint y: 472, distance: 7.3
click at [430, 472] on textarea at bounding box center [429, 451] width 396 height 78
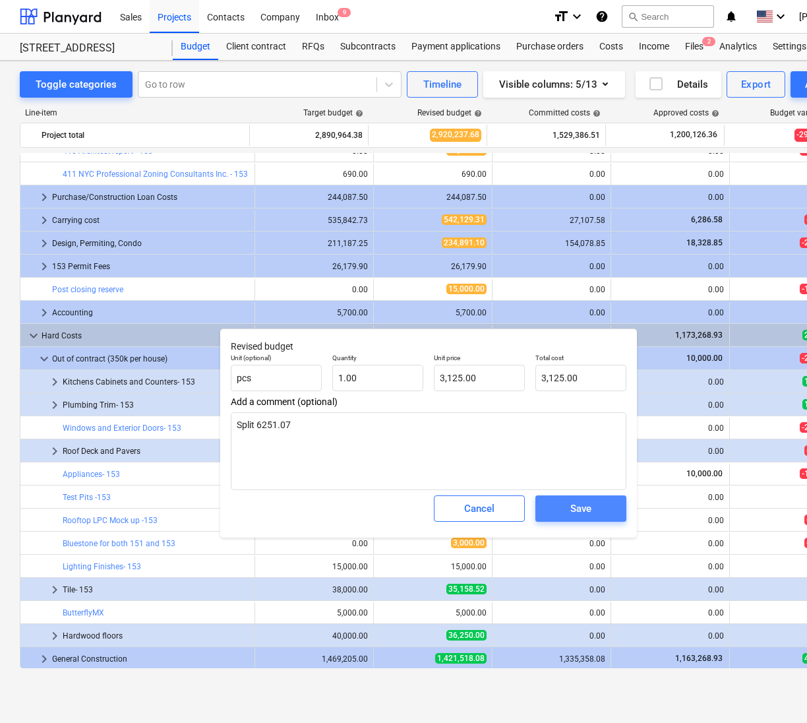
click at [586, 509] on div "Save" at bounding box center [580, 508] width 21 height 17
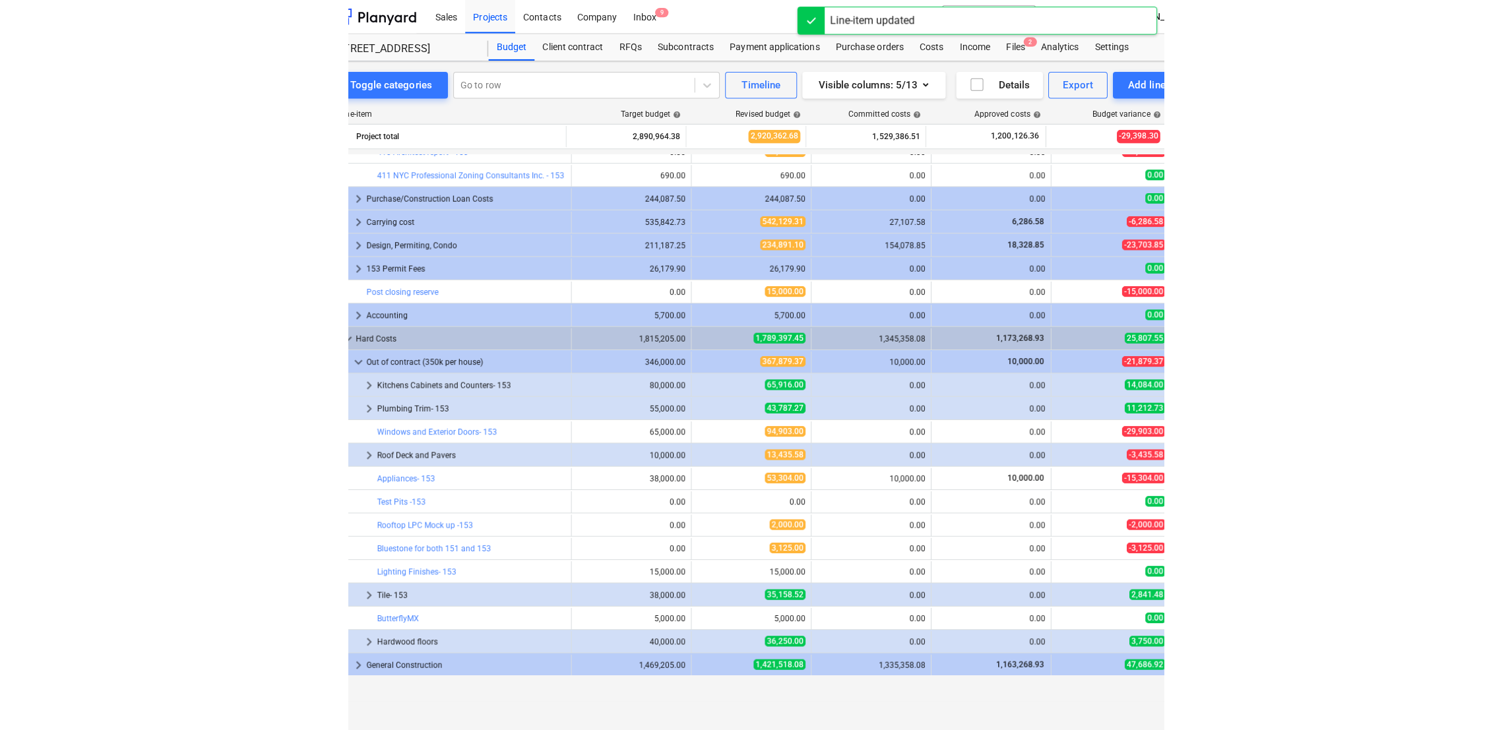
scroll to position [124, 0]
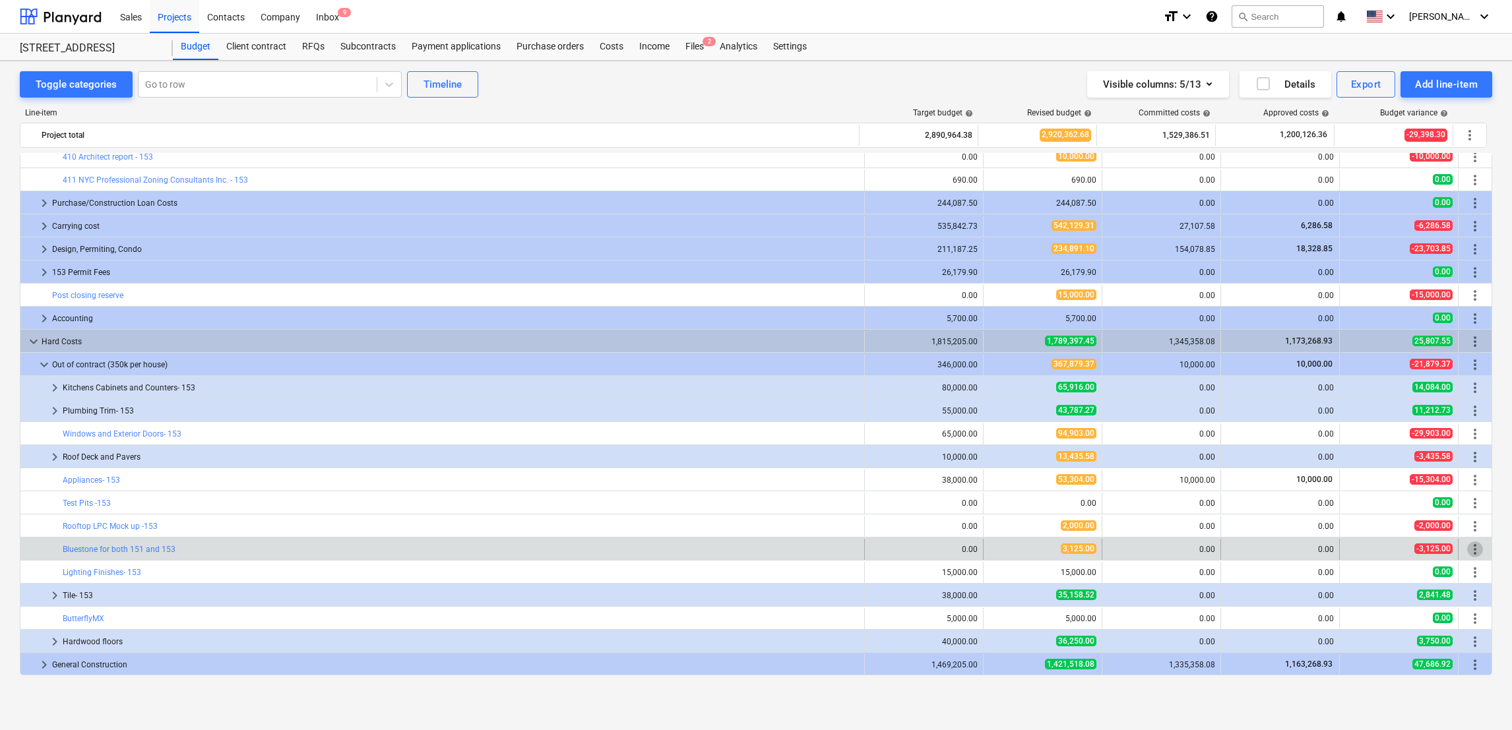
click at [892, 547] on span "more_vert" at bounding box center [1475, 549] width 16 height 16
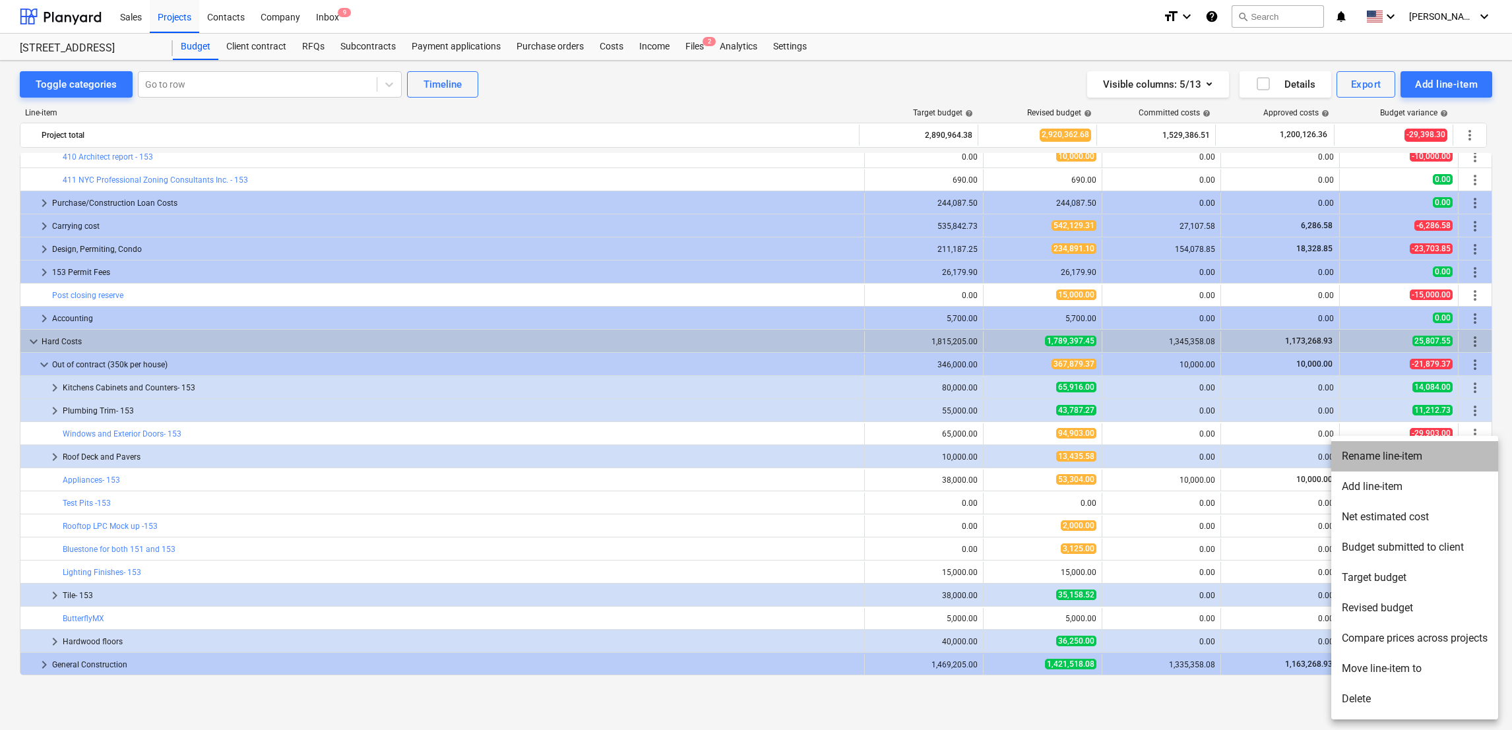
click at [892, 459] on li "Rename line-item" at bounding box center [1414, 456] width 167 height 30
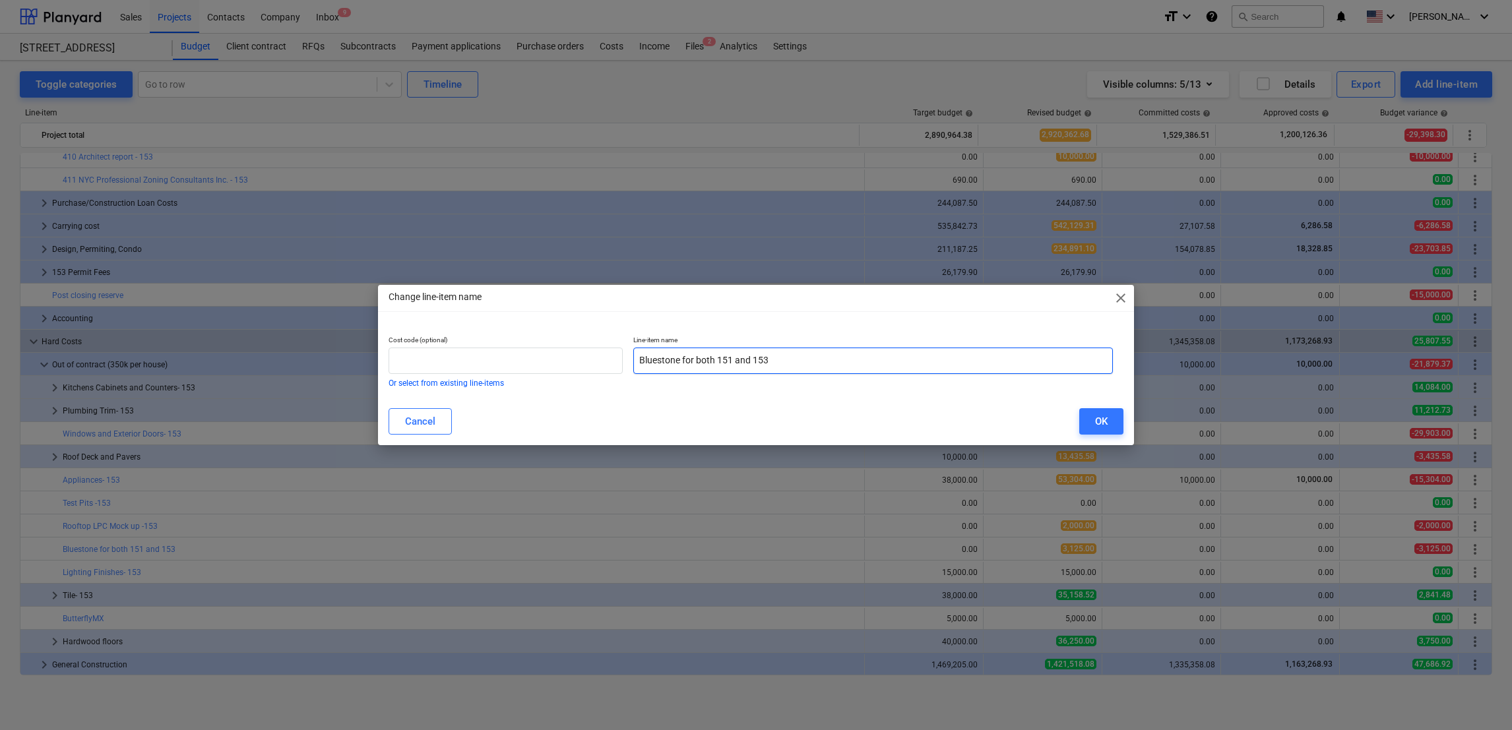
drag, startPoint x: 828, startPoint y: 365, endPoint x: 717, endPoint y: 368, distance: 110.8
click at [717, 368] on input "Bluestone for both 151 and 153" at bounding box center [872, 361] width 479 height 26
click at [892, 424] on div "OK" at bounding box center [1101, 421] width 13 height 17
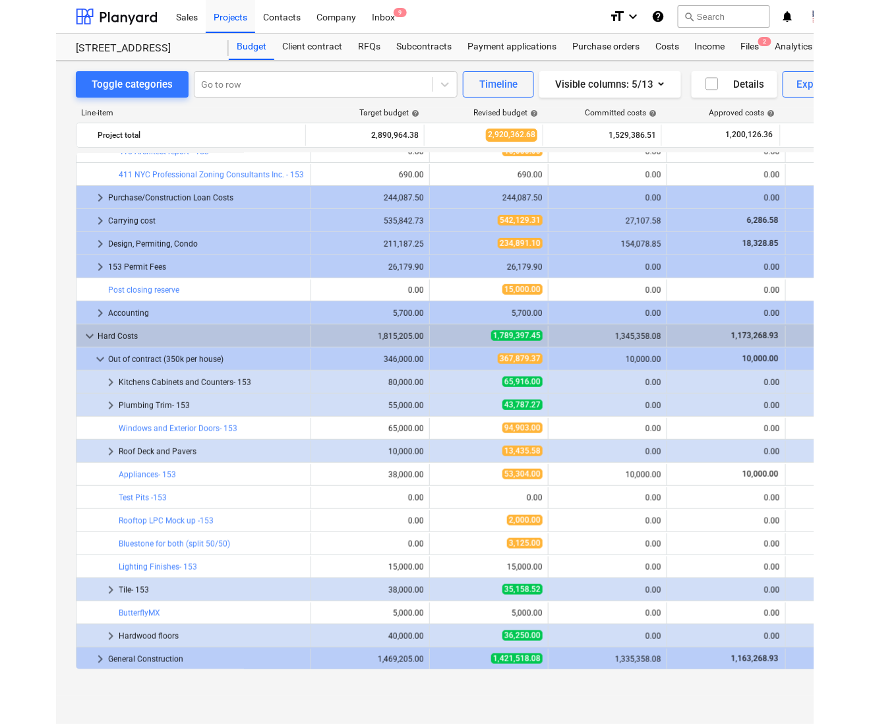
scroll to position [129, 0]
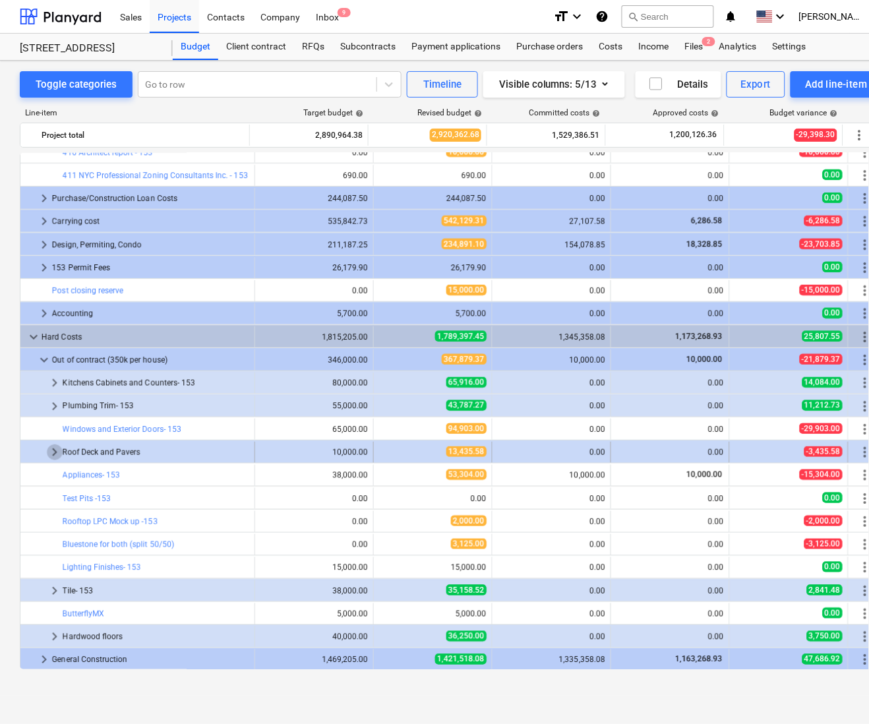
click at [55, 456] on span "keyboard_arrow_right" at bounding box center [55, 453] width 16 height 16
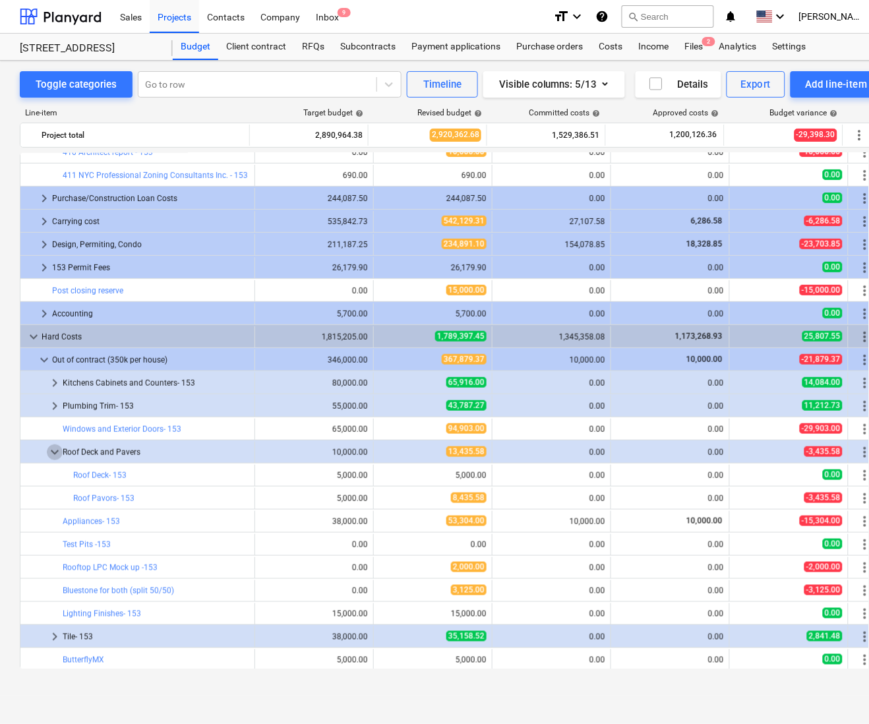
click at [55, 456] on span "keyboard_arrow_down" at bounding box center [55, 453] width 16 height 16
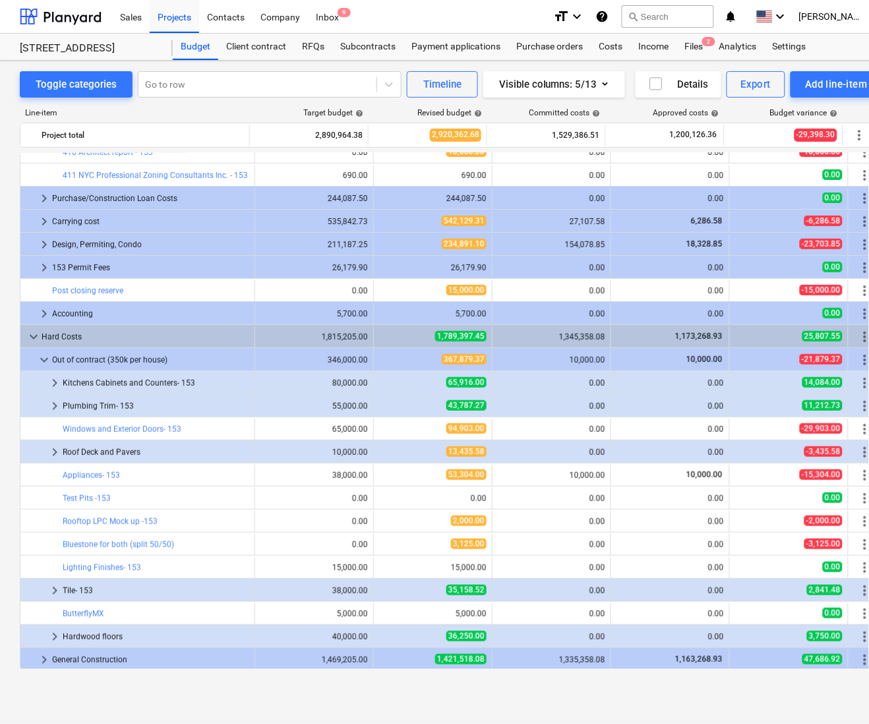
click at [55, 456] on span "keyboard_arrow_right" at bounding box center [55, 453] width 16 height 16
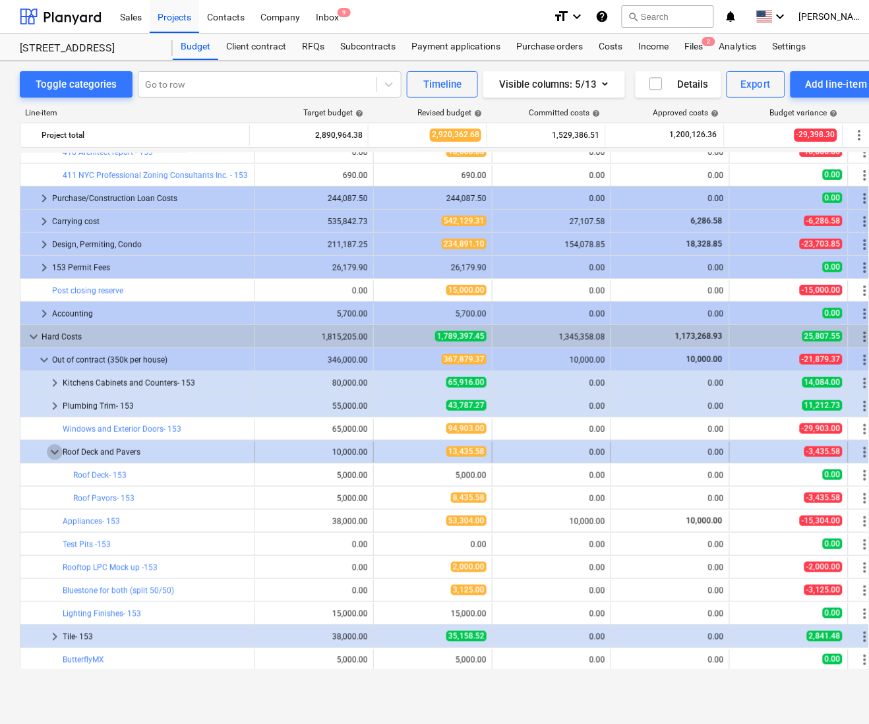
click at [57, 449] on span "keyboard_arrow_down" at bounding box center [55, 453] width 16 height 16
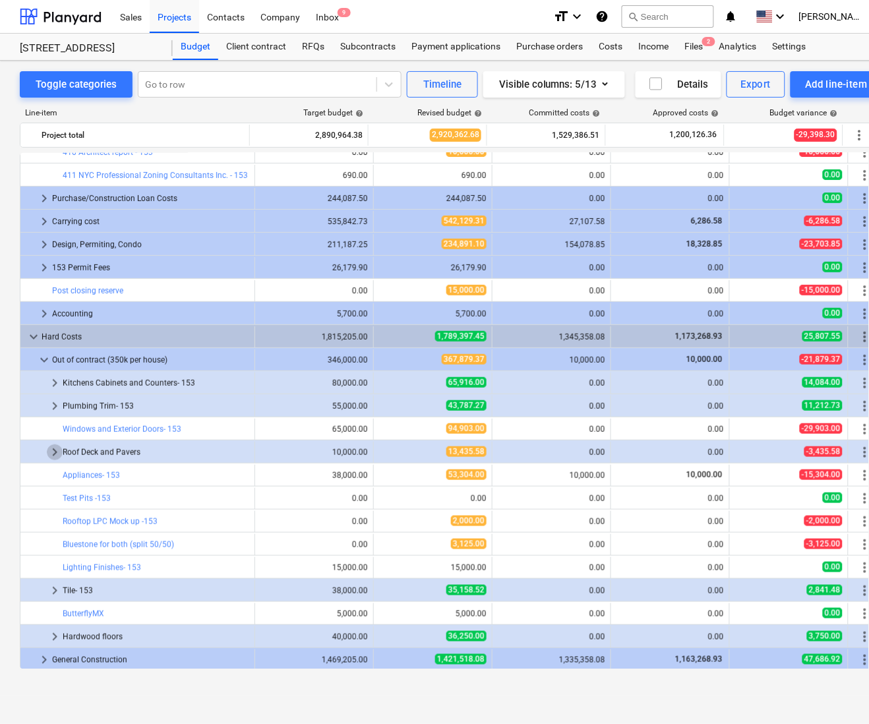
click at [57, 449] on span "keyboard_arrow_right" at bounding box center [55, 453] width 16 height 16
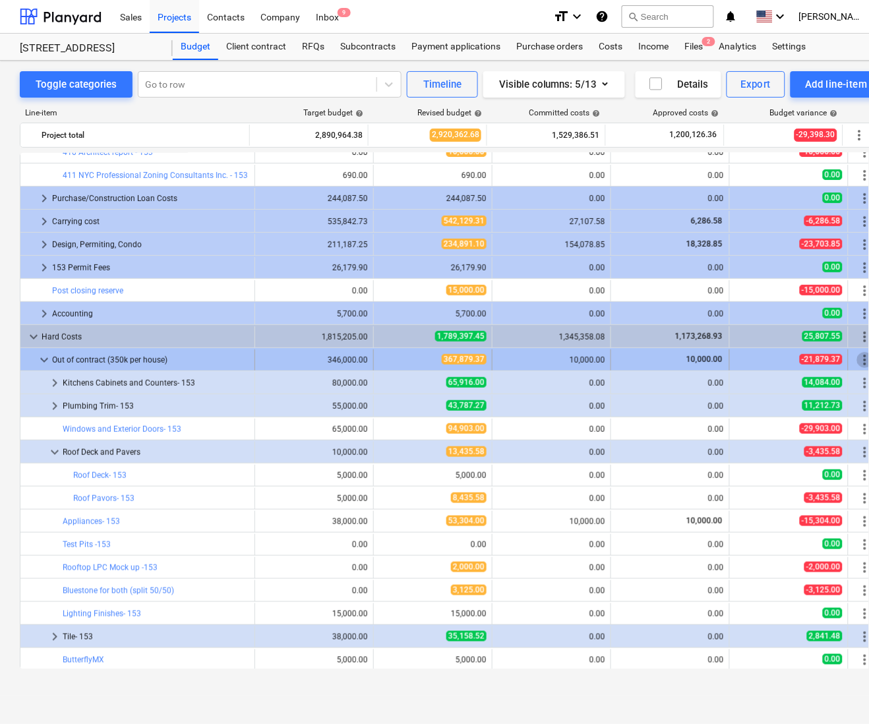
click at [857, 365] on span "more_vert" at bounding box center [865, 360] width 16 height 16
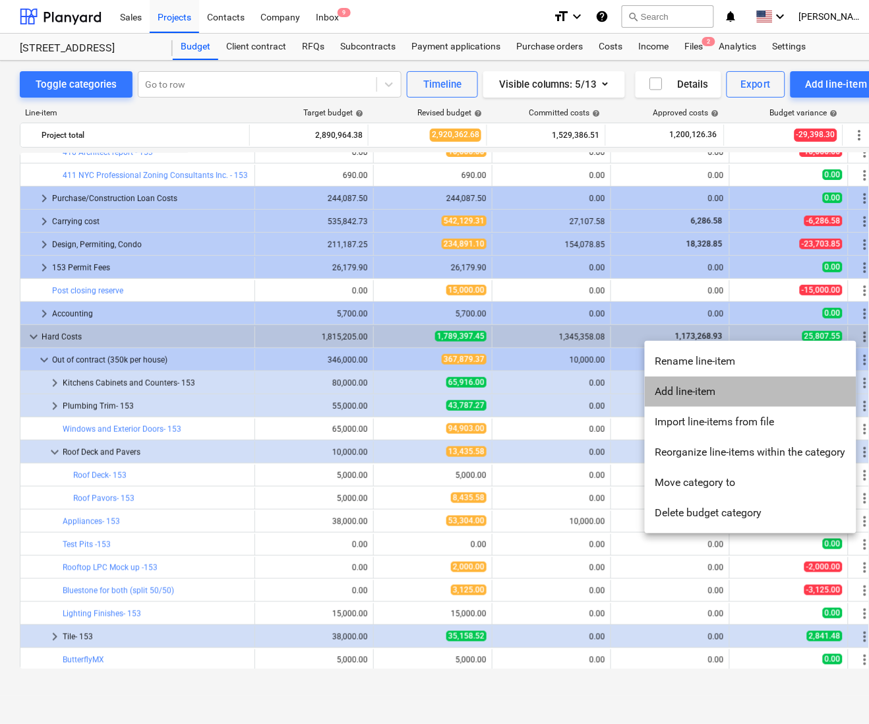
click at [723, 391] on li "Add line-item" at bounding box center [751, 392] width 212 height 30
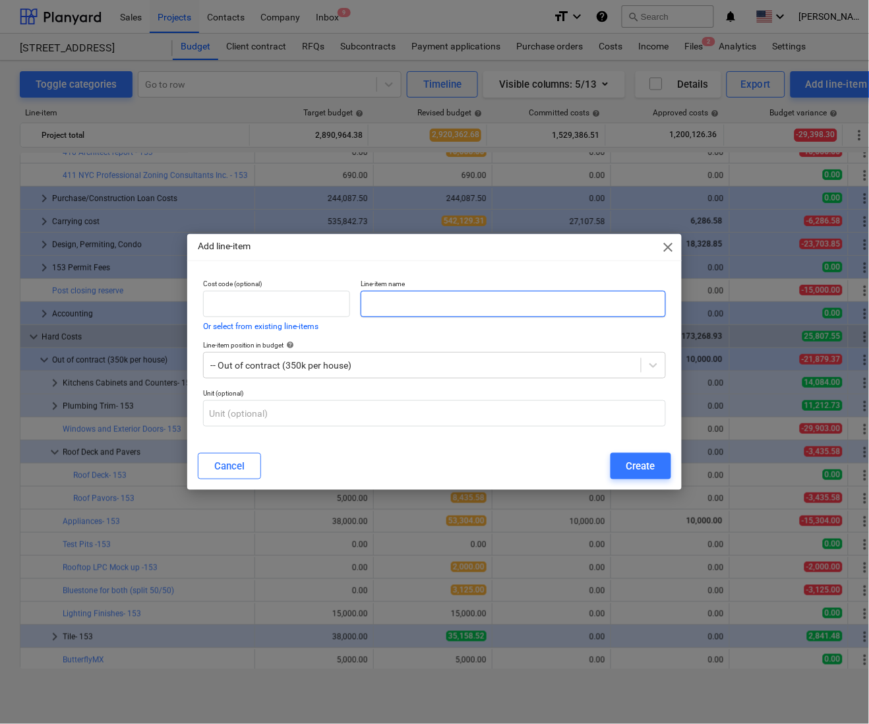
click at [488, 304] on input "text" at bounding box center [513, 304] width 305 height 26
click at [635, 476] on button "Create" at bounding box center [641, 466] width 61 height 26
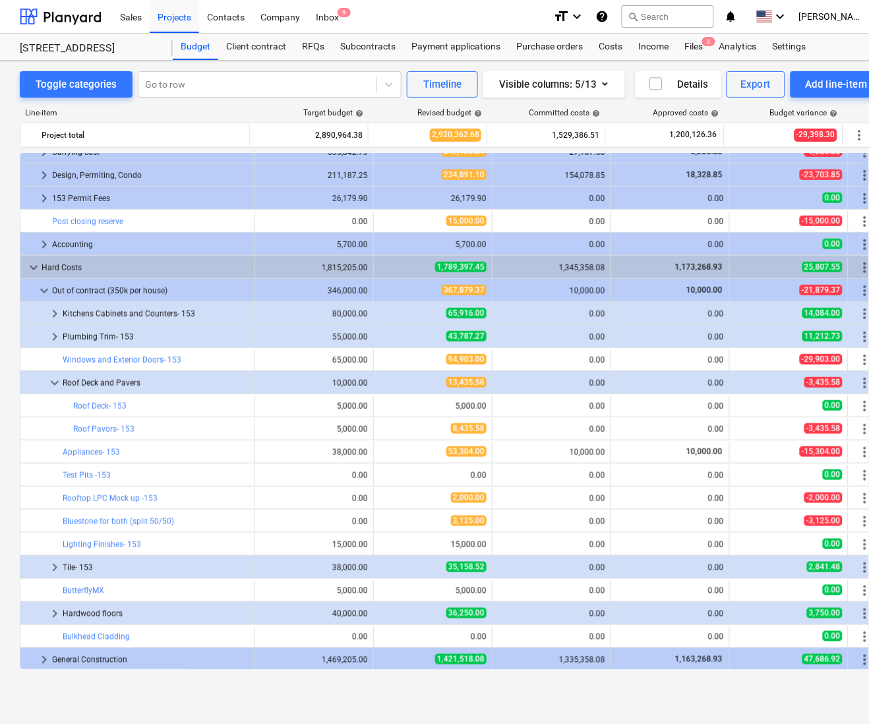
scroll to position [199, 0]
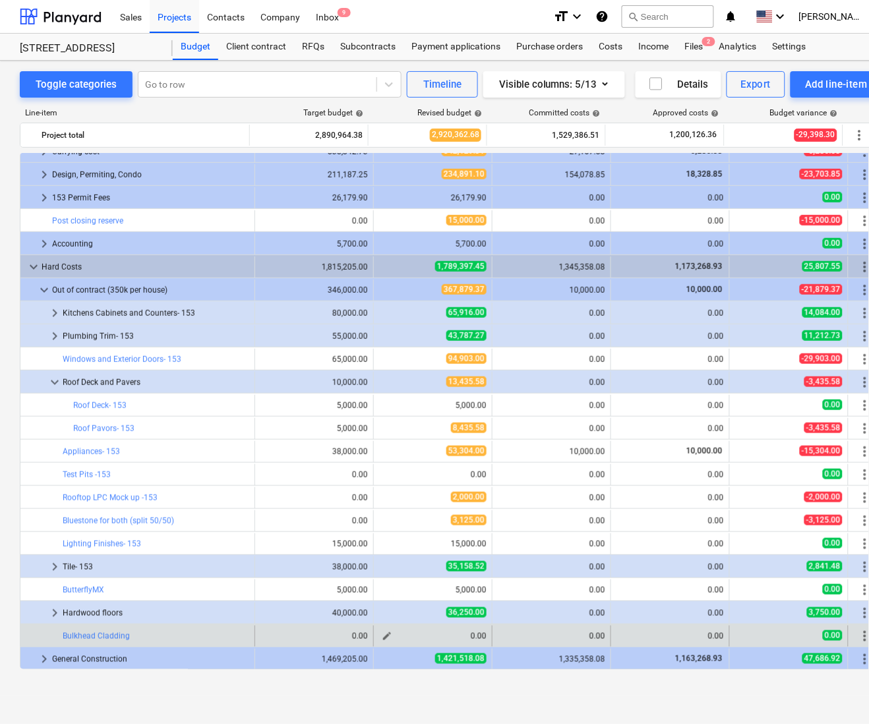
click at [390, 640] on button "edit" at bounding box center [387, 637] width 16 height 16
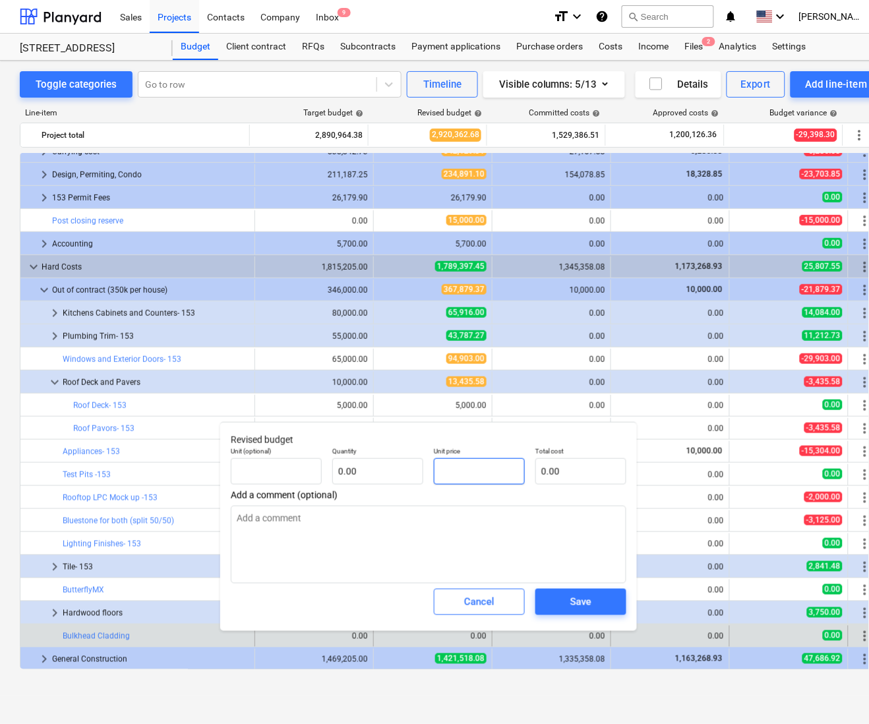
drag, startPoint x: 478, startPoint y: 470, endPoint x: 341, endPoint y: 485, distance: 138.1
click at [341, 485] on div "Unit (optional) Quantity 0.00 Unit price Total cost 0.00" at bounding box center [429, 466] width 406 height 48
click at [600, 599] on span "Save" at bounding box center [580, 602] width 59 height 17
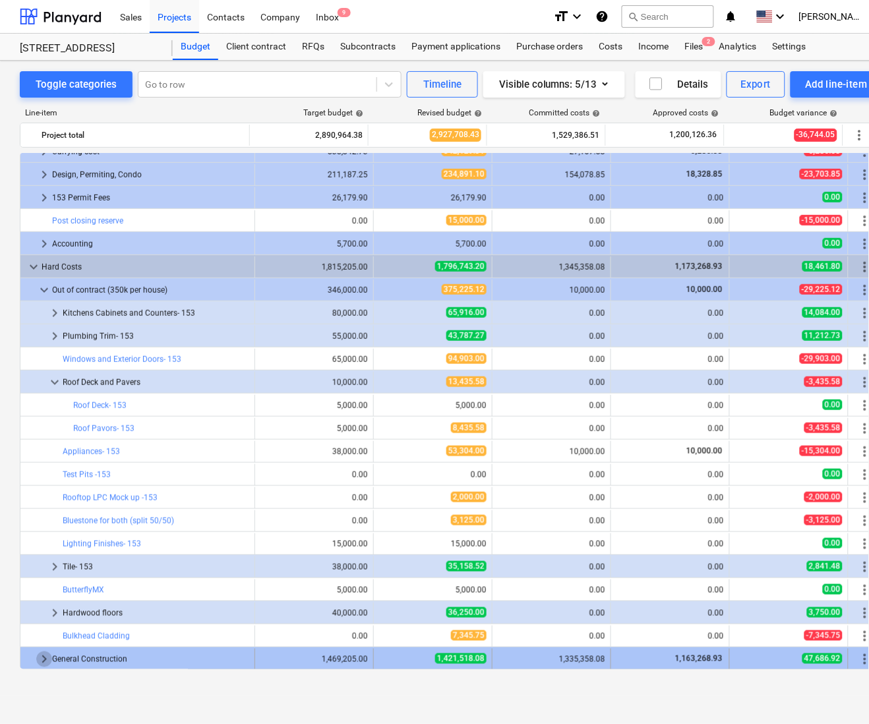
click at [44, 659] on span "keyboard_arrow_right" at bounding box center [44, 660] width 16 height 16
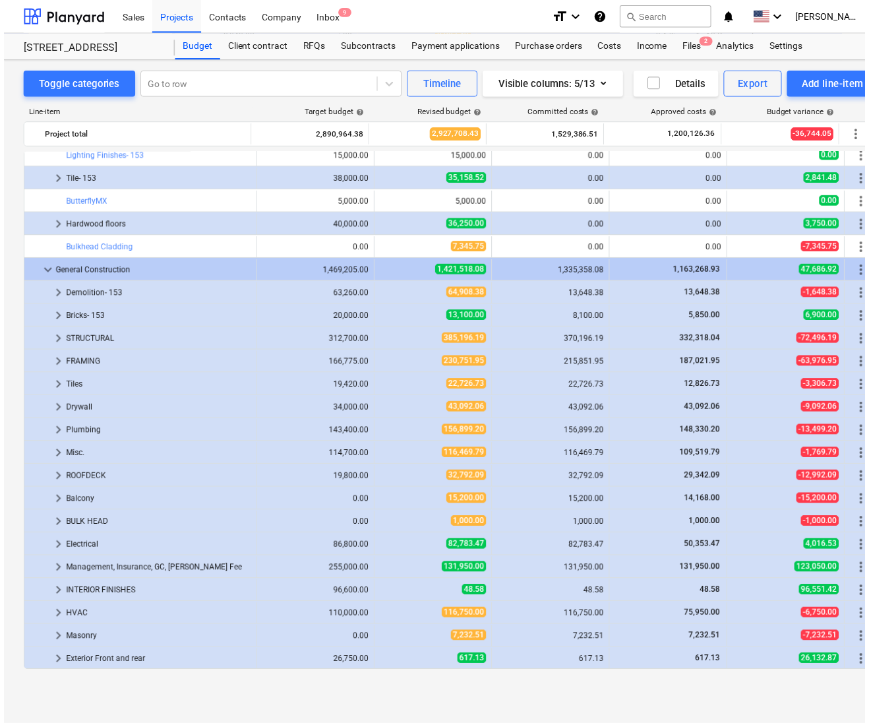
scroll to position [584, 0]
